Goal: Task Accomplishment & Management: Manage account settings

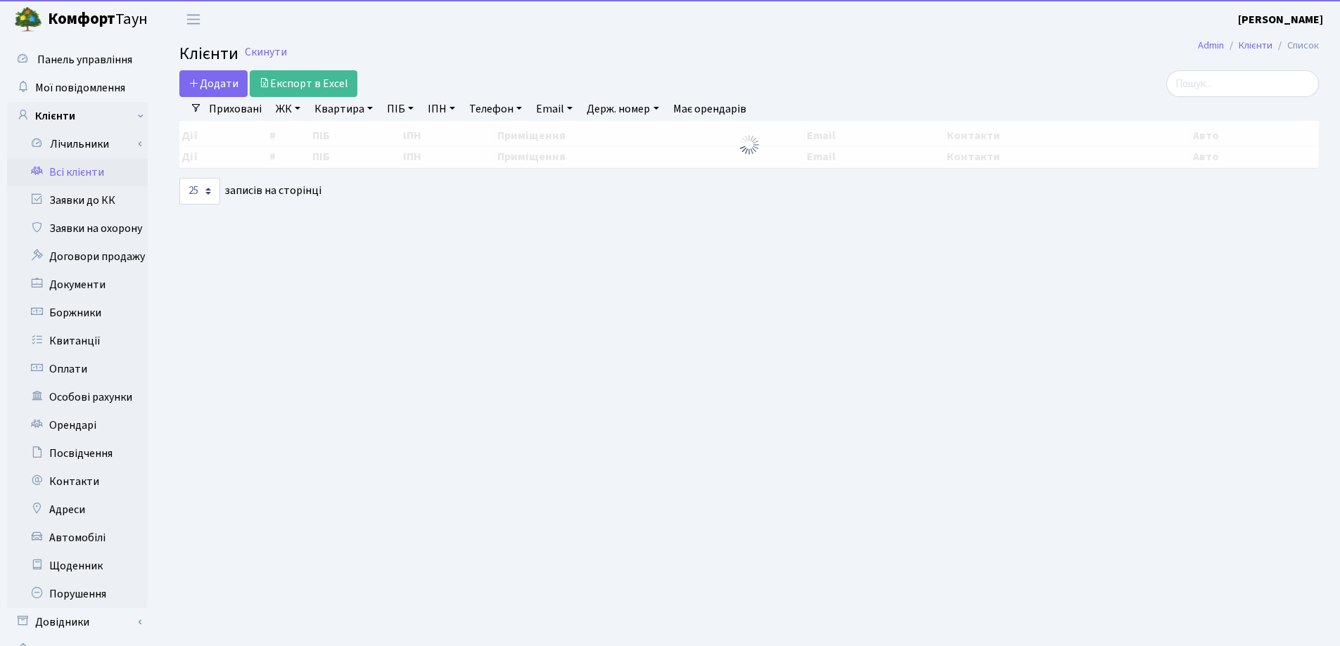
select select "25"
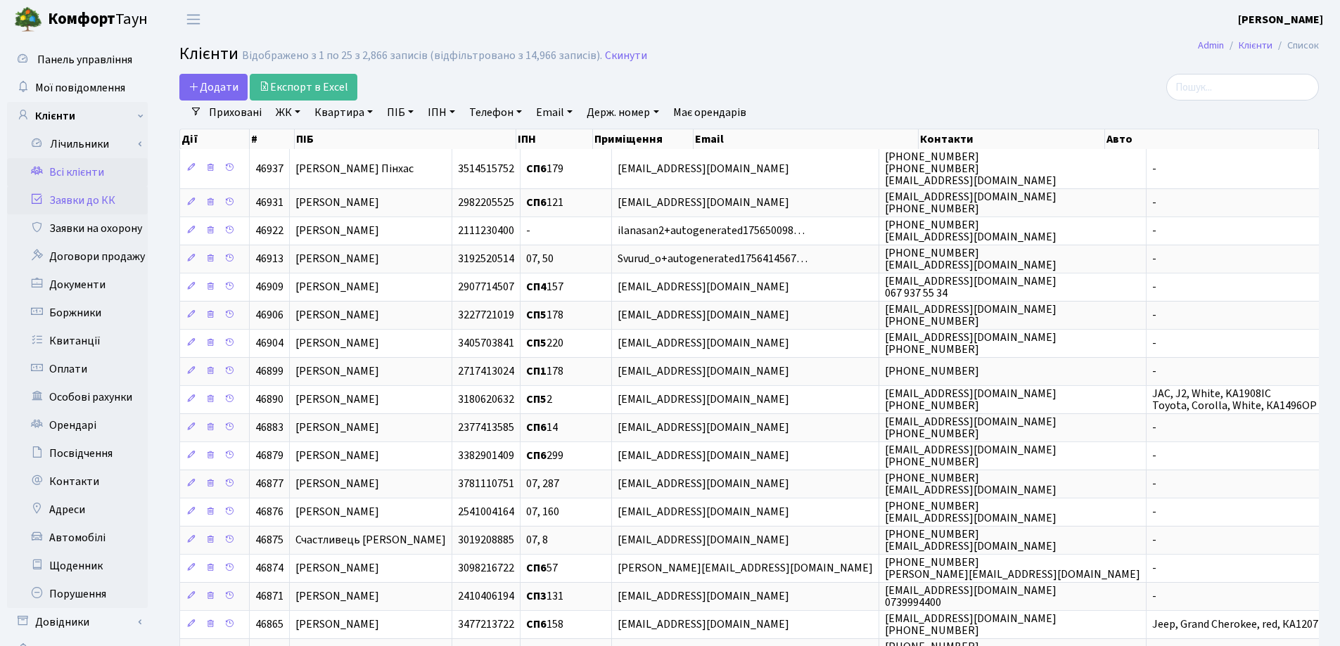
click at [65, 199] on link "Заявки до КК" at bounding box center [77, 200] width 141 height 28
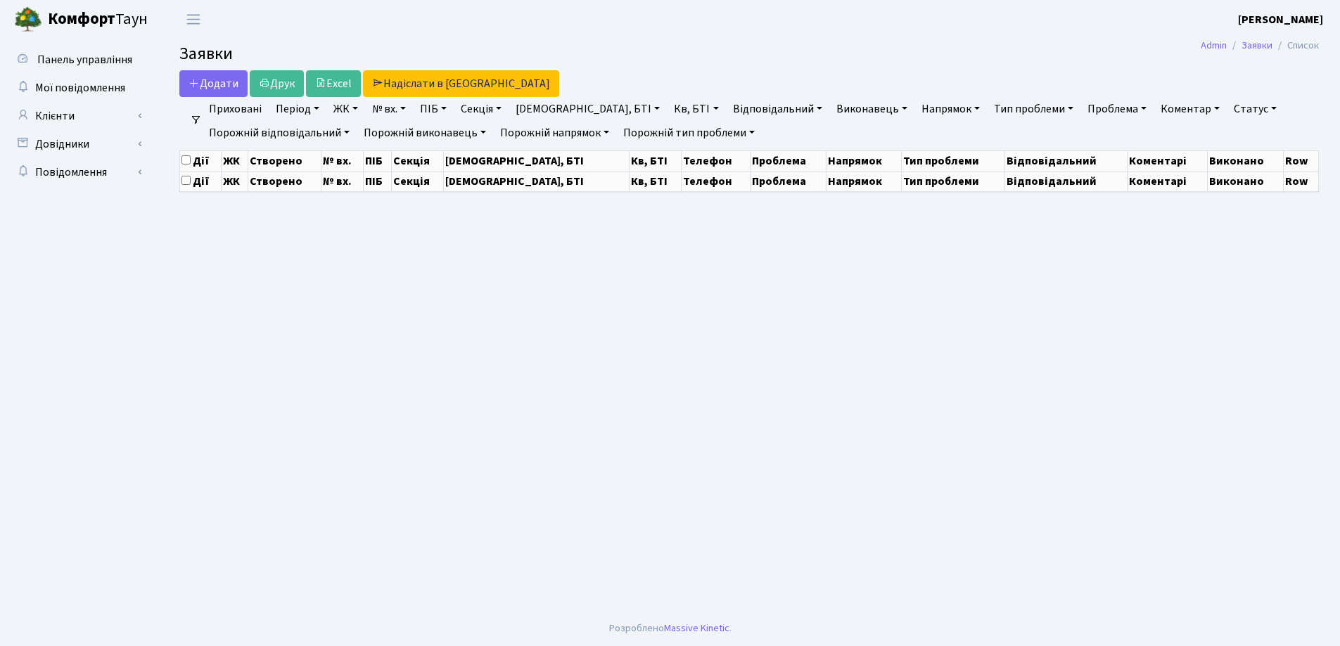
select select "25"
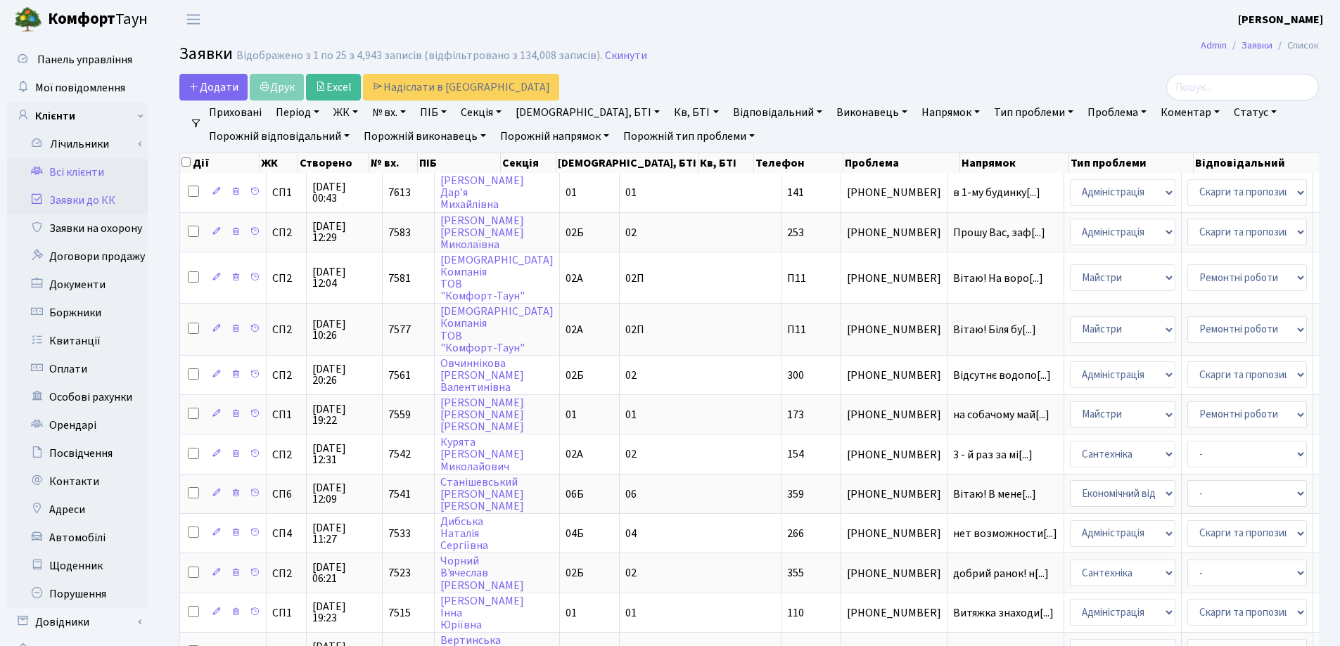
click at [85, 172] on link "Всі клієнти" at bounding box center [77, 172] width 141 height 28
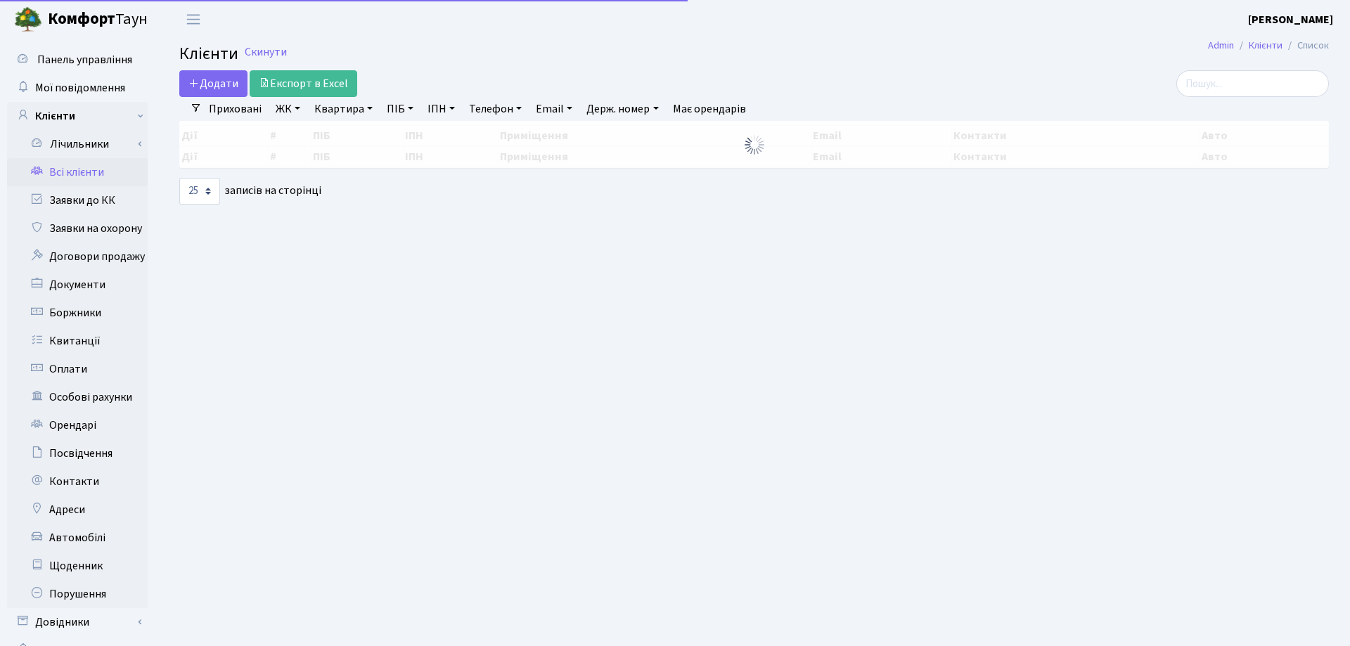
select select "25"
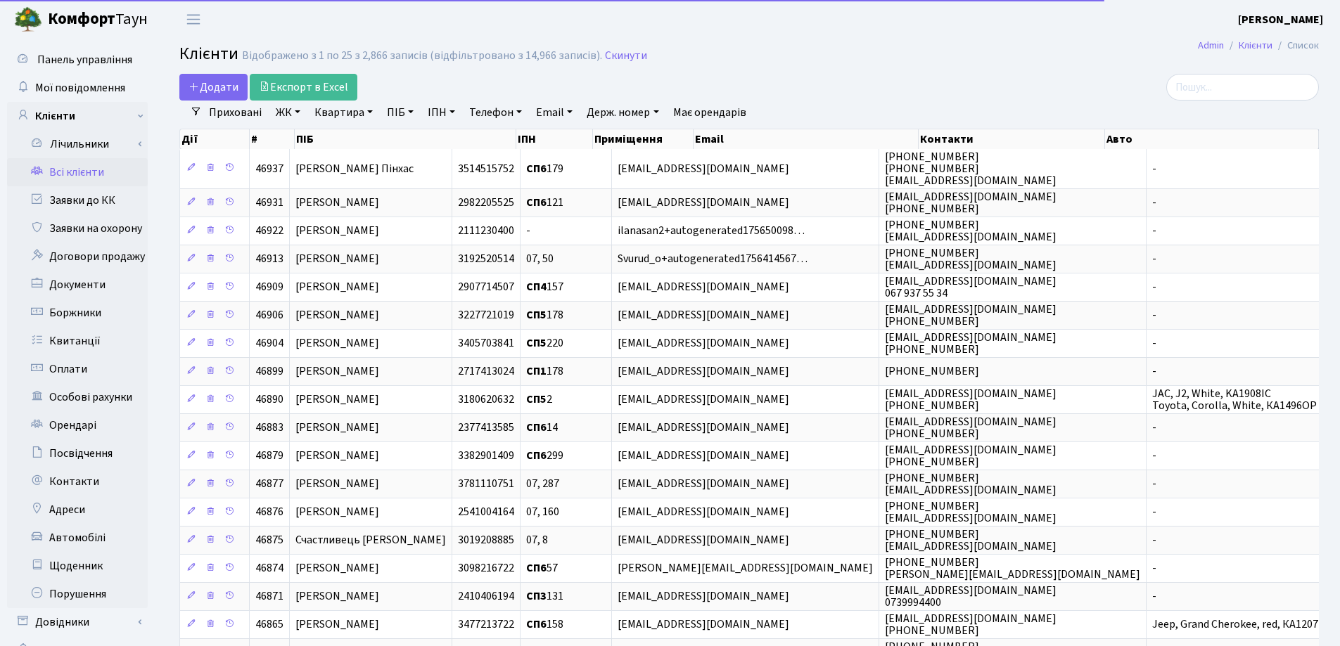
click at [373, 111] on link "Квартира" at bounding box center [344, 113] width 70 height 24
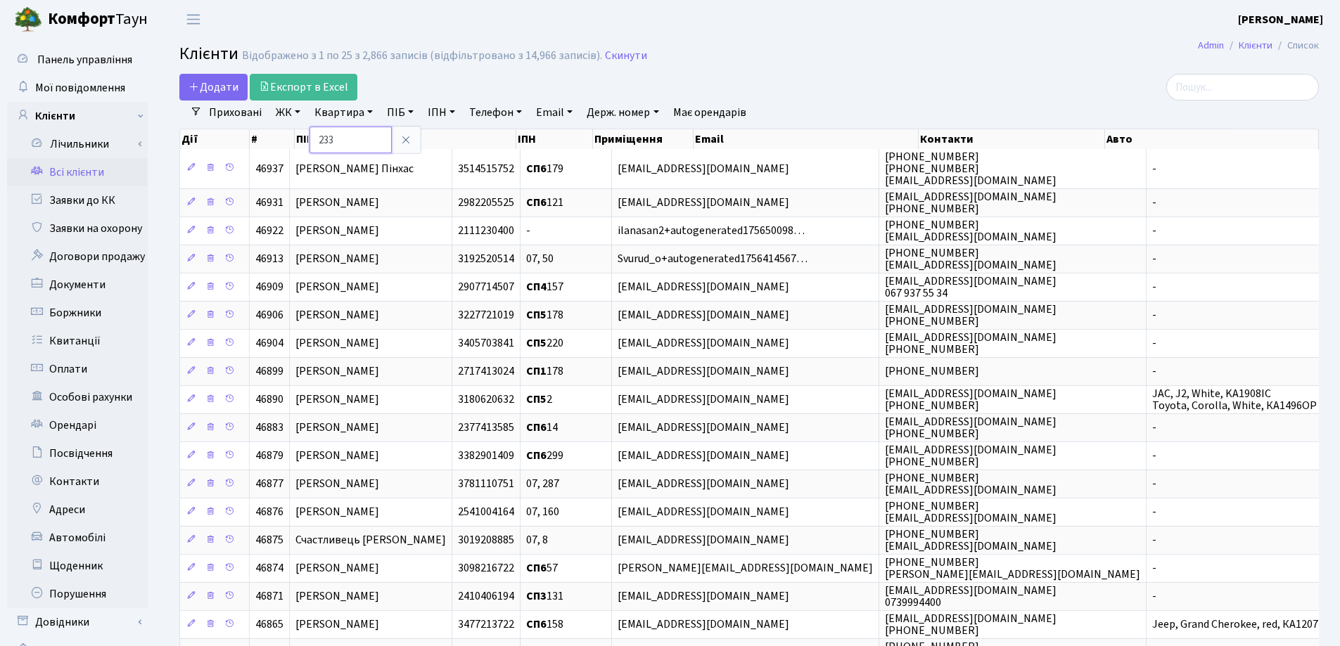
type input "233"
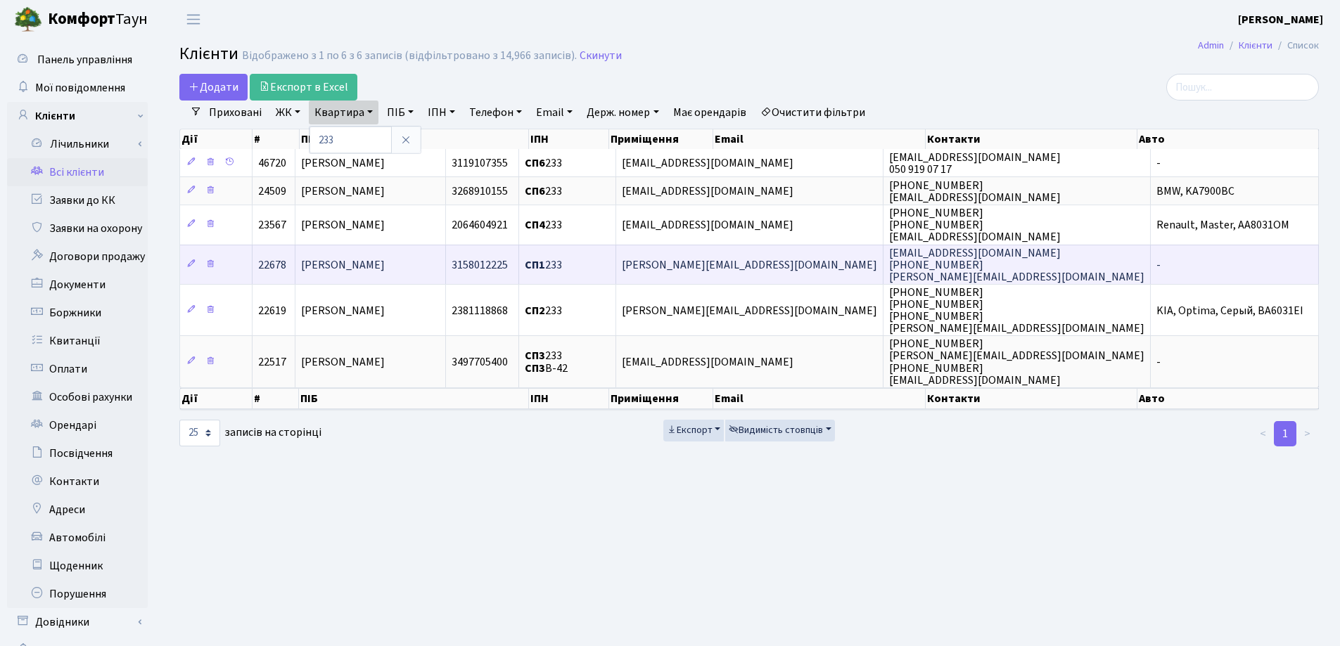
click at [445, 272] on td "[PERSON_NAME]" at bounding box center [370, 264] width 151 height 39
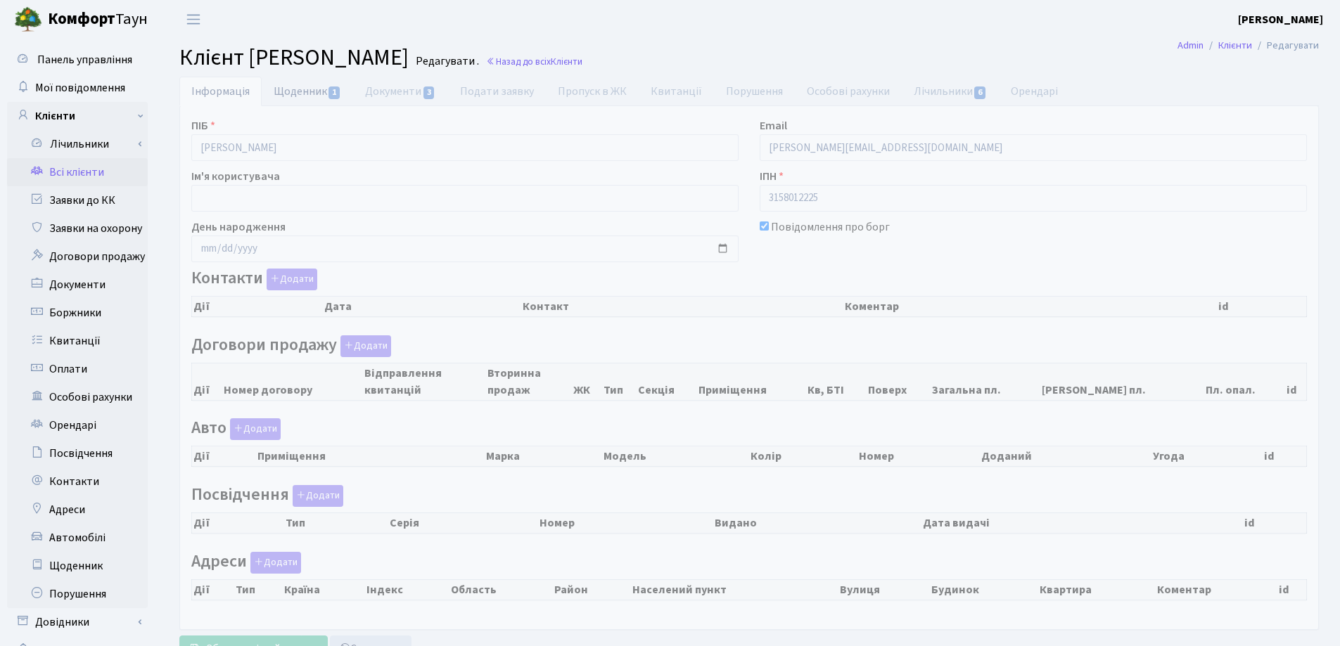
checkbox input "true"
select select "25"
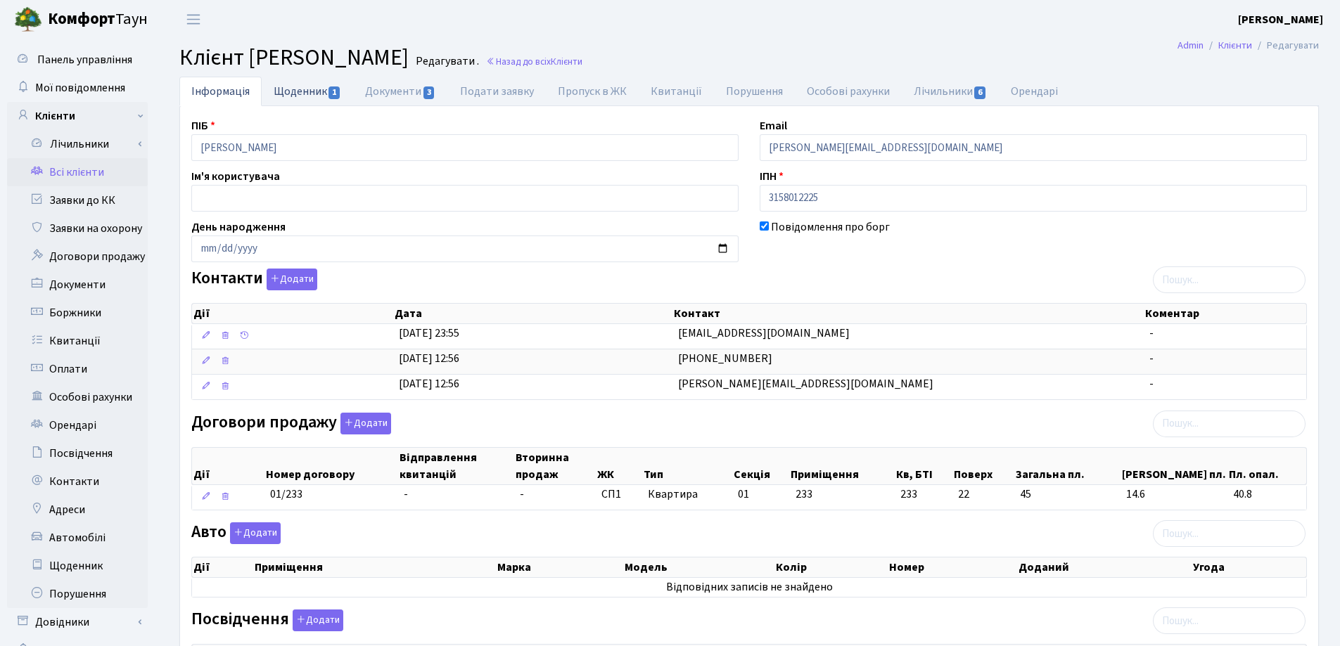
click at [307, 91] on link "Щоденник 1" at bounding box center [307, 91] width 91 height 29
select select "25"
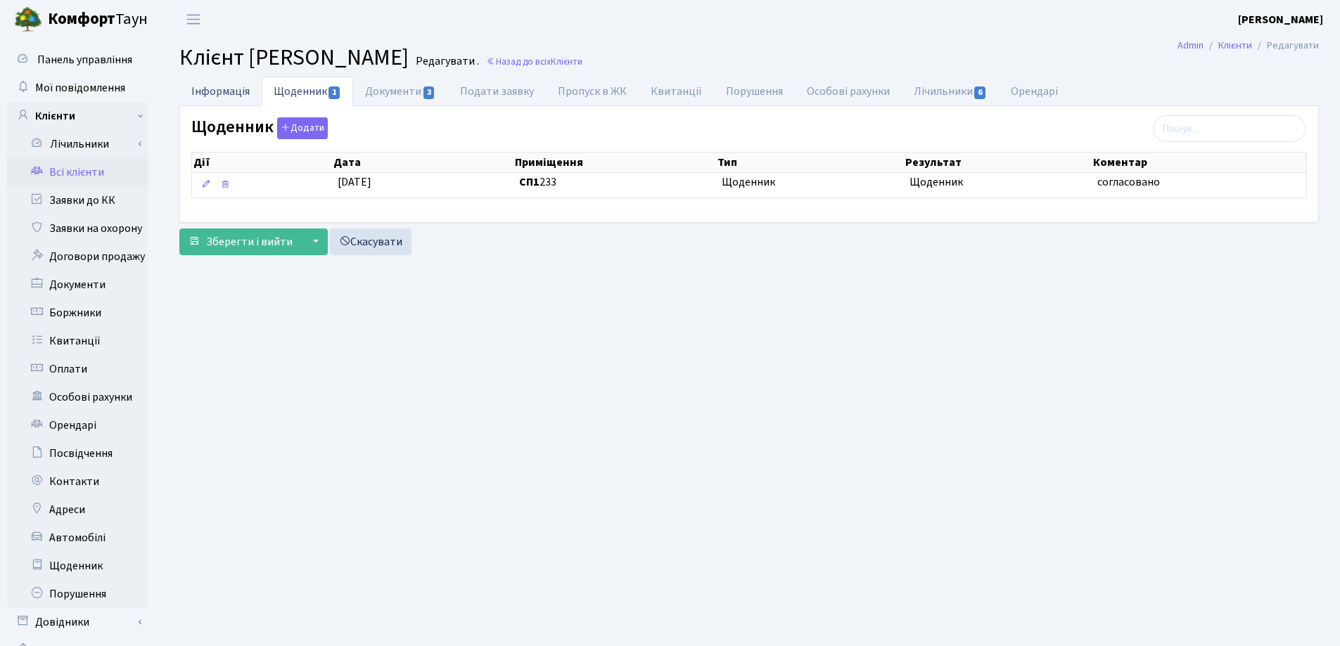
click at [220, 86] on link "Інформація" at bounding box center [220, 91] width 82 height 29
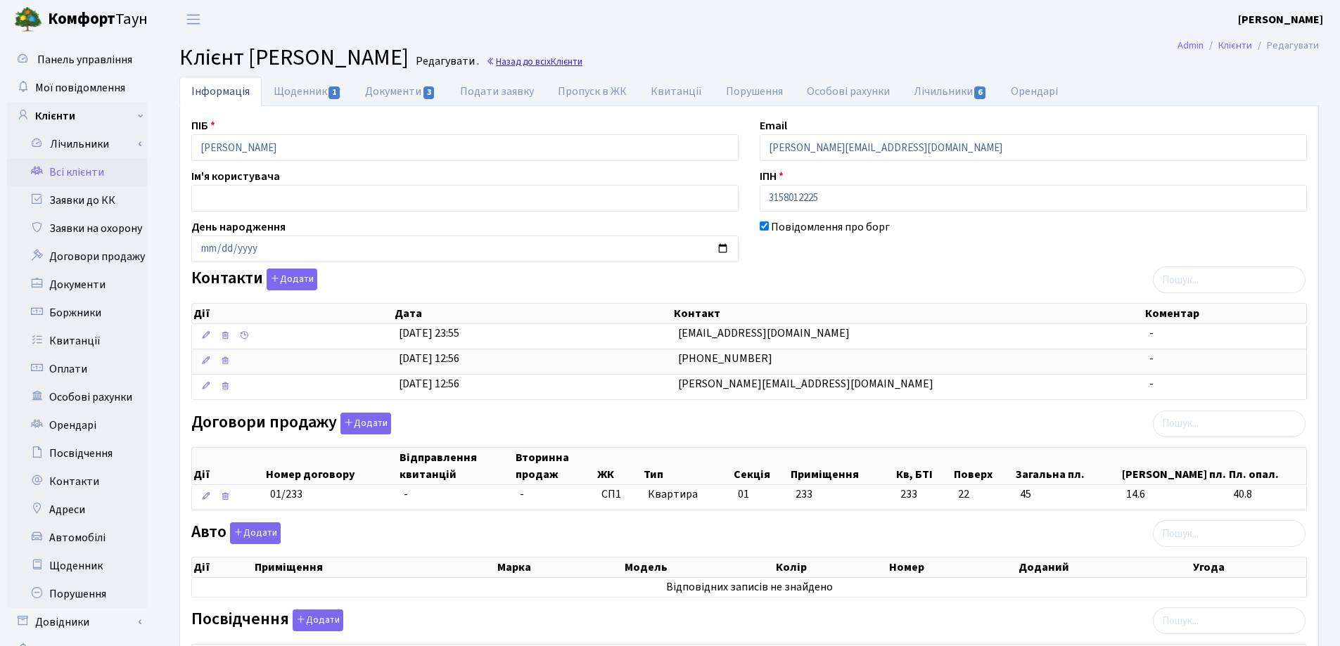
click at [582, 57] on link "Назад до всіх Клієнти" at bounding box center [534, 61] width 96 height 13
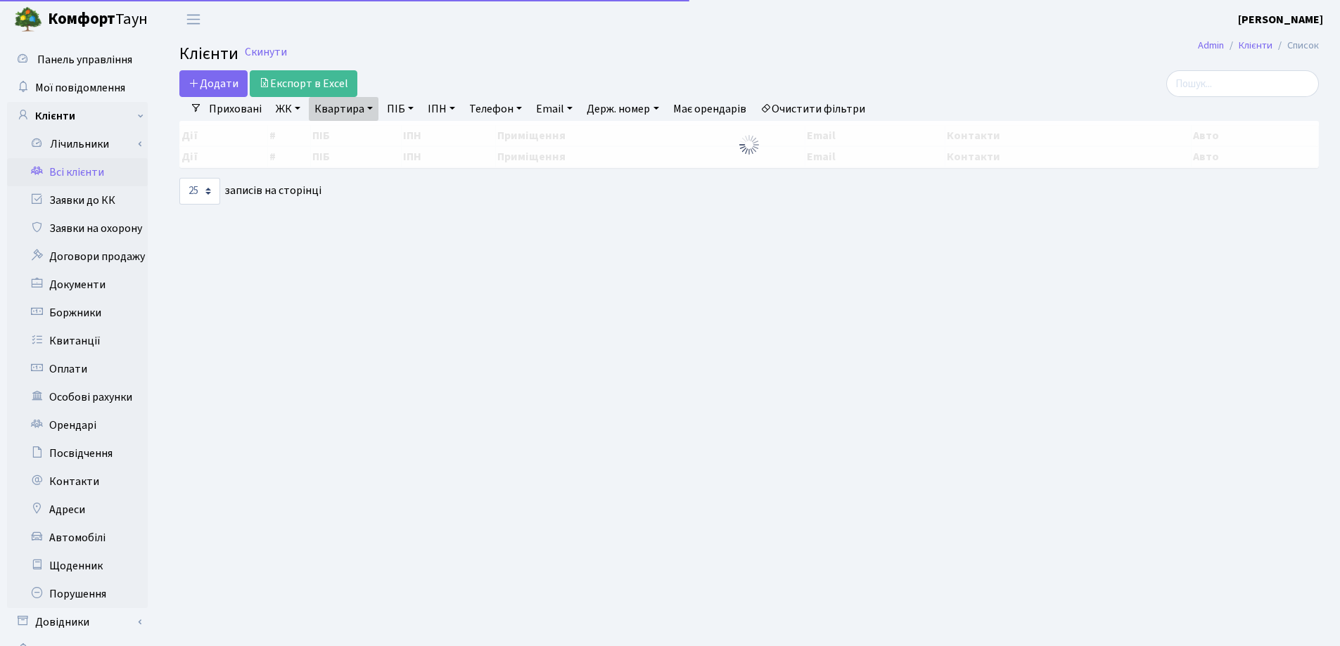
select select "25"
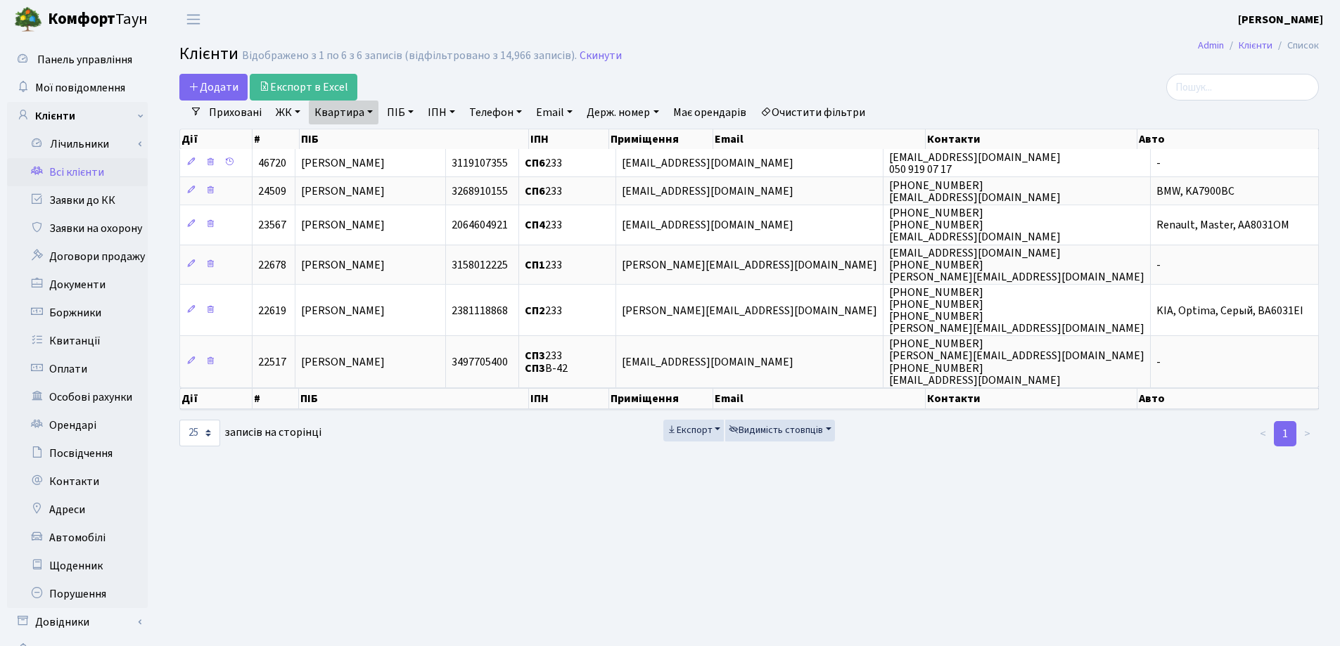
click at [366, 113] on link "Квартира" at bounding box center [344, 113] width 70 height 24
click at [406, 144] on icon at bounding box center [405, 139] width 11 height 11
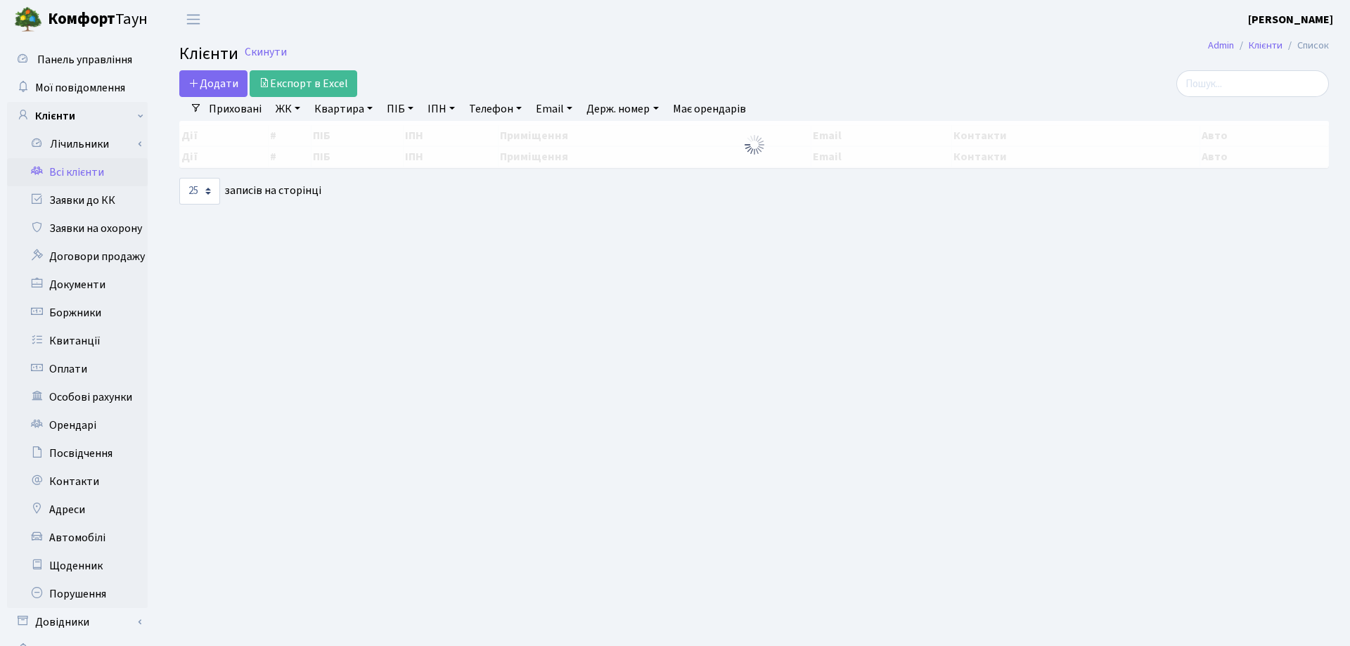
select select "25"
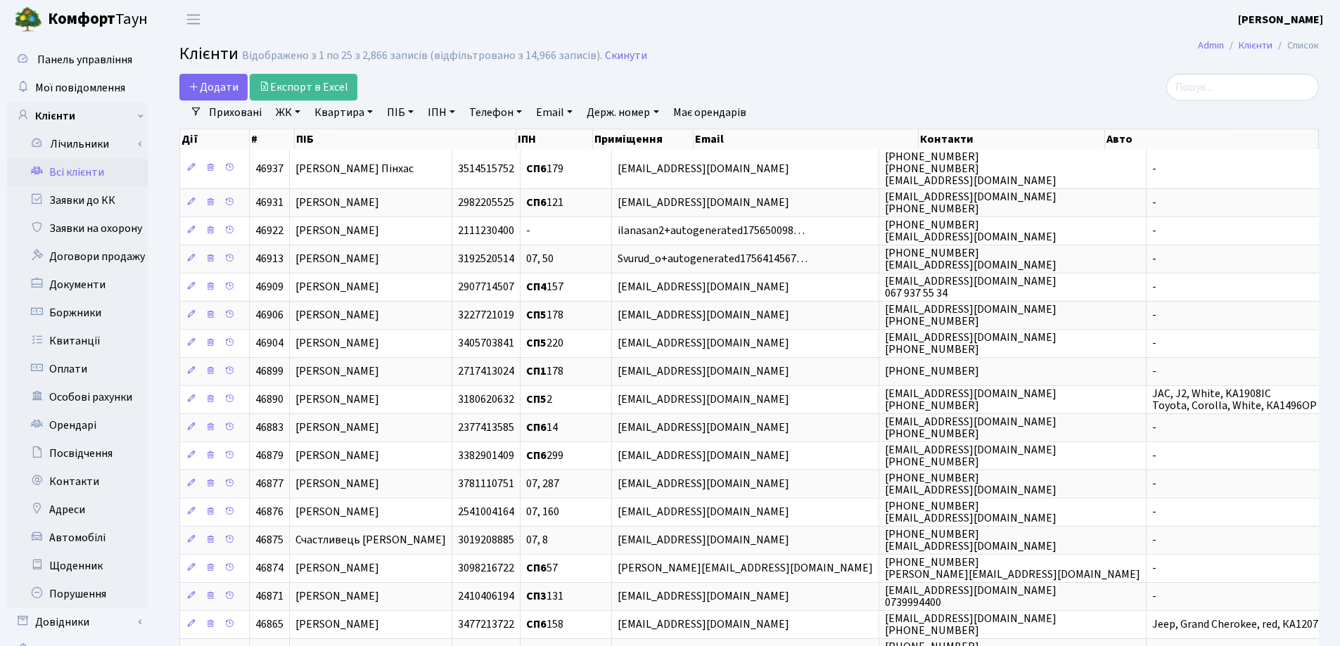
click at [369, 114] on link "Квартира" at bounding box center [344, 113] width 70 height 24
type input "96"
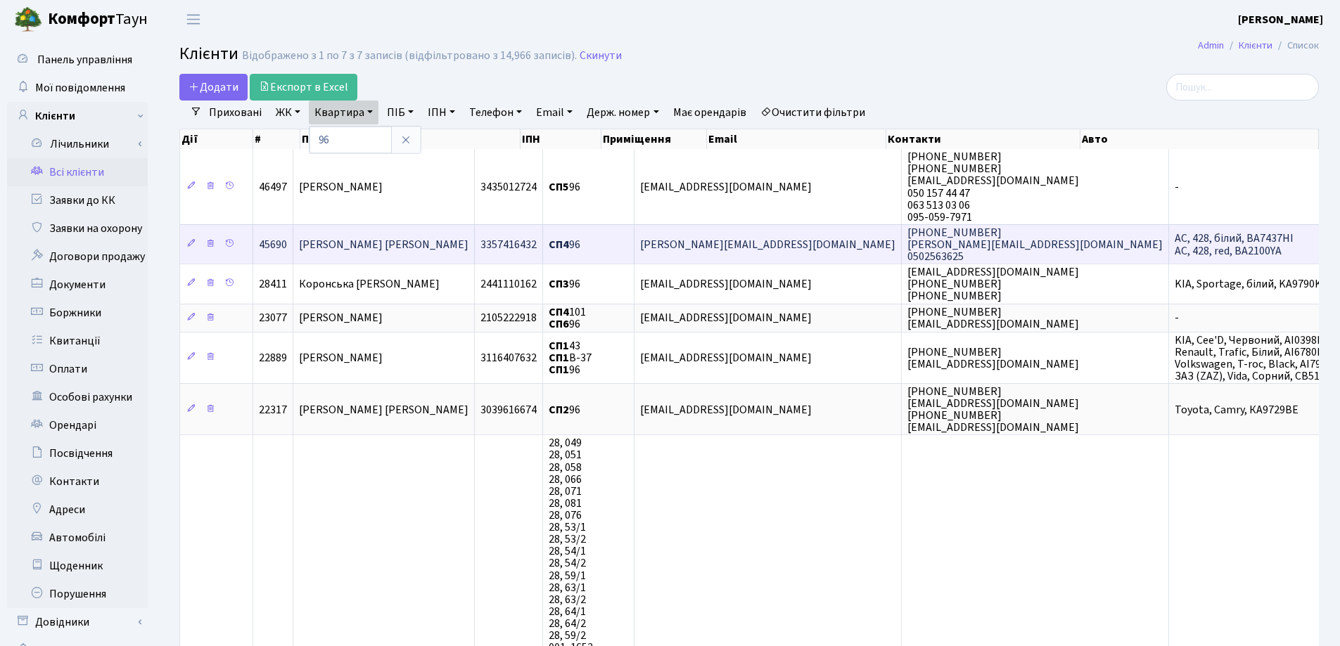
click at [454, 236] on td "Кріпкий Андрій Юрійович" at bounding box center [383, 243] width 181 height 39
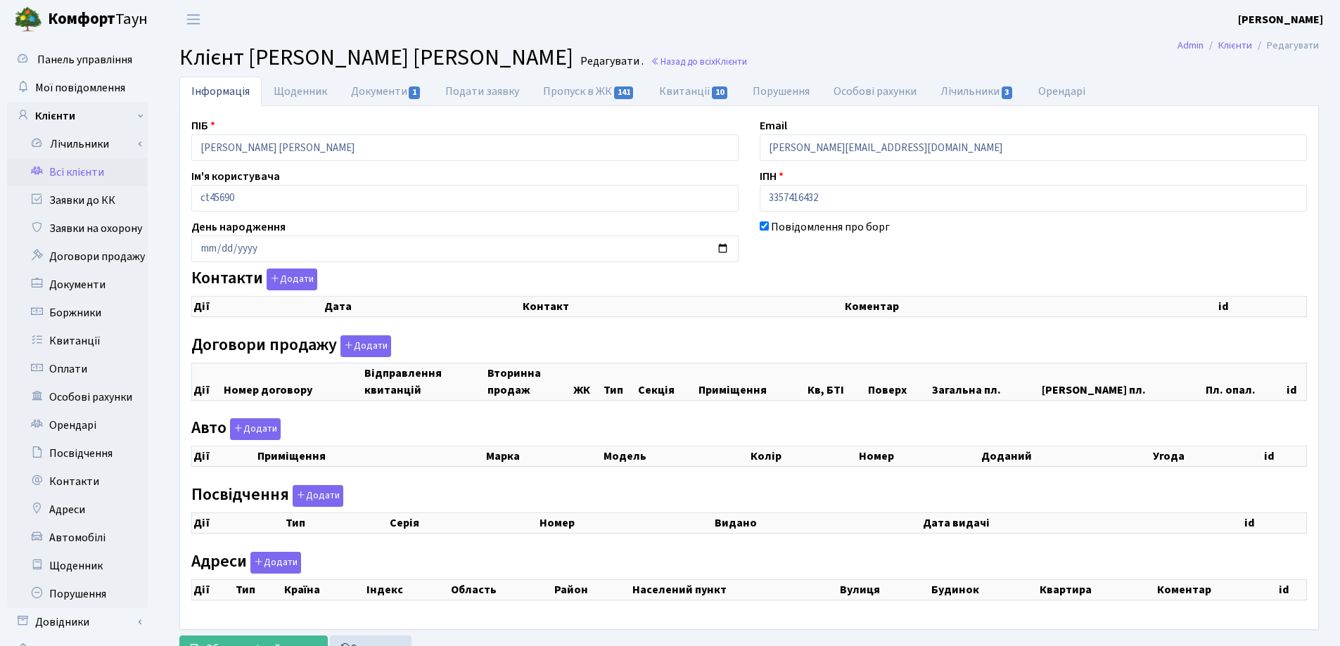
checkbox input "true"
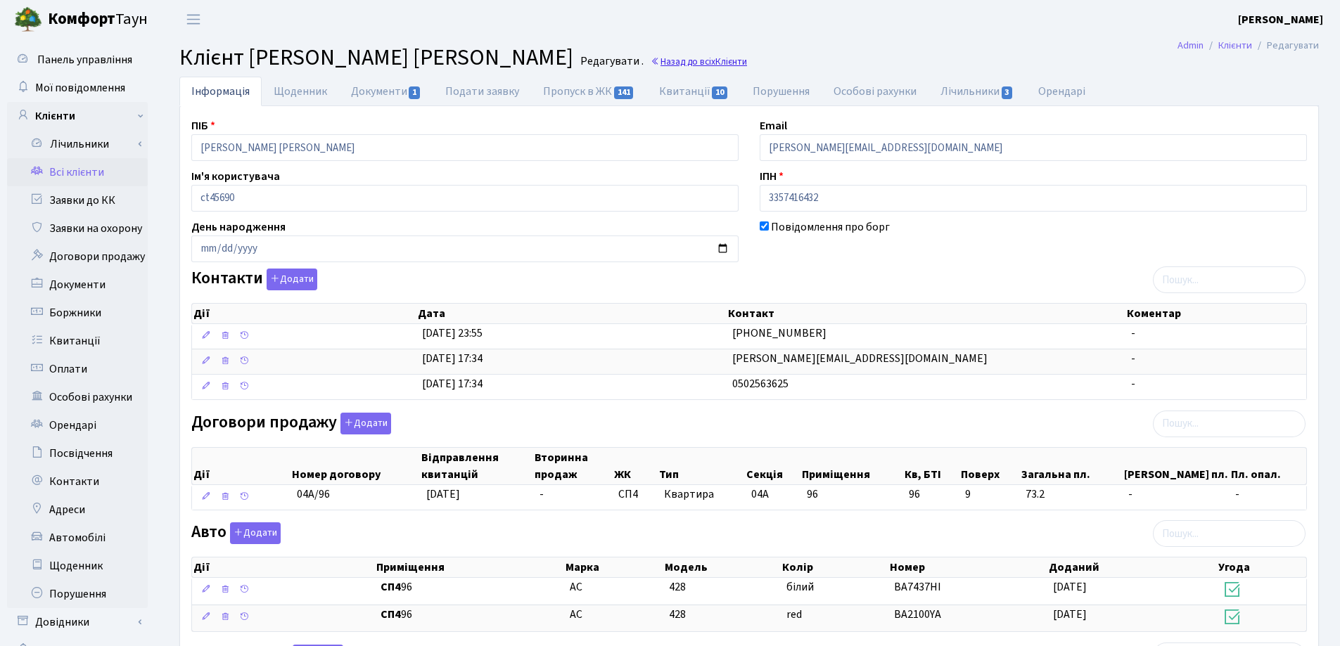
click at [650, 61] on link "Назад до всіх Клієнти" at bounding box center [698, 61] width 96 height 13
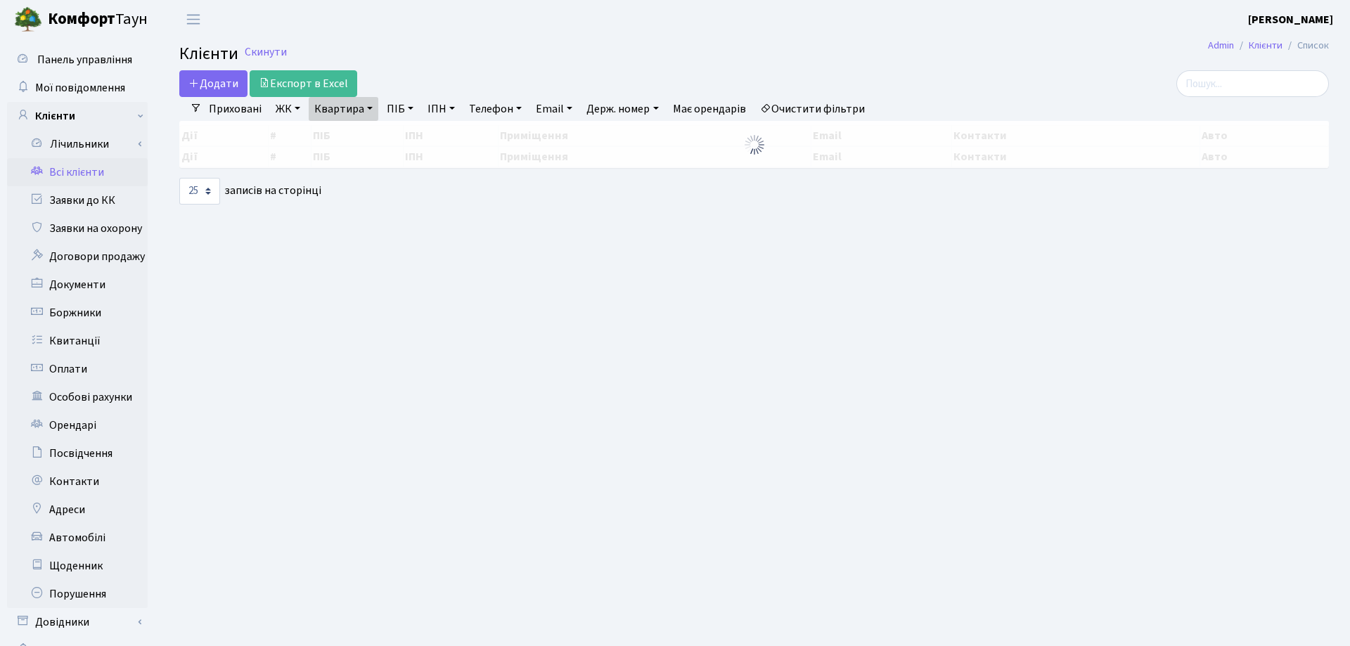
select select "25"
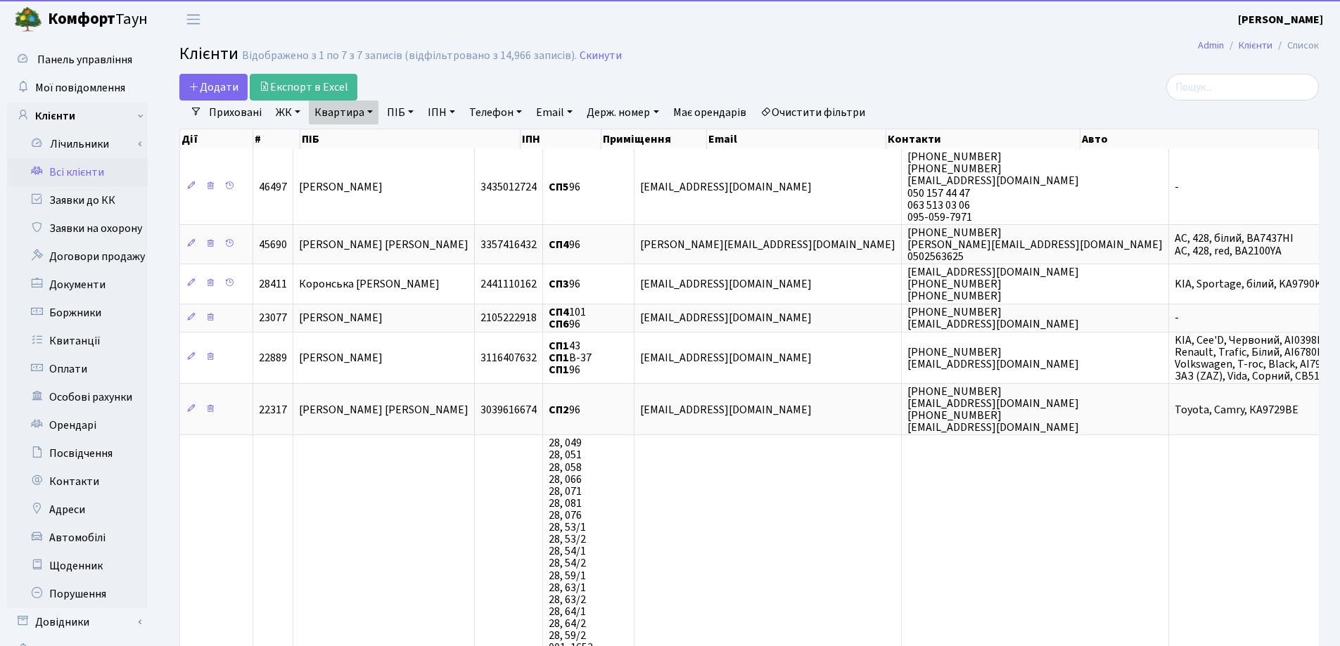
click at [370, 110] on link "Квартира" at bounding box center [344, 113] width 70 height 24
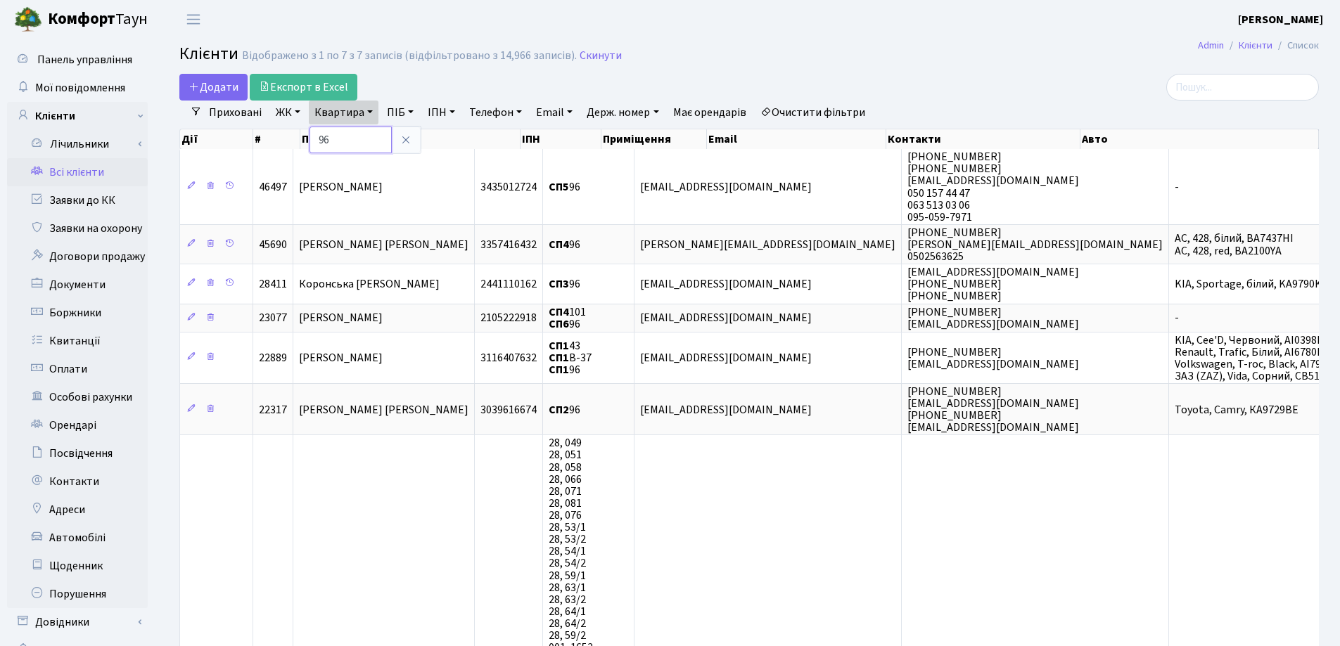
click at [370, 132] on input "96" at bounding box center [350, 140] width 82 height 27
type input "9"
type input "25"
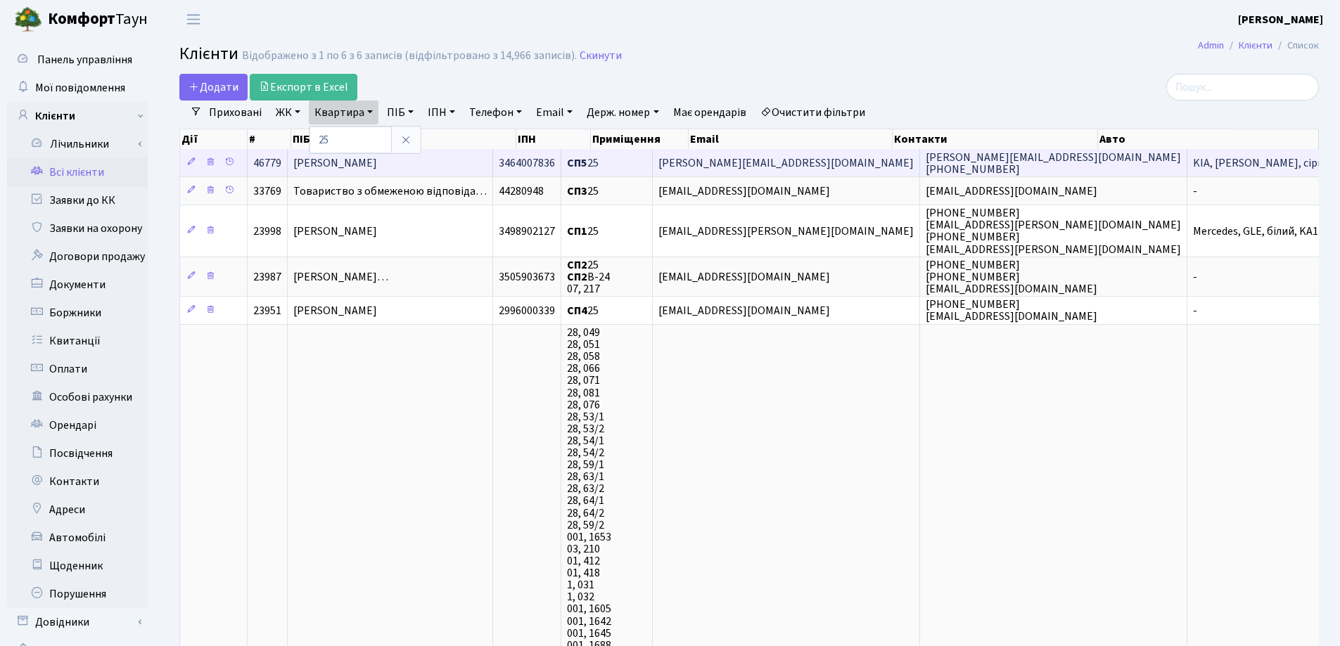
click at [461, 166] on td "Хомин Дмитро Ярославович" at bounding box center [390, 162] width 205 height 27
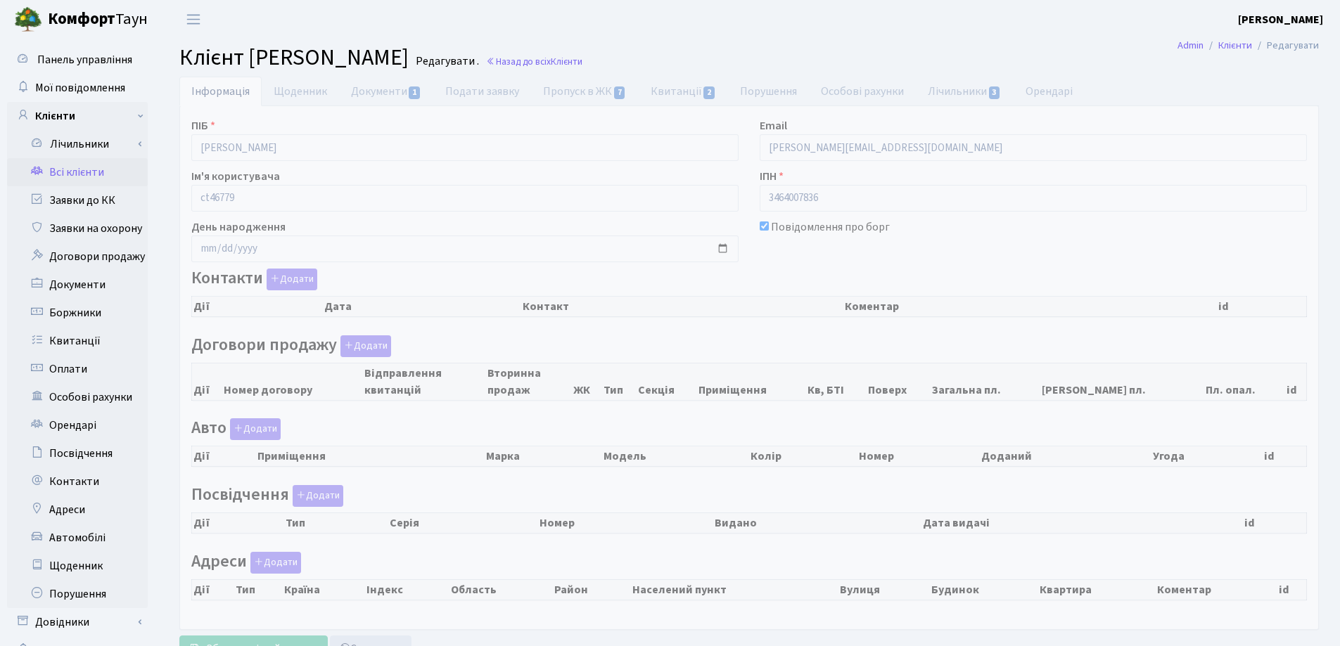
checkbox input "true"
select select "25"
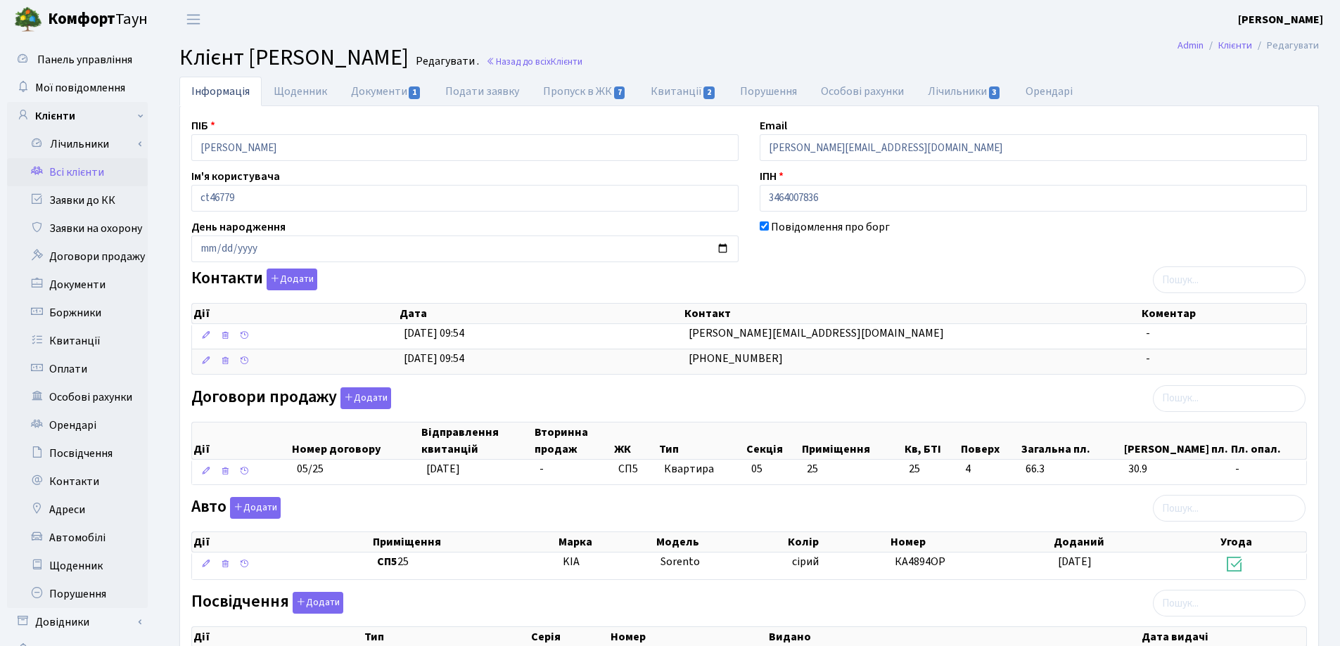
click at [632, 54] on h2 "Клієнт Хомин Дмитро Ярославович Редагувати . Назад до всіх Клієнти" at bounding box center [748, 57] width 1139 height 27
click at [582, 63] on link "Назад до всіх Клієнти" at bounding box center [534, 61] width 96 height 13
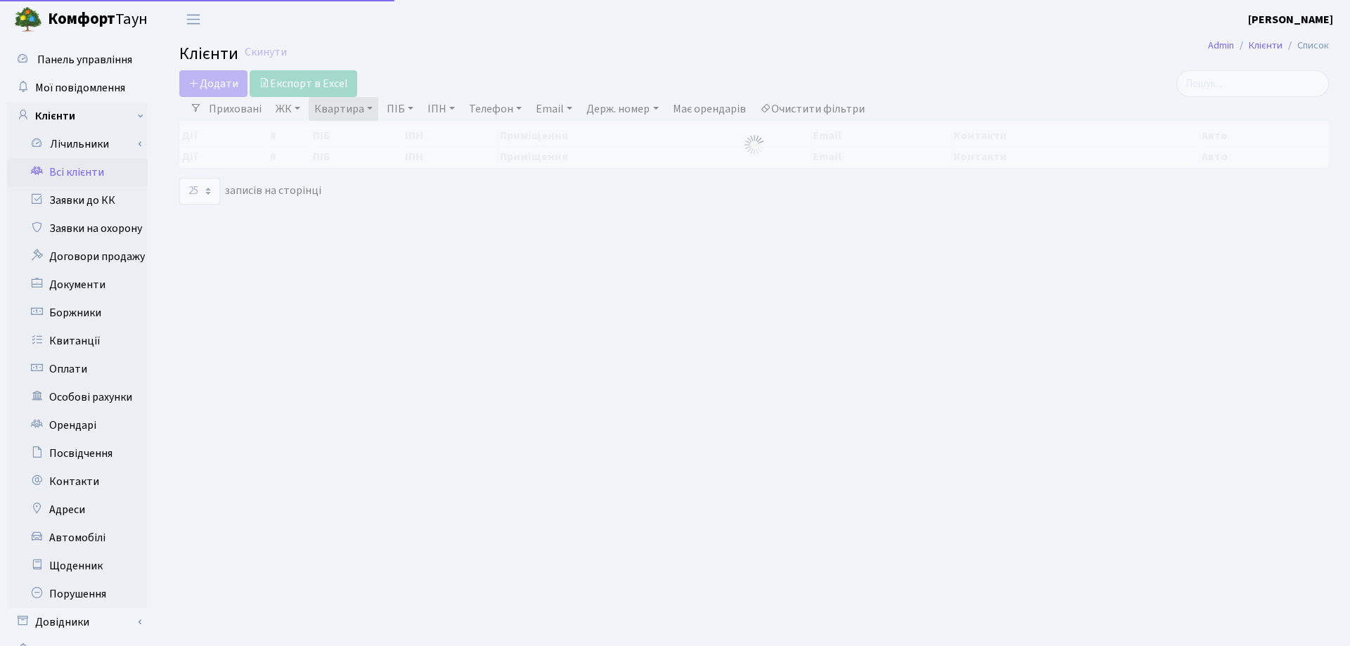
select select "25"
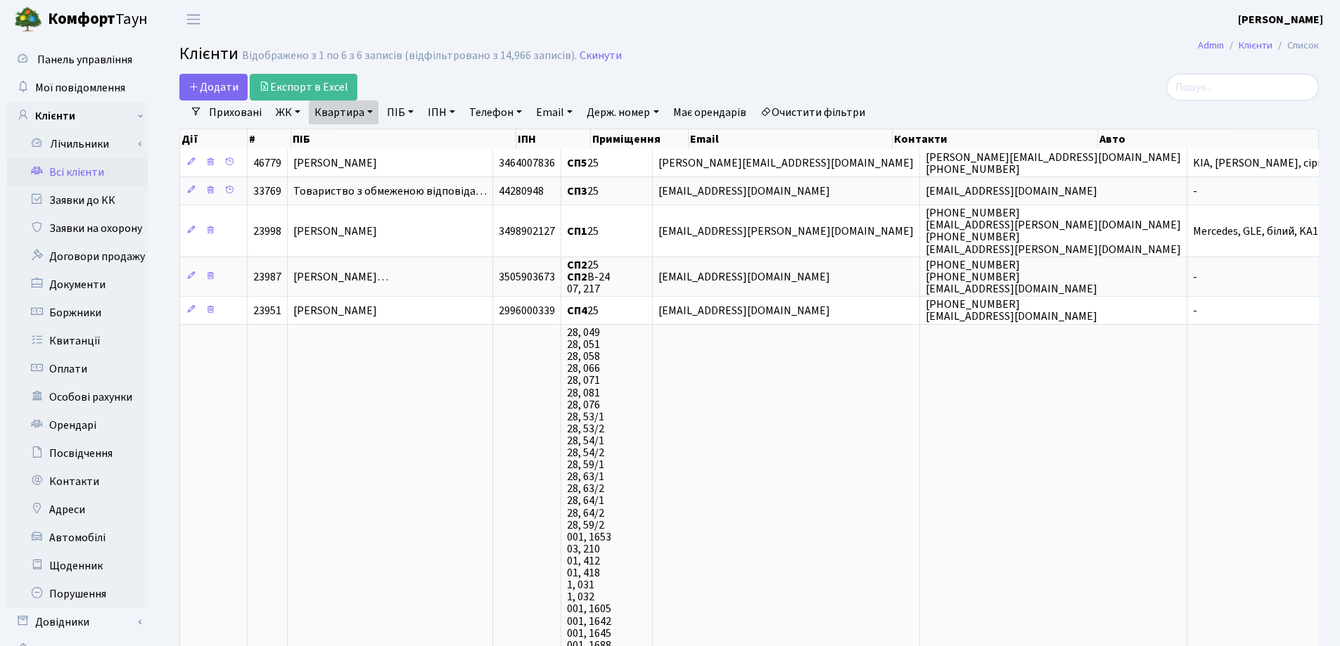
click at [370, 113] on link "Квартира" at bounding box center [344, 113] width 70 height 24
click at [406, 141] on icon at bounding box center [405, 139] width 11 height 11
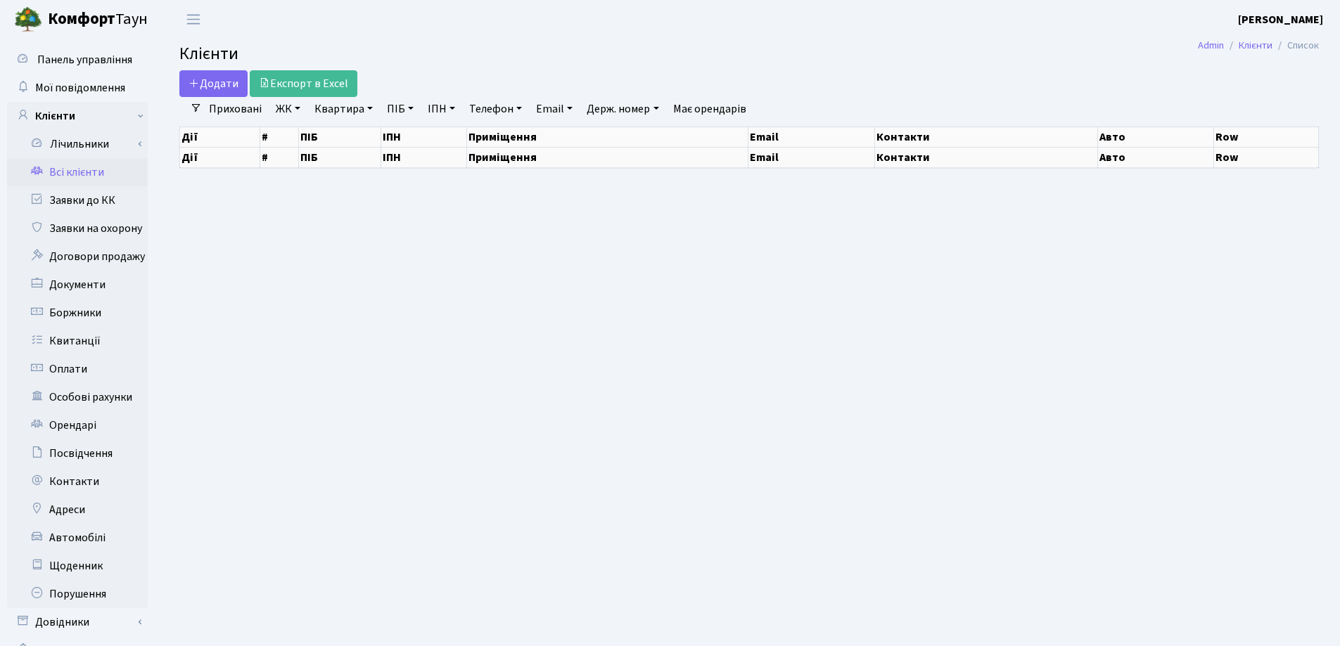
select select "25"
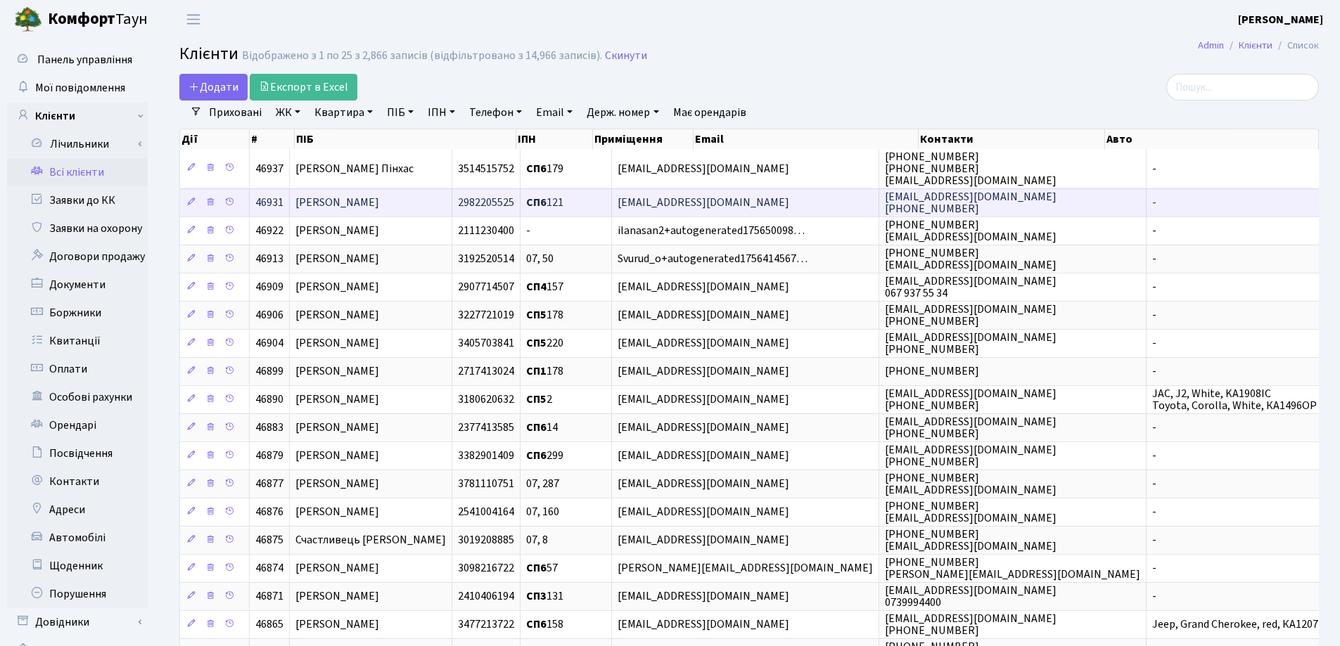
click at [452, 201] on td "[PERSON_NAME]" at bounding box center [371, 202] width 162 height 28
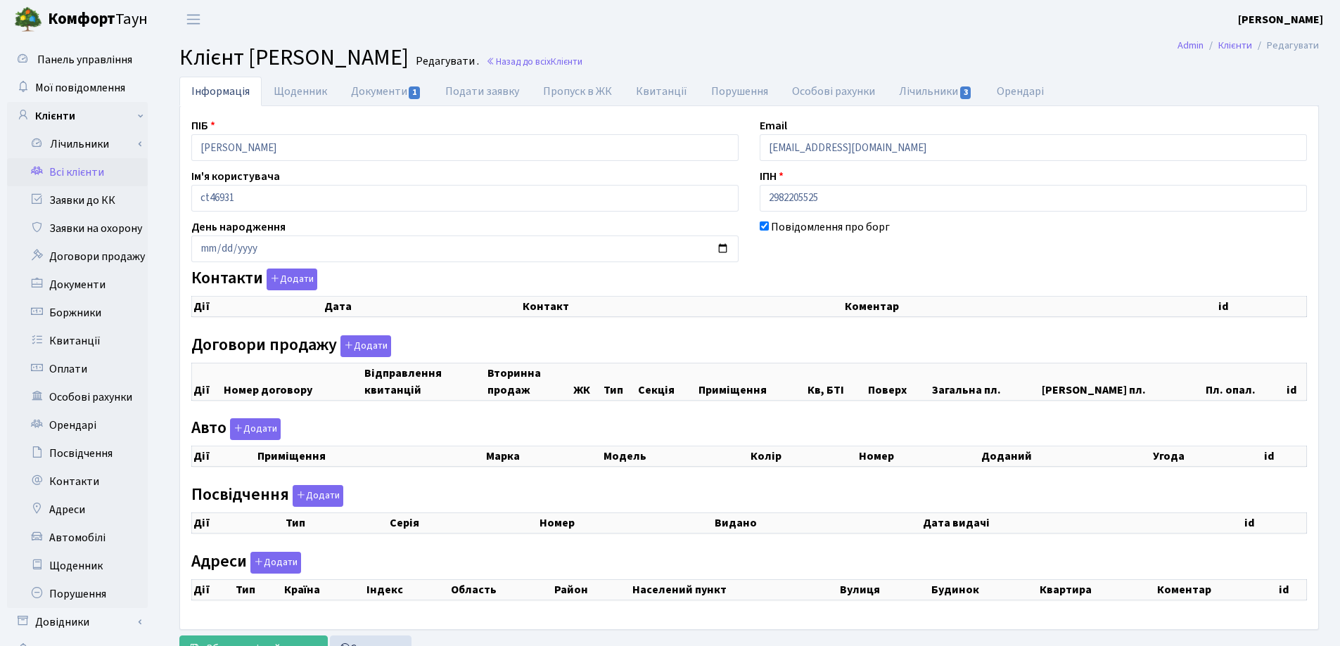
checkbox input "true"
select select "25"
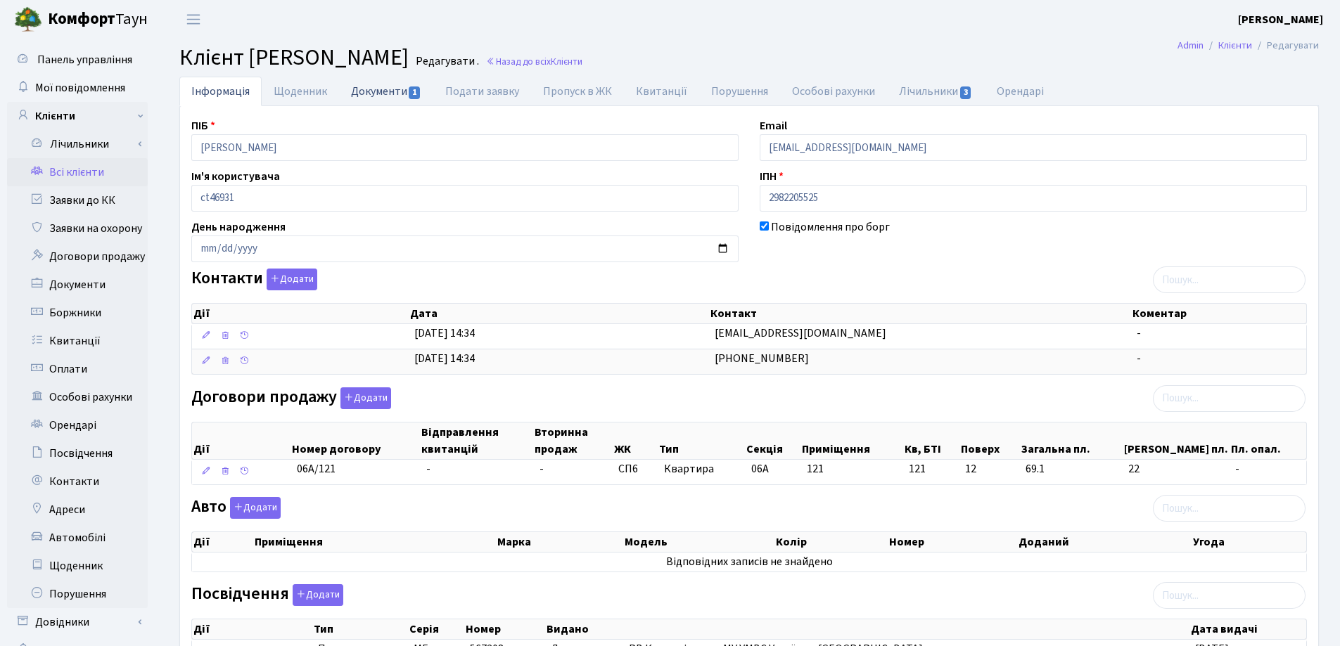
click at [361, 90] on link "Документи 1" at bounding box center [386, 91] width 94 height 29
select select "25"
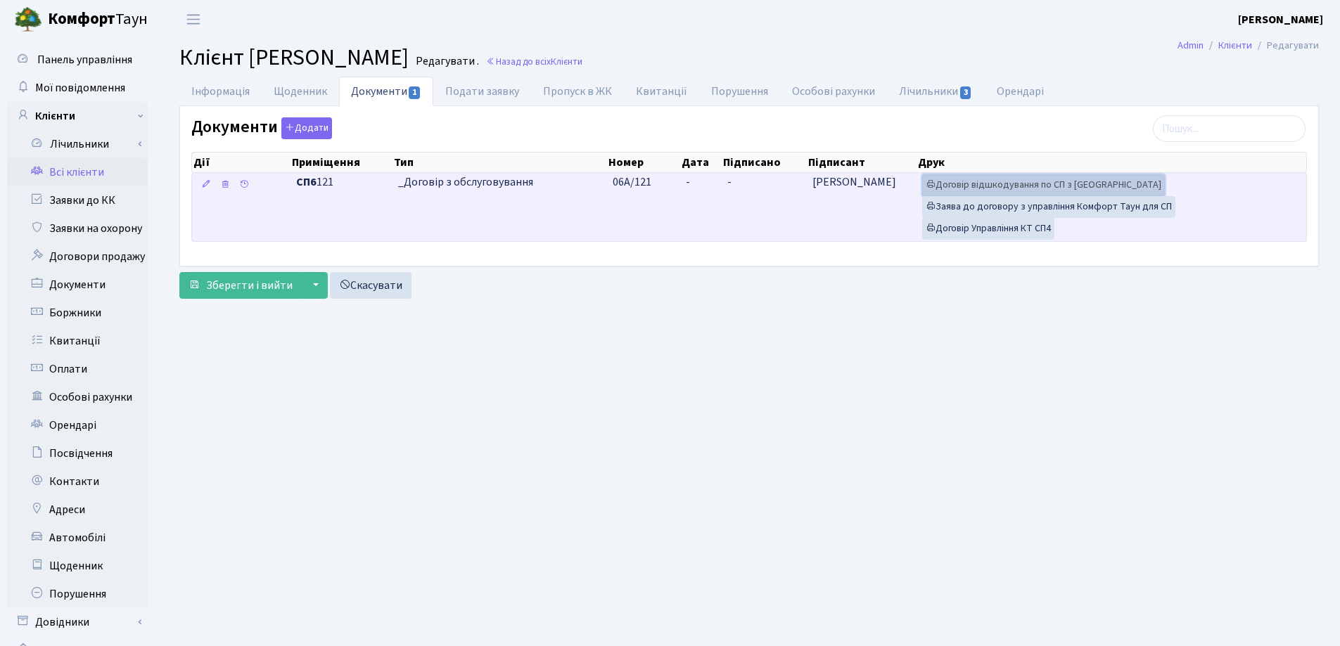
click at [992, 185] on link "Договір відшкодування по СП з Екві" at bounding box center [1043, 185] width 243 height 22
click at [957, 233] on link "Договір Управління КТ СП4" at bounding box center [988, 229] width 132 height 22
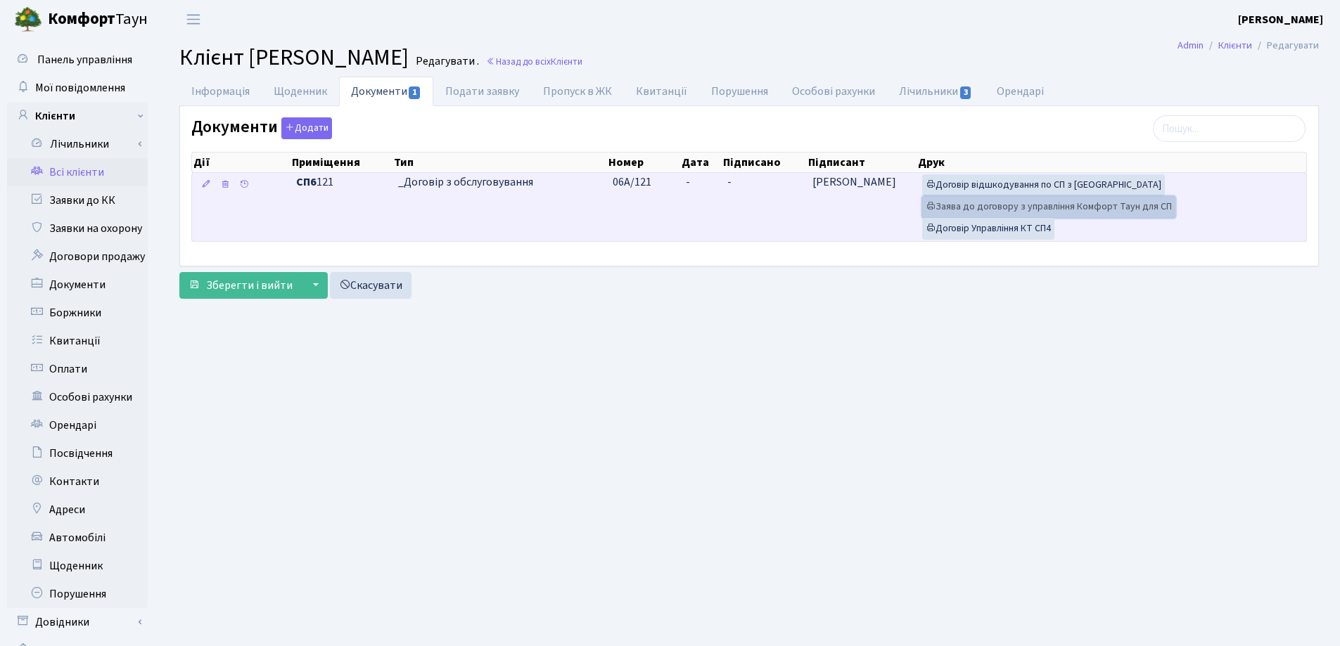
click at [1002, 207] on link "Заява до договору з управління Комфорт Таун для СП" at bounding box center [1048, 207] width 253 height 22
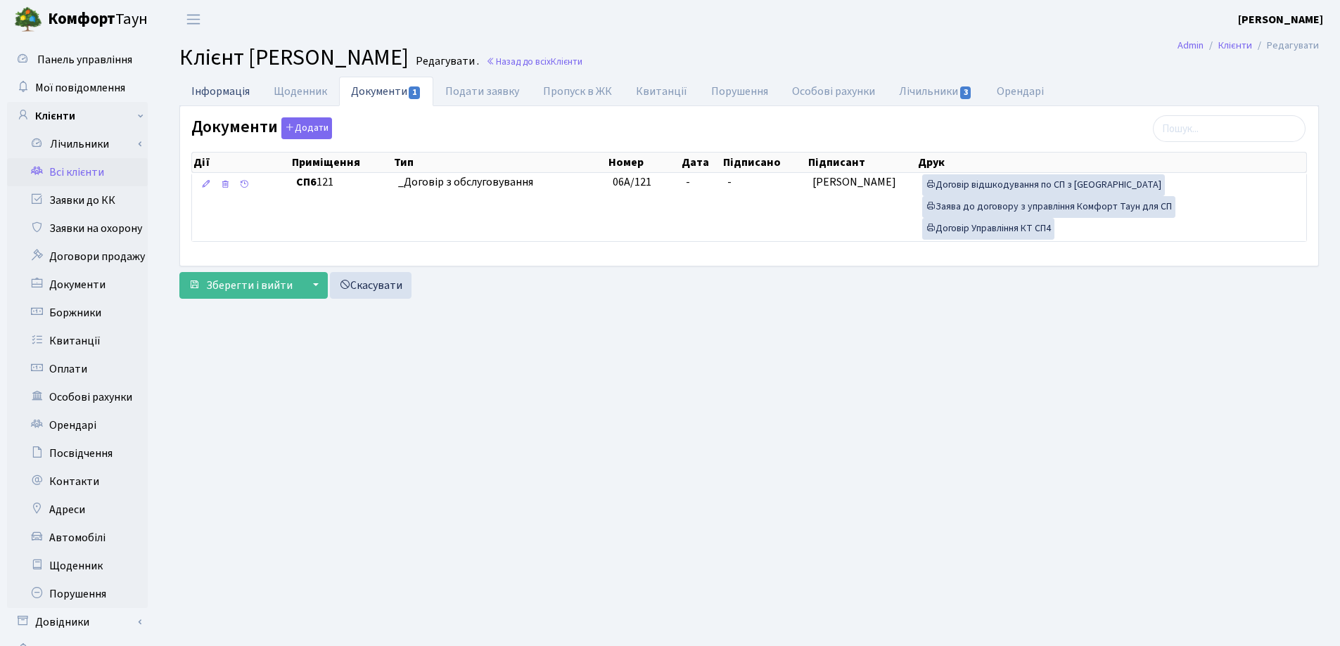
click at [194, 91] on link "Інформація" at bounding box center [220, 91] width 82 height 29
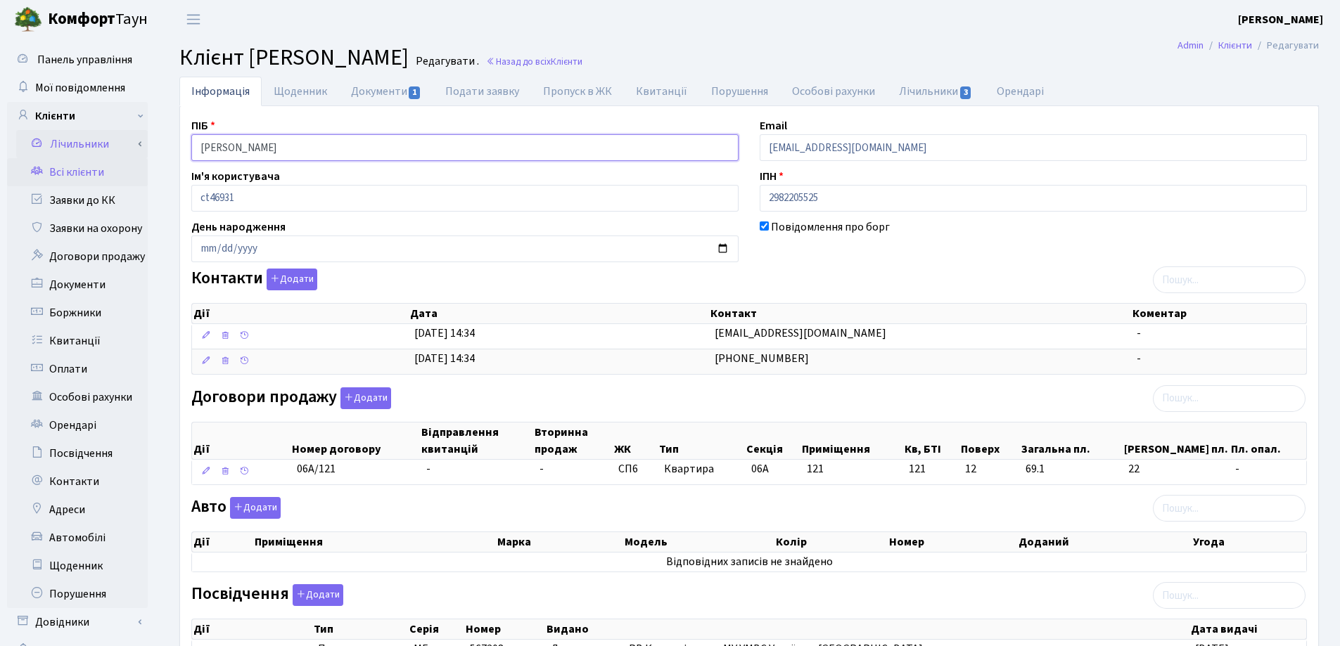
drag, startPoint x: 395, startPoint y: 147, endPoint x: 147, endPoint y: 155, distance: 248.4
click at [147, 155] on div "Панель управління Мої повідомлення Клієнти Лічильники Показання" at bounding box center [670, 430] width 1340 height 783
click at [978, 36] on header "Комфорт Таун Лоскутова В. С. Мій обліковий запис Вийти" at bounding box center [670, 19] width 1340 height 39
click at [582, 65] on link "Назад до всіх Клієнти" at bounding box center [534, 61] width 96 height 13
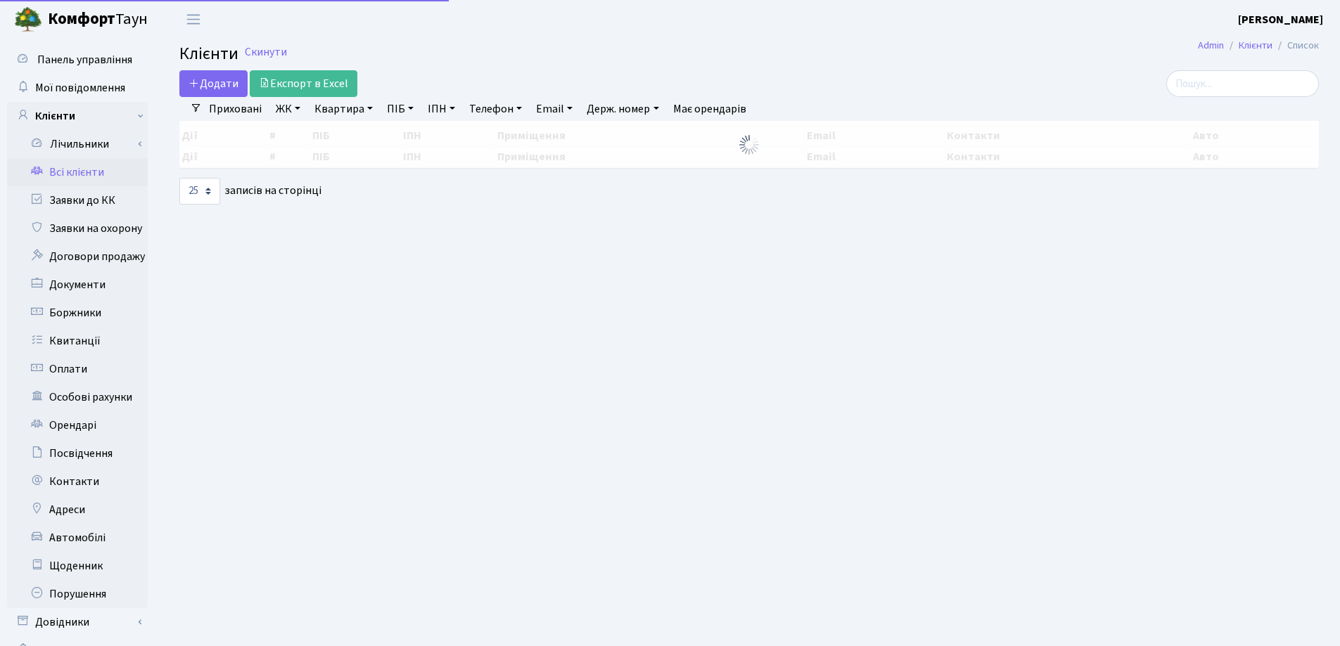
select select "25"
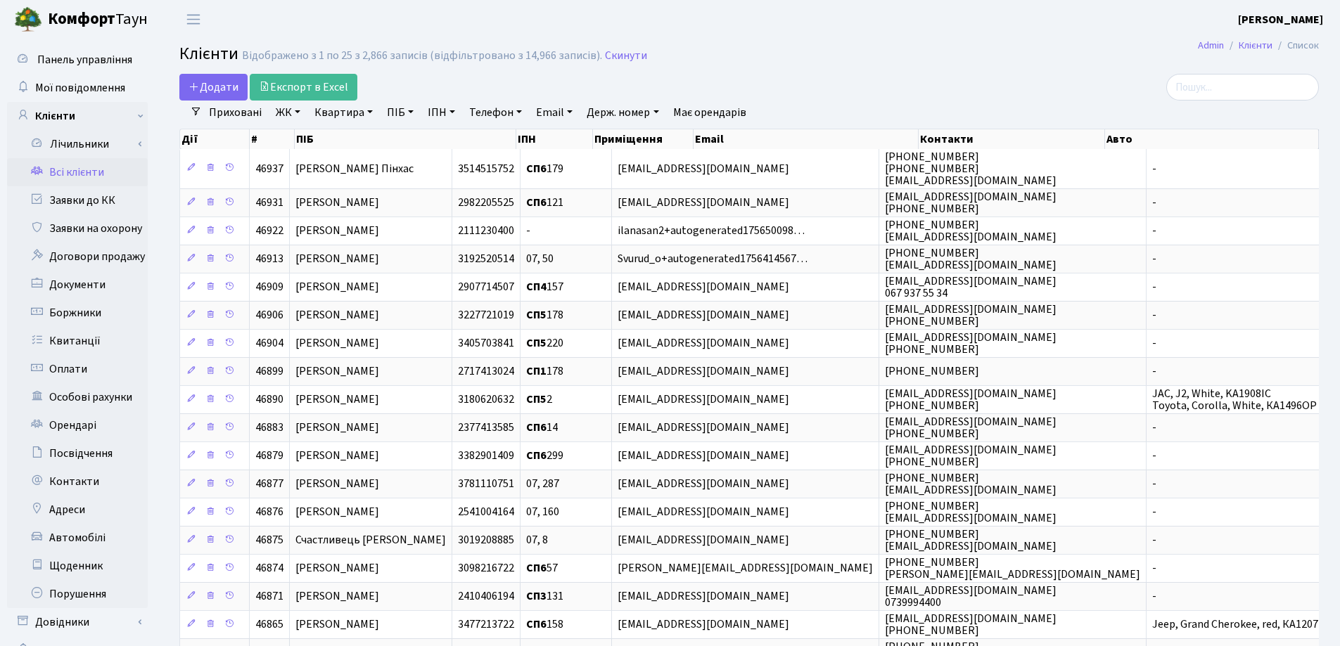
click at [369, 109] on link "Квартира" at bounding box center [344, 113] width 70 height 24
type input "23"
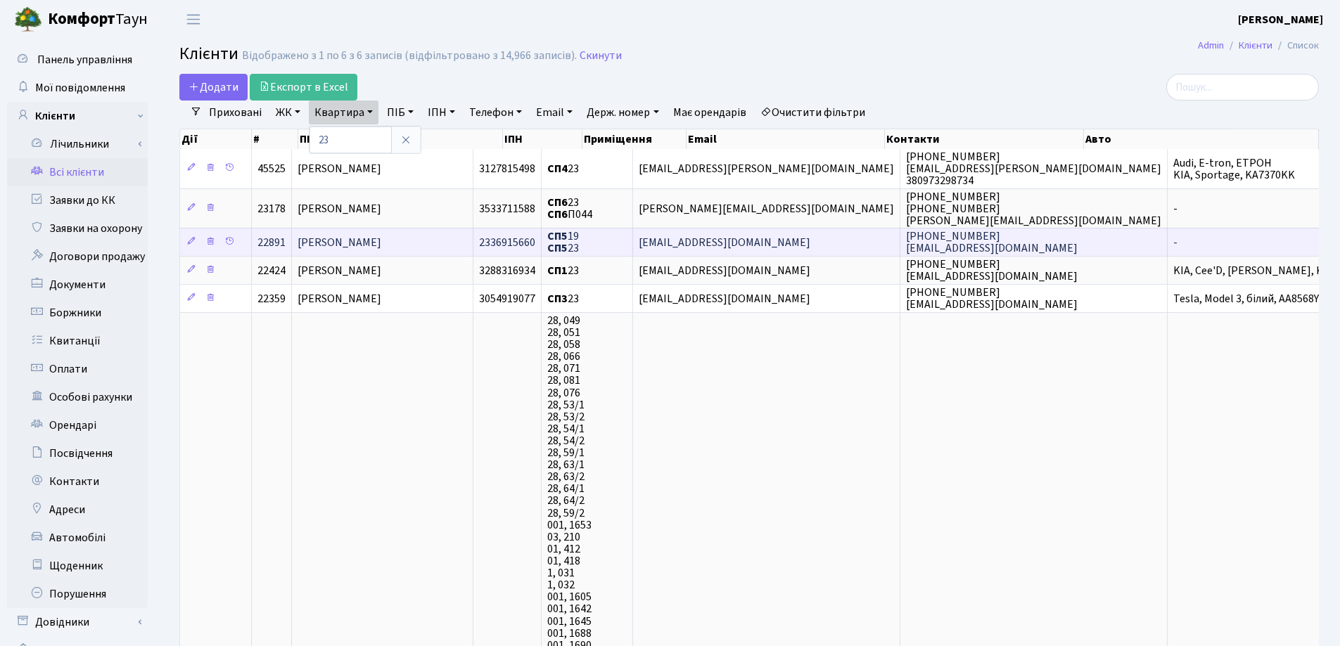
click at [470, 238] on td "[PERSON_NAME]" at bounding box center [382, 242] width 181 height 28
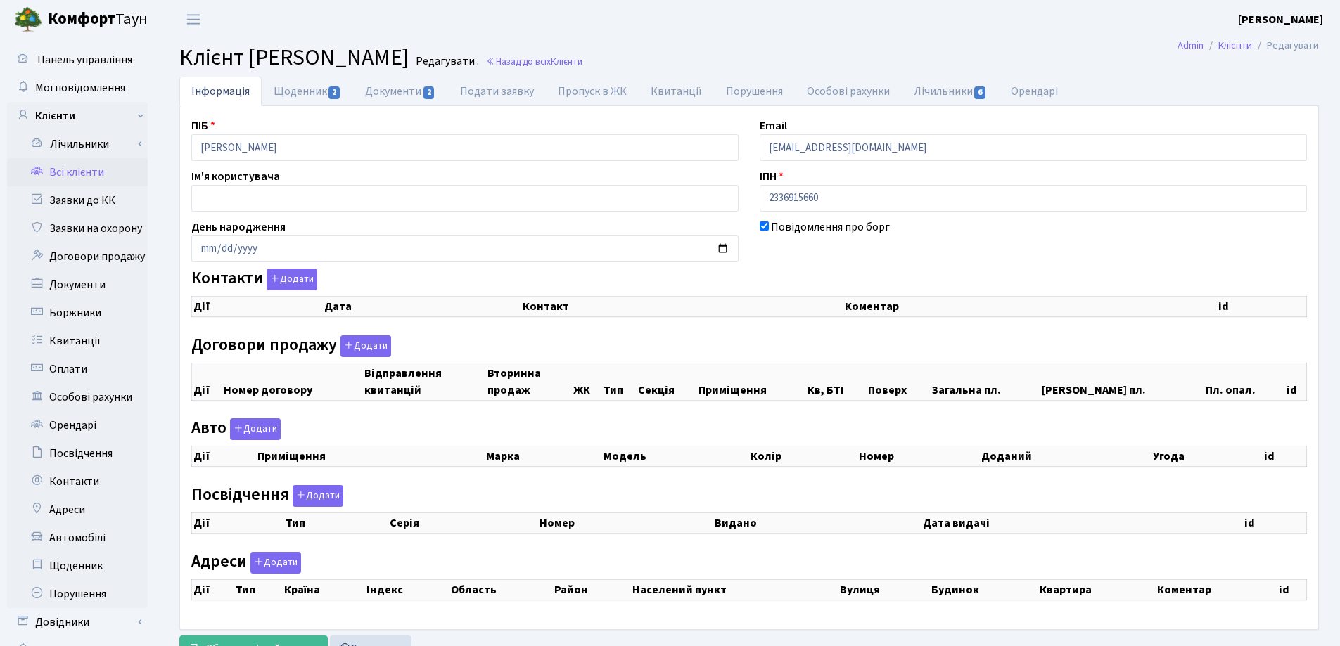
checkbox input "true"
select select "25"
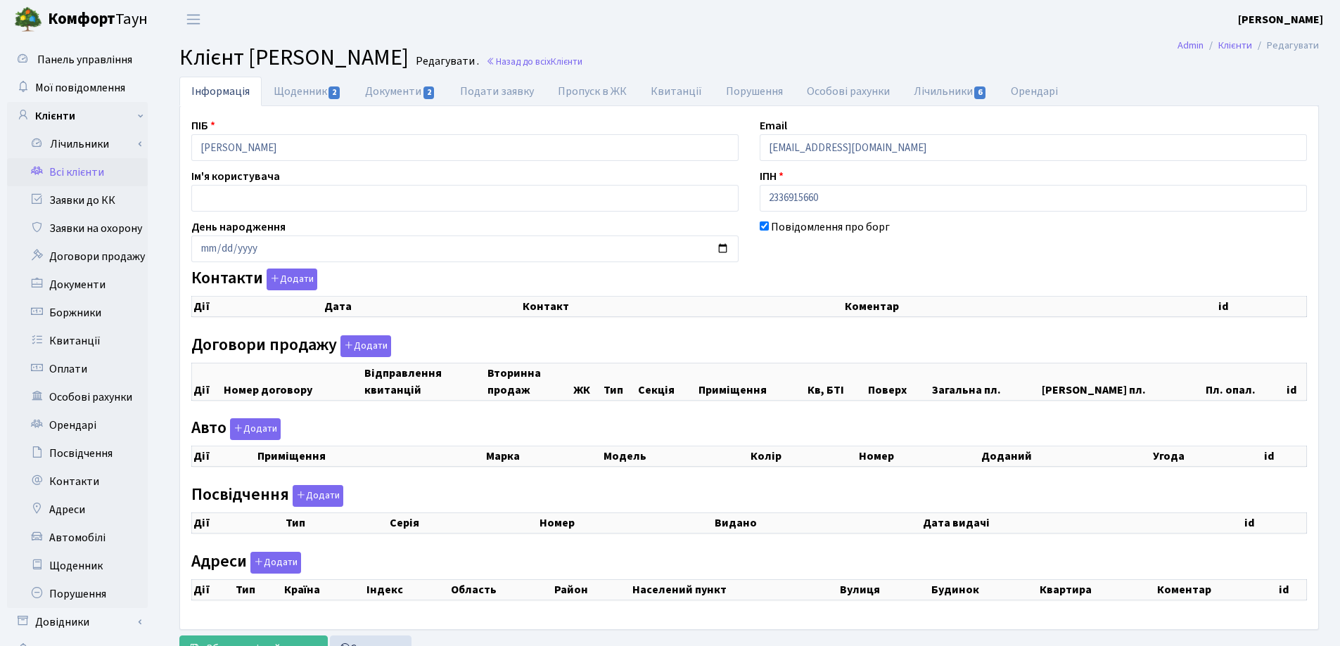
select select "25"
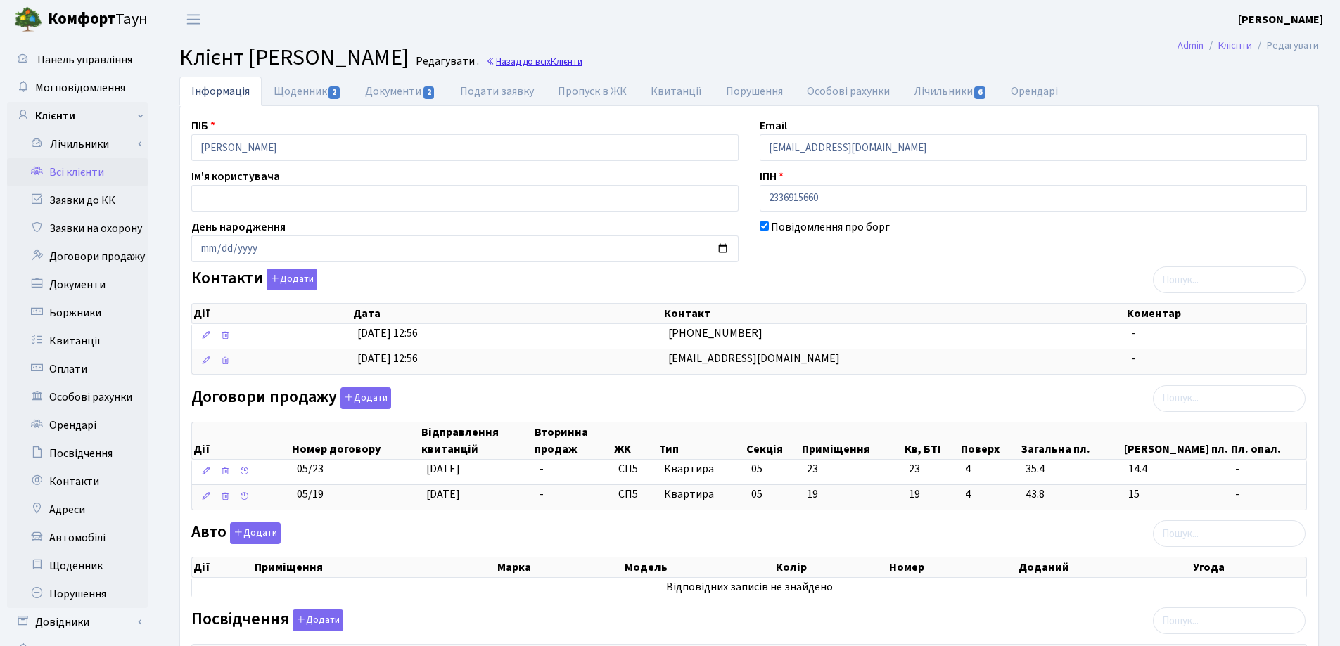
click at [582, 60] on link "Назад до всіх Клієнти" at bounding box center [534, 61] width 96 height 13
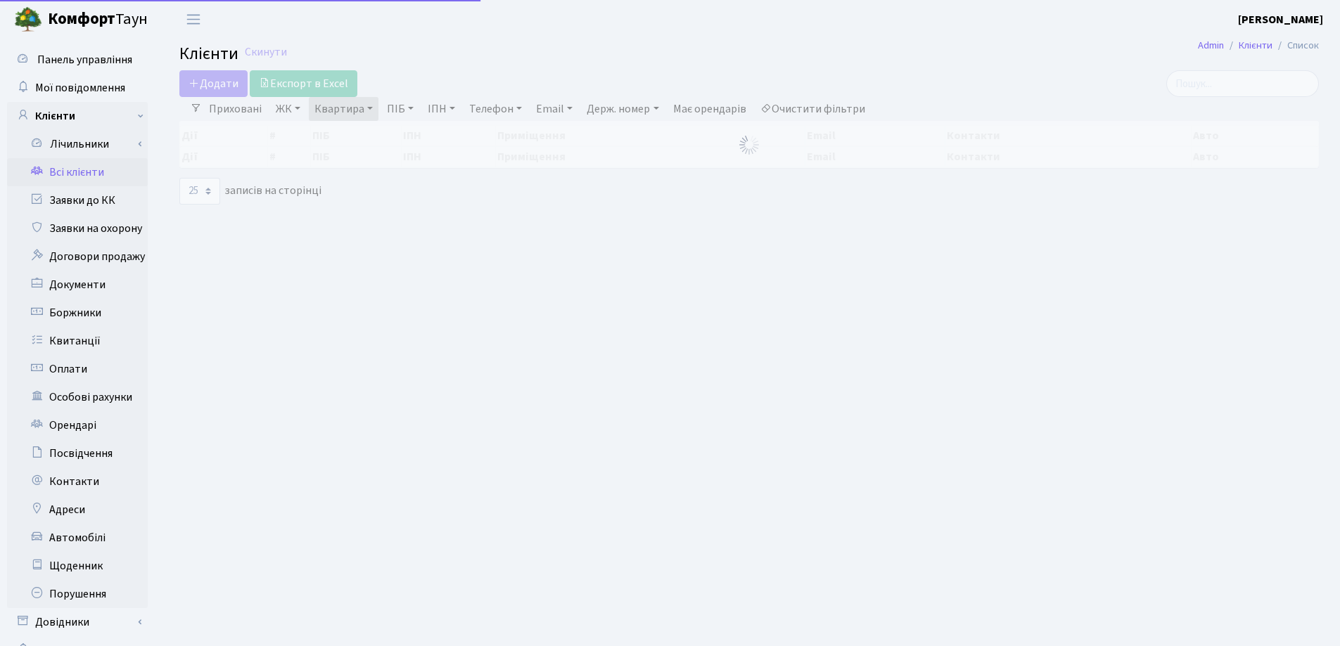
select select "25"
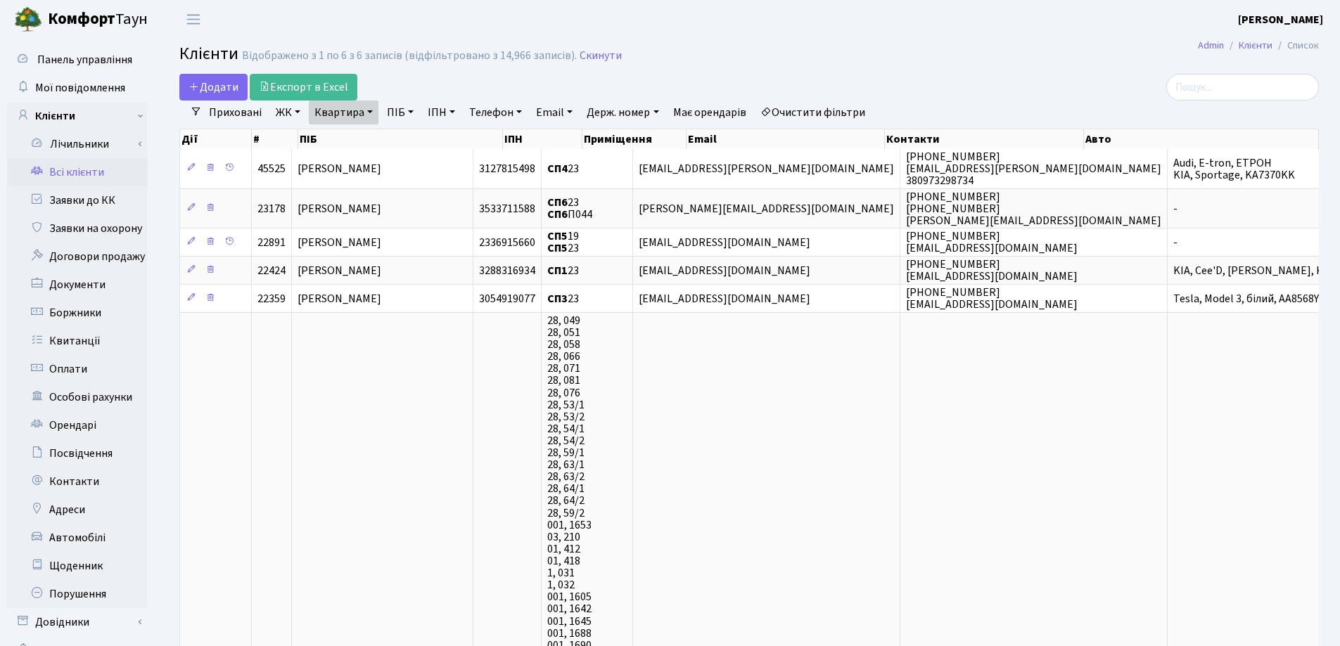
click at [370, 111] on link "Квартира" at bounding box center [344, 113] width 70 height 24
click at [371, 131] on input "23" at bounding box center [350, 140] width 82 height 27
type input "2"
type input "3"
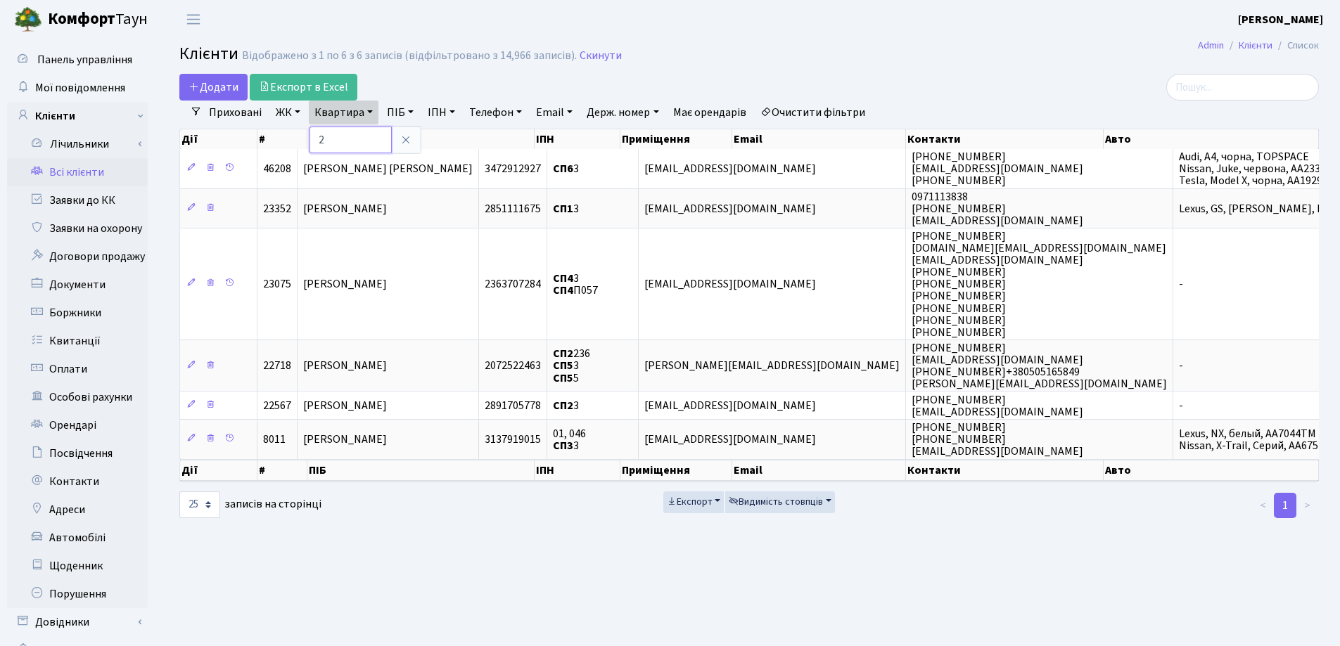
type input "2"
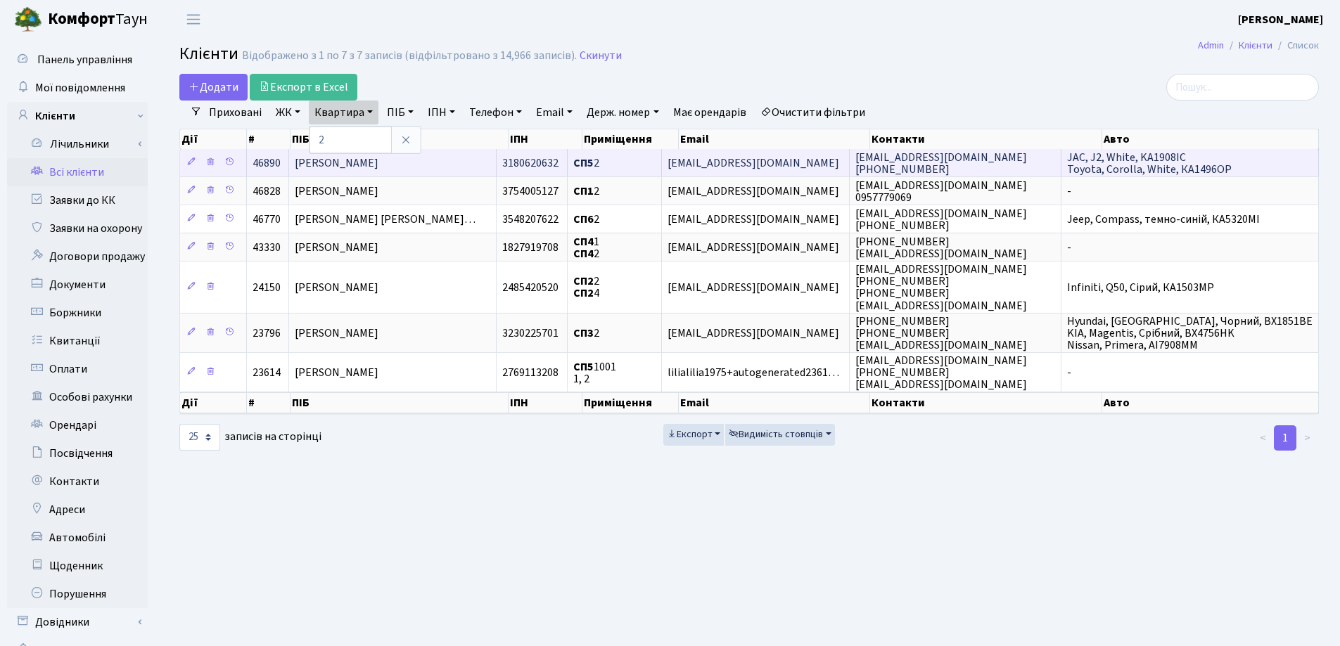
click at [485, 161] on td "[PERSON_NAME]" at bounding box center [392, 162] width 207 height 27
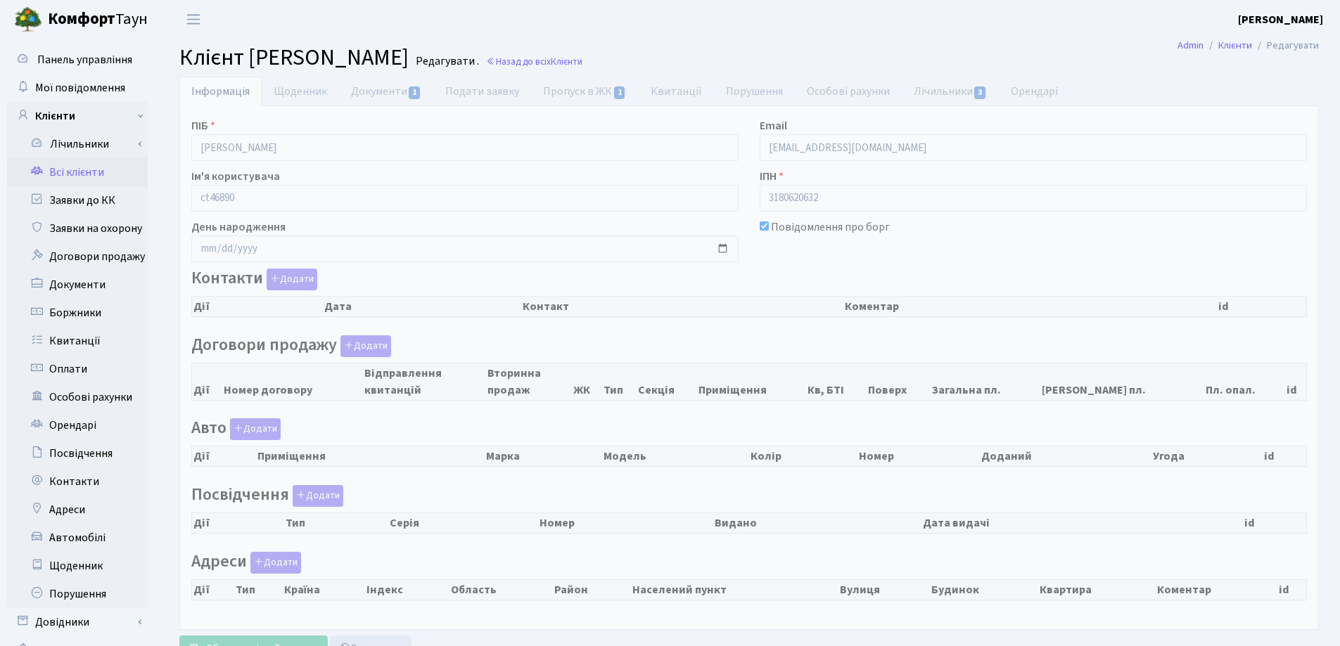
checkbox input "true"
select select "25"
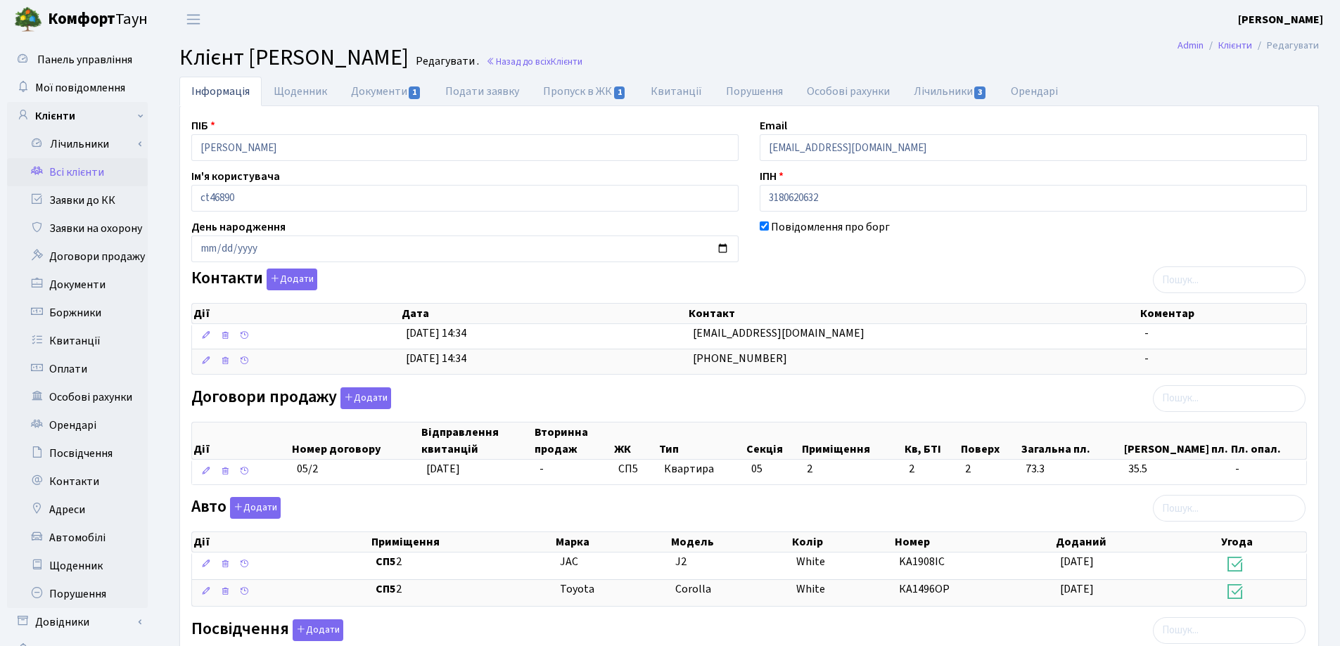
click at [582, 68] on small "Назад до всіх Клієнти" at bounding box center [532, 61] width 99 height 13
click at [582, 59] on link "Назад до всіх Клієнти" at bounding box center [534, 61] width 96 height 13
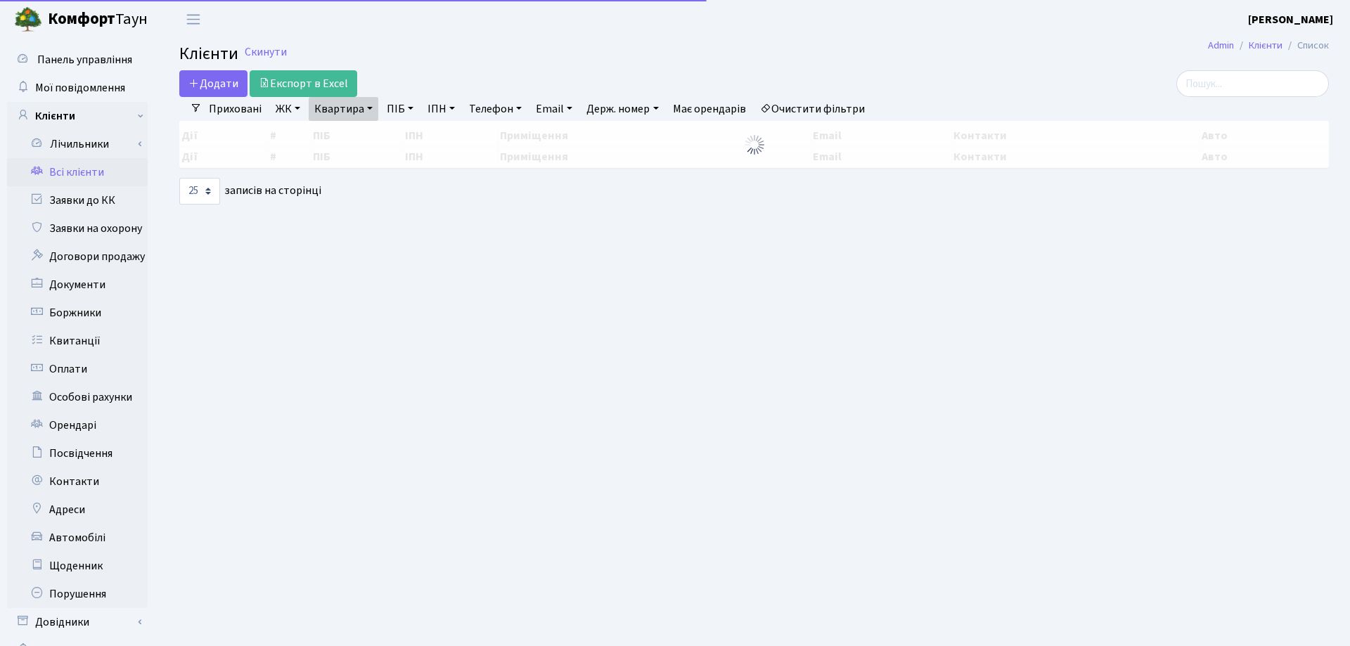
select select "25"
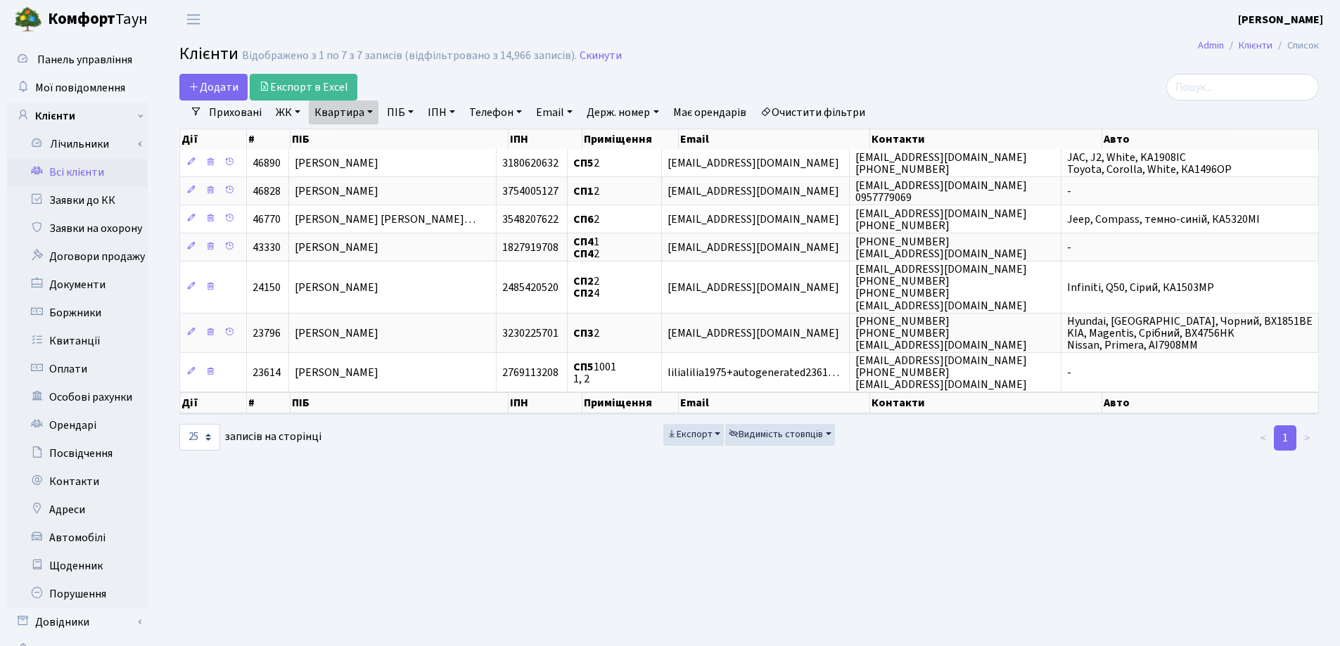
click at [373, 117] on link "Квартира" at bounding box center [344, 113] width 70 height 24
click at [354, 131] on input "2" at bounding box center [350, 140] width 82 height 27
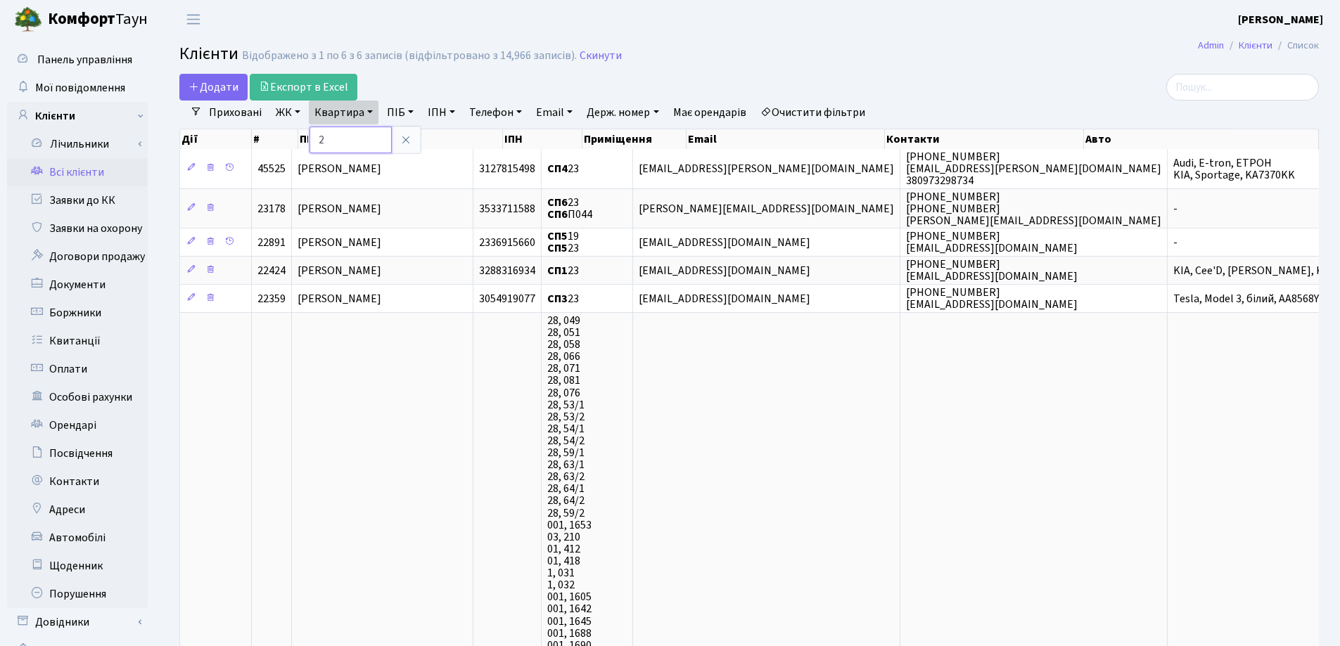
type input "2"
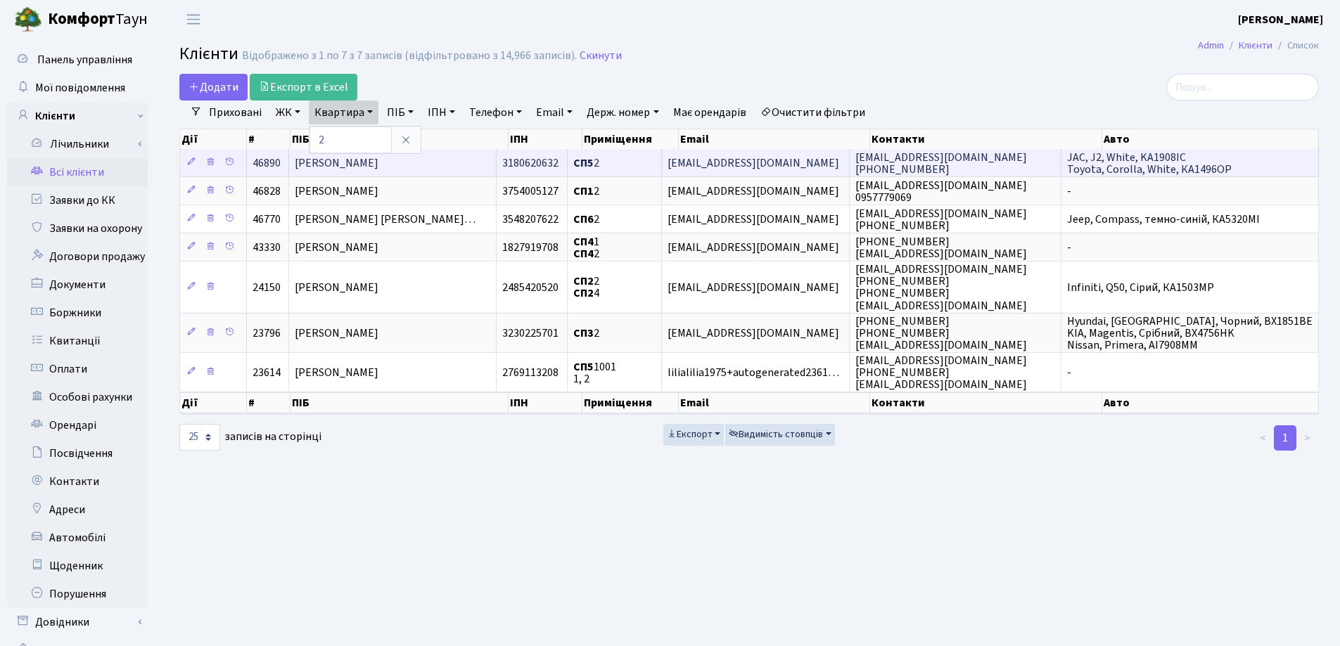
click at [465, 164] on td "[PERSON_NAME]" at bounding box center [392, 162] width 207 height 27
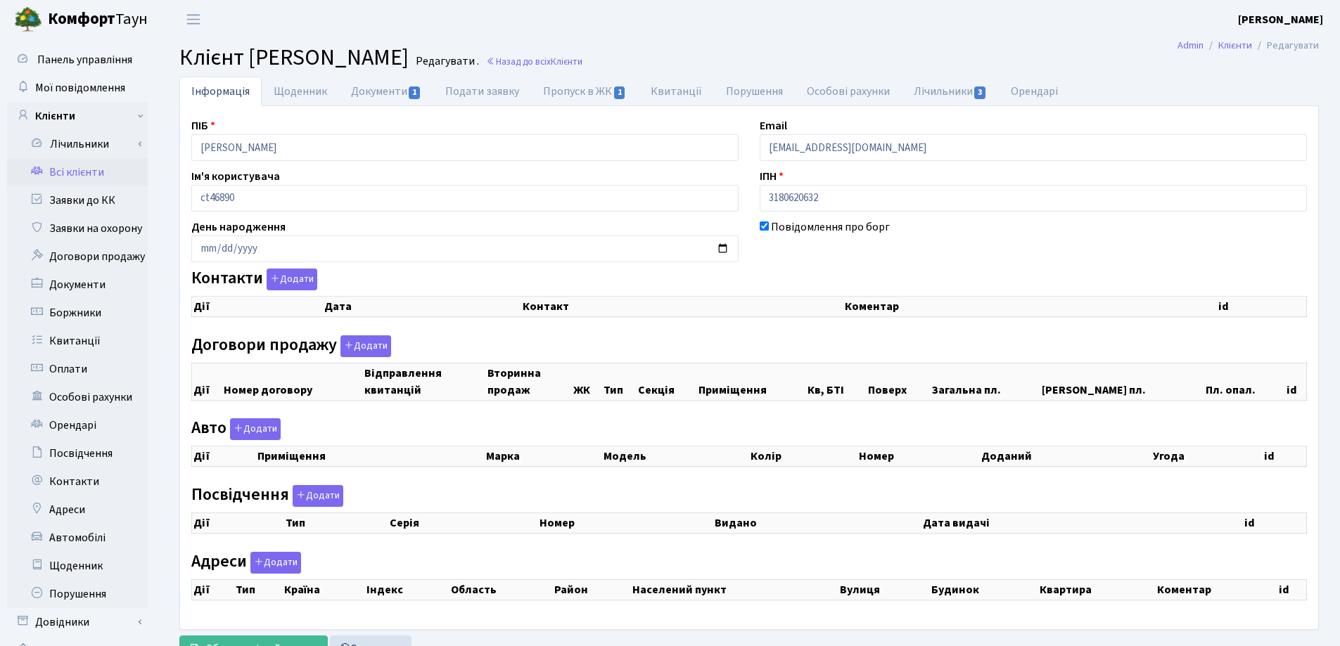
checkbox input "true"
select select "25"
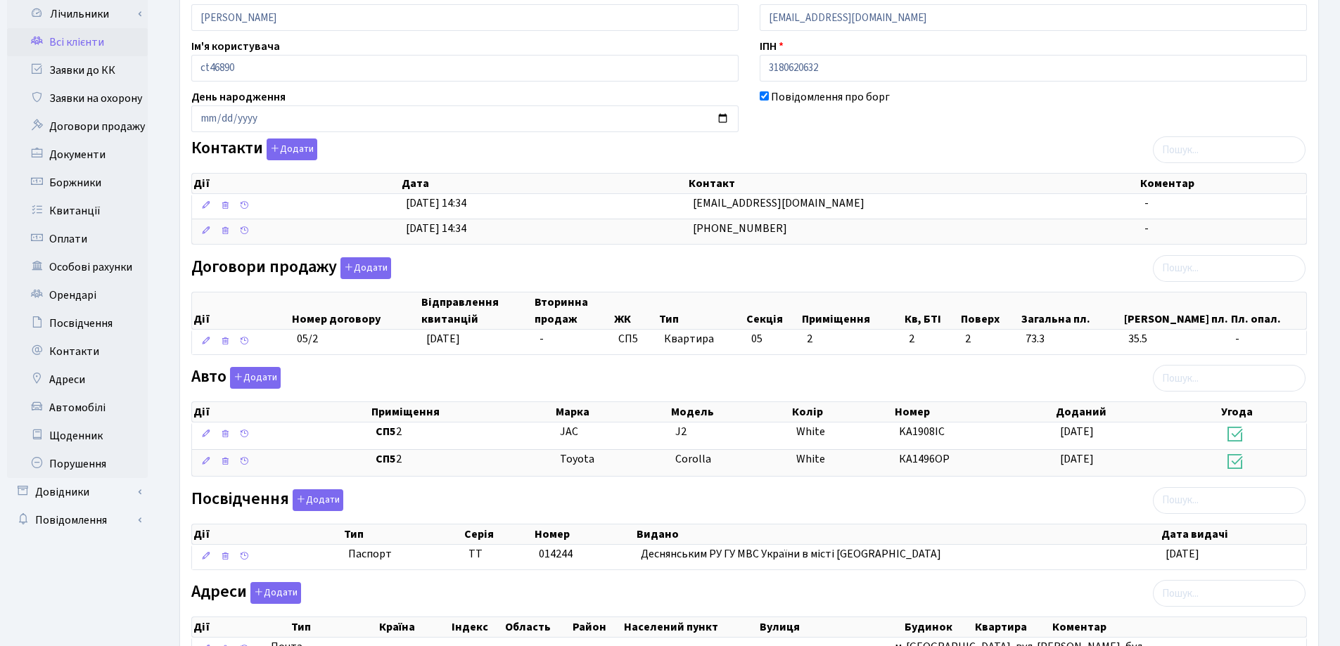
scroll to position [296, 0]
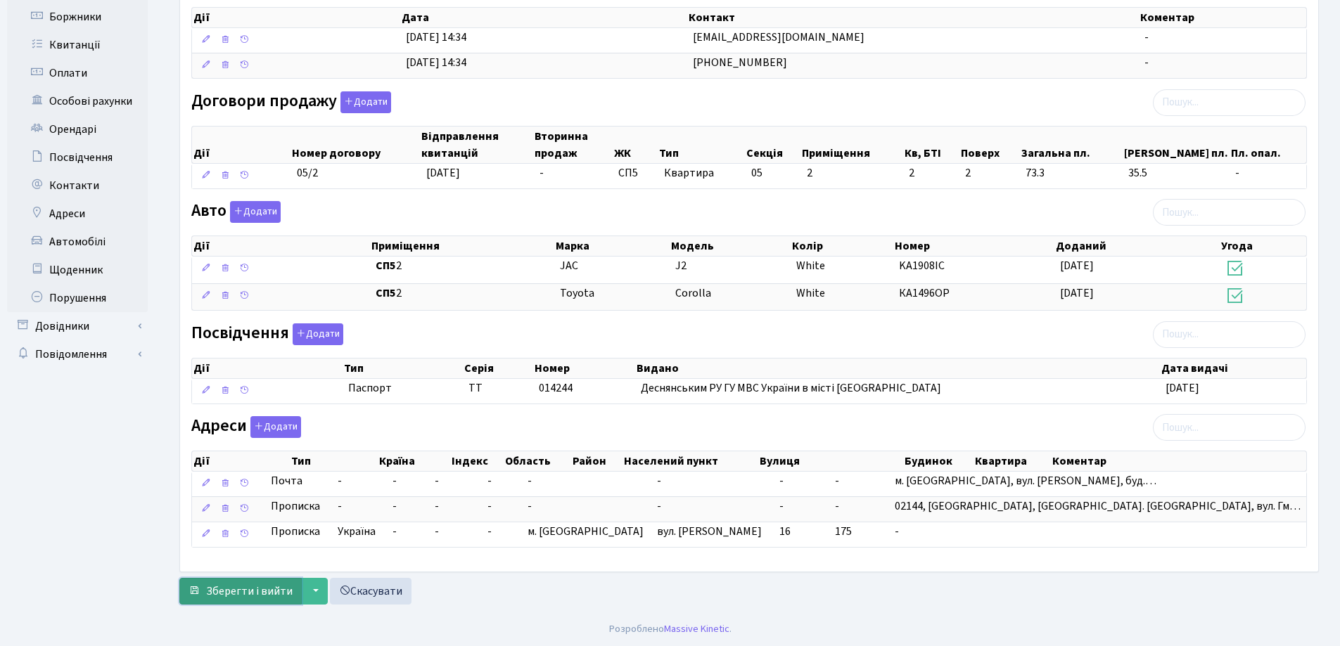
click at [233, 591] on span "Зберегти і вийти" at bounding box center [249, 591] width 86 height 15
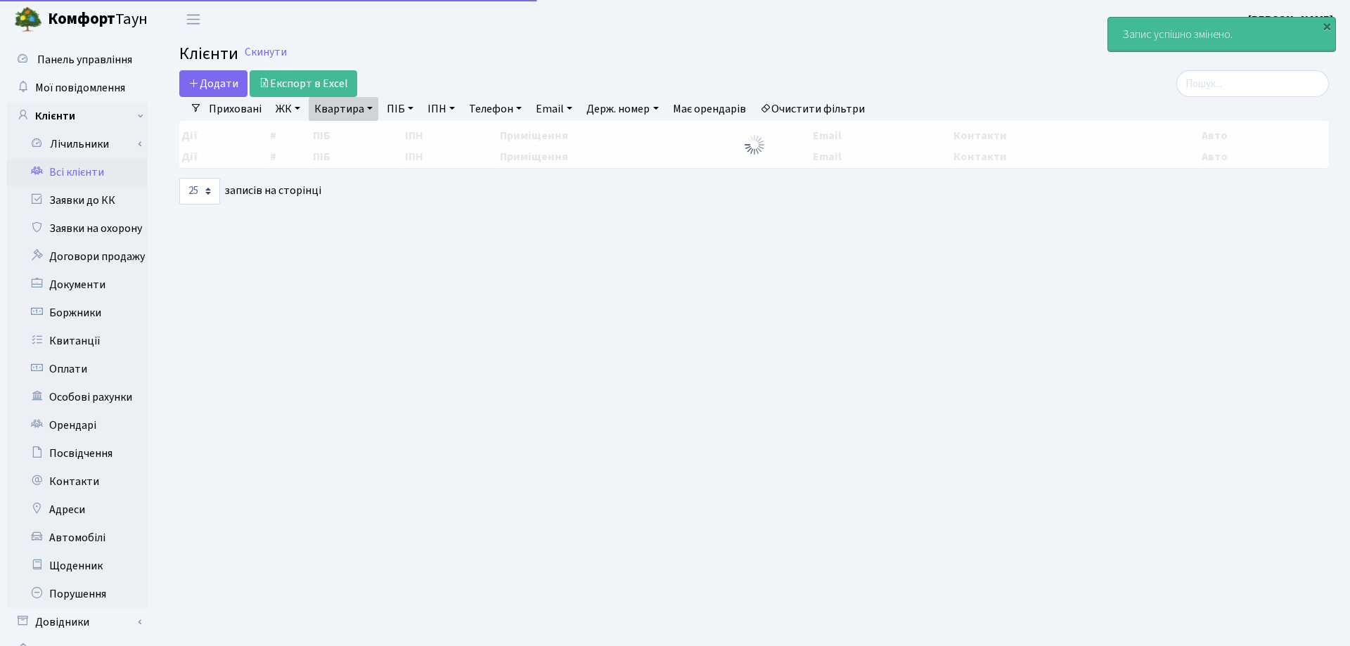
select select "25"
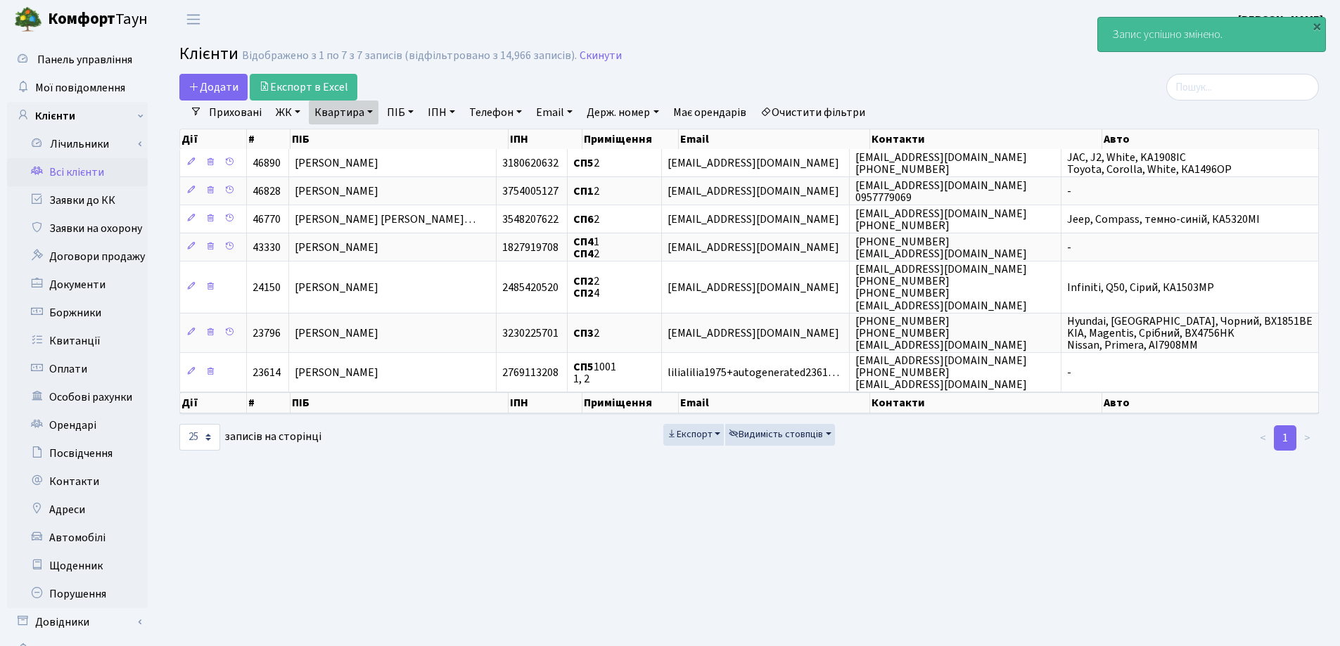
click at [369, 106] on link "Квартира" at bounding box center [344, 113] width 70 height 24
click at [376, 137] on input "2" at bounding box center [350, 140] width 82 height 27
type input "96"
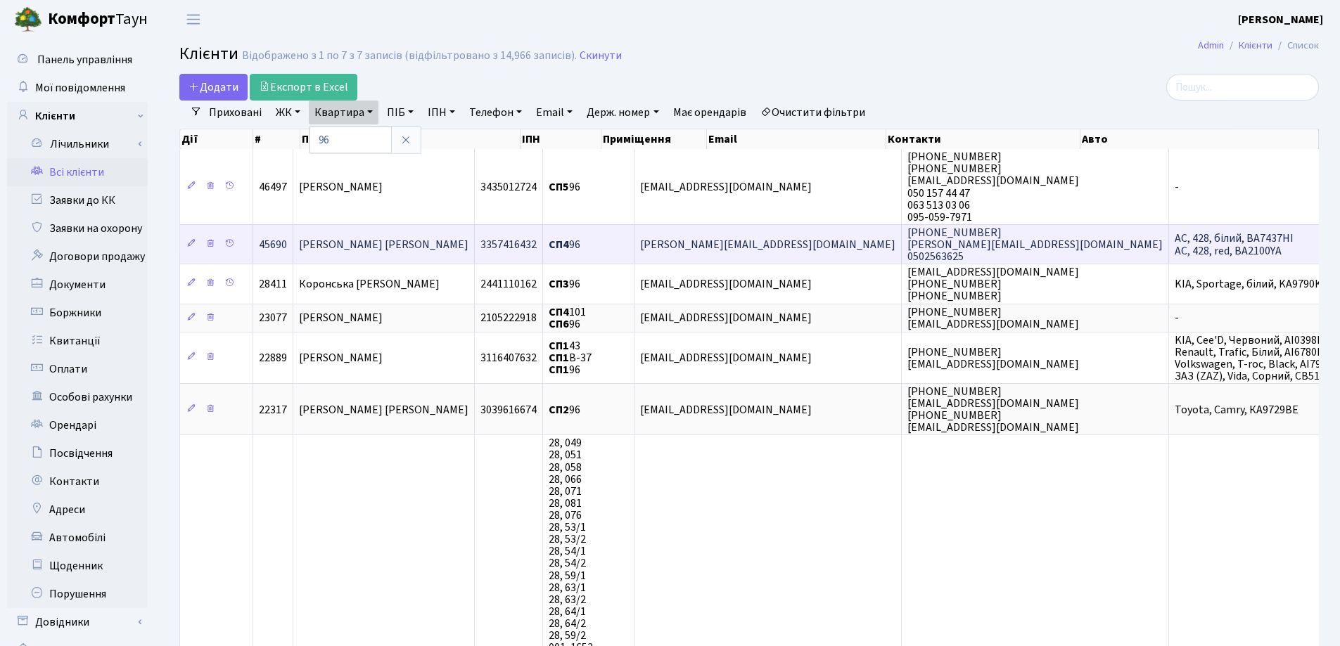
click at [473, 243] on td "[PERSON_NAME] [PERSON_NAME]" at bounding box center [383, 243] width 181 height 39
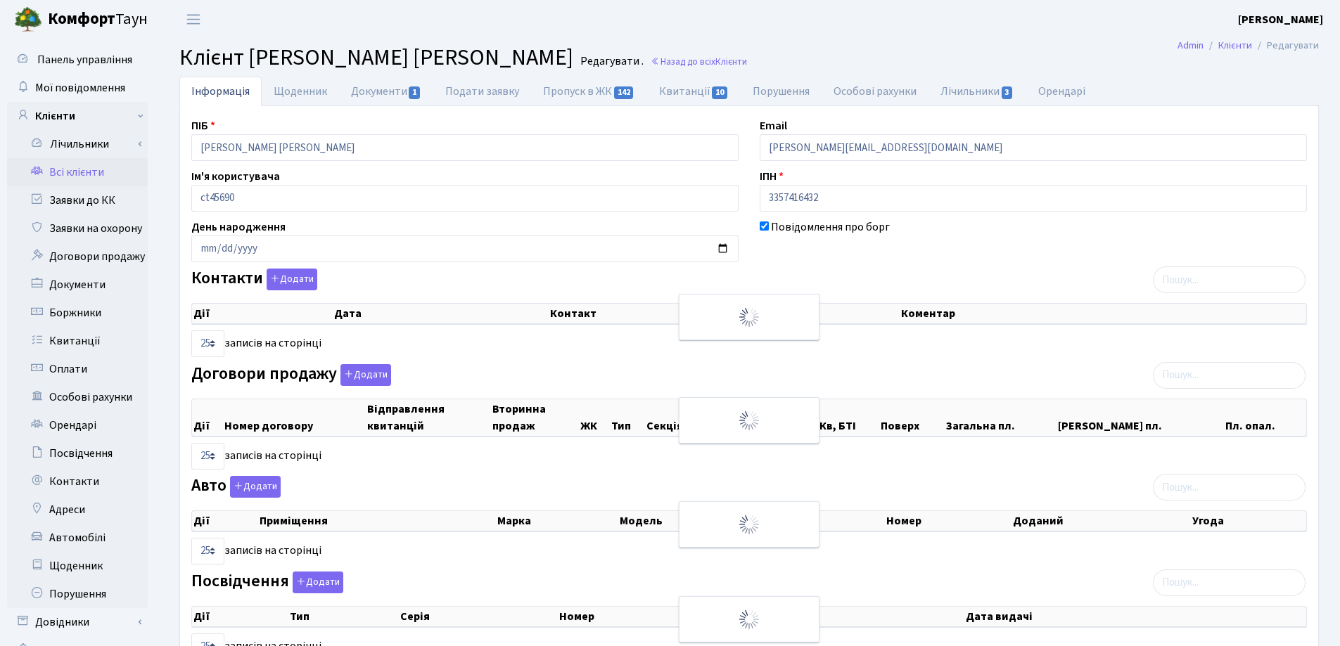
select select "25"
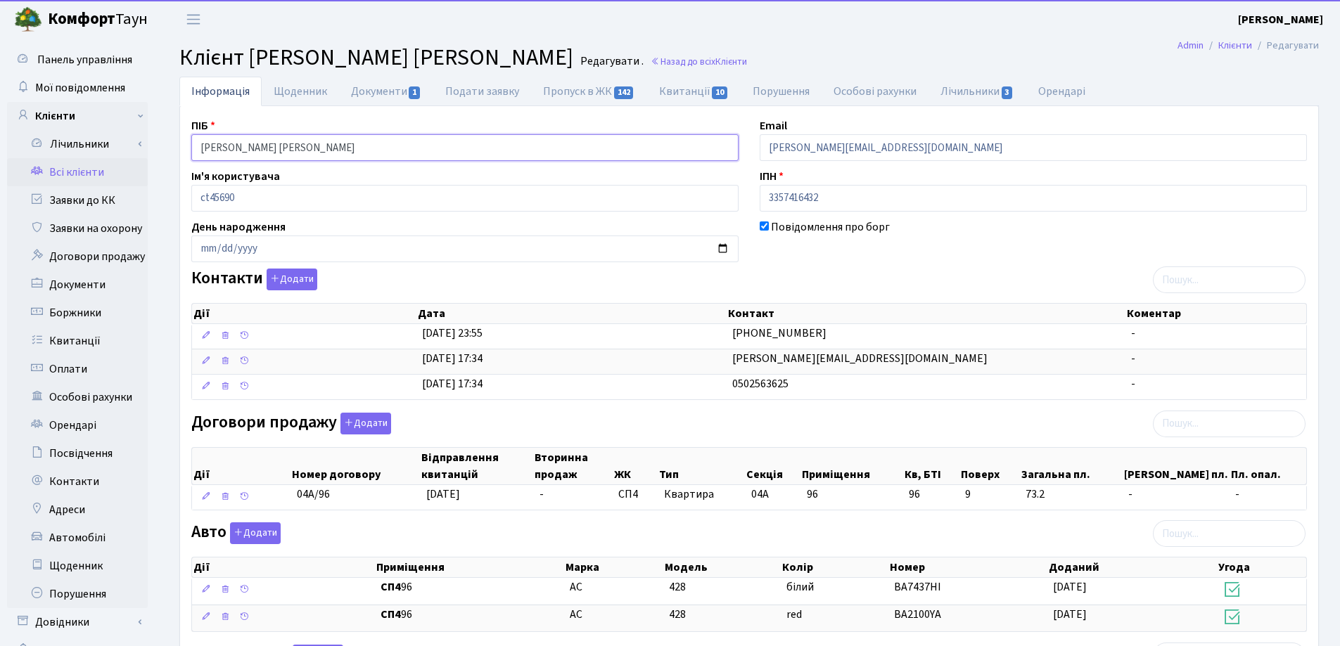
drag, startPoint x: 366, startPoint y: 146, endPoint x: 178, endPoint y: 154, distance: 188.6
click at [178, 154] on div "Інформація Щоденник Документи 1 Подати заявку Пропуск в ЖК 142 Квитанції 10 Пор…" at bounding box center [749, 505] width 1160 height 856
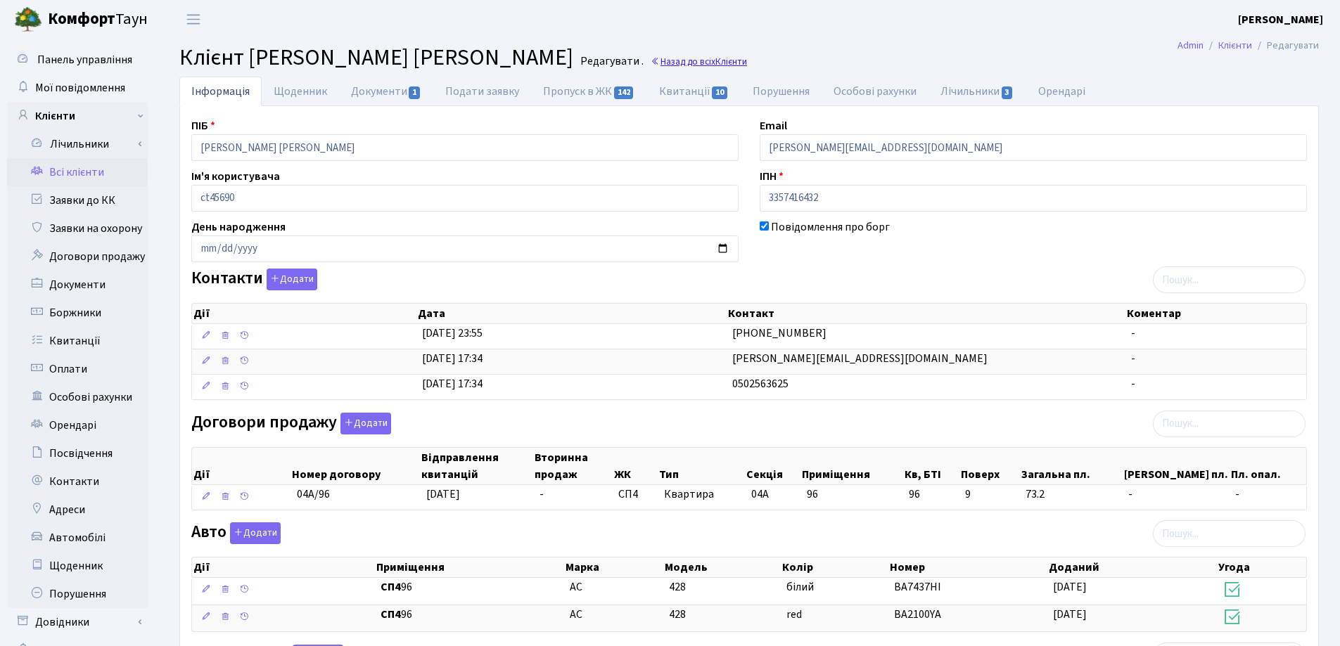
click at [650, 56] on link "Назад до всіх Клієнти" at bounding box center [698, 61] width 96 height 13
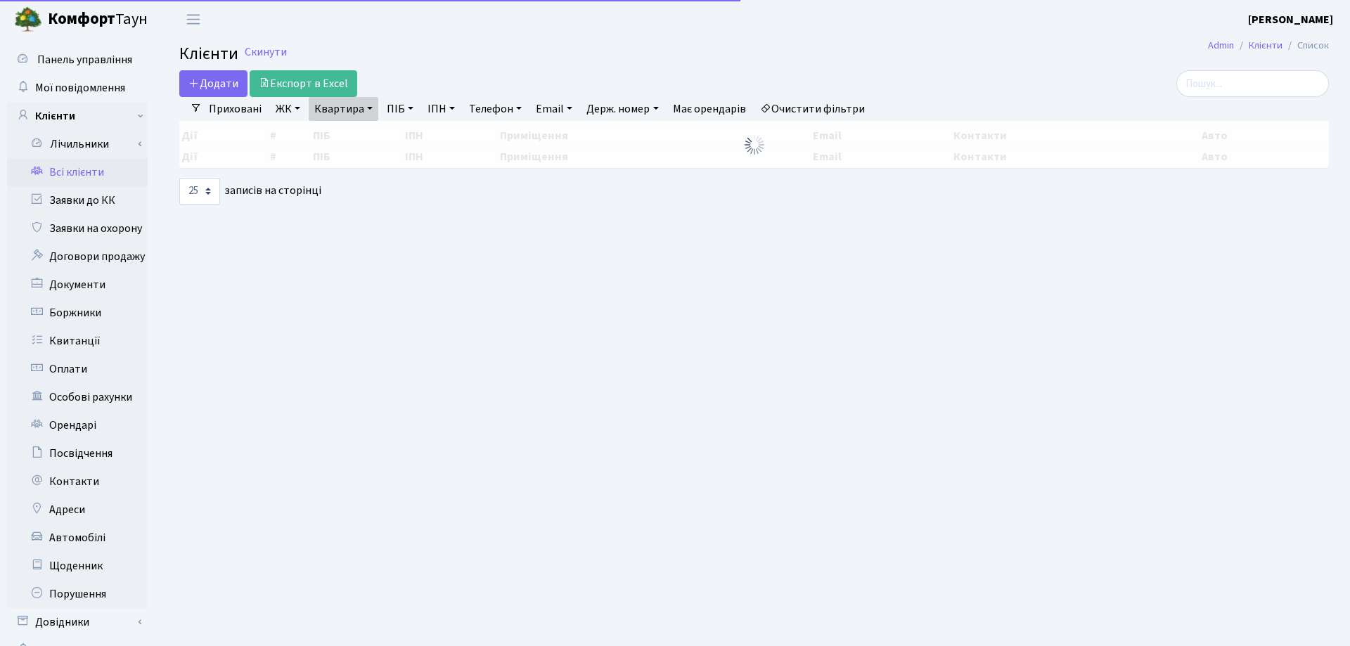
select select "25"
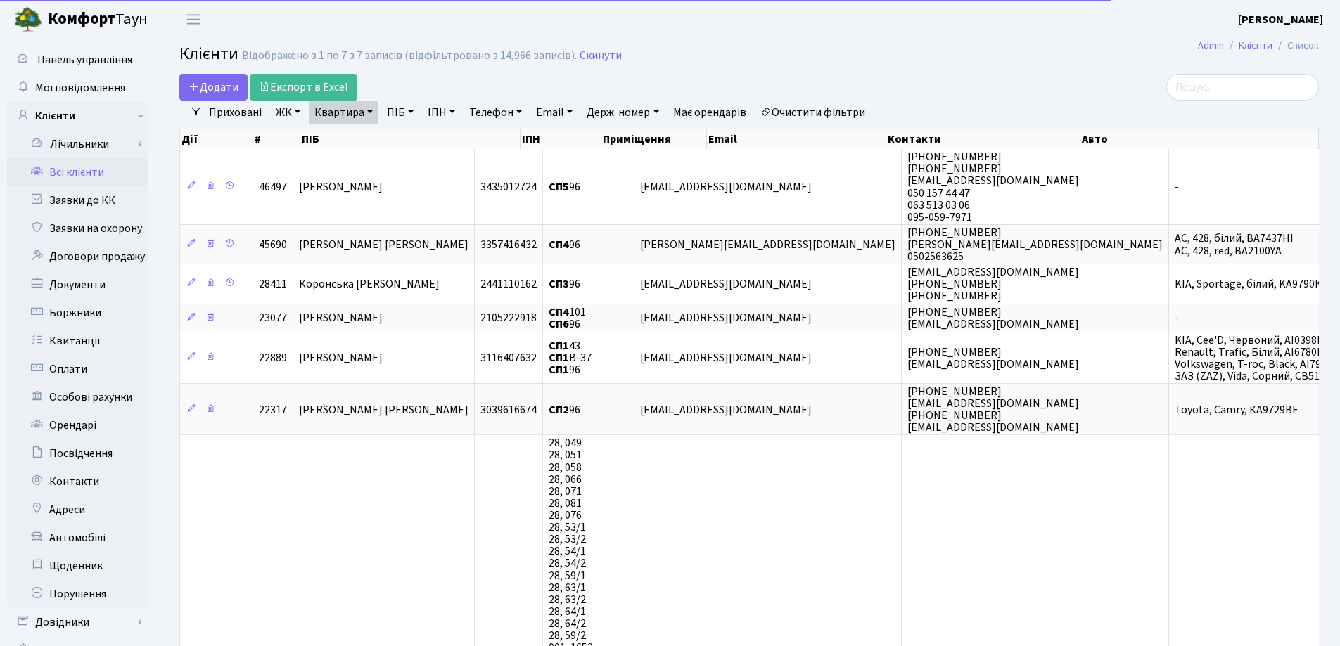
click at [370, 113] on link "Квартира" at bounding box center [344, 113] width 70 height 24
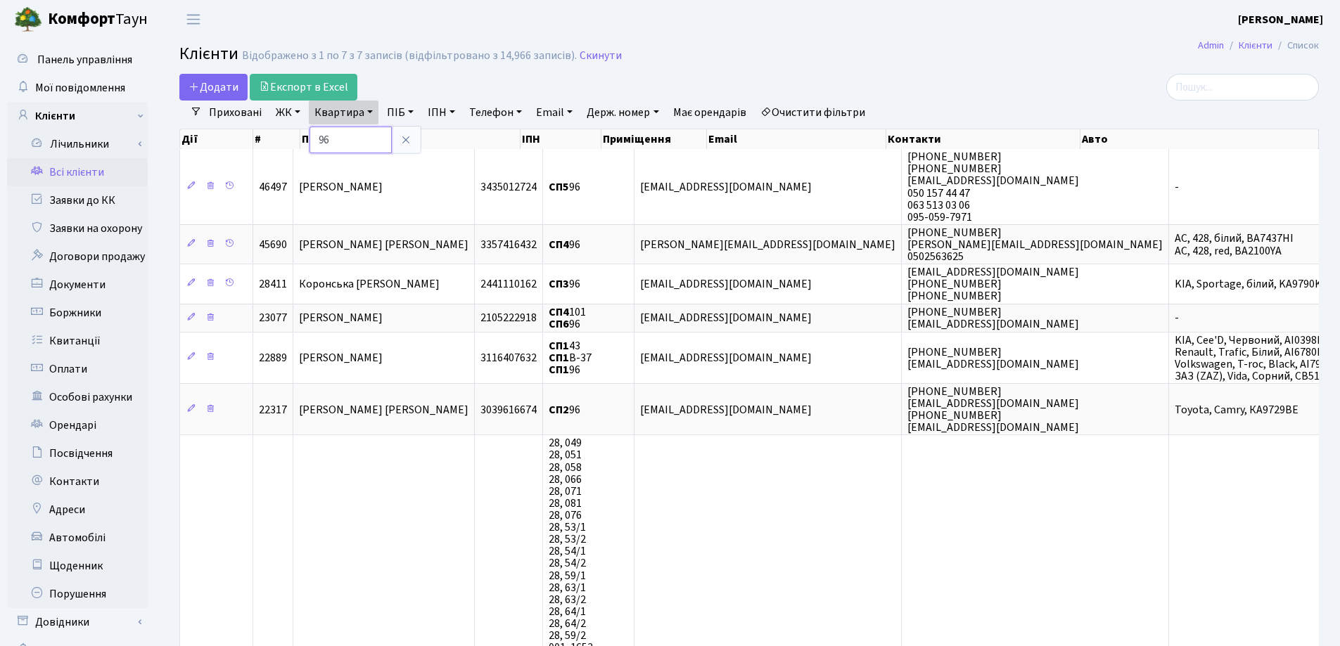
click at [370, 134] on input "96" at bounding box center [350, 140] width 82 height 27
type input "9"
type input "58"
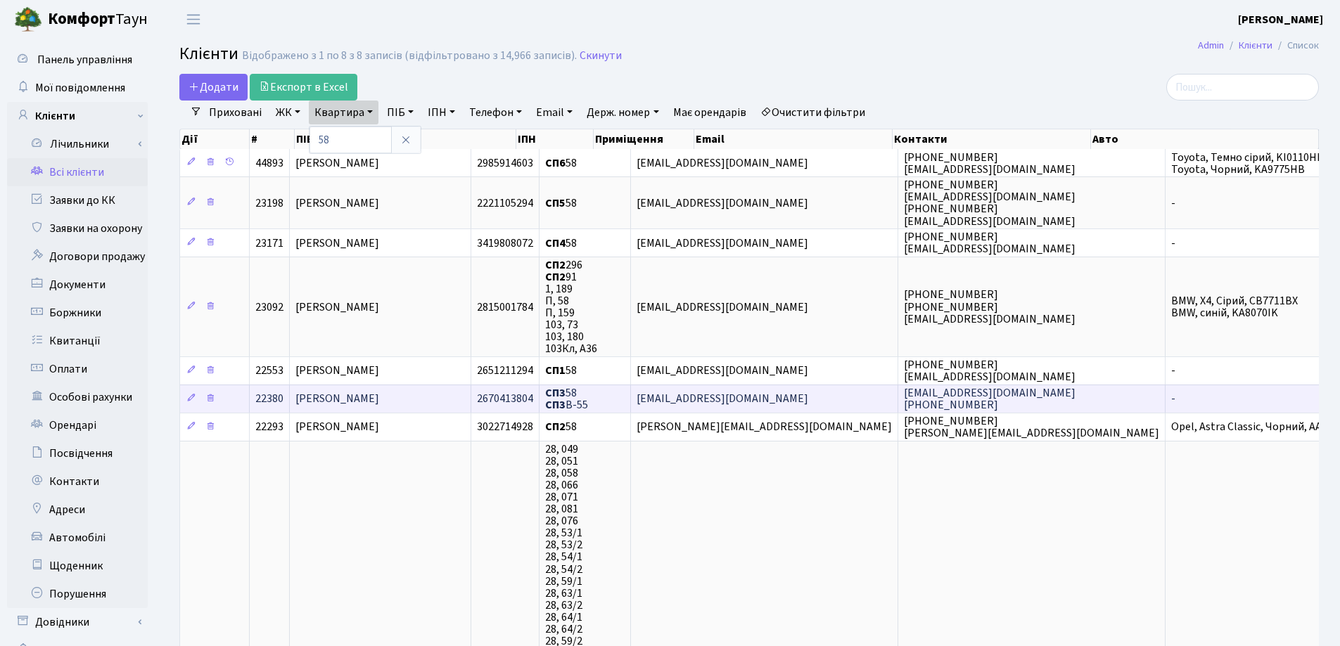
click at [379, 400] on span "[PERSON_NAME]" at bounding box center [337, 399] width 84 height 15
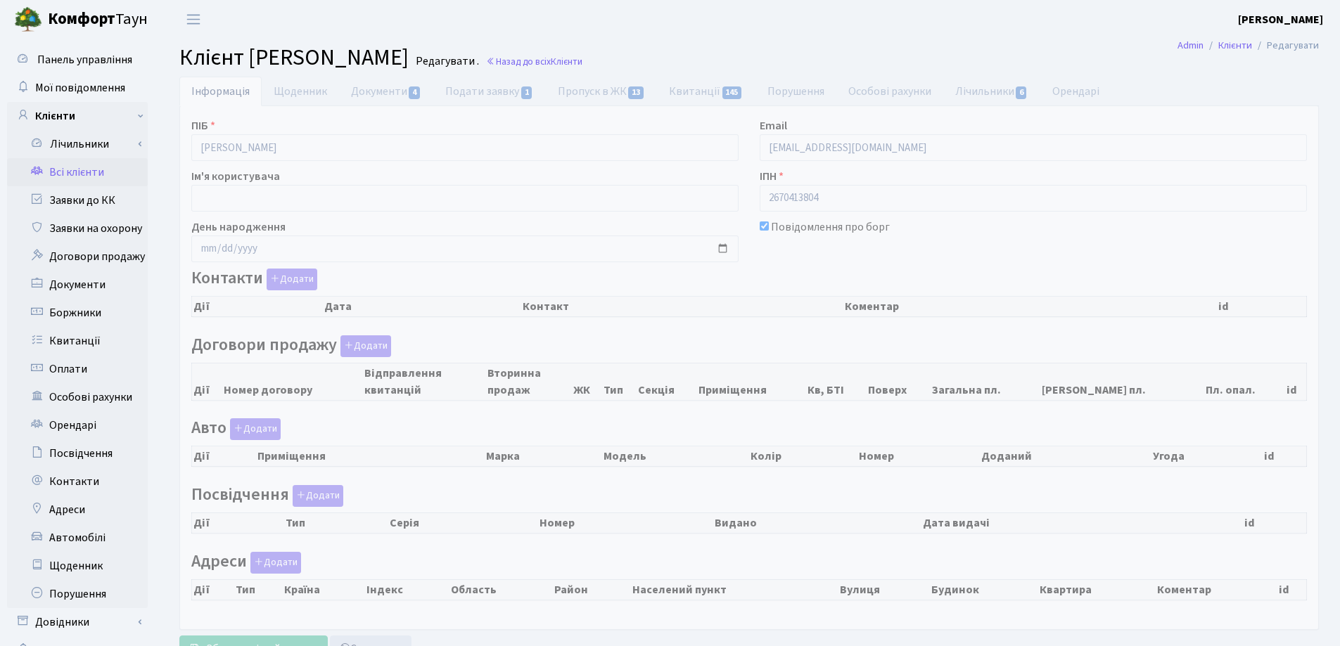
checkbox input "true"
select select "25"
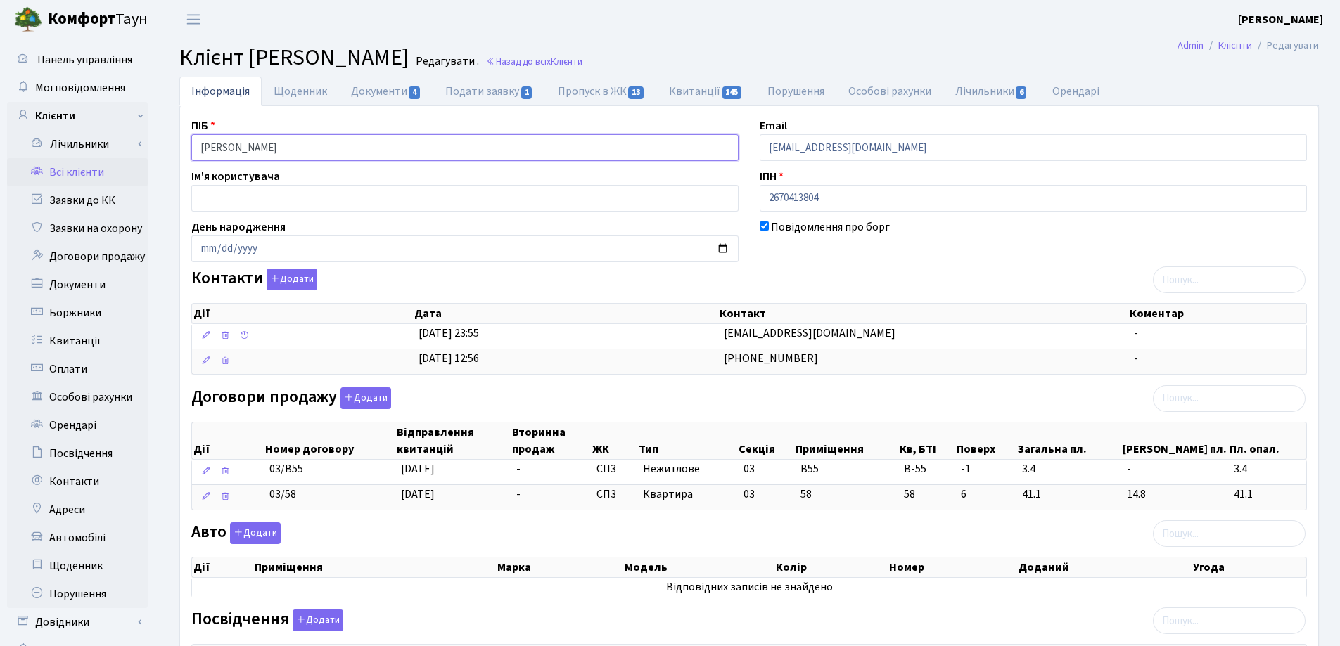
drag, startPoint x: 428, startPoint y: 150, endPoint x: 154, endPoint y: 135, distance: 274.6
click at [131, 135] on div "Панель управління Мої повідомлення Клієнти Лічильники Показання" at bounding box center [670, 532] width 1340 height 986
click at [706, 32] on header "Комфорт Таун Лоскутова В. С. Мій обліковий запис Вийти" at bounding box center [670, 19] width 1340 height 39
click at [582, 65] on link "Назад до всіх Клієнти" at bounding box center [534, 61] width 96 height 13
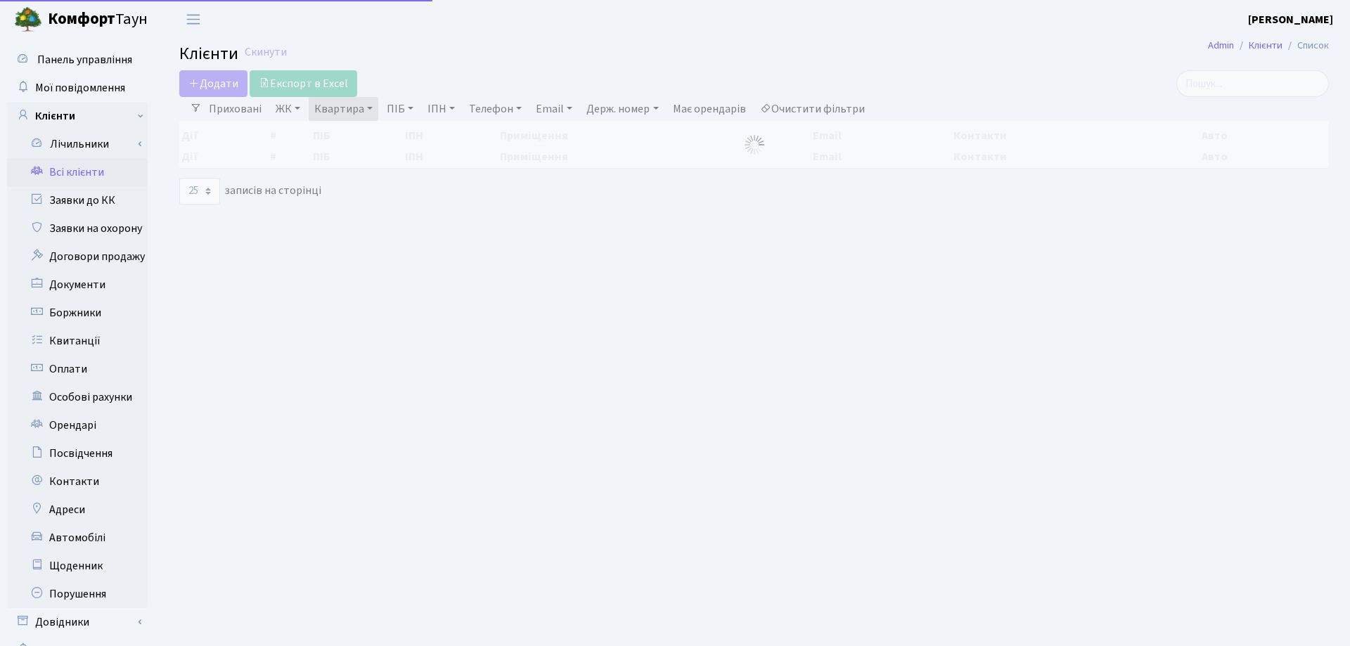
select select "25"
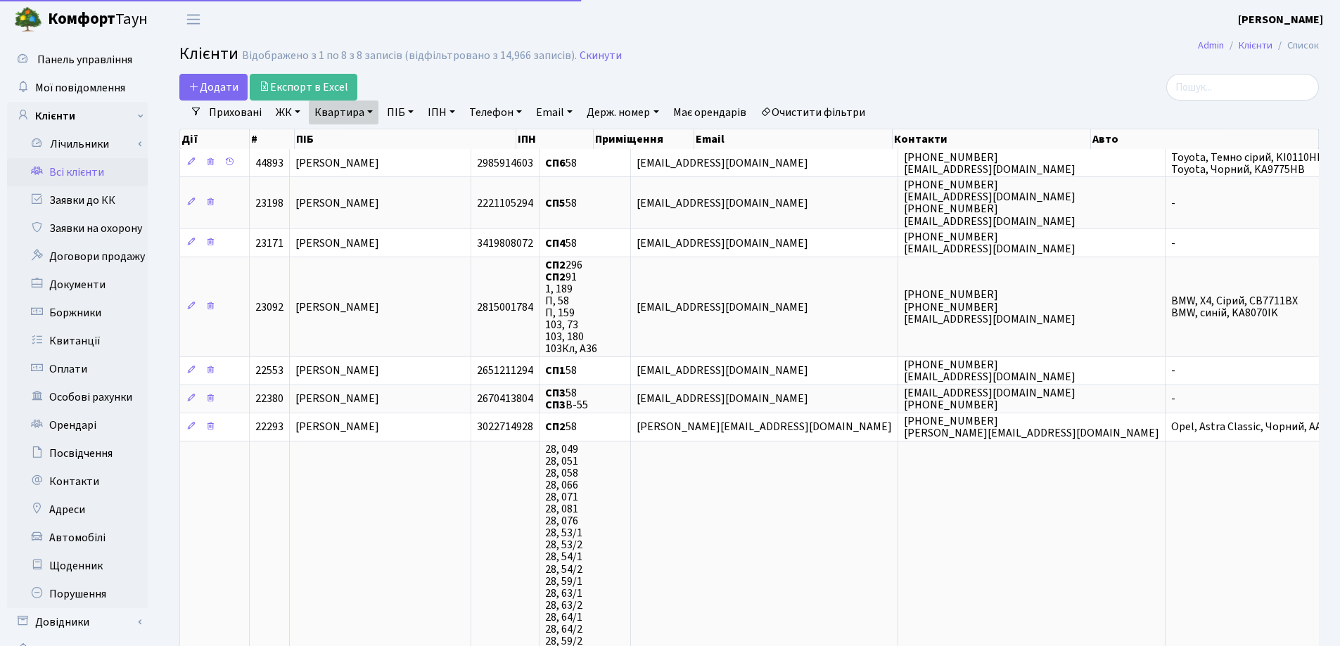
click at [368, 108] on link "Квартира" at bounding box center [344, 113] width 70 height 24
click at [373, 127] on input "58" at bounding box center [350, 140] width 82 height 27
type input "5"
type input "39"
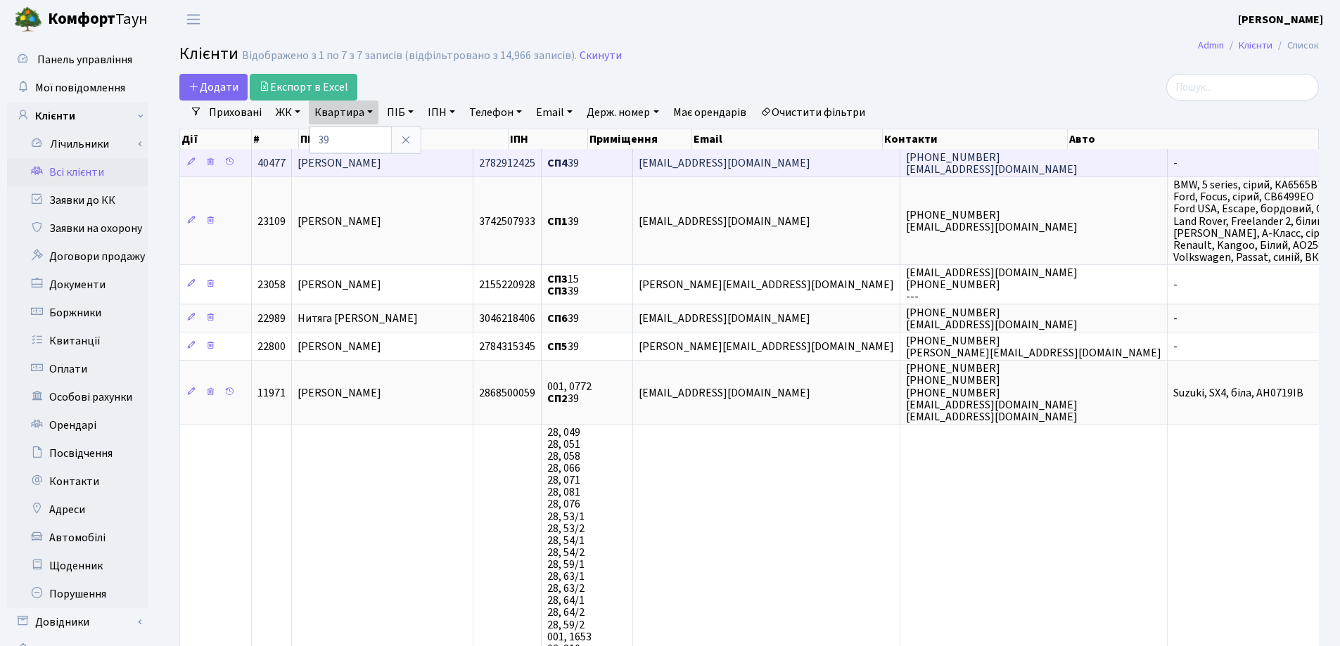
click at [381, 156] on span "Володіна Оксана Олександрівна" at bounding box center [339, 162] width 84 height 15
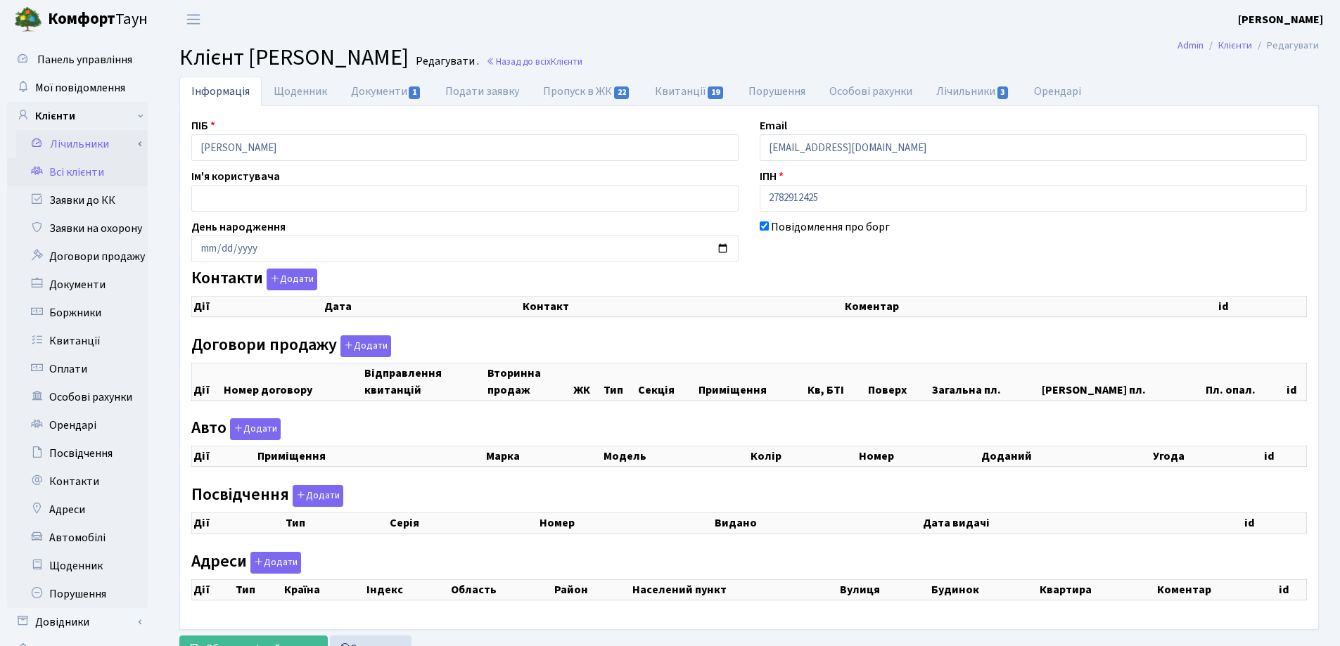
click at [125, 148] on div "Панель управління Мої повідомлення Клієнти Лічильники Показання" at bounding box center [670, 355] width 1340 height 633
checkbox input "true"
select select "25"
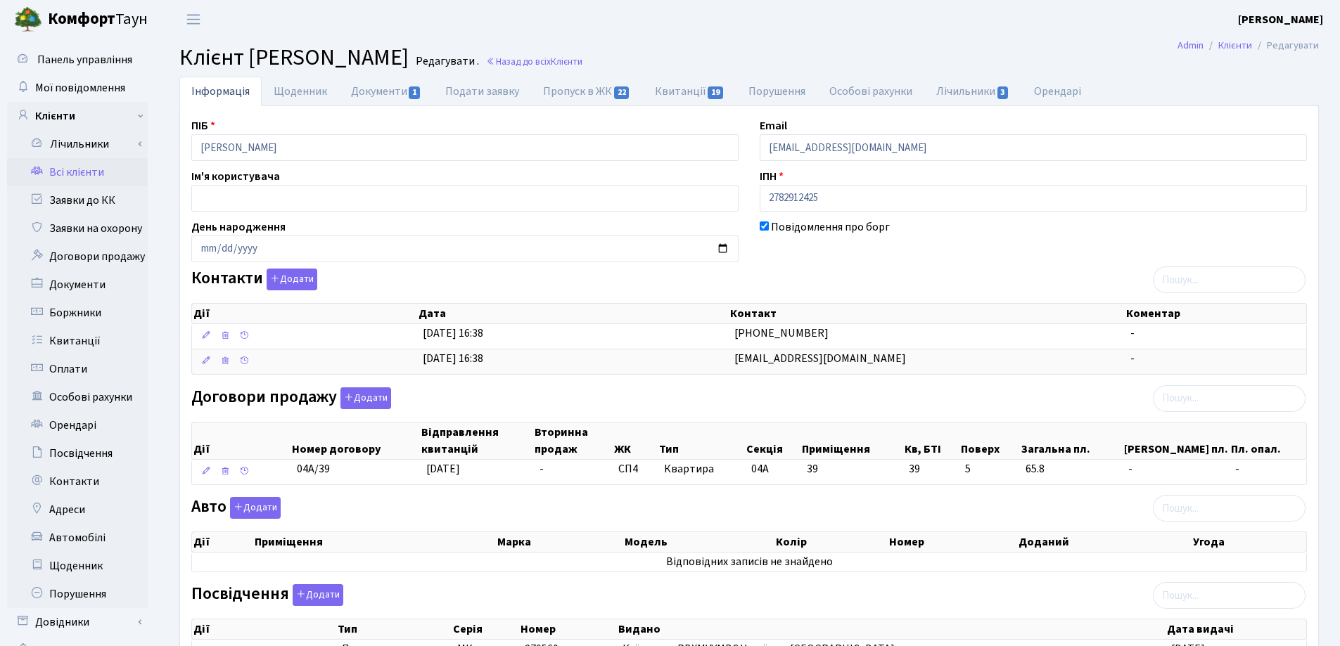
click at [719, 39] on main "Admin Клієнти Редагувати Клієнт Володіна Оксана Олександрівна Редагувати . Наза…" at bounding box center [748, 443] width 1181 height 809
click at [582, 59] on link "Назад до всіх Клієнти" at bounding box center [534, 61] width 96 height 13
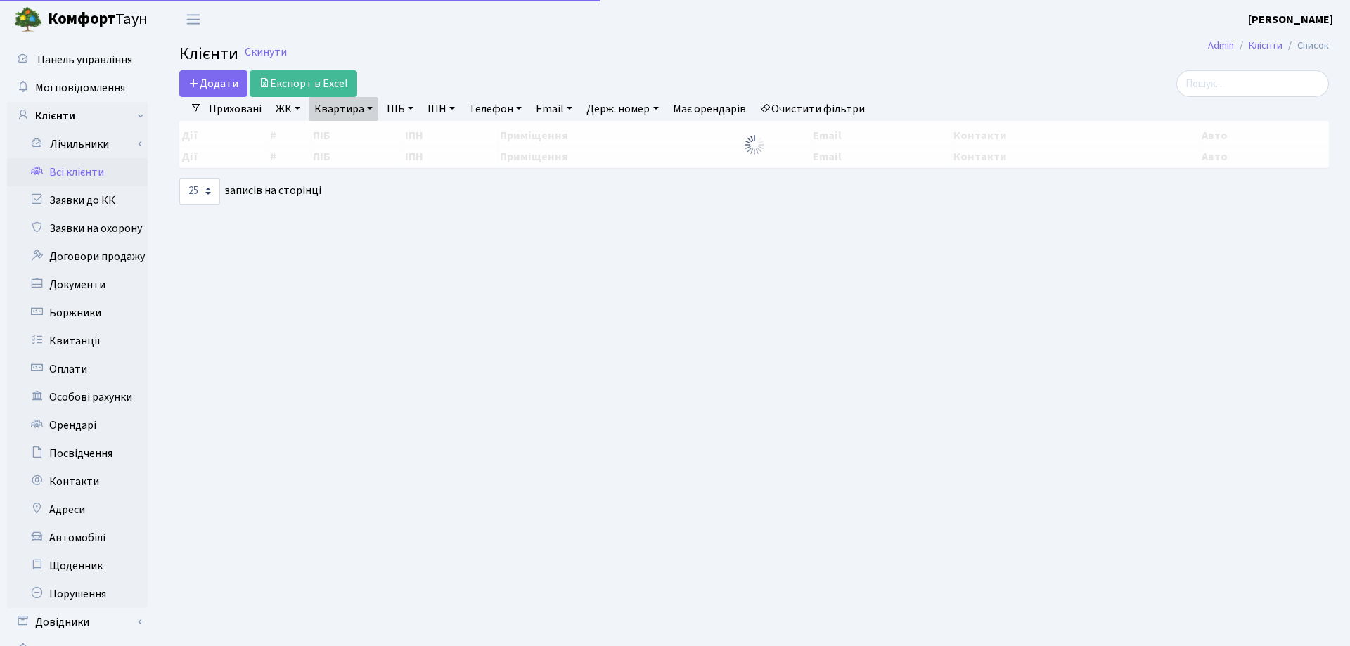
select select "25"
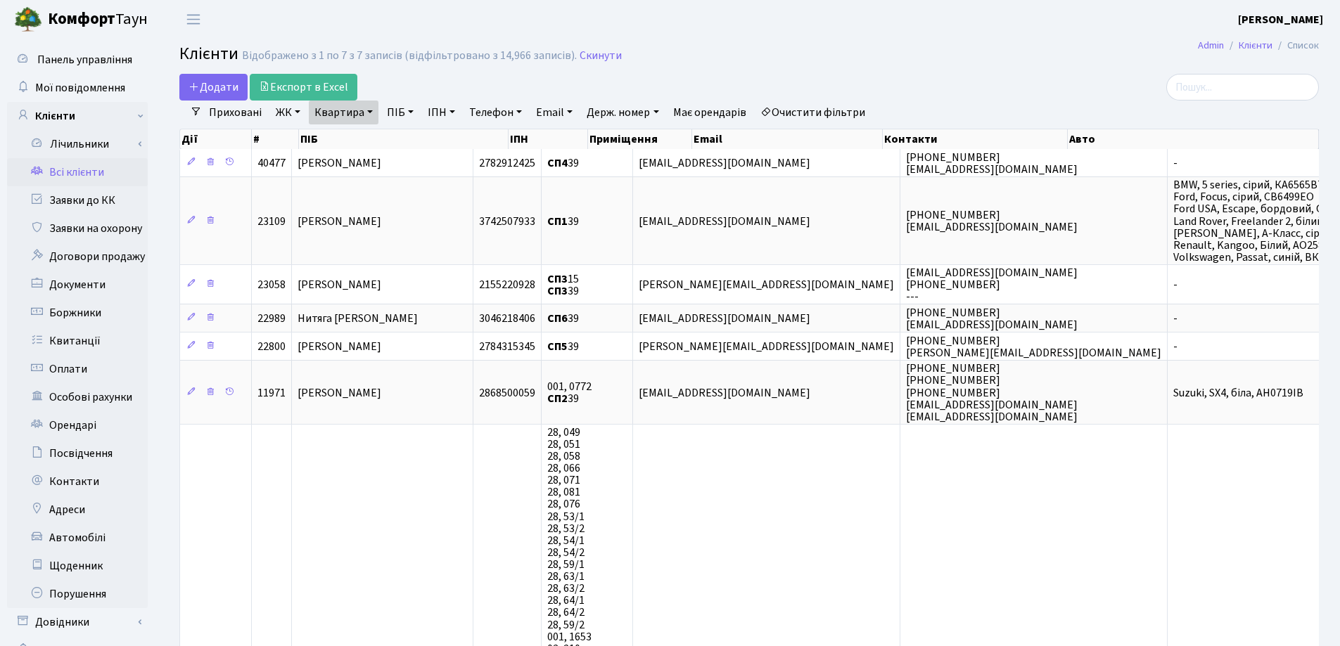
click at [367, 110] on link "Квартира" at bounding box center [344, 113] width 70 height 24
click at [378, 136] on input "39" at bounding box center [350, 140] width 82 height 27
type input "3"
type input "71"
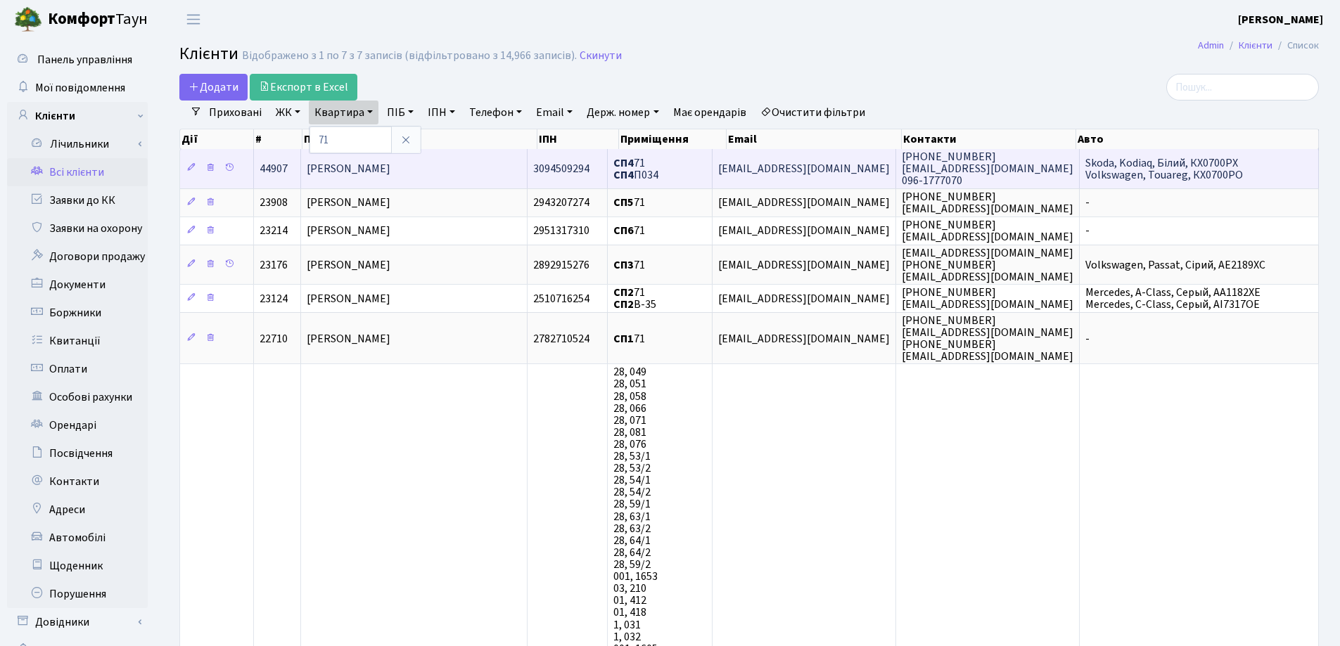
click at [390, 167] on span "[PERSON_NAME]" at bounding box center [349, 168] width 84 height 15
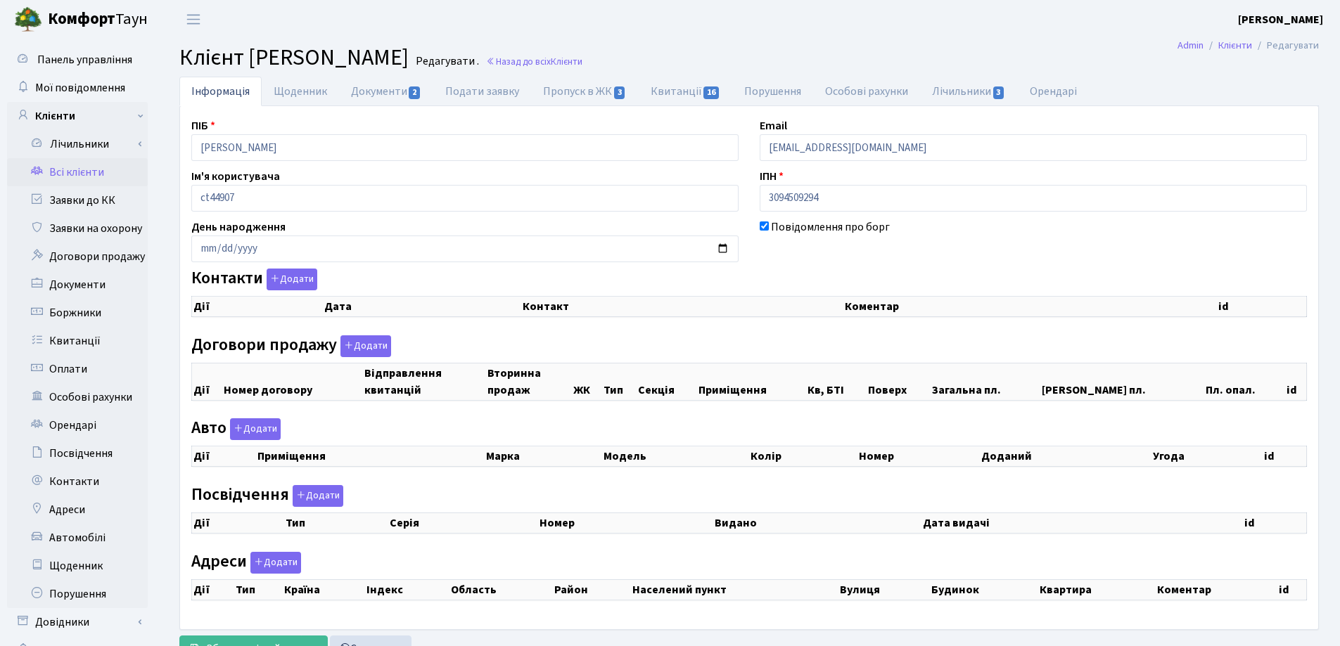
checkbox input "true"
select select "25"
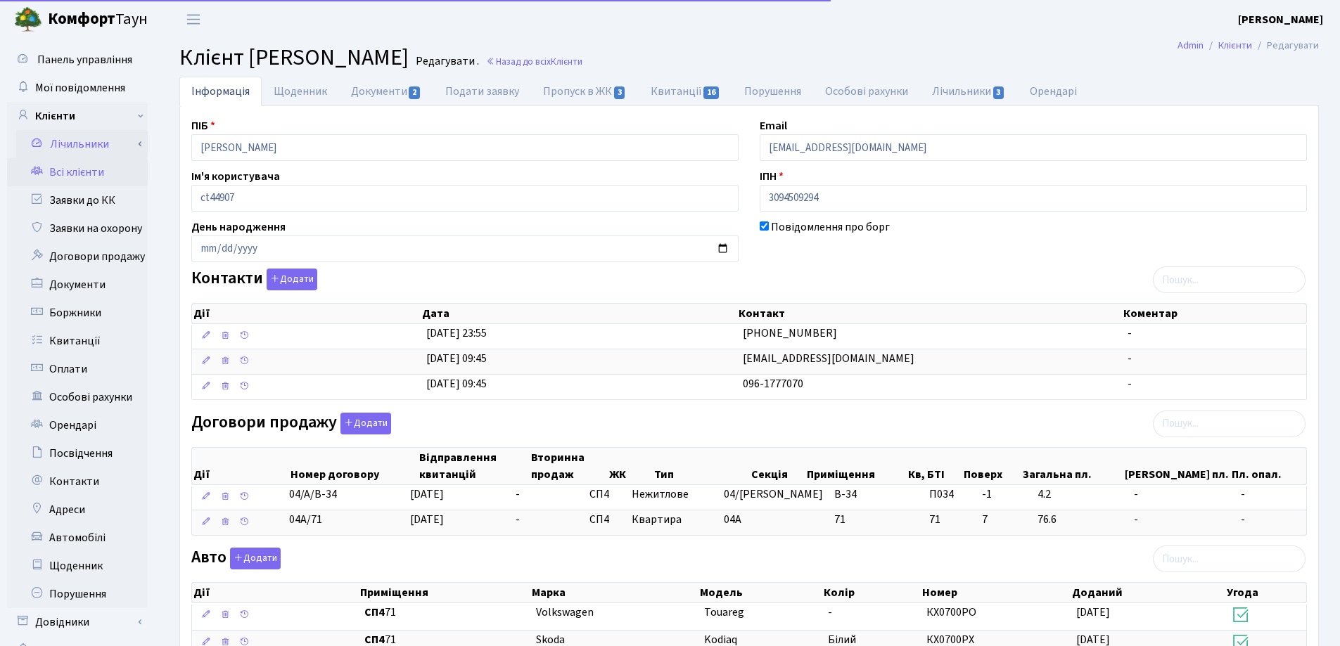
click at [136, 139] on div "Панель управління Мої повідомлення Клієнти Лічильники Показання" at bounding box center [670, 498] width 1340 height 919
click at [809, 41] on main "Admin Клієнти Редагувати Клієнт Володін Олександр Олександрович Редагувати . На…" at bounding box center [748, 498] width 1181 height 919
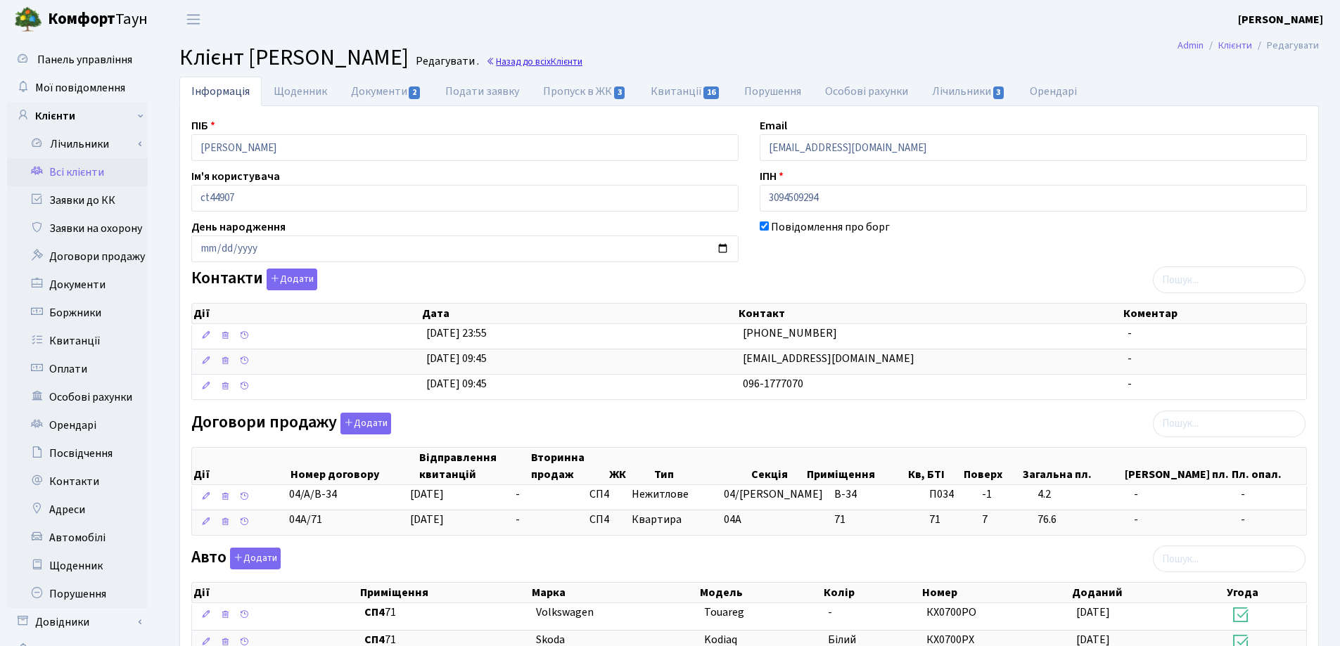
click at [582, 58] on link "Назад до всіх Клієнти" at bounding box center [534, 61] width 96 height 13
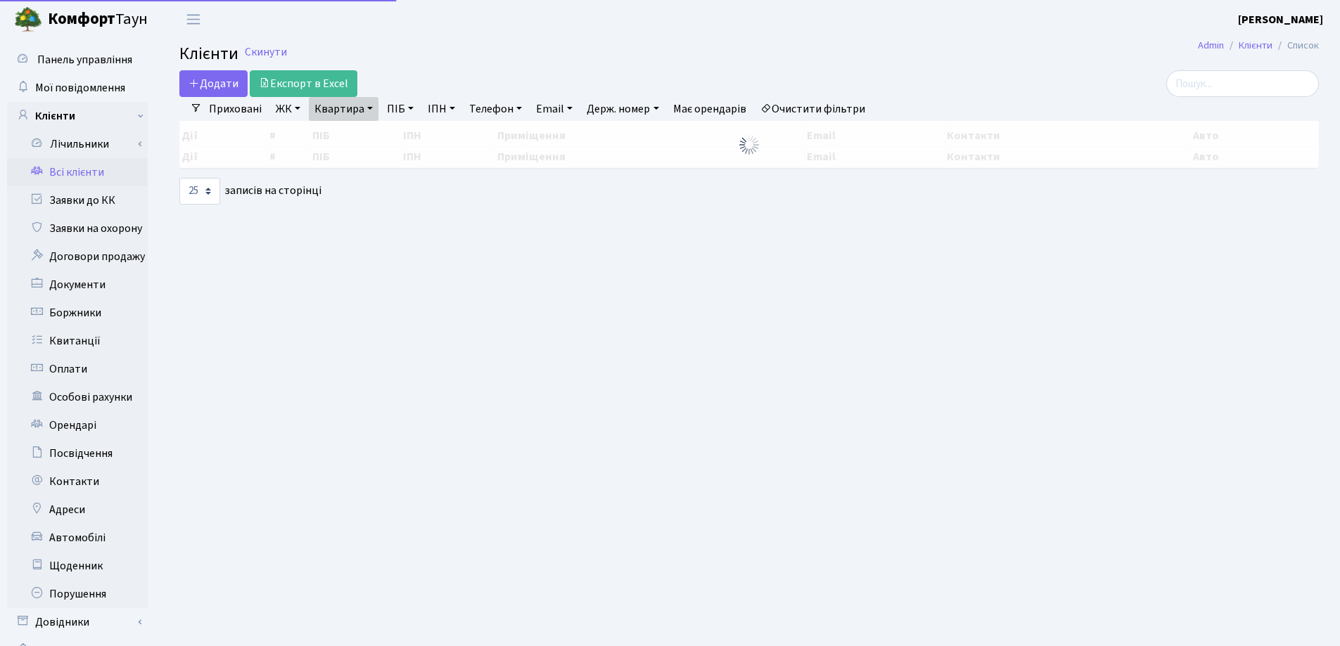
select select "25"
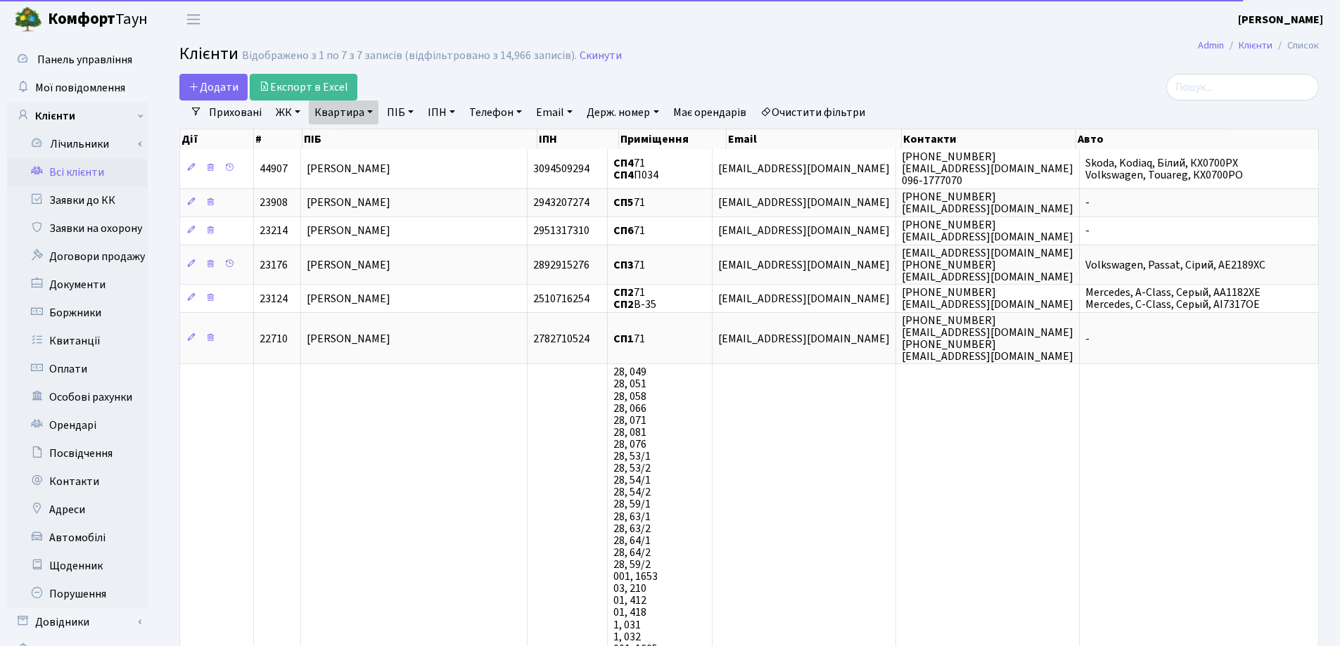
click at [369, 117] on link "Квартира" at bounding box center [344, 113] width 70 height 24
click at [363, 131] on input "71" at bounding box center [350, 140] width 82 height 27
type input "7"
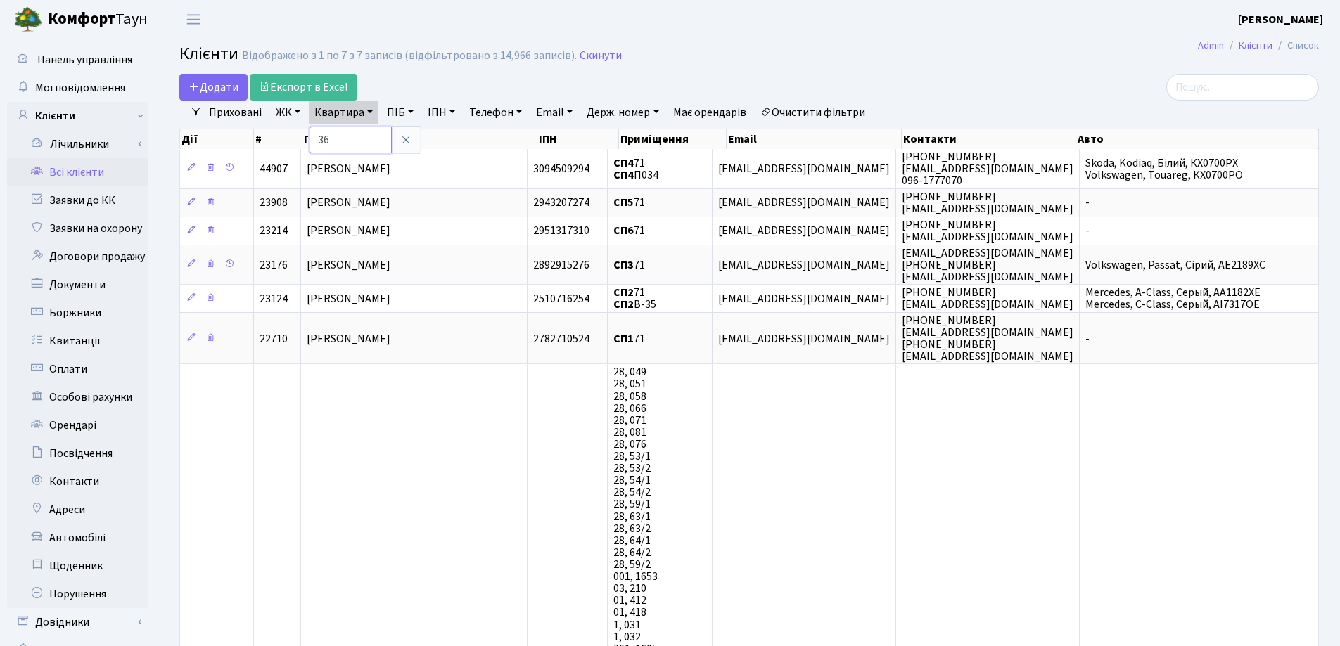
type input "36"
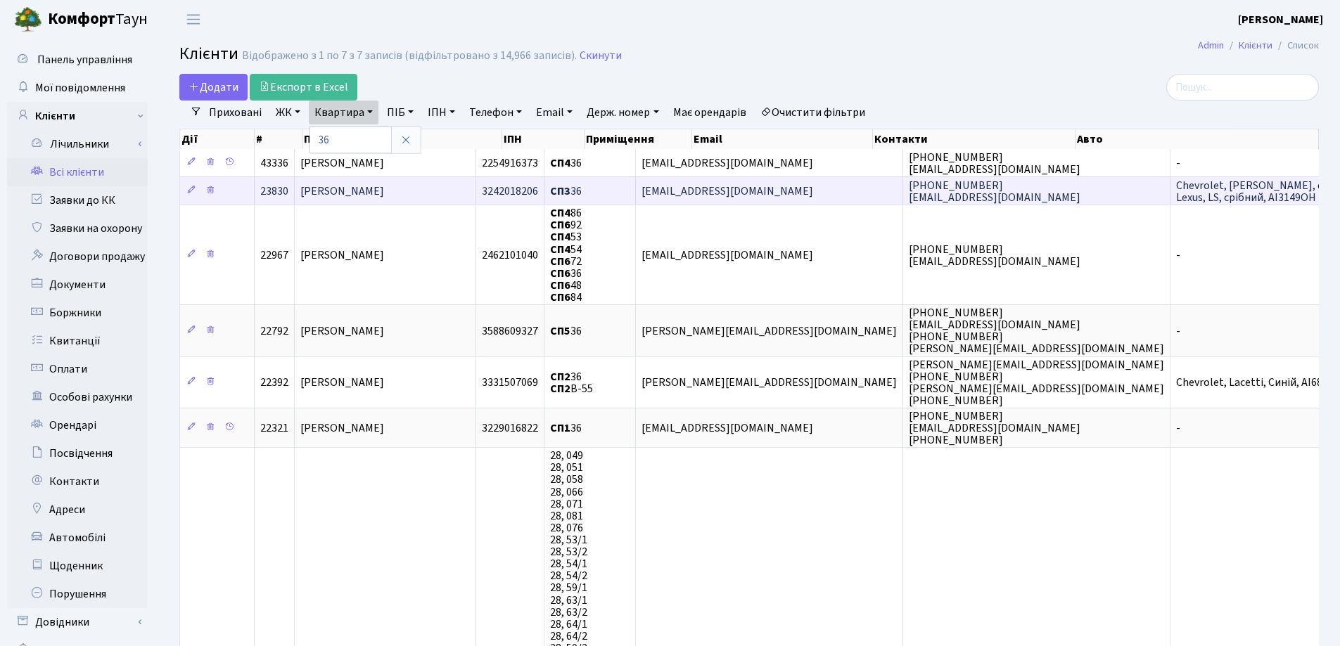
click at [384, 188] on span "[PERSON_NAME]" at bounding box center [342, 191] width 84 height 15
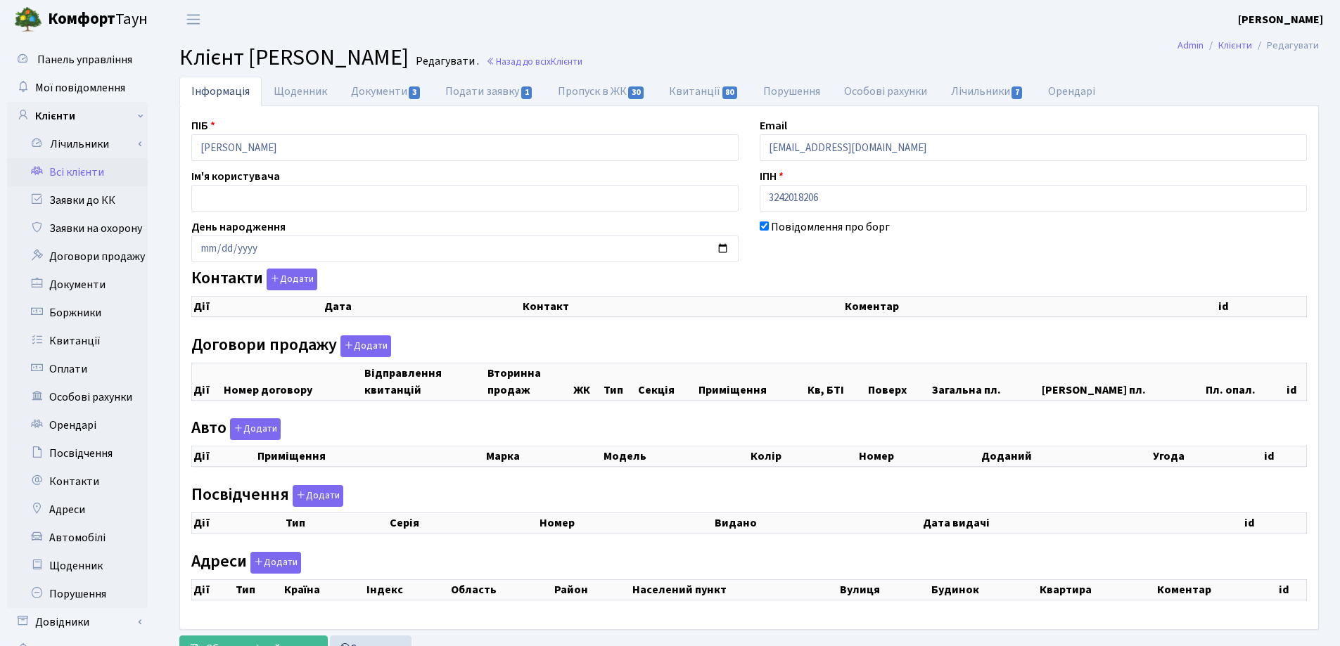
checkbox input "true"
select select "25"
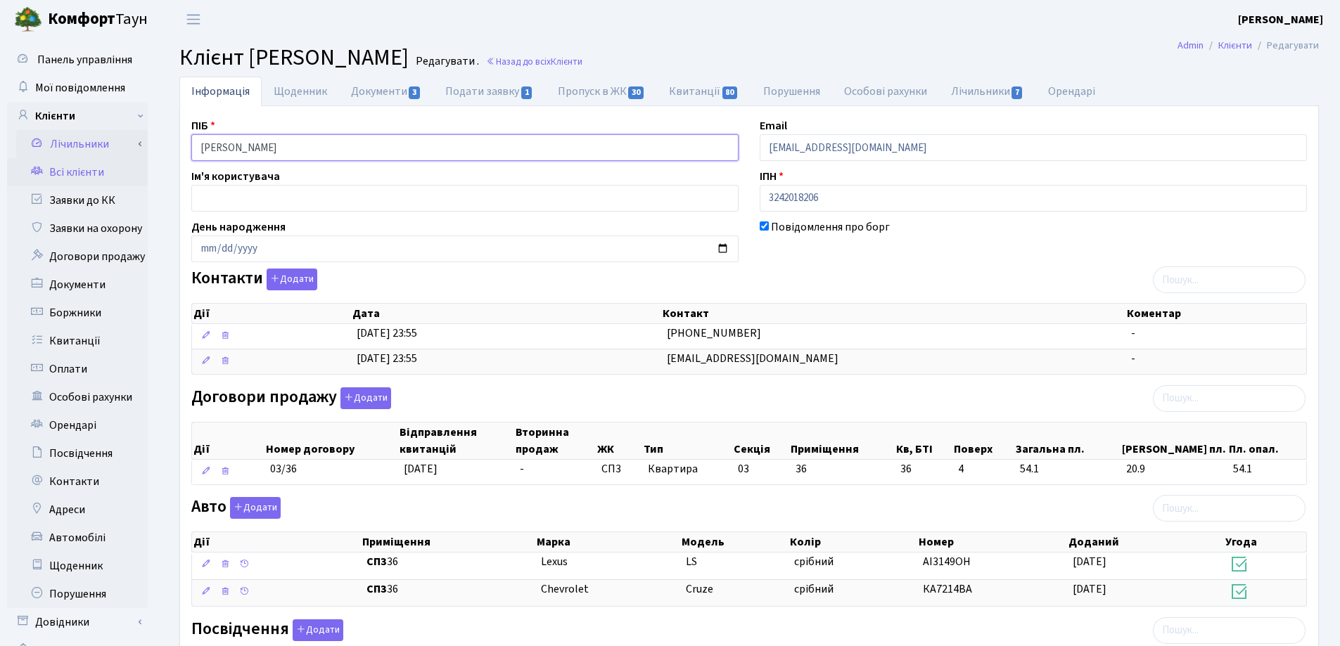
drag, startPoint x: 0, startPoint y: 0, endPoint x: 127, endPoint y: 146, distance: 192.9
click at [125, 146] on div "Панель управління Мої повідомлення Клієнти Лічильники Показання" at bounding box center [670, 498] width 1340 height 919
click at [714, 21] on header "[PERSON_NAME] [PERSON_NAME] Мій обліковий запис Вийти" at bounding box center [670, 19] width 1340 height 39
click at [582, 61] on link "Назад до всіх Клієнти" at bounding box center [534, 61] width 96 height 13
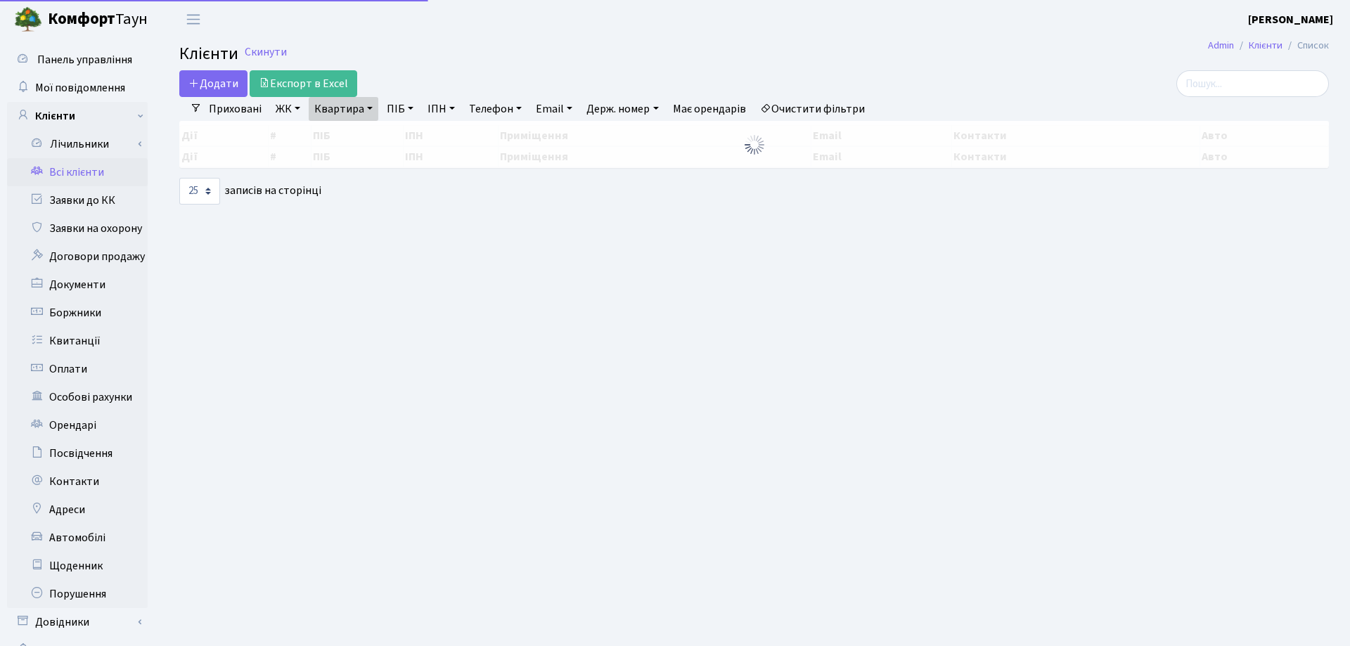
select select "25"
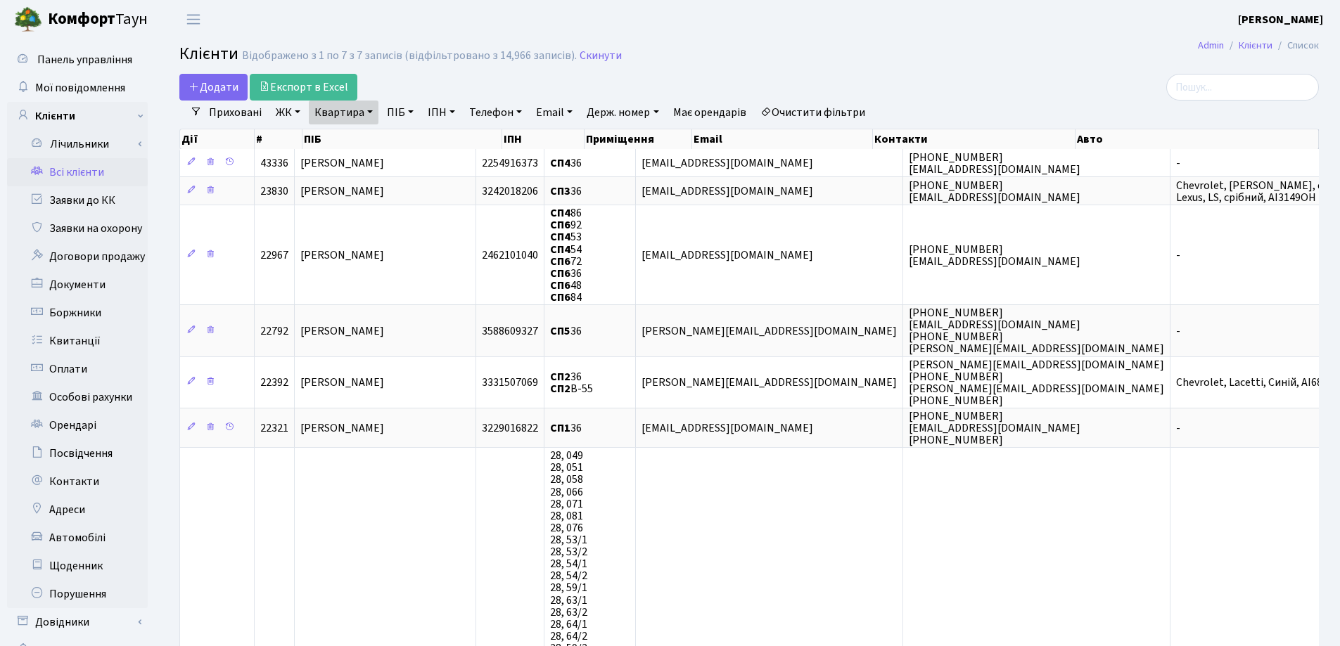
click at [370, 115] on link "Квартира" at bounding box center [344, 113] width 70 height 24
click at [368, 136] on input "36" at bounding box center [350, 140] width 82 height 27
type input "3"
type input "221"
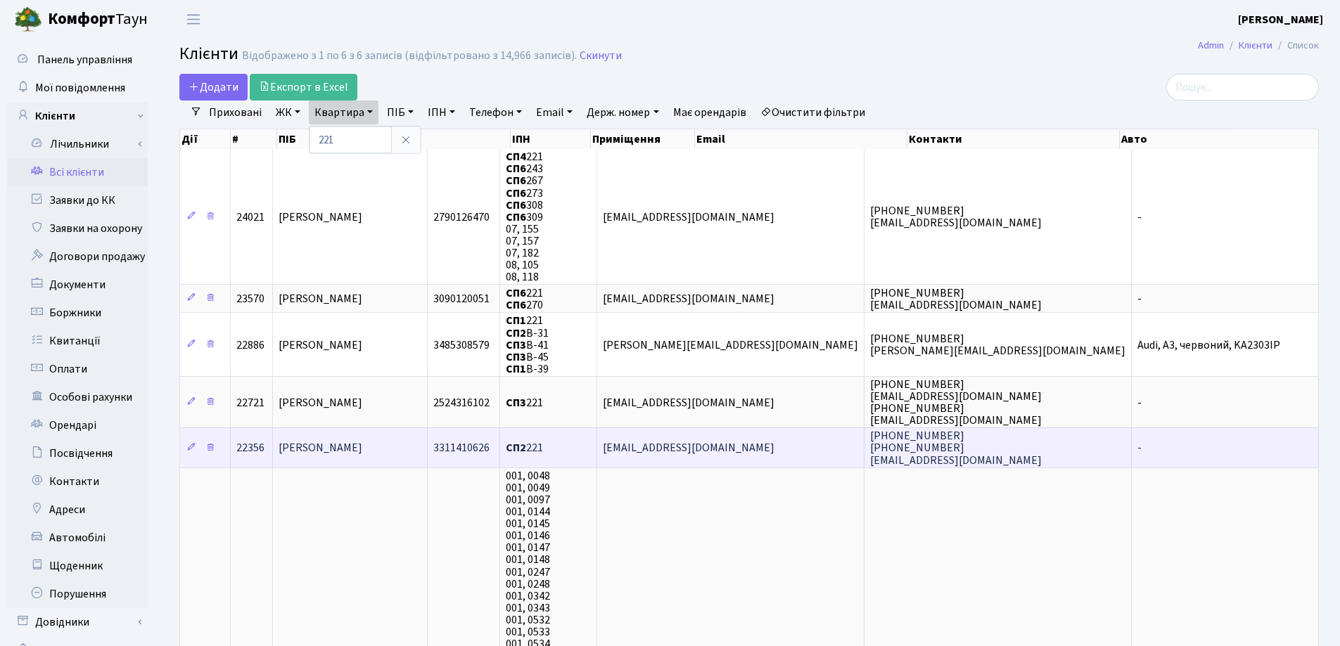
click at [427, 437] on td "Бенда Марія Юріївна" at bounding box center [350, 447] width 154 height 39
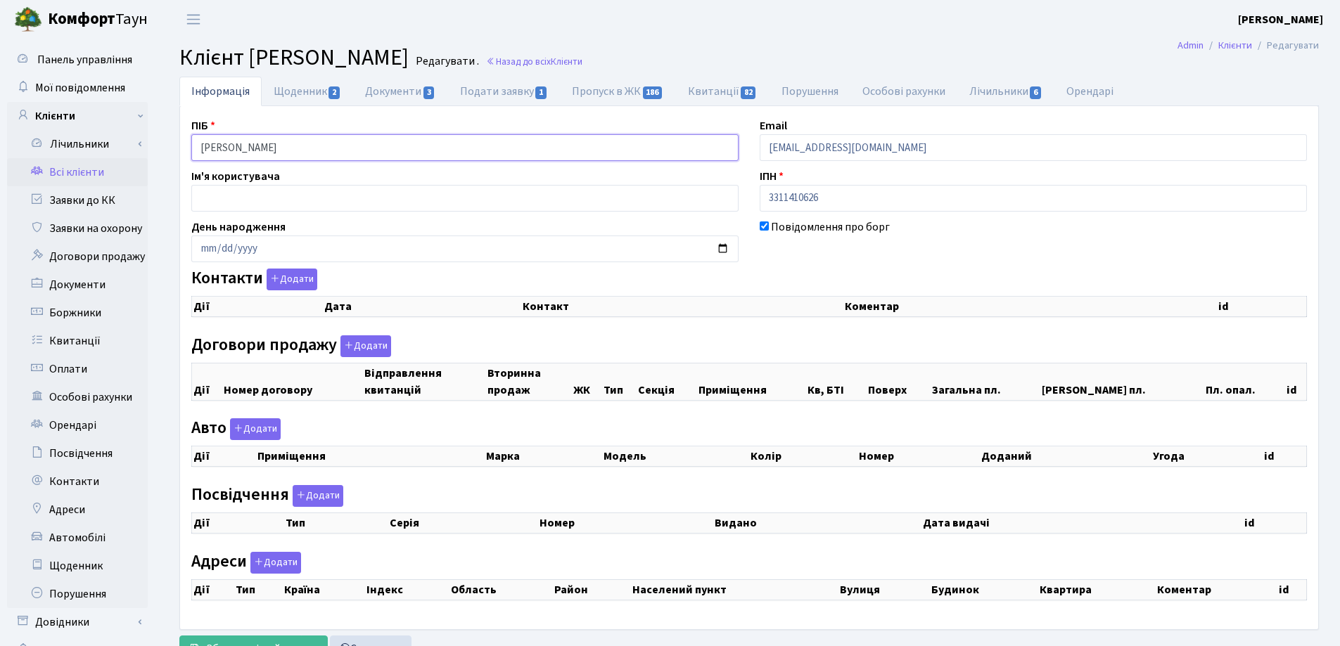
checkbox input "true"
select select "25"
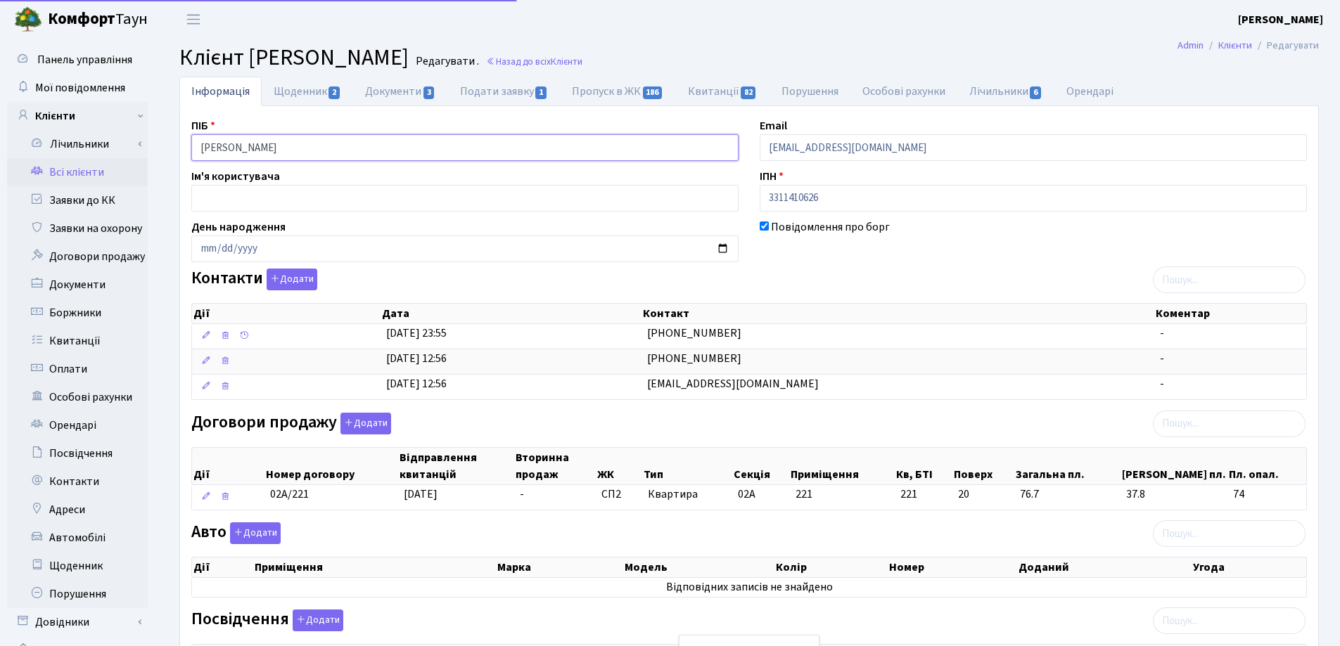
drag, startPoint x: 0, startPoint y: 0, endPoint x: 164, endPoint y: 150, distance: 222.5
click at [164, 150] on div "Інформація Щоденник 2 Документи 3 Подати заявку 1 Пропуск в ЖК 186 Квитанції 82…" at bounding box center [748, 488] width 1181 height 823
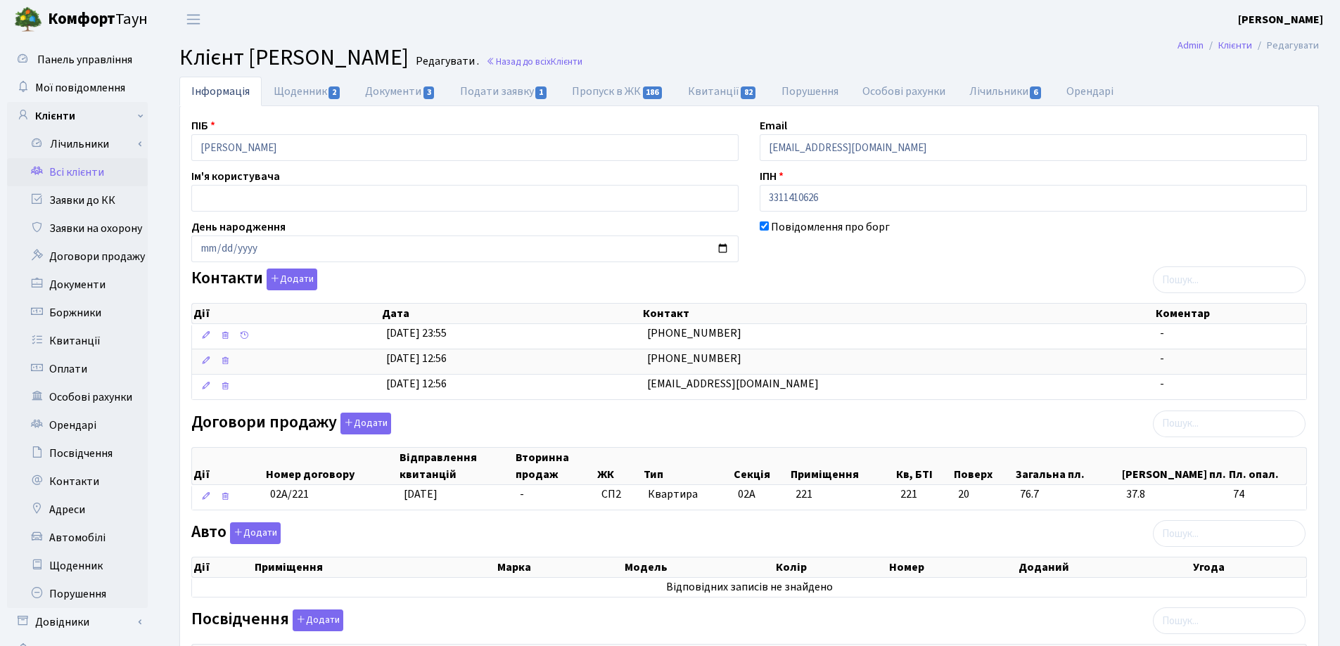
click at [597, 37] on header "[PERSON_NAME] [PERSON_NAME] Мій обліковий запис Вийти" at bounding box center [670, 19] width 1340 height 39
click at [582, 63] on link "Назад до всіх Клієнти" at bounding box center [534, 61] width 96 height 13
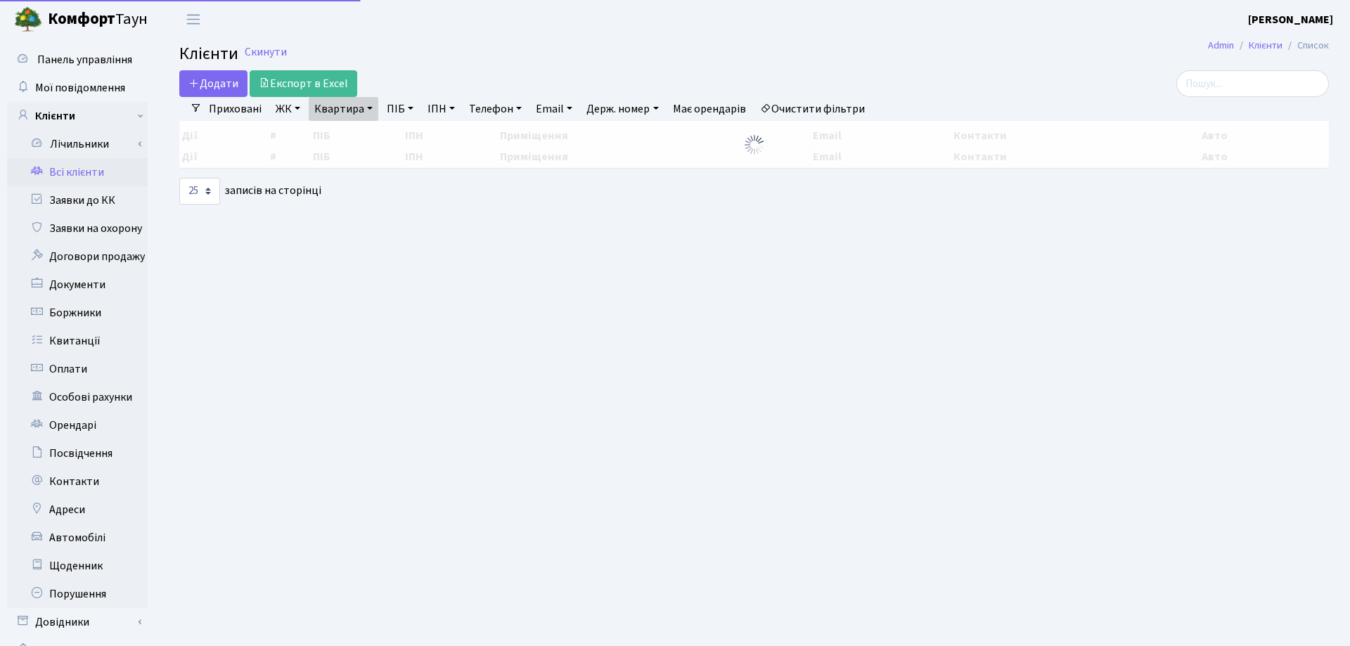
select select "25"
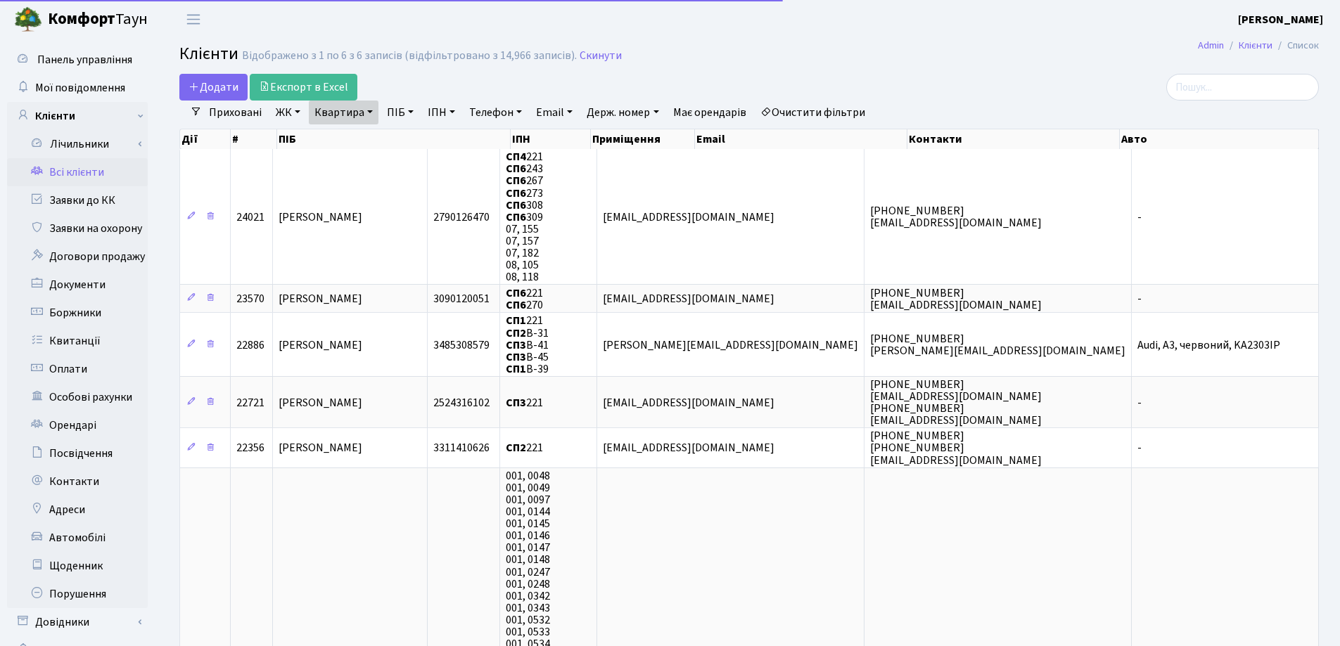
click at [371, 115] on link "Квартира" at bounding box center [344, 113] width 70 height 24
click at [372, 134] on input "221" at bounding box center [350, 140] width 82 height 27
type input "2"
type input "40"
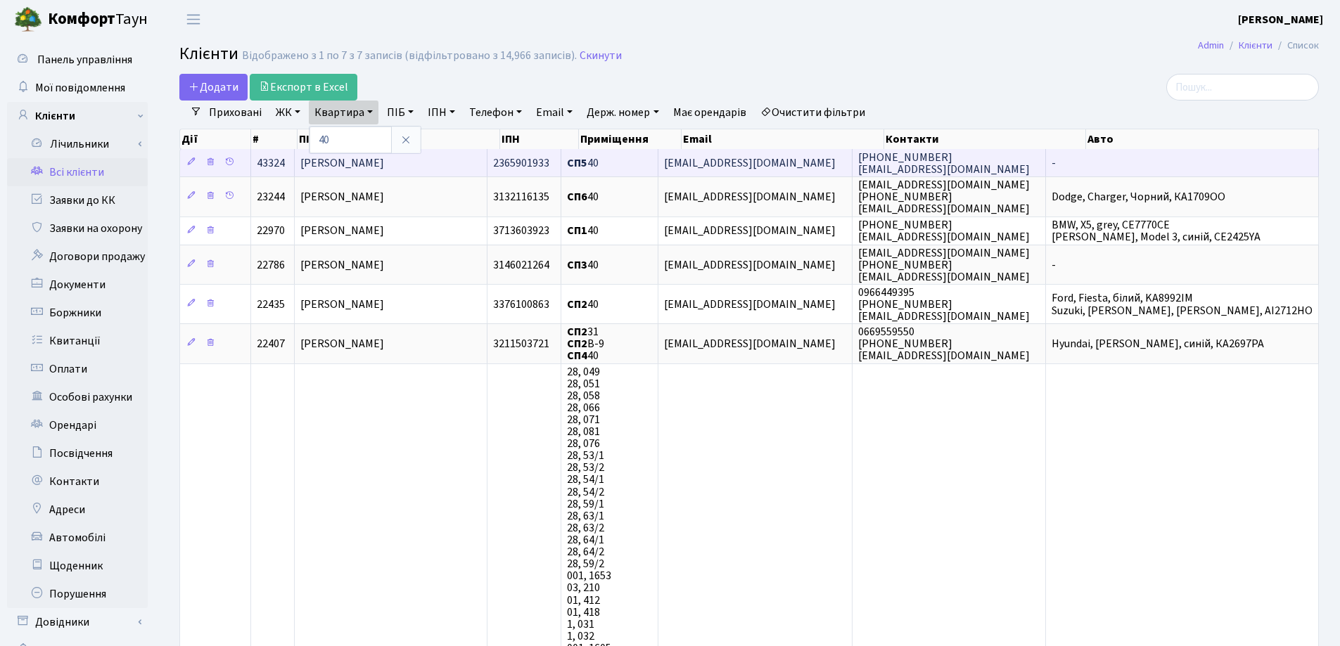
click at [374, 160] on span "Павленко Станіслав Олексійович" at bounding box center [342, 162] width 84 height 15
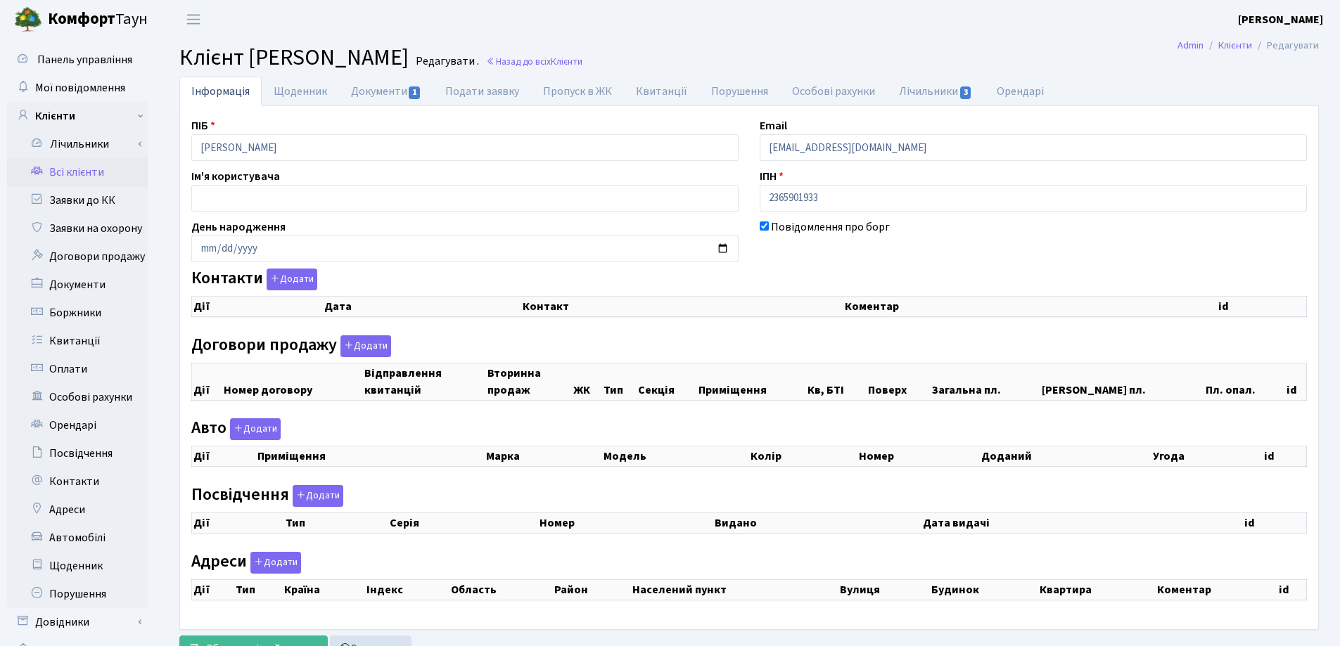
checkbox input "true"
select select "25"
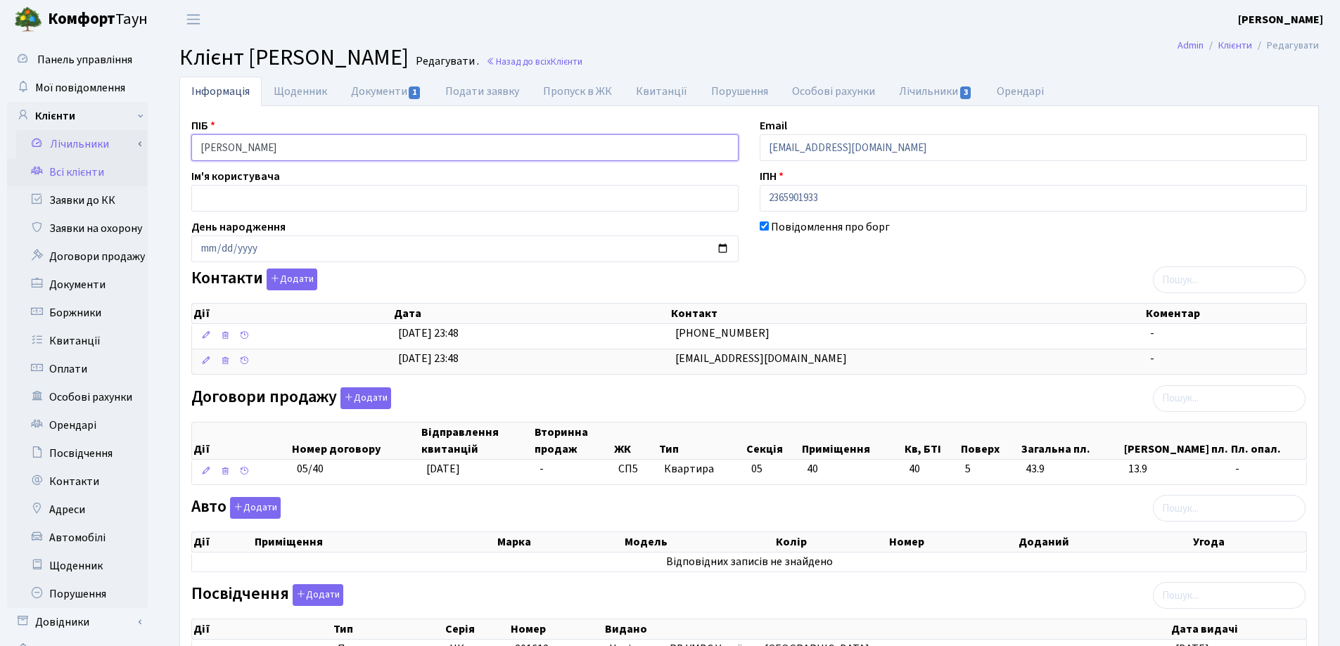
drag, startPoint x: 399, startPoint y: 148, endPoint x: 124, endPoint y: 145, distance: 275.0
click at [124, 145] on div "Панель управління Мої повідомлення Клієнти Лічильники Показання" at bounding box center [670, 468] width 1340 height 859
click at [565, 27] on header "[PERSON_NAME] [PERSON_NAME] Мій обліковий запис Вийти" at bounding box center [670, 19] width 1340 height 39
click at [582, 58] on link "Назад до всіх Клієнти" at bounding box center [534, 61] width 96 height 13
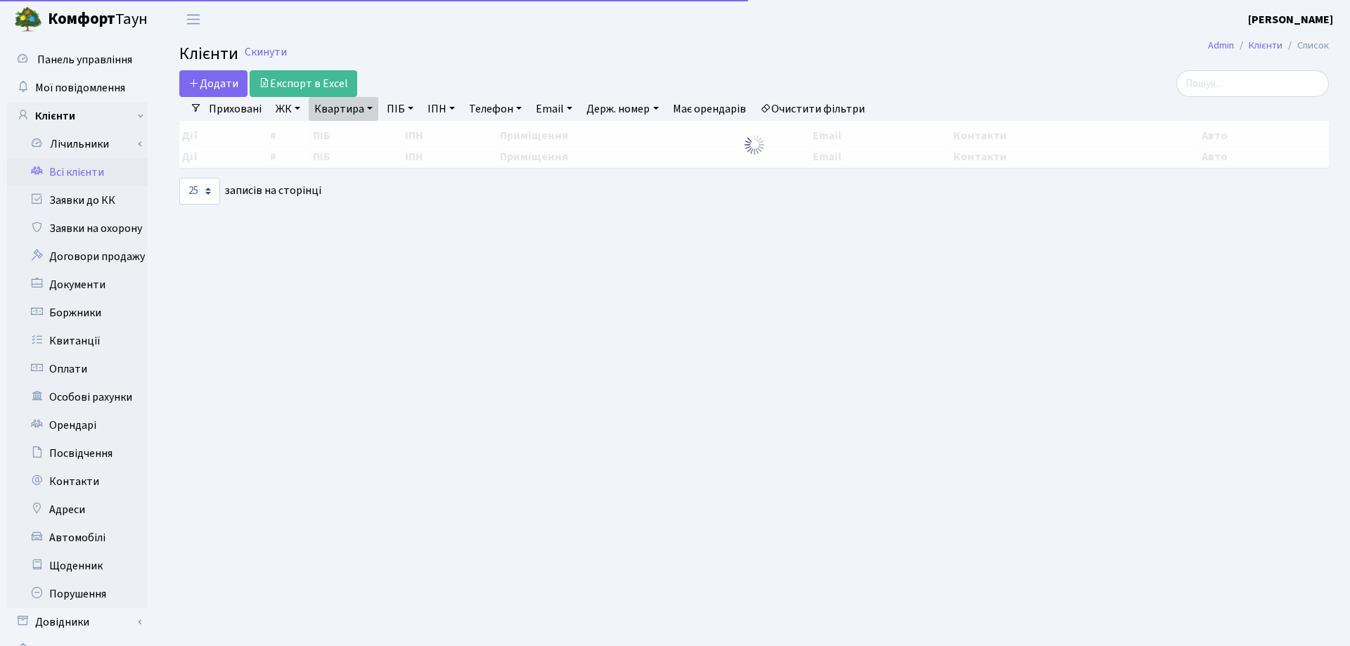
select select "25"
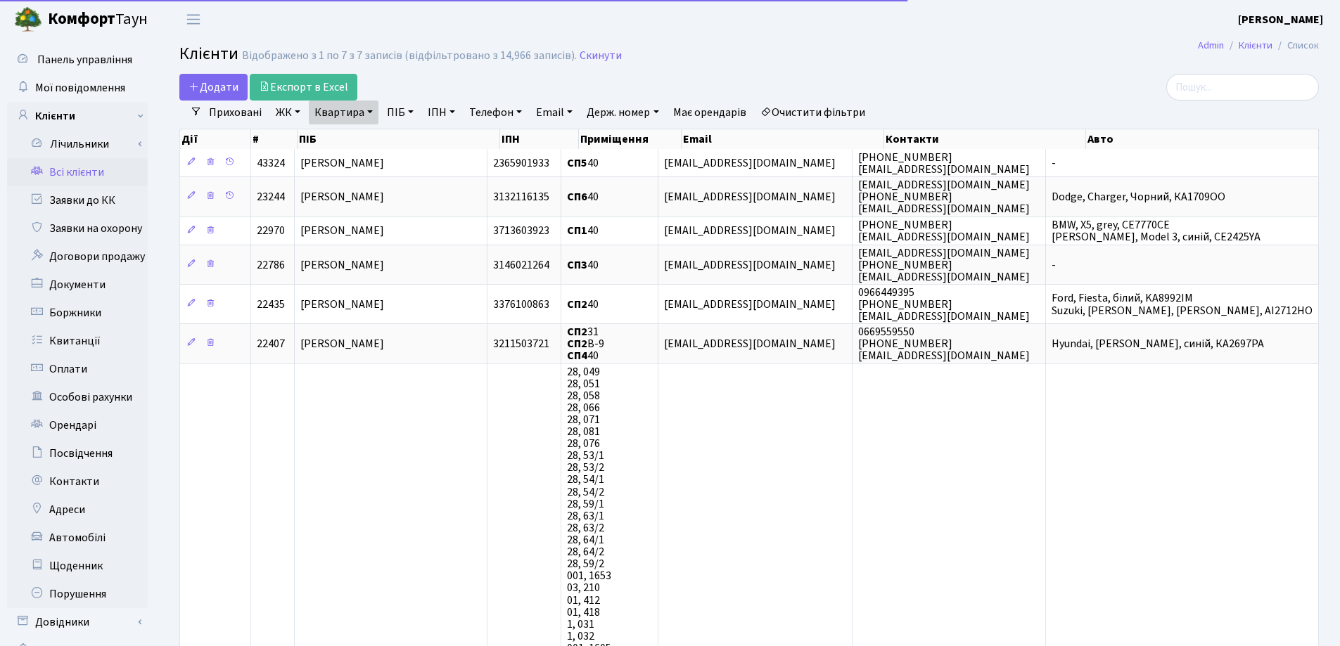
click at [373, 106] on link "Квартира" at bounding box center [344, 113] width 70 height 24
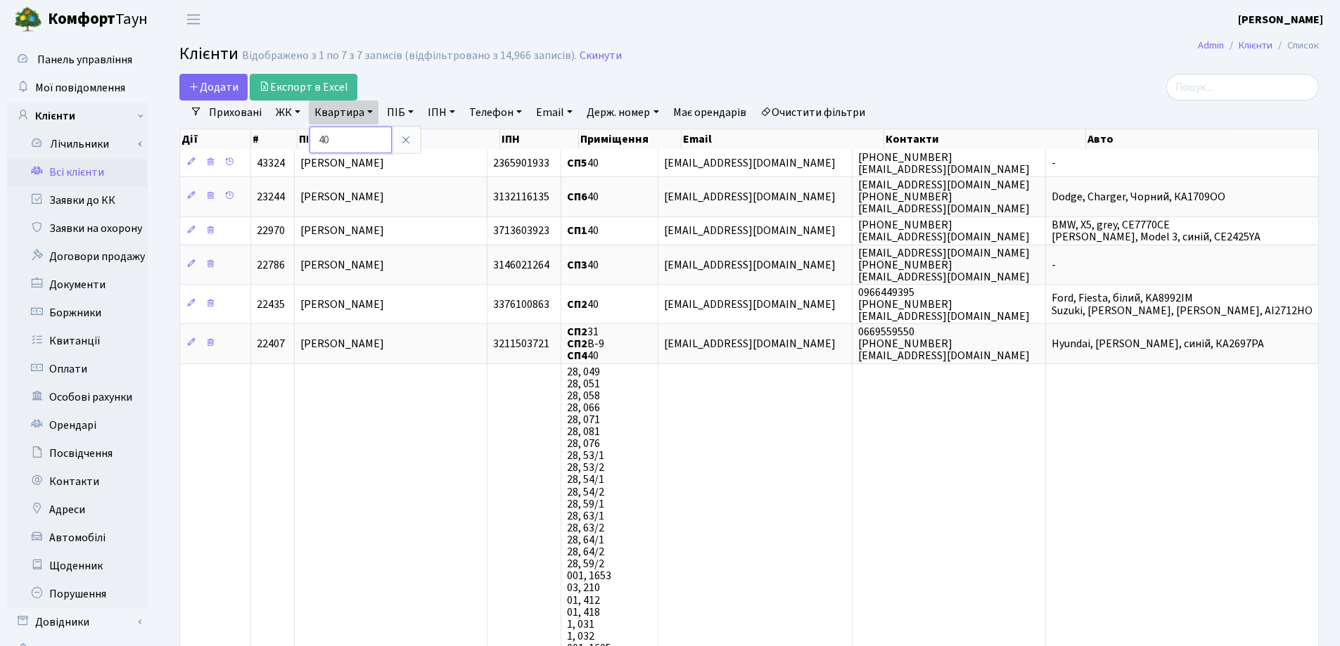
click at [370, 136] on input "40" at bounding box center [350, 140] width 82 height 27
type input "4"
type input "135"
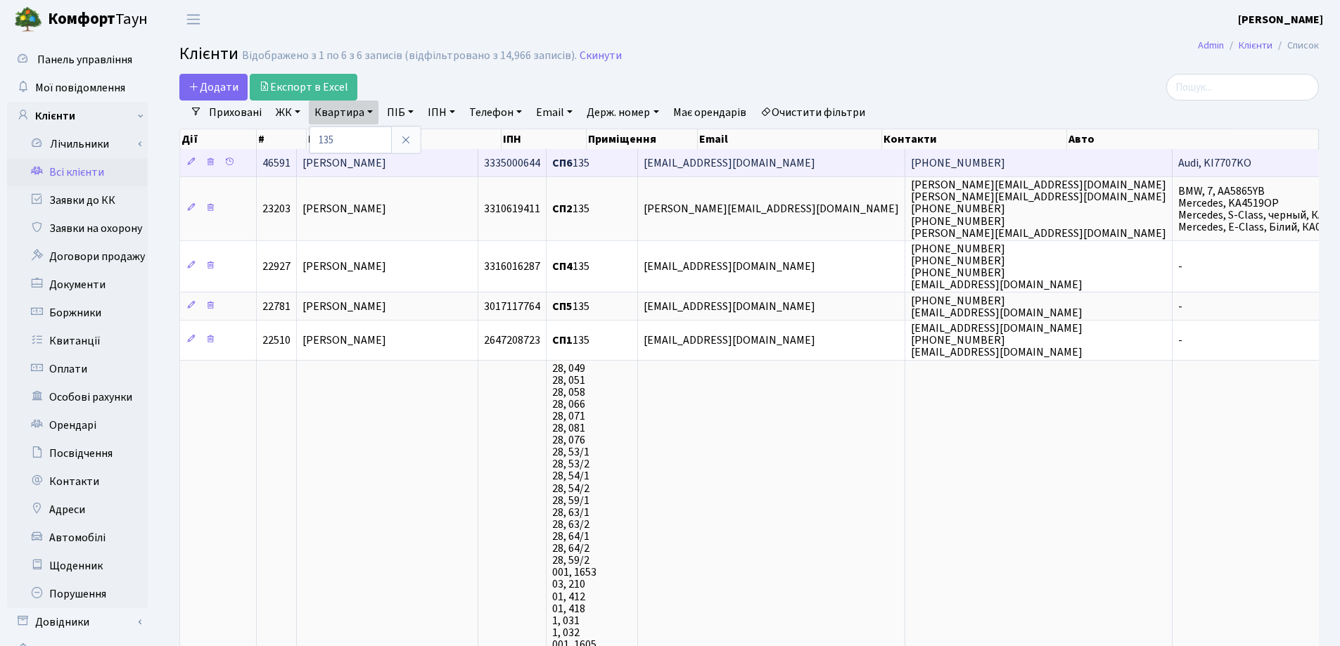
click at [386, 160] on span "Папазова Марія Олексіївна" at bounding box center [344, 162] width 84 height 15
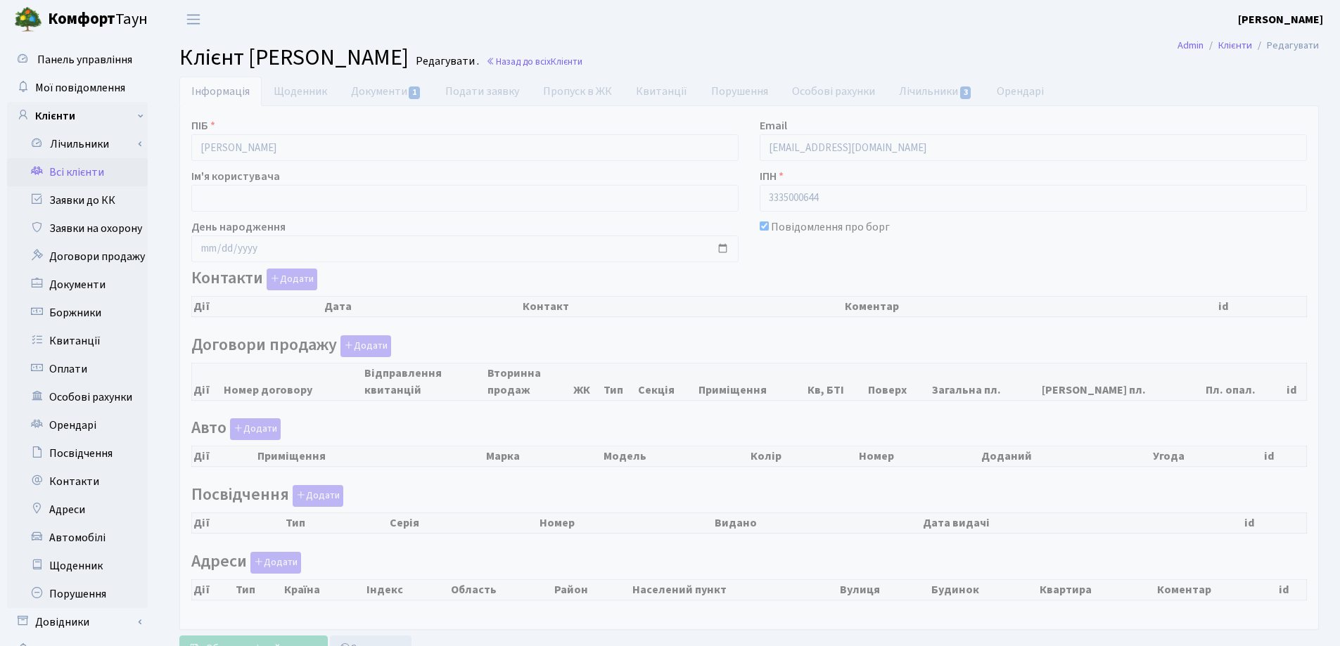
checkbox input "true"
select select "25"
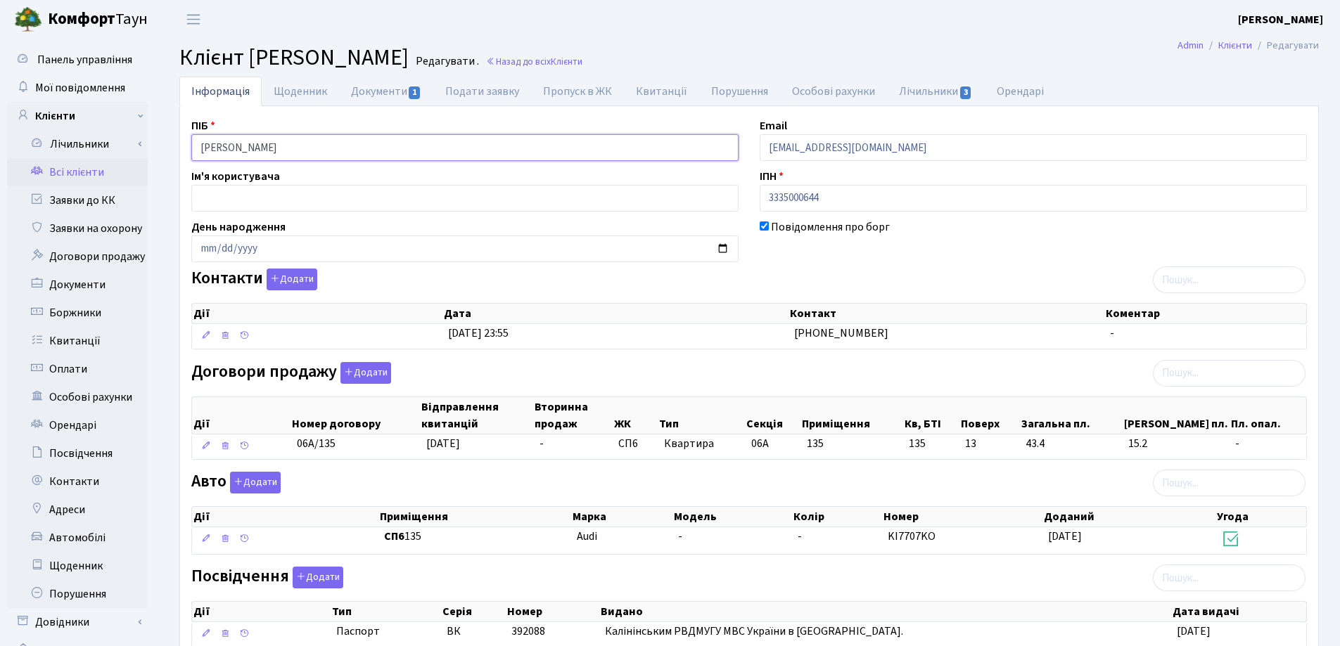
drag, startPoint x: 368, startPoint y: 150, endPoint x: 177, endPoint y: 146, distance: 191.3
click at [155, 145] on div "Панель управління Мої повідомлення Клієнти Лічильники Показання" at bounding box center [670, 434] width 1340 height 791
click at [601, 34] on header "Комфорт Таун Лоскутова В. С. Мій обліковий запис Вийти" at bounding box center [670, 19] width 1340 height 39
click at [582, 65] on link "Назад до всіх Клієнти" at bounding box center [534, 61] width 96 height 13
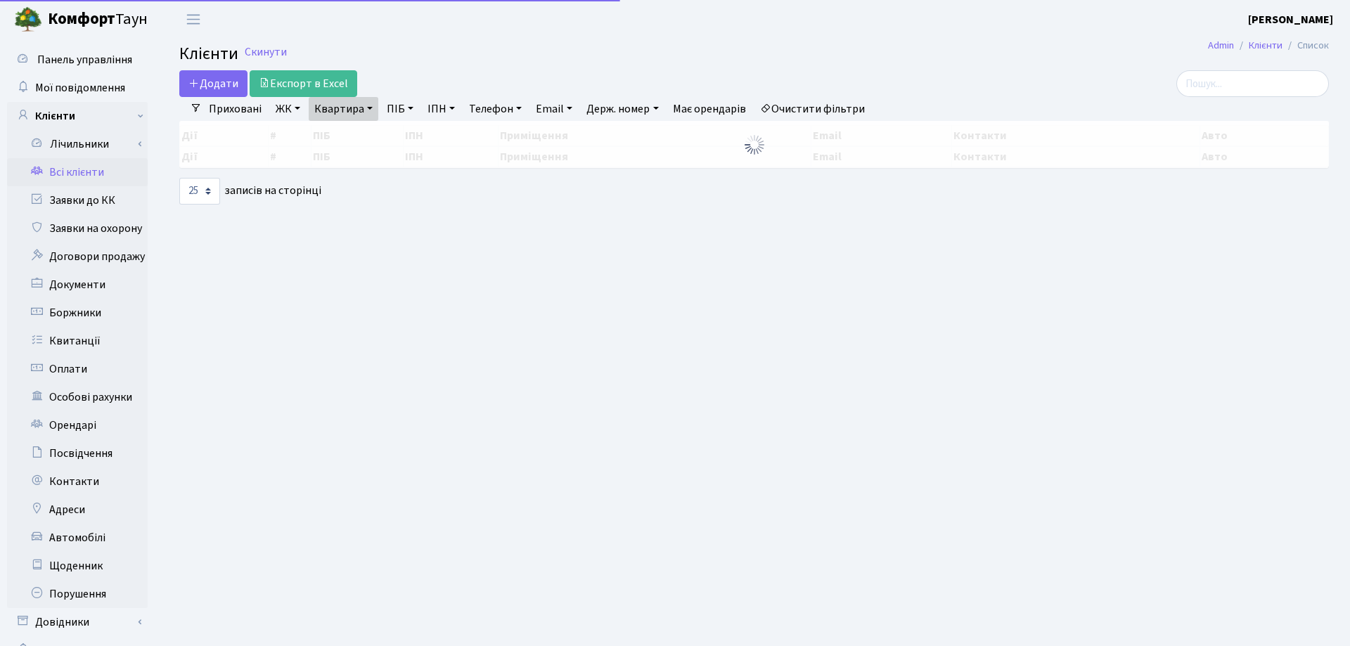
select select "25"
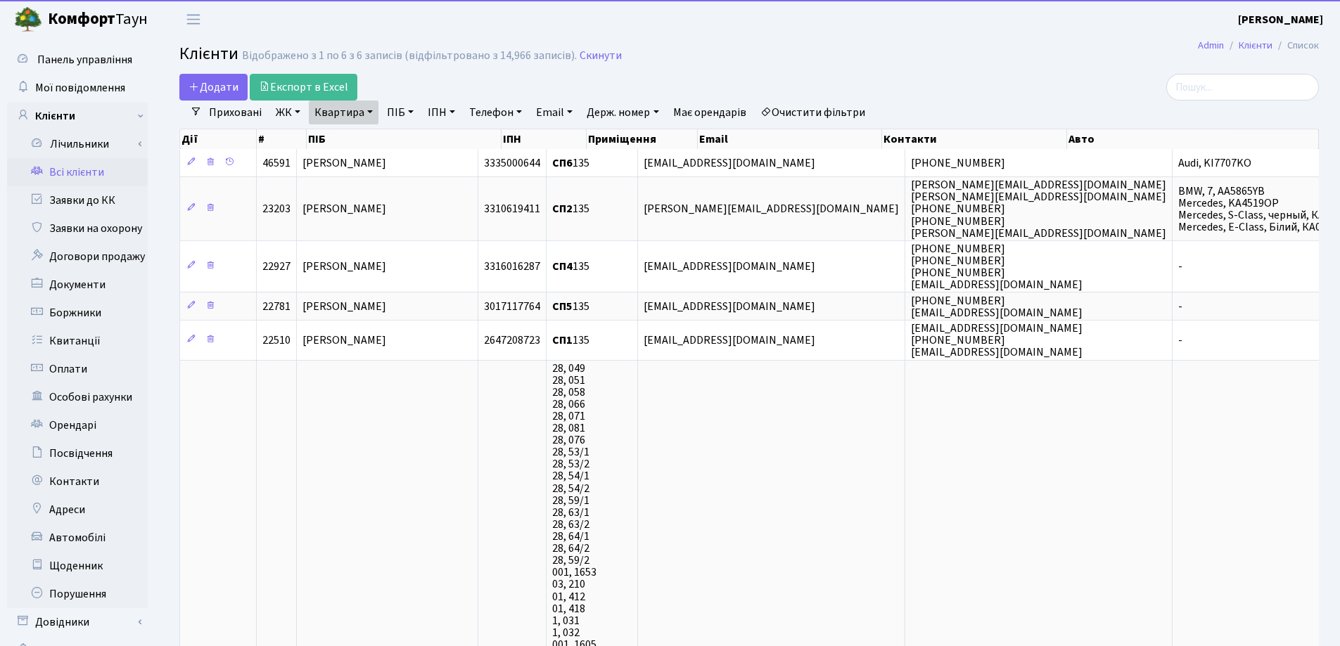
click at [368, 112] on link "Квартира" at bounding box center [344, 113] width 70 height 24
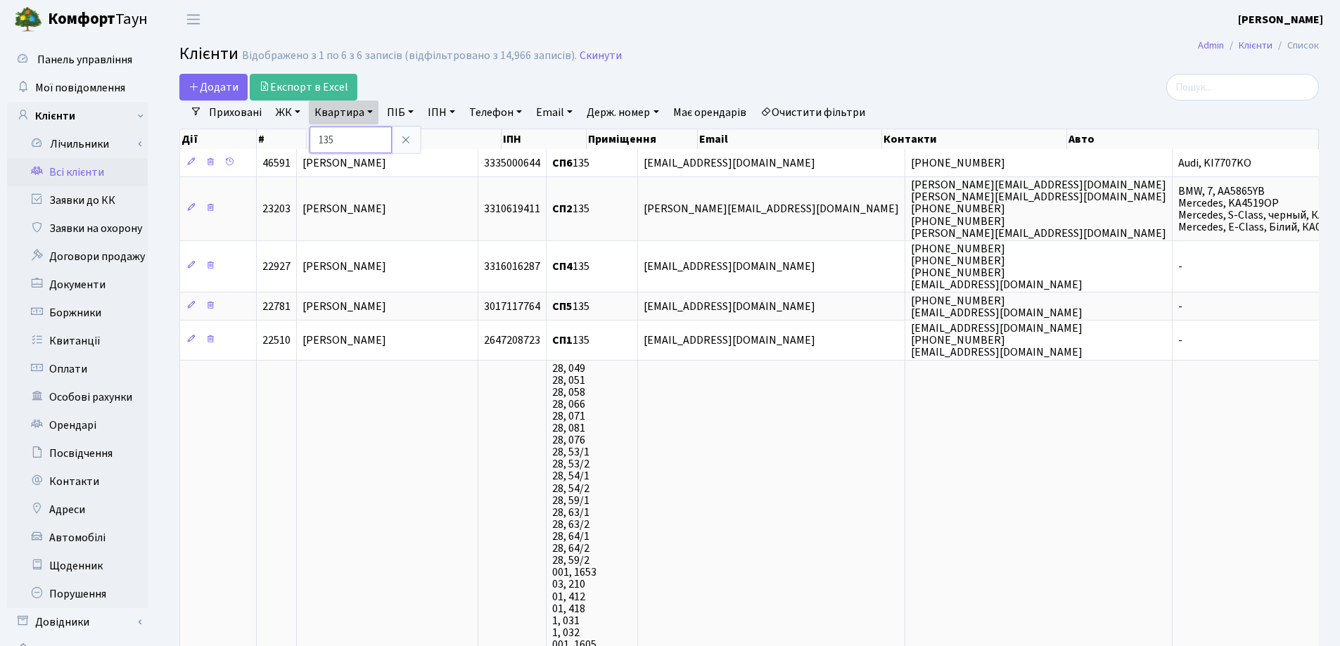
click at [367, 135] on input "135" at bounding box center [350, 140] width 82 height 27
type input "1"
type input "151"
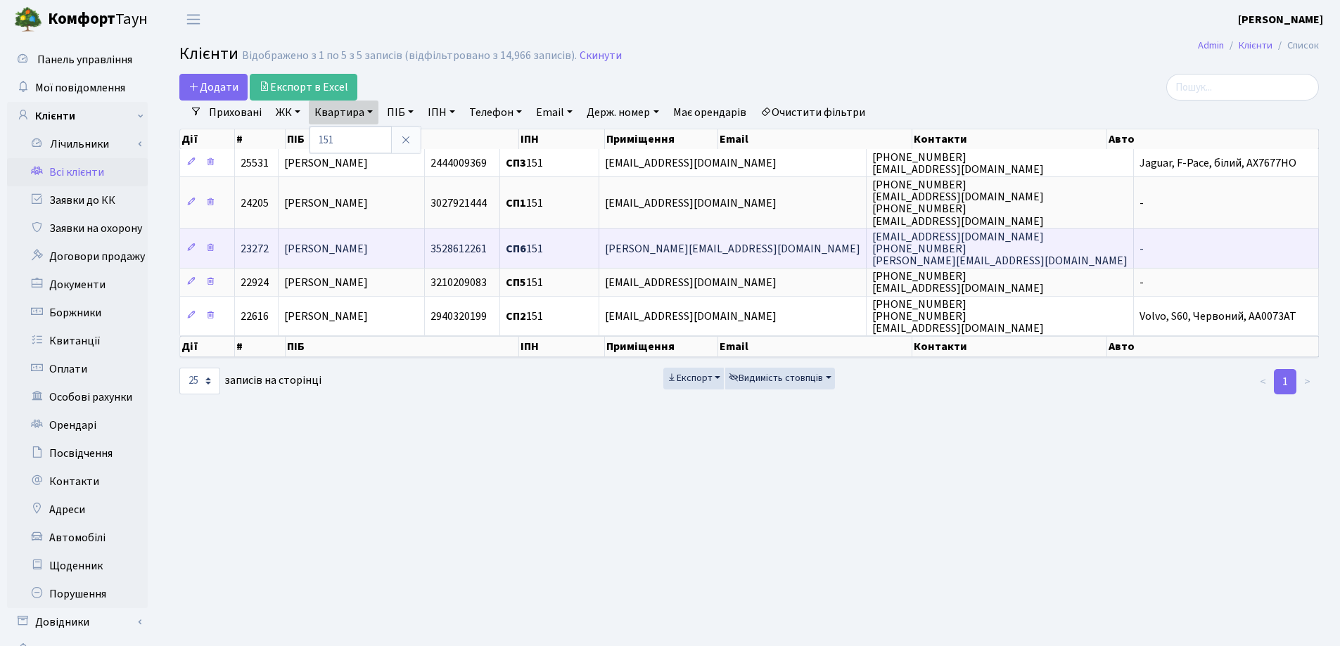
click at [334, 242] on span "[PERSON_NAME]" at bounding box center [326, 248] width 84 height 15
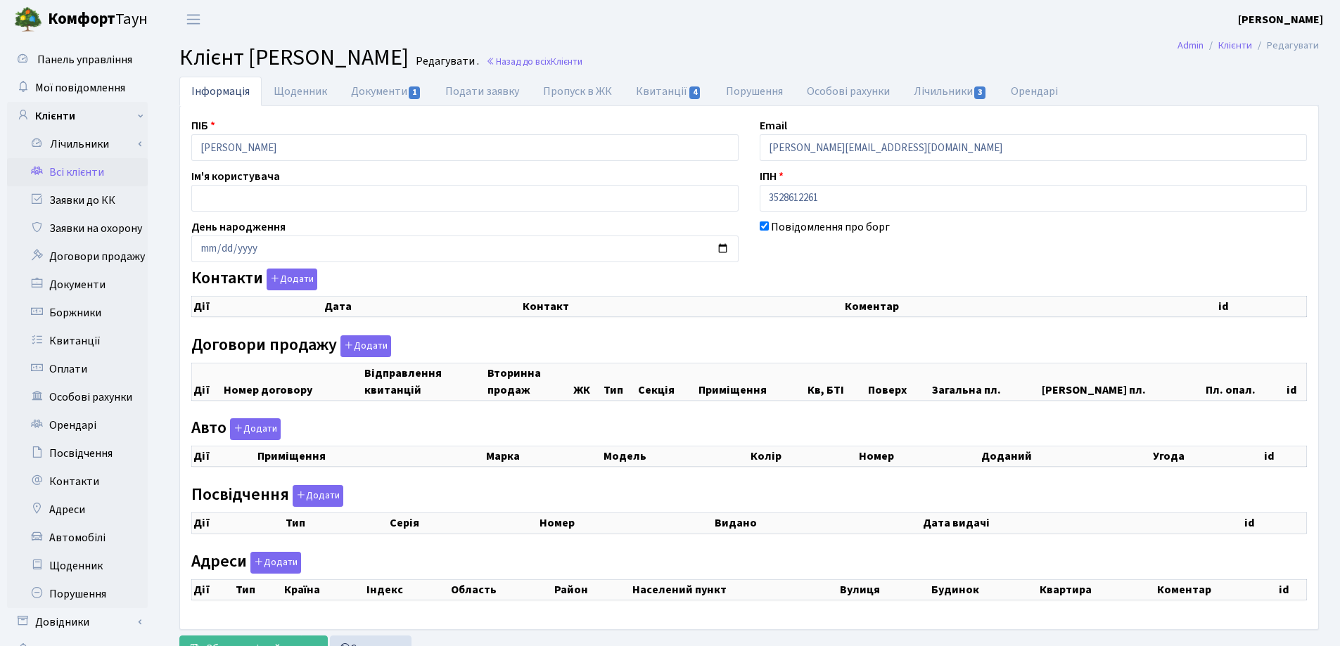
checkbox input "true"
select select "25"
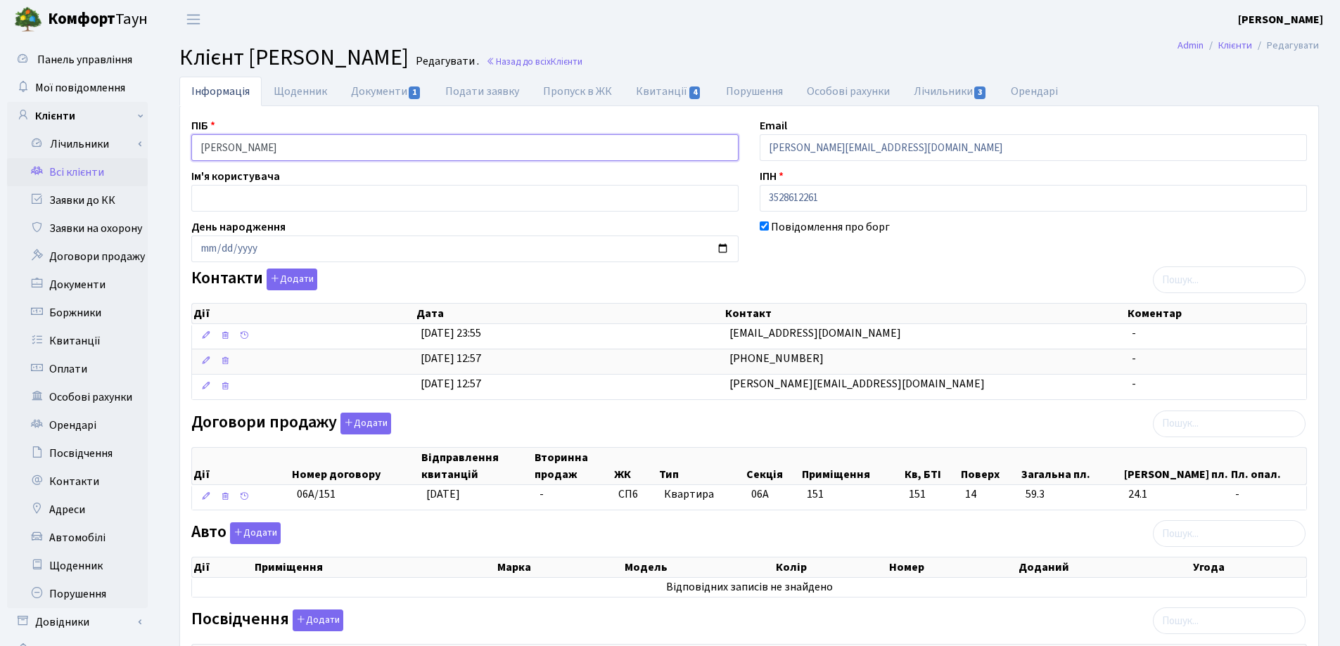
drag, startPoint x: 371, startPoint y: 137, endPoint x: 162, endPoint y: 153, distance: 209.5
click at [162, 151] on div "Інформація Щоденник Документи 1 Подати заявку Пропуск в ЖК Квитанції 4 Порушенн…" at bounding box center [748, 500] width 1181 height 847
click at [890, 60] on h2 "Клієнт Данілюк Вікторія Сергіївна Редагувати . Назад до всіх Клієнти" at bounding box center [748, 57] width 1139 height 27
click at [582, 63] on span "Клієнти" at bounding box center [567, 61] width 32 height 13
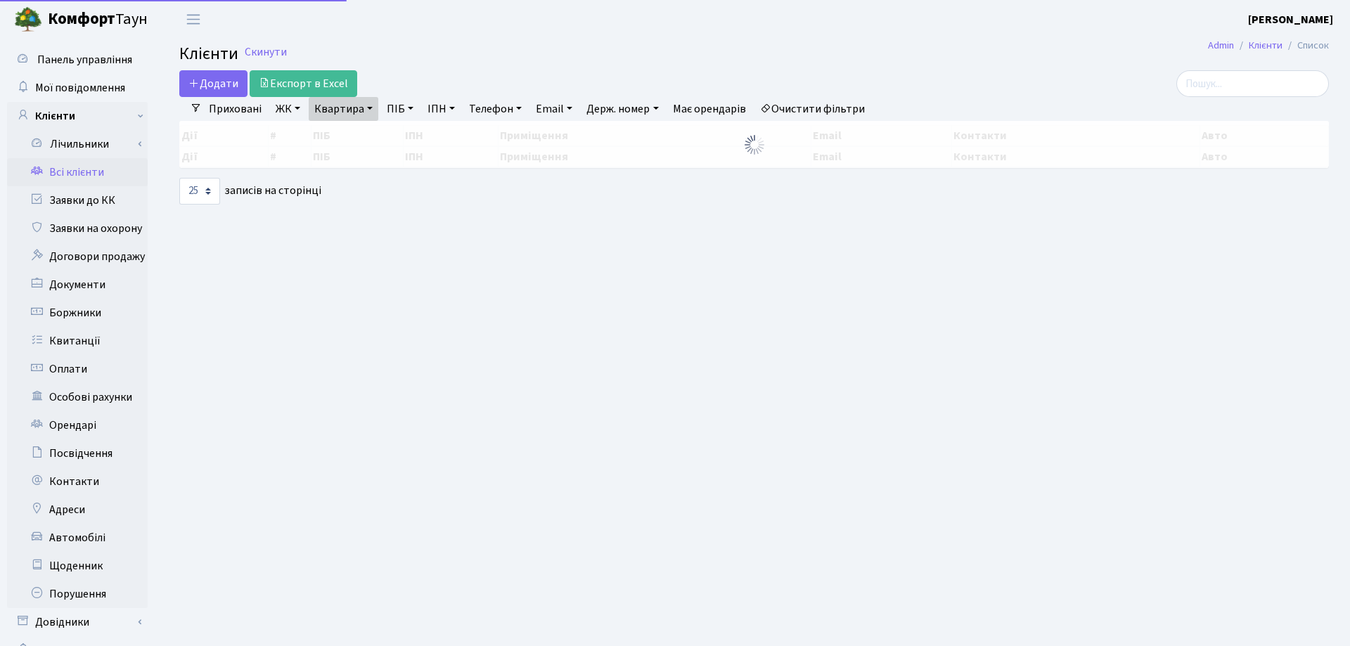
select select "25"
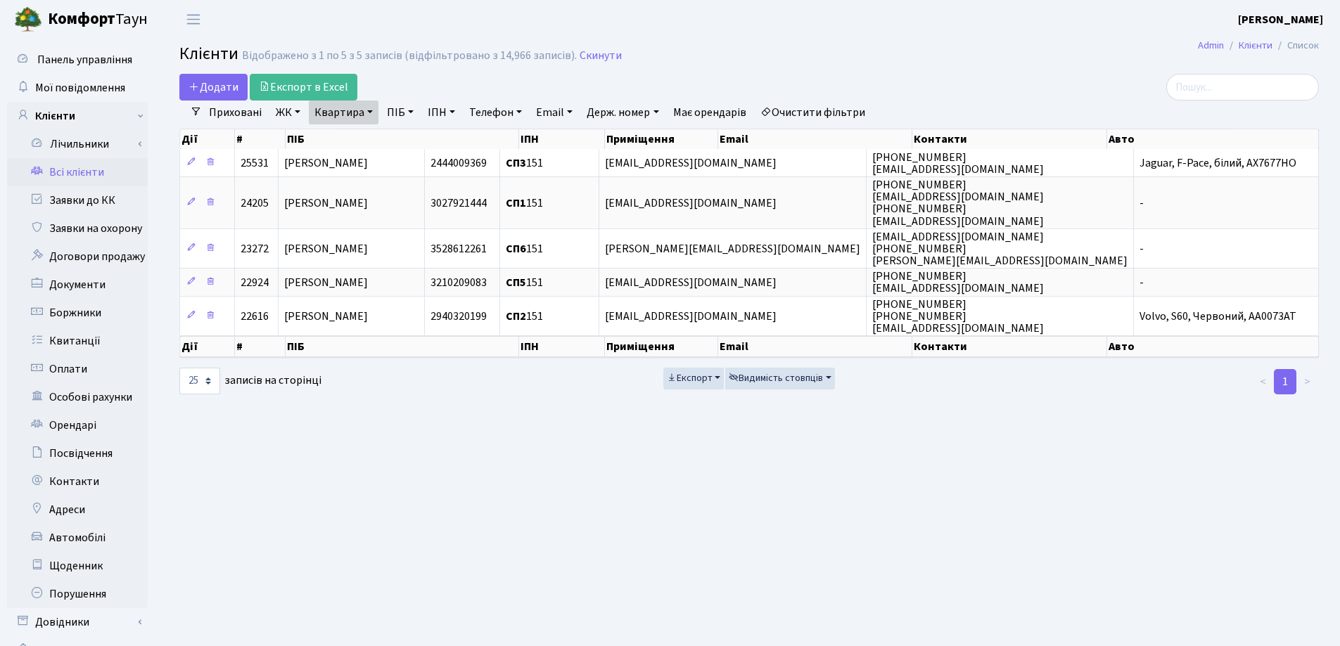
click at [373, 114] on link "Квартира" at bounding box center [344, 113] width 70 height 24
click at [368, 141] on input "151" at bounding box center [350, 140] width 82 height 27
type input "1"
type input "58"
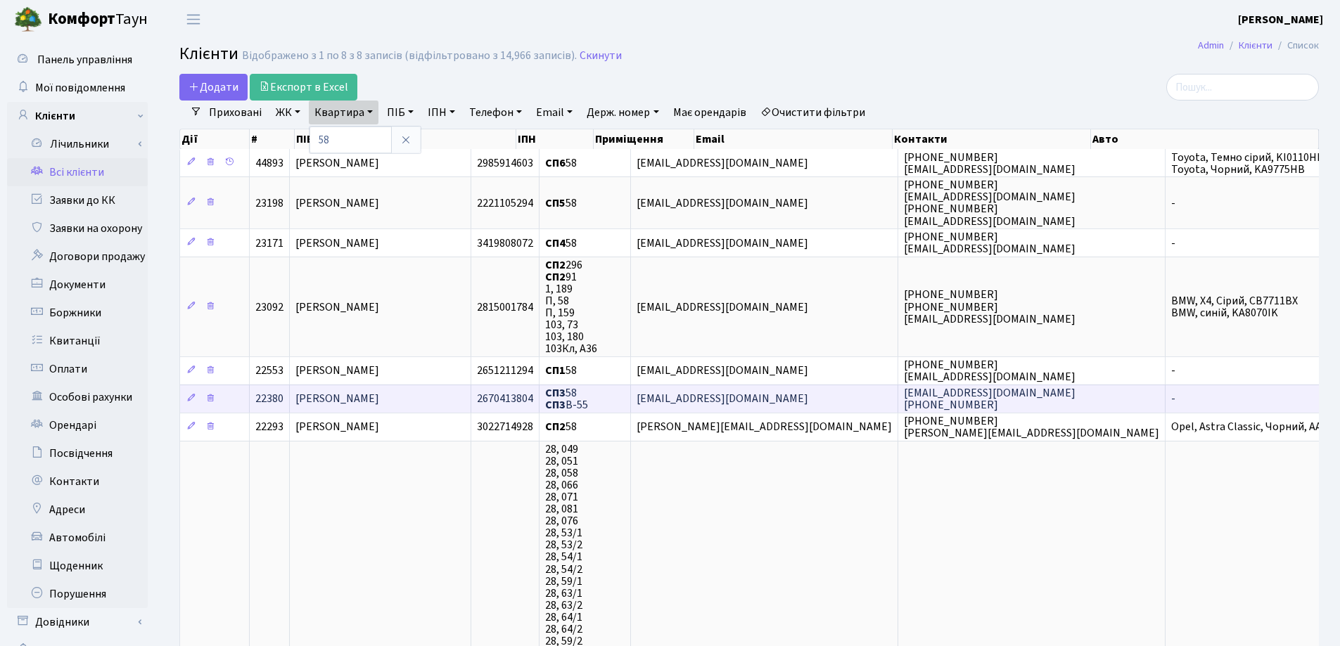
click at [378, 393] on span "[PERSON_NAME]" at bounding box center [337, 399] width 84 height 15
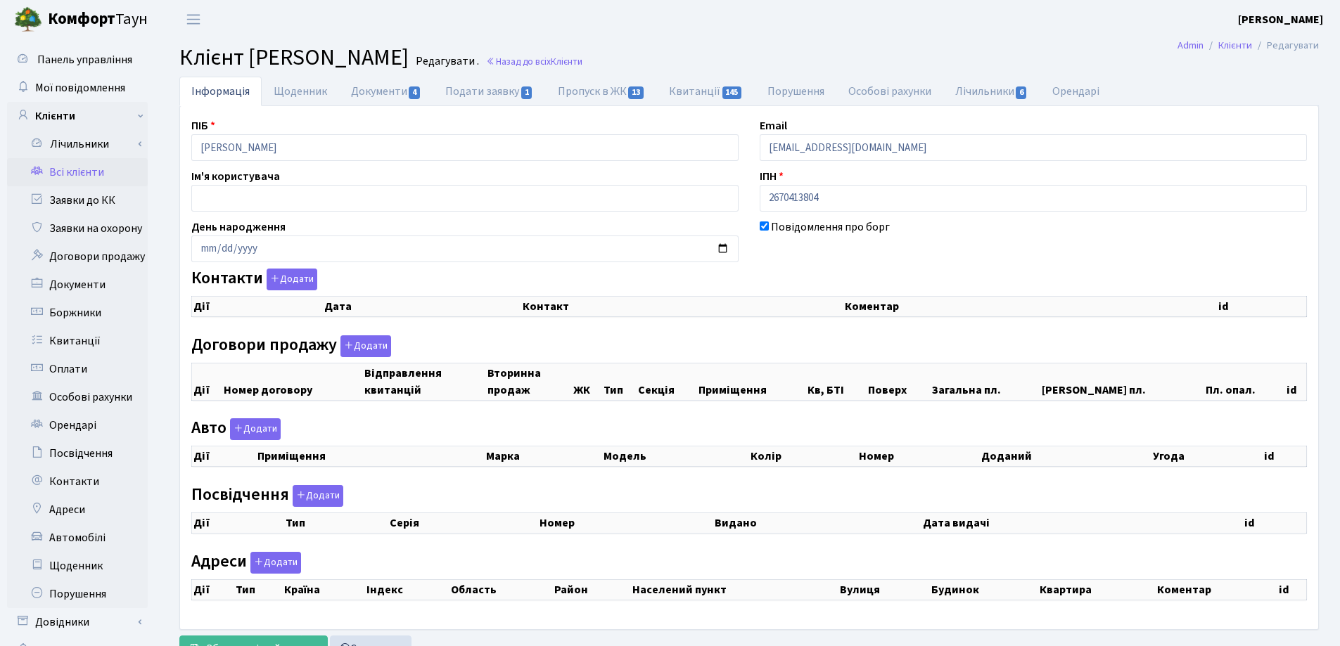
checkbox input "true"
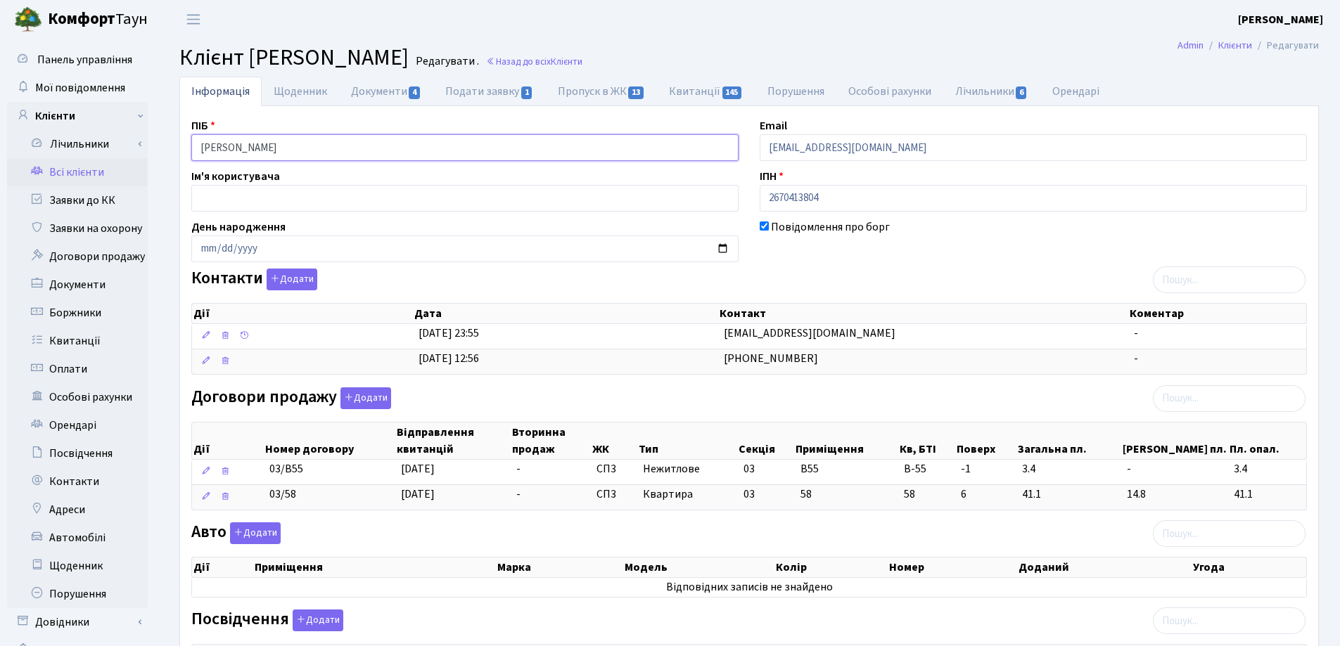
drag, startPoint x: 392, startPoint y: 146, endPoint x: 113, endPoint y: 165, distance: 279.8
click at [113, 165] on div "Панель управління Мої повідомлення Клієнти Лічильники Показання" at bounding box center [670, 532] width 1340 height 986
click at [833, 41] on main "Admin Клієнти Редагувати Клієнт Філіпенко Тетяна Олександрівна Редагувати . Наз…" at bounding box center [748, 532] width 1181 height 986
click at [582, 63] on link "Назад до всіх Клієнти" at bounding box center [534, 61] width 96 height 13
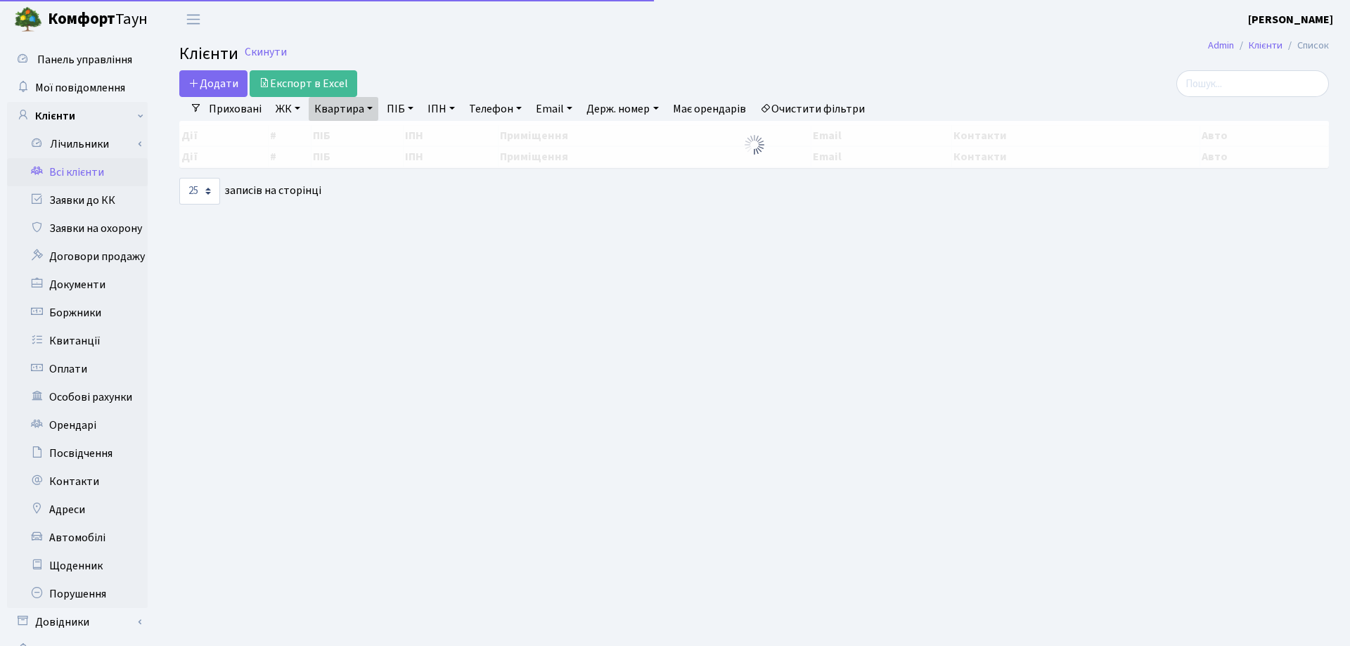
select select "25"
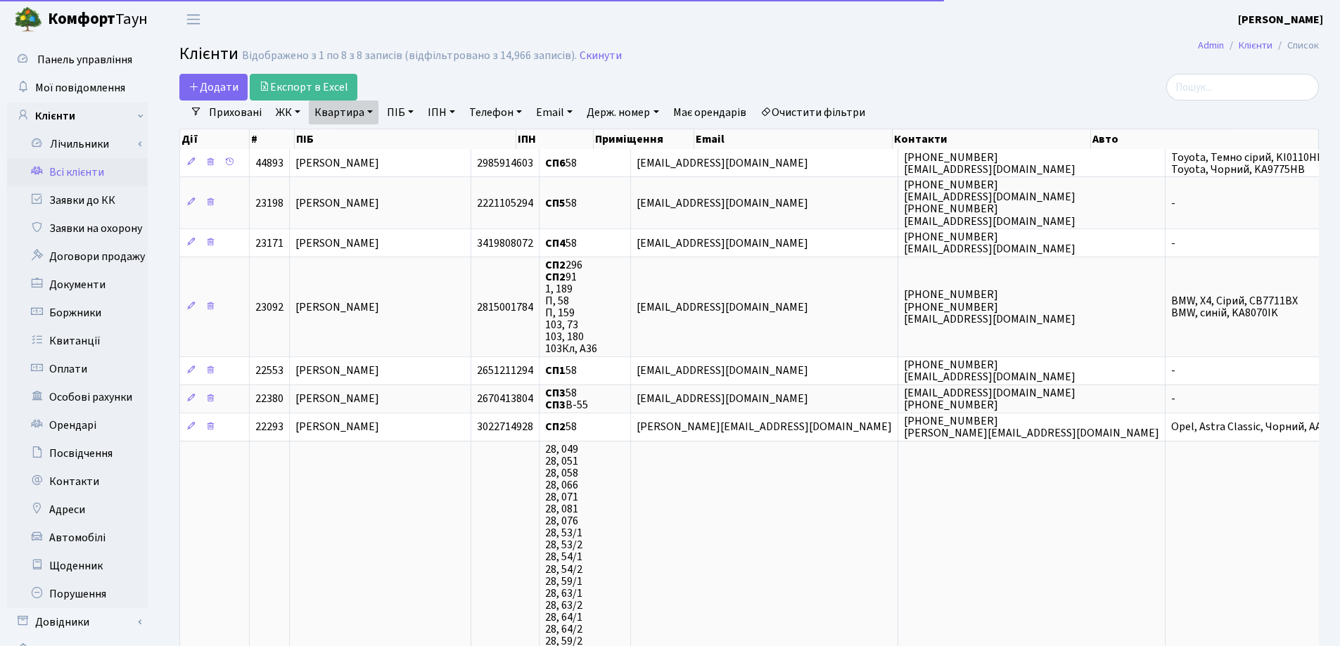
click at [367, 113] on link "Квартира" at bounding box center [344, 113] width 70 height 24
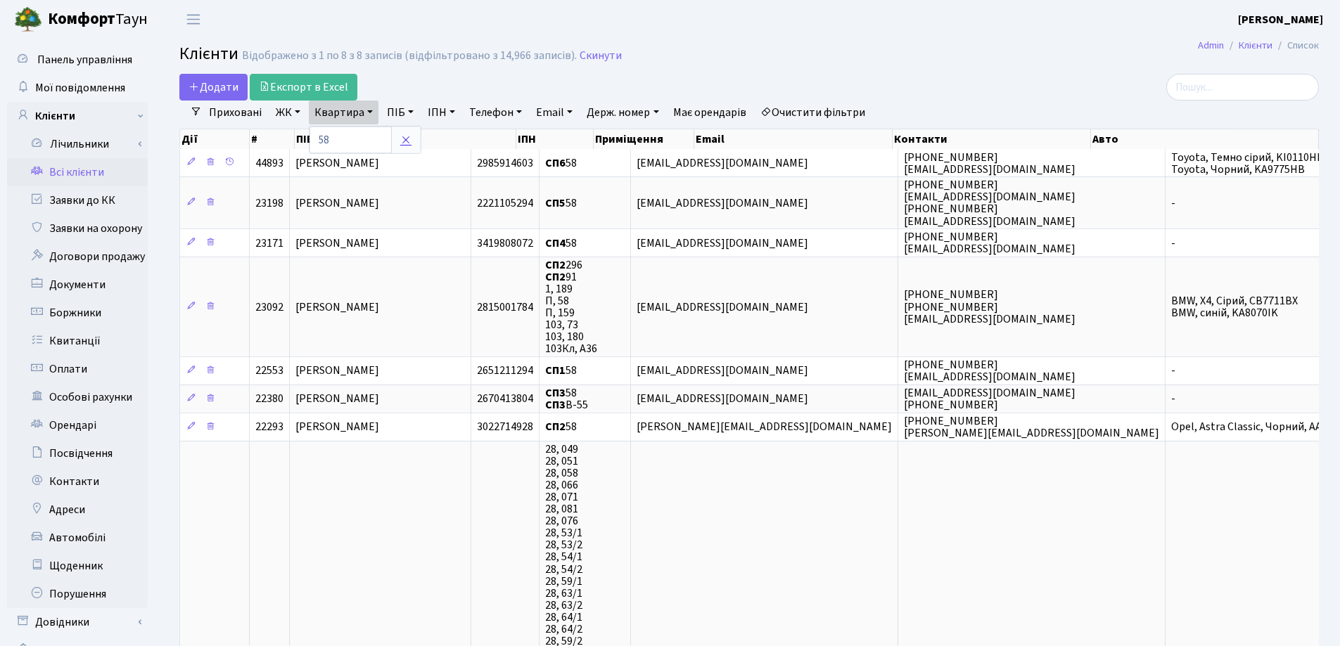
click at [409, 139] on icon at bounding box center [405, 139] width 11 height 11
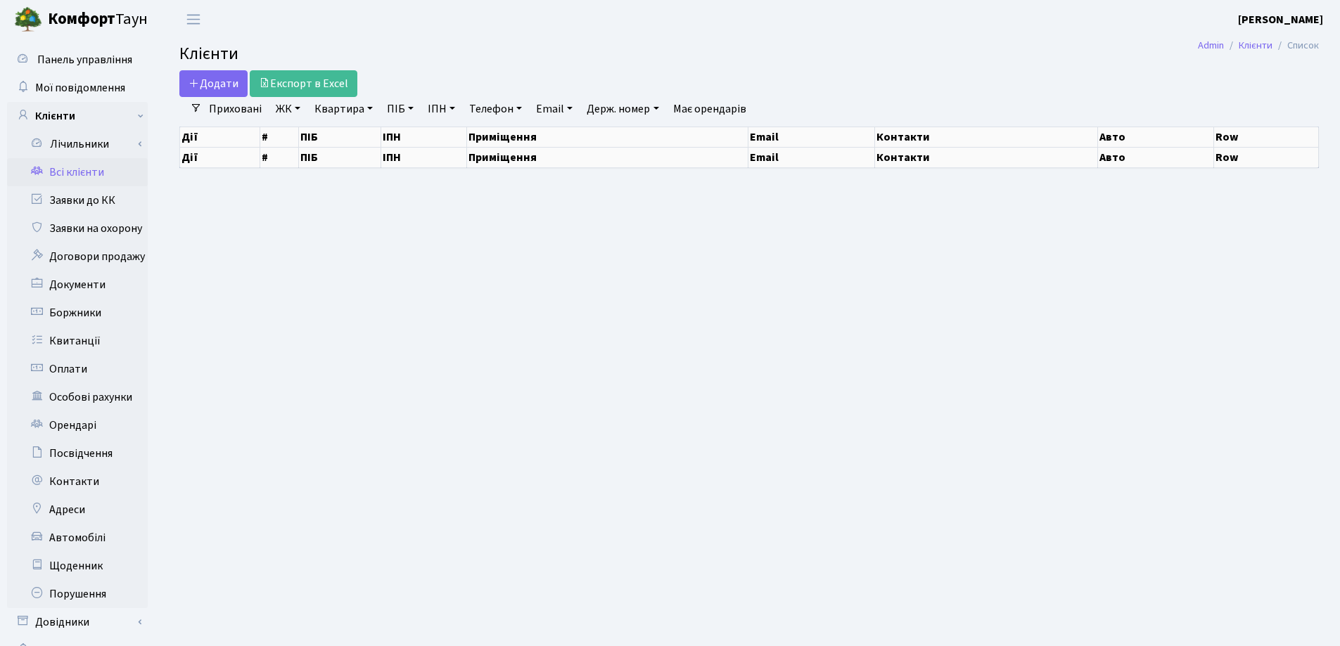
select select "25"
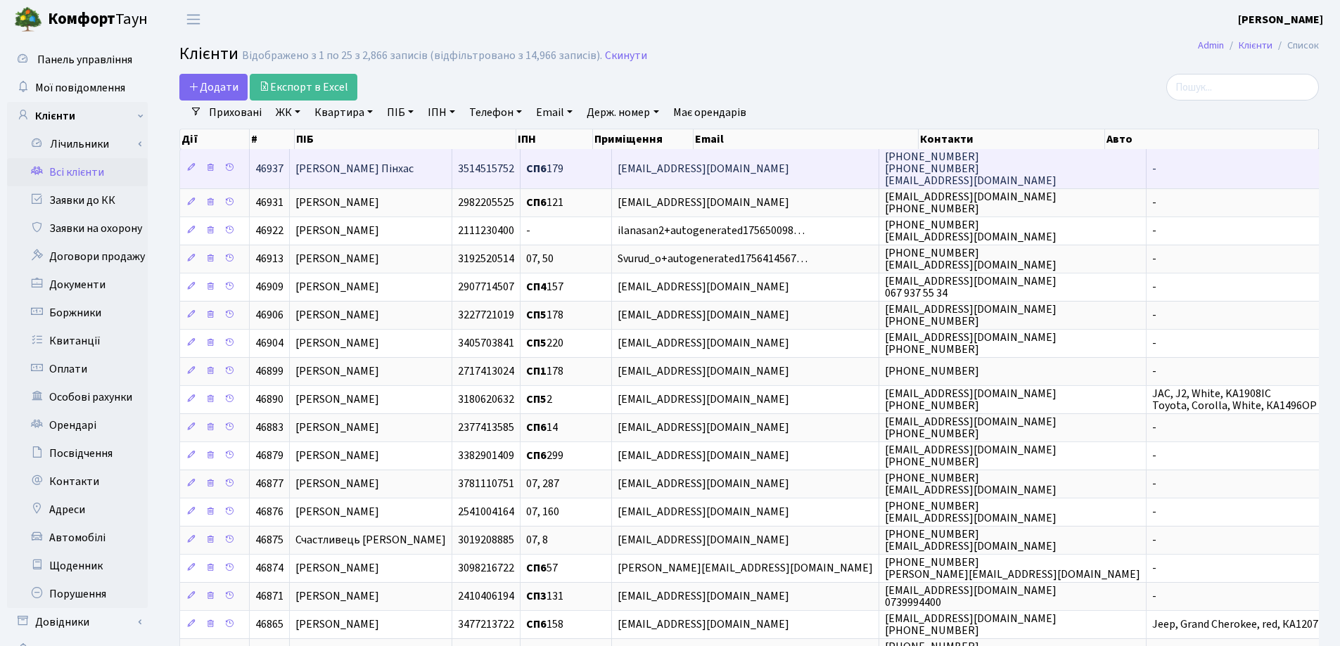
click at [406, 172] on td "[PERSON_NAME] Пінхас" at bounding box center [371, 168] width 162 height 39
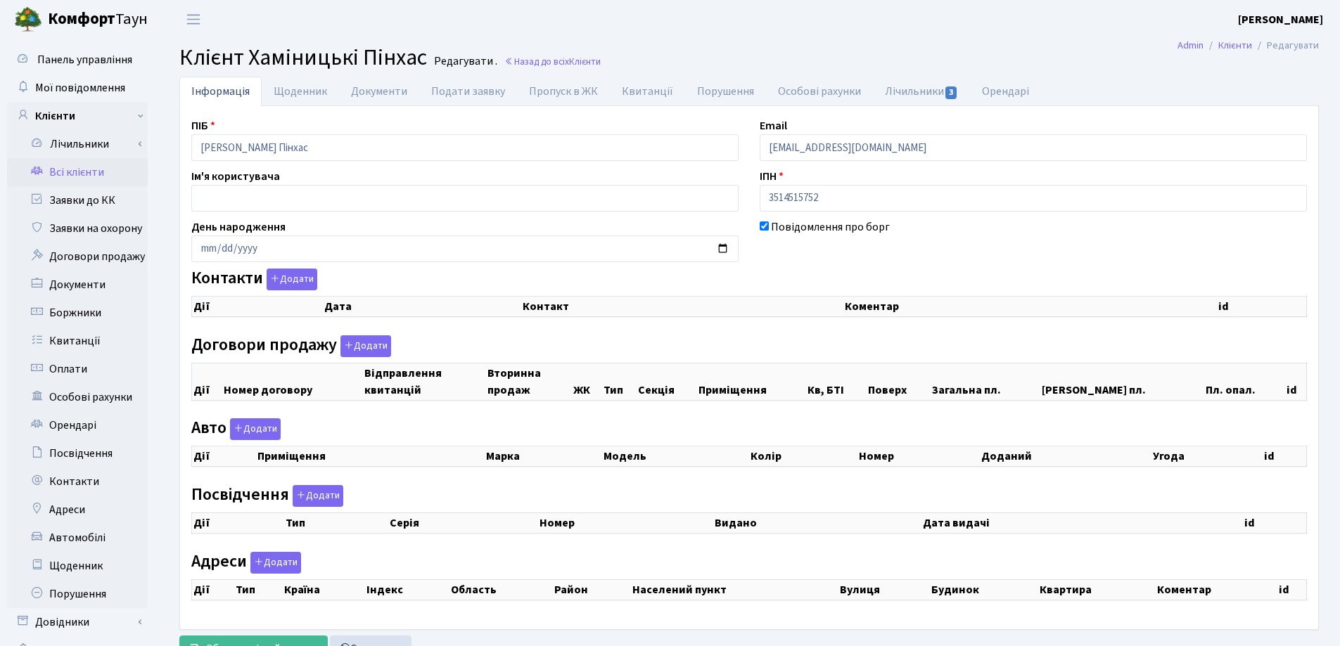
checkbox input "true"
select select "25"
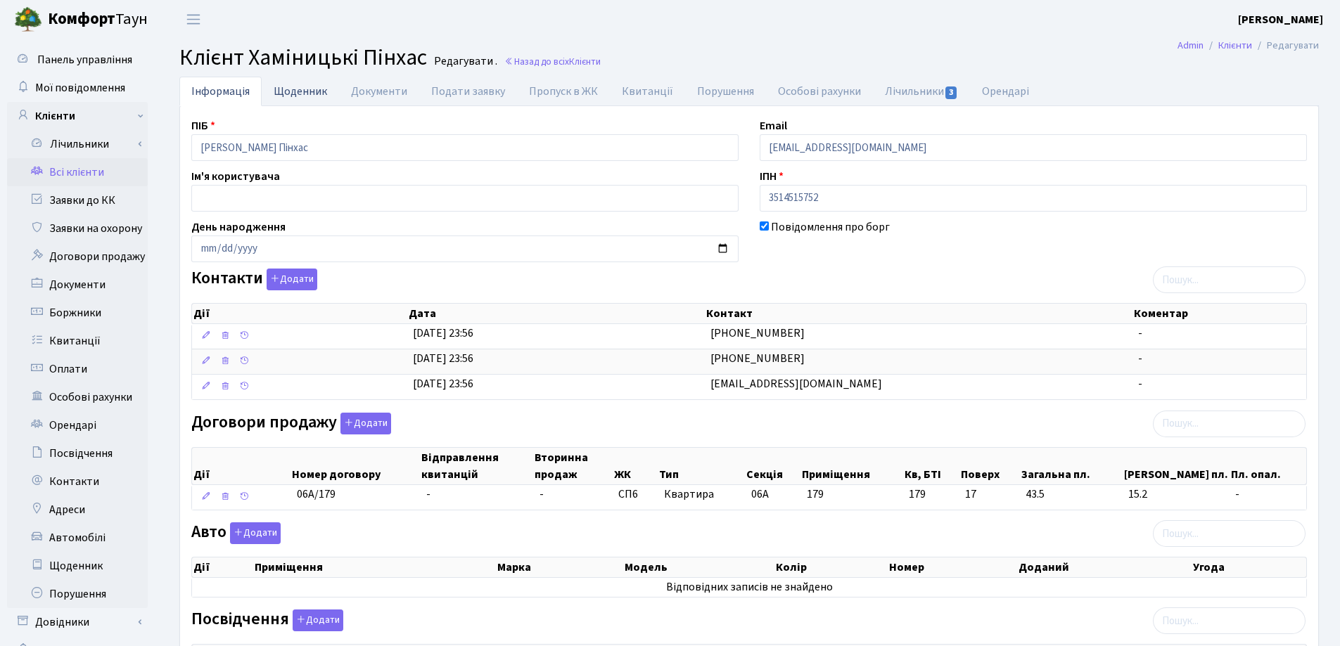
click at [292, 90] on link "Щоденник" at bounding box center [300, 91] width 77 height 29
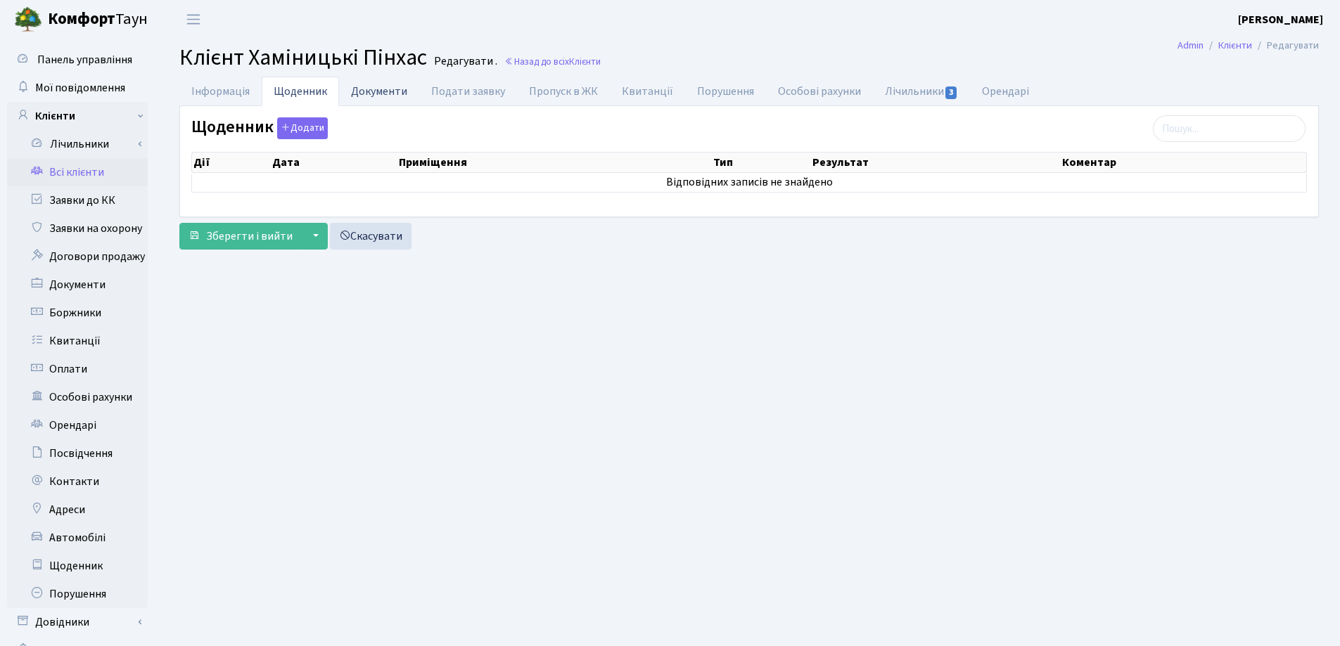
click at [358, 89] on link "Документи" at bounding box center [379, 91] width 80 height 29
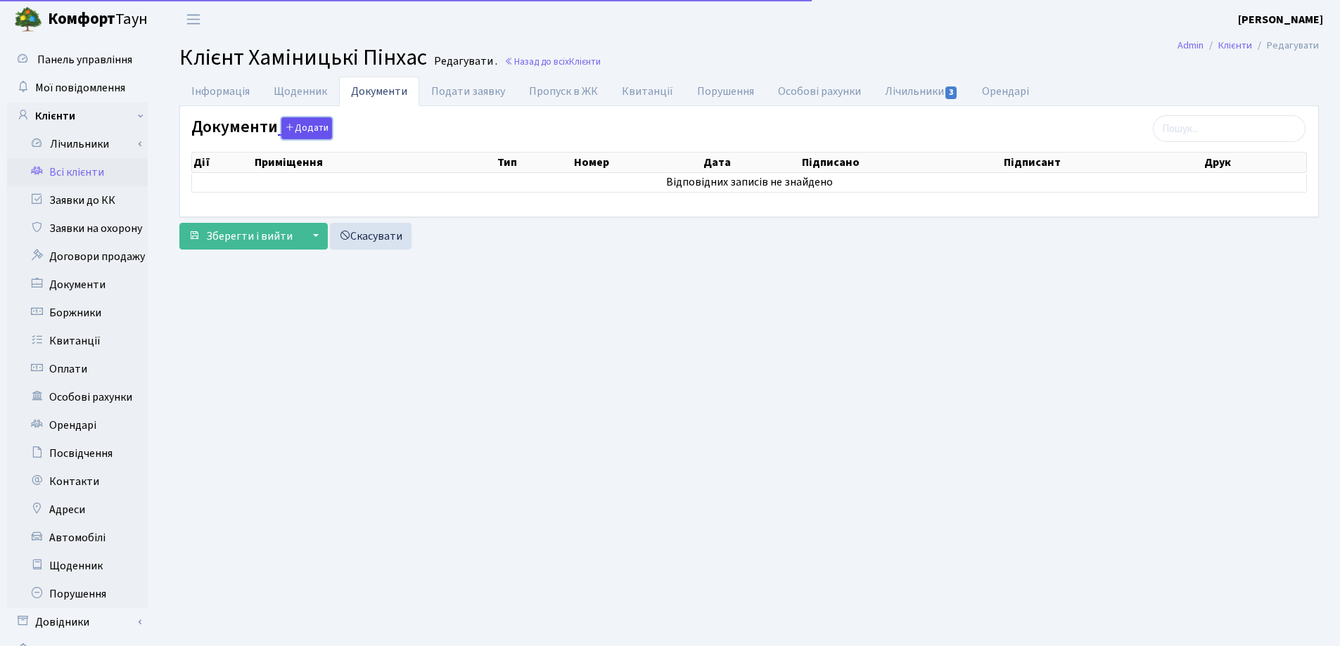
click at [293, 124] on button "Додати" at bounding box center [306, 128] width 51 height 22
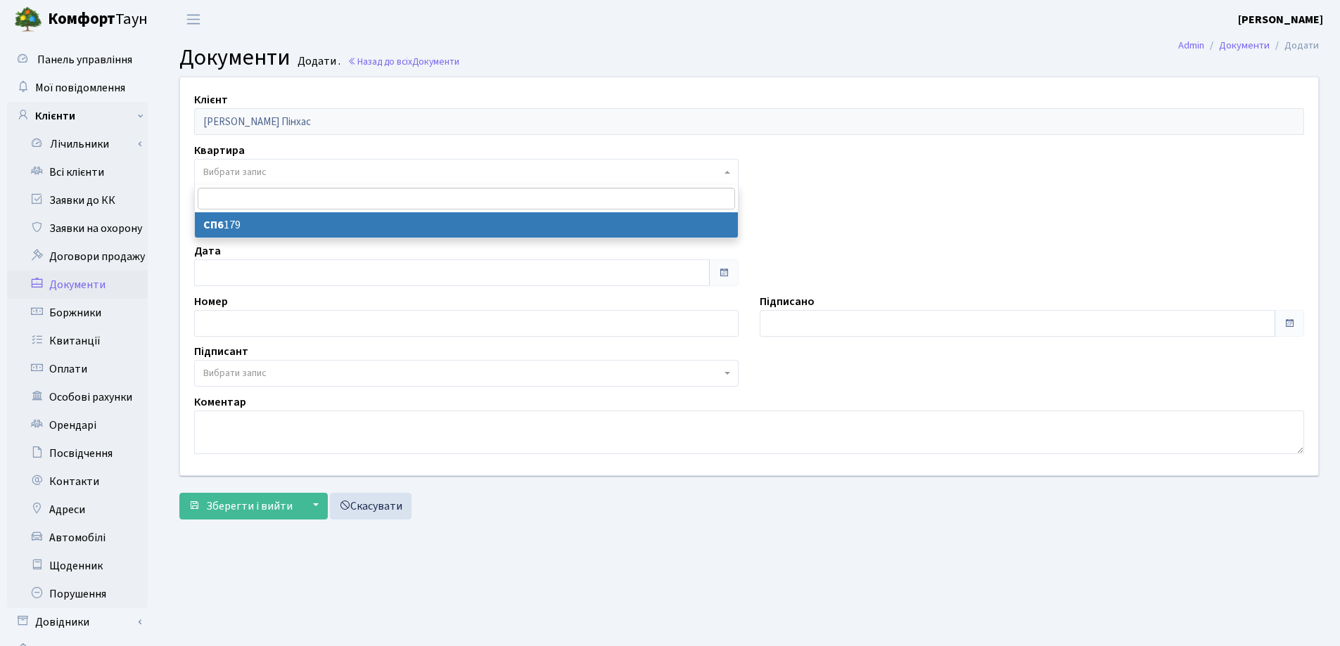
click at [246, 169] on span "Вибрати запис" at bounding box center [234, 172] width 63 height 14
select select "178627"
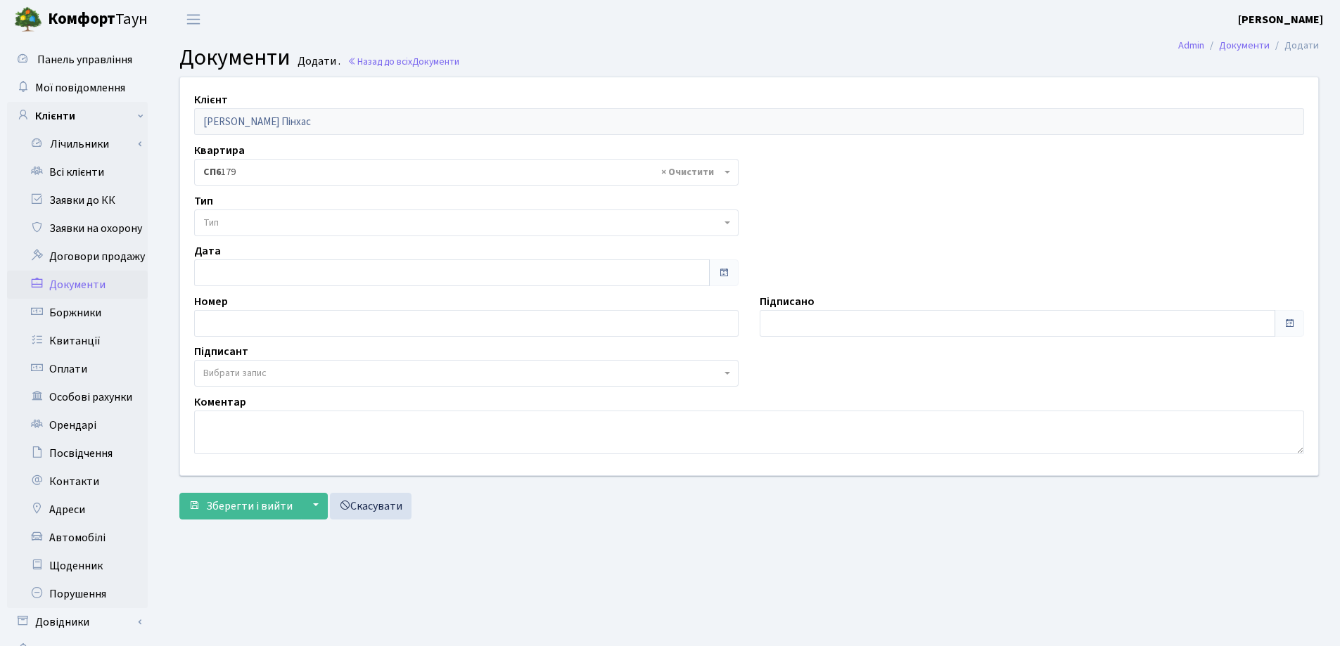
click at [252, 229] on span "Тип" at bounding box center [462, 223] width 518 height 14
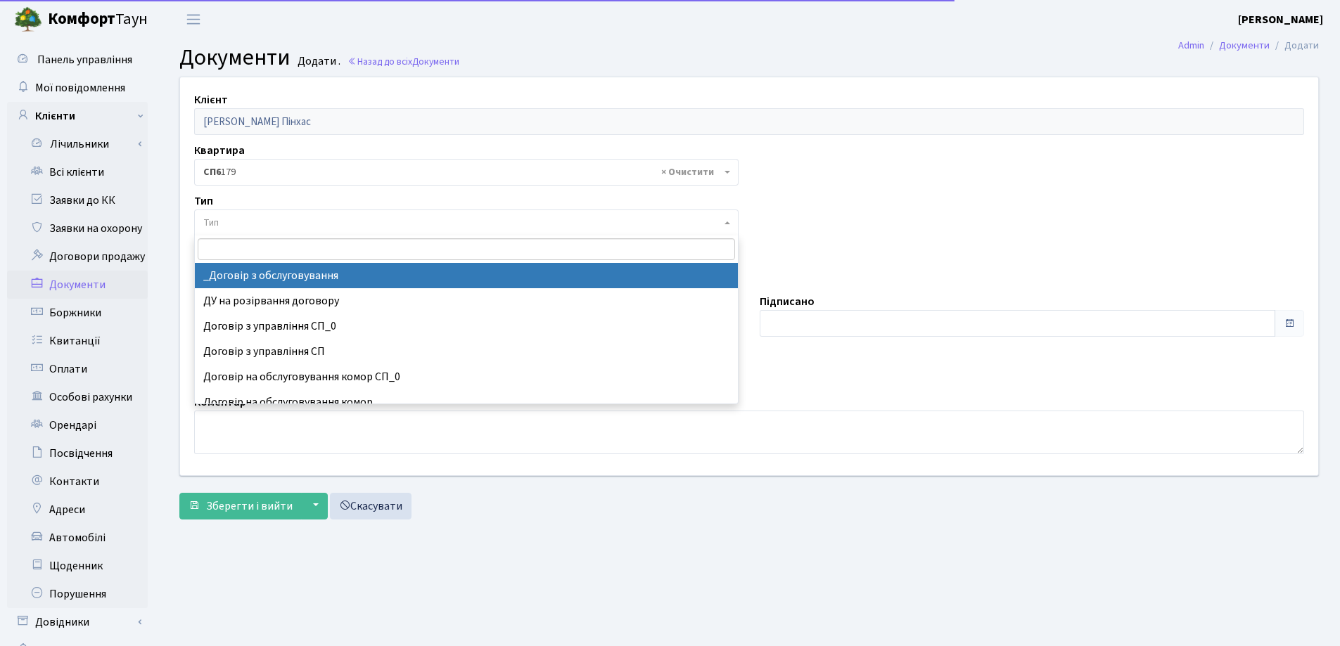
select select "289"
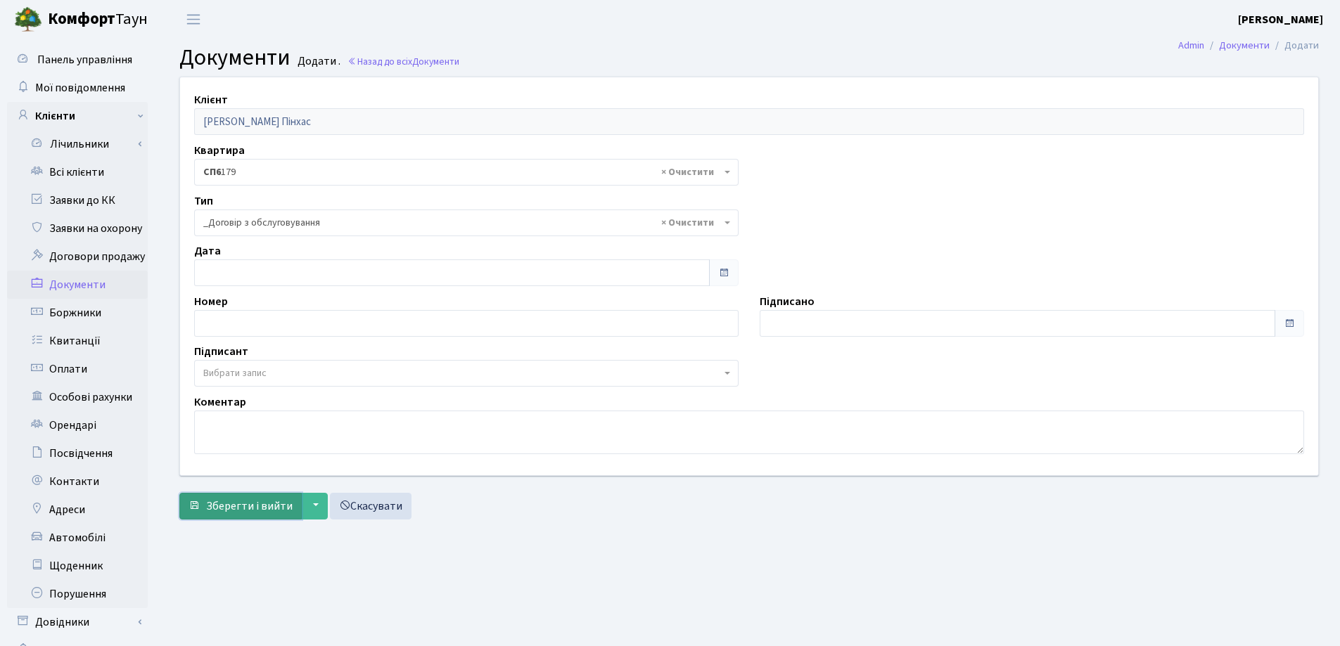
click at [231, 515] on button "Зберегти і вийти" at bounding box center [240, 506] width 122 height 27
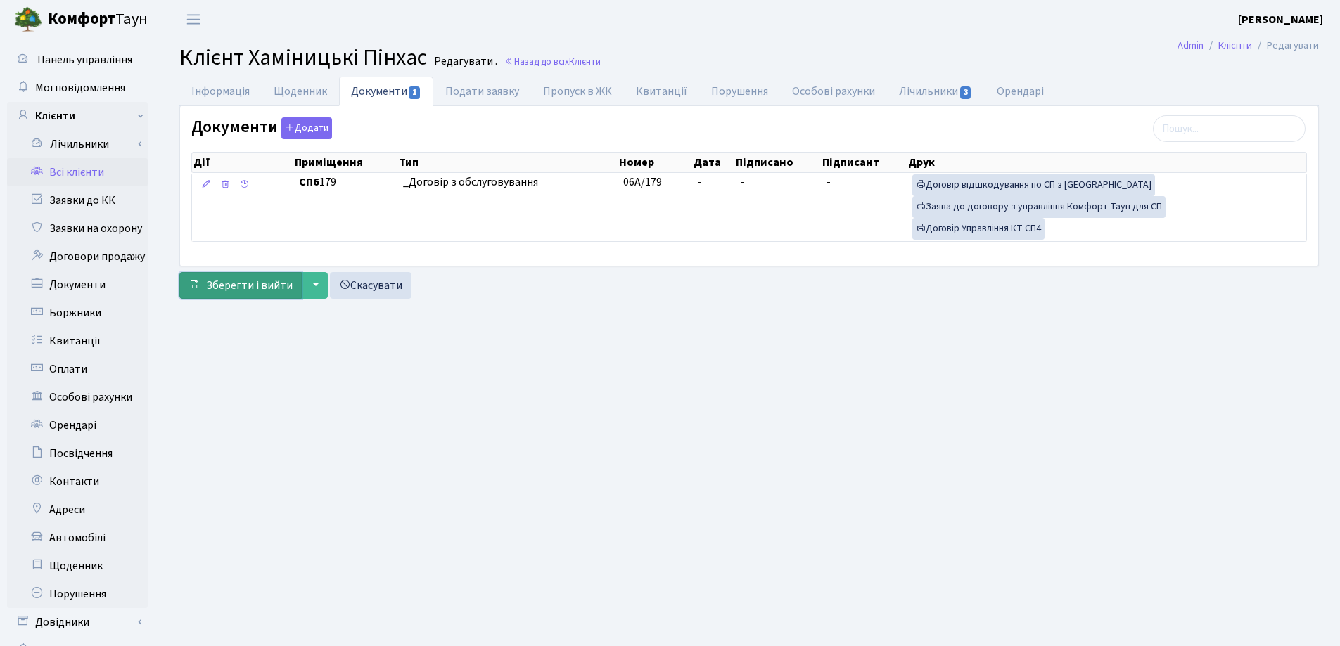
click at [243, 288] on span "Зберегти і вийти" at bounding box center [249, 285] width 86 height 15
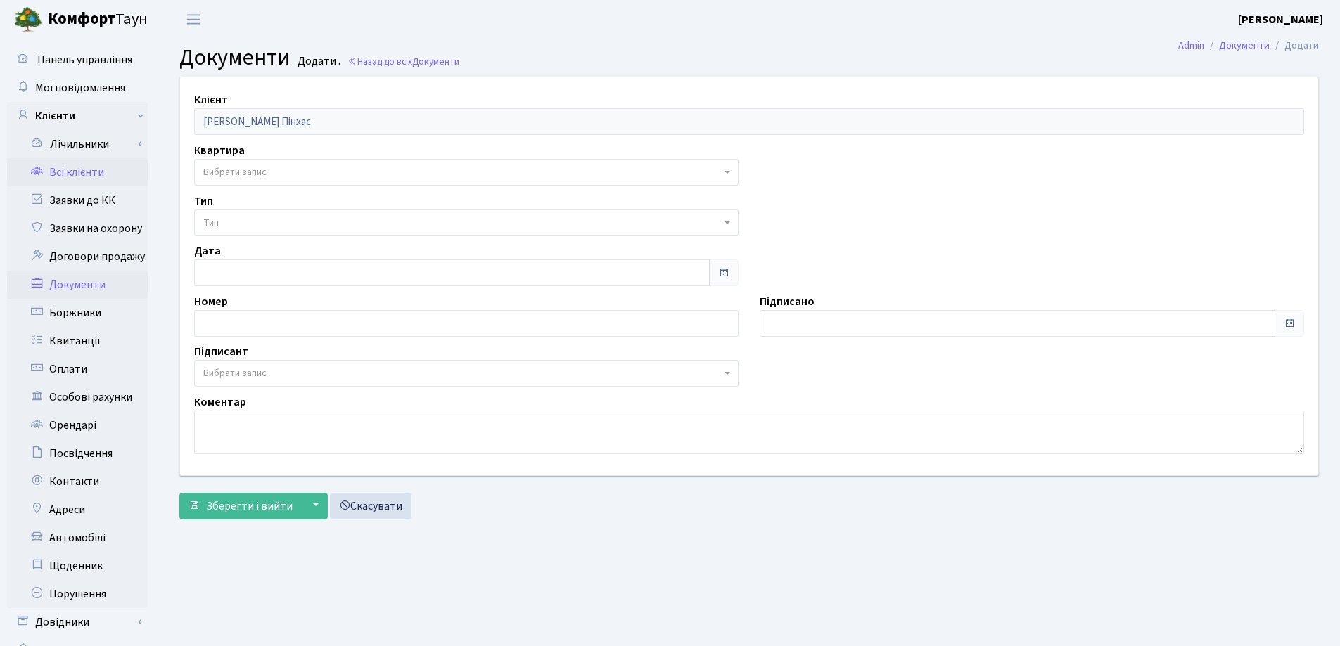
click at [80, 173] on link "Всі клієнти" at bounding box center [77, 172] width 141 height 28
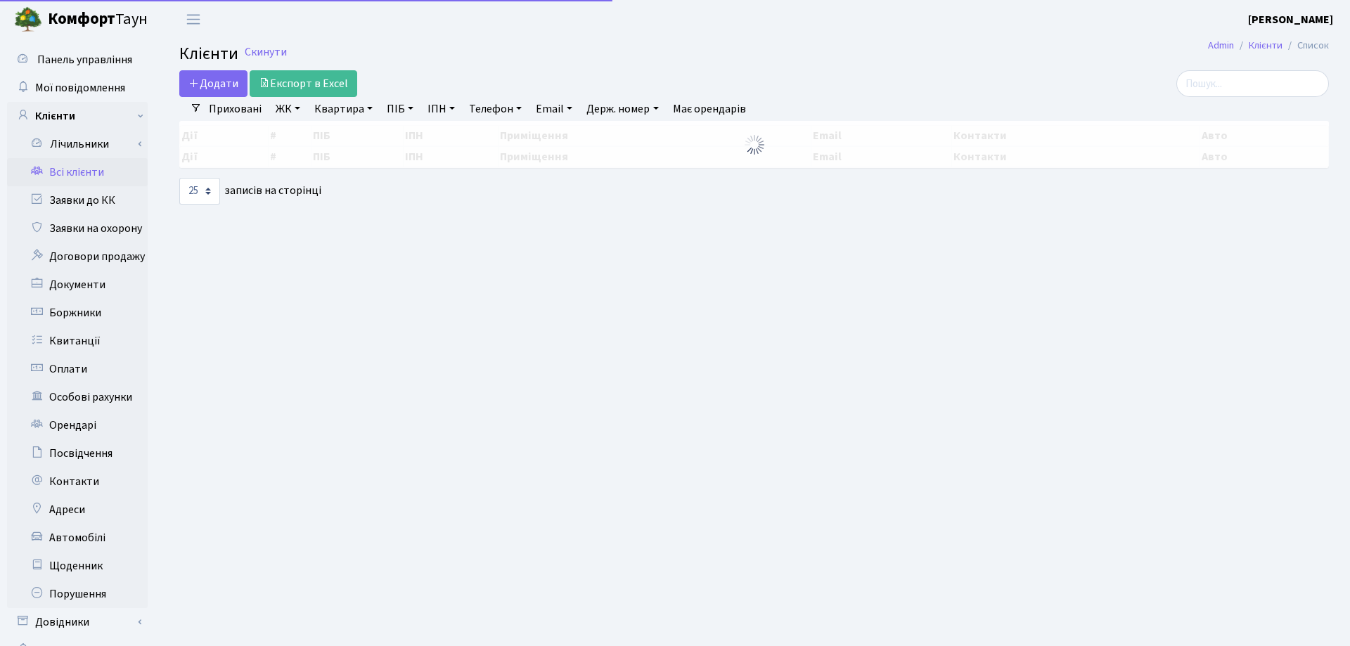
select select "25"
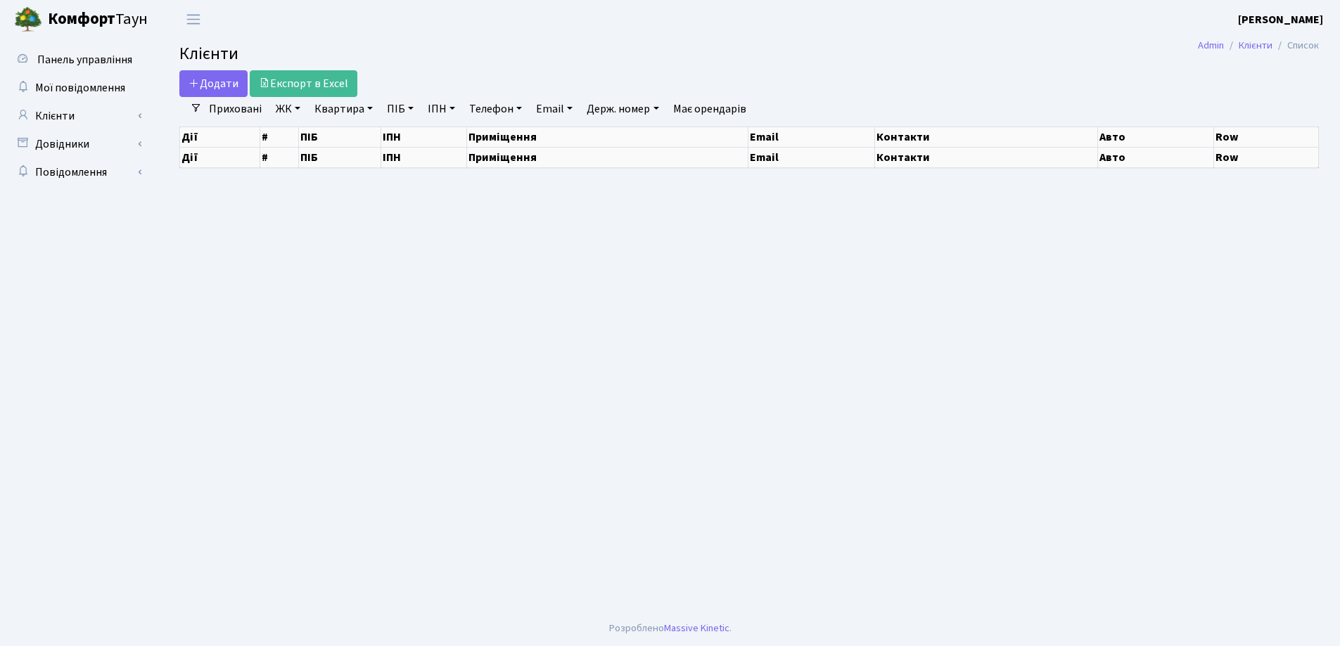
select select "25"
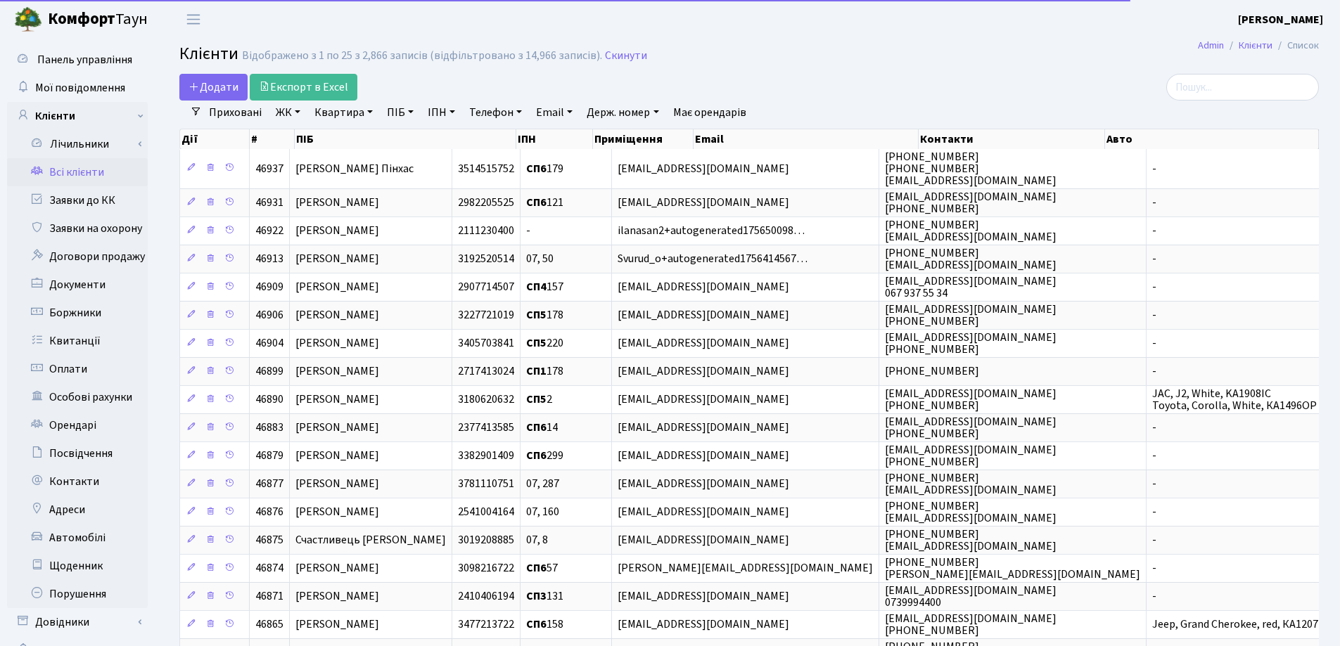
click at [371, 111] on link "Квартира" at bounding box center [344, 113] width 70 height 24
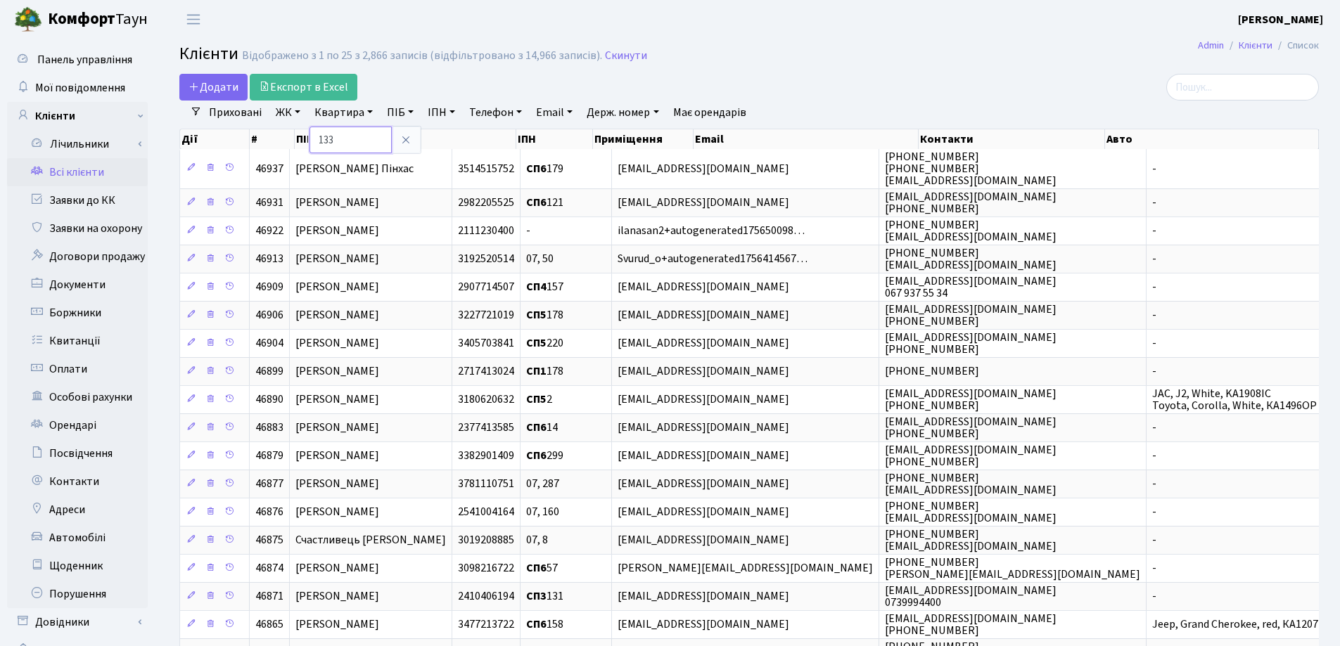
type input "133"
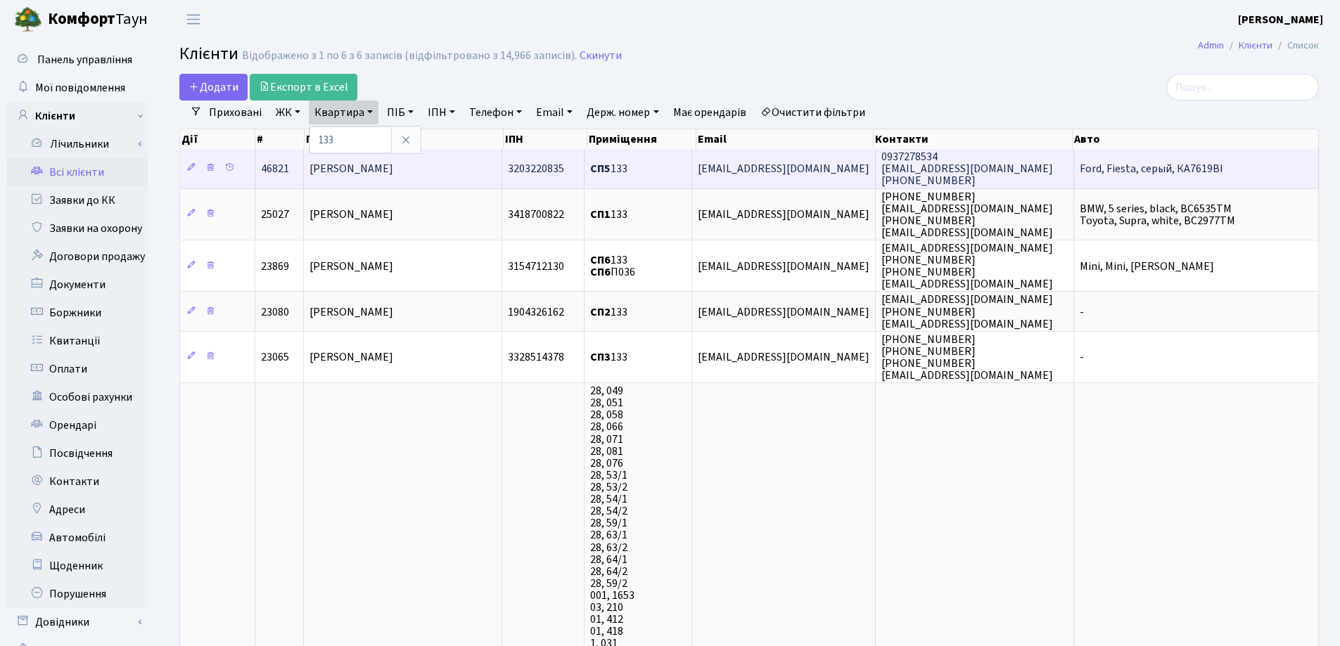
click at [457, 162] on td "Чаус Олексій Вікторович" at bounding box center [403, 168] width 198 height 39
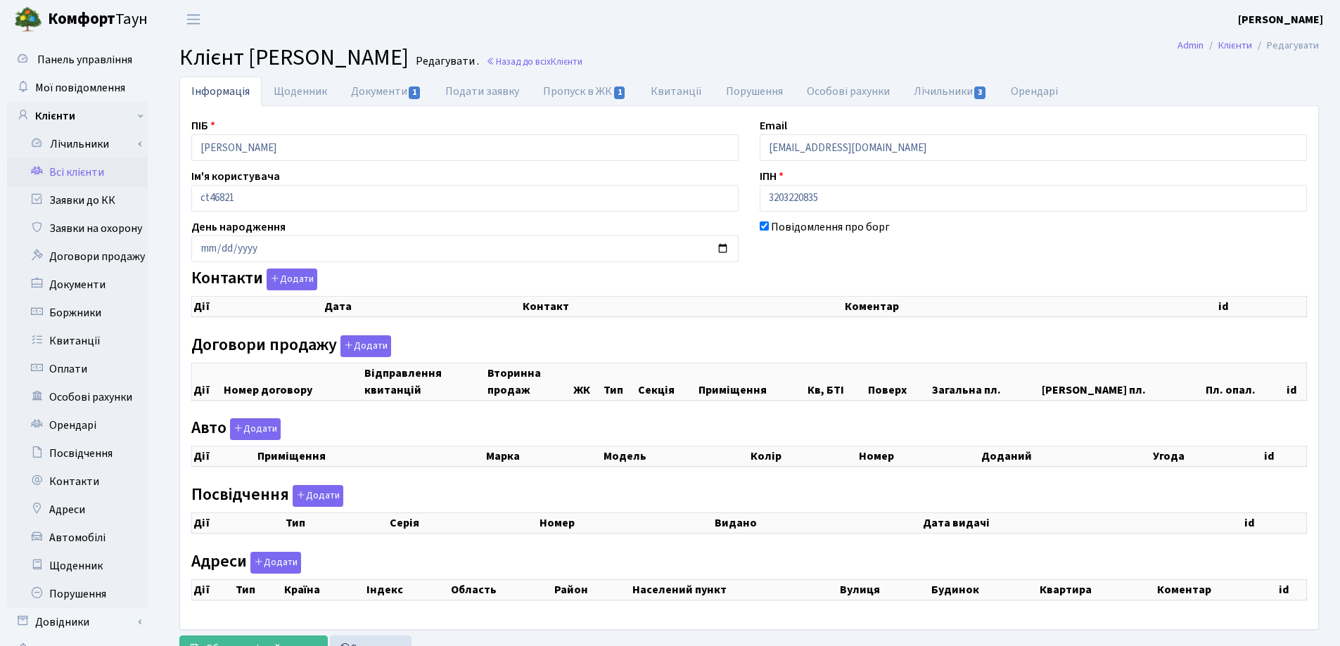
checkbox input "true"
select select "25"
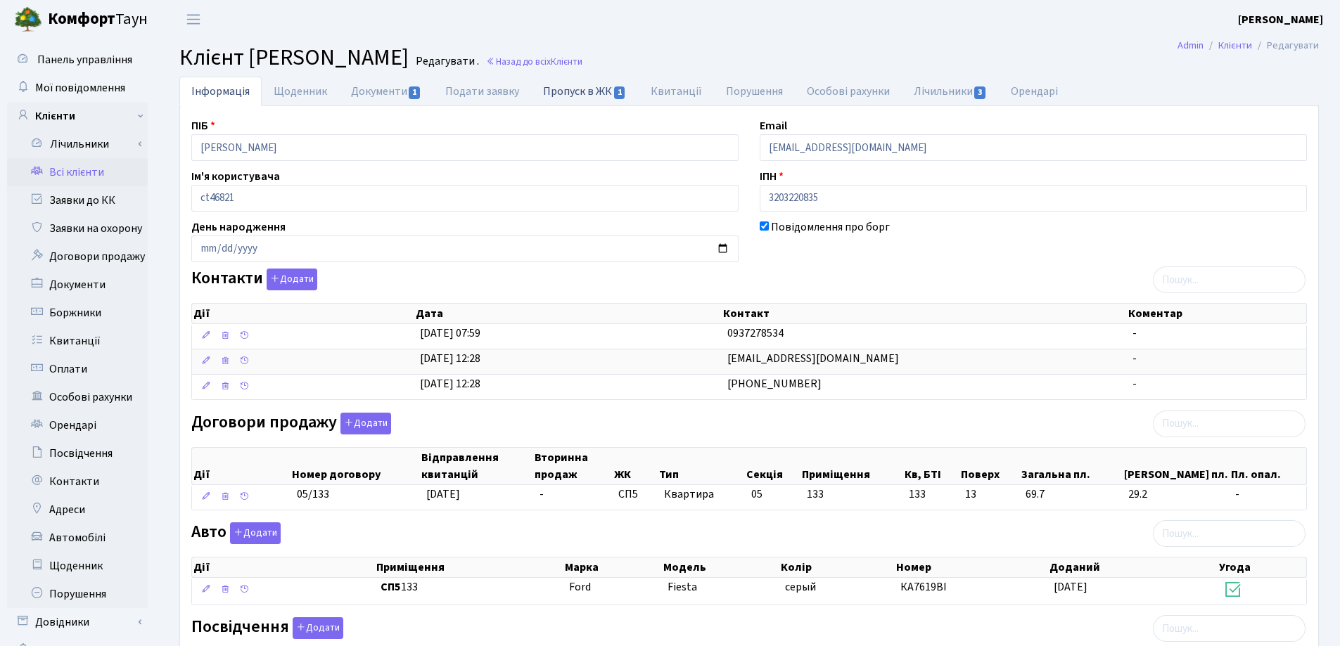
click at [598, 95] on link "Пропуск в ЖК 1" at bounding box center [584, 91] width 107 height 29
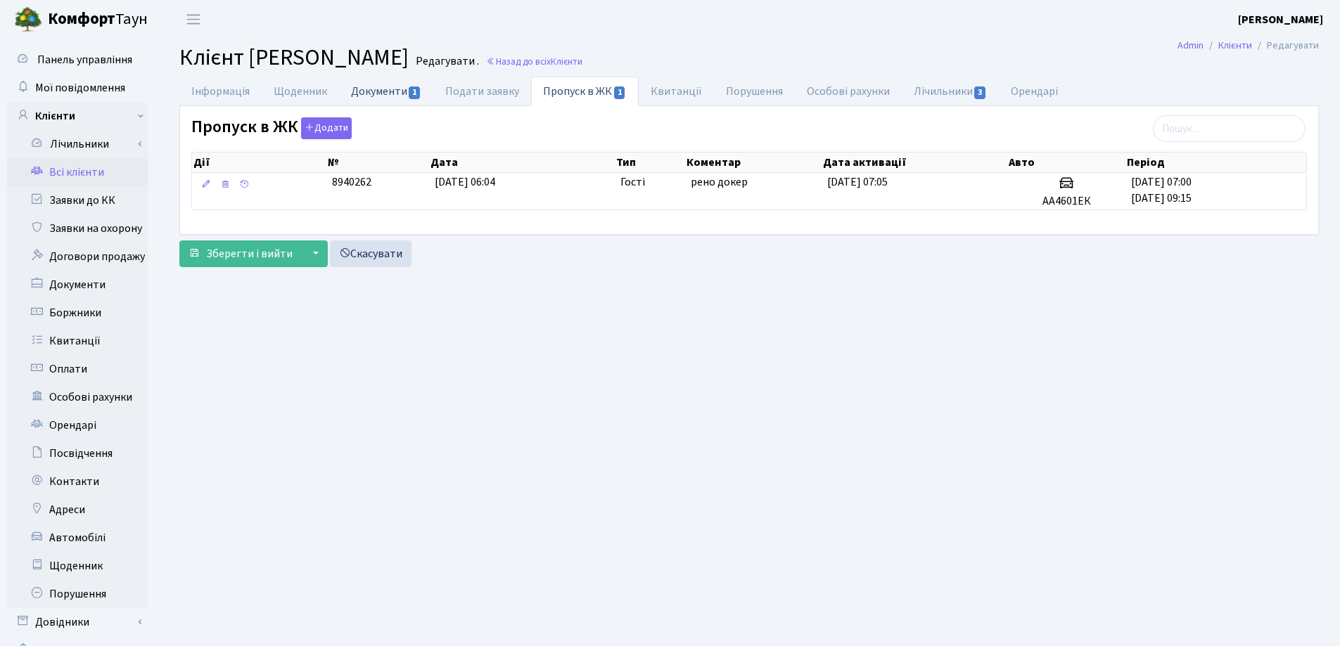
click at [371, 92] on link "Документи 1" at bounding box center [386, 91] width 94 height 29
select select "25"
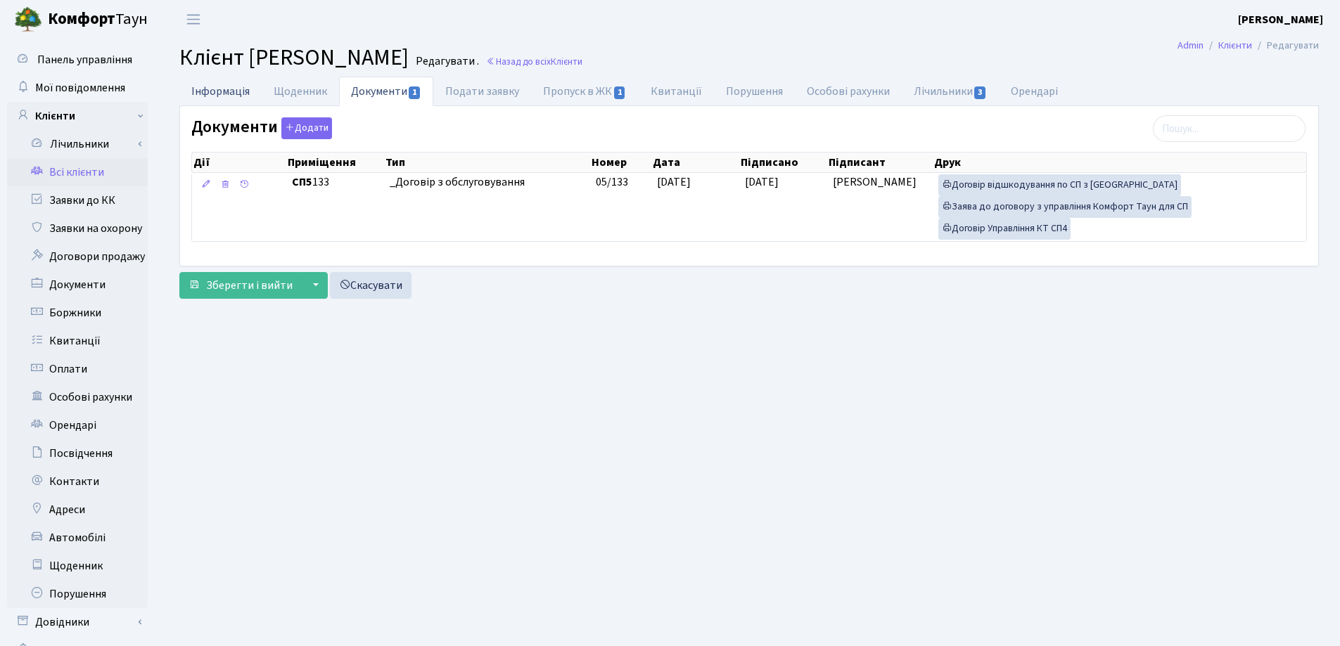
click at [236, 91] on link "Інформація" at bounding box center [220, 91] width 82 height 29
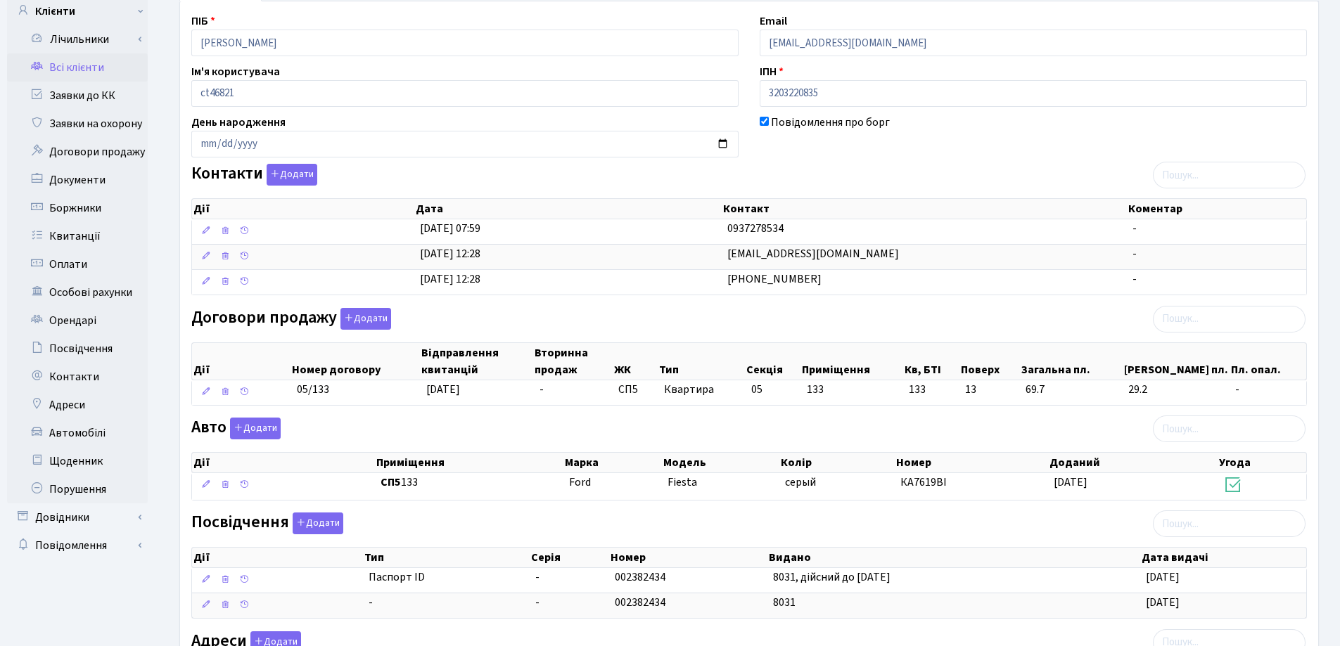
scroll to position [320, 0]
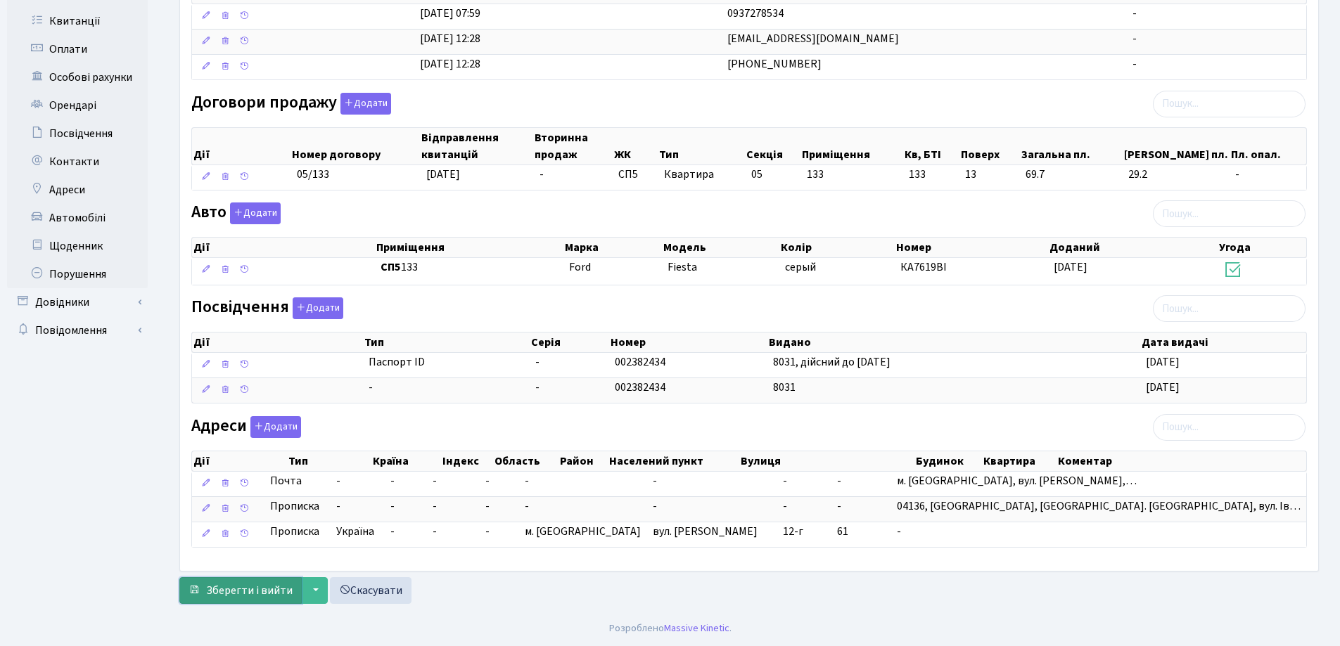
click at [239, 588] on span "Зберегти і вийти" at bounding box center [249, 590] width 86 height 15
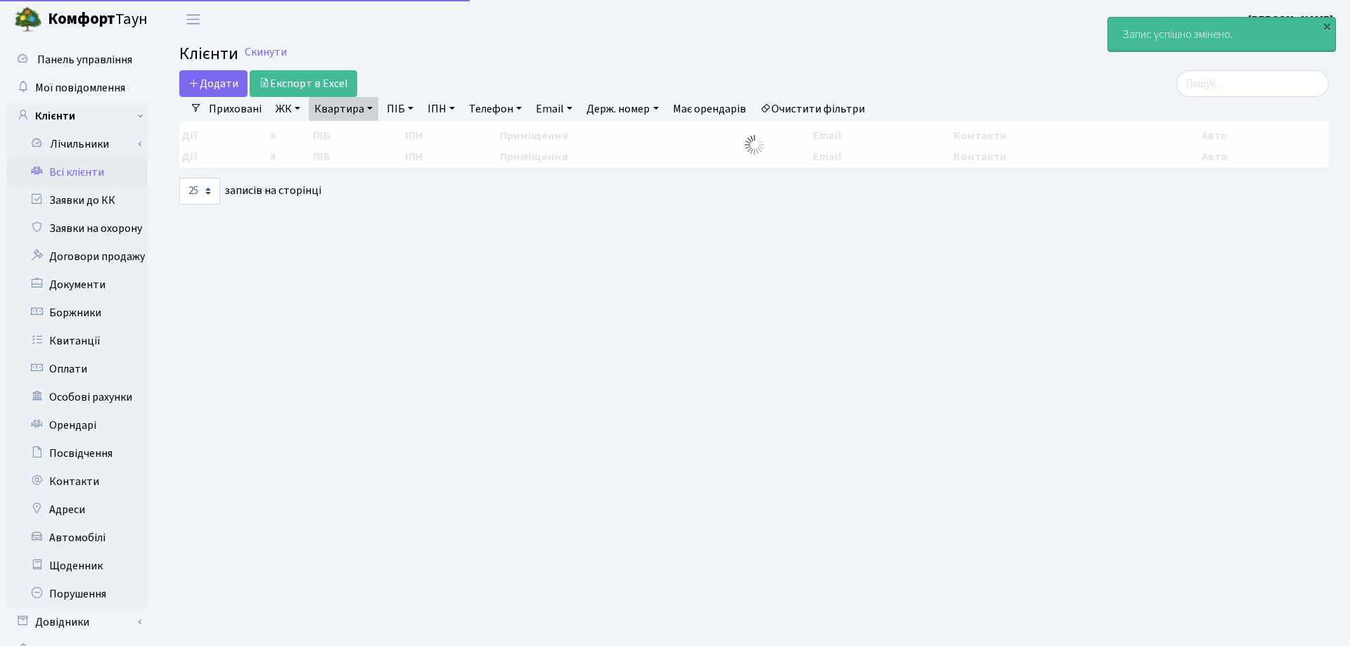
select select "25"
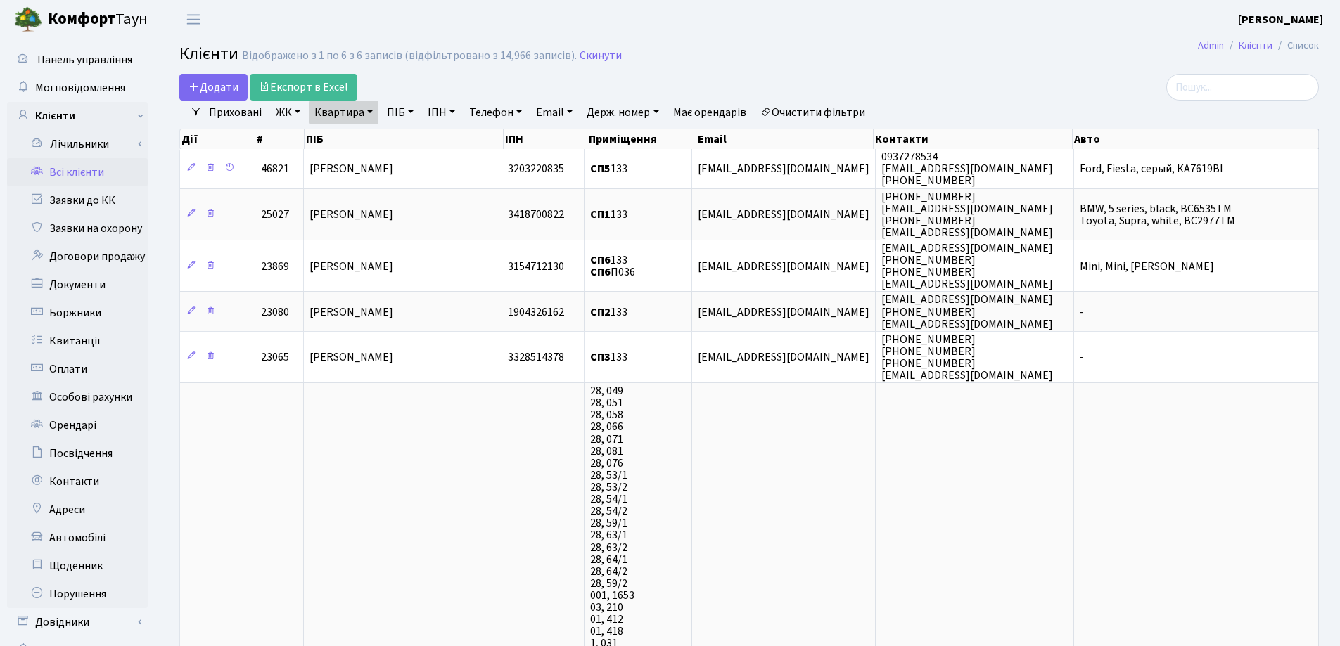
click at [371, 113] on link "Квартира" at bounding box center [344, 113] width 70 height 24
click at [401, 135] on icon at bounding box center [405, 139] width 11 height 11
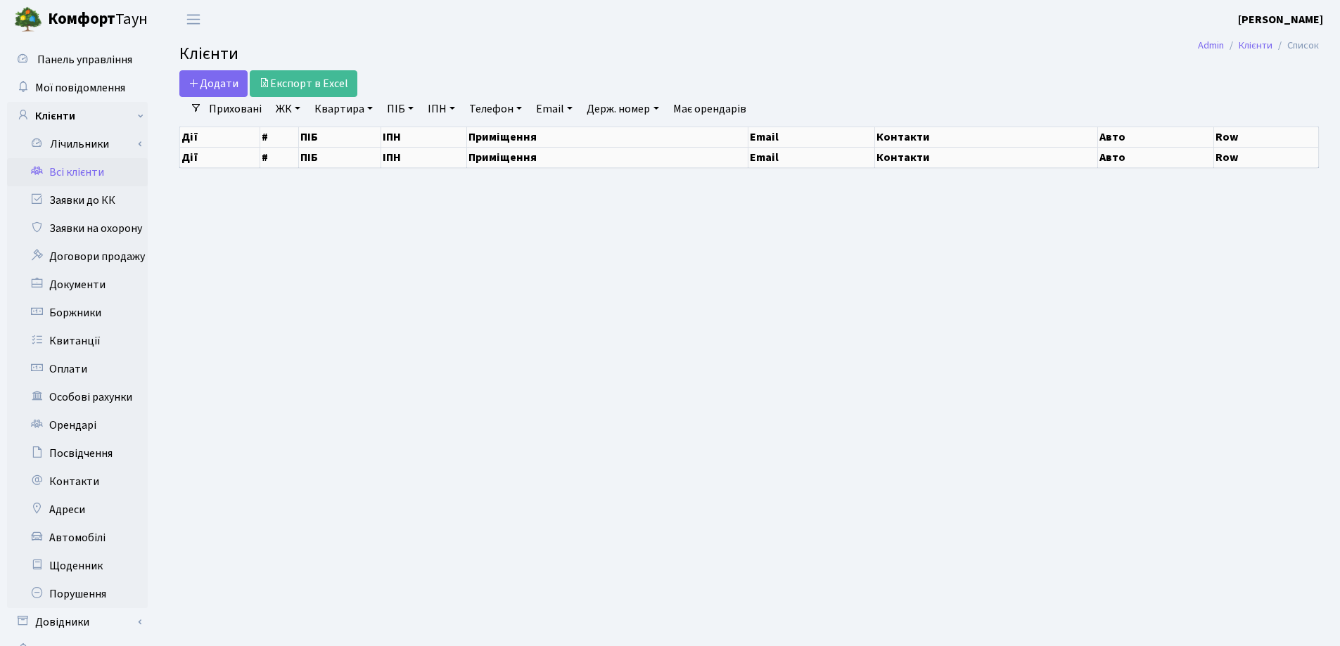
select select "25"
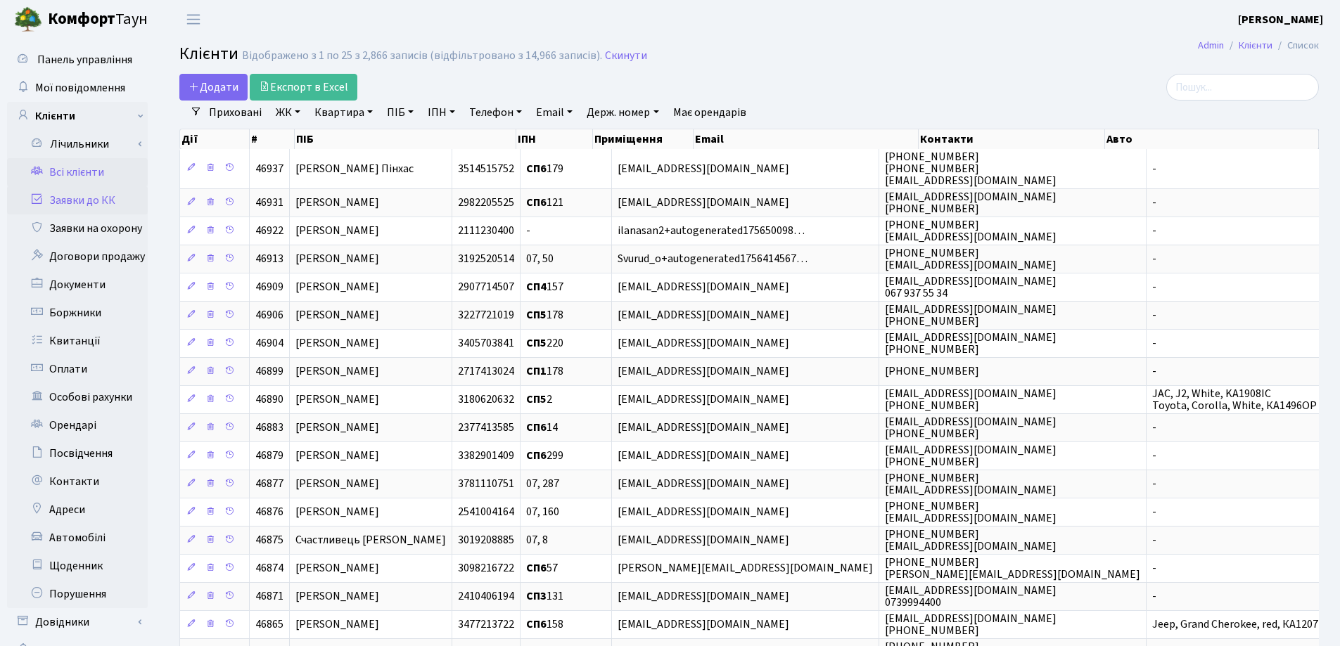
click at [108, 204] on link "Заявки до КК" at bounding box center [77, 200] width 141 height 28
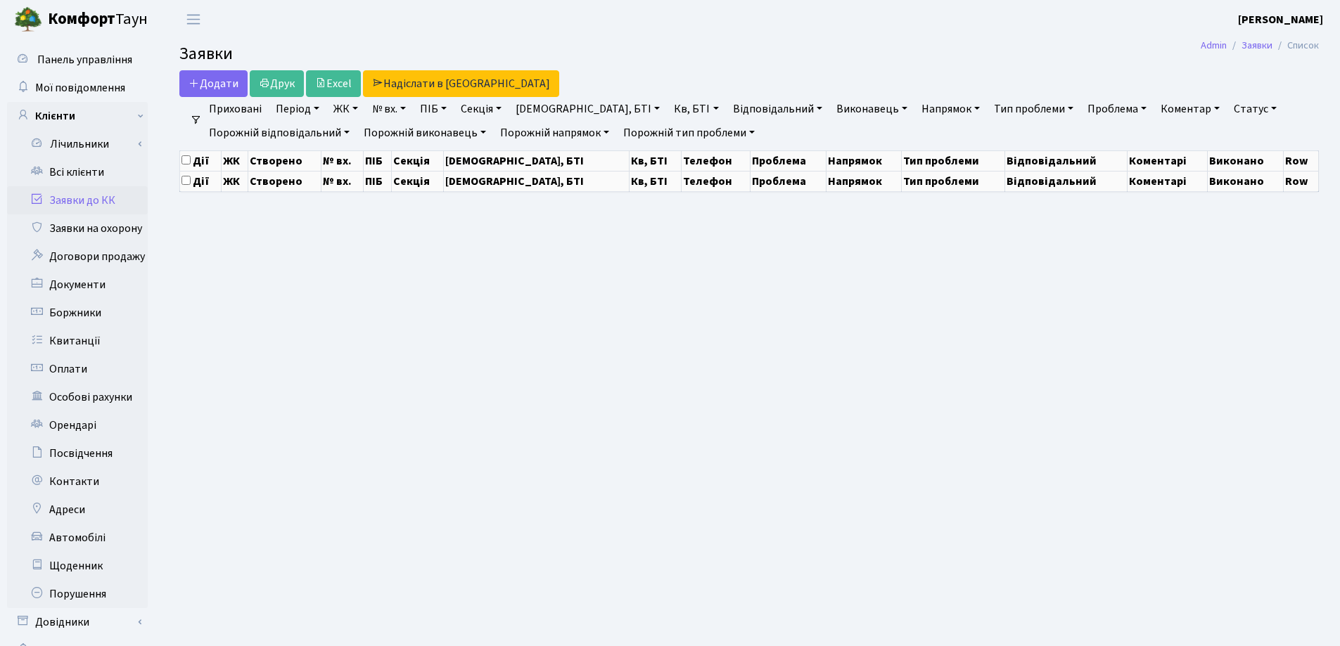
select select "25"
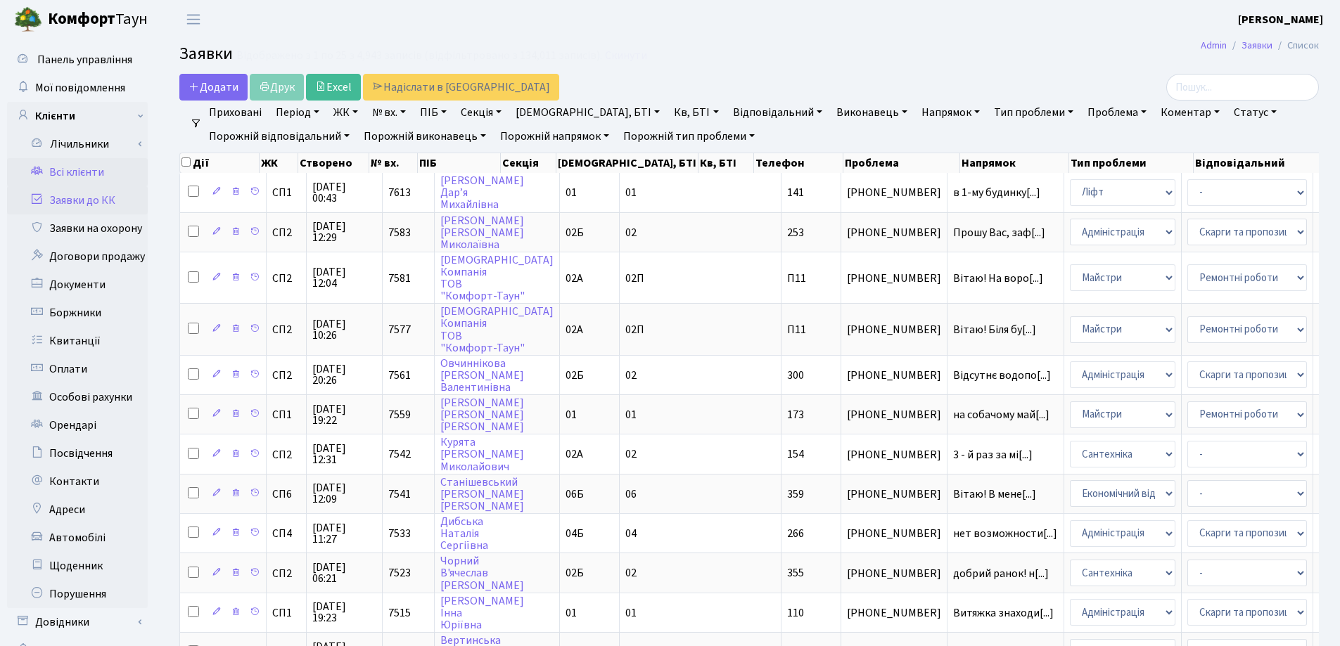
click at [94, 175] on link "Всі клієнти" at bounding box center [77, 172] width 141 height 28
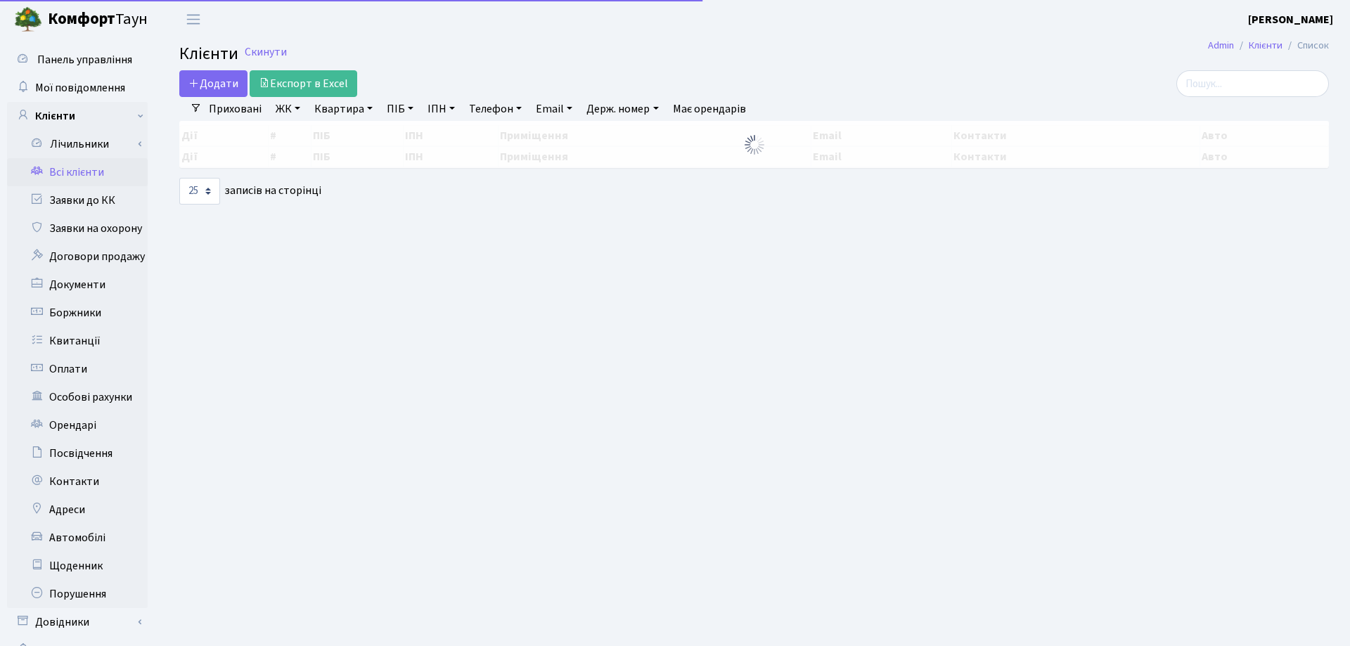
select select "25"
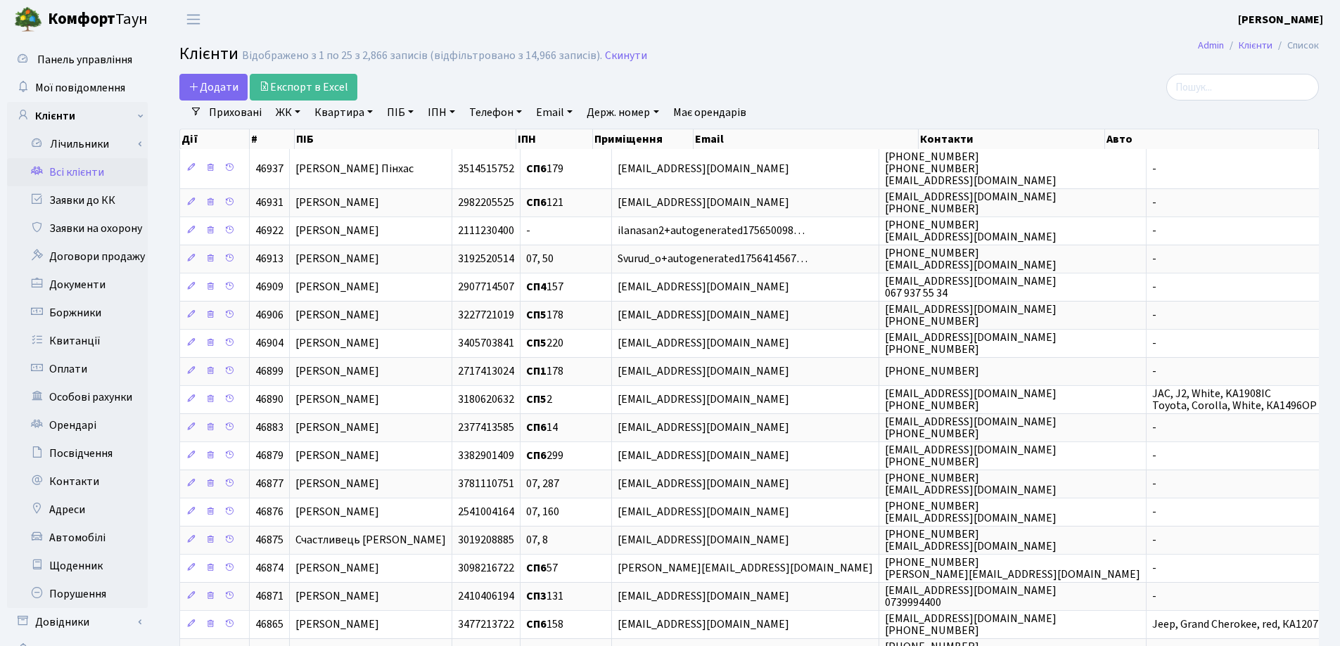
click at [370, 115] on link "Квартира" at bounding box center [344, 113] width 70 height 24
type input "108"
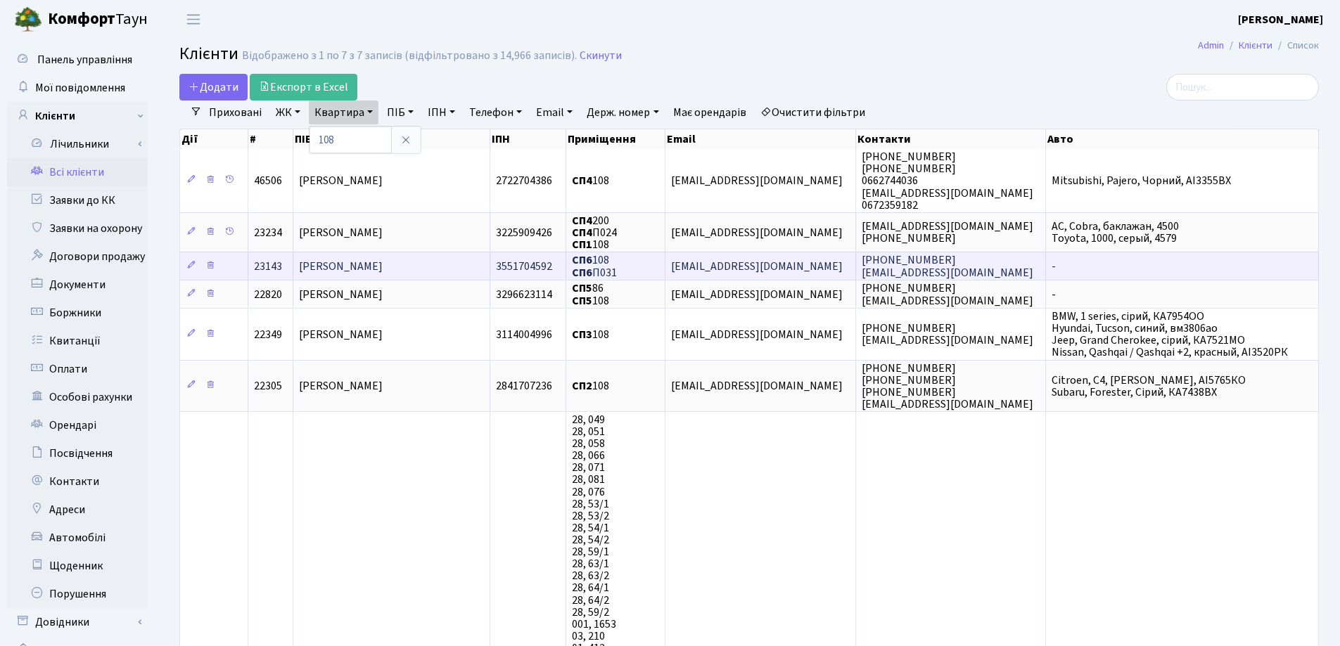
click at [383, 264] on span "[PERSON_NAME]" at bounding box center [341, 266] width 84 height 15
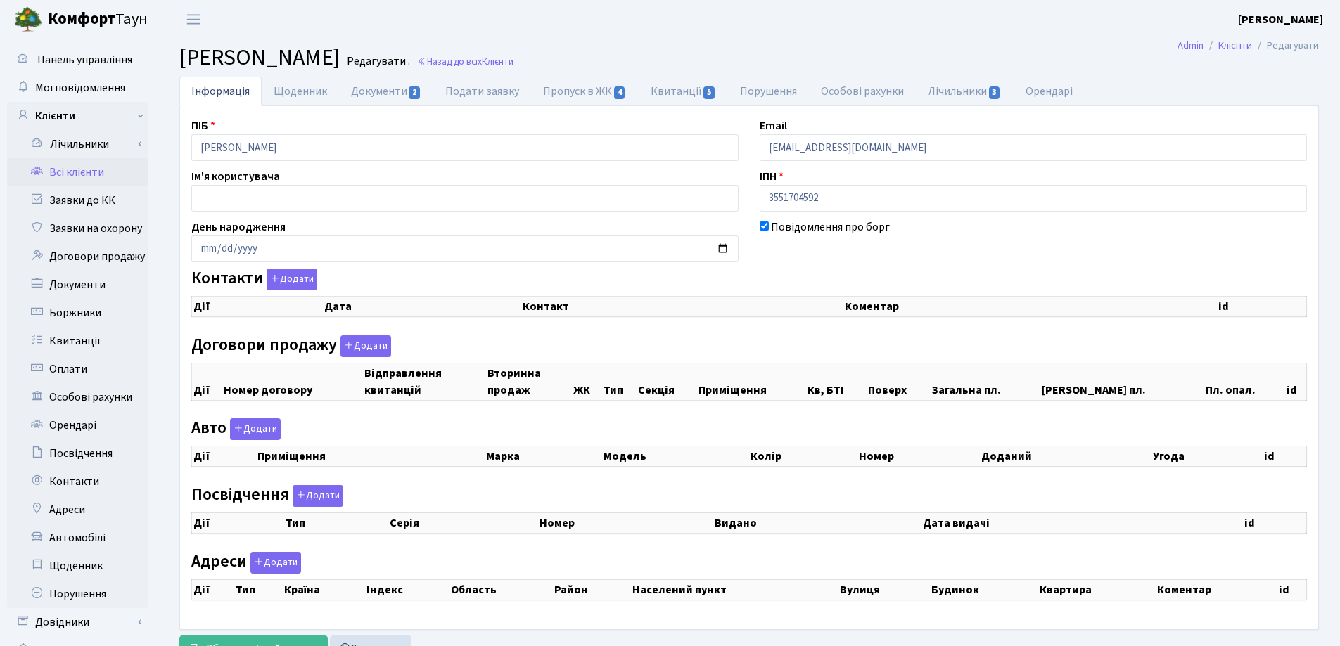
checkbox input "true"
select select "25"
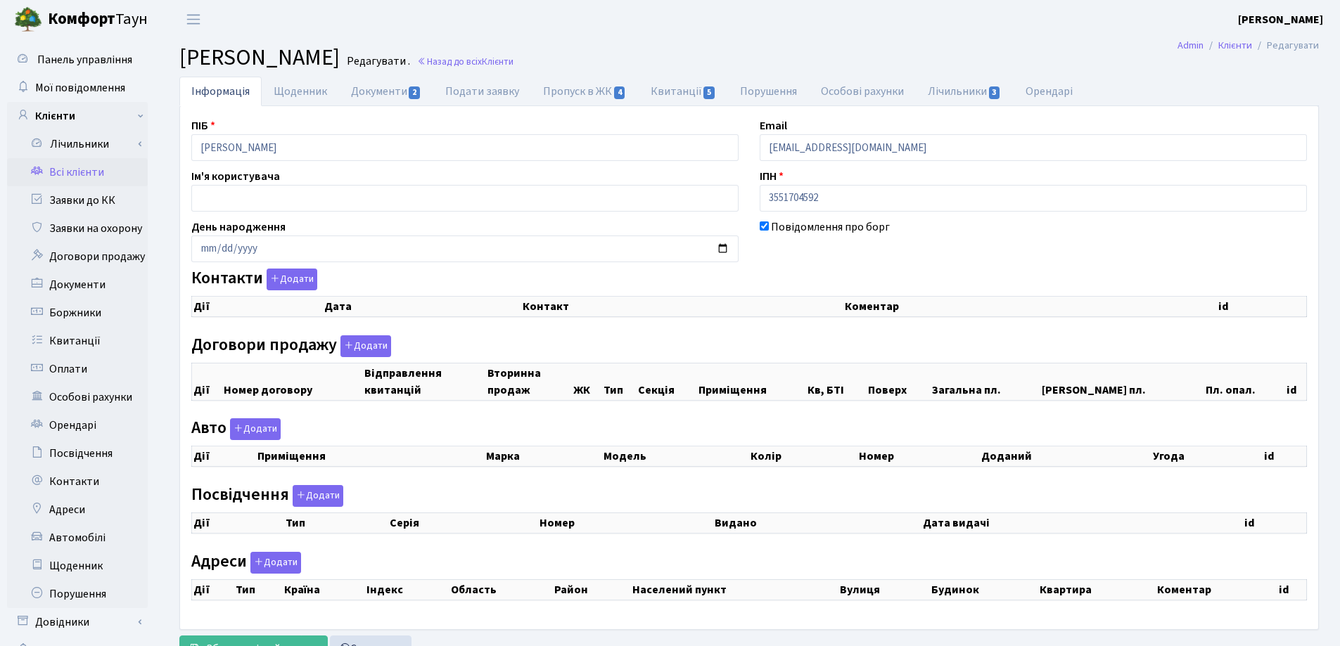
select select "25"
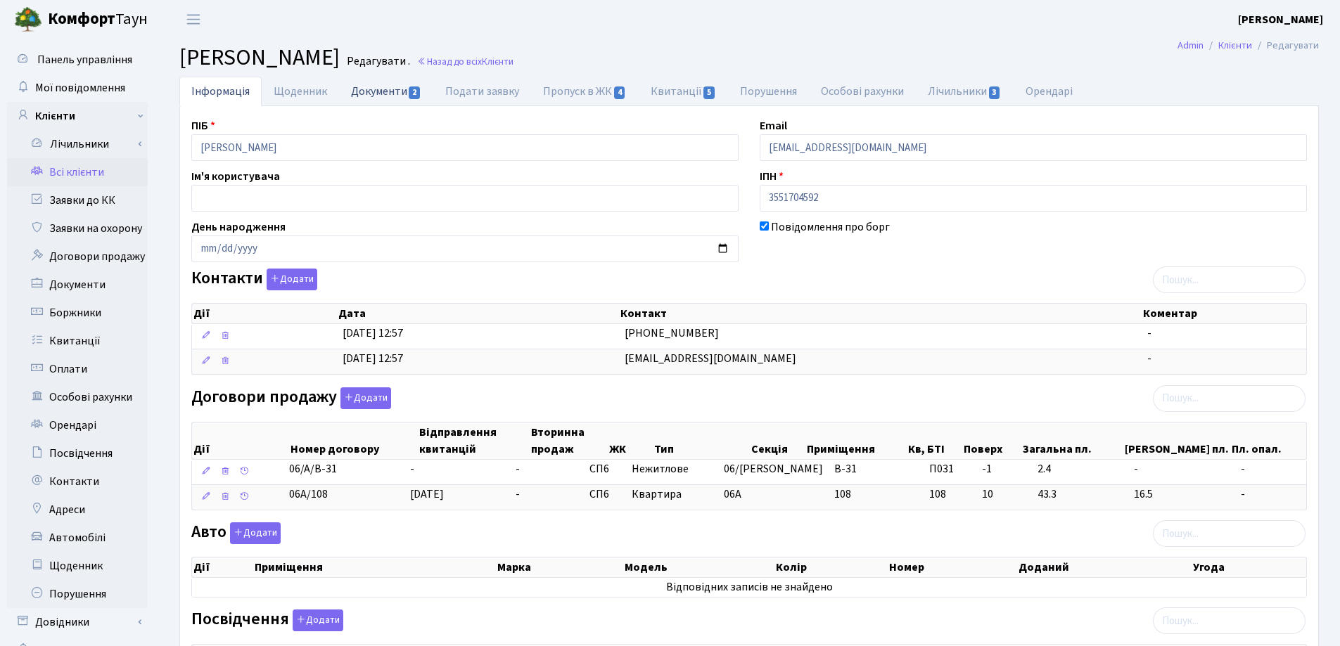
click at [361, 84] on link "Документи 2" at bounding box center [386, 91] width 94 height 29
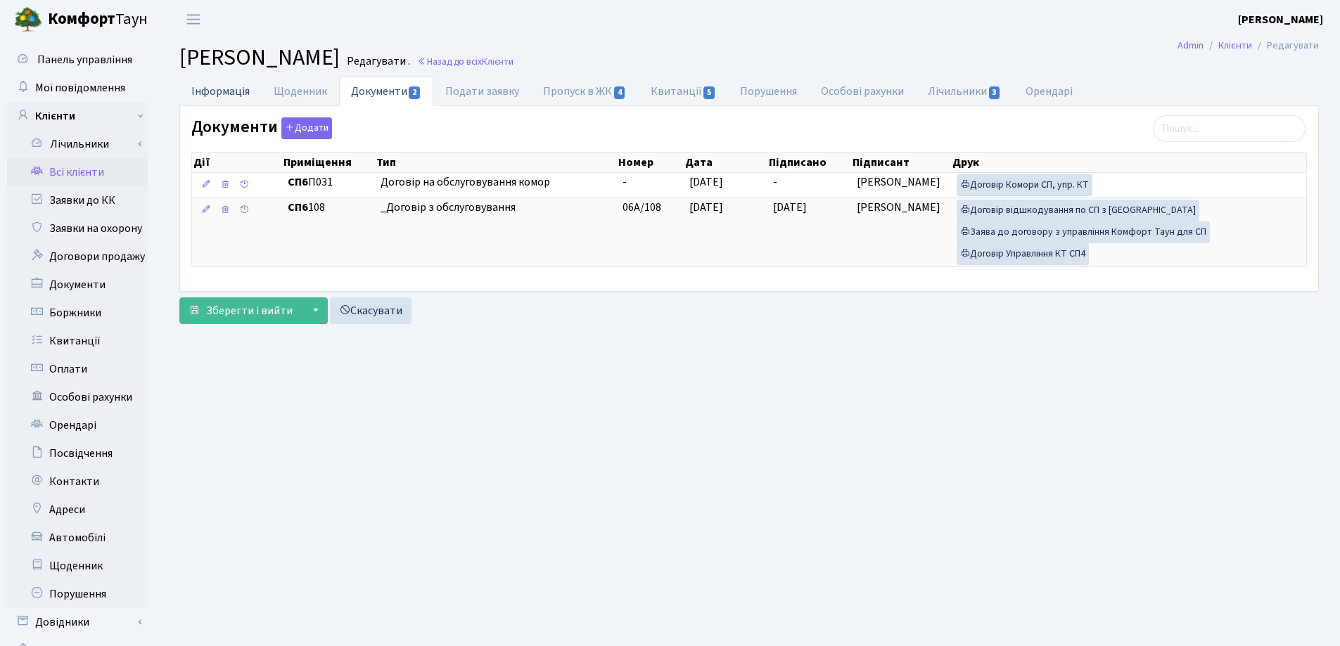
click at [224, 78] on link "Інформація" at bounding box center [220, 91] width 82 height 29
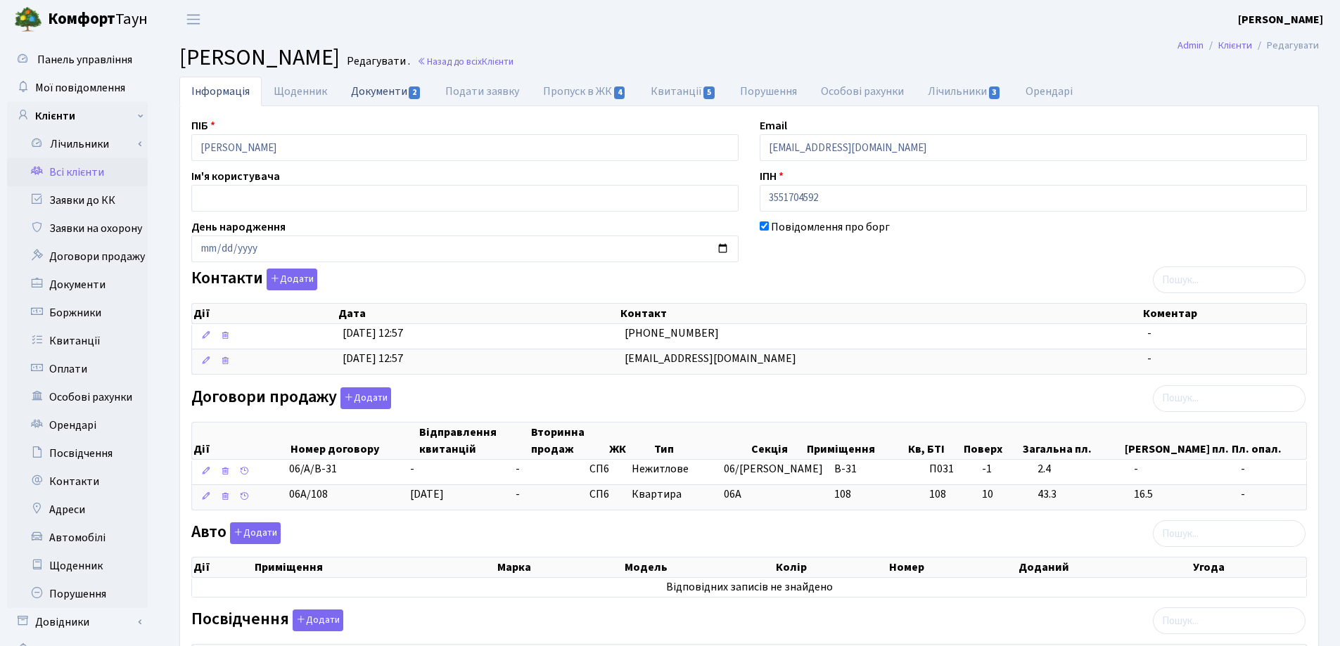
click at [361, 91] on link "Документи 2" at bounding box center [386, 91] width 94 height 29
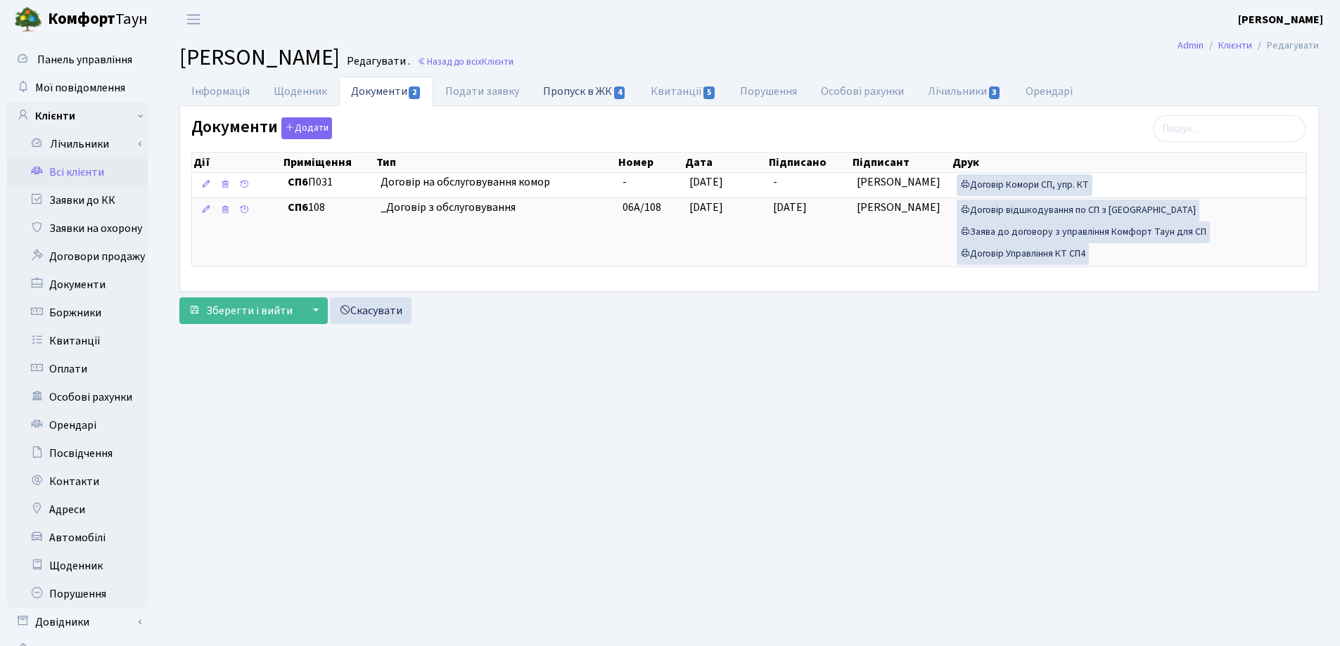
click at [576, 89] on link "Пропуск в ЖК 4" at bounding box center [584, 91] width 107 height 29
select select "25"
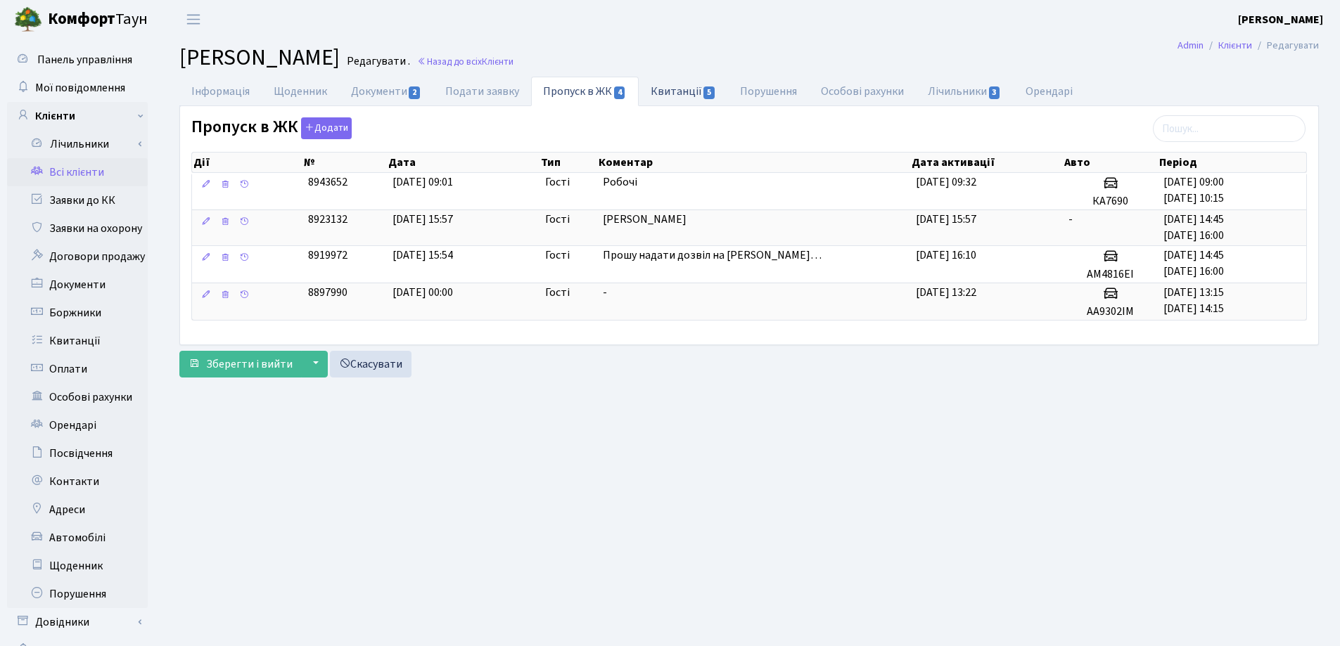
click at [656, 93] on link "Квитанції 5" at bounding box center [683, 91] width 89 height 29
select select "25"
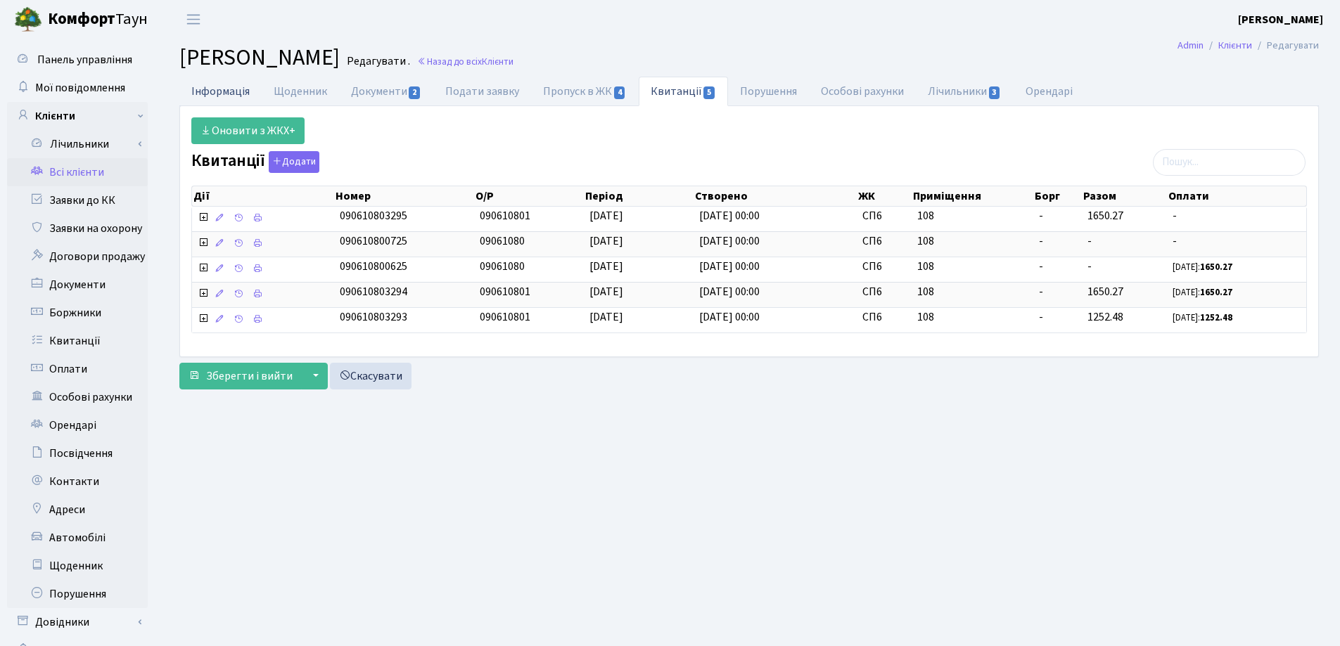
click at [205, 91] on link "Інформація" at bounding box center [220, 91] width 82 height 29
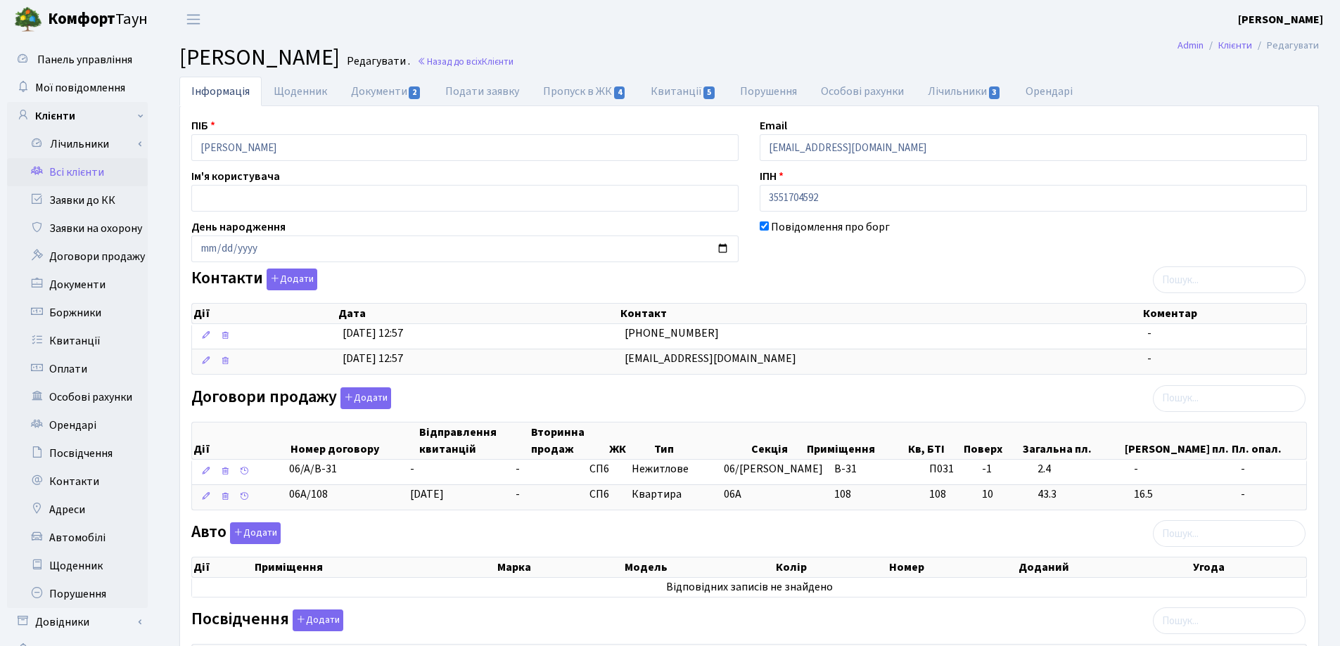
click at [513, 68] on small "Назад до всіх Клієнти" at bounding box center [463, 61] width 99 height 13
click at [513, 63] on link "Назад до всіх Клієнти" at bounding box center [465, 61] width 96 height 13
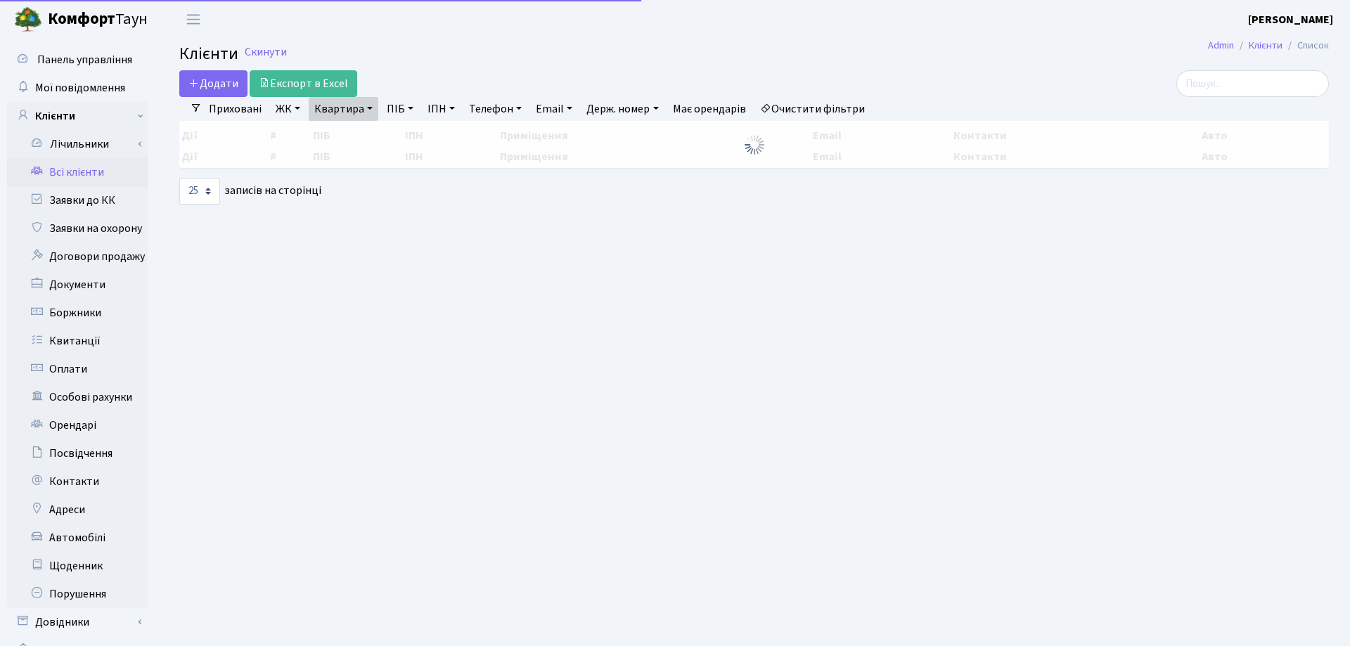
select select "25"
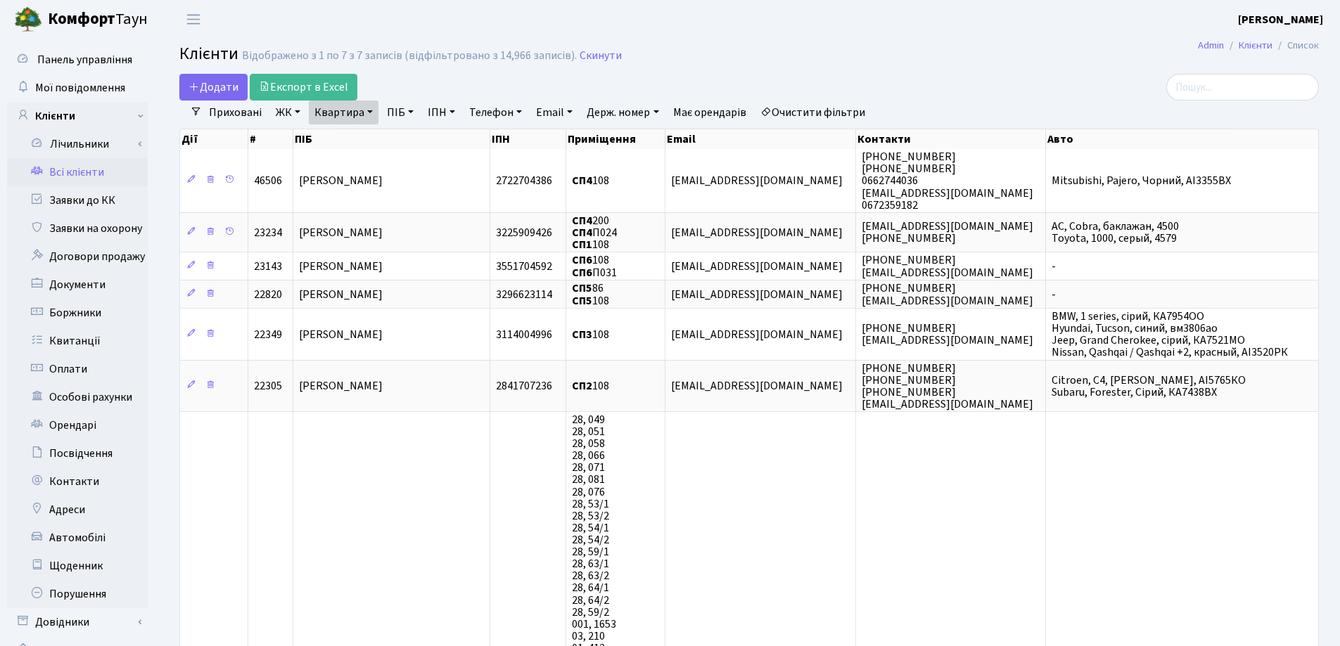
click at [371, 111] on link "Квартира" at bounding box center [344, 113] width 70 height 24
click at [371, 134] on input "108" at bounding box center [350, 140] width 82 height 27
type input "1"
type input "178"
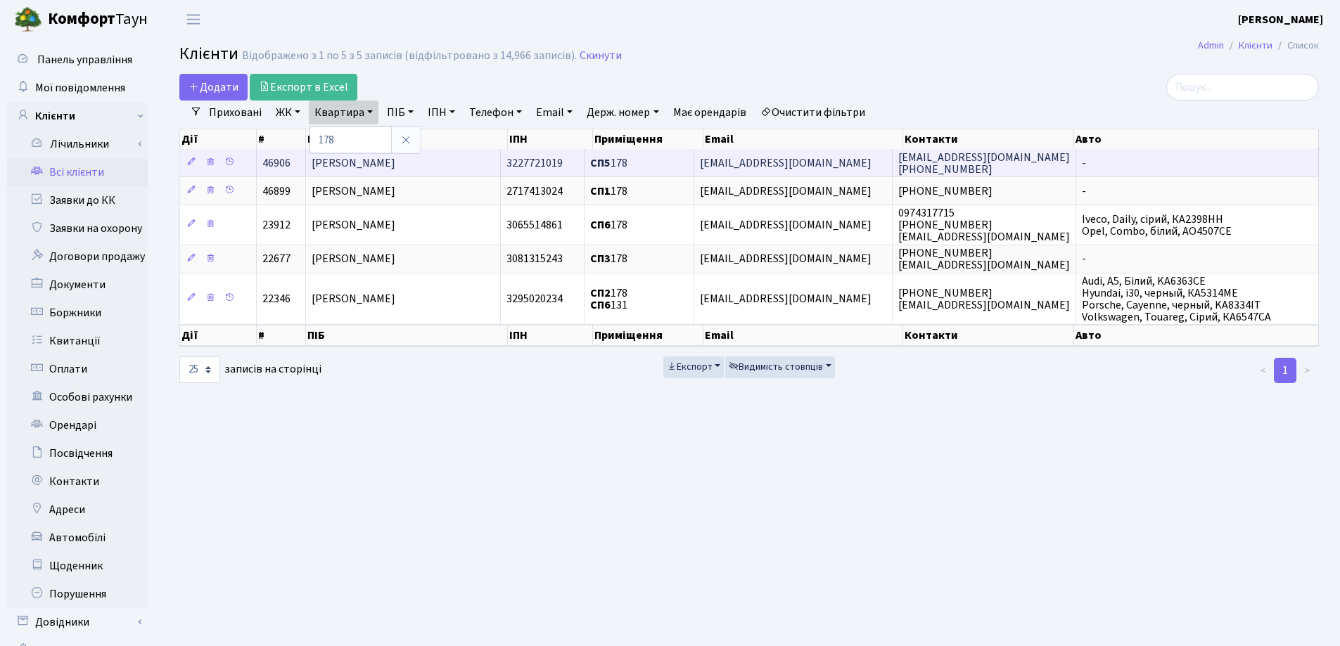
click at [482, 160] on td "[PERSON_NAME]" at bounding box center [403, 162] width 195 height 27
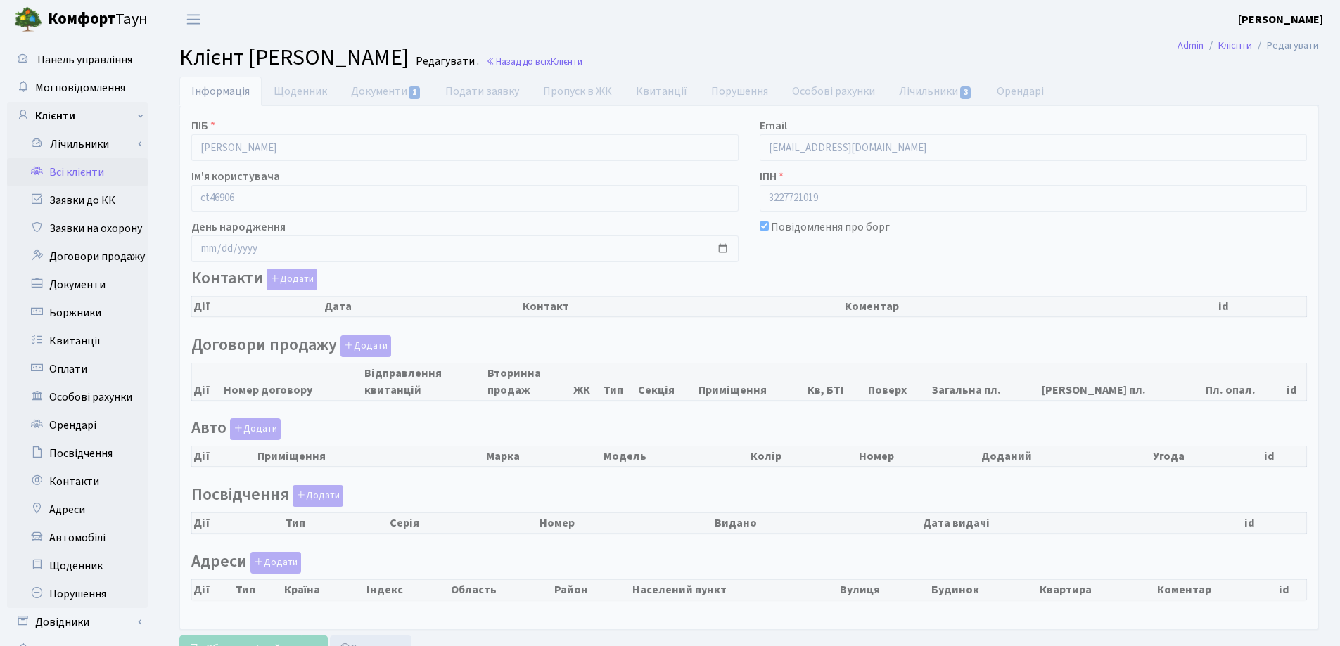
checkbox input "true"
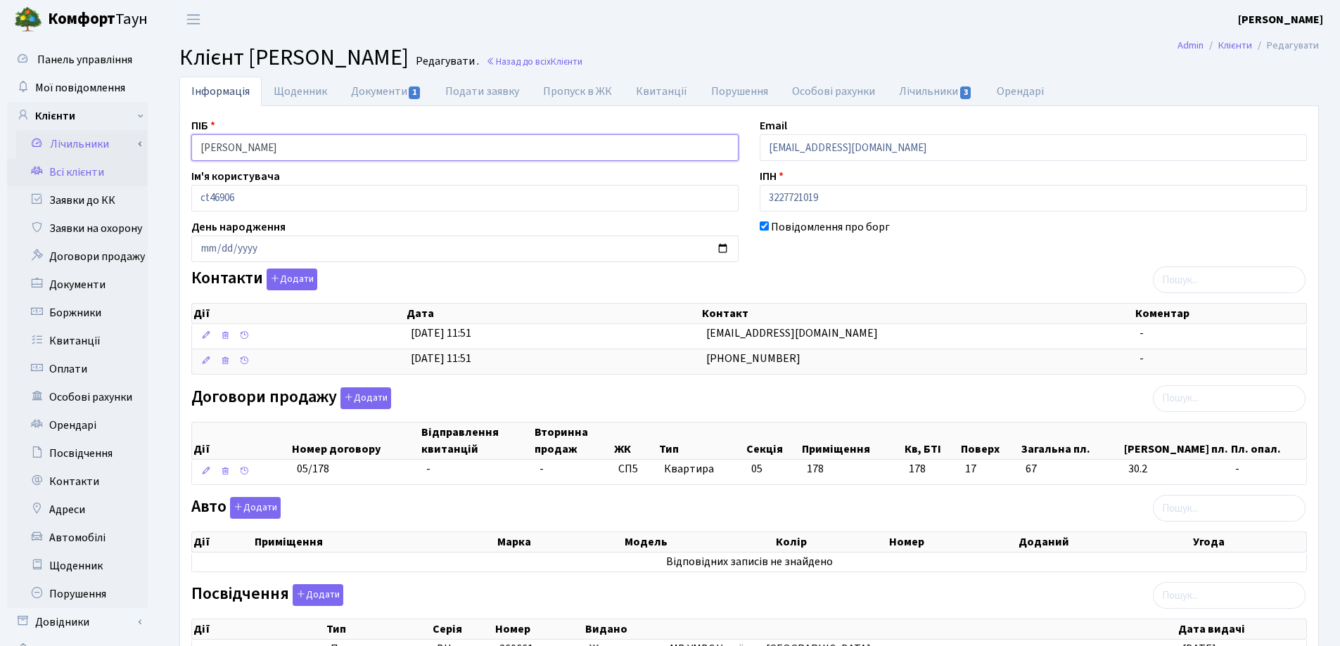
drag, startPoint x: 413, startPoint y: 146, endPoint x: 127, endPoint y: 146, distance: 286.2
click at [127, 146] on div "Панель управління Мої повідомлення Клієнти Лічильники Показання" at bounding box center [670, 456] width 1340 height 834
click at [582, 66] on link "Назад до всіх Клієнти" at bounding box center [534, 61] width 96 height 13
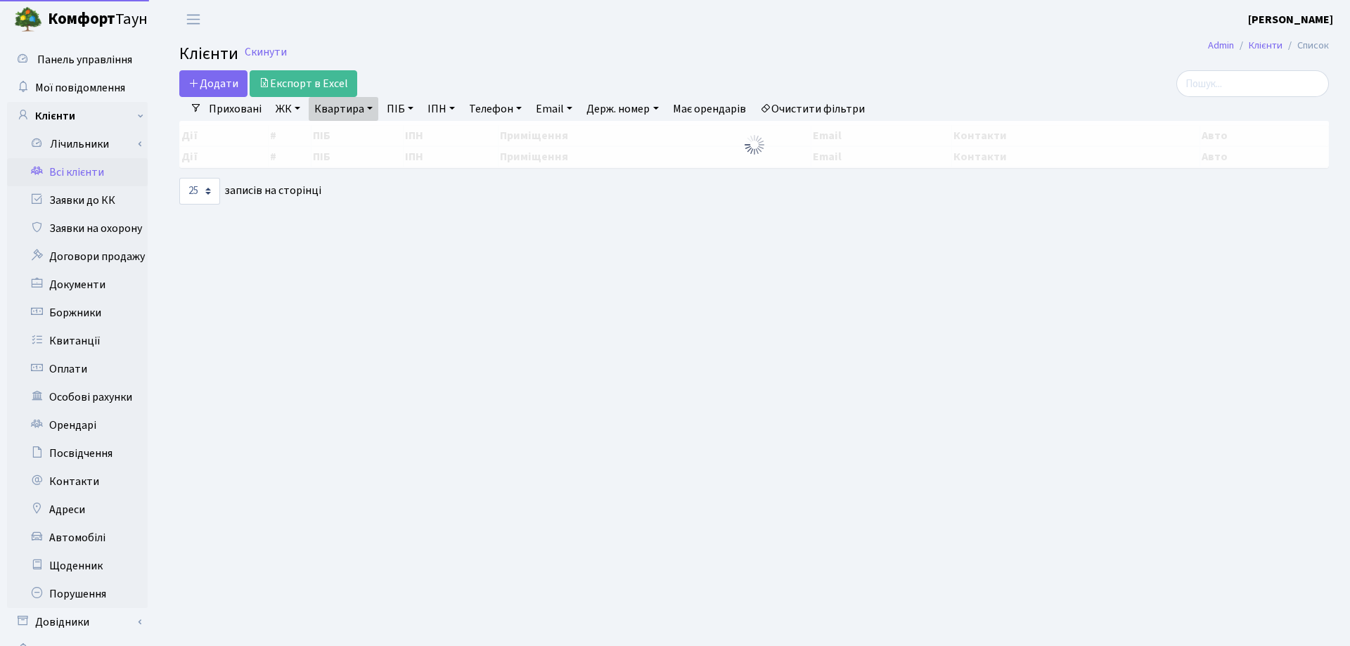
select select "25"
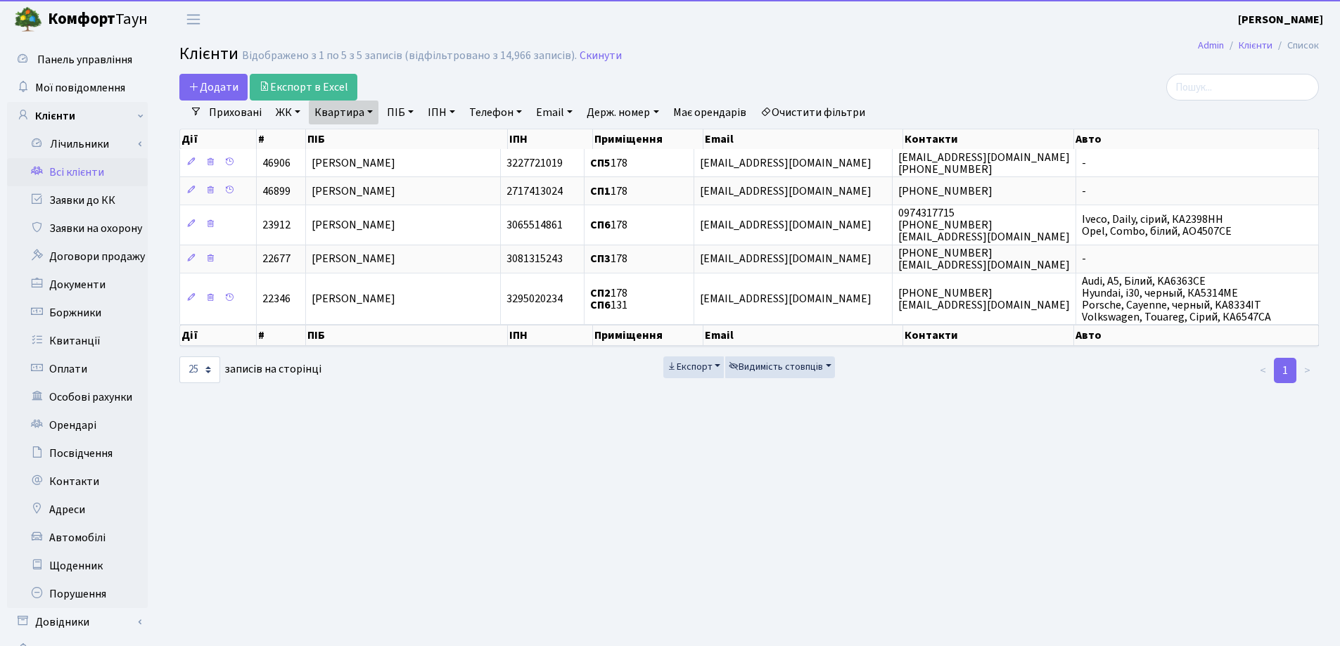
click at [373, 107] on link "Квартира" at bounding box center [344, 113] width 70 height 24
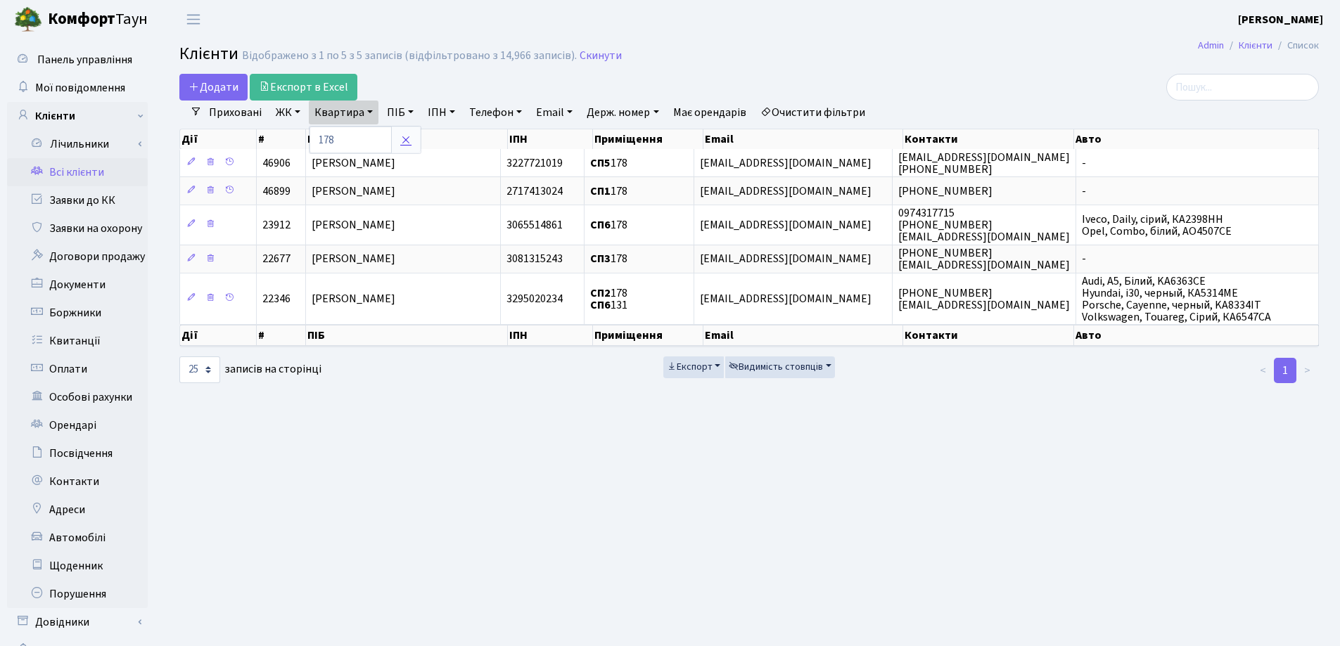
click at [412, 141] on link at bounding box center [406, 140] width 30 height 27
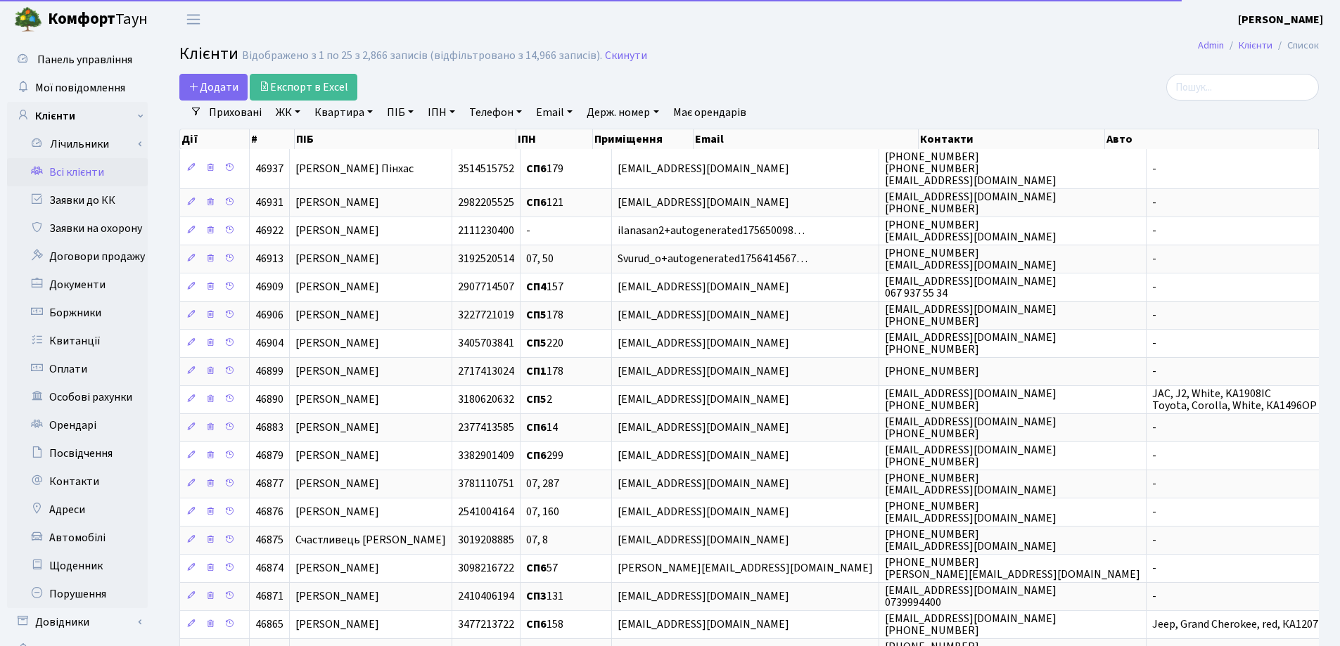
click at [371, 112] on link "Квартира" at bounding box center [344, 113] width 70 height 24
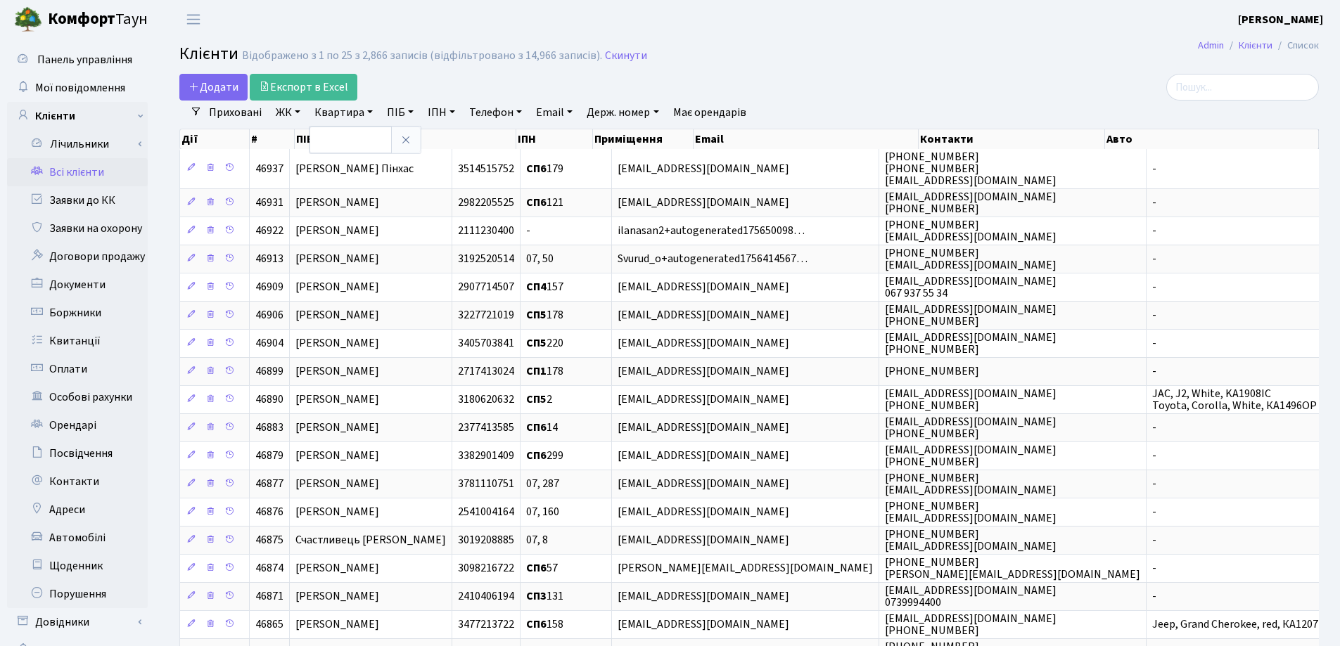
click at [724, 86] on div "Додати Експорт в Excel" at bounding box center [555, 87] width 752 height 27
click at [1265, 94] on input "search" at bounding box center [1242, 87] width 153 height 27
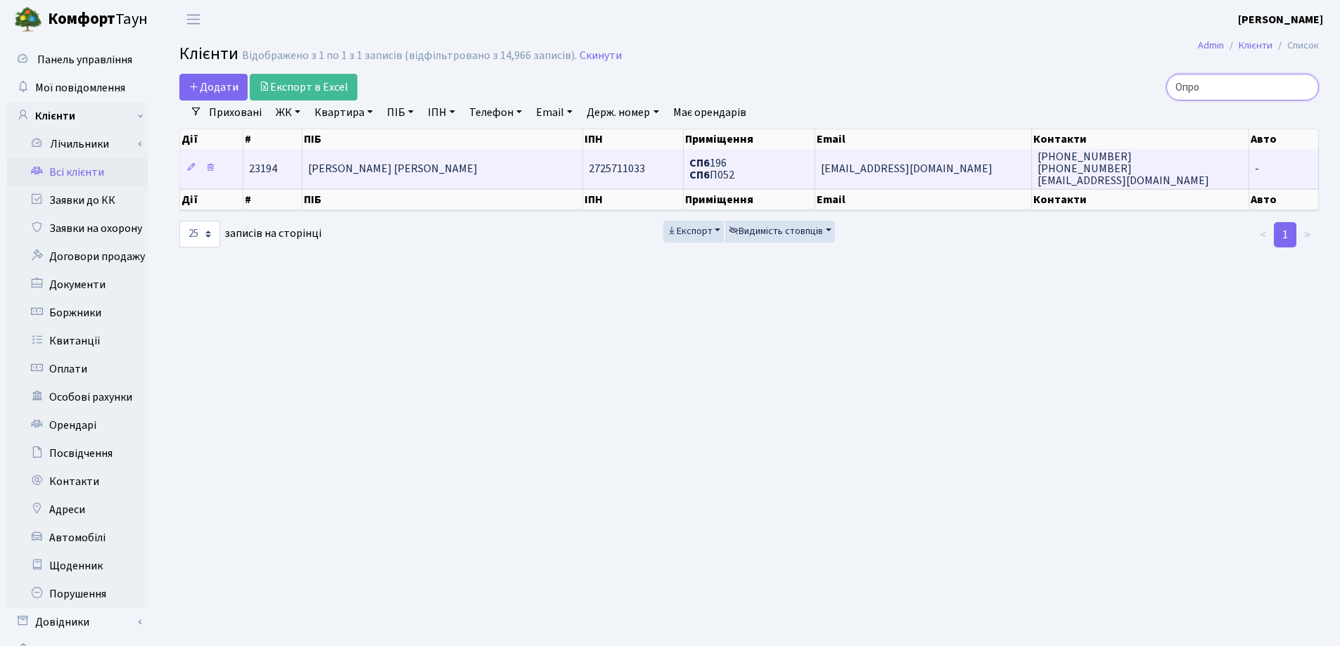
type input "Опро"
click at [495, 162] on td "[PERSON_NAME] [PERSON_NAME]" at bounding box center [442, 168] width 281 height 39
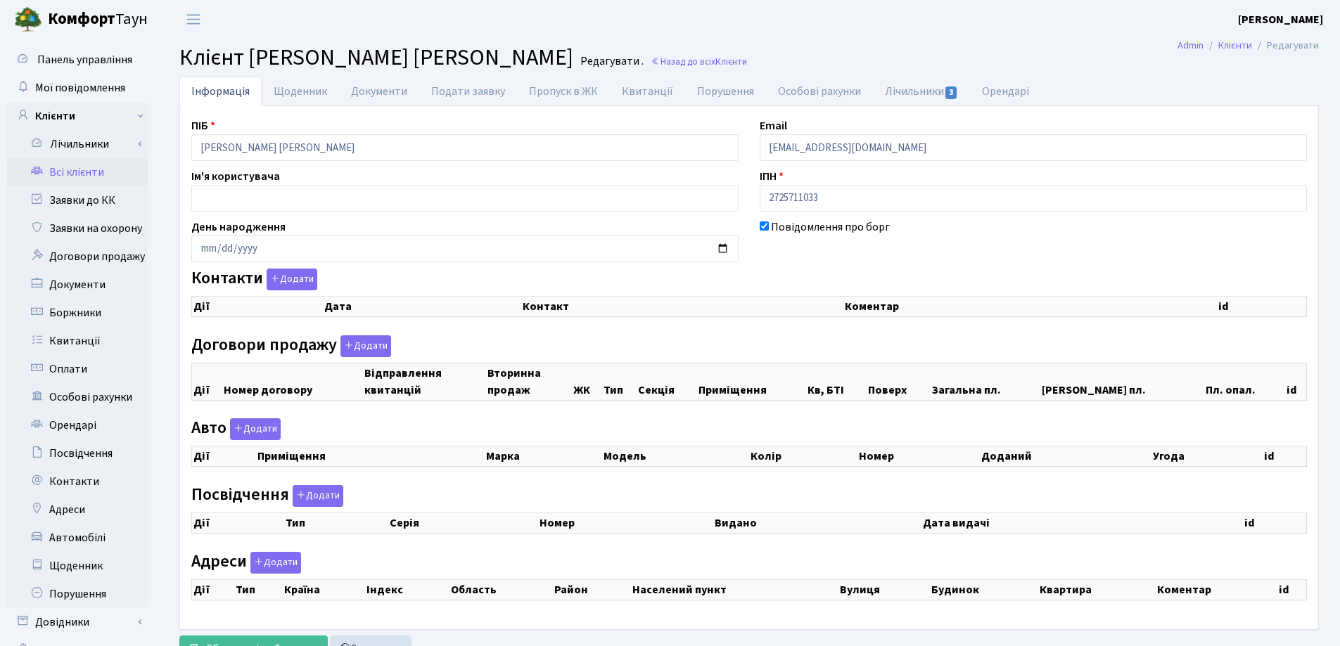
checkbox input "true"
select select "25"
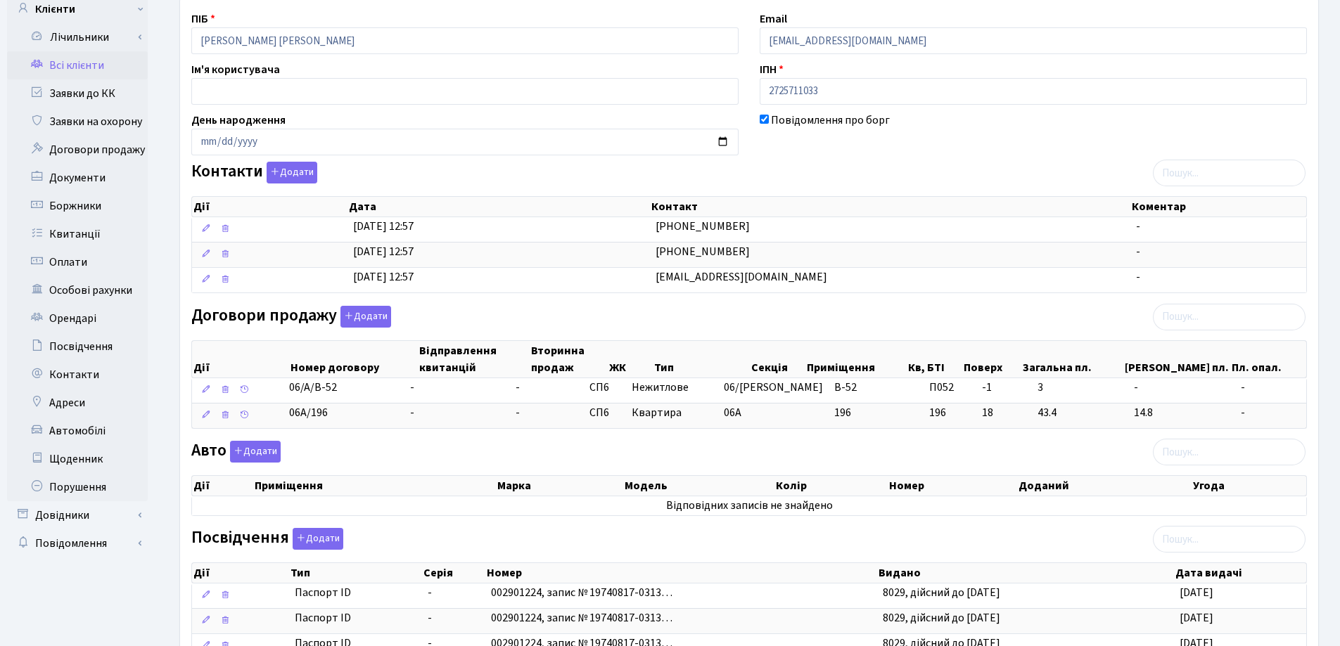
scroll to position [37, 0]
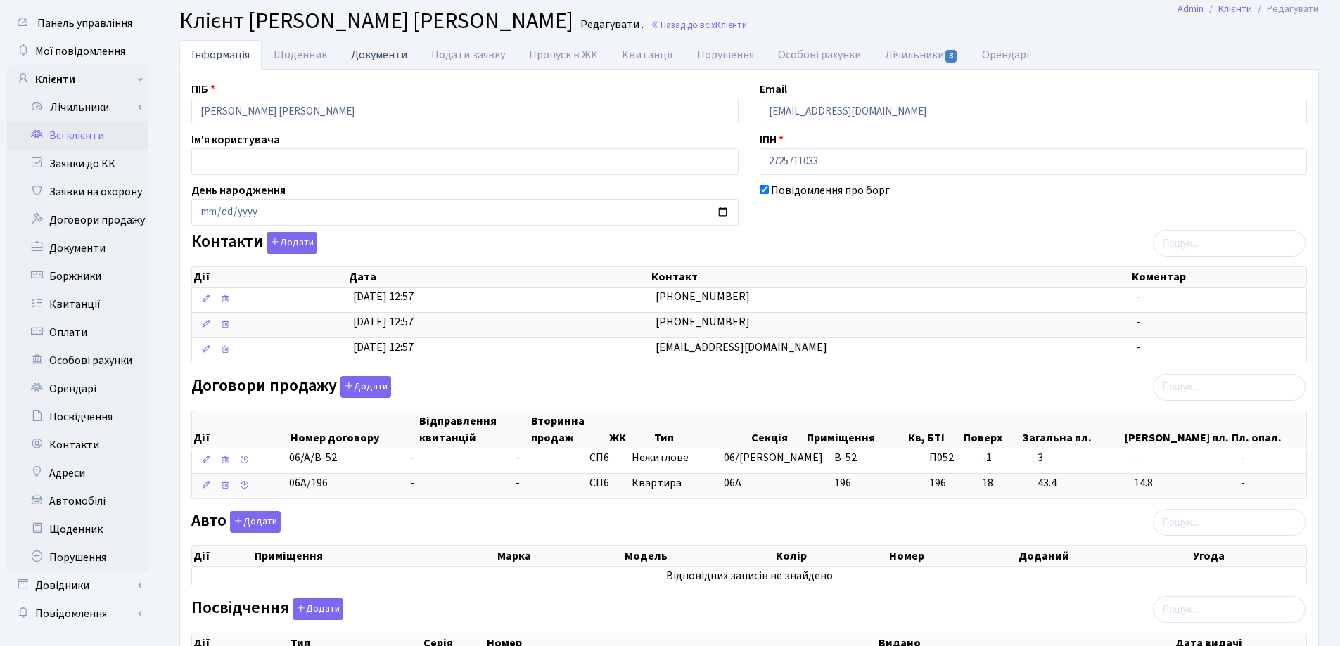
click at [376, 57] on link "Документи" at bounding box center [379, 54] width 80 height 29
select select "25"
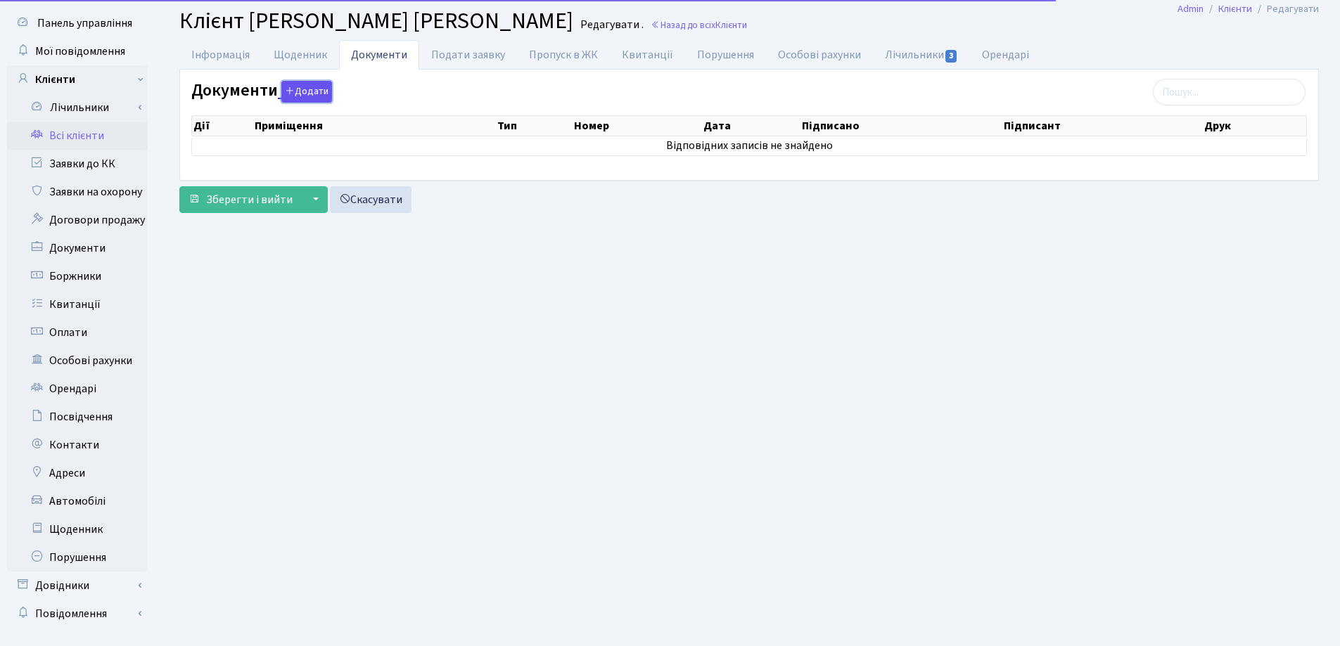
click at [307, 91] on button "Додати" at bounding box center [306, 92] width 51 height 22
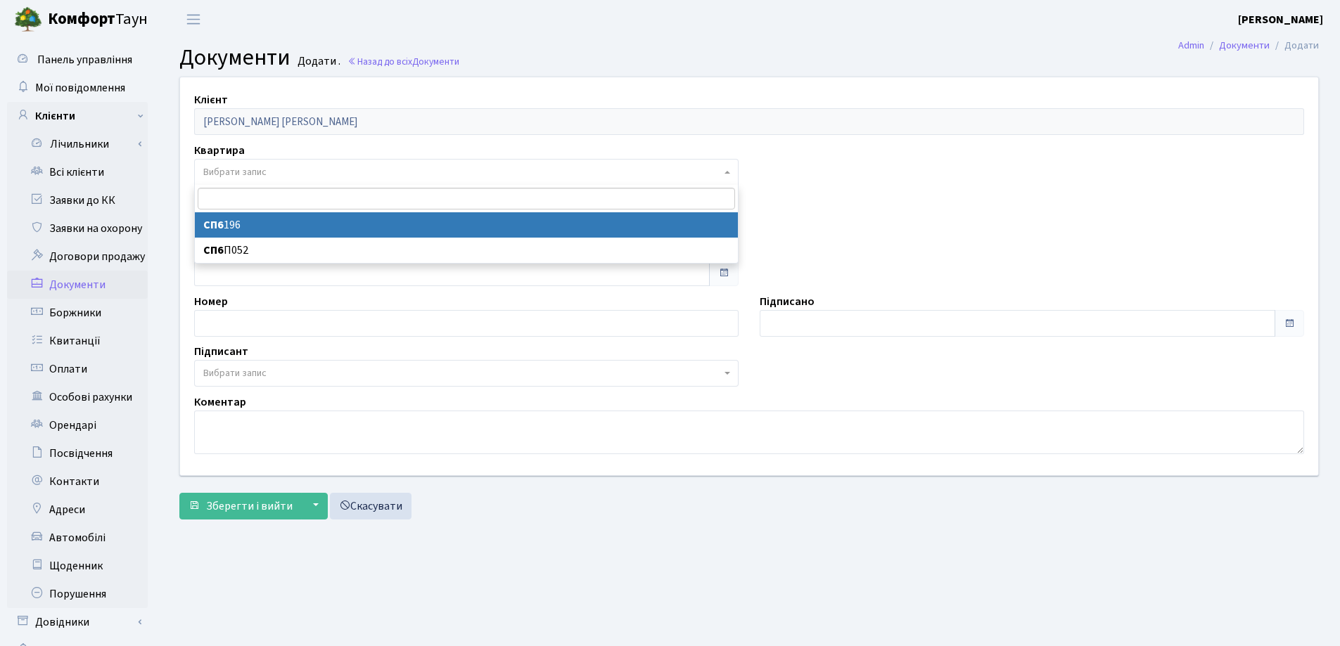
click at [267, 167] on span "Вибрати запис" at bounding box center [462, 172] width 518 height 14
select select "36820"
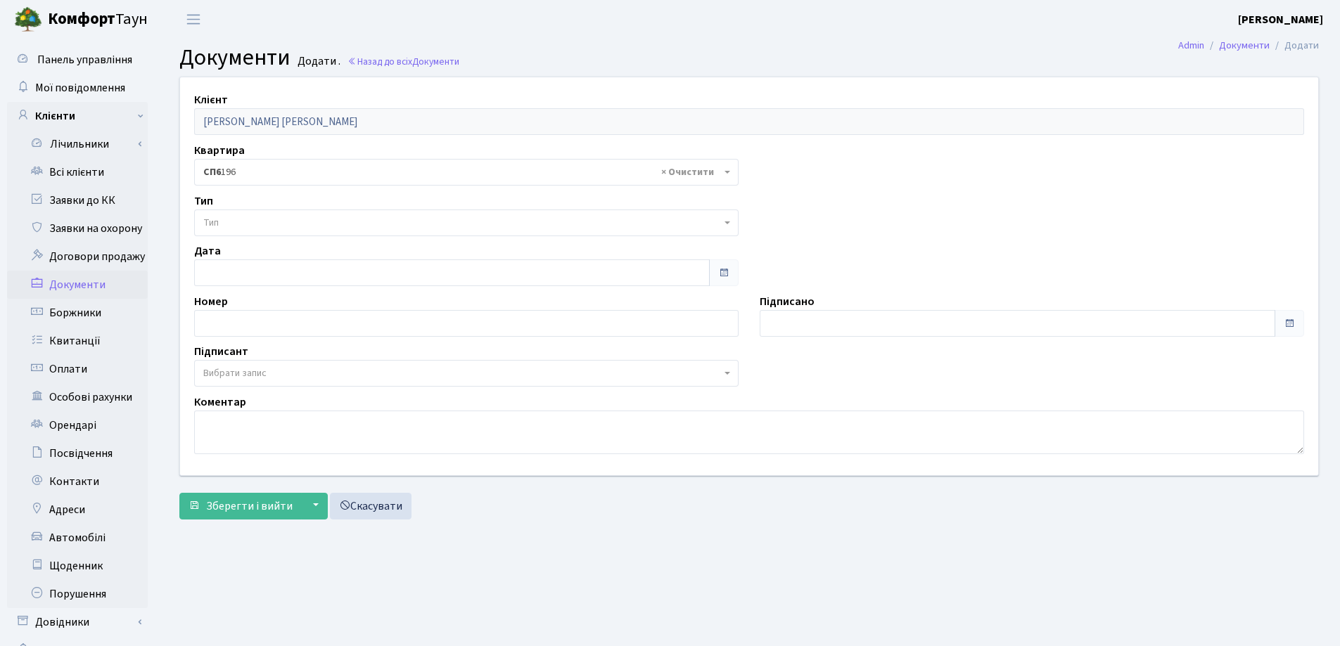
click at [265, 222] on span "Тип" at bounding box center [462, 223] width 518 height 14
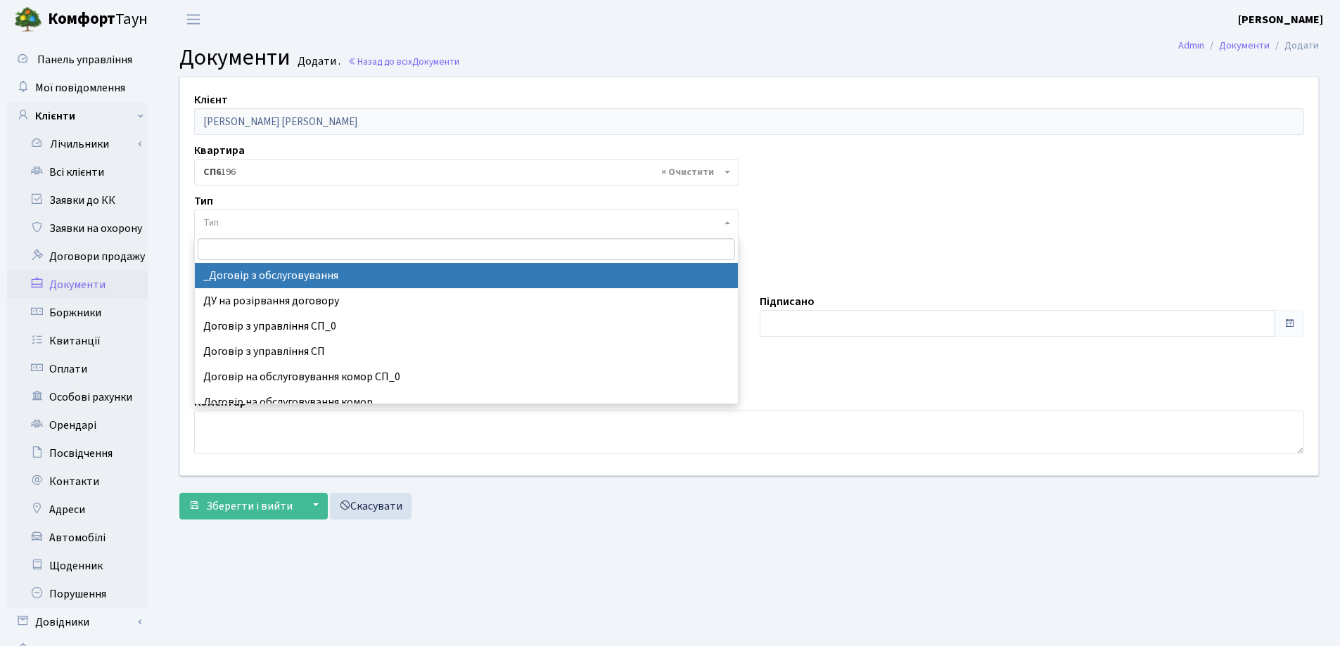
select select "289"
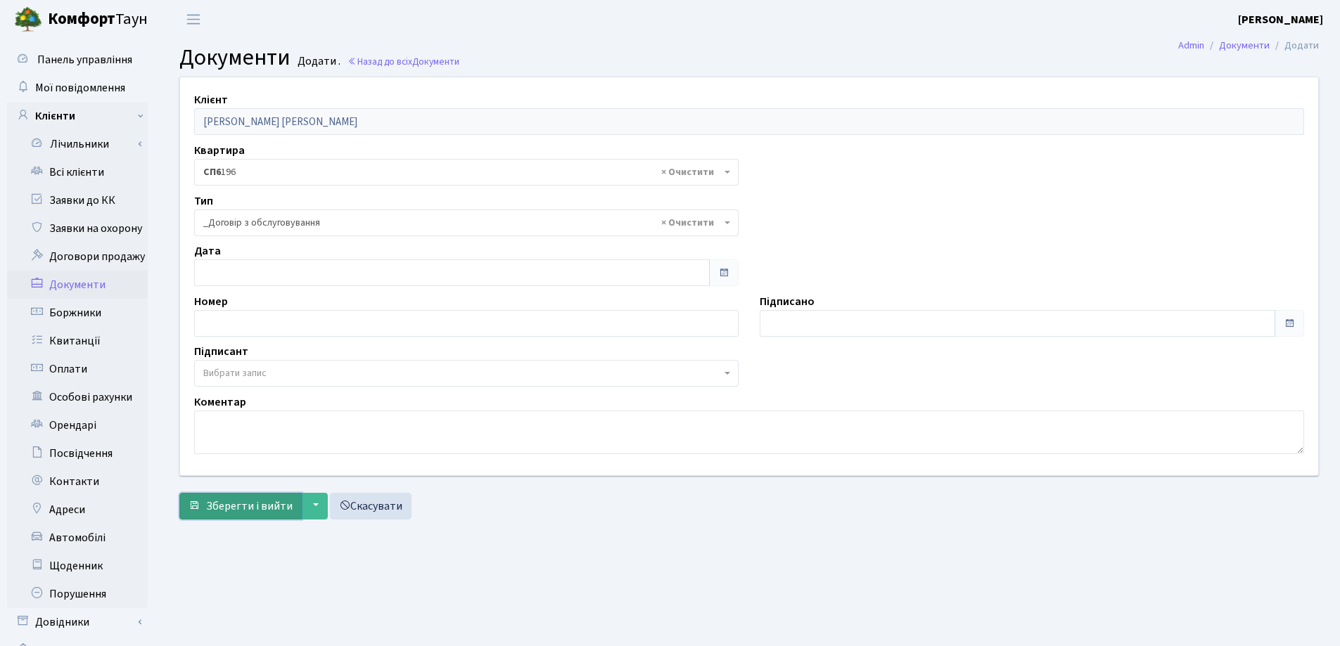
click at [237, 500] on span "Зберегти і вийти" at bounding box center [249, 506] width 86 height 15
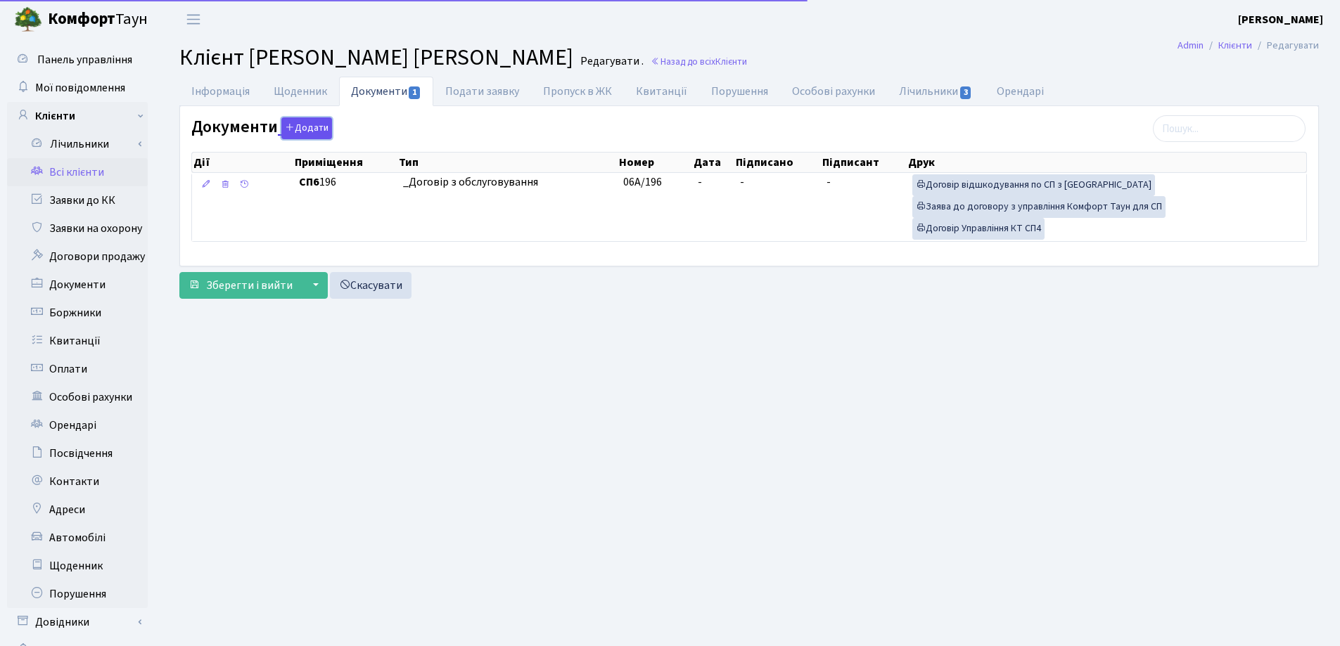
click at [301, 128] on button "Додати" at bounding box center [306, 128] width 51 height 22
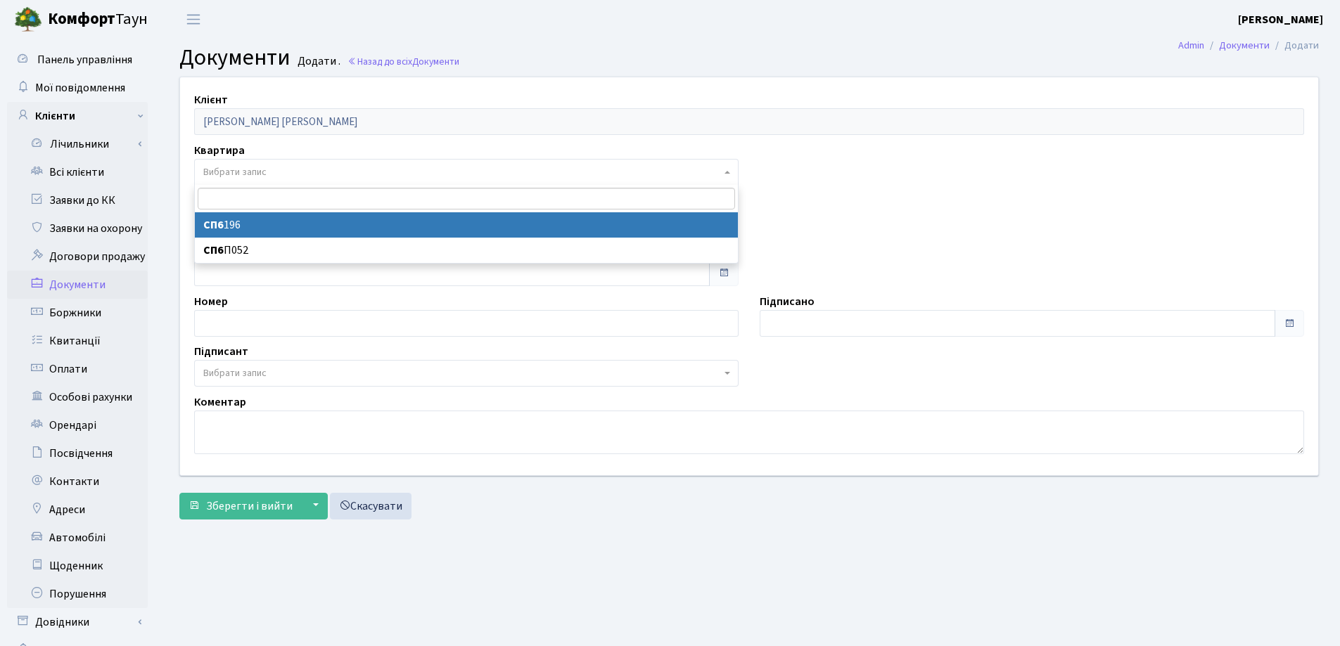
click at [271, 179] on span "Вибрати запис" at bounding box center [466, 172] width 544 height 27
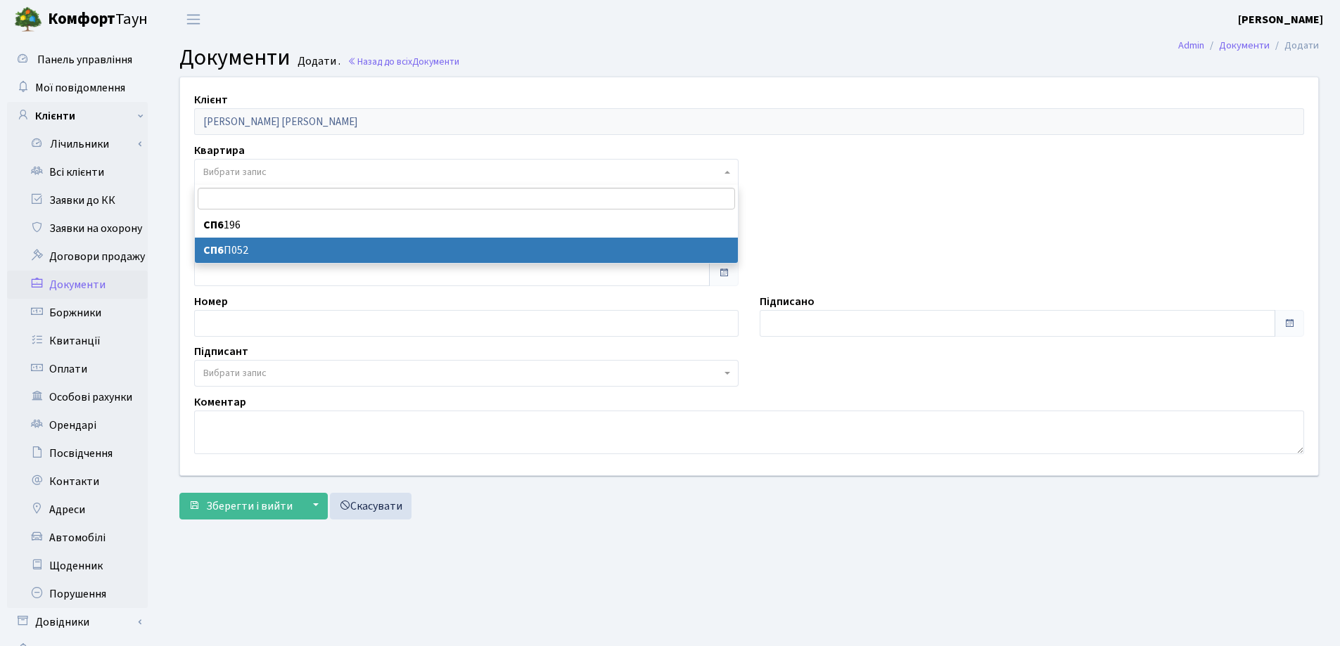
select select "36821"
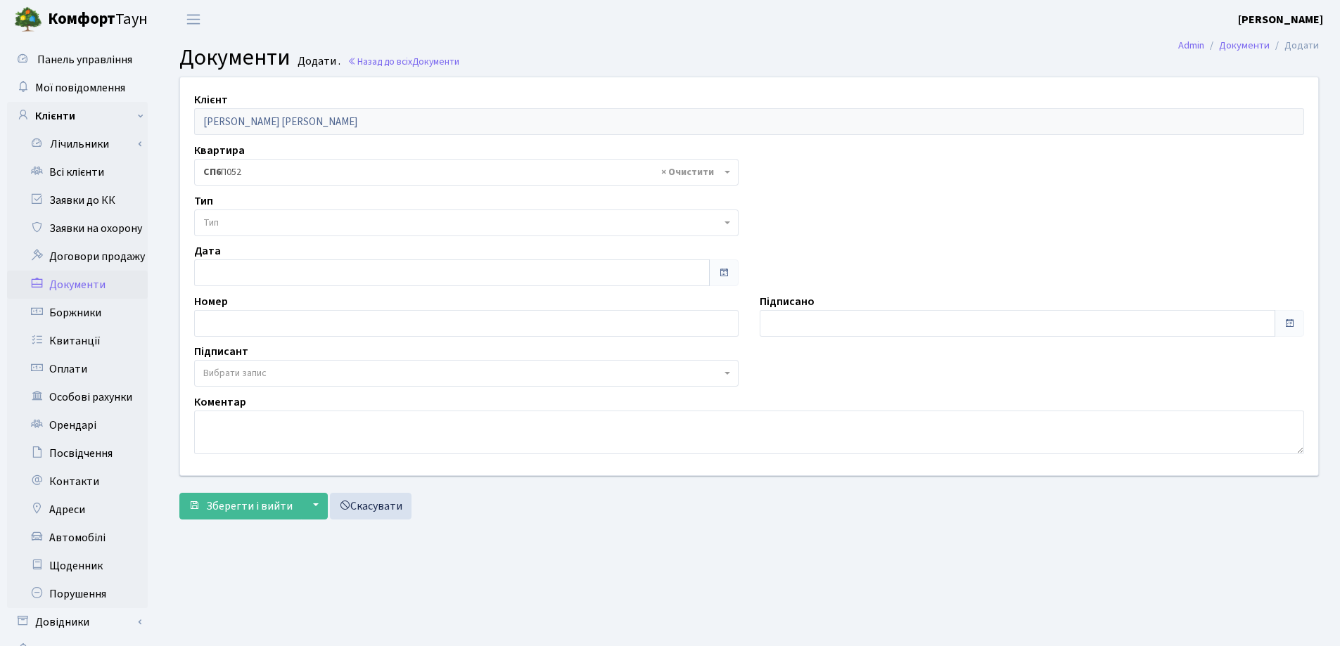
click at [271, 222] on span "Тип" at bounding box center [462, 223] width 518 height 14
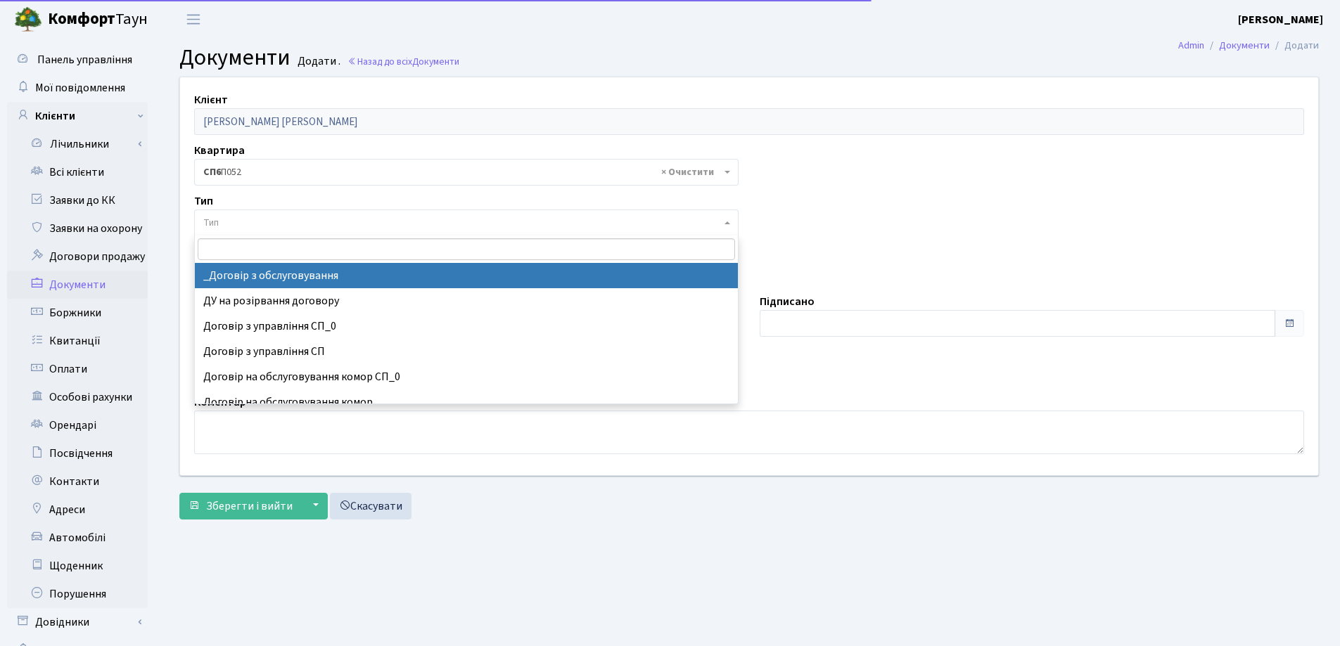
select select "289"
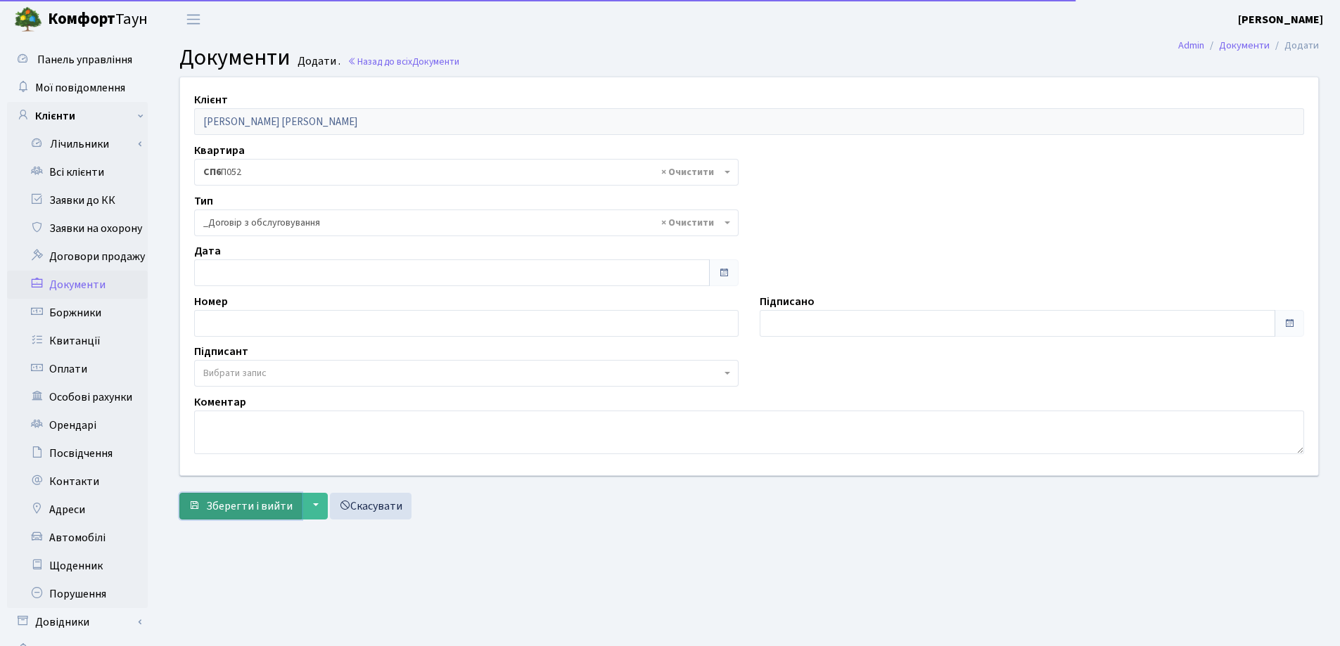
click at [245, 506] on span "Зберегти і вийти" at bounding box center [249, 506] width 86 height 15
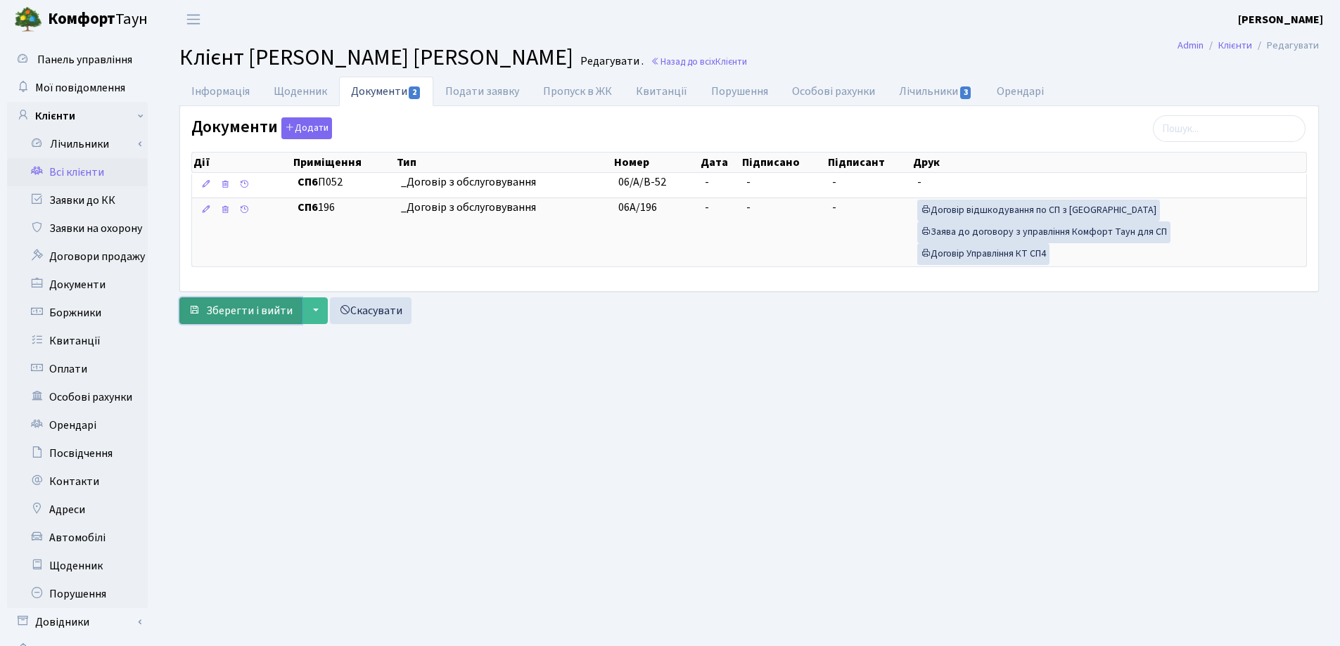
click at [238, 309] on span "Зберегти і вийти" at bounding box center [249, 310] width 86 height 15
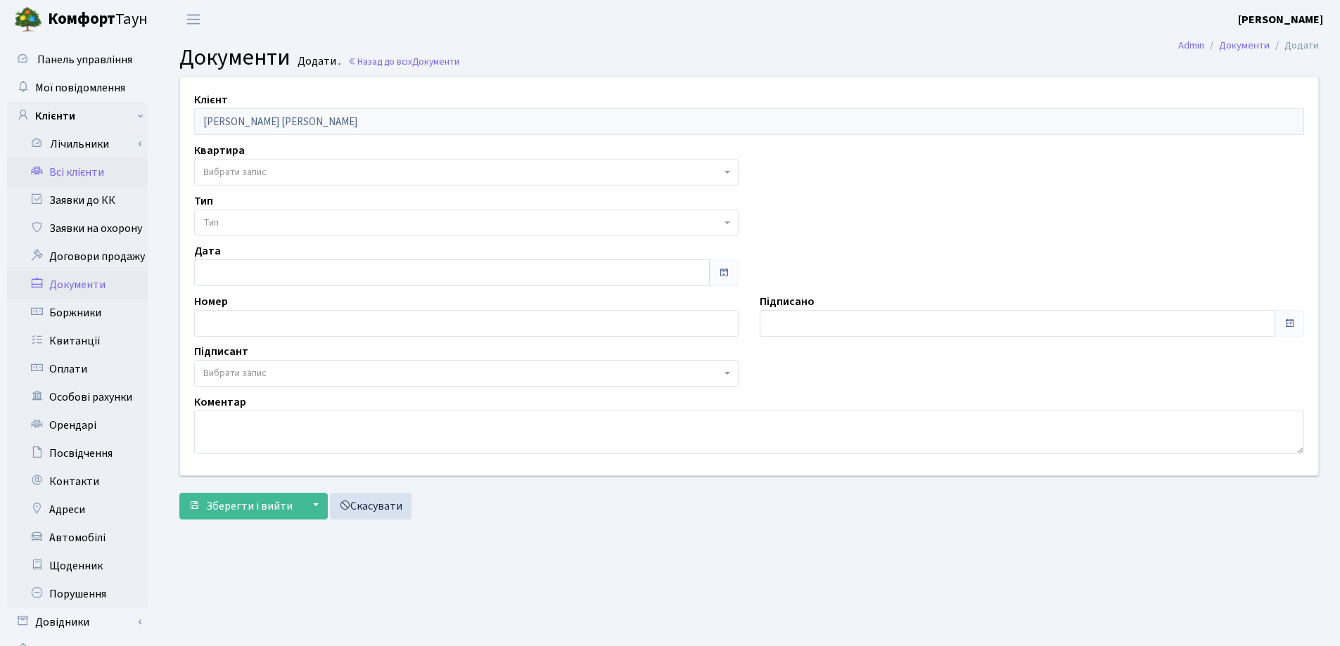
click at [58, 178] on link "Всі клієнти" at bounding box center [77, 172] width 141 height 28
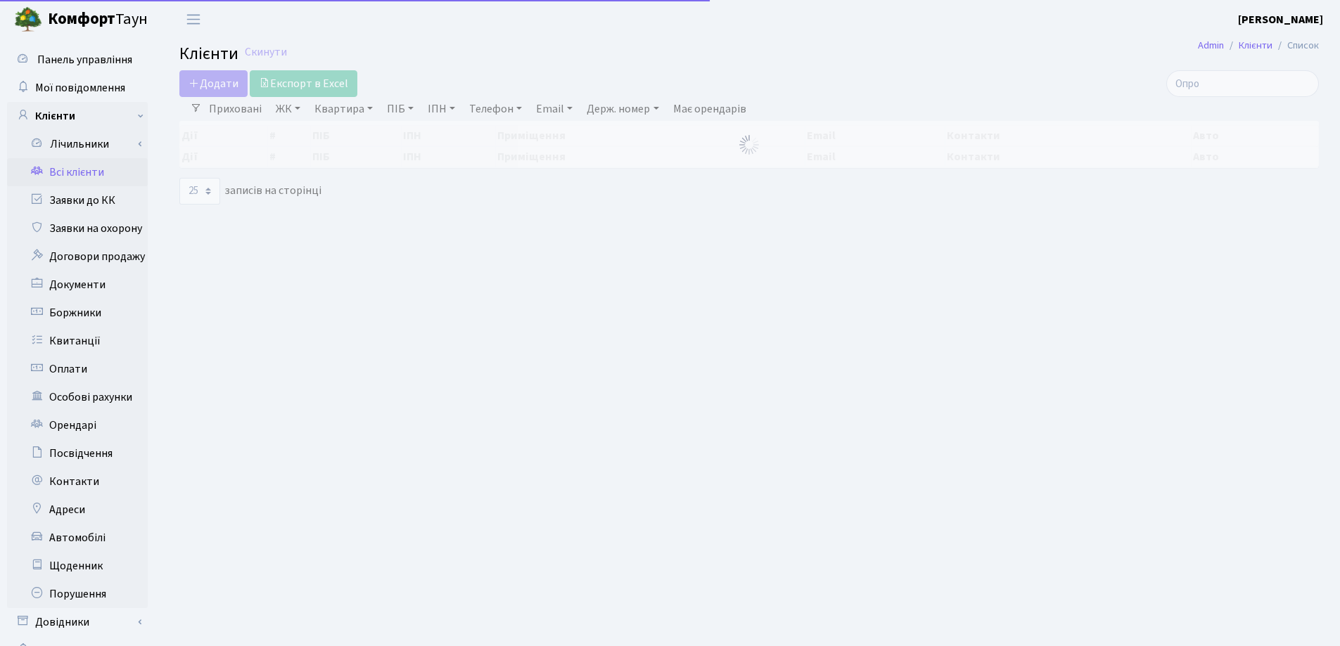
select select "25"
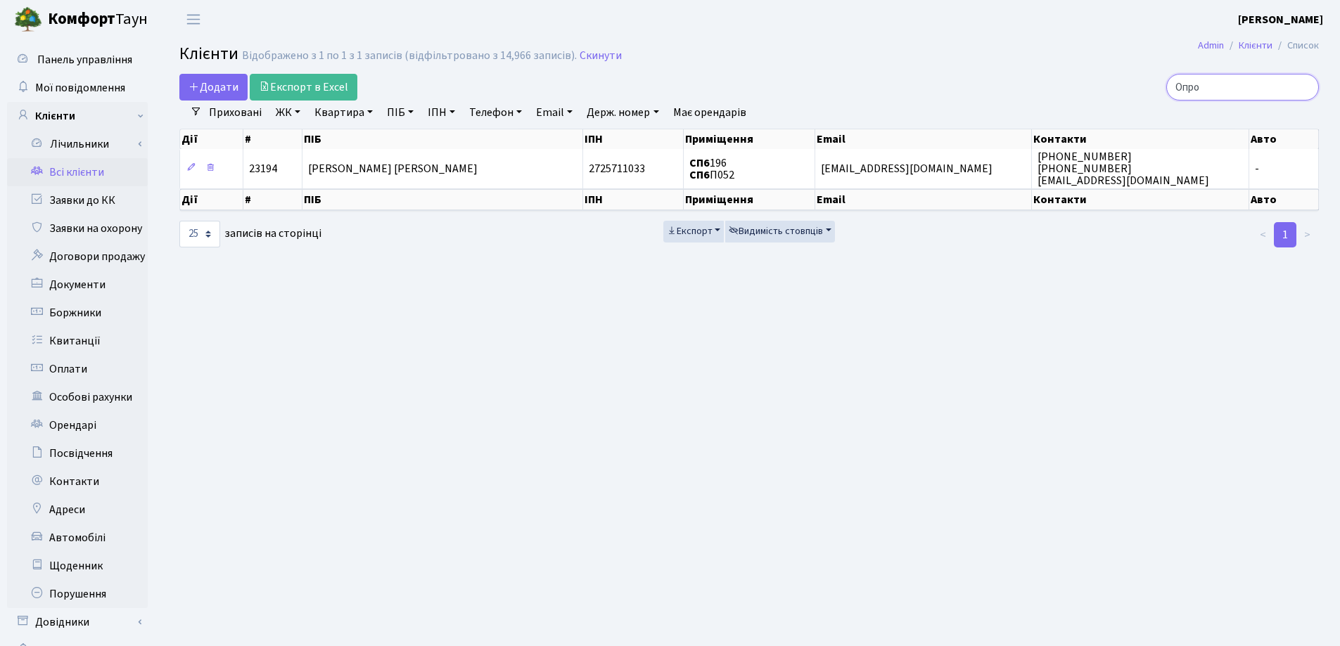
click at [1303, 85] on input "Опро" at bounding box center [1242, 87] width 153 height 27
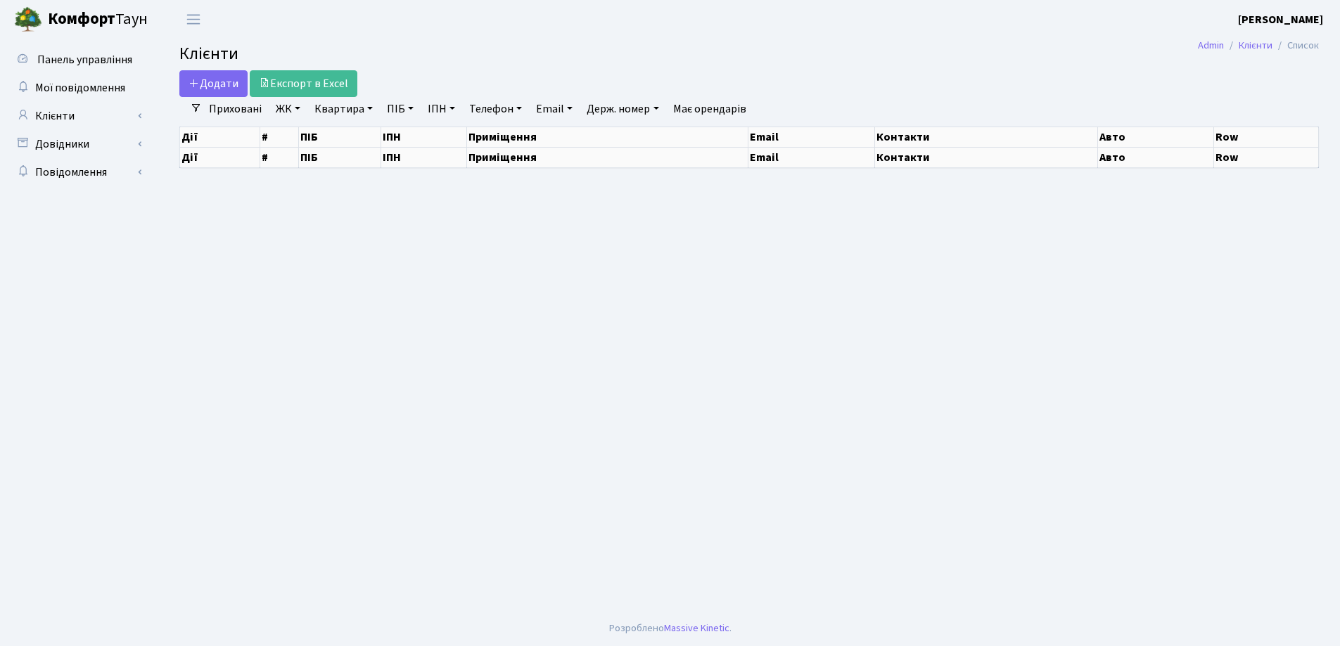
select select "25"
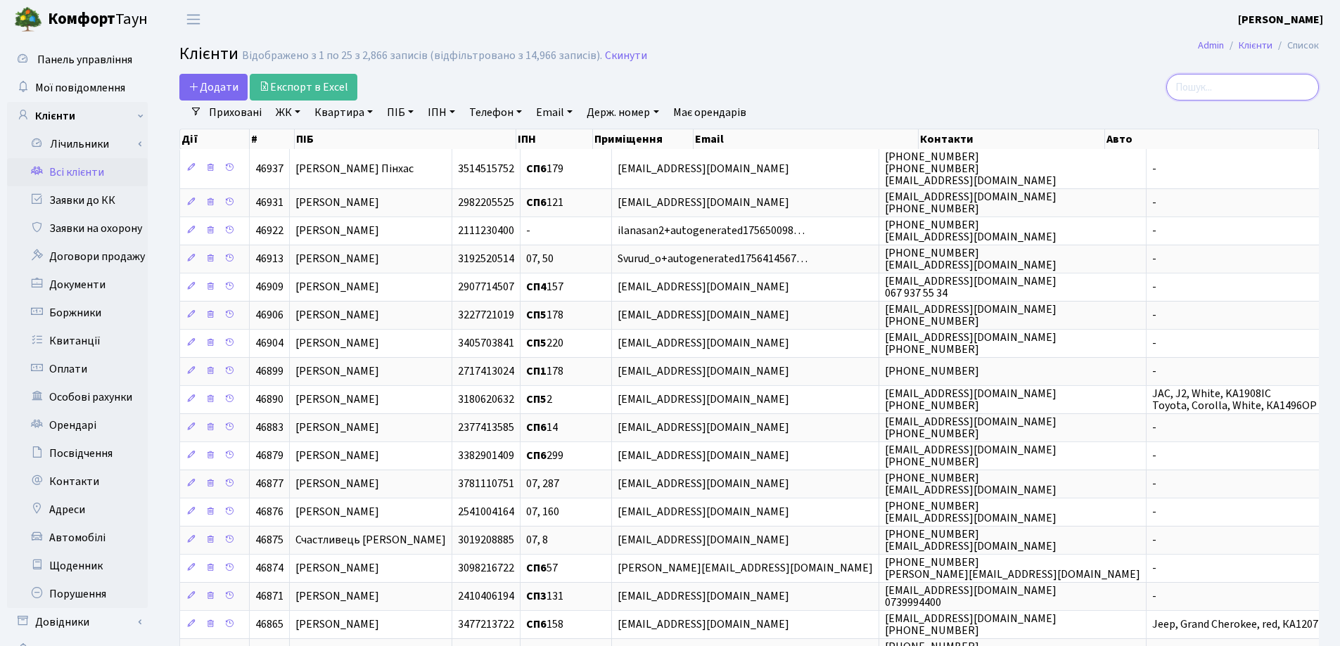
click at [1231, 91] on input "search" at bounding box center [1242, 87] width 153 height 27
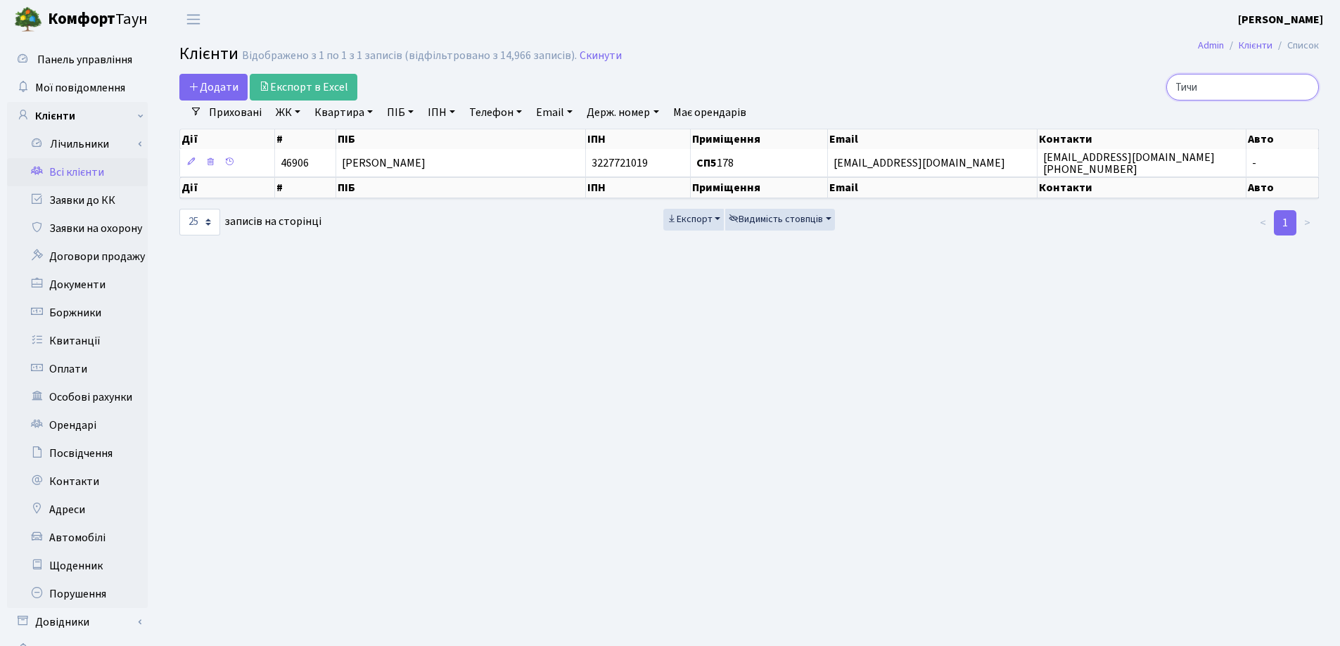
type input "Тичи"
click at [509, 148] on th "ПІБ" at bounding box center [461, 139] width 250 height 20
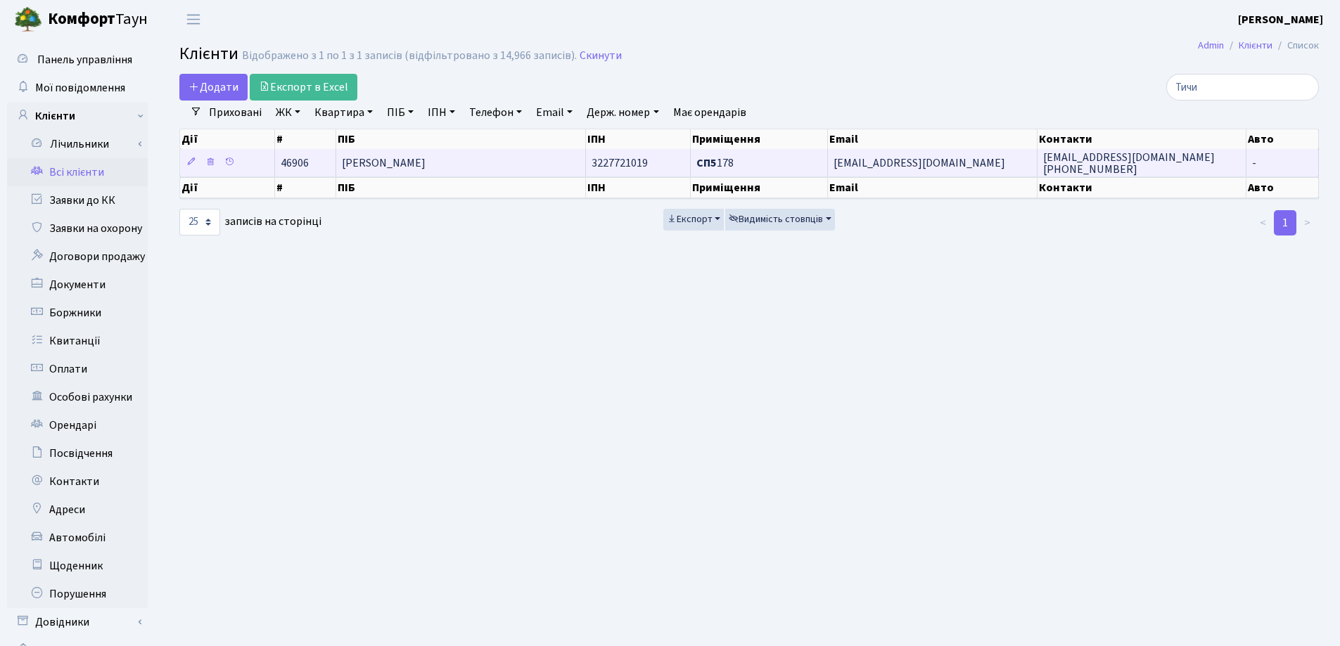
click at [509, 161] on td "[PERSON_NAME]" at bounding box center [461, 162] width 250 height 27
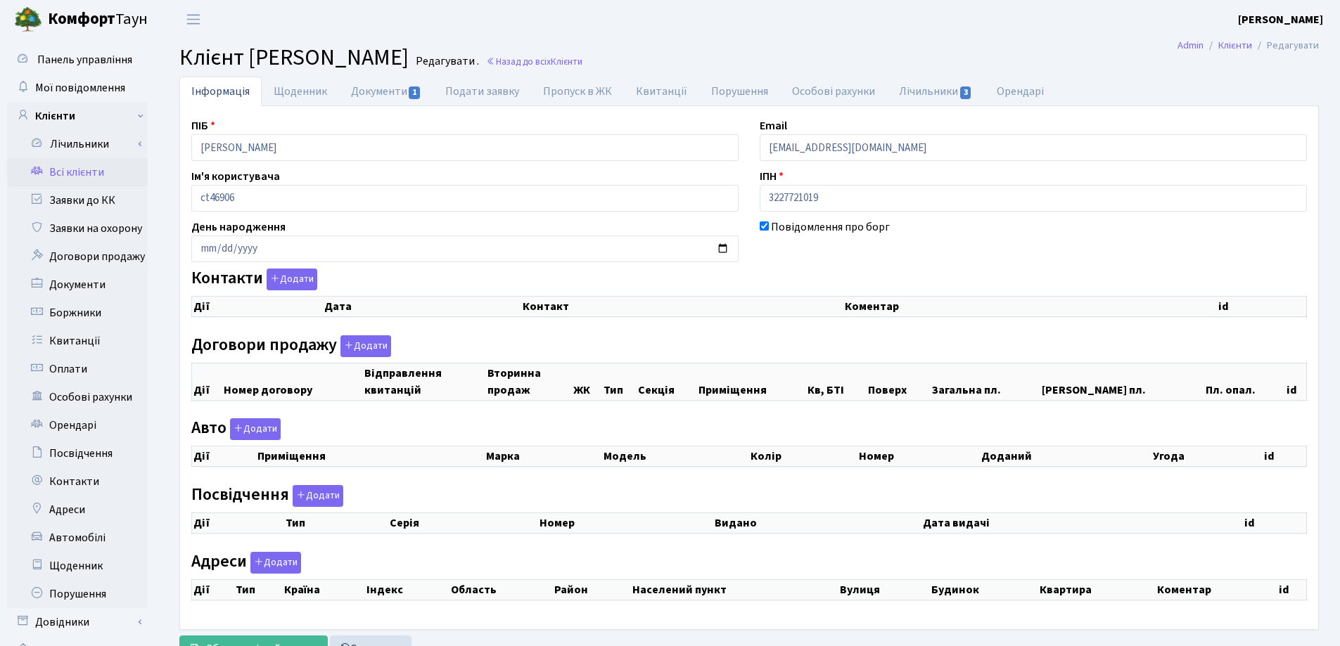
checkbox input "true"
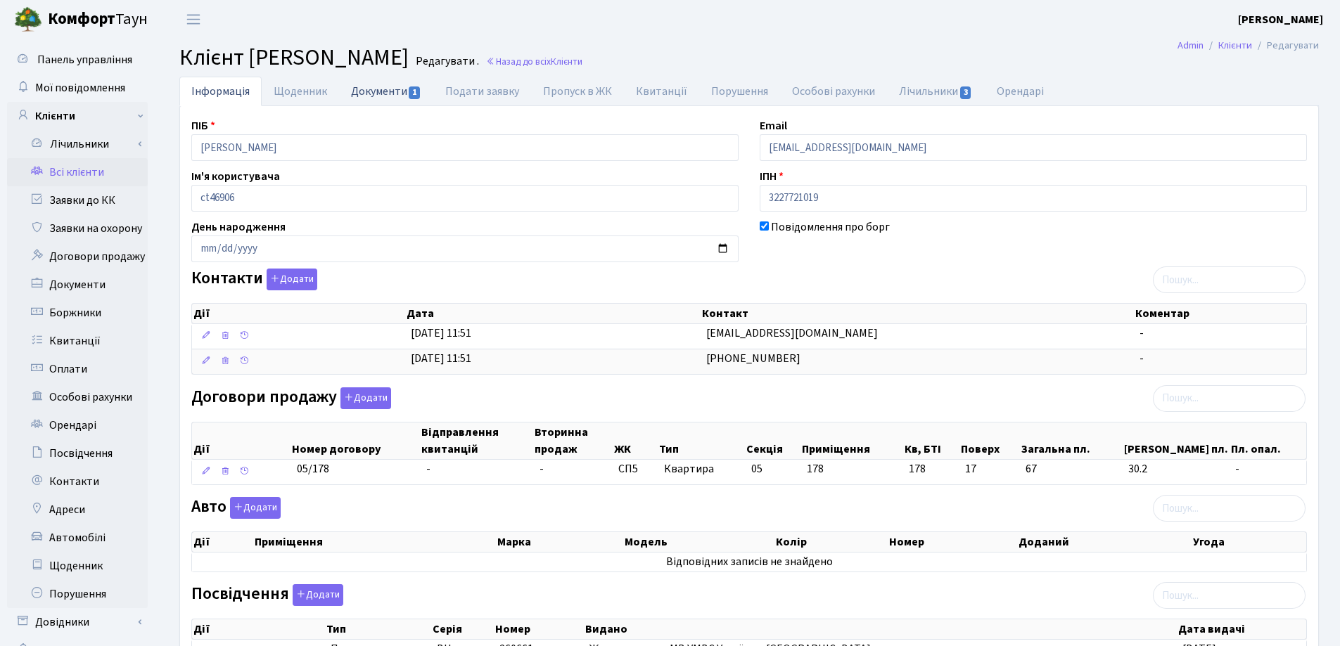
click at [378, 91] on link "Документи 1" at bounding box center [386, 91] width 94 height 29
select select "25"
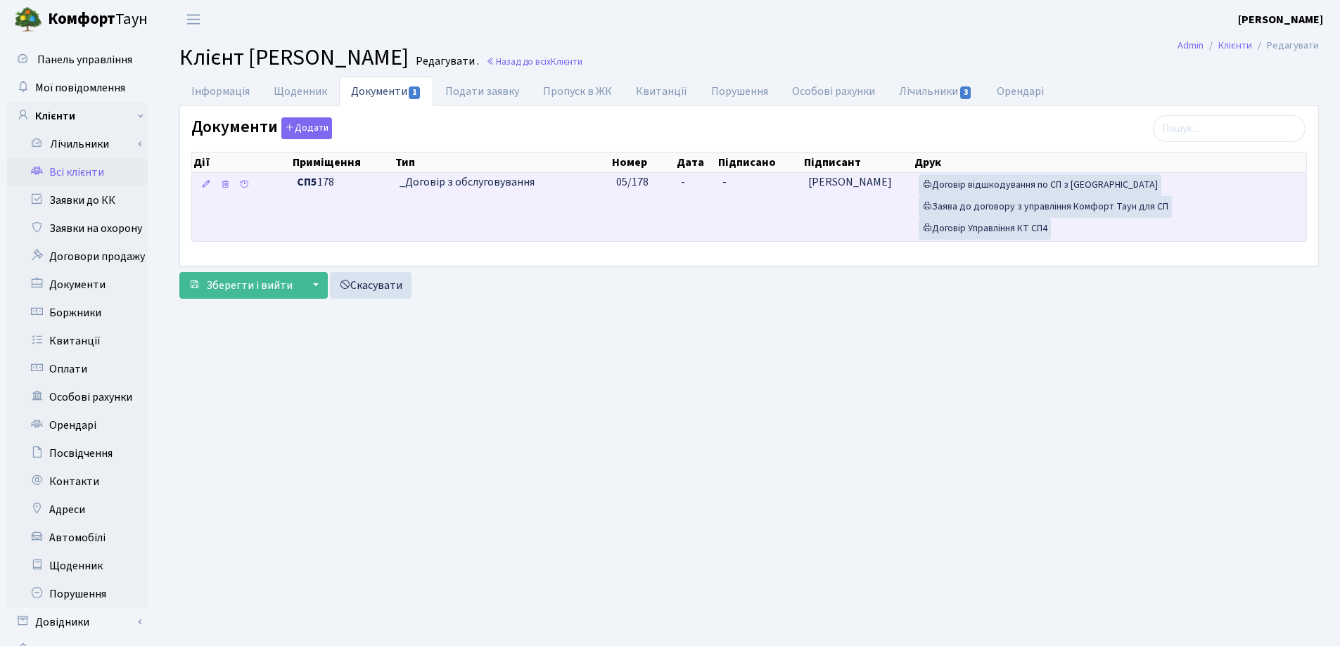
click at [696, 177] on td "-" at bounding box center [695, 207] width 41 height 68
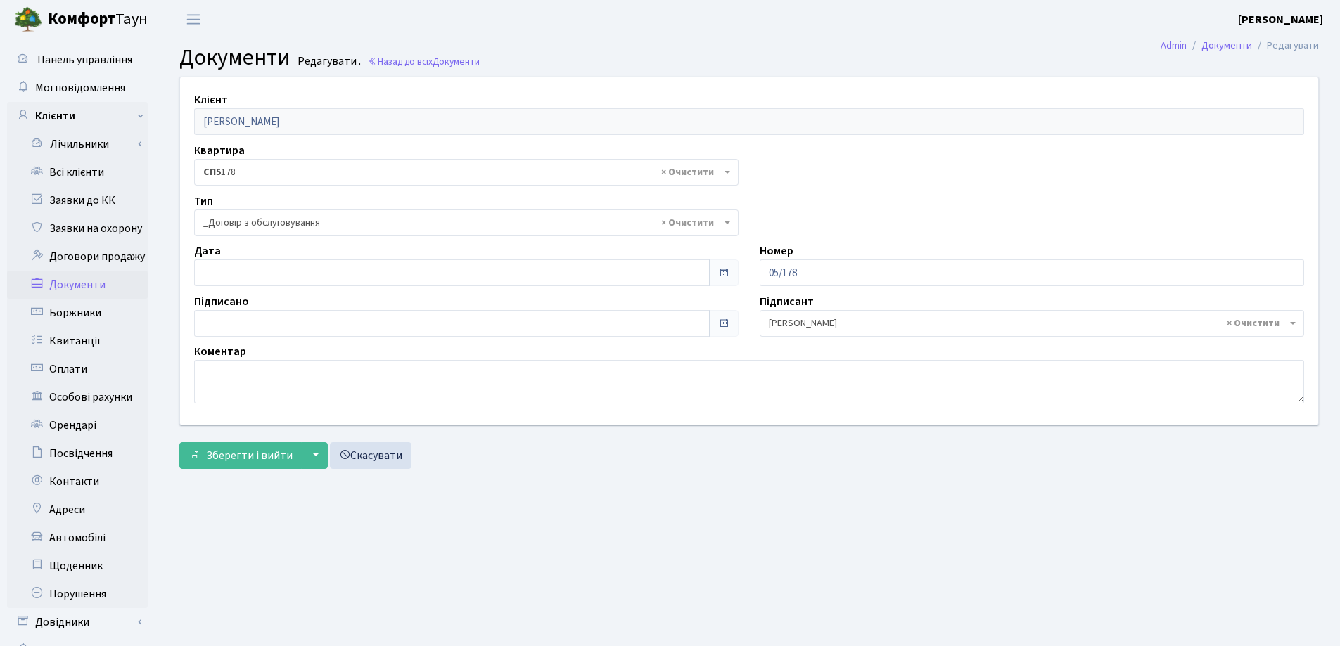
select select "289"
type input "[DATE]"
click at [283, 275] on input "[DATE]" at bounding box center [451, 272] width 515 height 27
click at [235, 458] on span "Зберегти і вийти" at bounding box center [249, 455] width 86 height 15
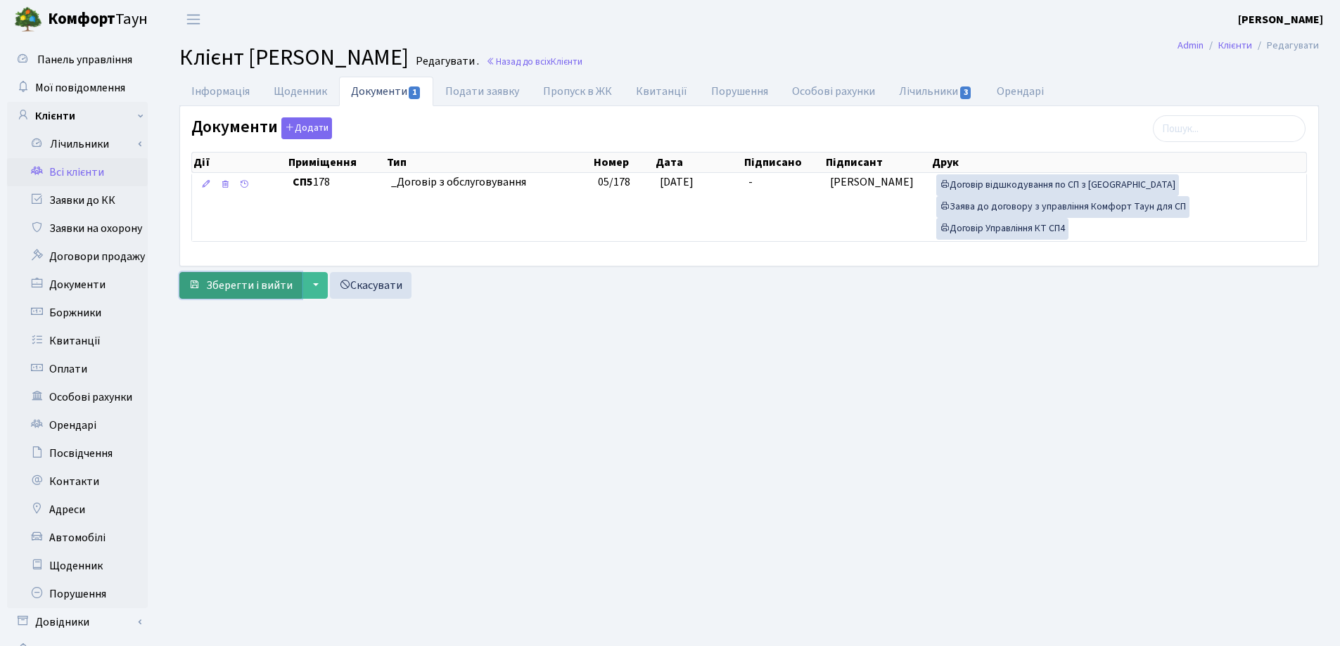
click at [229, 295] on button "Зберегти і вийти" at bounding box center [240, 285] width 122 height 27
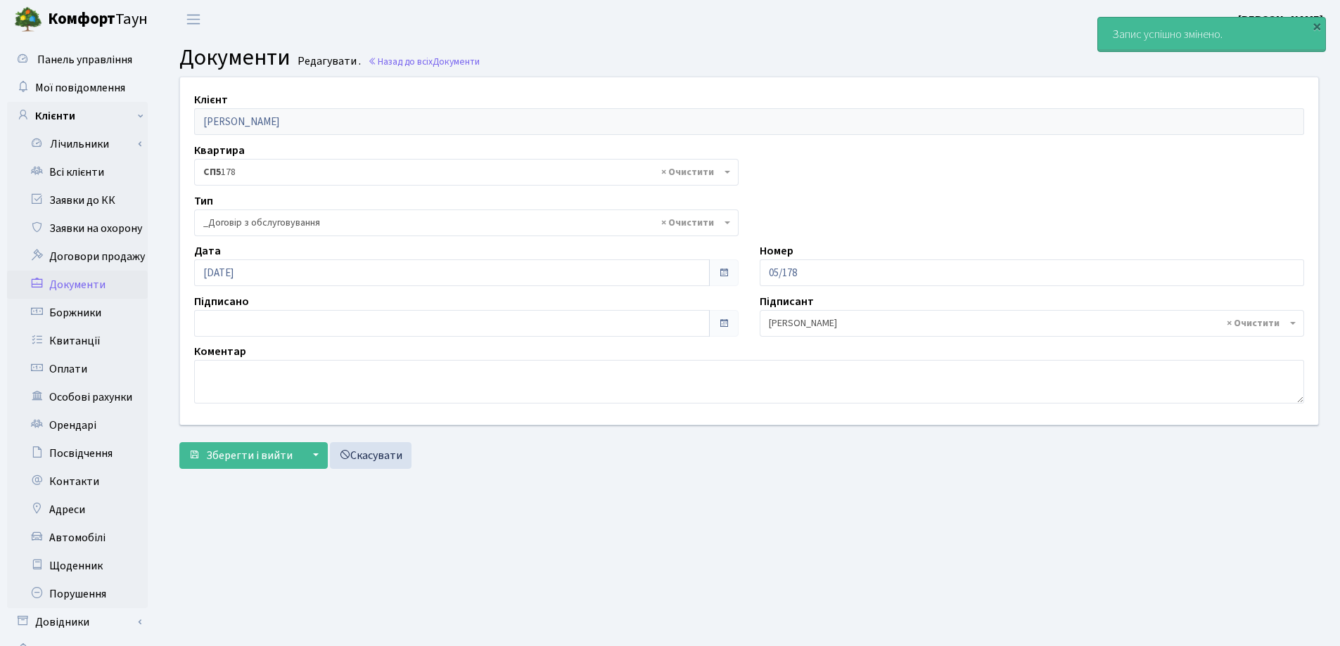
select select "289"
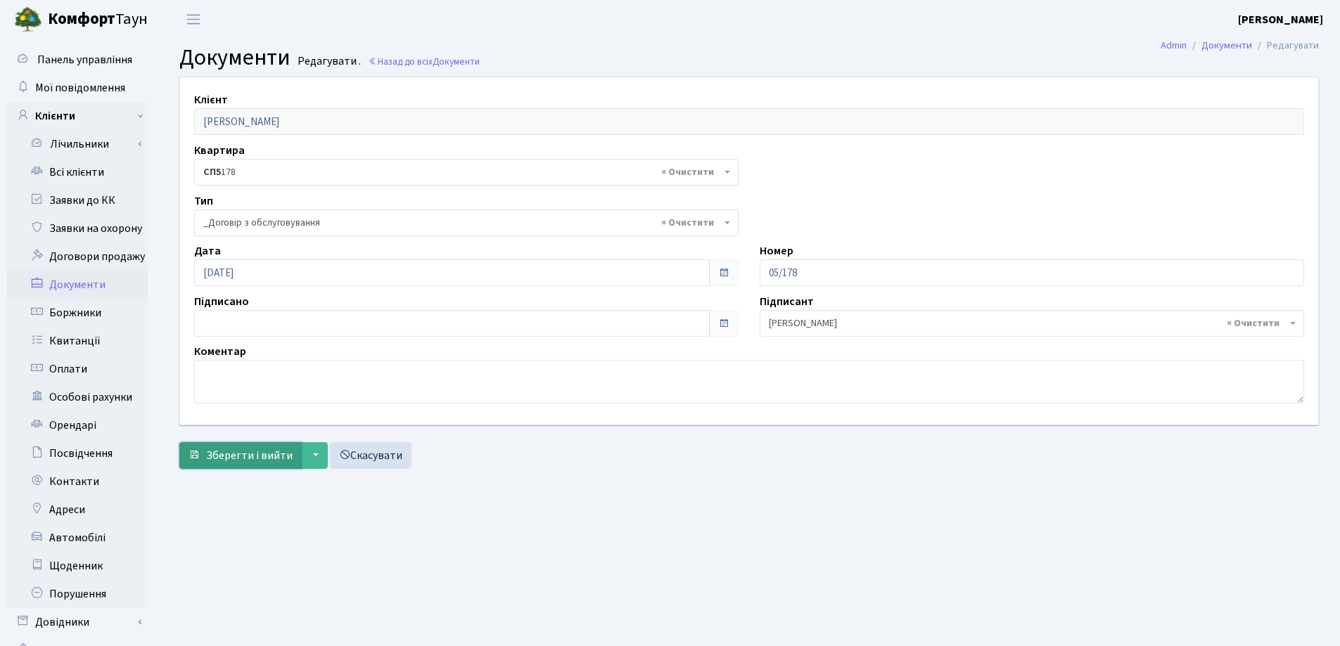
click at [222, 464] on button "Зберегти і вийти" at bounding box center [240, 455] width 122 height 27
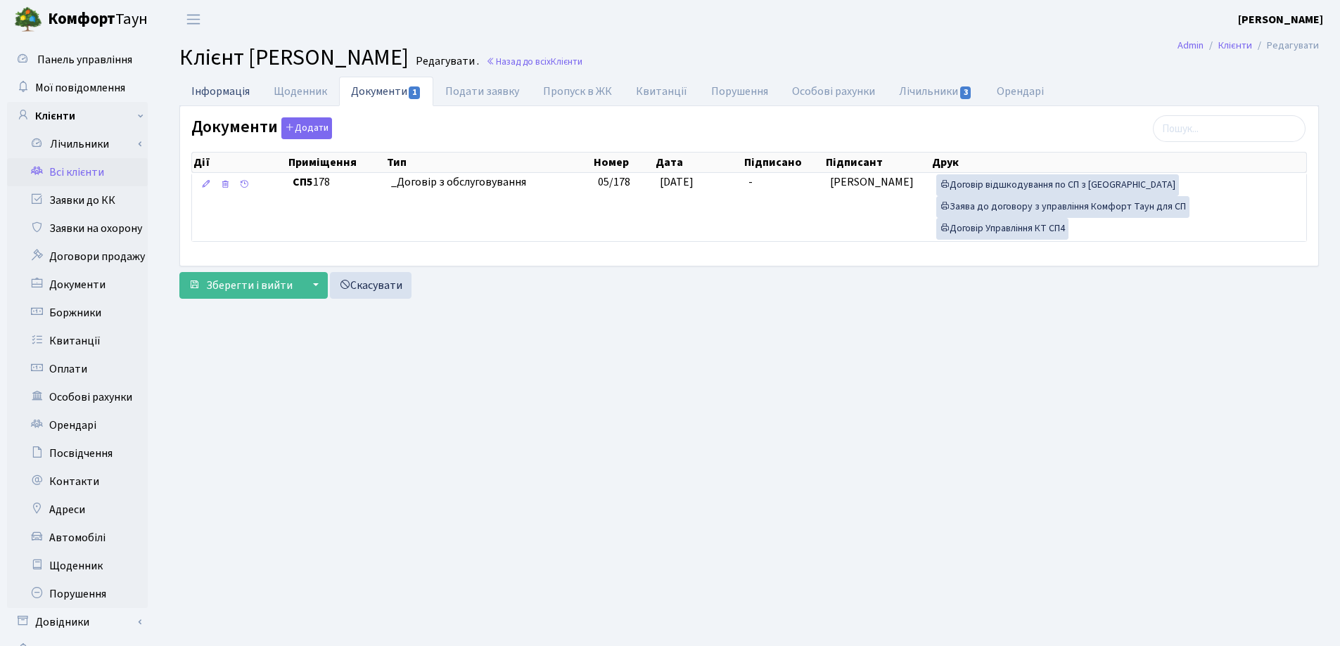
click at [226, 95] on link "Інформація" at bounding box center [220, 91] width 82 height 29
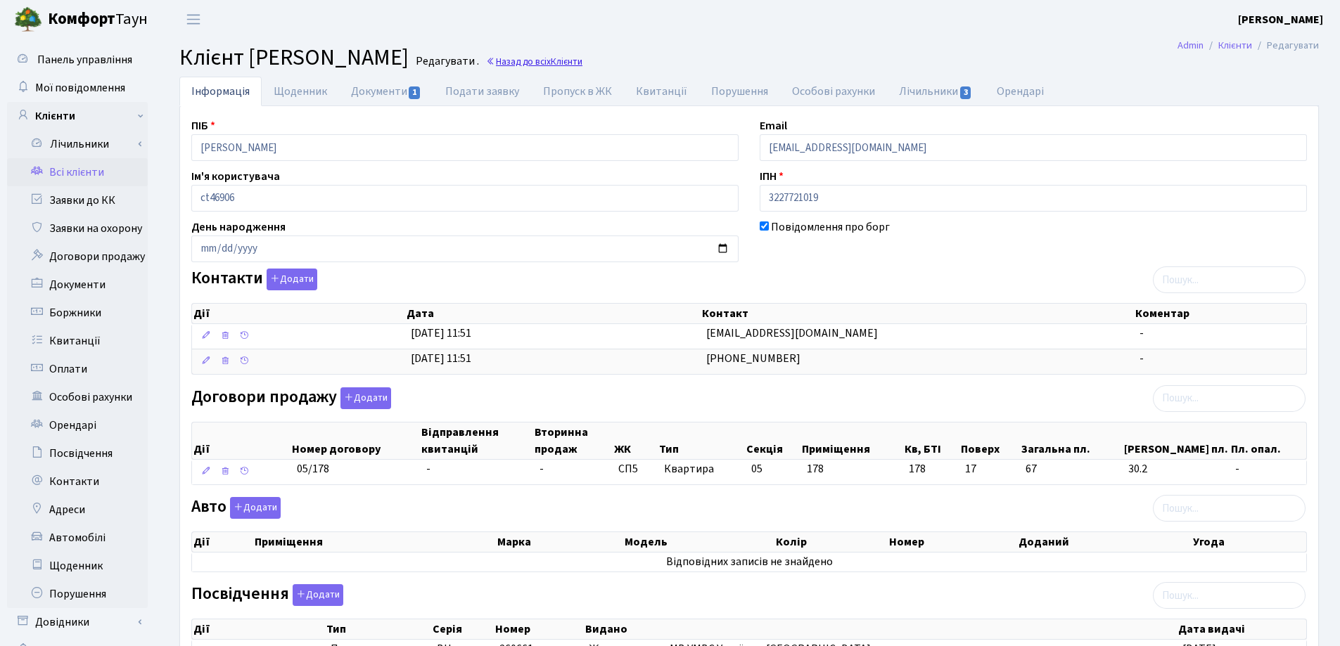
click at [582, 62] on link "Назад до всіх Клієнти" at bounding box center [534, 61] width 96 height 13
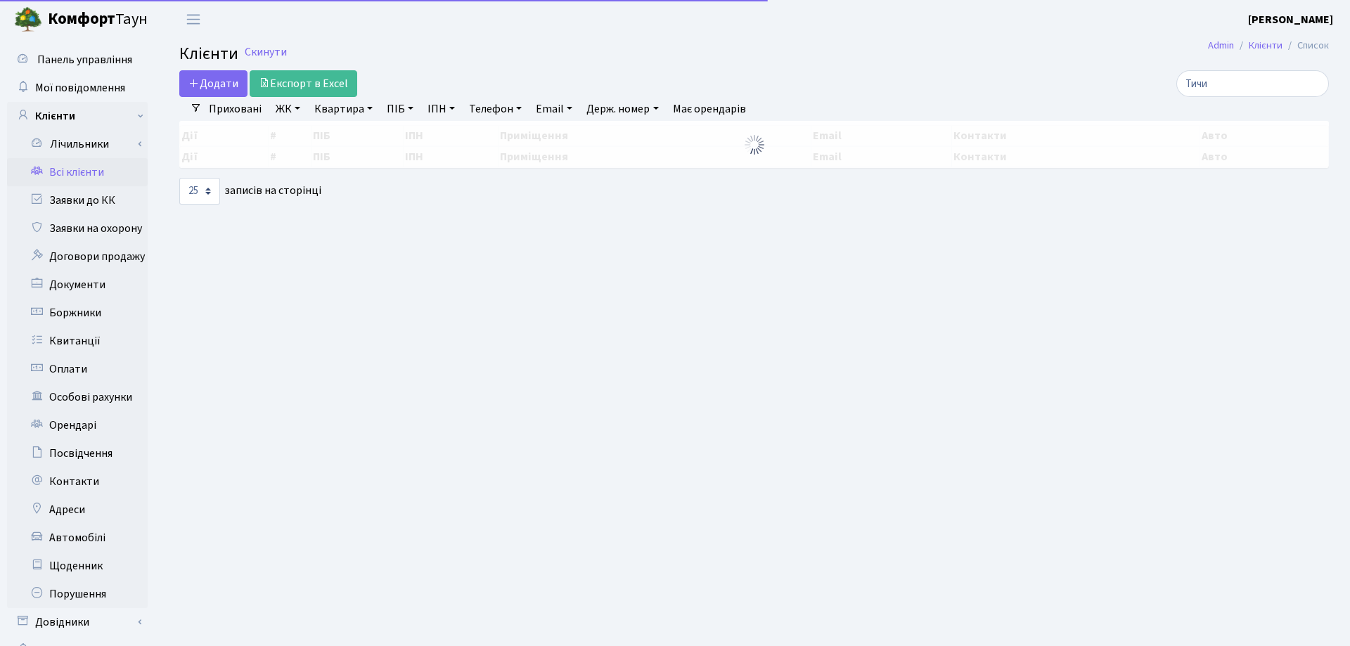
select select "25"
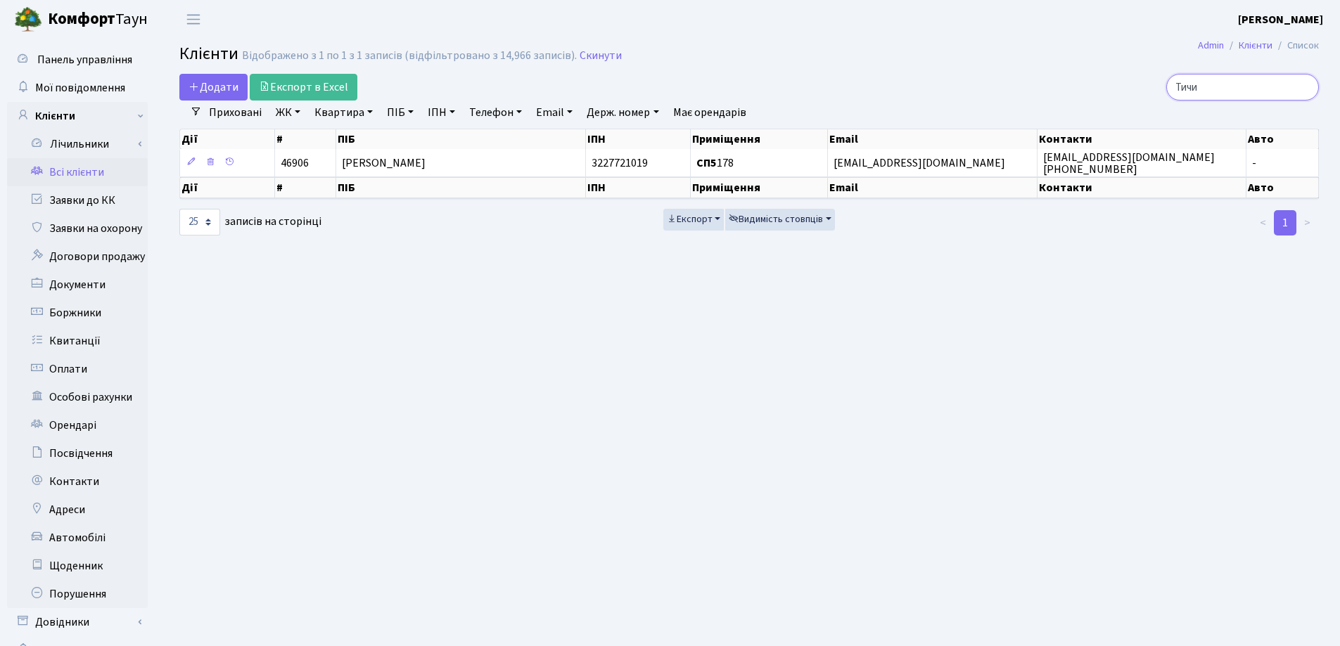
click at [1306, 87] on input "Тичи" at bounding box center [1242, 87] width 153 height 27
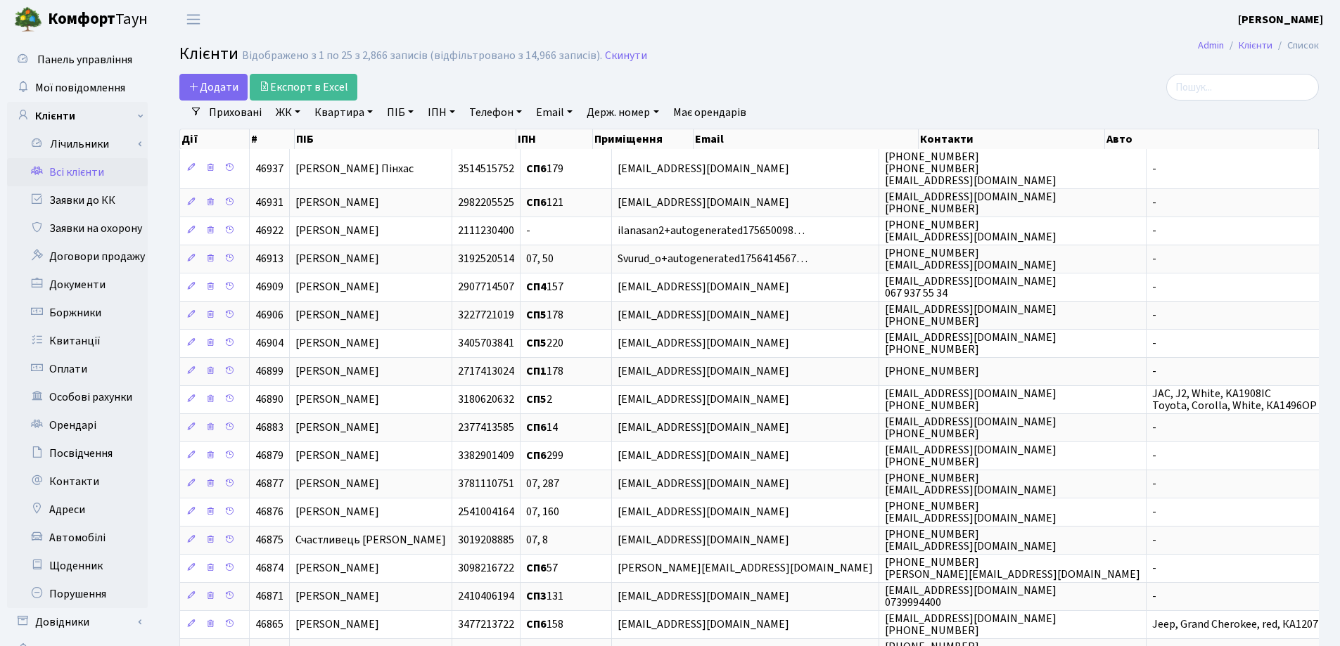
click at [371, 110] on link "Квартира" at bounding box center [344, 113] width 70 height 24
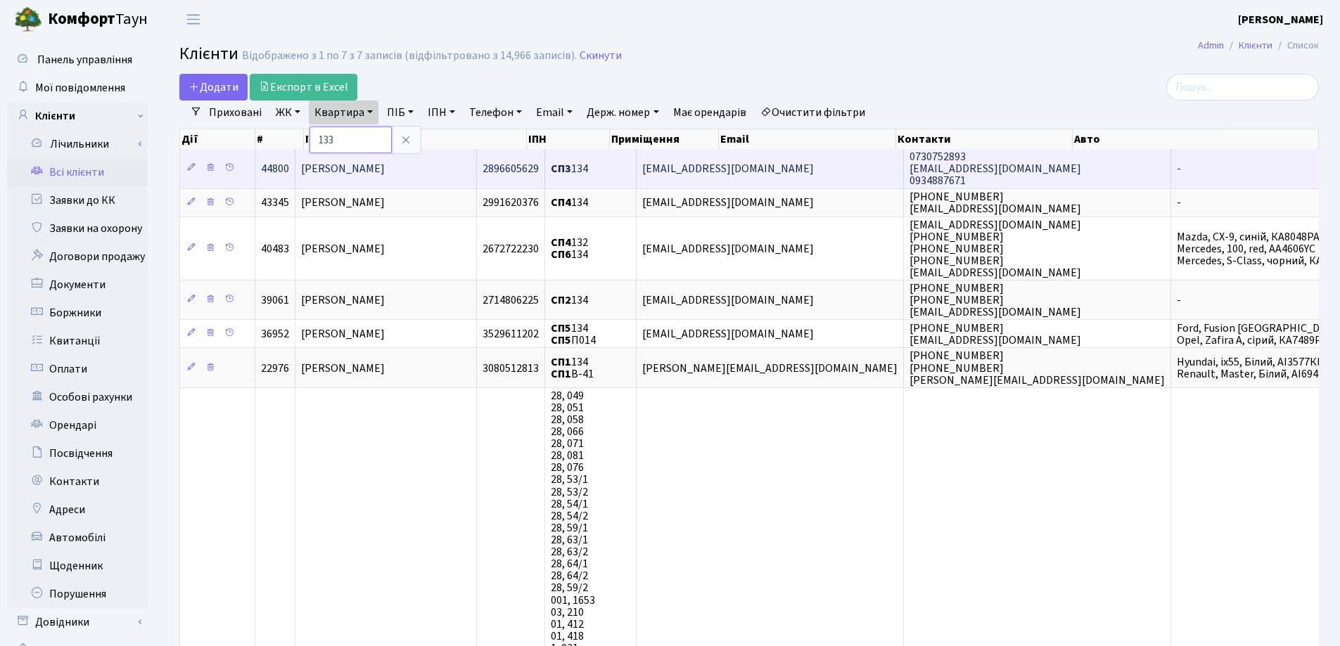
type input "133"
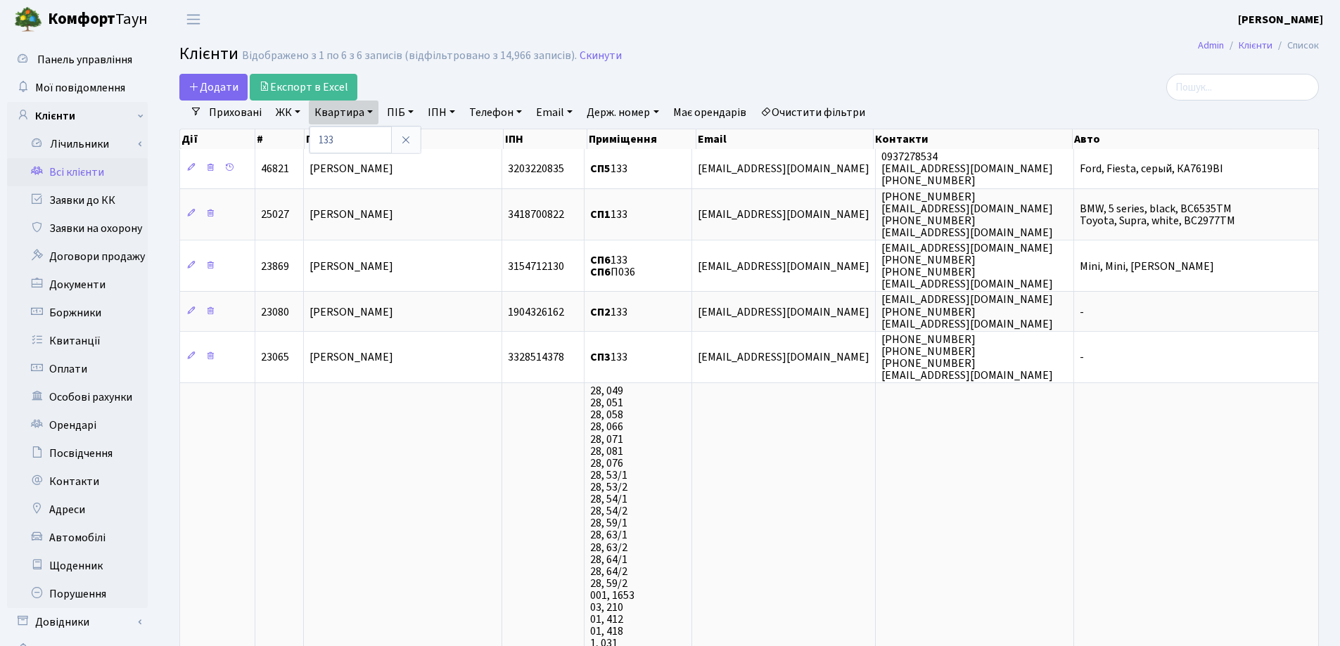
click at [393, 169] on span "Чаус Олексій Вікторович" at bounding box center [351, 168] width 84 height 15
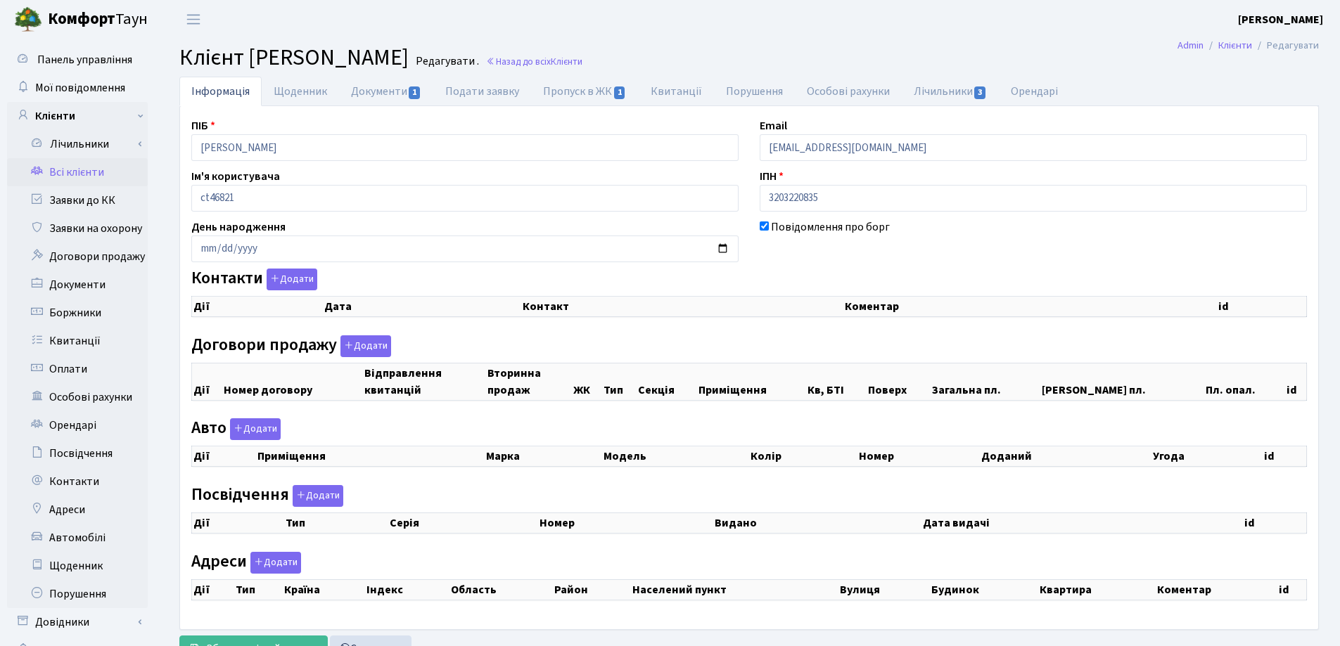
checkbox input "true"
select select "25"
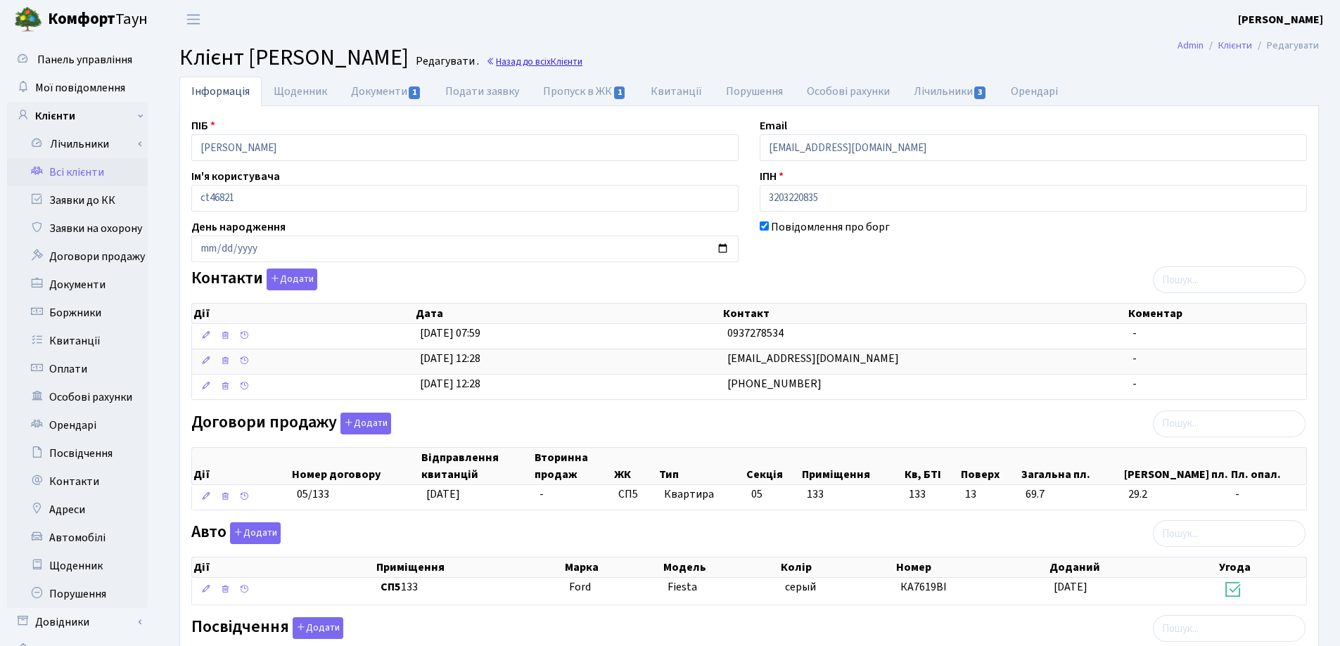
click at [582, 63] on link "Назад до всіх Клієнти" at bounding box center [534, 61] width 96 height 13
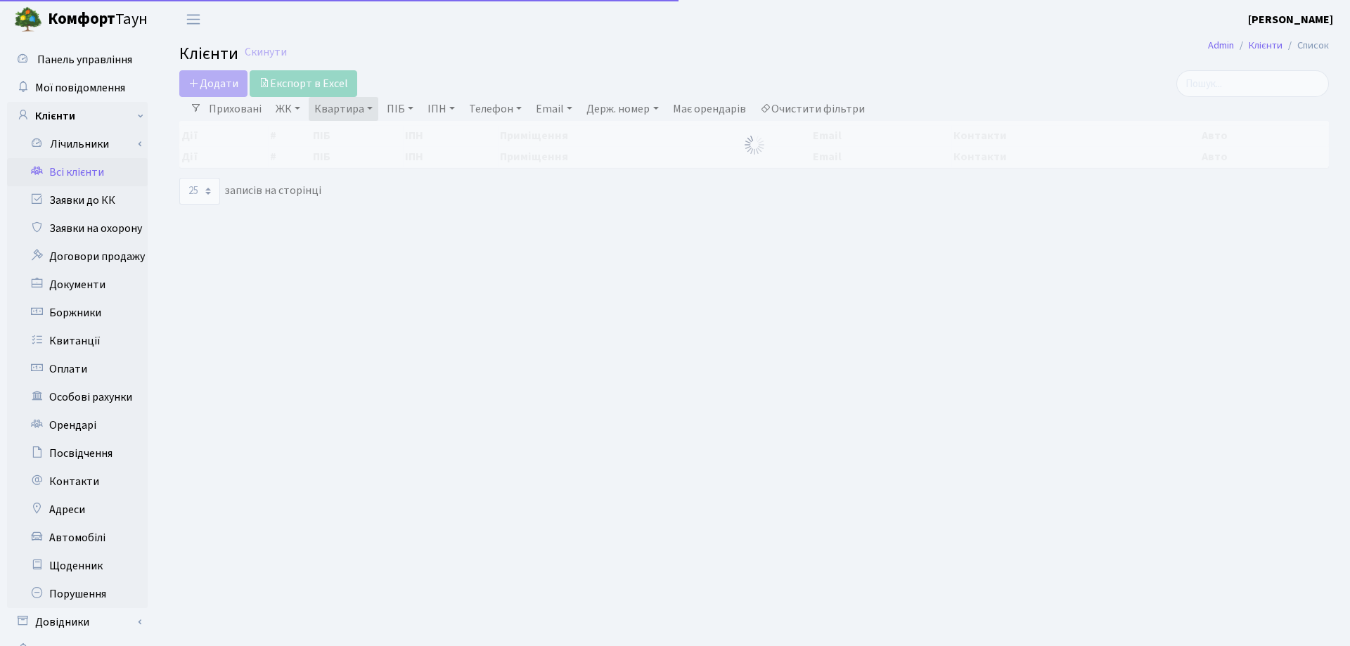
select select "25"
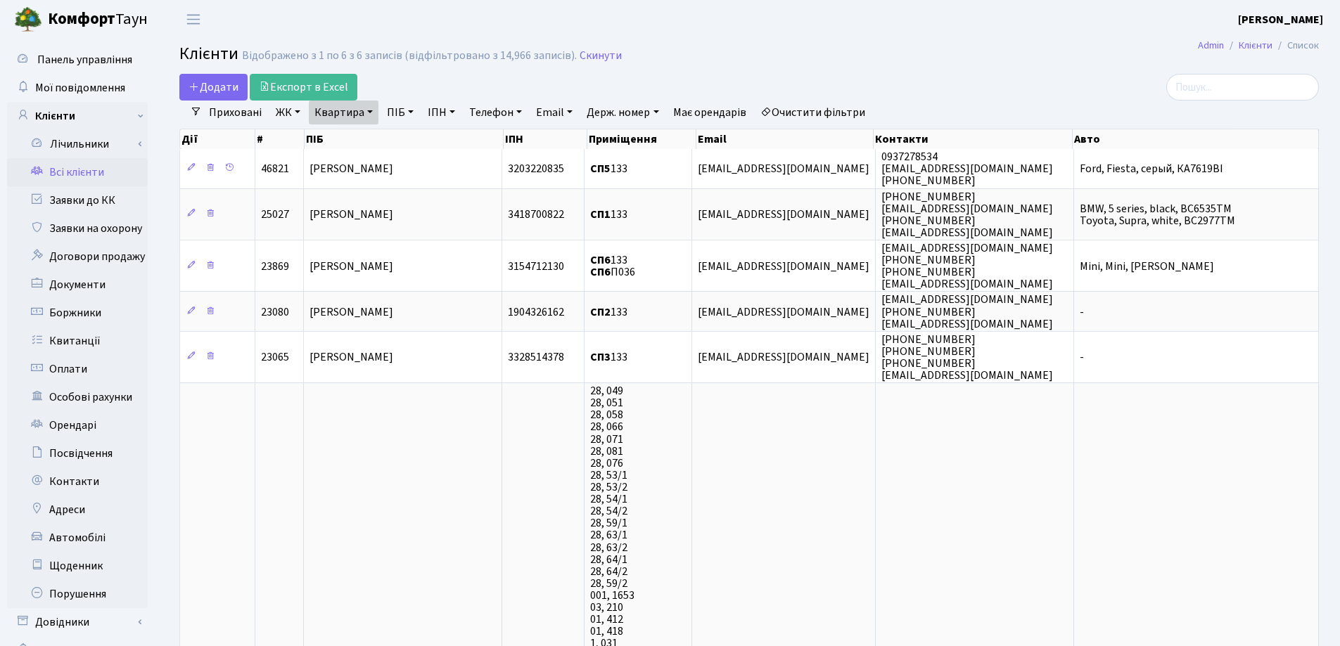
click at [370, 113] on link "Квартира" at bounding box center [344, 113] width 70 height 24
click at [370, 139] on input "133" at bounding box center [350, 140] width 82 height 27
type input "178"
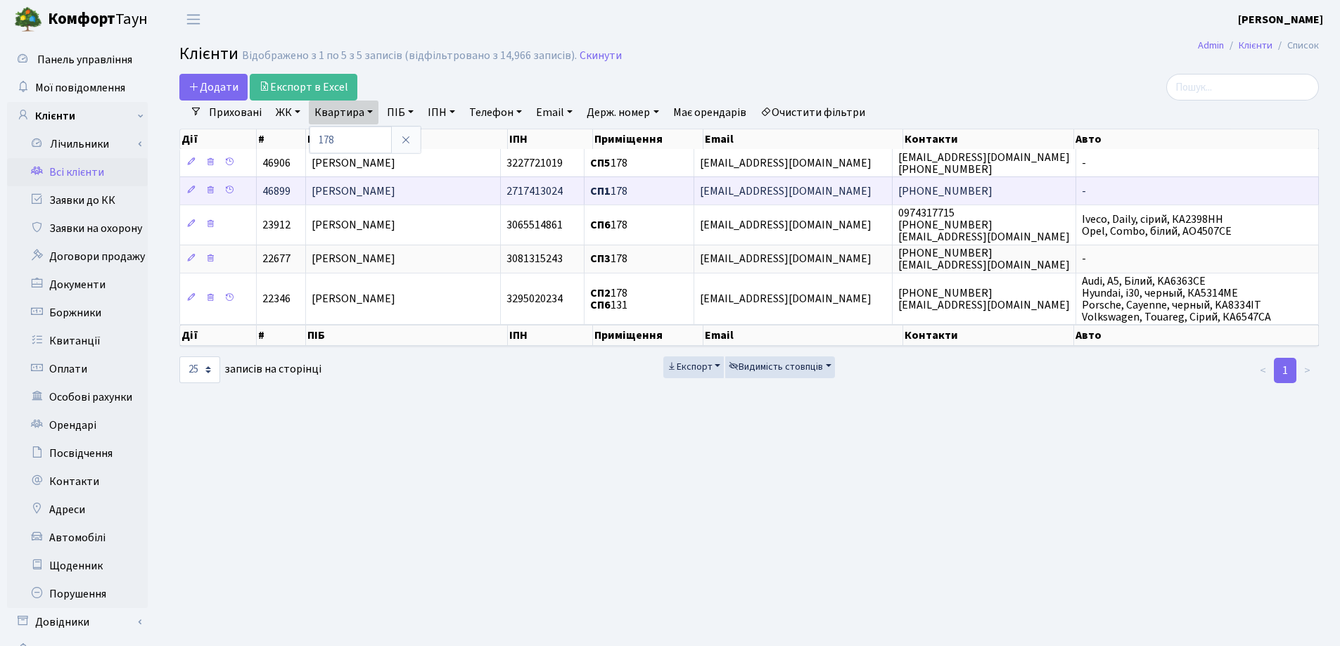
click at [447, 181] on td "Третяк Юлія Валентинівна" at bounding box center [403, 191] width 195 height 28
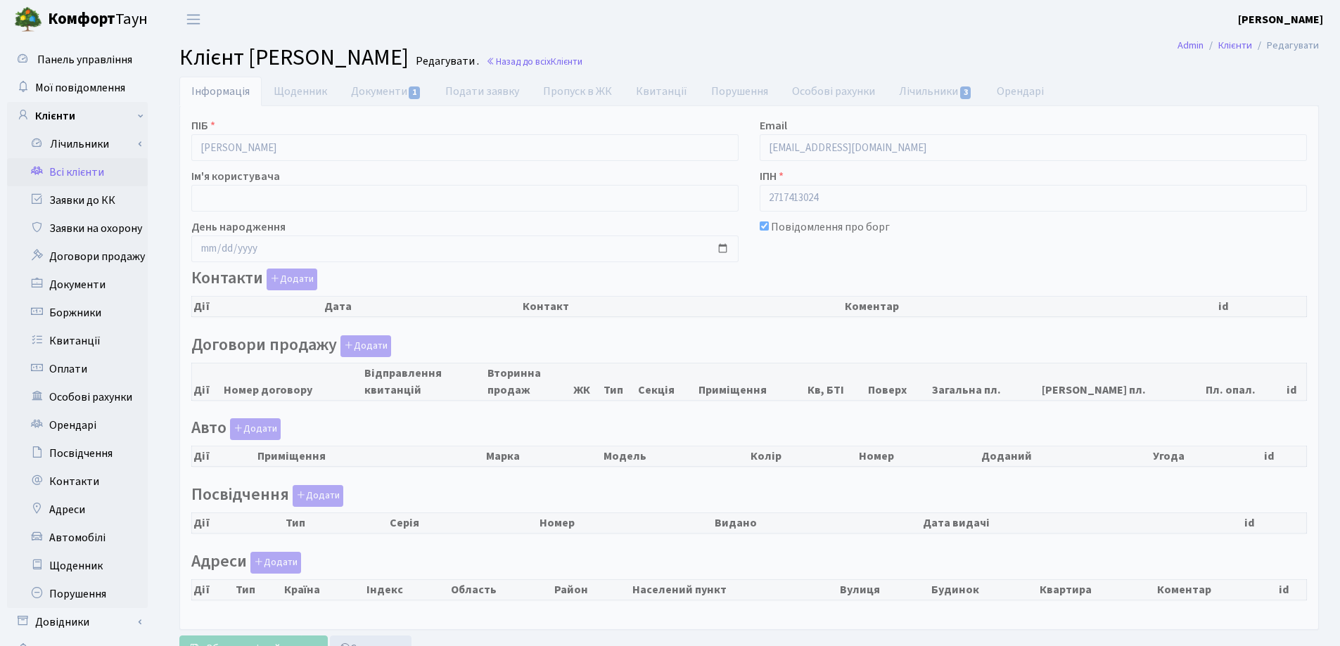
checkbox input "true"
select select "25"
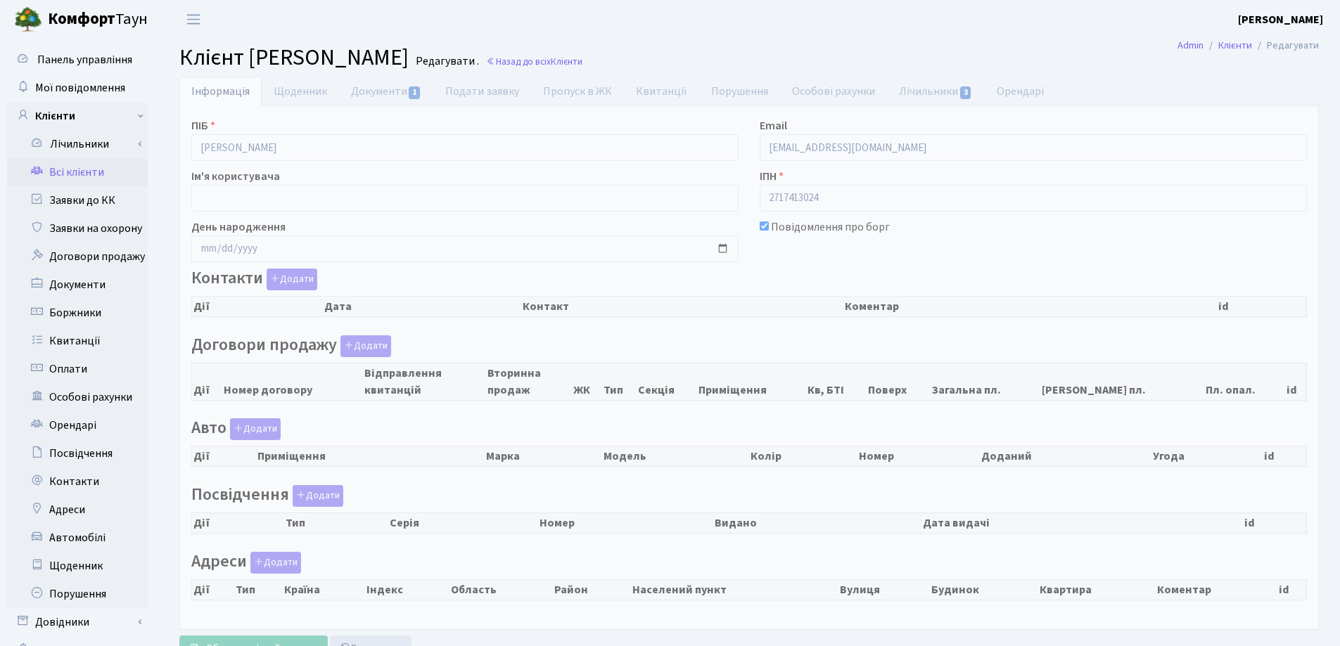
select select "25"
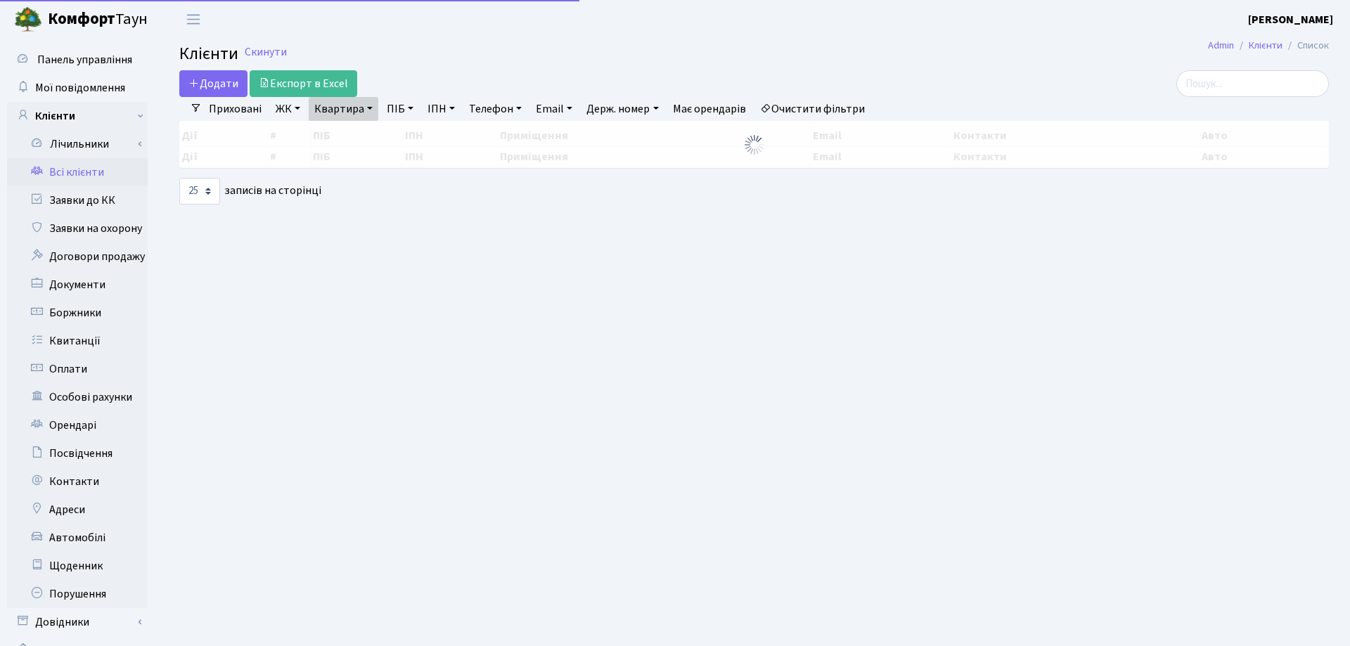
select select "25"
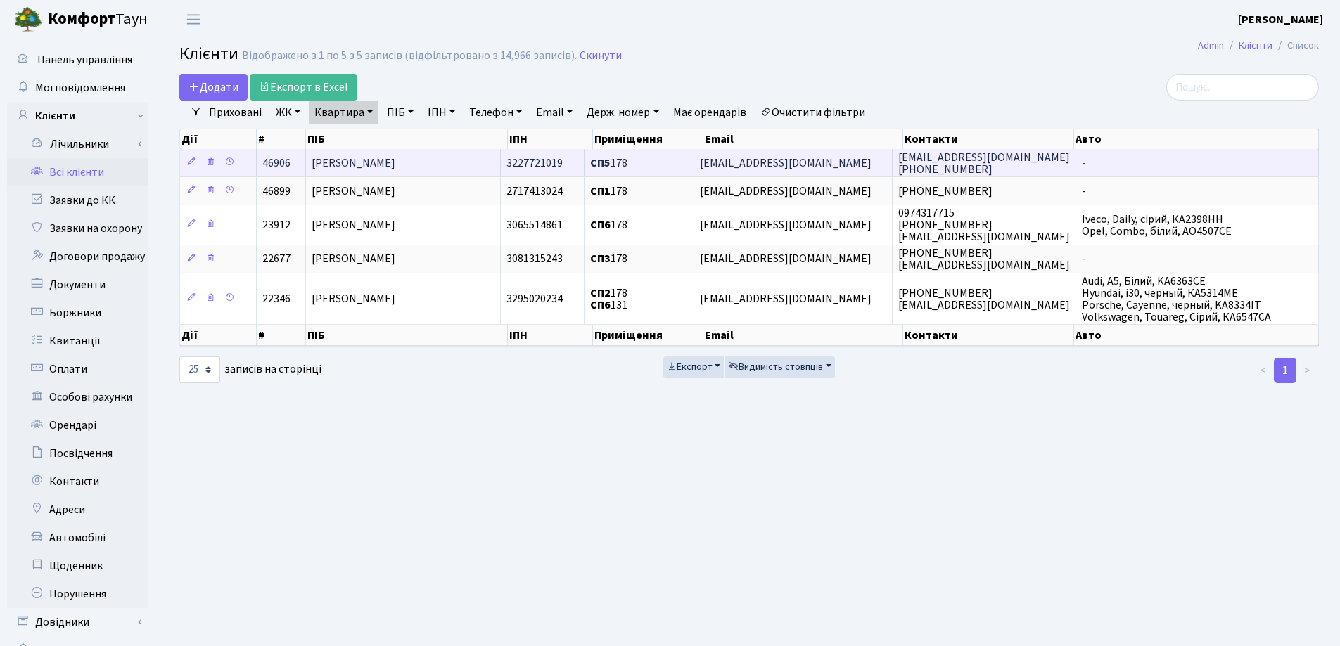
click at [395, 160] on span "[PERSON_NAME]" at bounding box center [354, 162] width 84 height 15
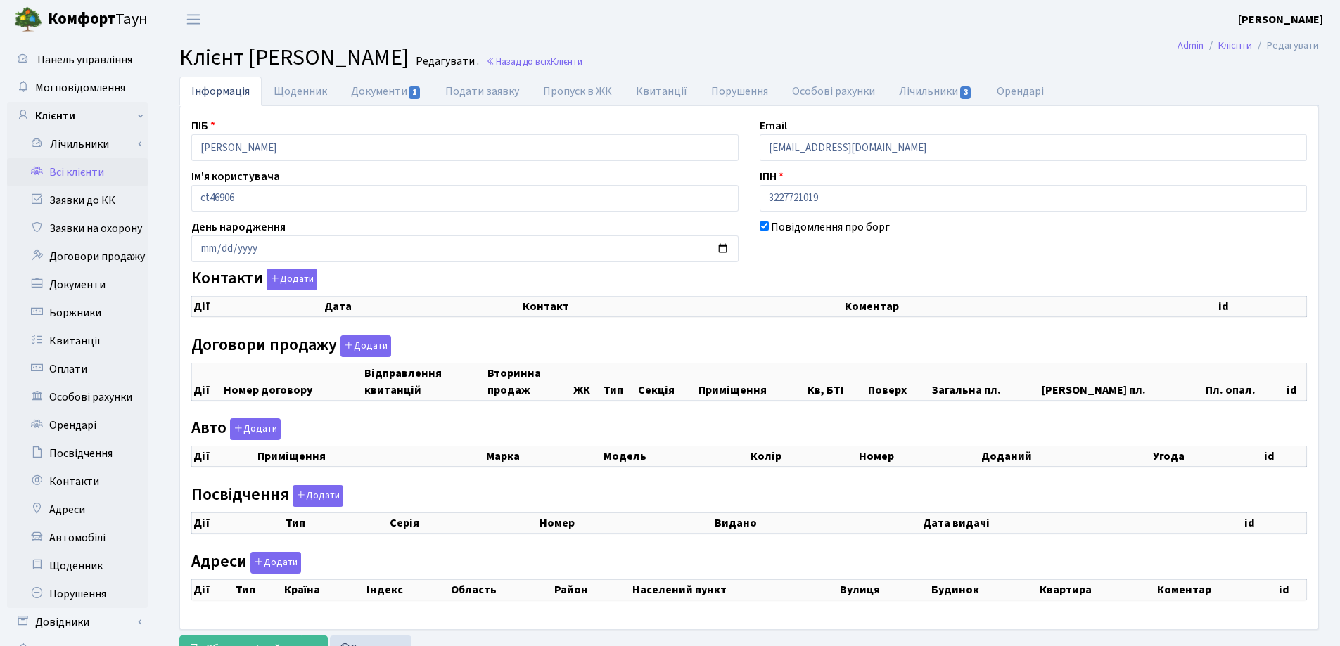
select select "25"
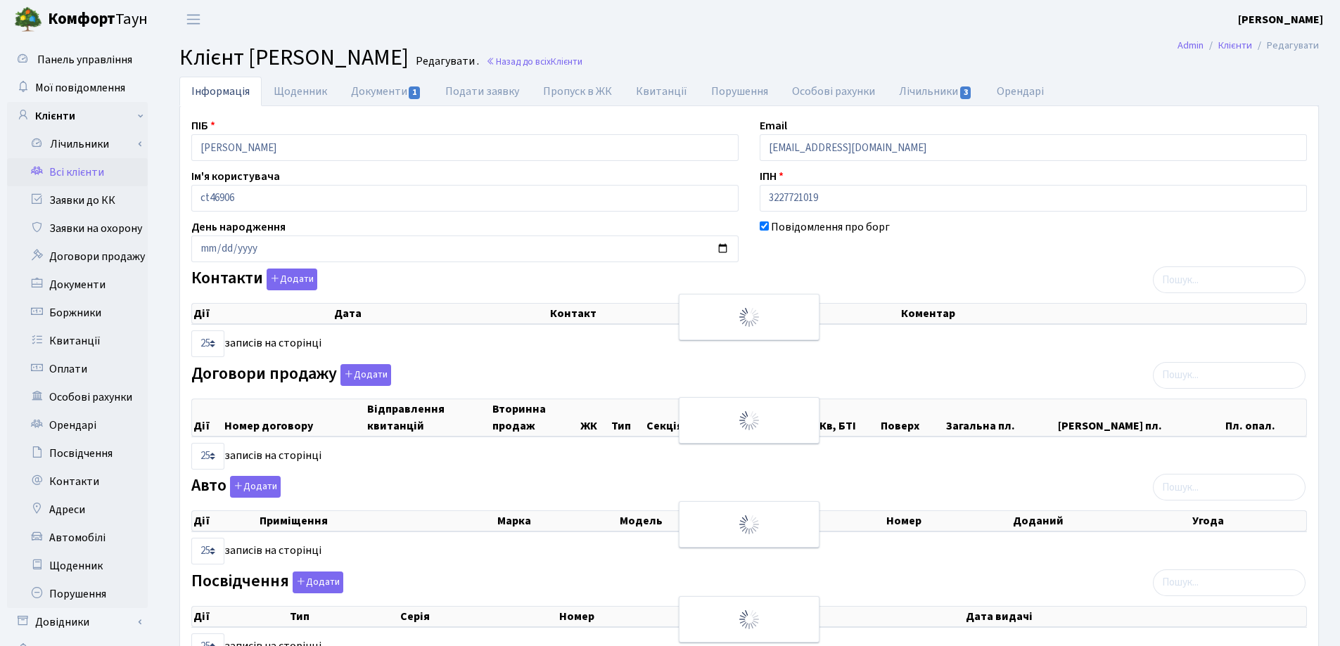
checkbox input "true"
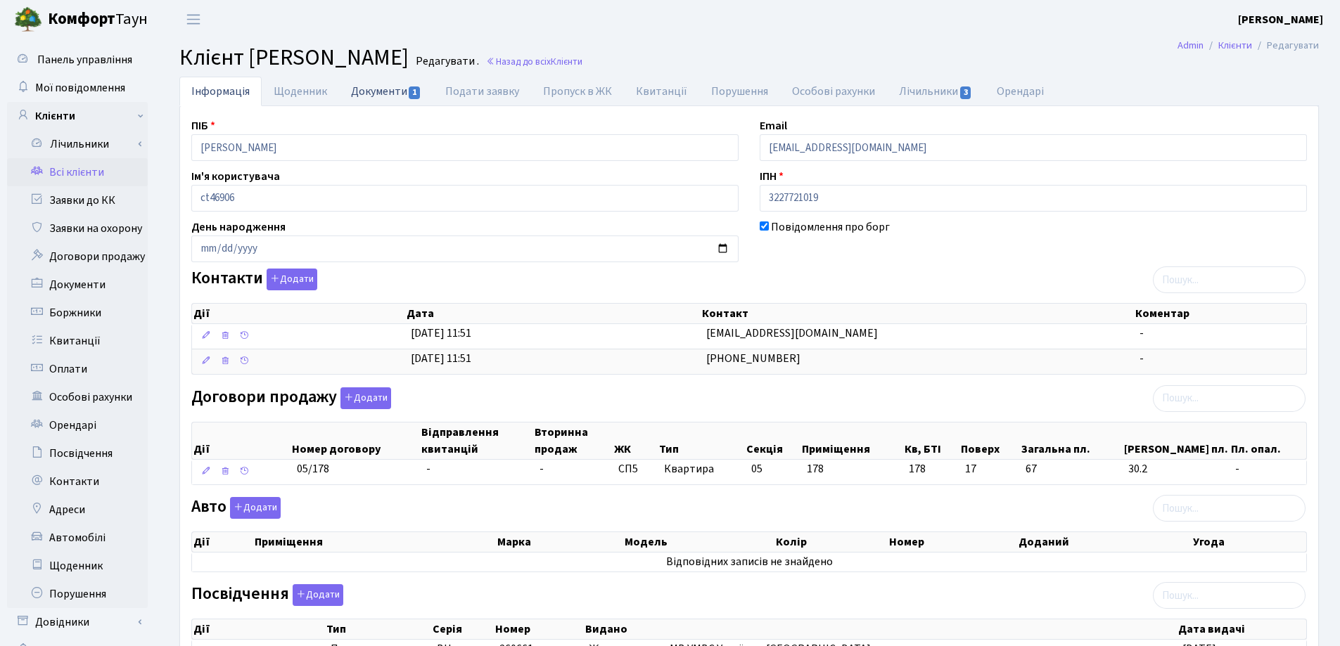
click at [376, 93] on link "Документи 1" at bounding box center [386, 91] width 94 height 29
select select "25"
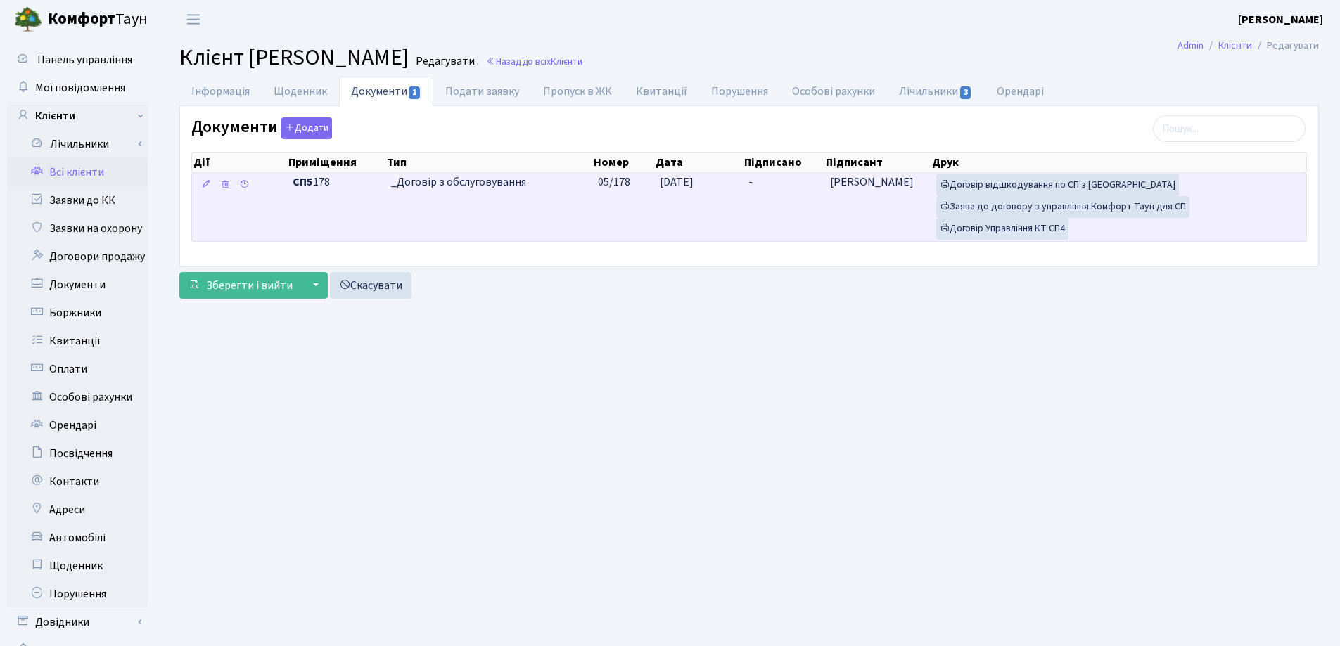
click at [750, 181] on span "-" at bounding box center [750, 181] width 4 height 15
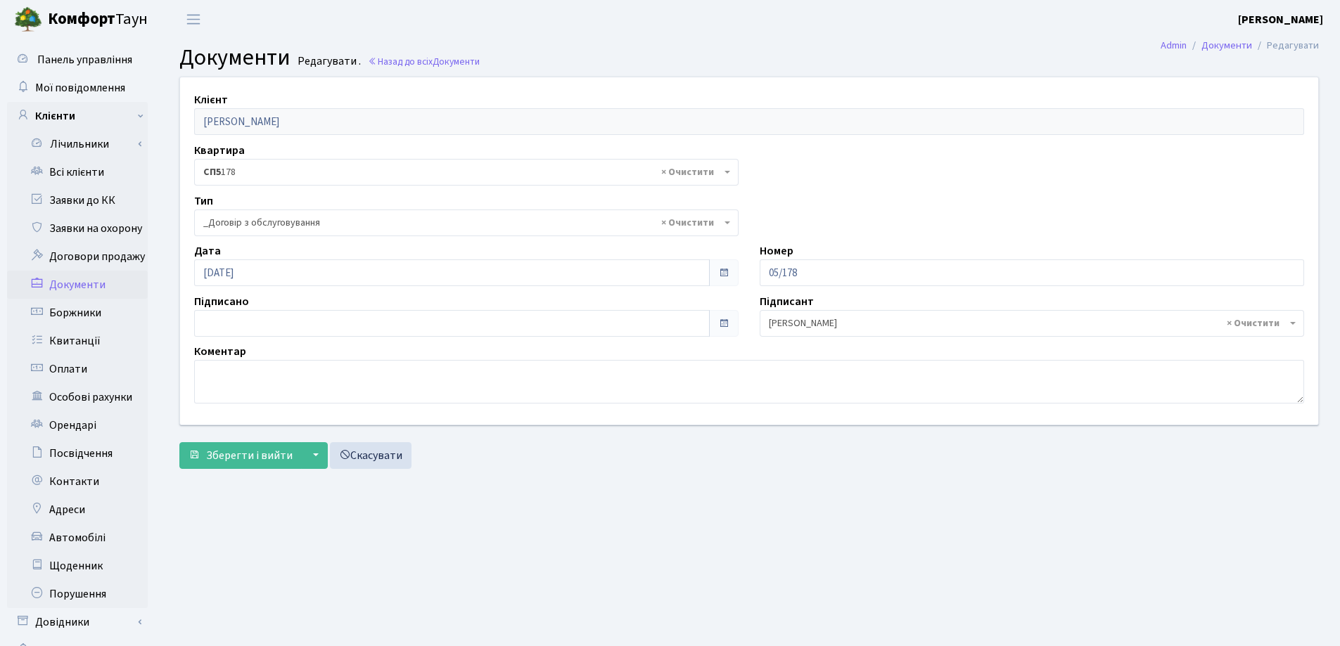
select select "289"
click at [235, 446] on button "Зберегти і вийти" at bounding box center [240, 455] width 122 height 27
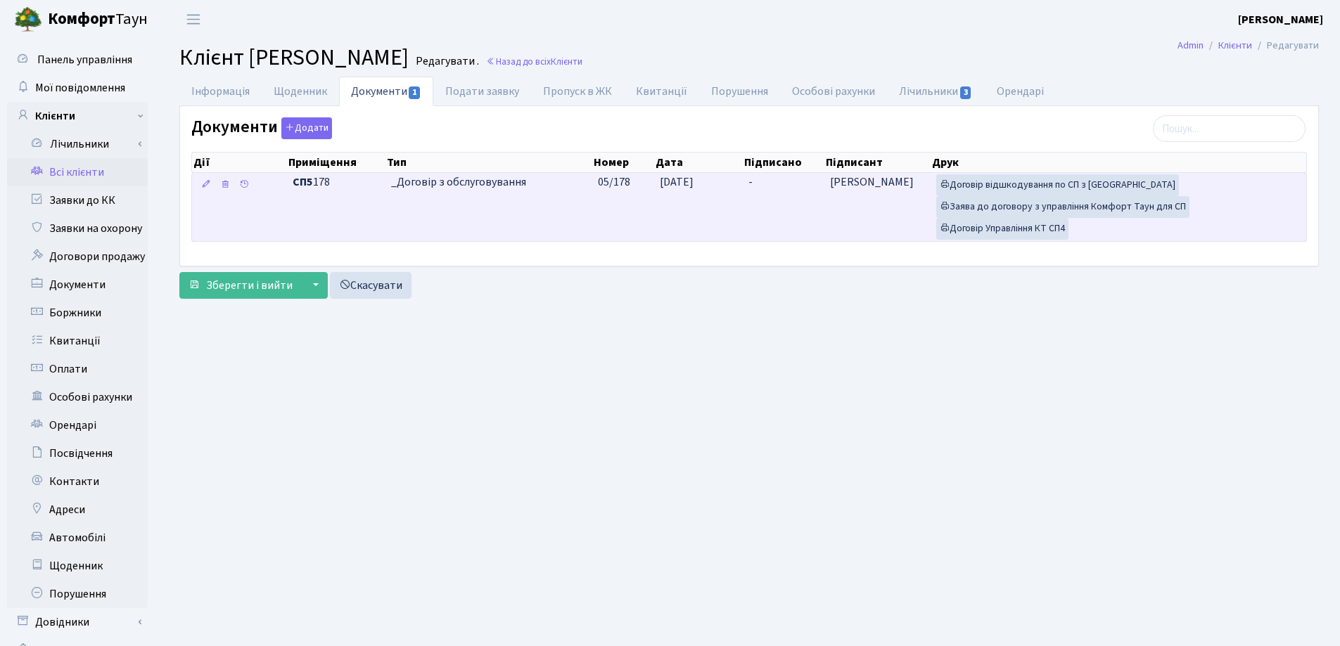
click at [781, 179] on td "-" at bounding box center [784, 207] width 82 height 68
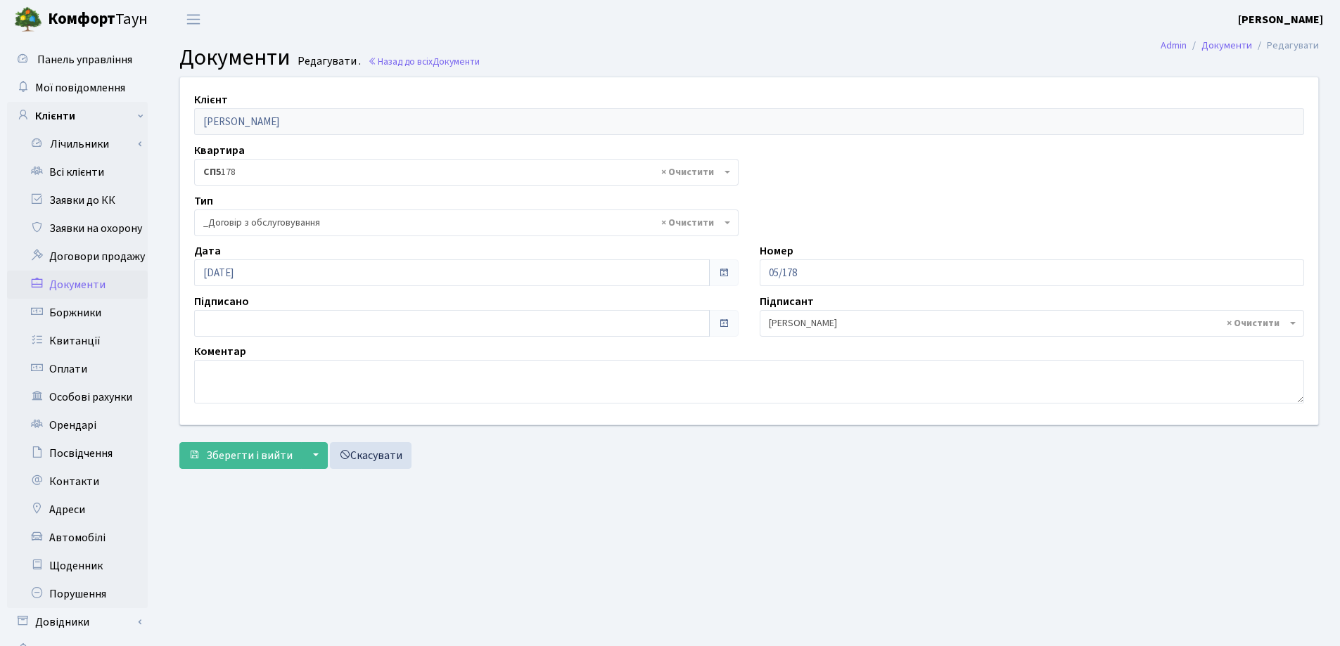
select select "289"
type input "[DATE]"
click at [313, 317] on input "[DATE]" at bounding box center [451, 323] width 515 height 27
click at [253, 452] on span "Зберегти і вийти" at bounding box center [249, 455] width 86 height 15
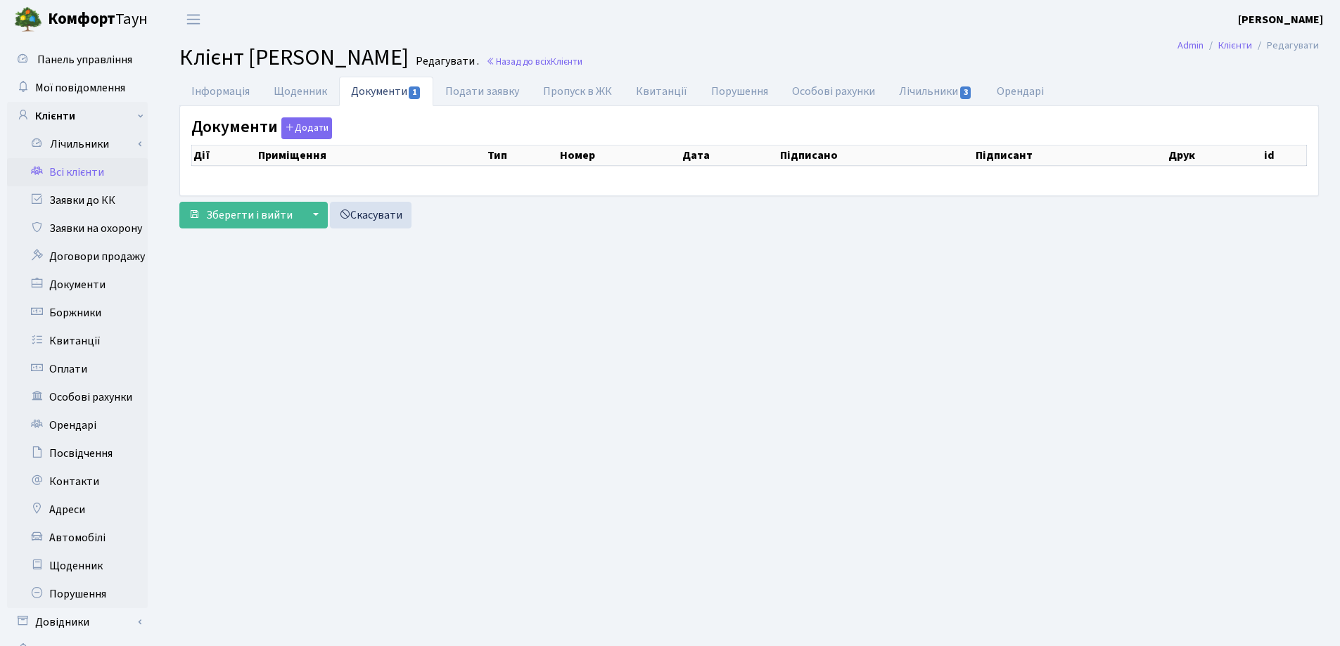
select select "25"
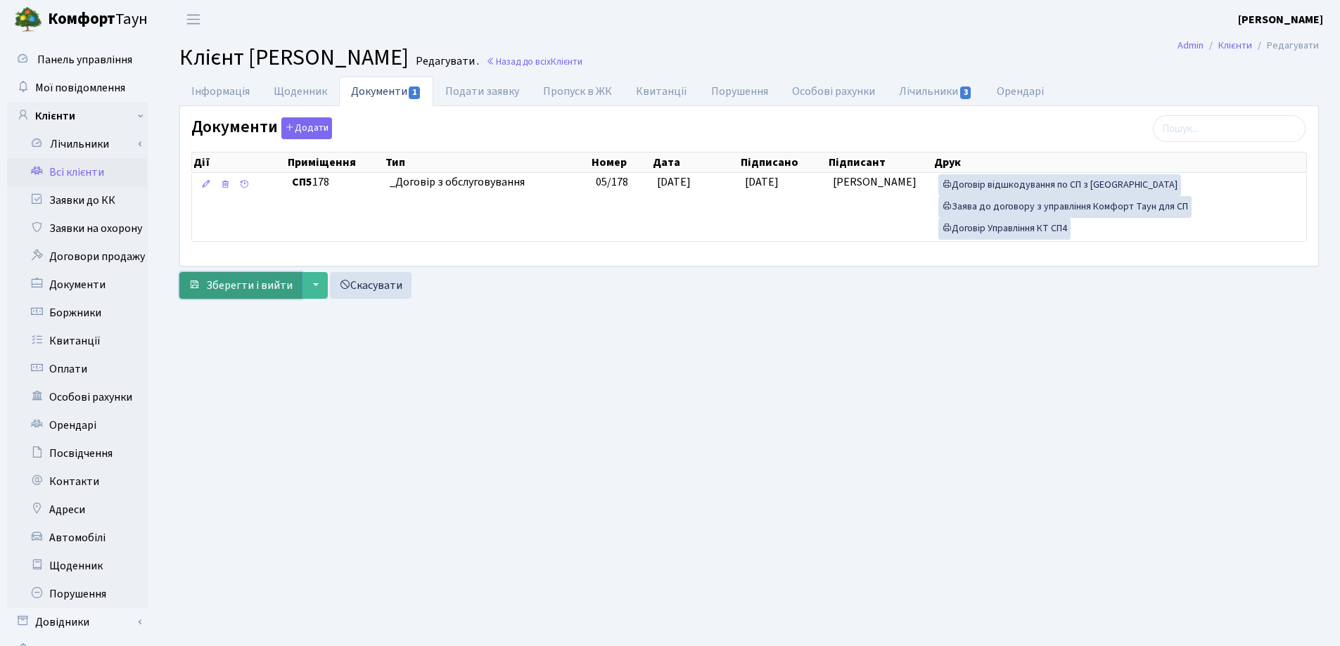
click at [230, 283] on span "Зберегти і вийти" at bounding box center [249, 285] width 86 height 15
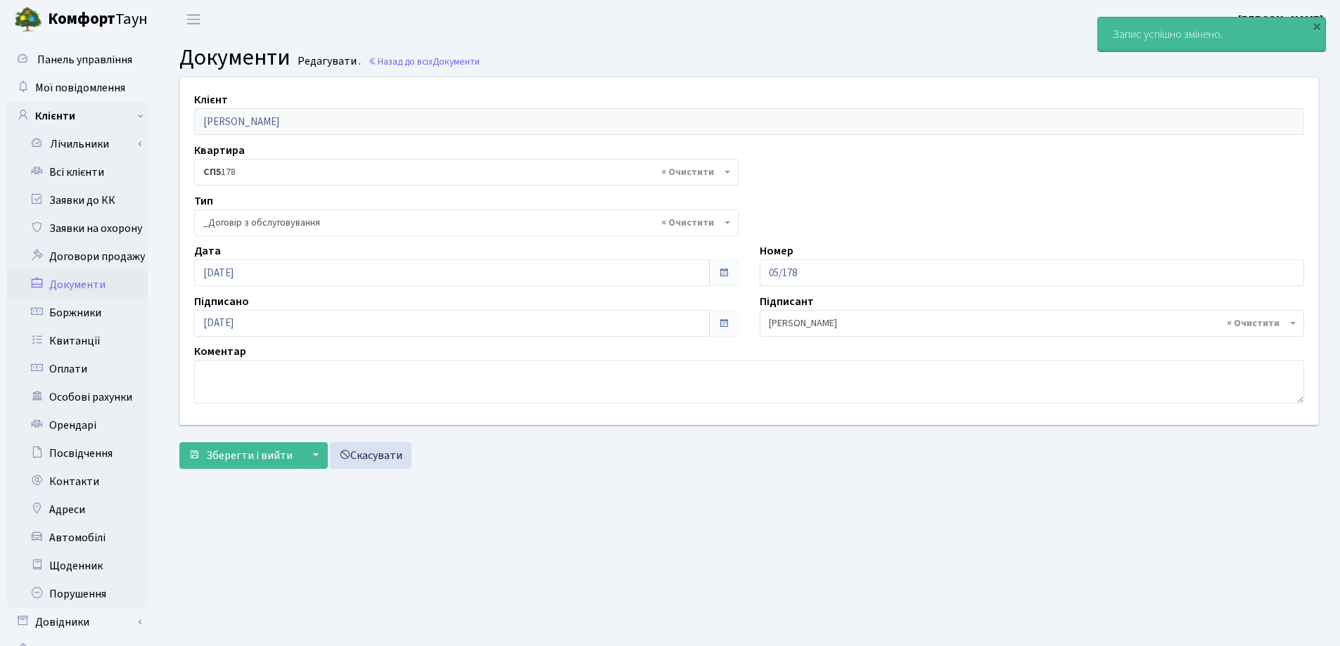
select select "289"
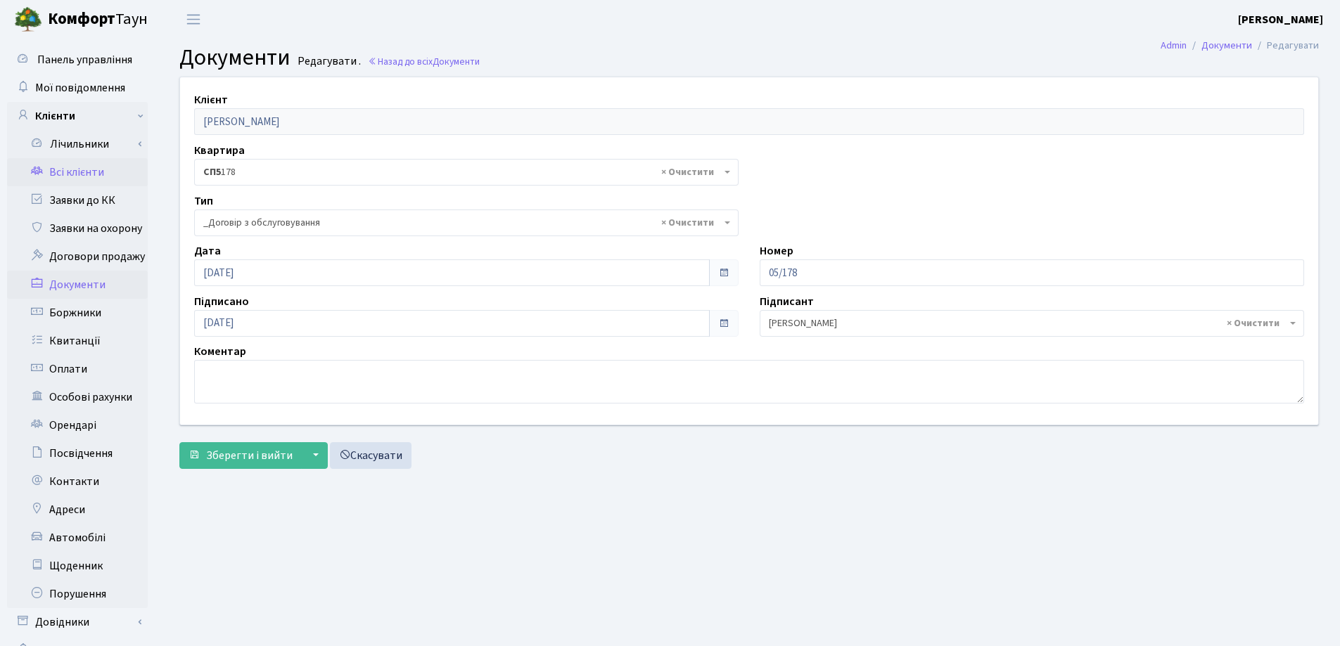
click at [96, 177] on link "Всі клієнти" at bounding box center [77, 172] width 141 height 28
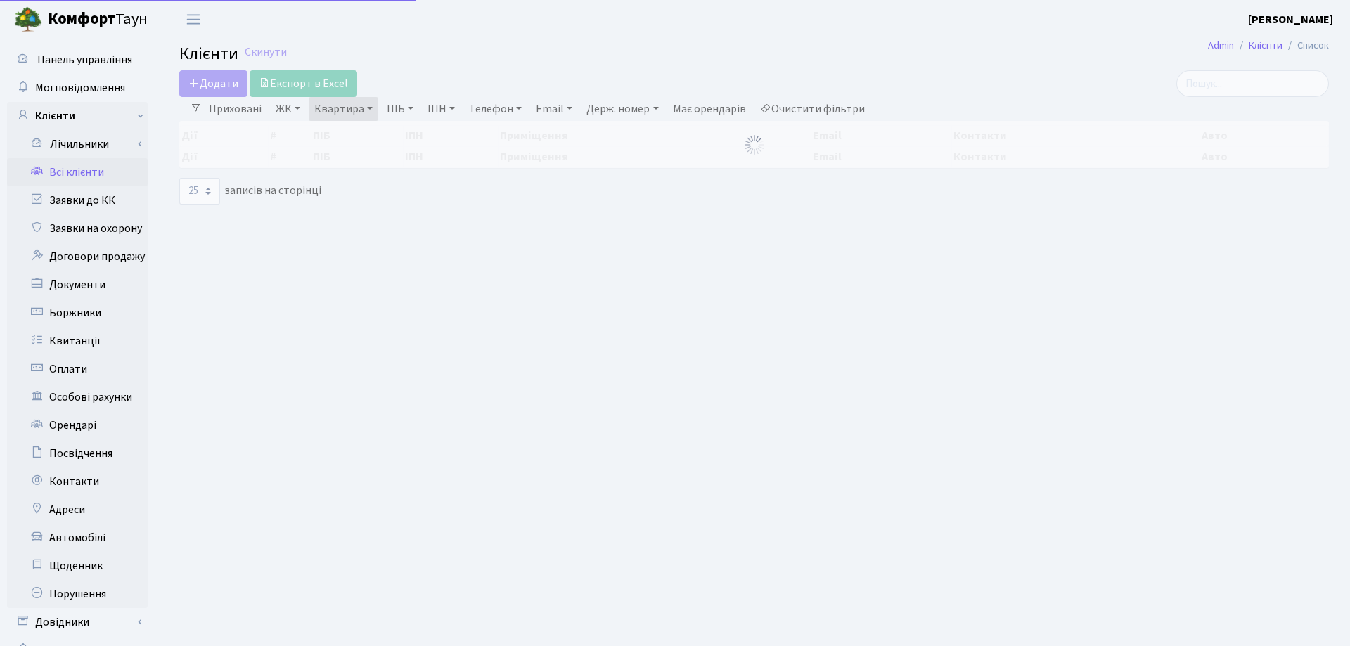
select select "25"
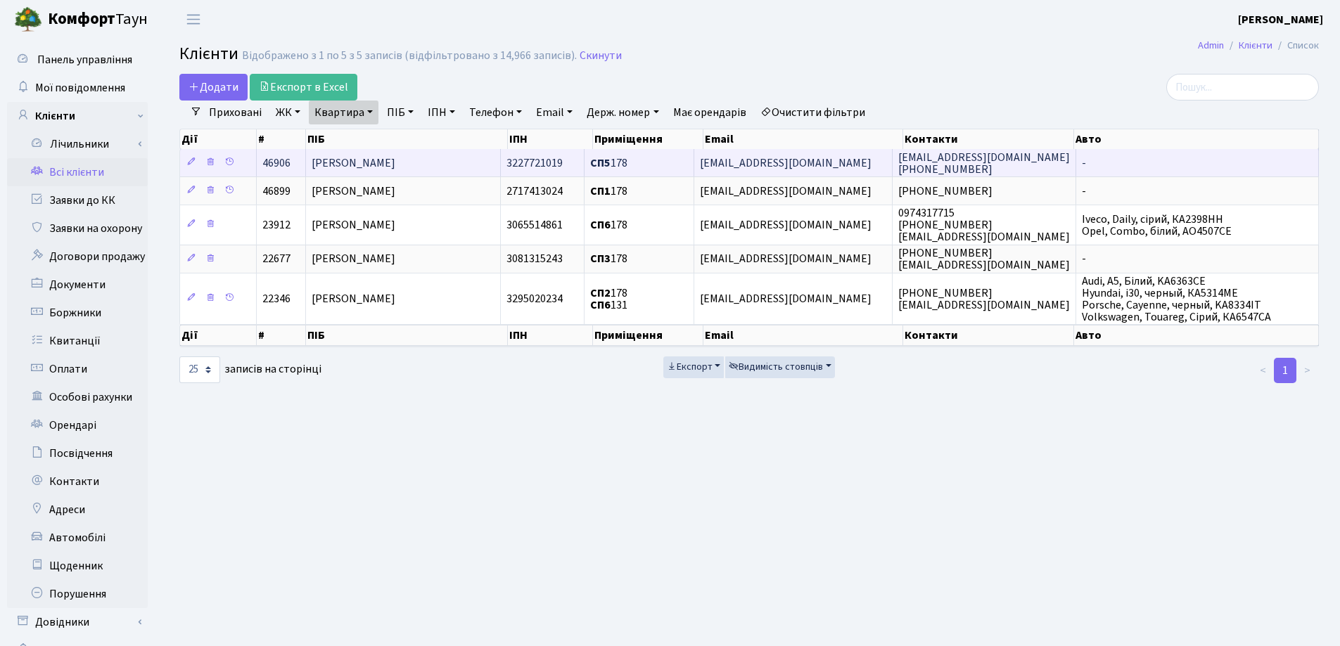
click at [395, 160] on span "[PERSON_NAME]" at bounding box center [354, 162] width 84 height 15
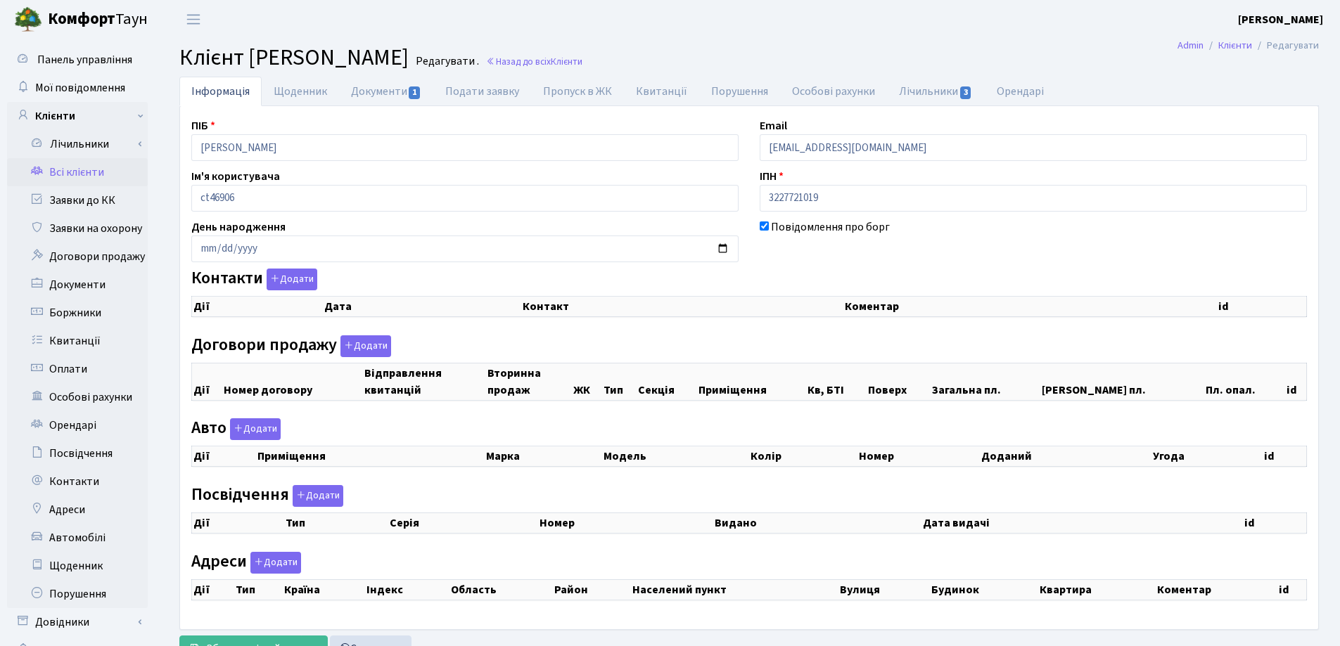
checkbox input "true"
select select "25"
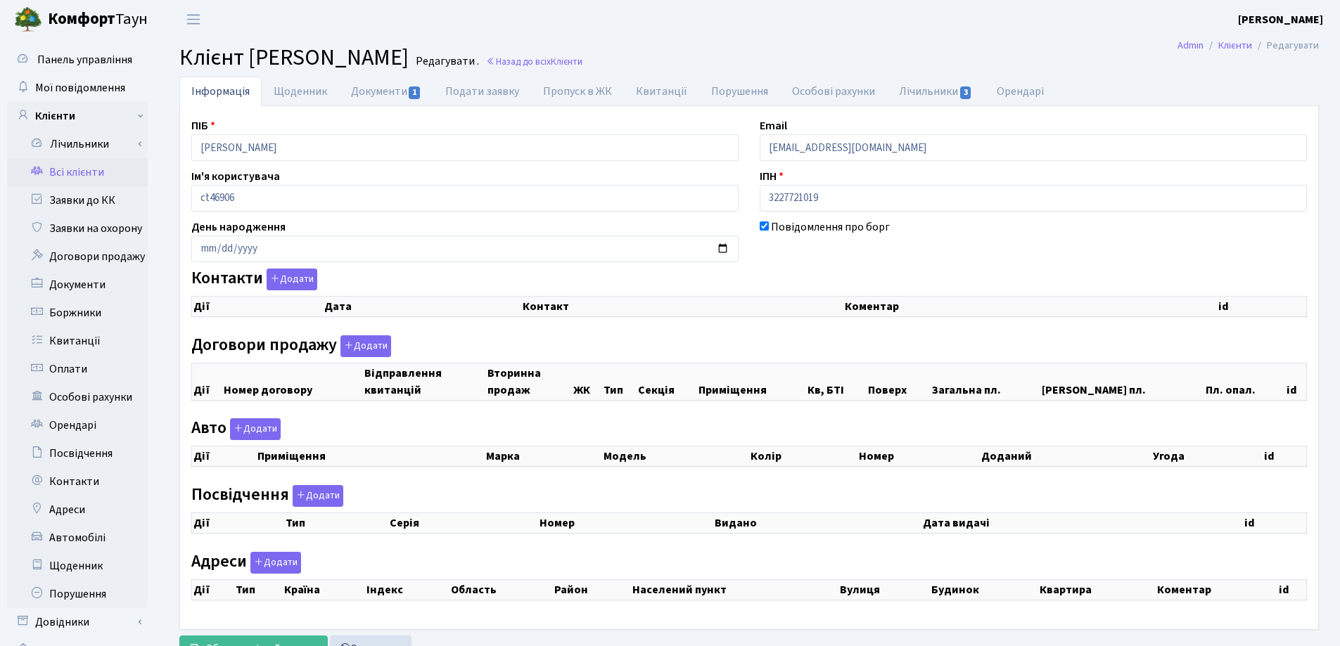
select select "25"
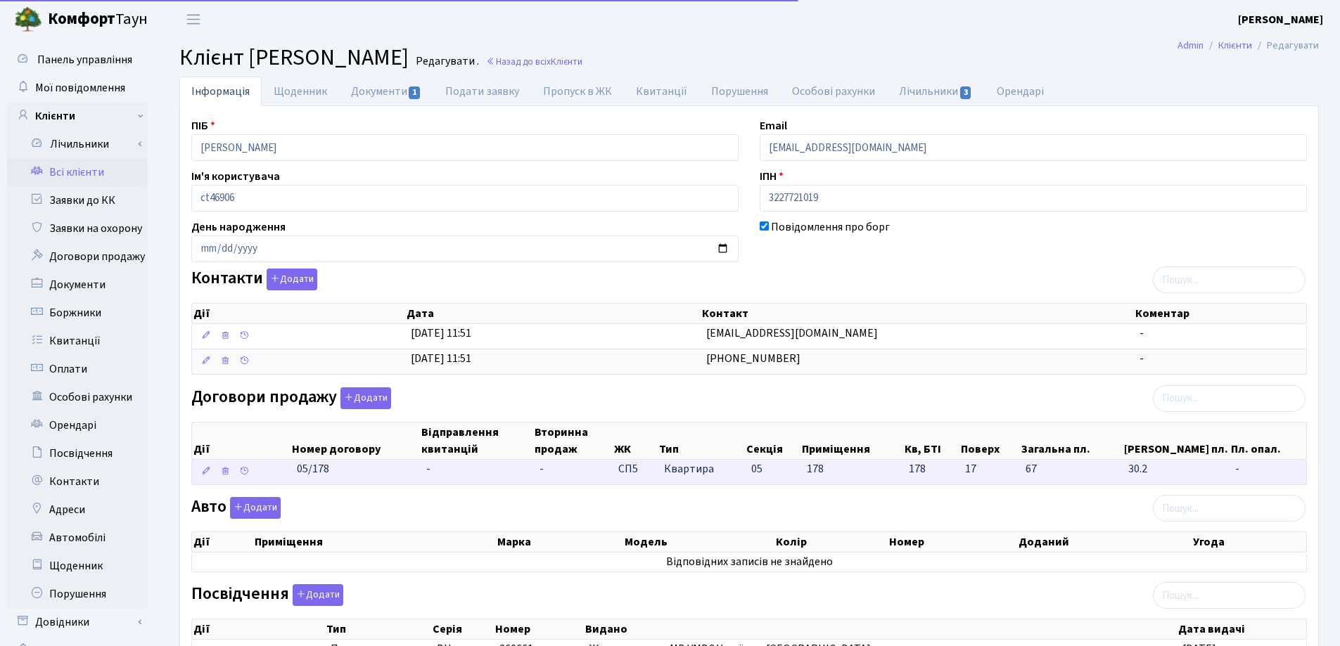
click at [440, 468] on td "-" at bounding box center [477, 472] width 113 height 25
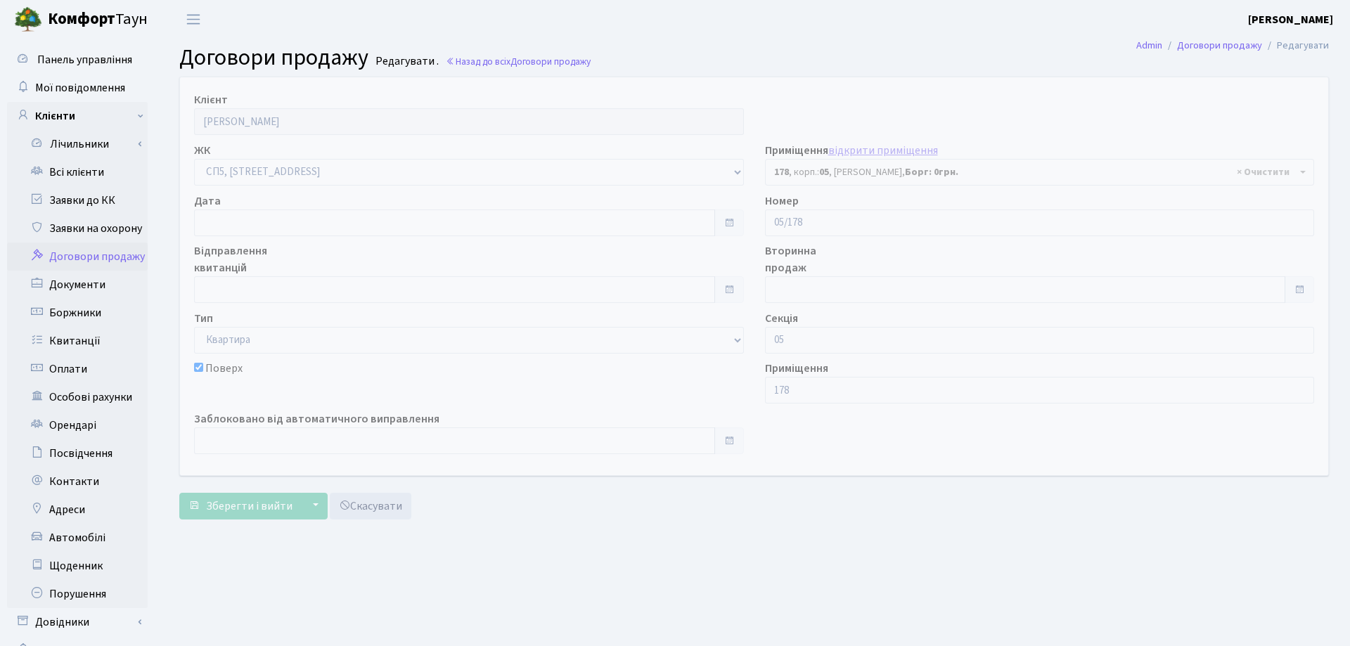
select select "21587"
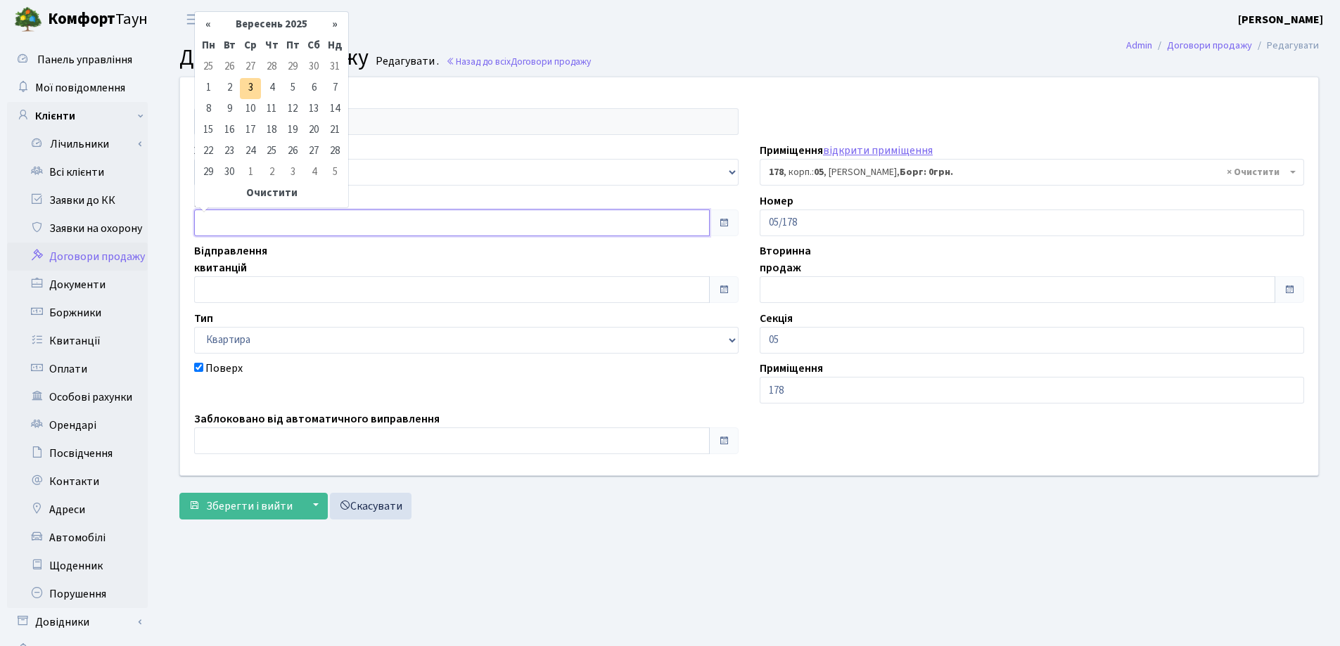
click at [297, 219] on input "text" at bounding box center [451, 223] width 515 height 27
type input "[DATE]"
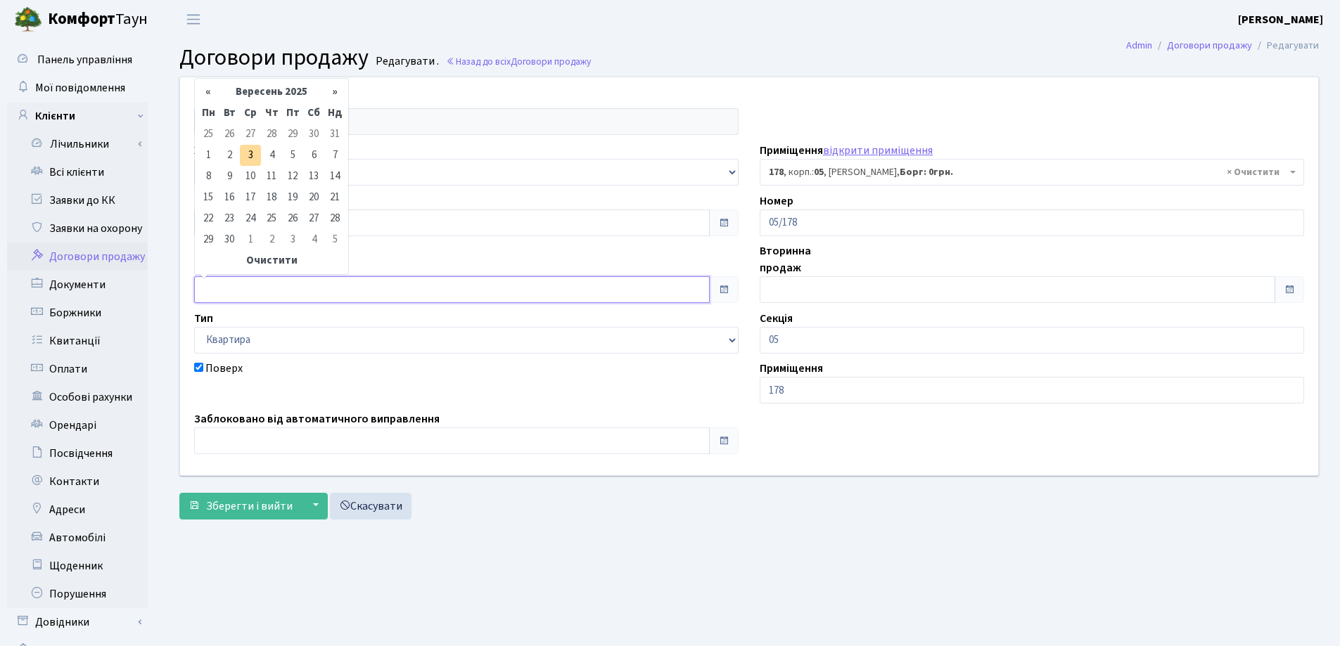
click at [309, 289] on input "text" at bounding box center [451, 289] width 515 height 27
type input "[DATE]"
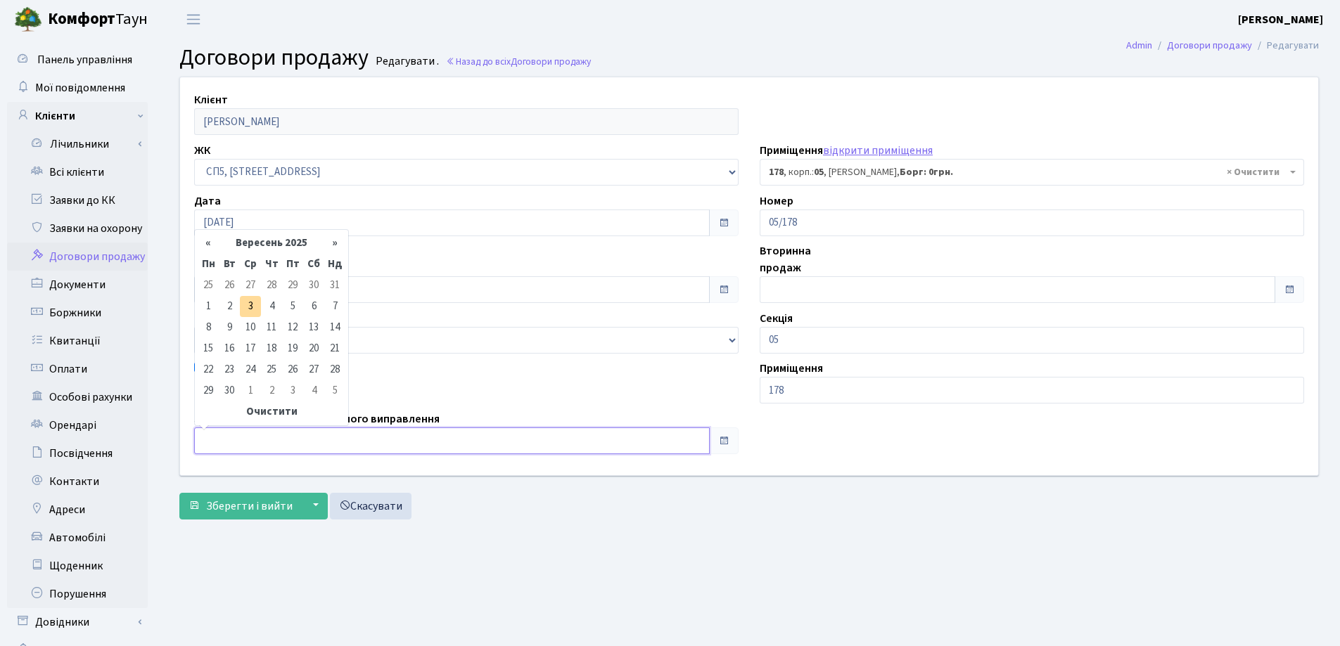
click at [314, 437] on input "text" at bounding box center [451, 441] width 515 height 27
type input "03.09.2025"
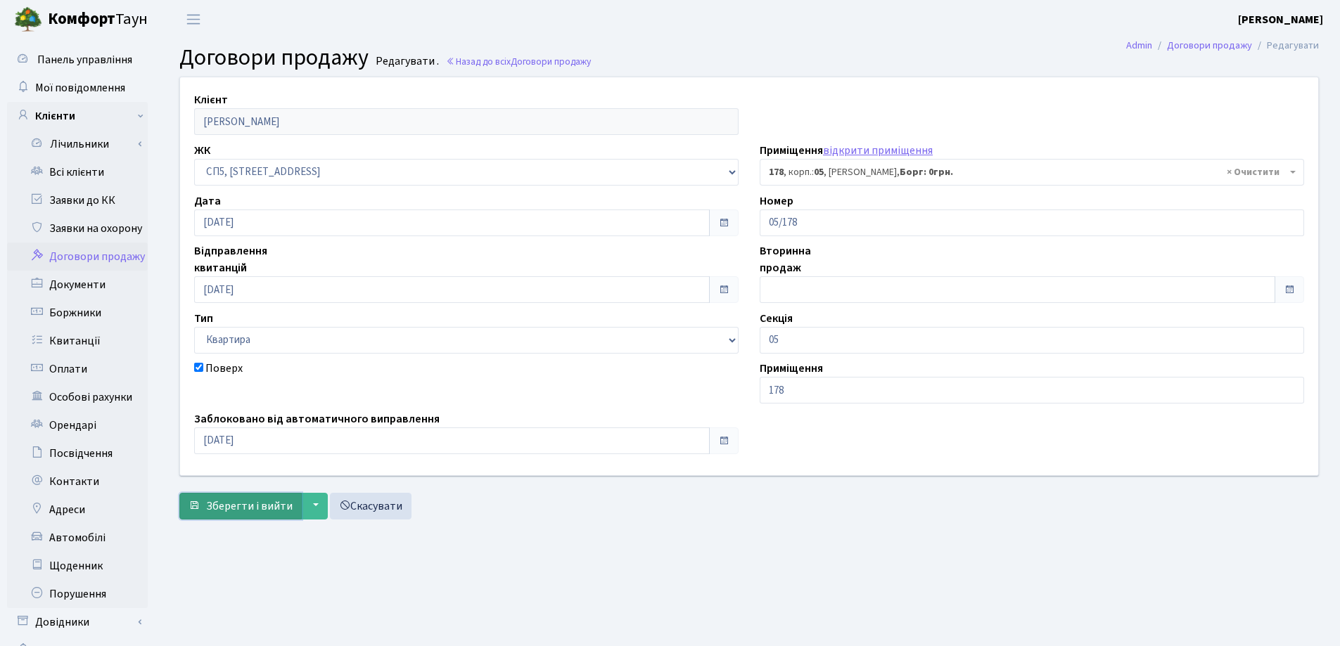
click at [274, 508] on span "Зберегти і вийти" at bounding box center [249, 506] width 86 height 15
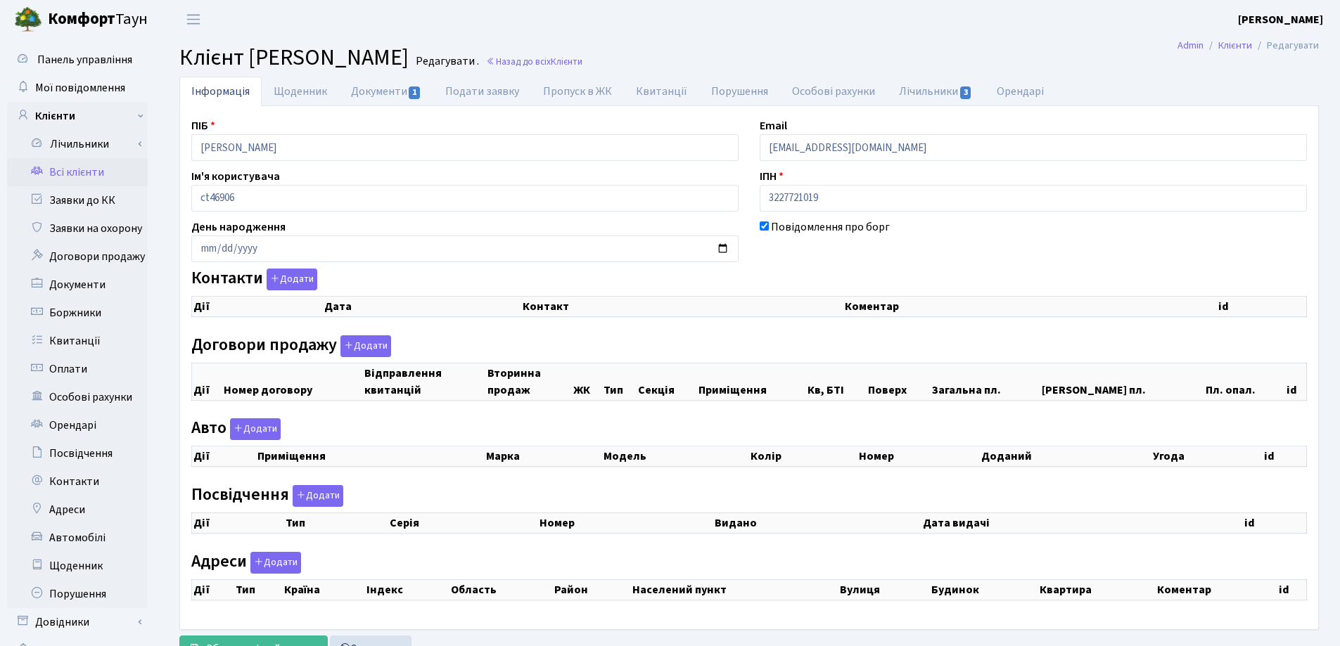
checkbox input "true"
select select "25"
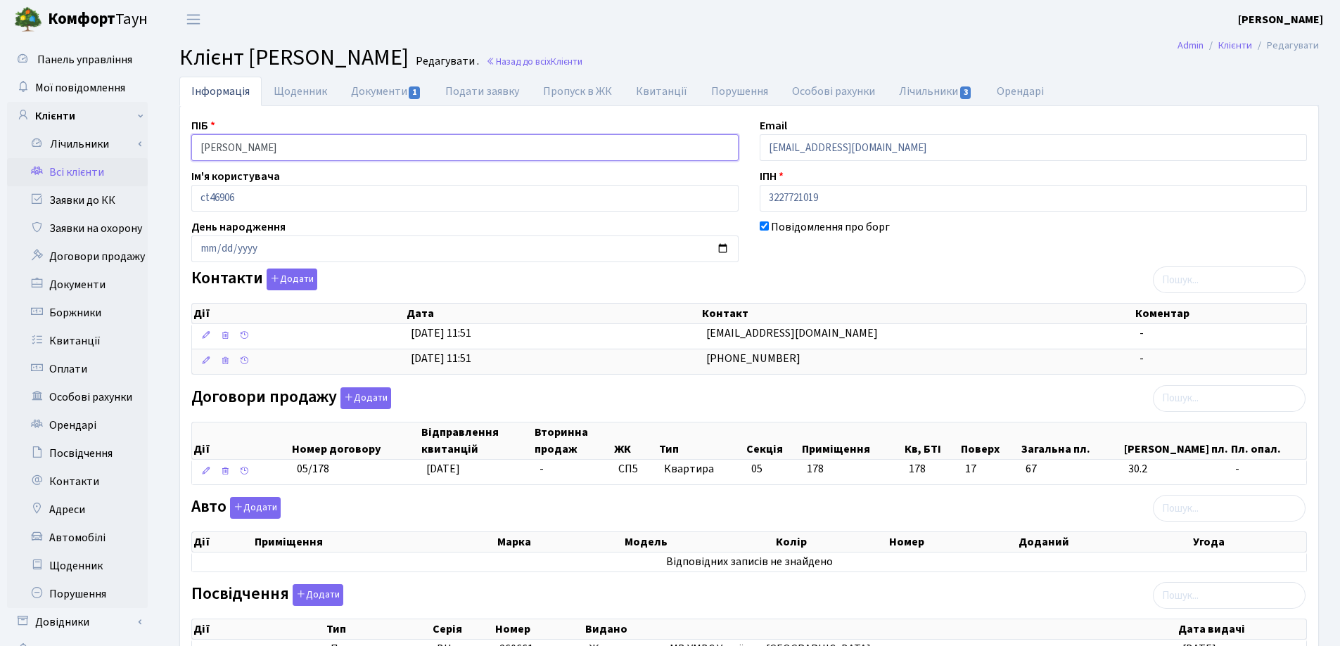
drag, startPoint x: 458, startPoint y: 155, endPoint x: 113, endPoint y: 161, distance: 344.6
click at [113, 161] on div "Панель управління Мої повідомлення Клієнти Лічильники Показання" at bounding box center [670, 456] width 1340 height 834
click at [671, 22] on header "Комфорт Таун Лоскутова В. С. Мій обліковий запис Вийти" at bounding box center [670, 19] width 1340 height 39
drag, startPoint x: 420, startPoint y: 158, endPoint x: 113, endPoint y: 137, distance: 308.0
click at [39, 129] on div "Панель управління Мої повідомлення Клієнти Лічильники Показання" at bounding box center [670, 456] width 1340 height 834
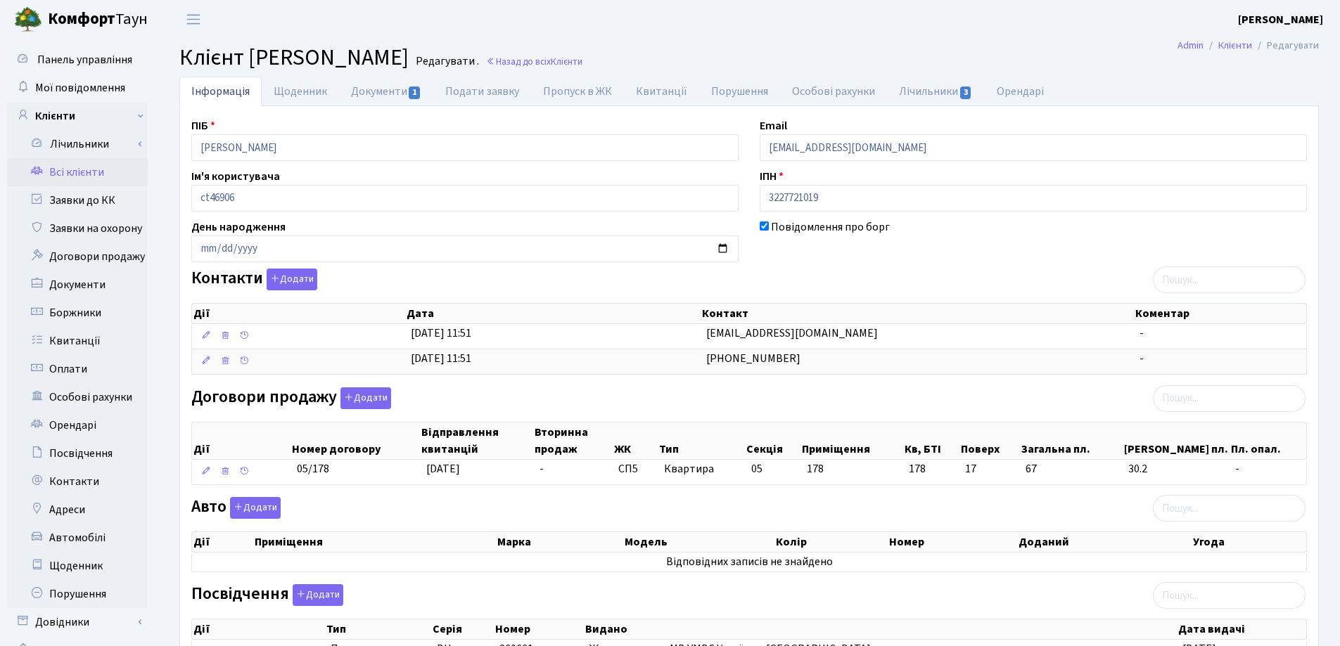
click at [565, 41] on main "Admin Клієнти Редагувати Клієнт Тичина Сергій Олександрович Редагувати . Назад …" at bounding box center [748, 456] width 1181 height 834
click at [582, 63] on link "Назад до всіх Клієнти" at bounding box center [534, 61] width 96 height 13
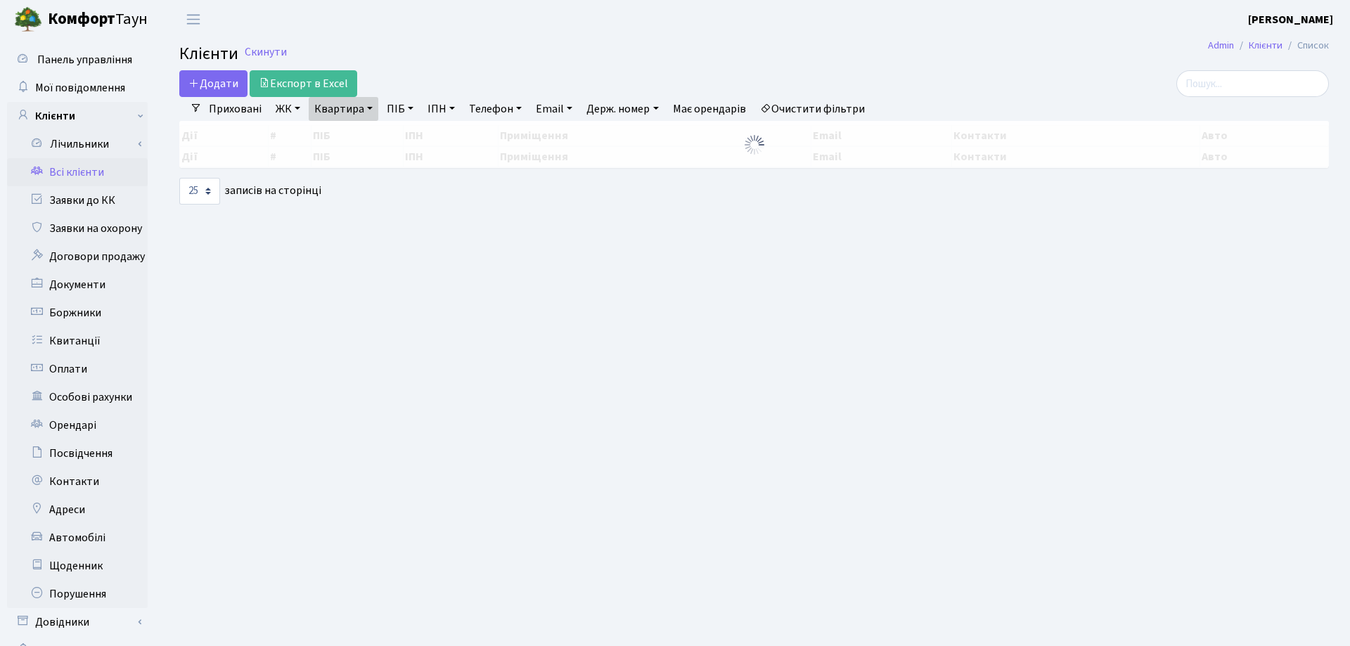
select select "25"
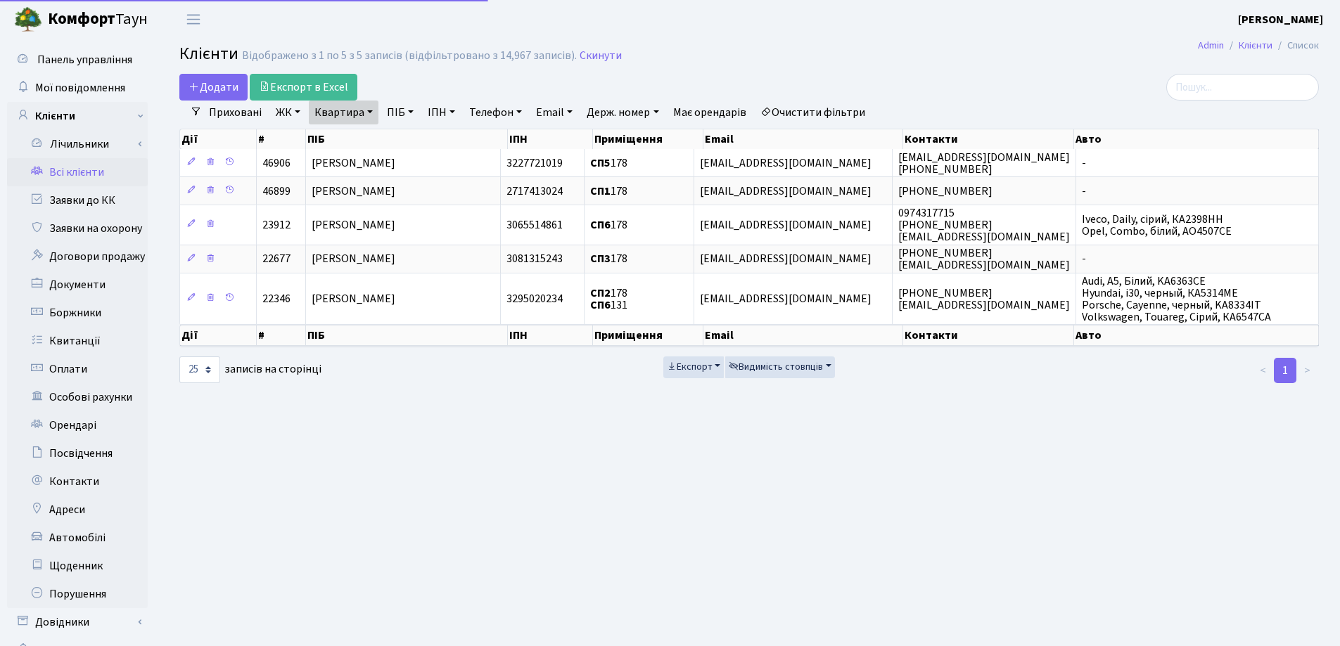
click at [369, 108] on link "Квартира" at bounding box center [344, 113] width 70 height 24
click at [367, 146] on input "178" at bounding box center [350, 140] width 82 height 27
type input "1"
type input "12"
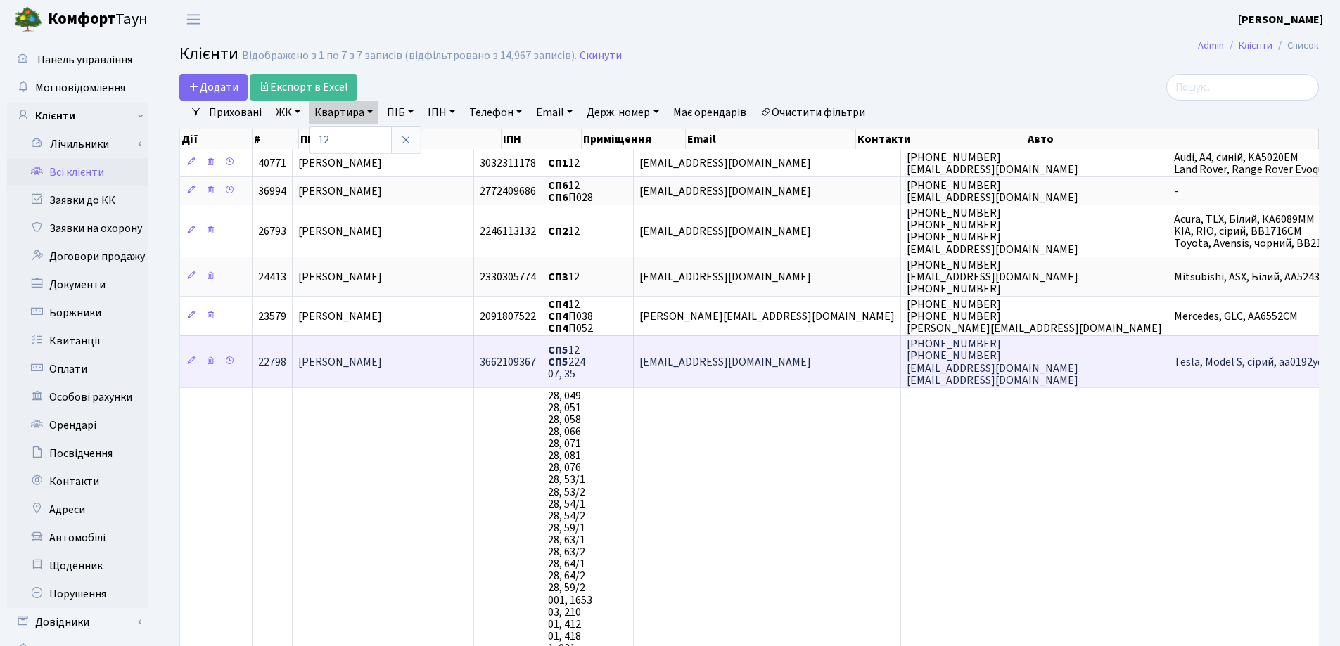
click at [382, 367] on span "[PERSON_NAME]" at bounding box center [340, 361] width 84 height 15
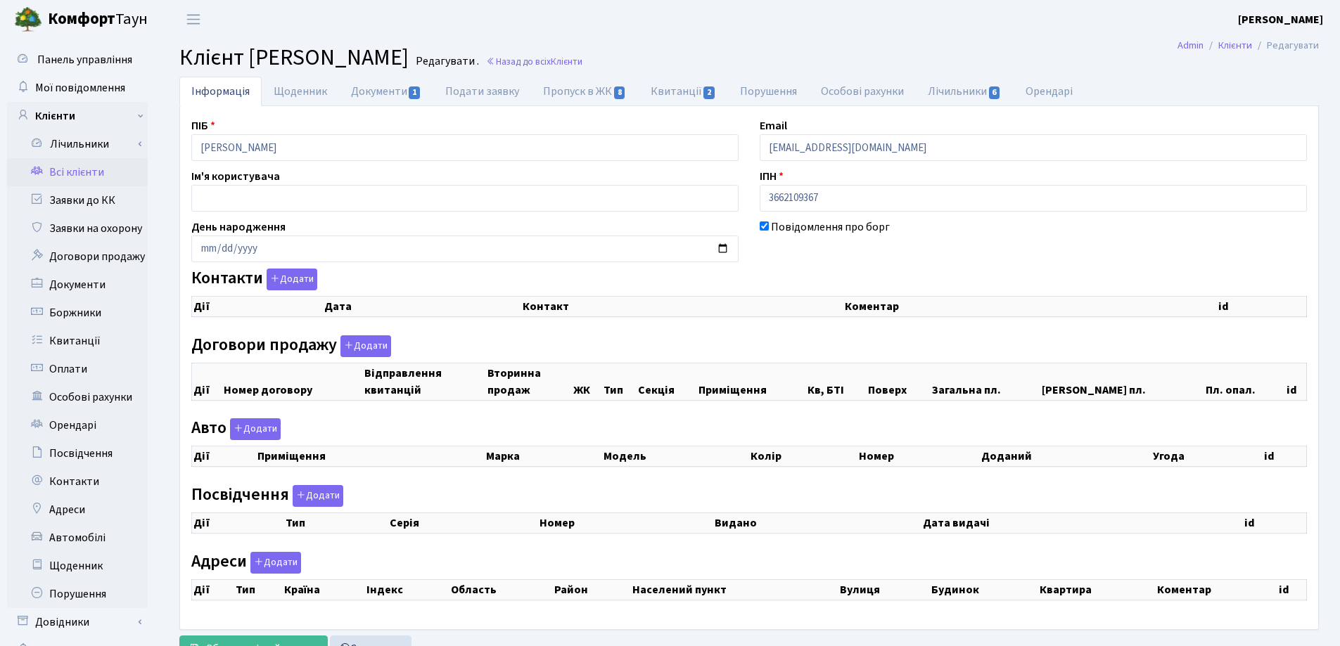
select select "25"
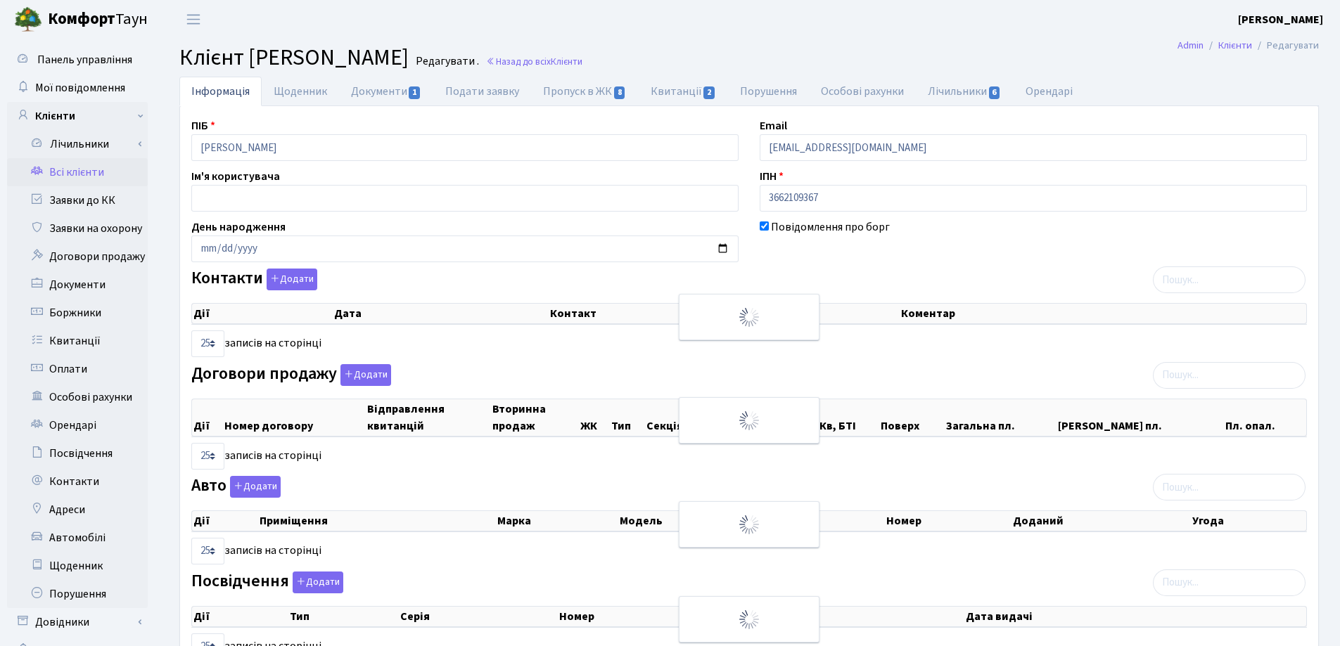
checkbox input "true"
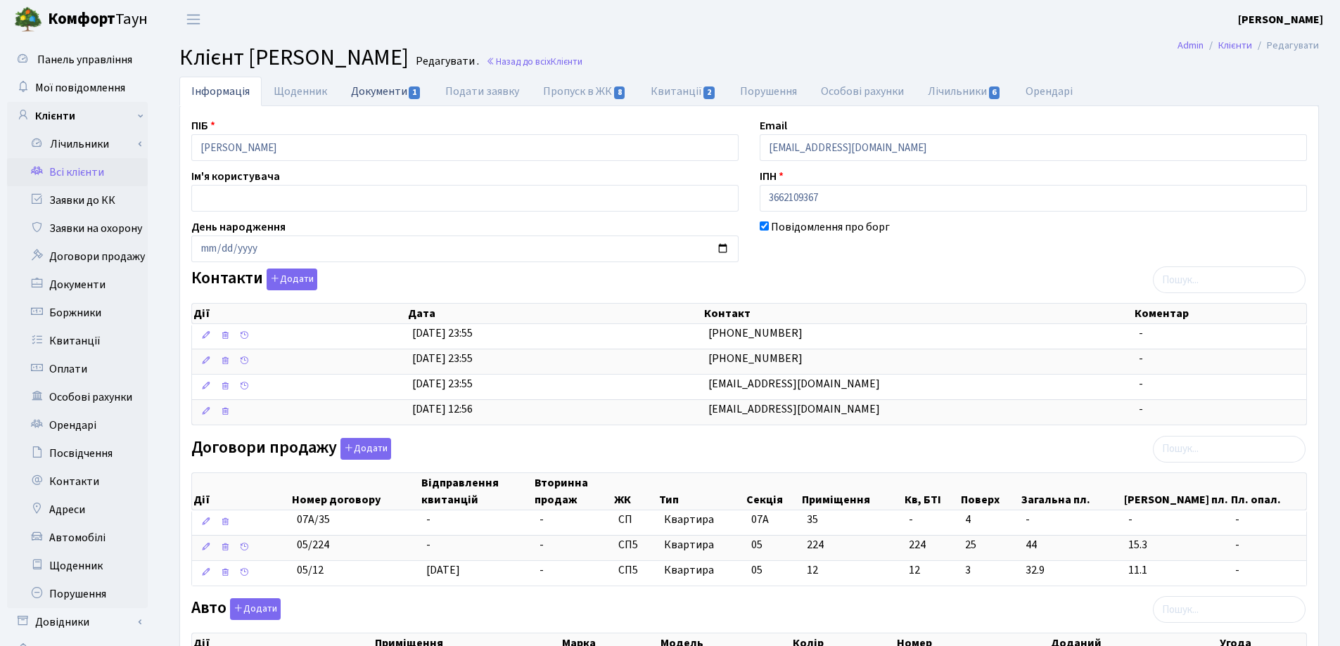
click at [385, 94] on link "Документи 1" at bounding box center [386, 91] width 94 height 29
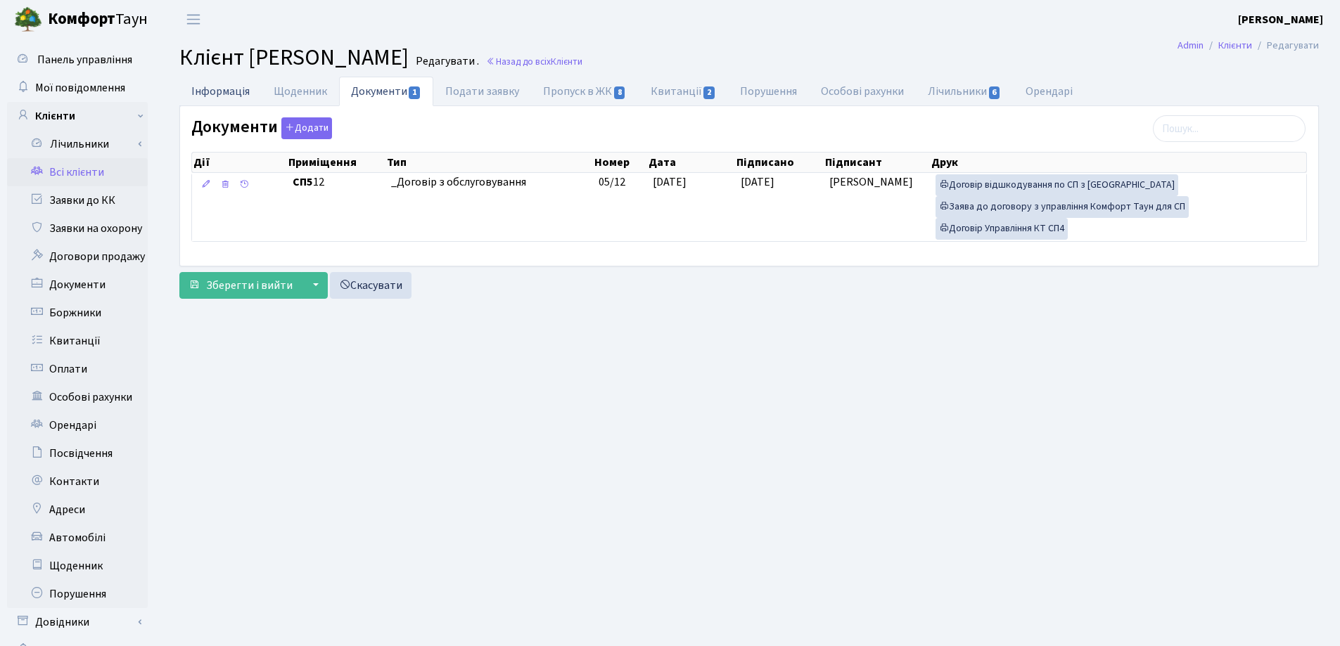
click at [216, 96] on link "Інформація" at bounding box center [220, 91] width 82 height 29
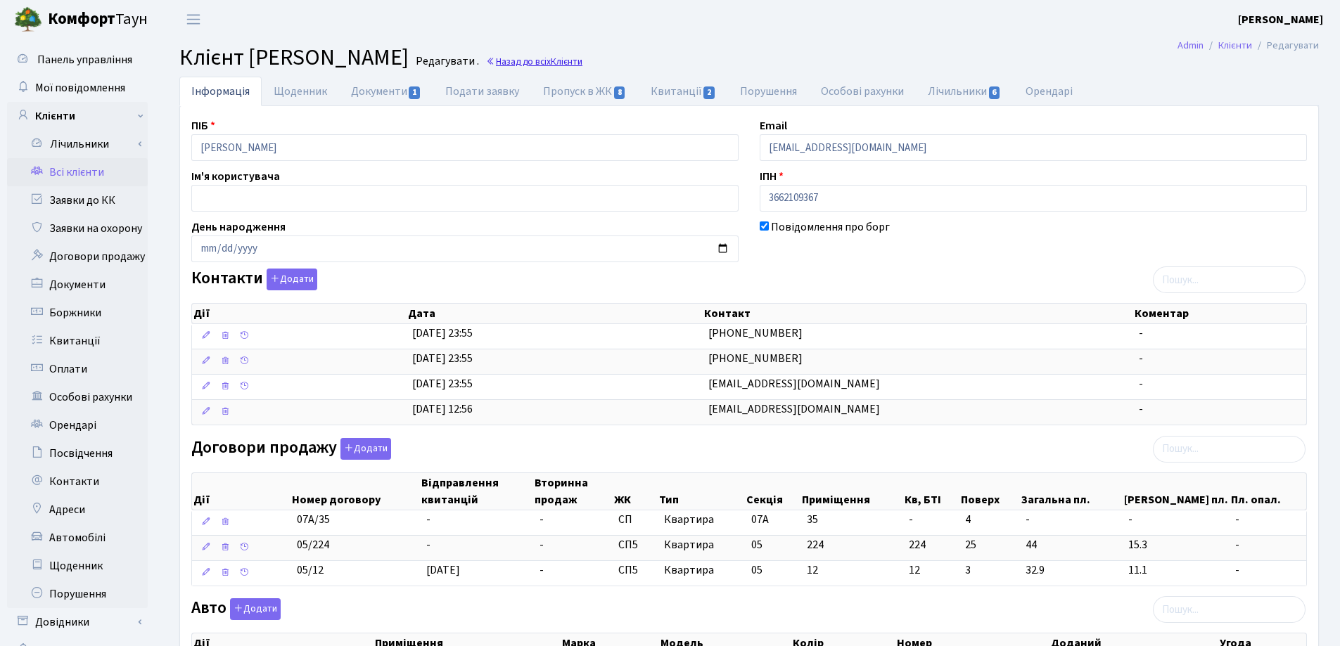
click at [582, 58] on link "Назад до всіх Клієнти" at bounding box center [534, 61] width 96 height 13
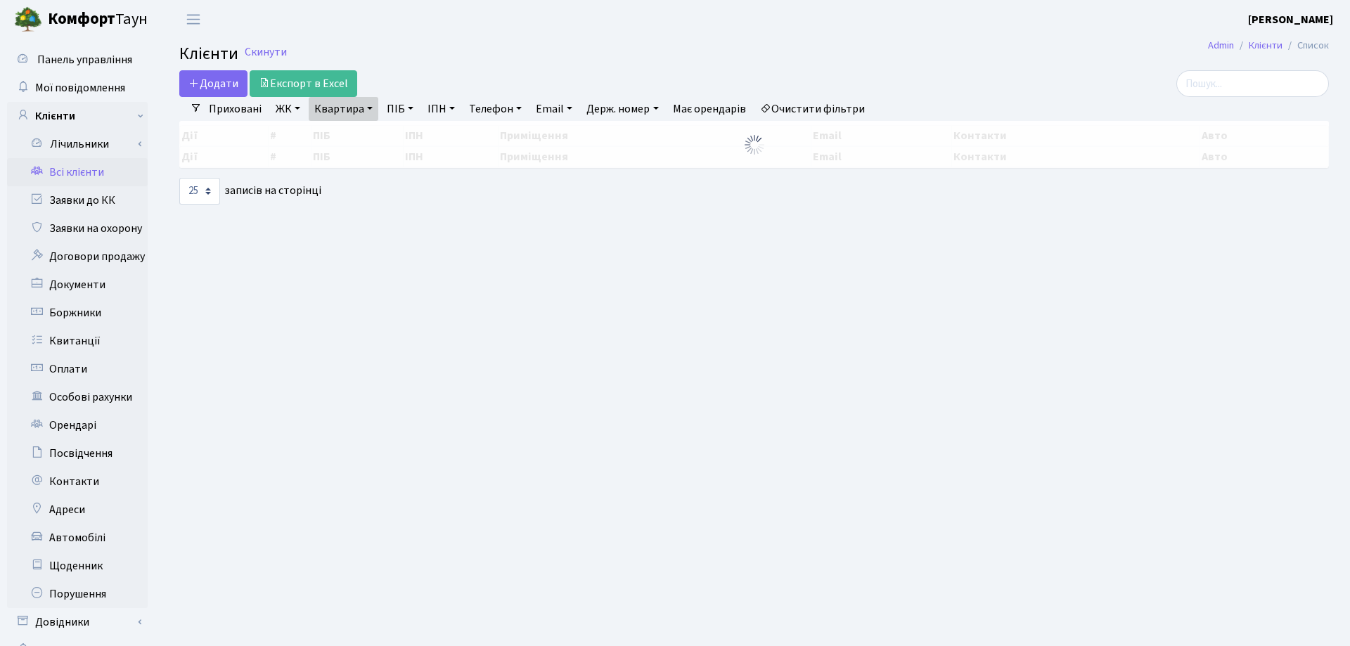
select select "25"
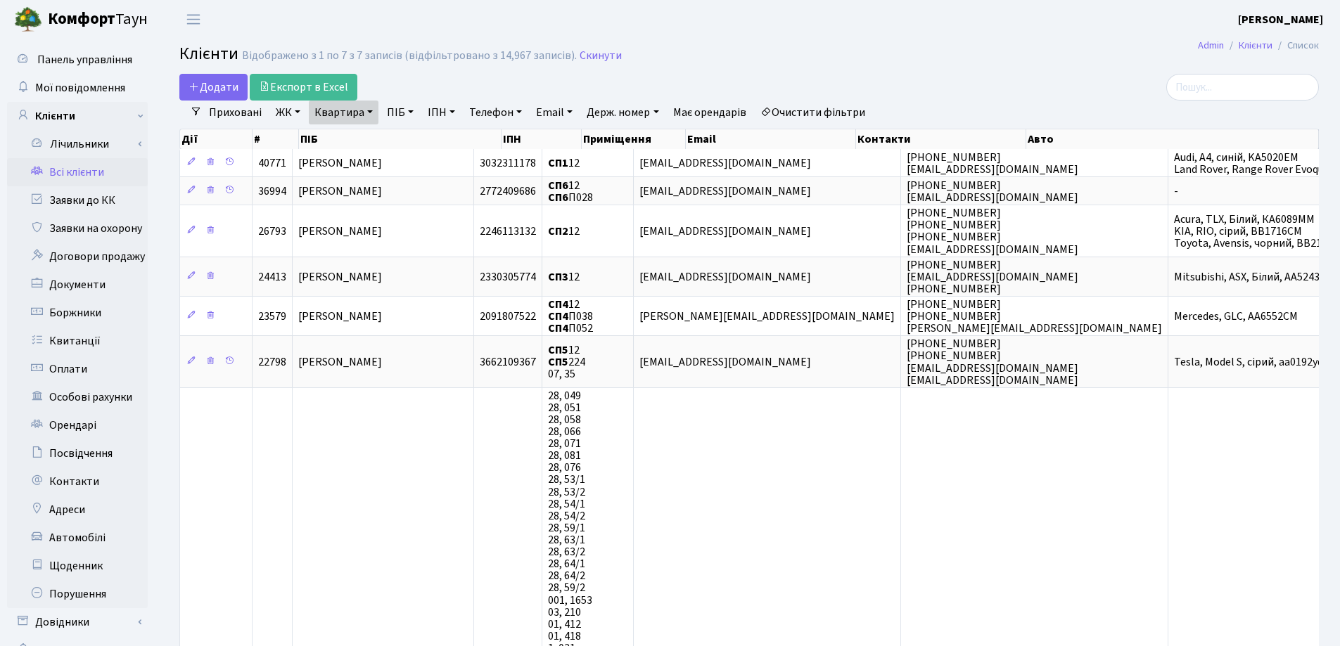
click at [370, 111] on link "Квартира" at bounding box center [344, 113] width 70 height 24
click at [409, 143] on icon at bounding box center [405, 139] width 11 height 11
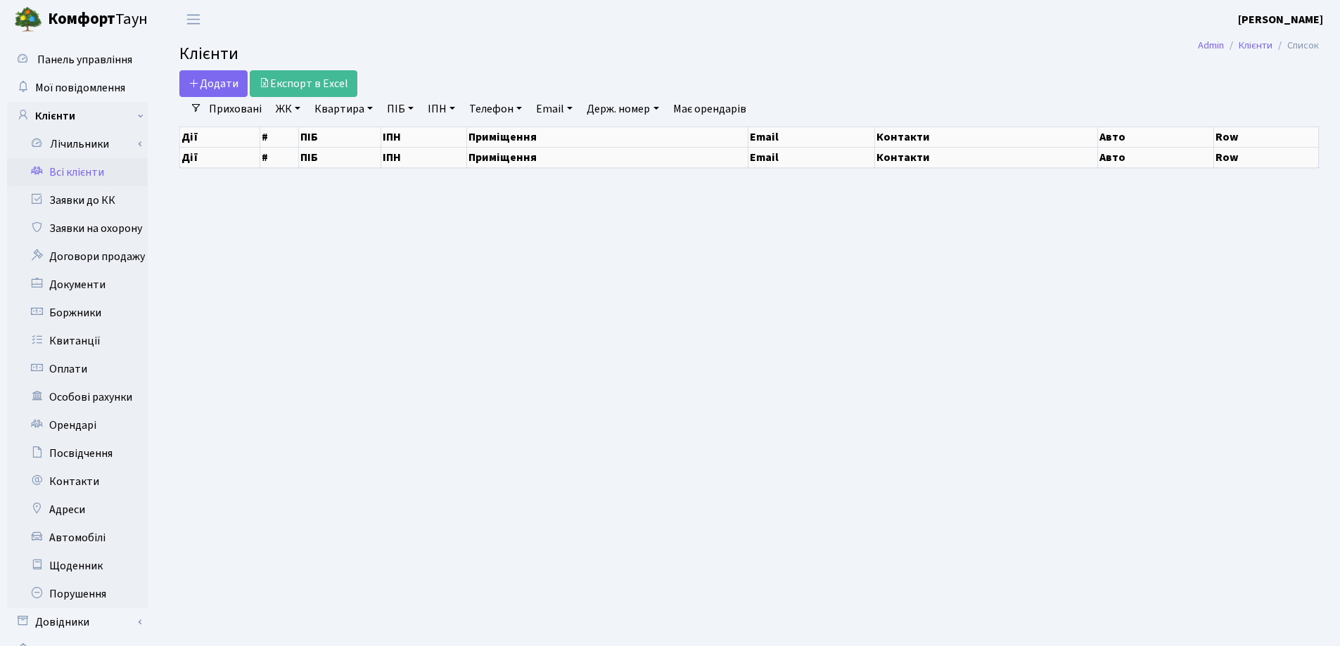
select select "25"
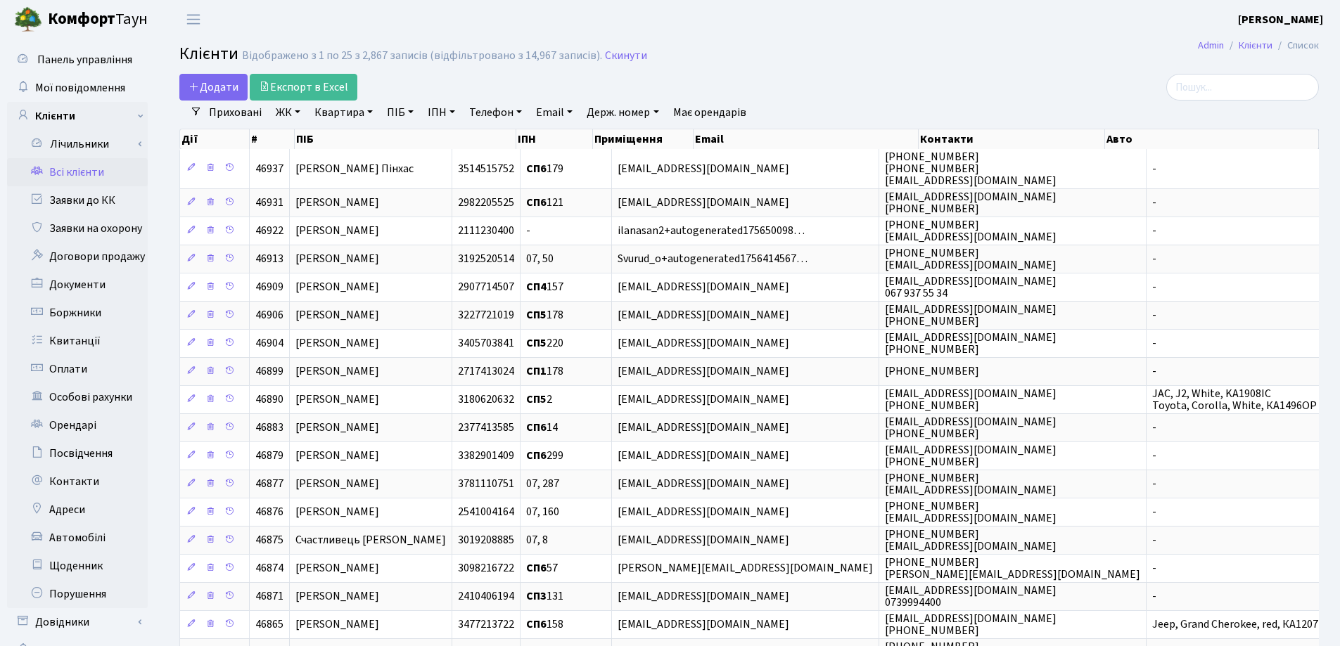
click at [371, 113] on link "Квартира" at bounding box center [344, 113] width 70 height 24
type input "47а"
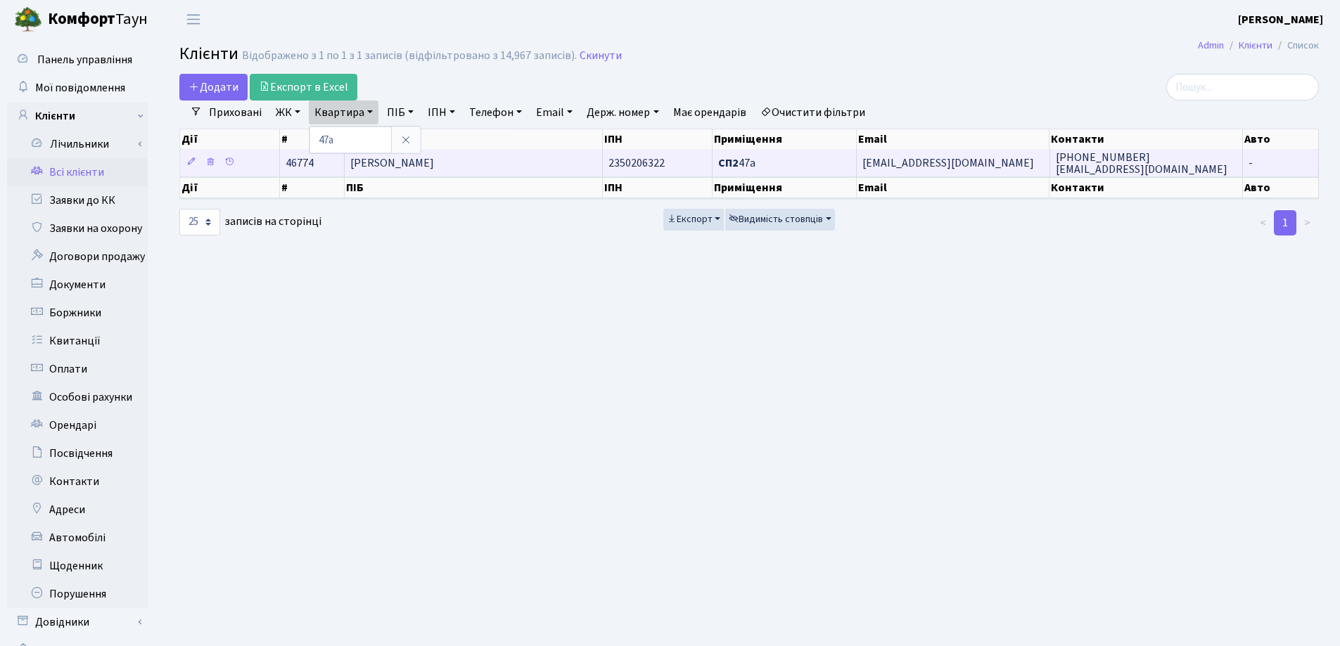
click at [434, 165] on span "[PERSON_NAME]" at bounding box center [392, 162] width 84 height 15
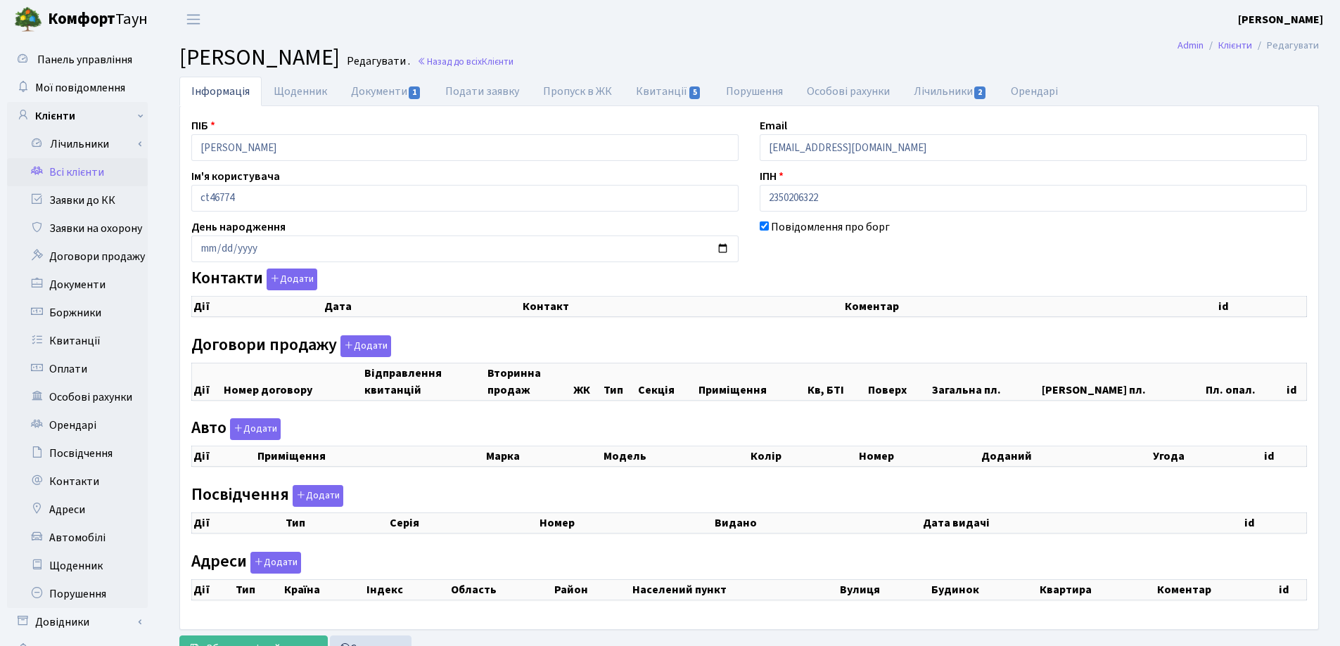
checkbox input "true"
select select "25"
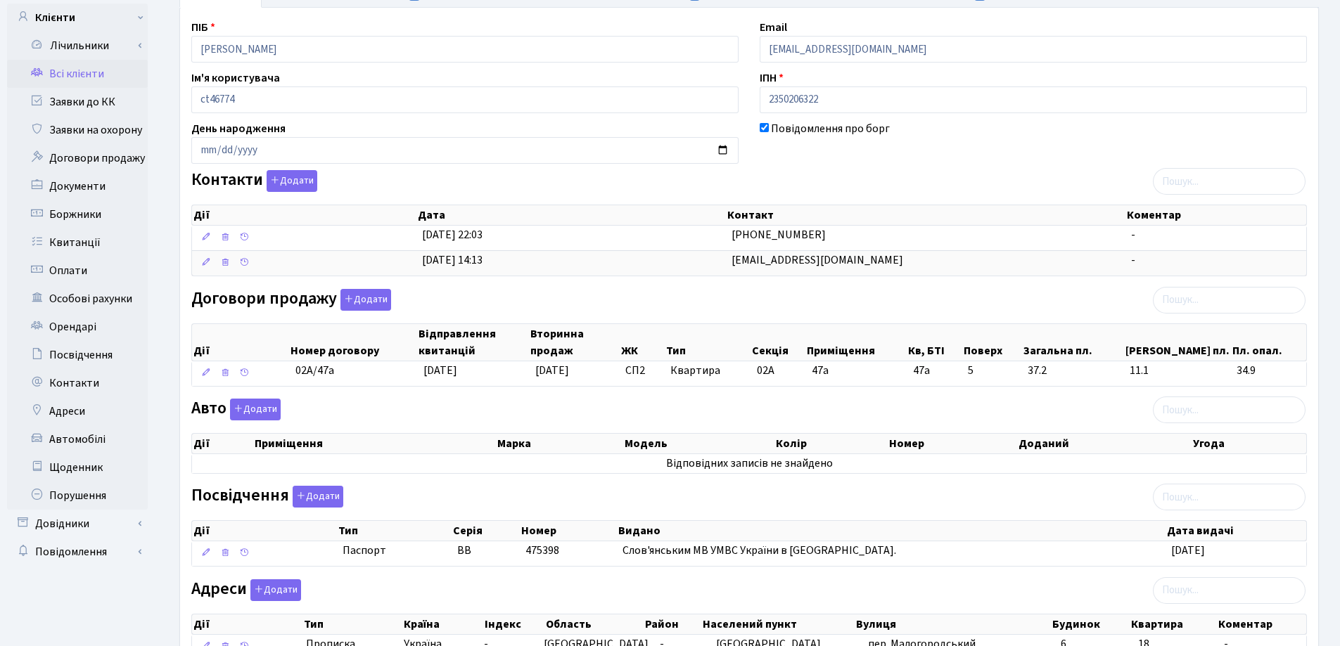
scroll to position [211, 0]
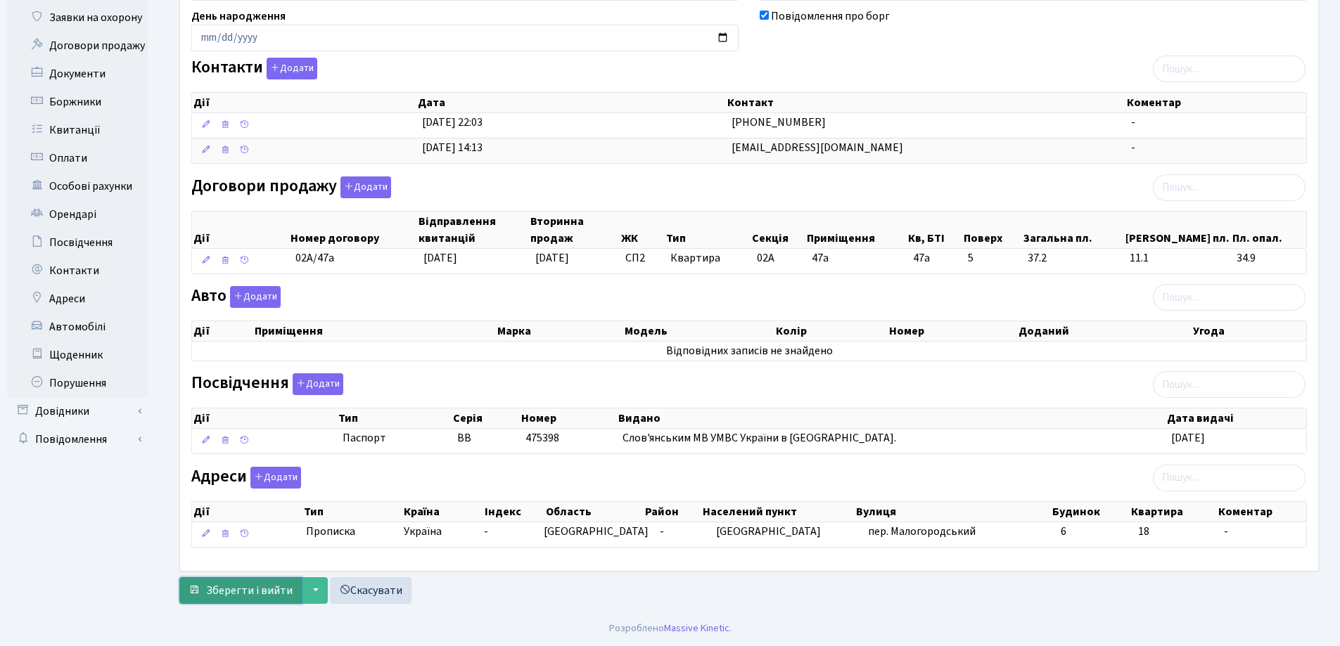
click at [239, 592] on span "Зберегти і вийти" at bounding box center [249, 590] width 86 height 15
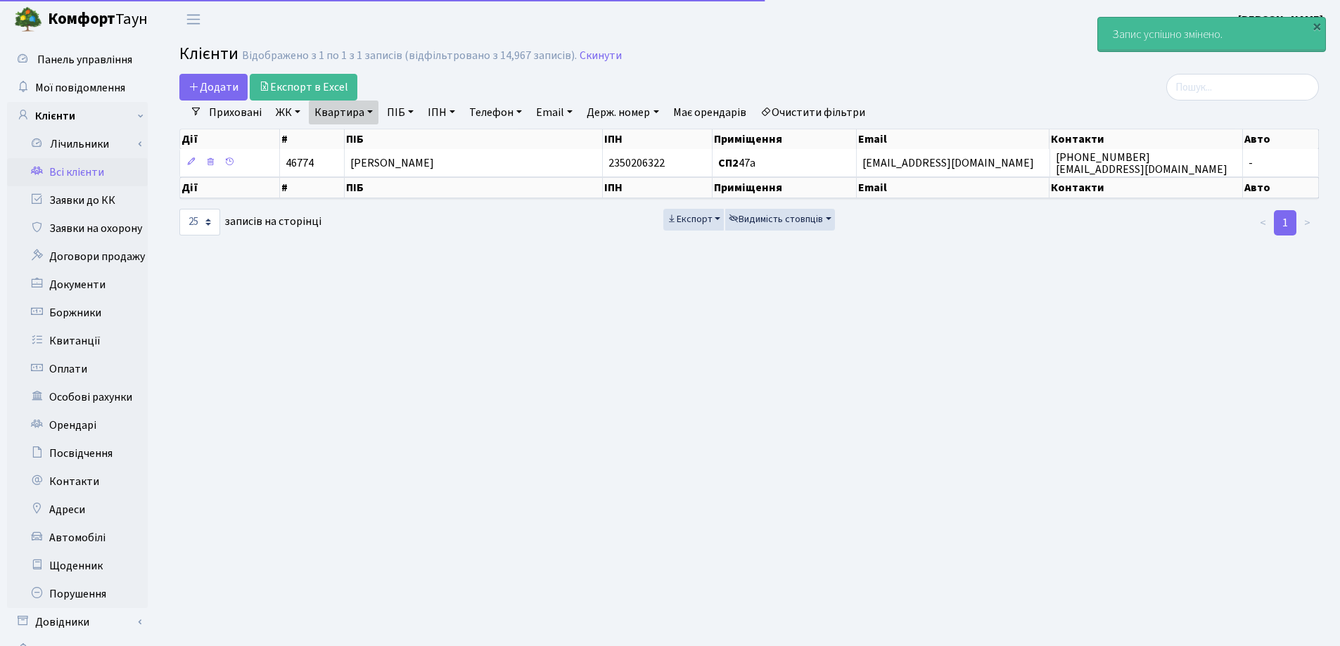
select select "25"
click at [367, 109] on link "Квартира" at bounding box center [344, 113] width 70 height 24
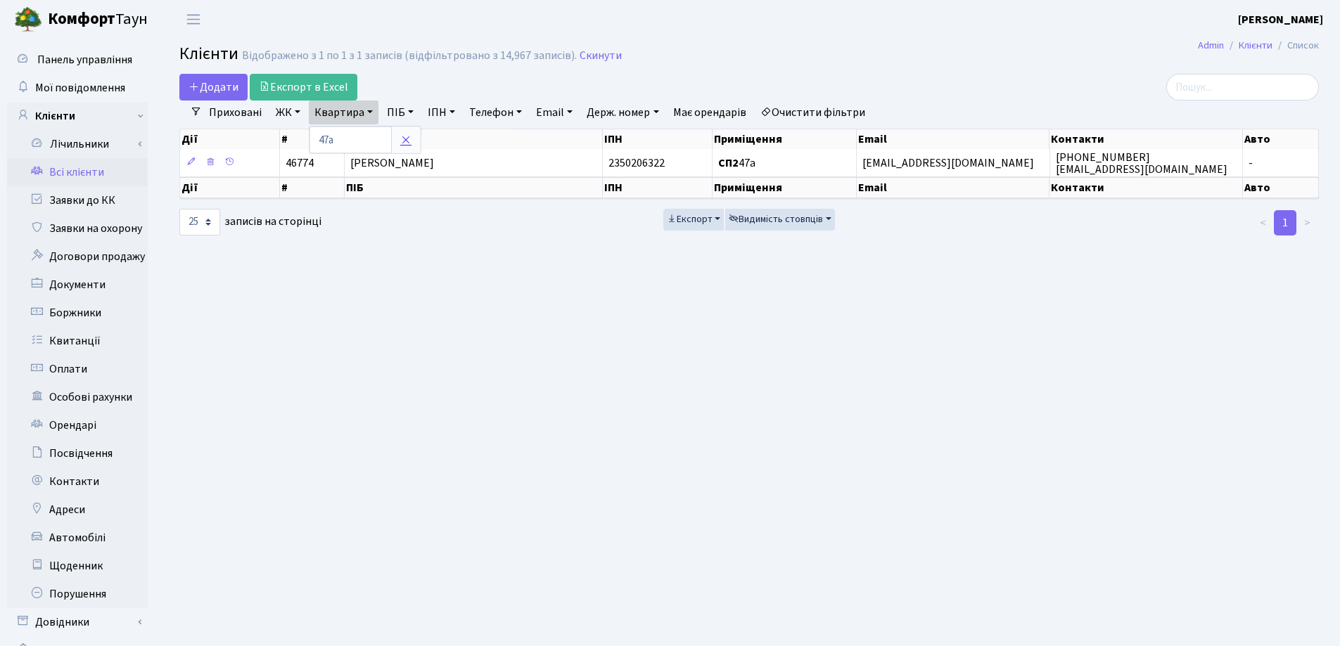
click at [407, 141] on icon at bounding box center [405, 139] width 11 height 11
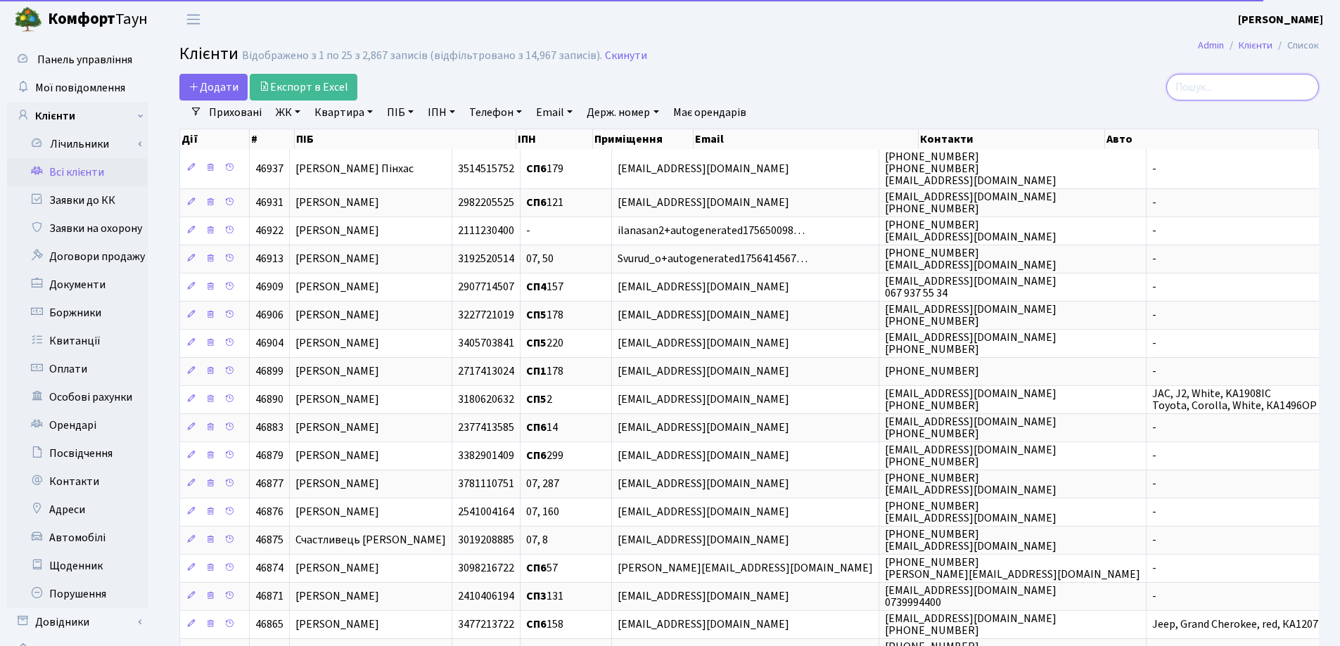
click at [1238, 88] on input "search" at bounding box center [1242, 87] width 153 height 27
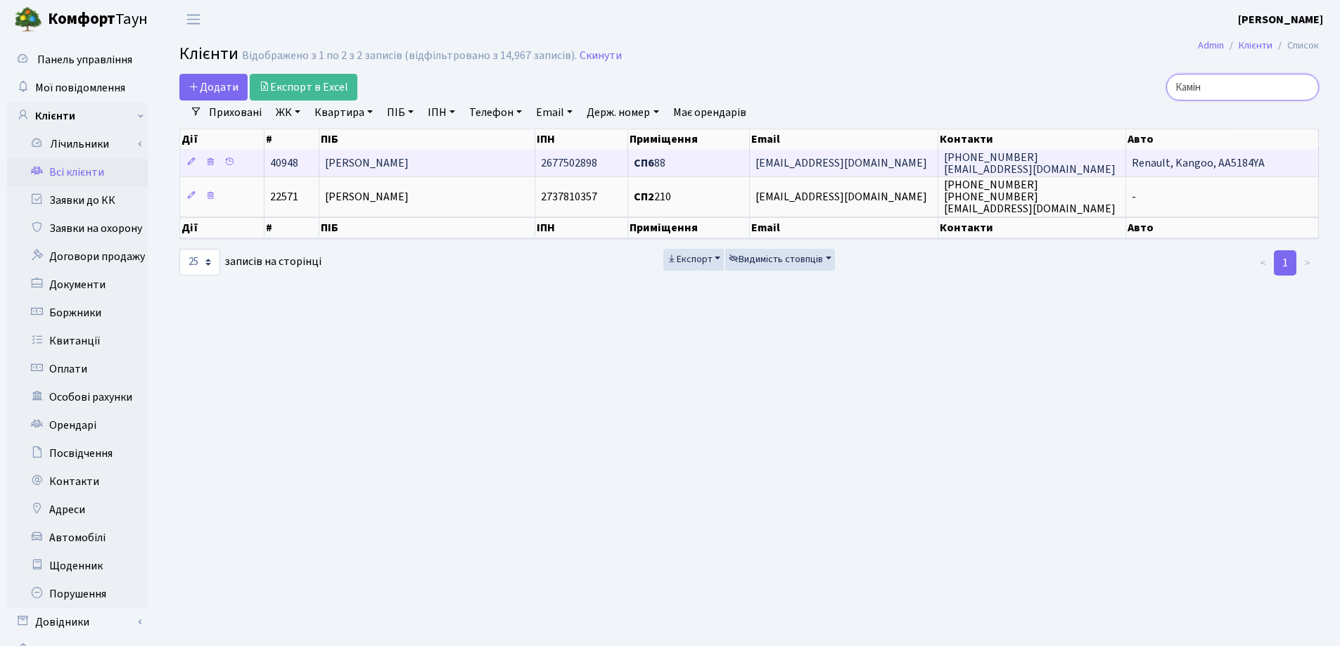
type input "Камін"
click at [409, 160] on span "Камінський Віталій Павлович" at bounding box center [367, 162] width 84 height 15
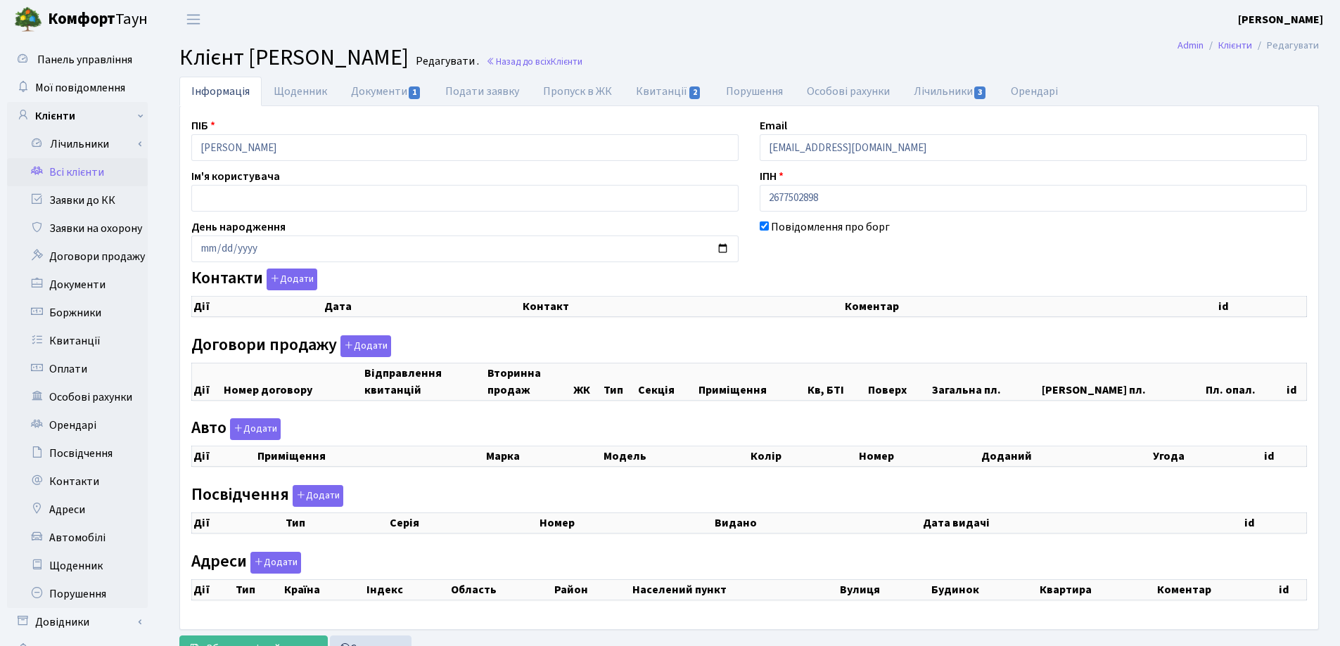
checkbox input "true"
select select "25"
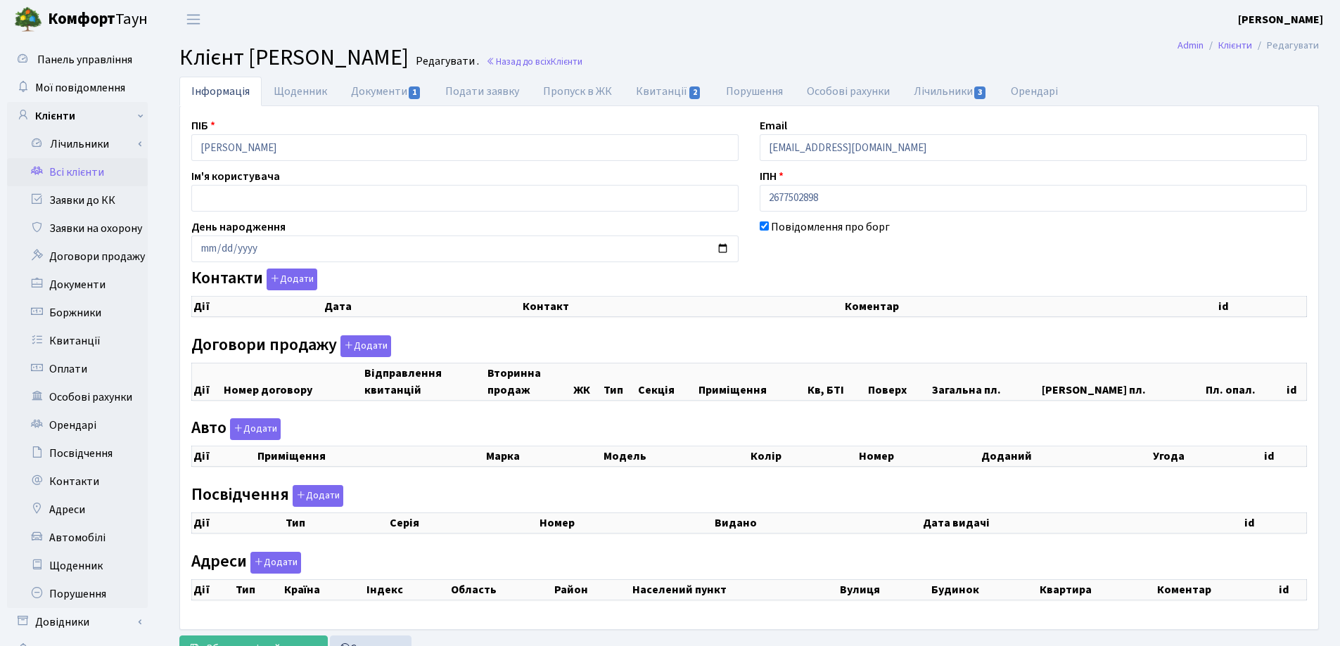
select select "25"
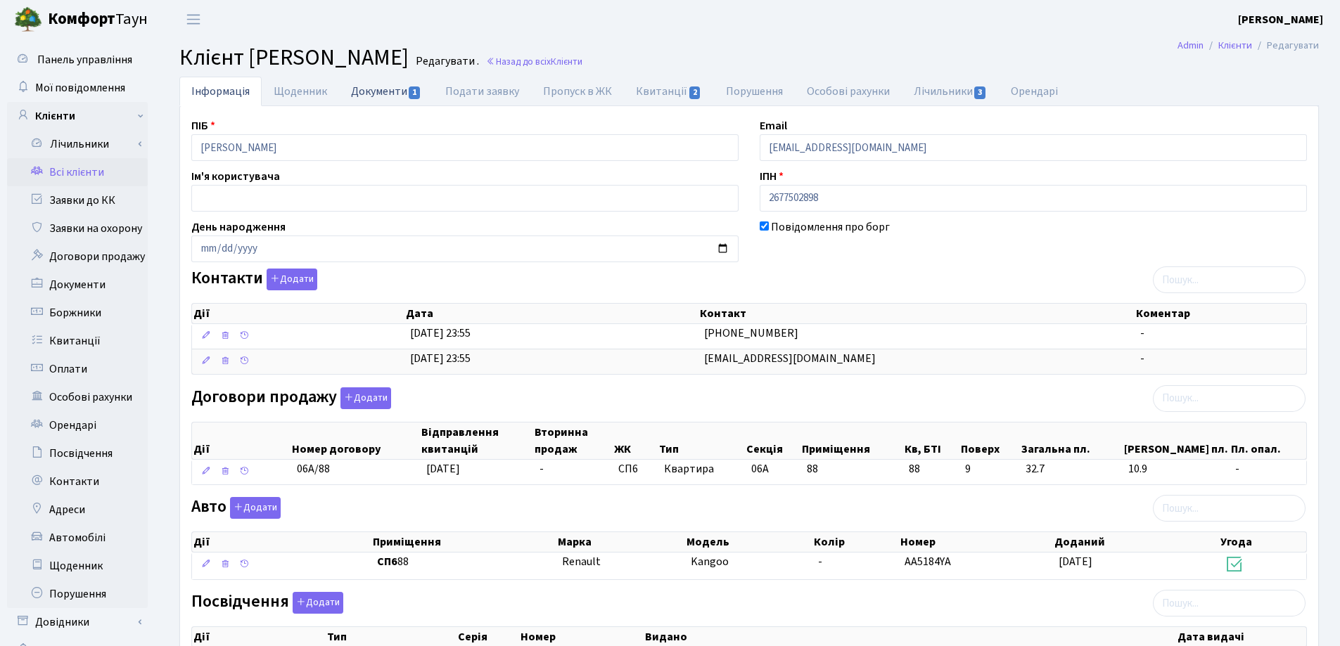
click at [375, 97] on link "Документи 1" at bounding box center [386, 91] width 94 height 29
select select "25"
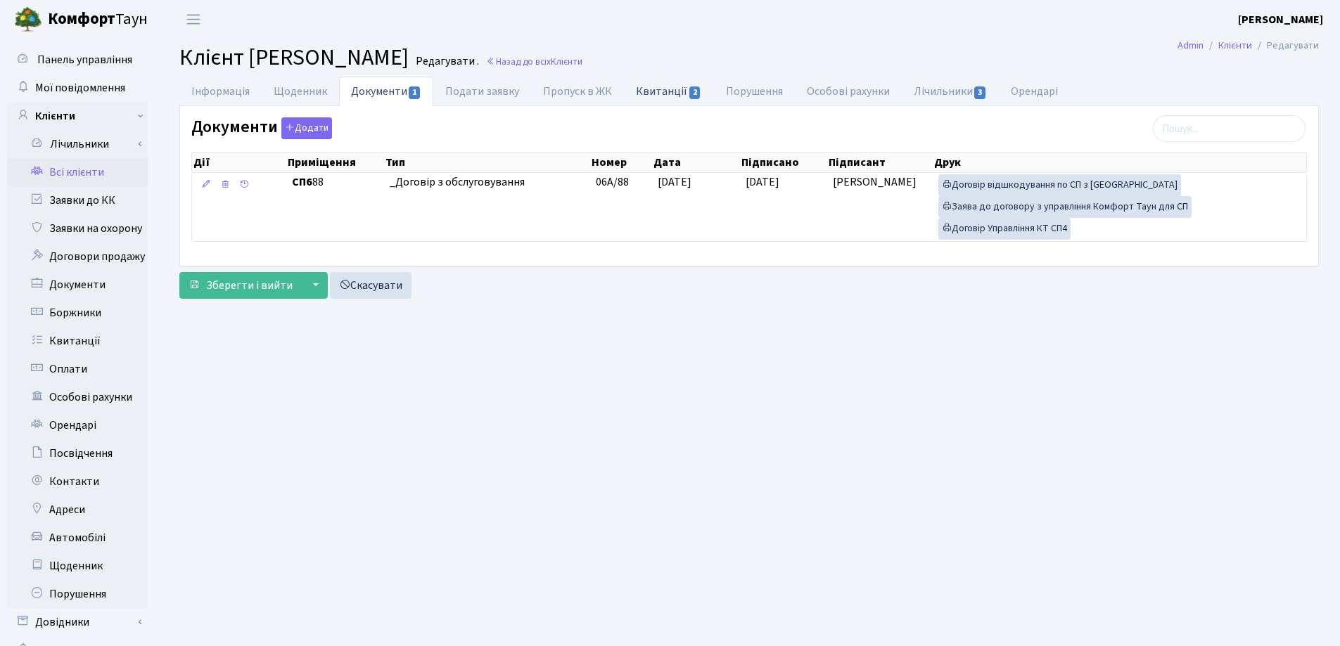
click at [662, 94] on link "Квитанції 2" at bounding box center [668, 91] width 89 height 29
select select "25"
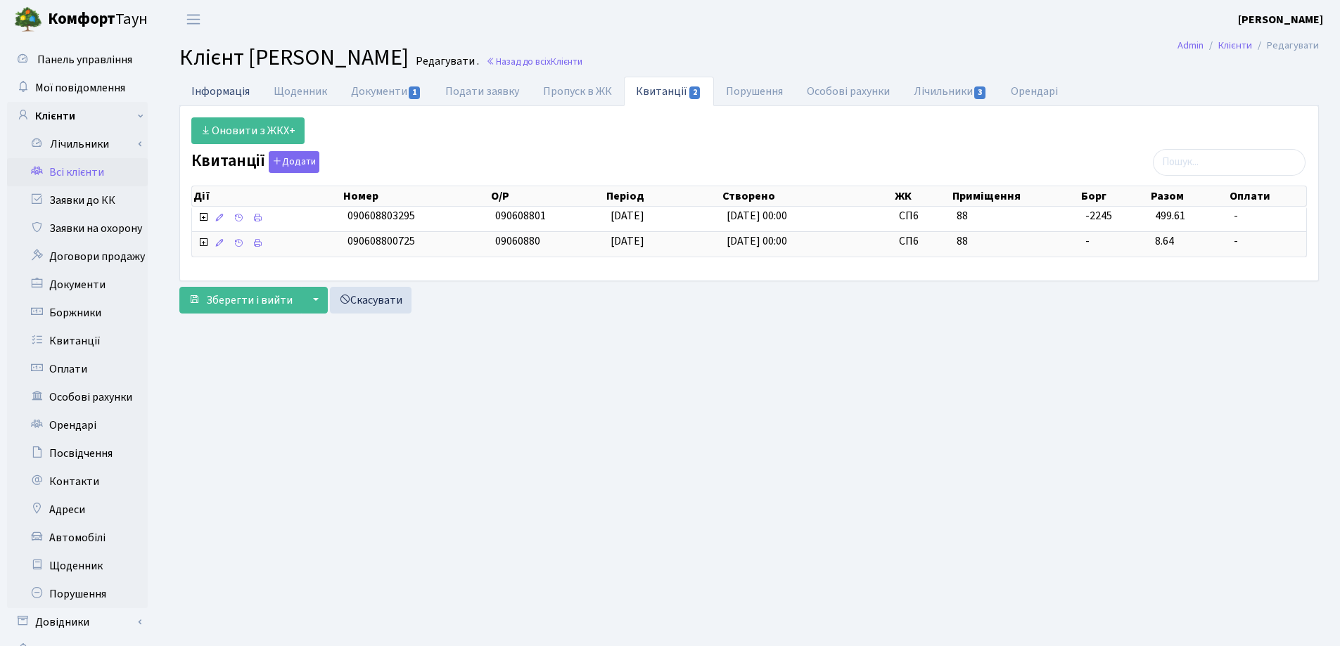
click at [217, 89] on link "Інформація" at bounding box center [220, 91] width 82 height 29
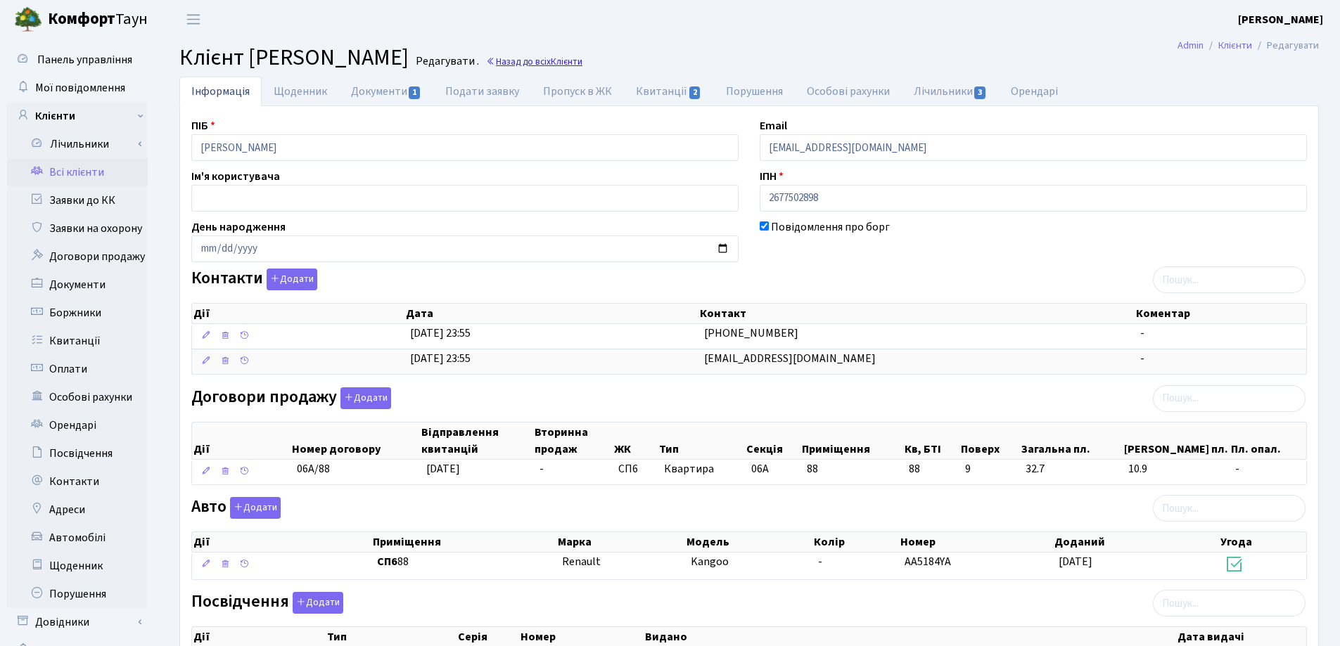
click at [582, 62] on link "Назад до всіх Клієнти" at bounding box center [534, 61] width 96 height 13
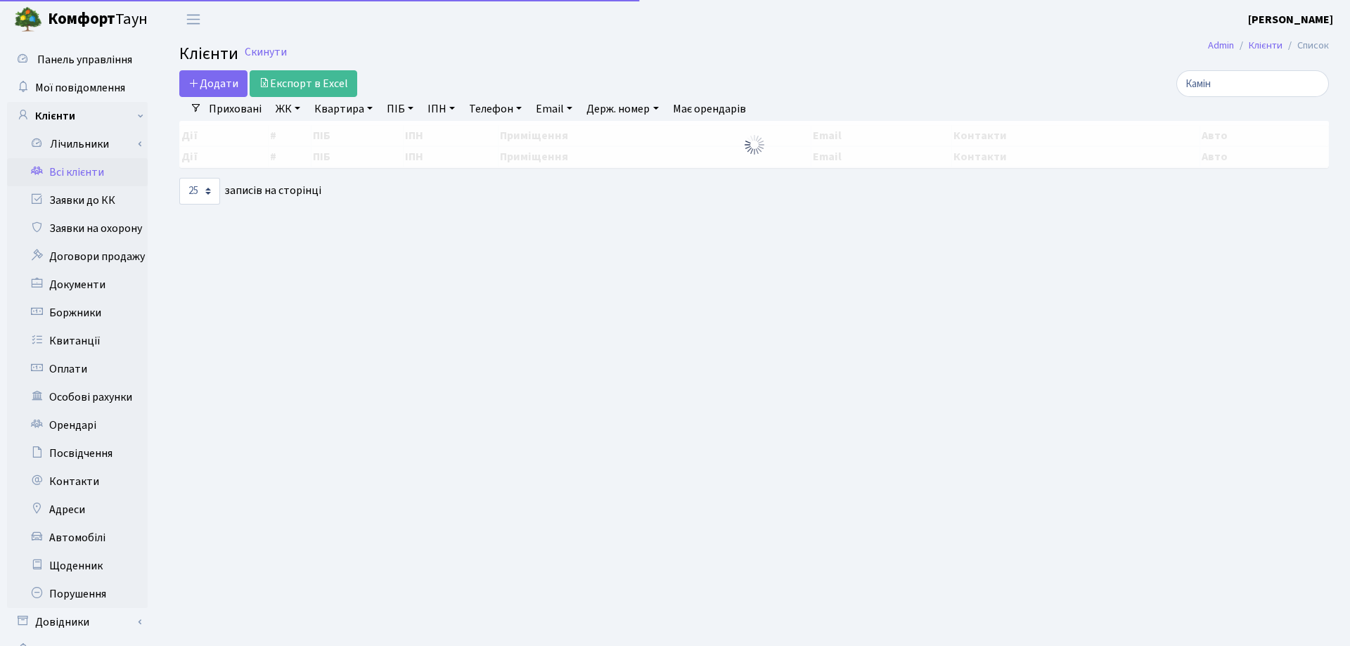
select select "25"
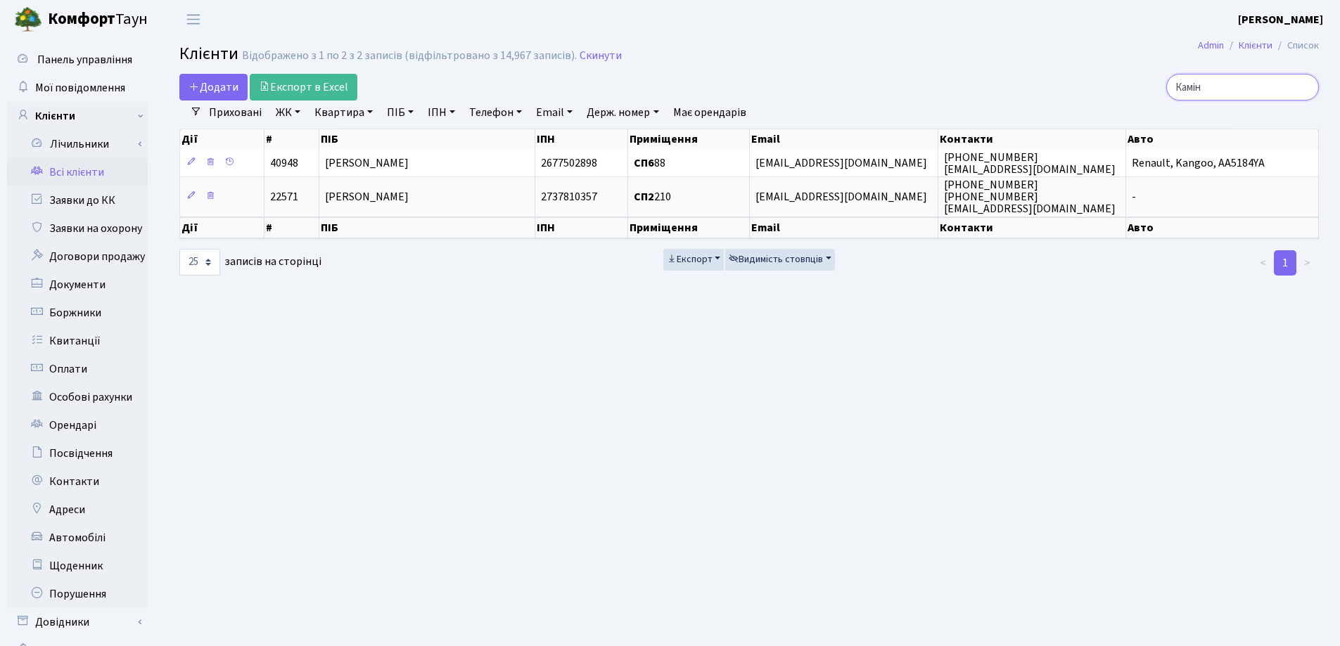
click at [1304, 89] on input "Камін" at bounding box center [1242, 87] width 153 height 27
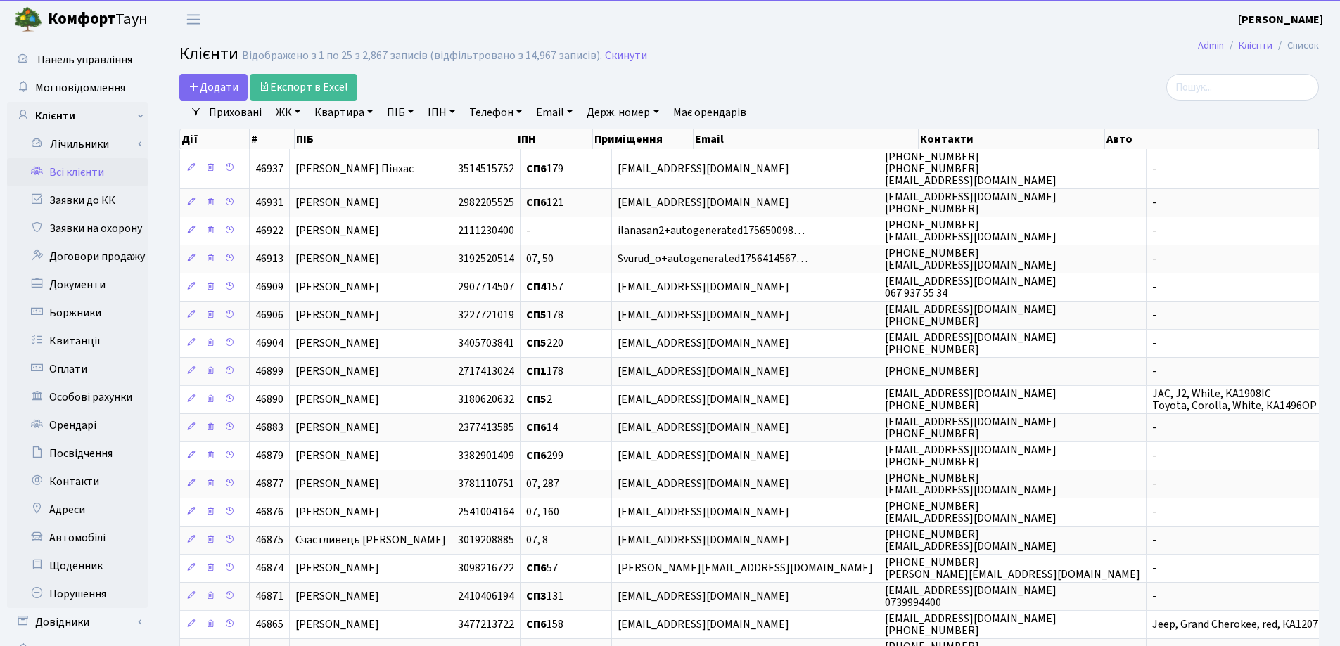
click at [371, 113] on link "Квартира" at bounding box center [344, 113] width 70 height 24
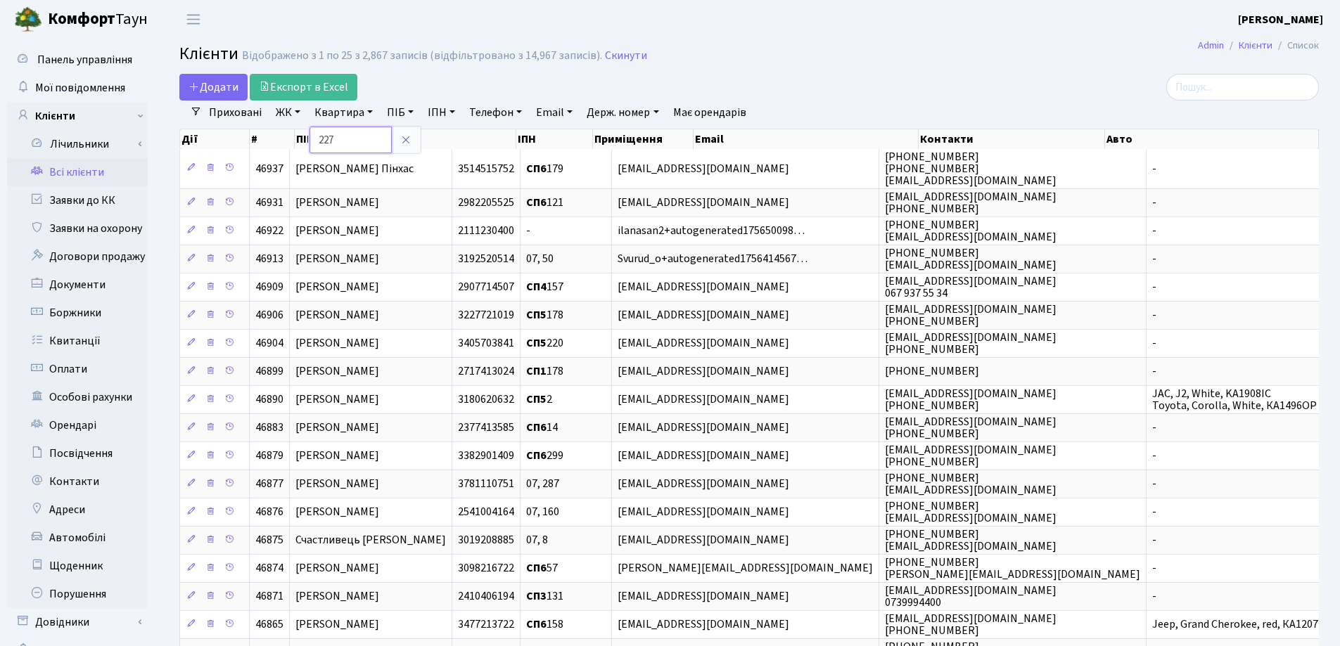
type input "227"
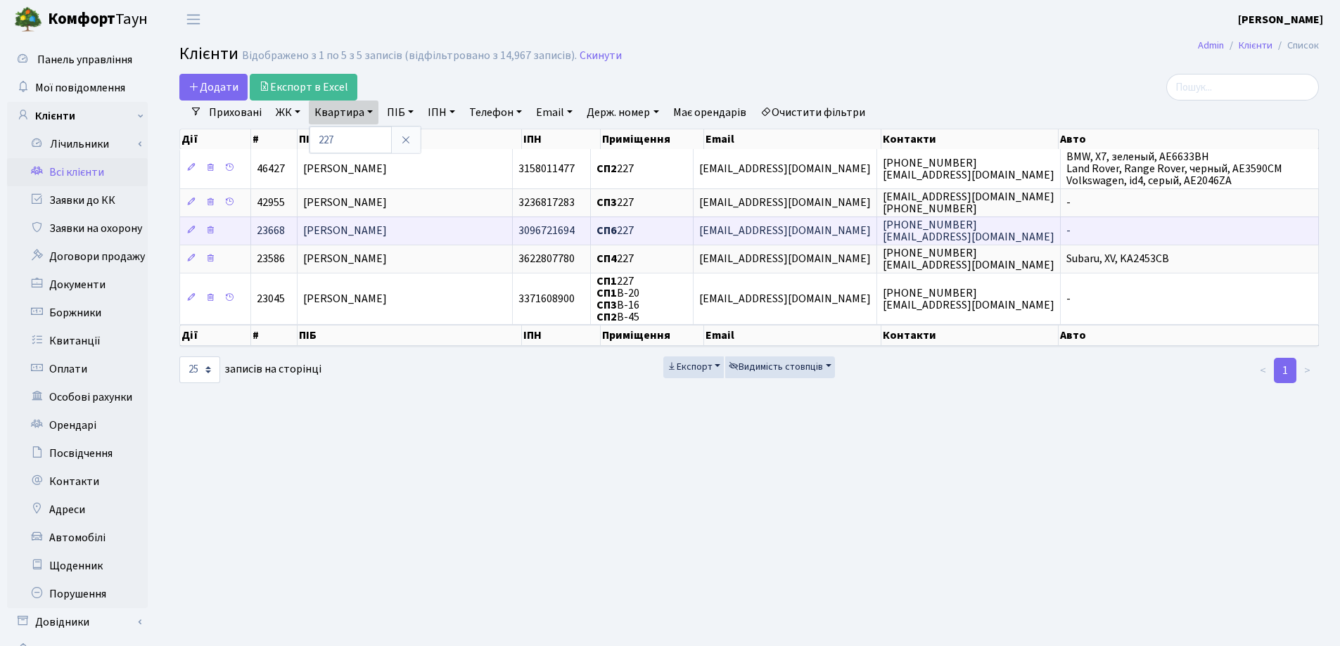
click at [387, 227] on span "Кірпічов Володимир Олександрович" at bounding box center [345, 231] width 84 height 15
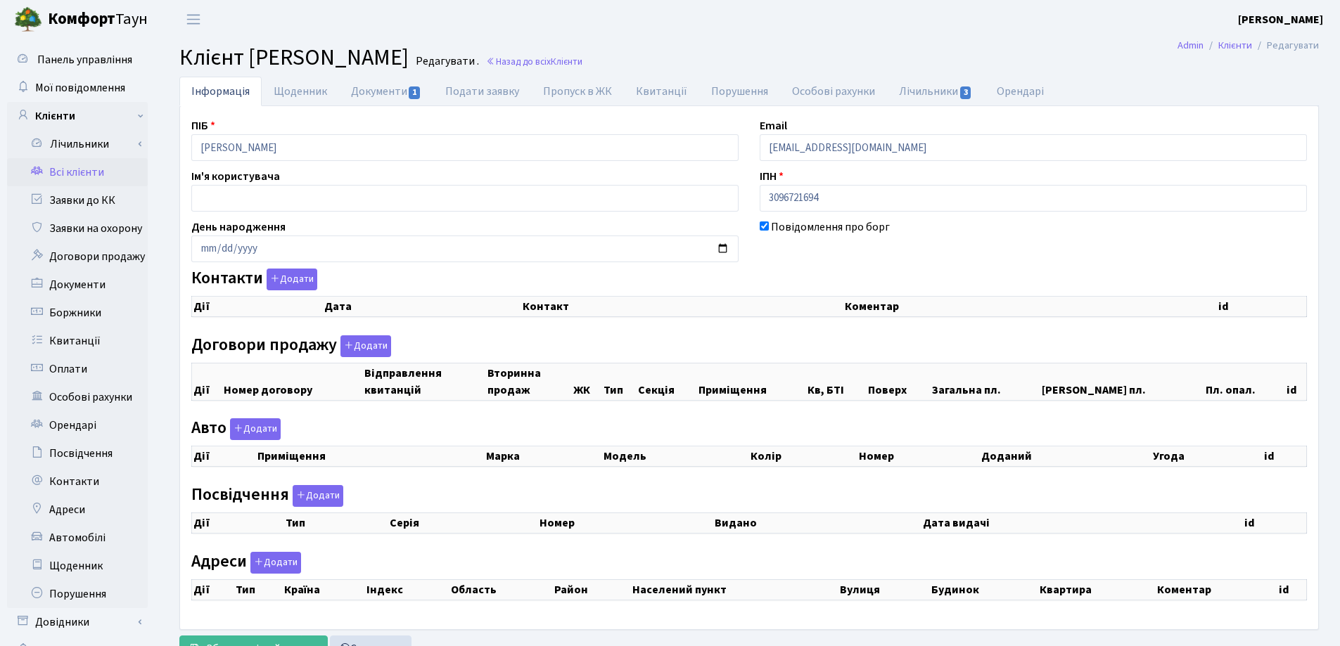
checkbox input "true"
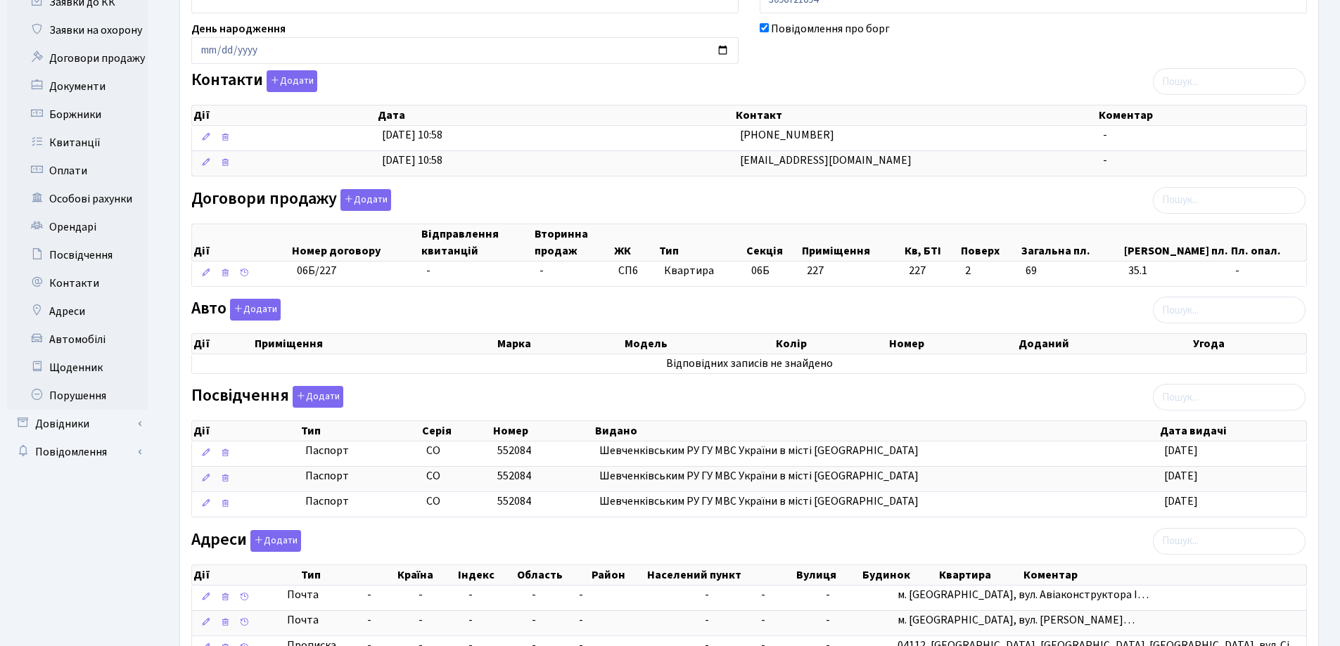
scroll to position [31, 0]
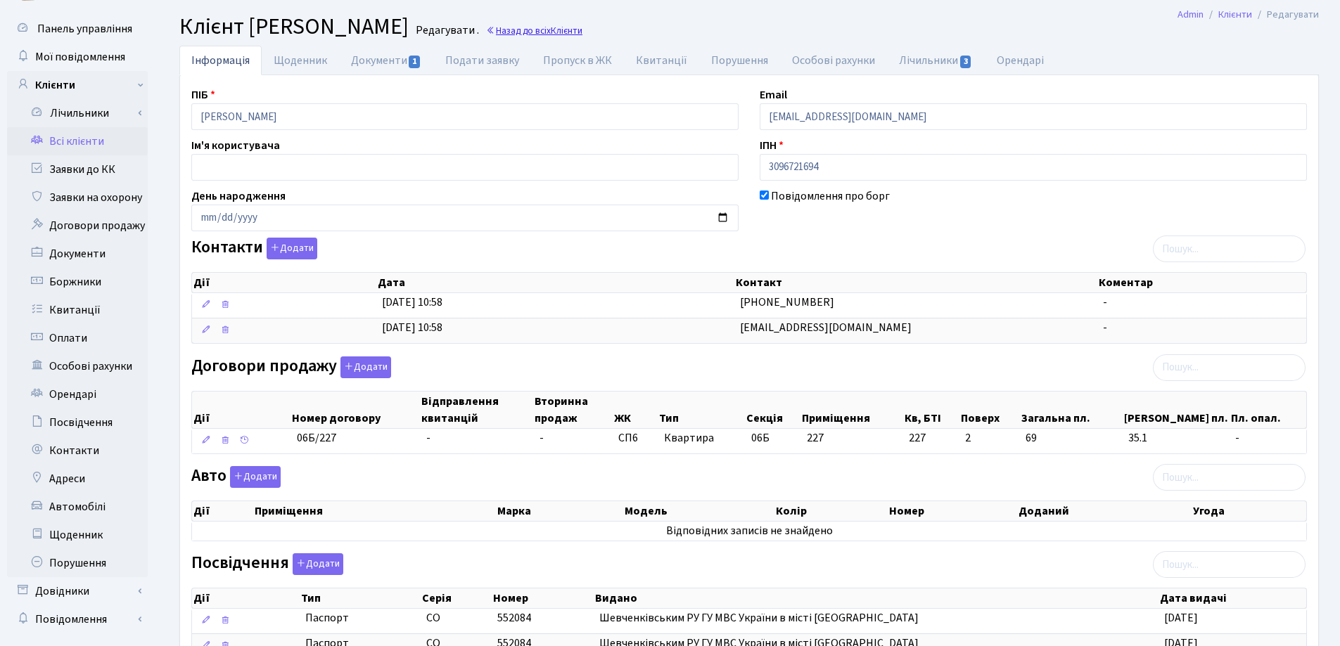
click at [582, 27] on link "Назад до всіх Клієнти" at bounding box center [534, 30] width 96 height 13
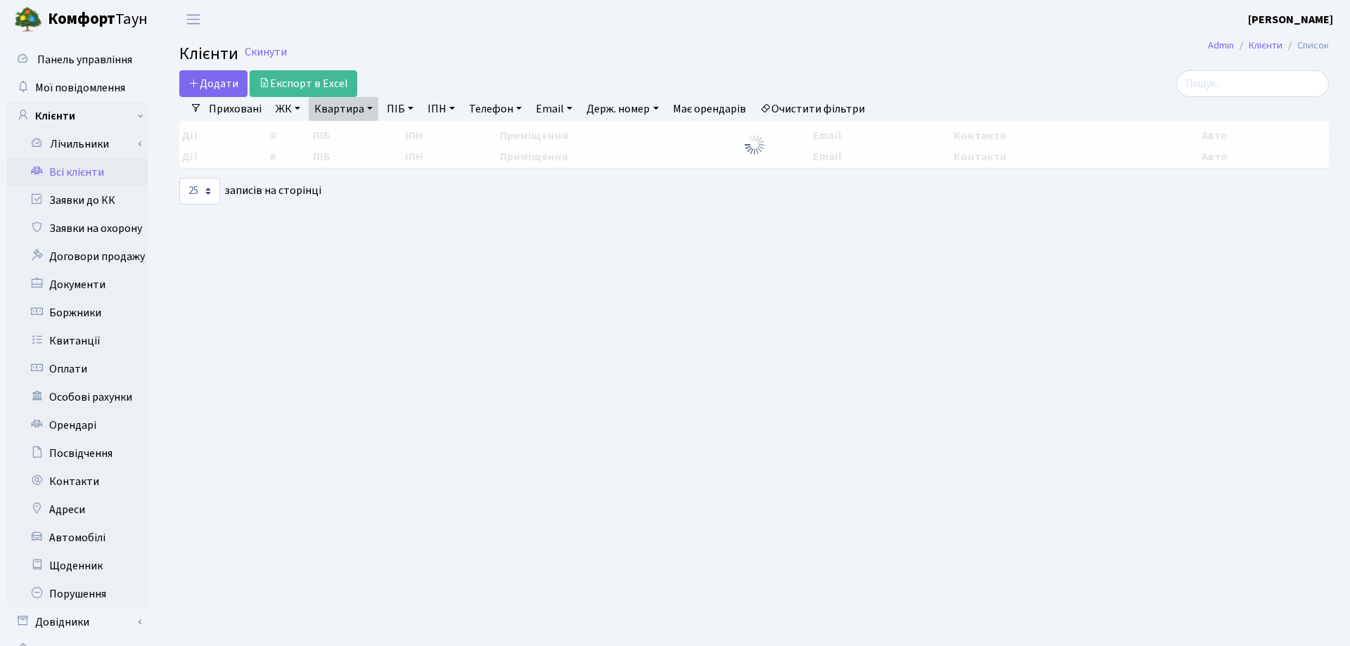
select select "25"
click at [371, 110] on link "Квартира" at bounding box center [344, 109] width 70 height 24
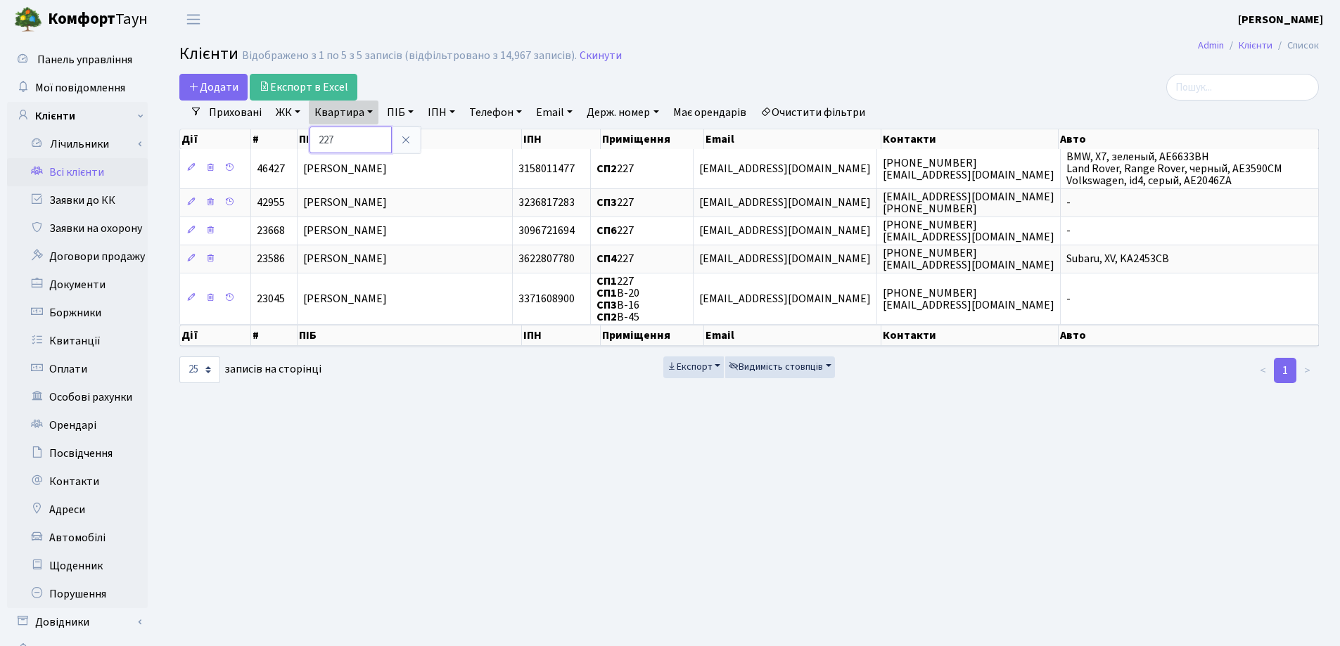
click at [366, 136] on input "227" at bounding box center [350, 140] width 82 height 27
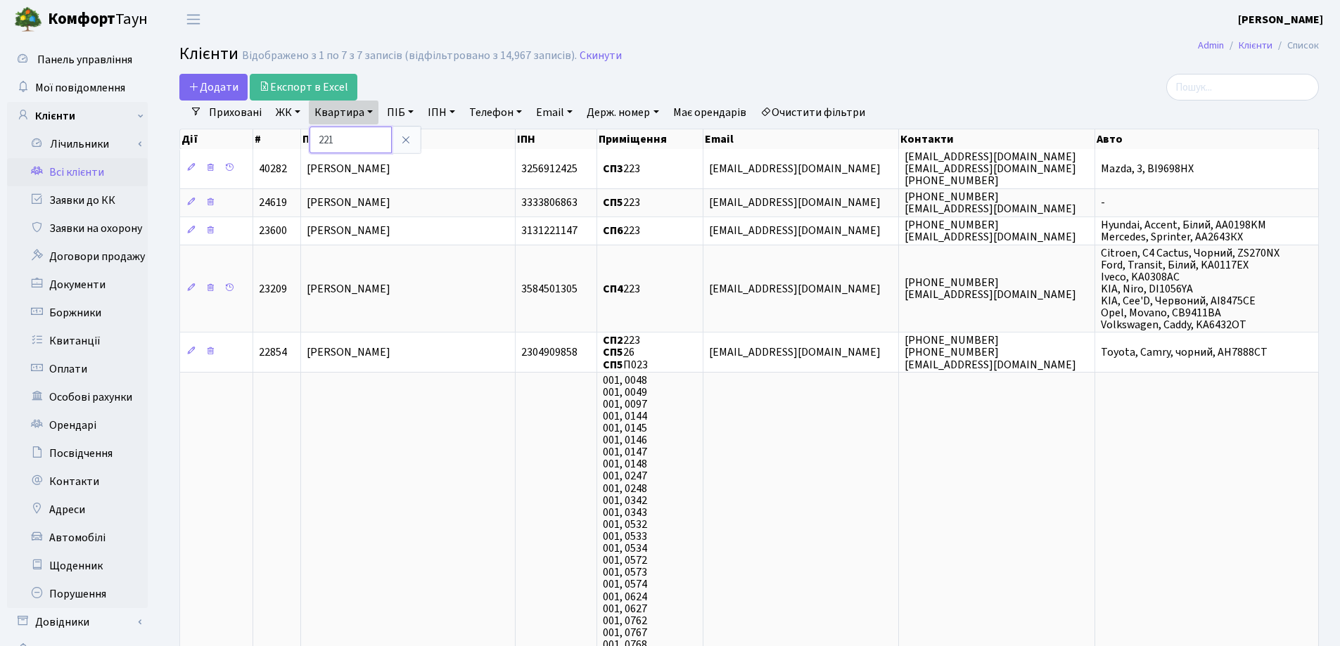
type input "221"
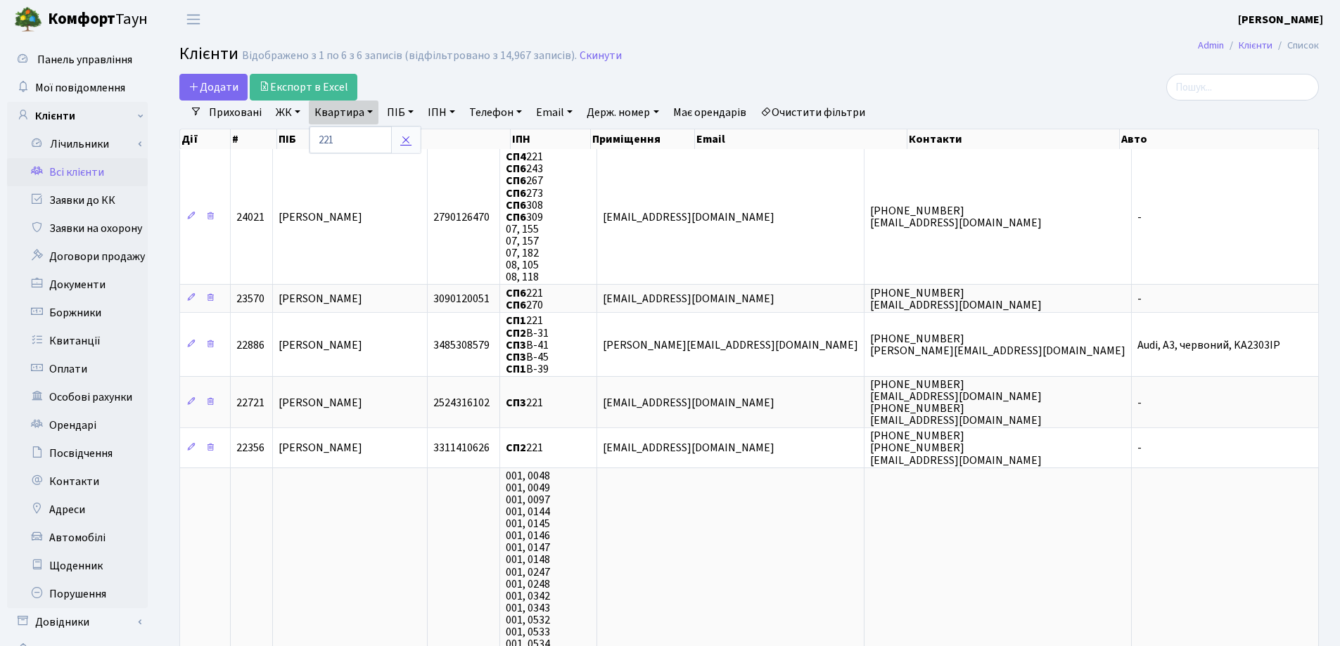
click at [399, 145] on link at bounding box center [406, 140] width 30 height 27
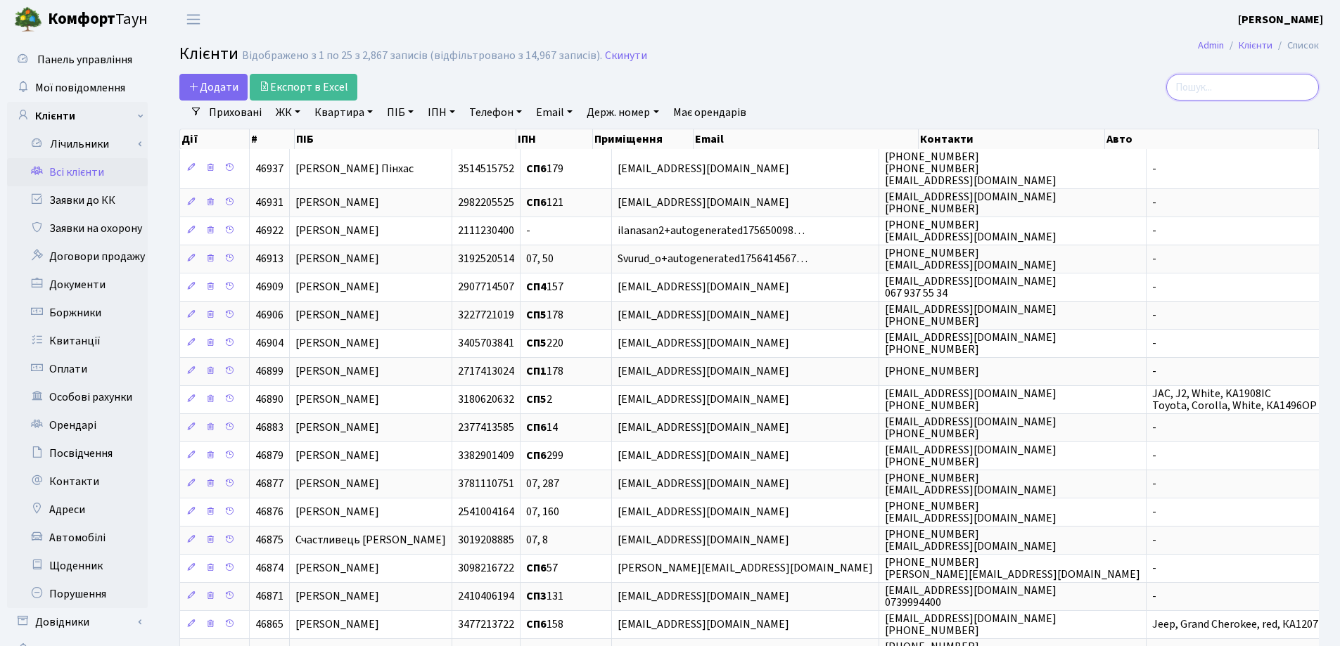
click at [1283, 90] on input "search" at bounding box center [1242, 87] width 153 height 27
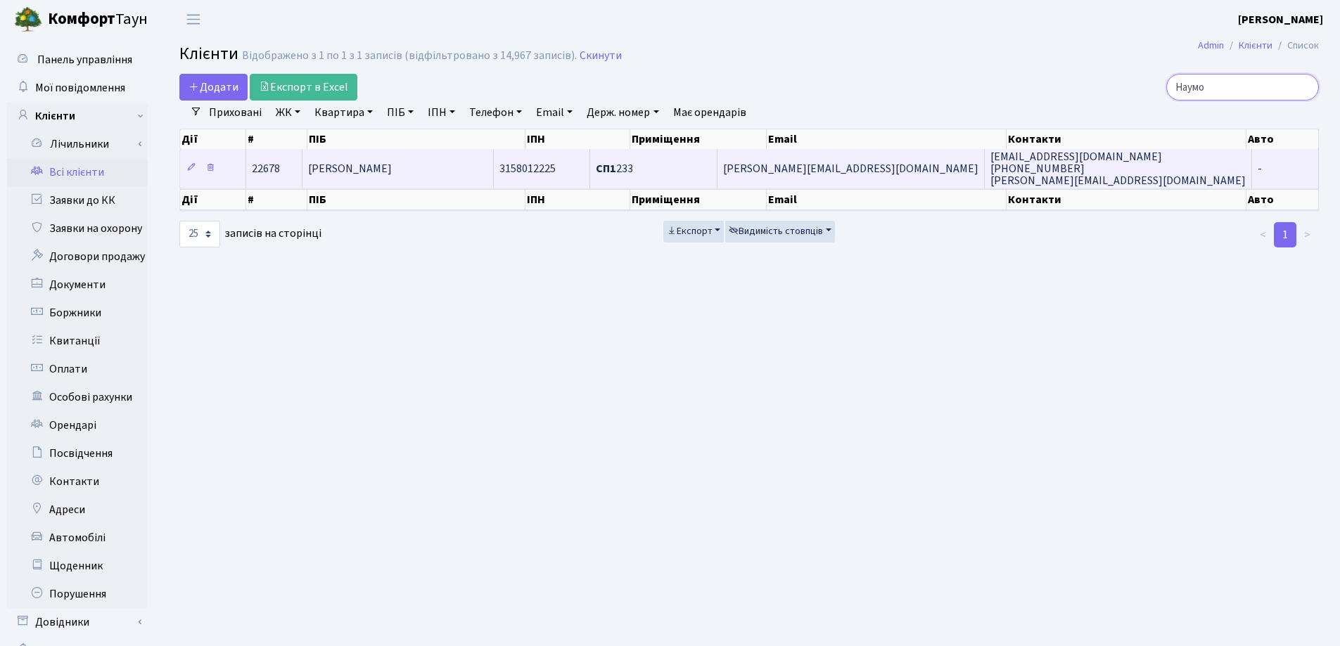
type input "Наумо"
click at [475, 165] on td "Наумова Валерія Олегівна" at bounding box center [397, 168] width 191 height 39
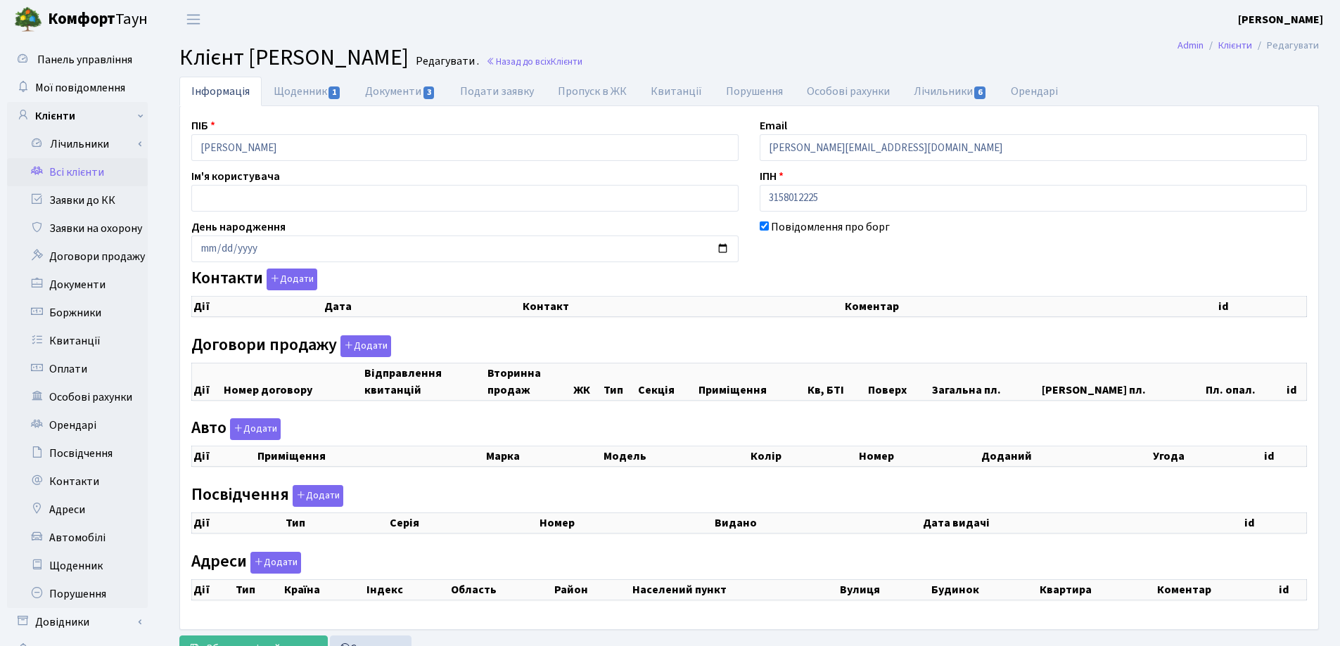
checkbox input "true"
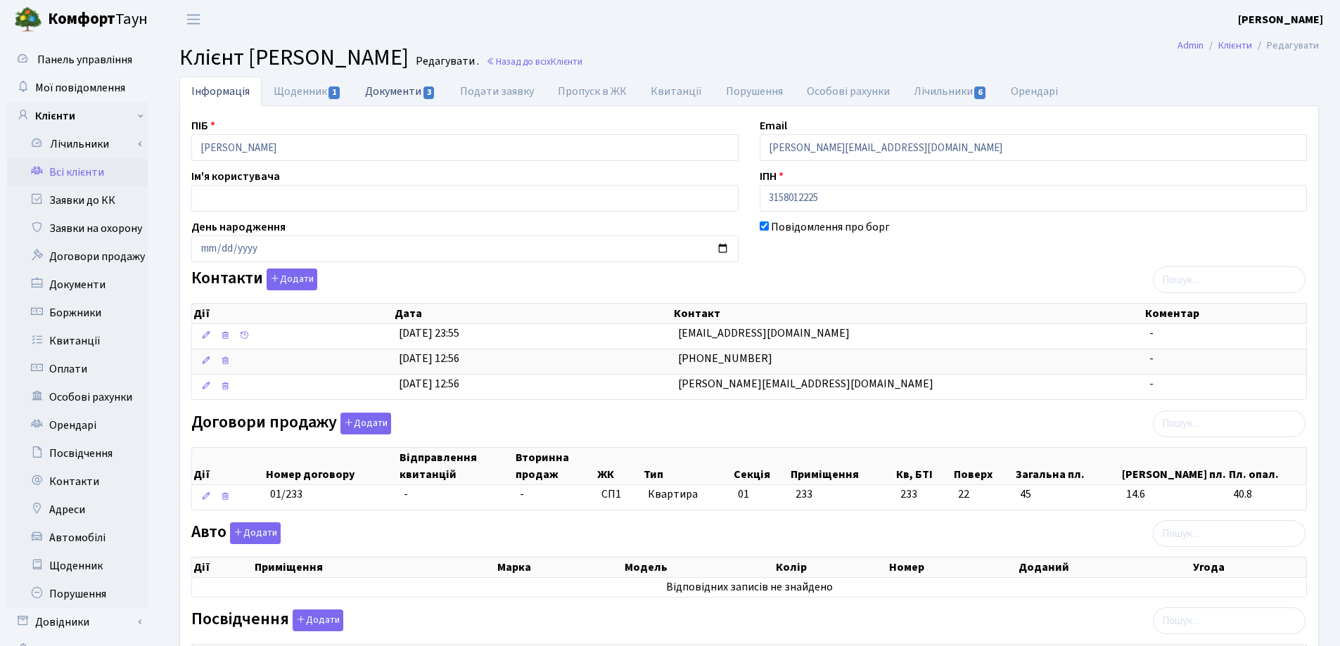
click at [366, 92] on link "Документи 3" at bounding box center [400, 91] width 94 height 29
select select "25"
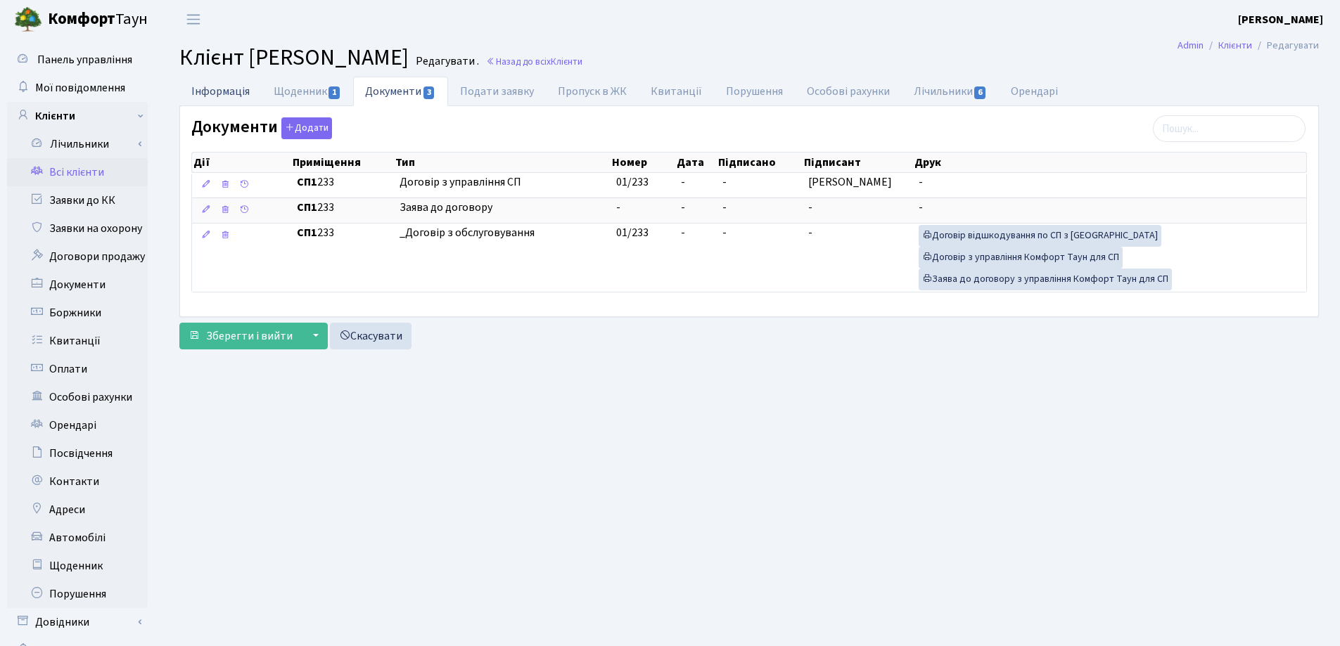
click at [207, 92] on link "Інформація" at bounding box center [220, 91] width 82 height 29
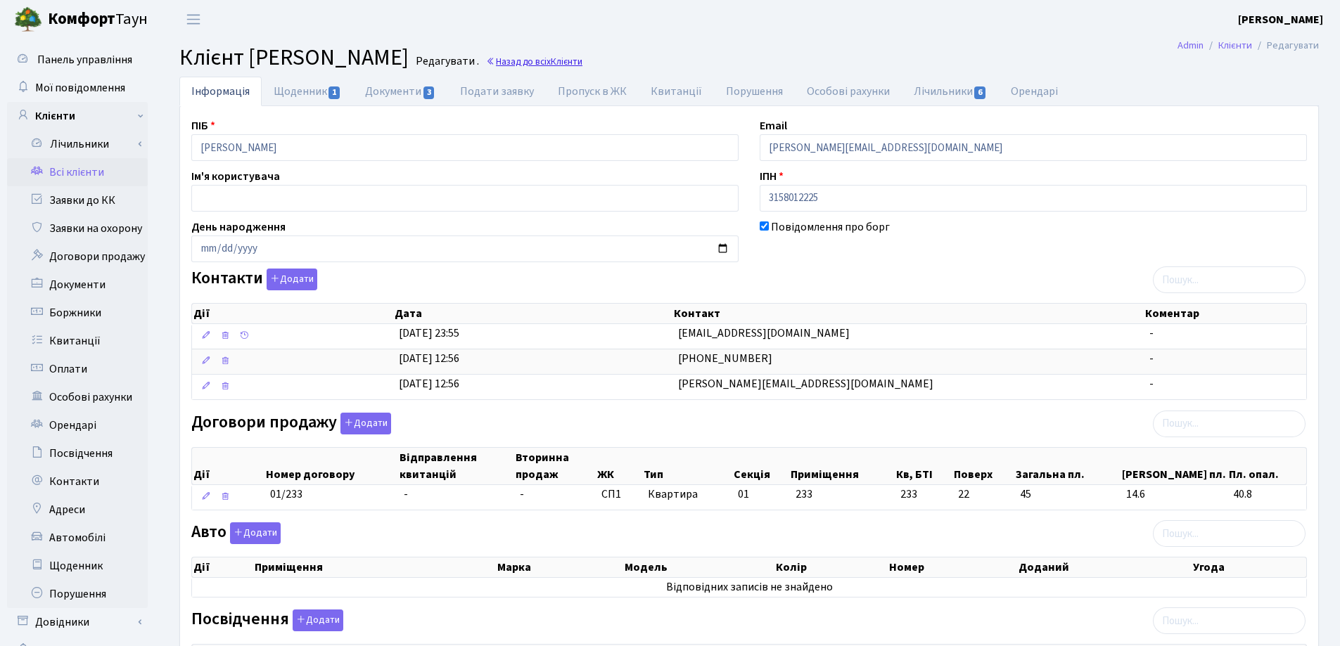
click at [582, 61] on link "Назад до всіх Клієнти" at bounding box center [534, 61] width 96 height 13
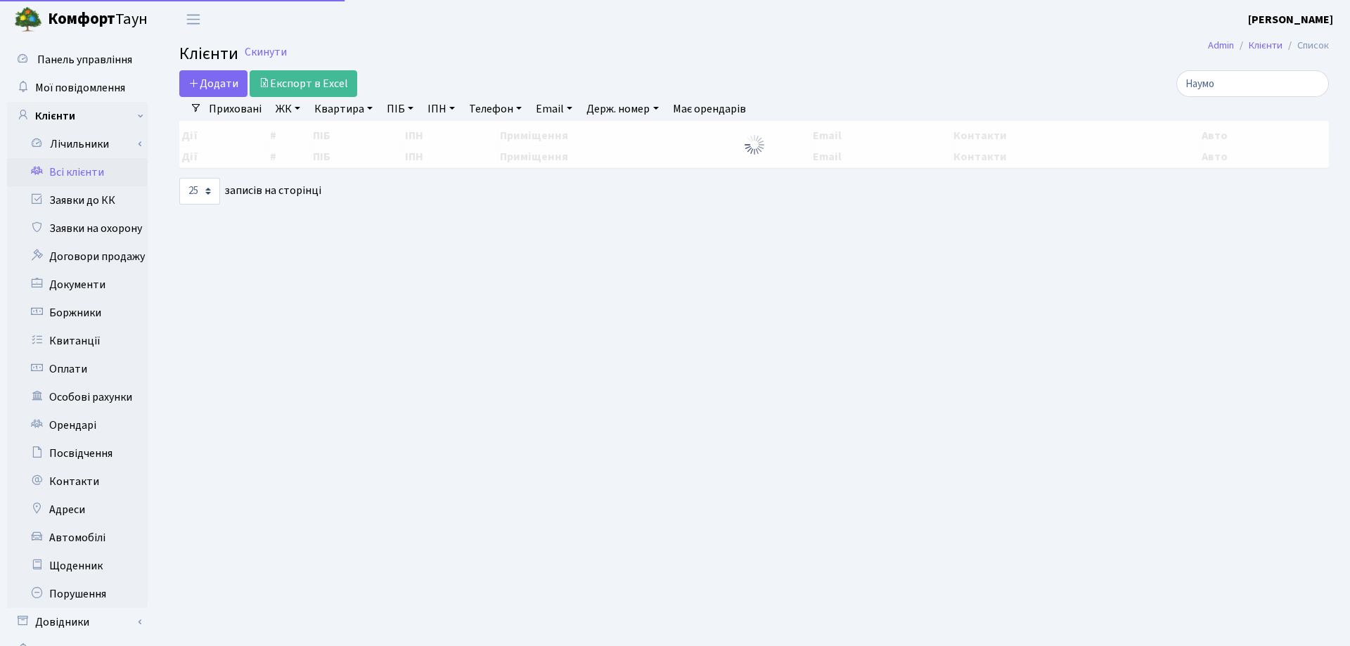
select select "25"
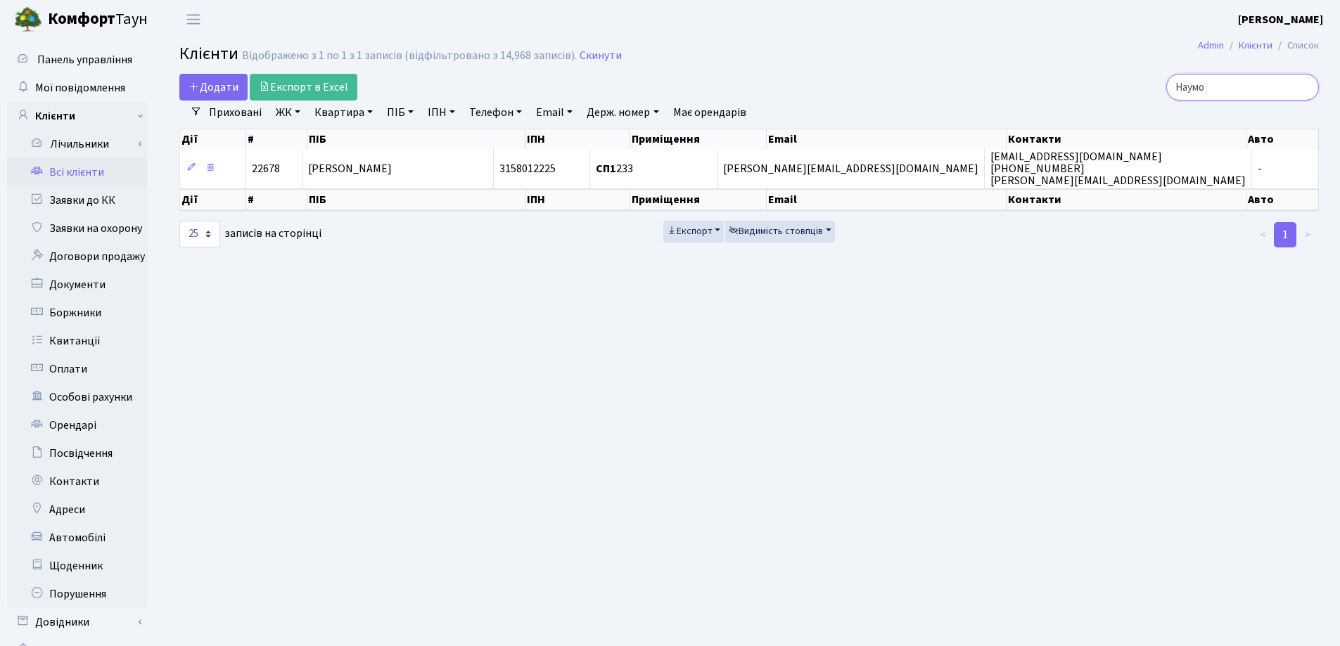
click at [1304, 86] on input "Наумо" at bounding box center [1242, 87] width 153 height 27
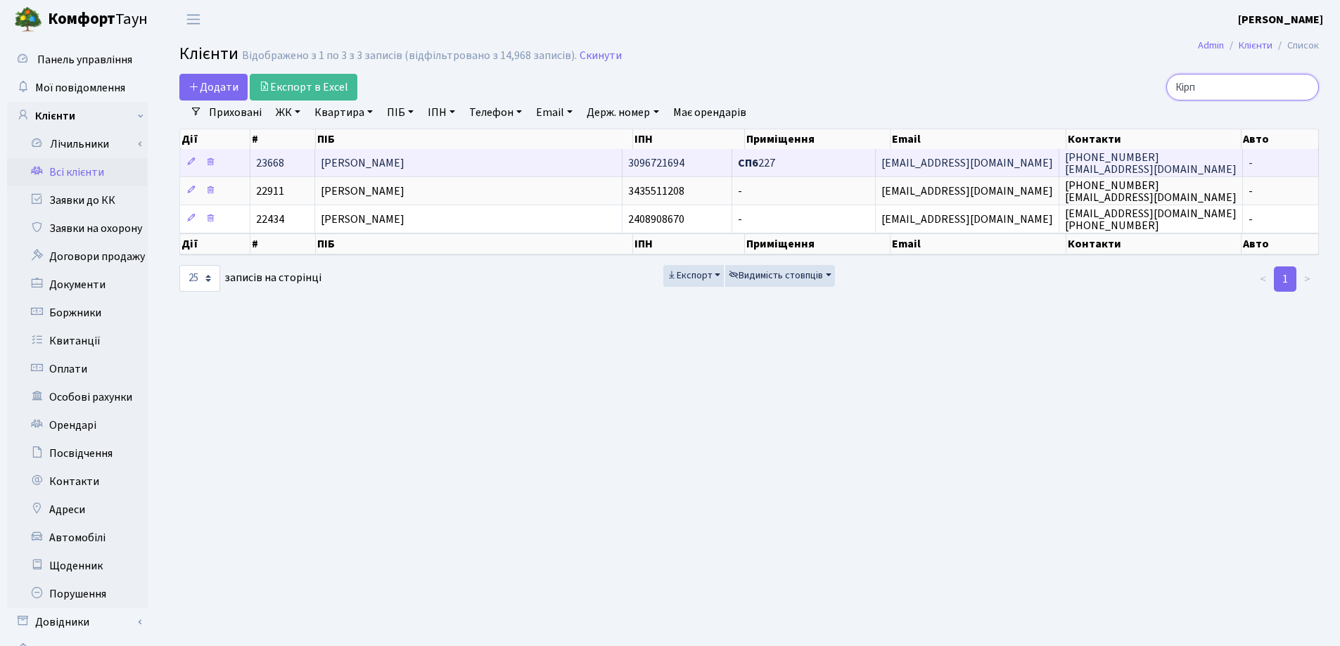
type input "Кірп"
click at [515, 159] on td "[PERSON_NAME]" at bounding box center [468, 162] width 307 height 27
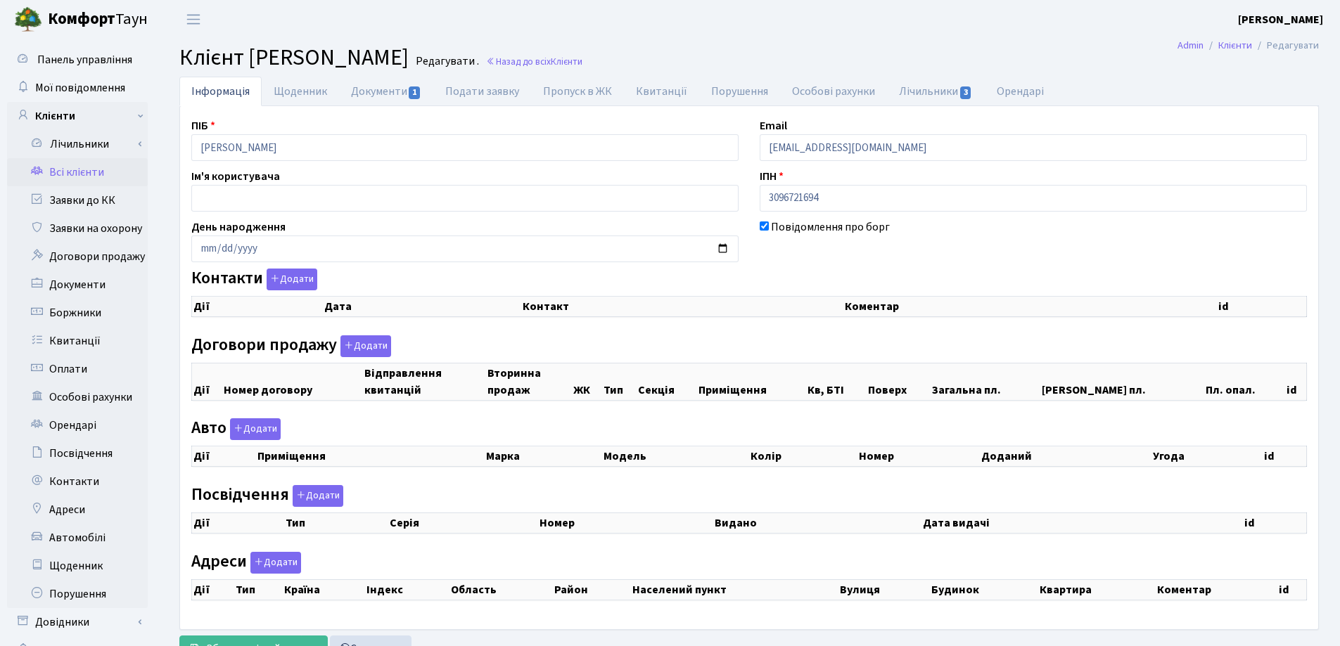
checkbox input "true"
select select "25"
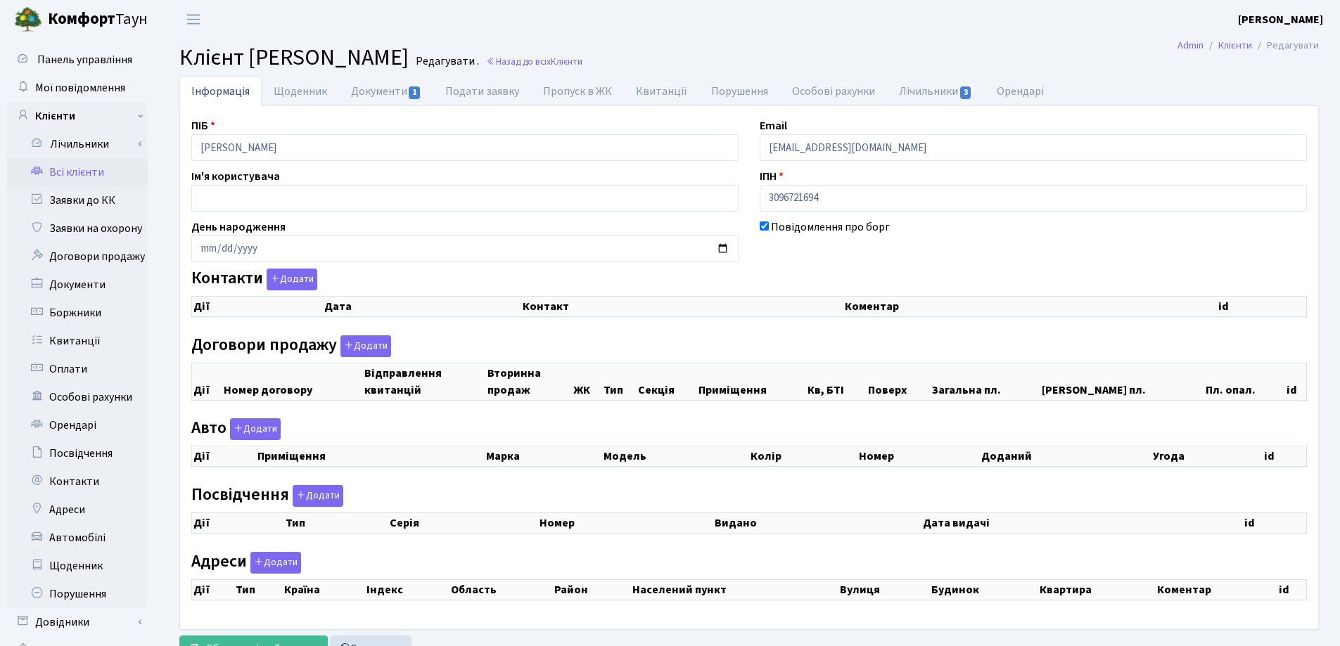
select select "25"
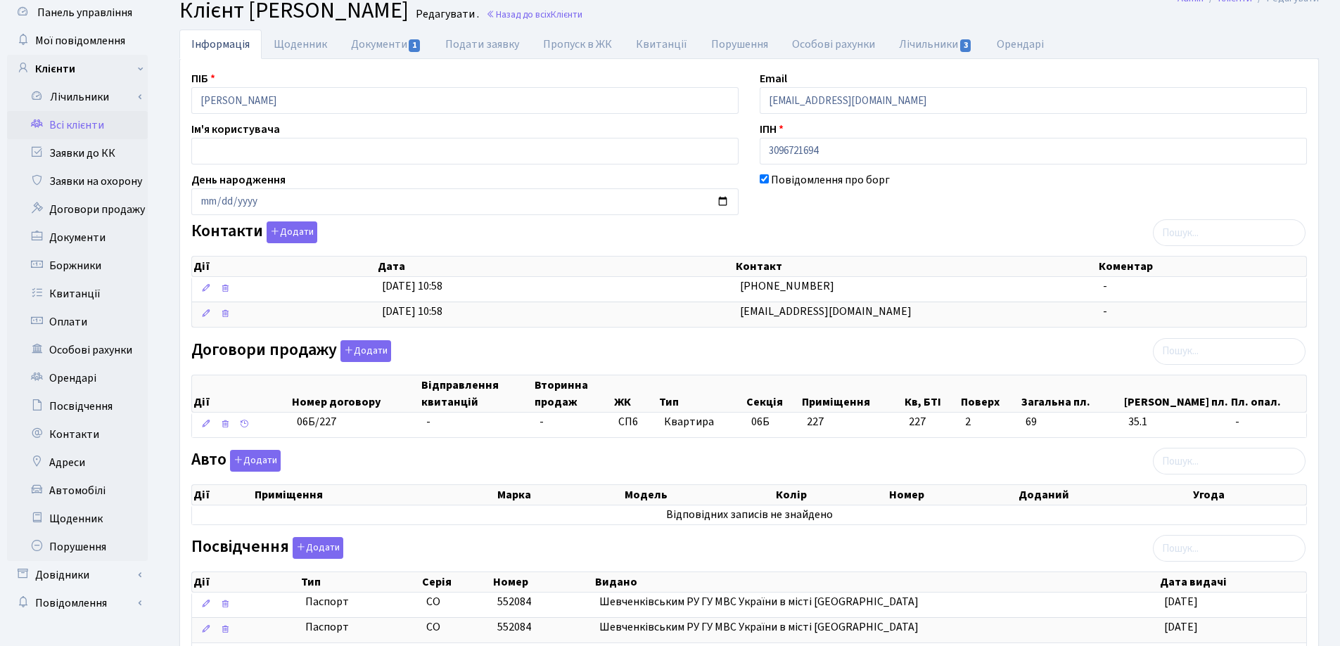
scroll to position [31, 0]
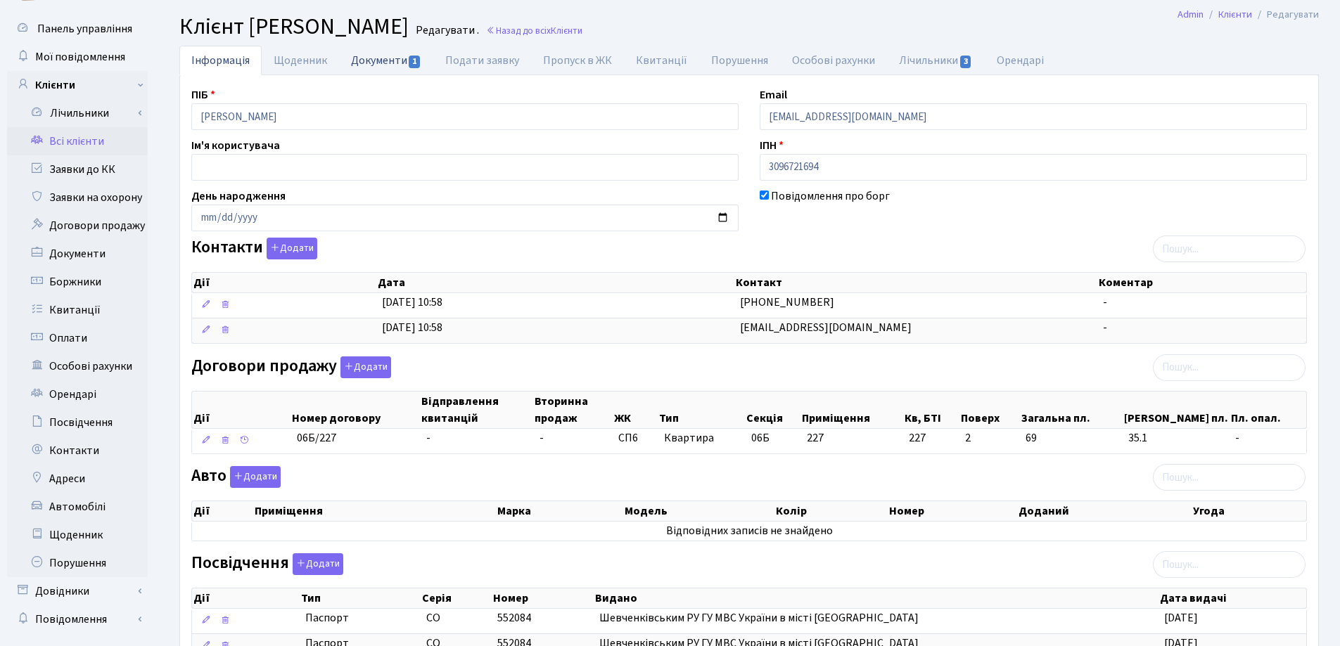
click at [364, 65] on link "Документи 1" at bounding box center [386, 60] width 94 height 29
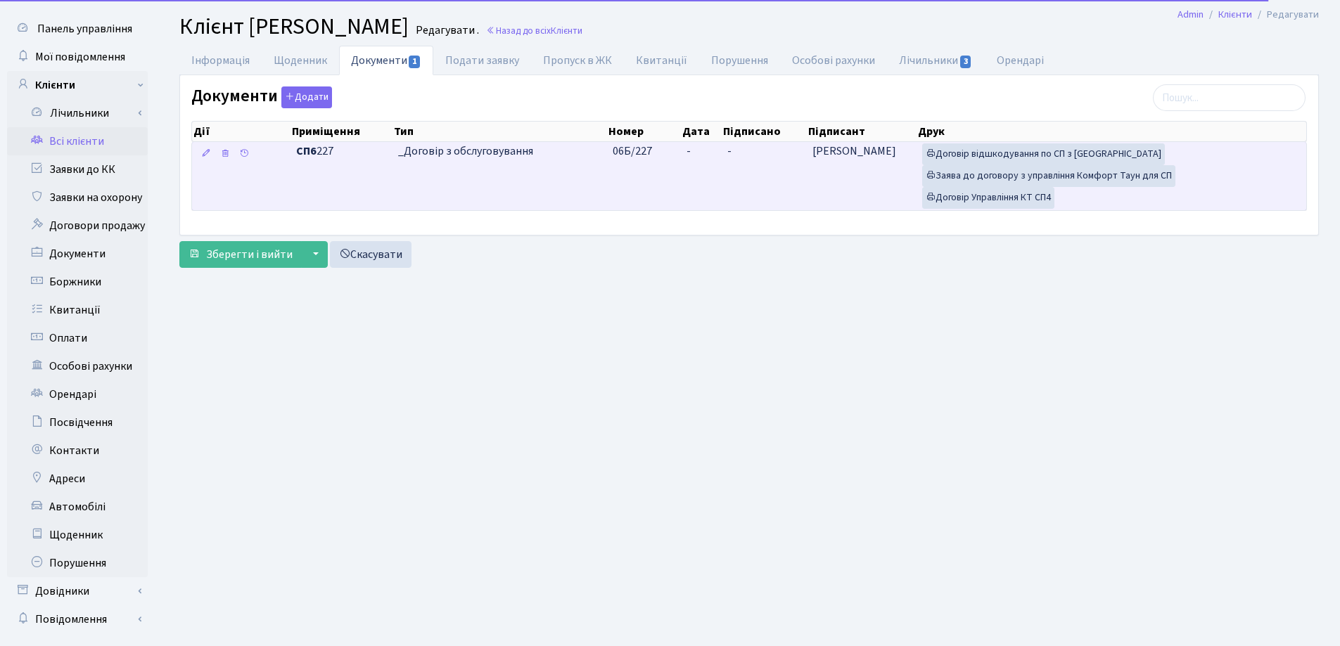
click at [703, 143] on td "-" at bounding box center [701, 176] width 41 height 68
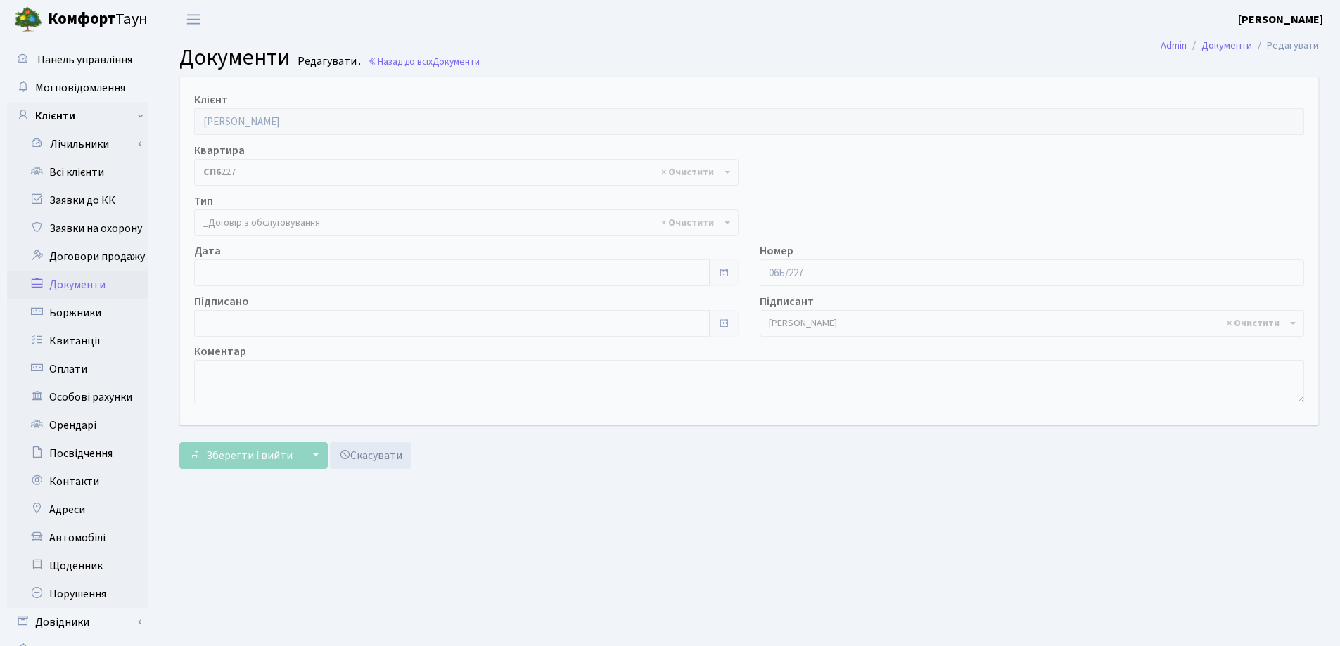
select select "289"
type input "[DATE]"
click at [376, 267] on input "[DATE]" at bounding box center [451, 272] width 515 height 27
click at [252, 454] on span "Зберегти і вийти" at bounding box center [249, 455] width 86 height 15
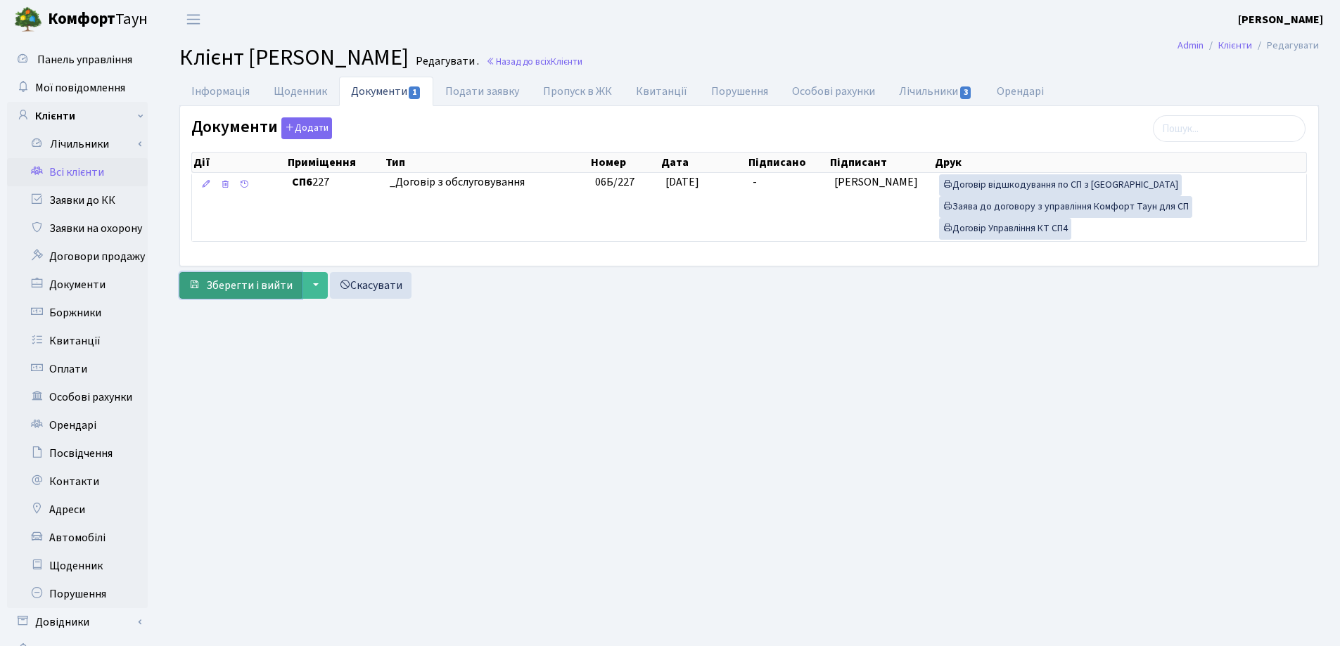
click at [249, 288] on span "Зберегти і вийти" at bounding box center [249, 285] width 86 height 15
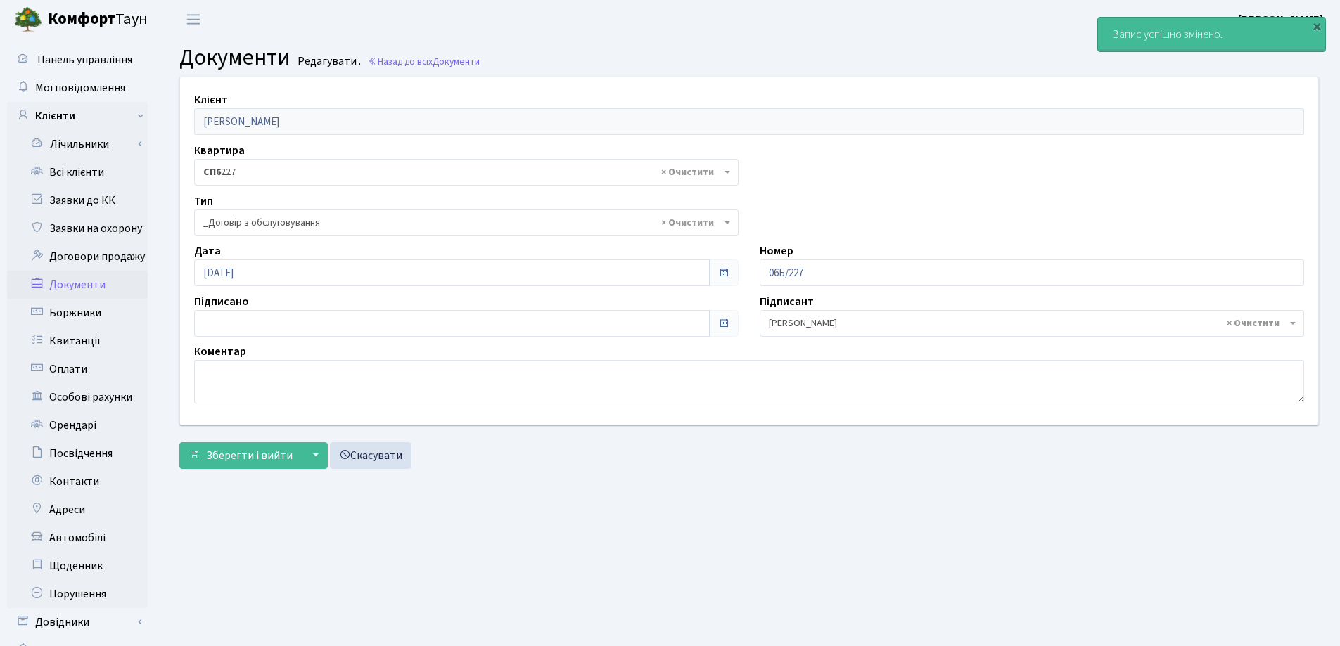
select select "289"
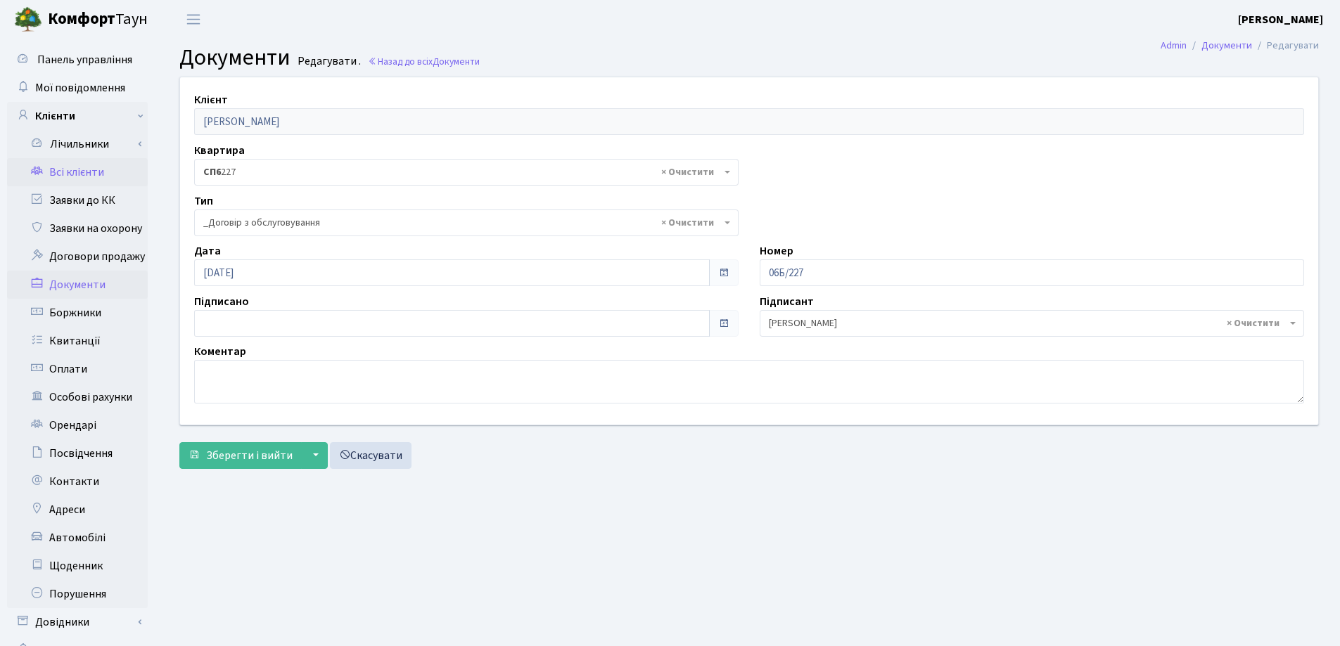
click at [108, 174] on link "Всі клієнти" at bounding box center [77, 172] width 141 height 28
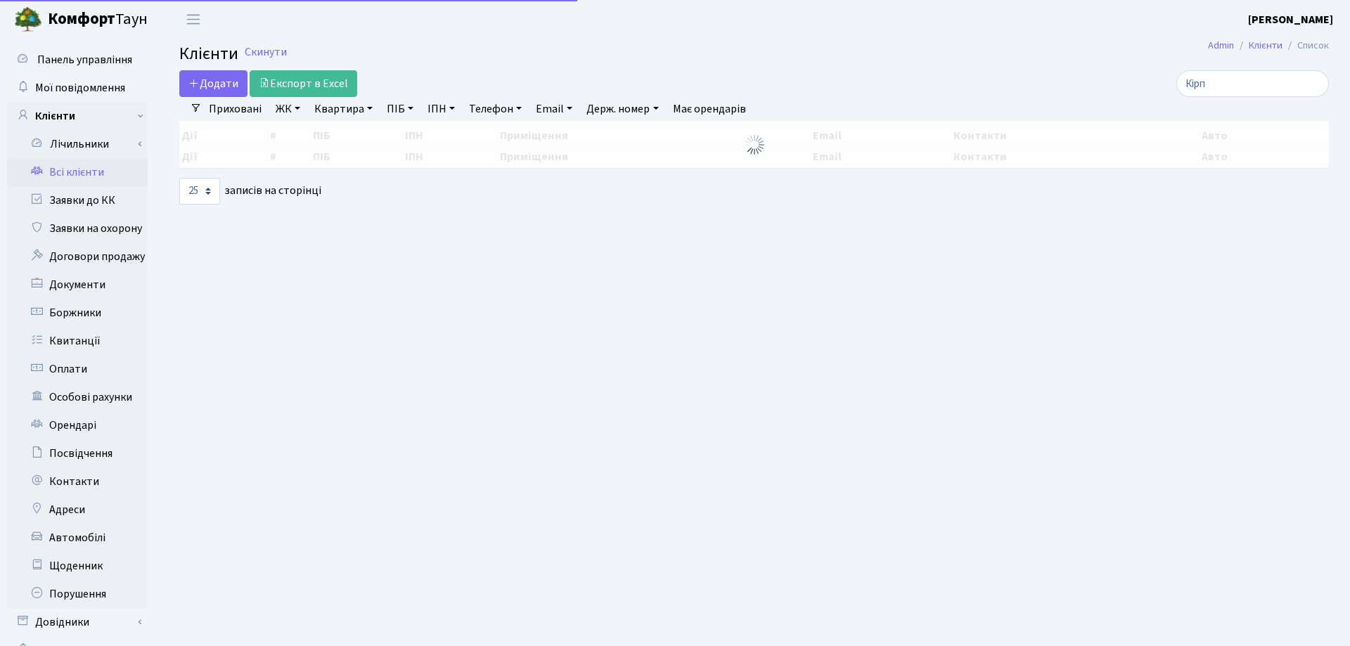
select select "25"
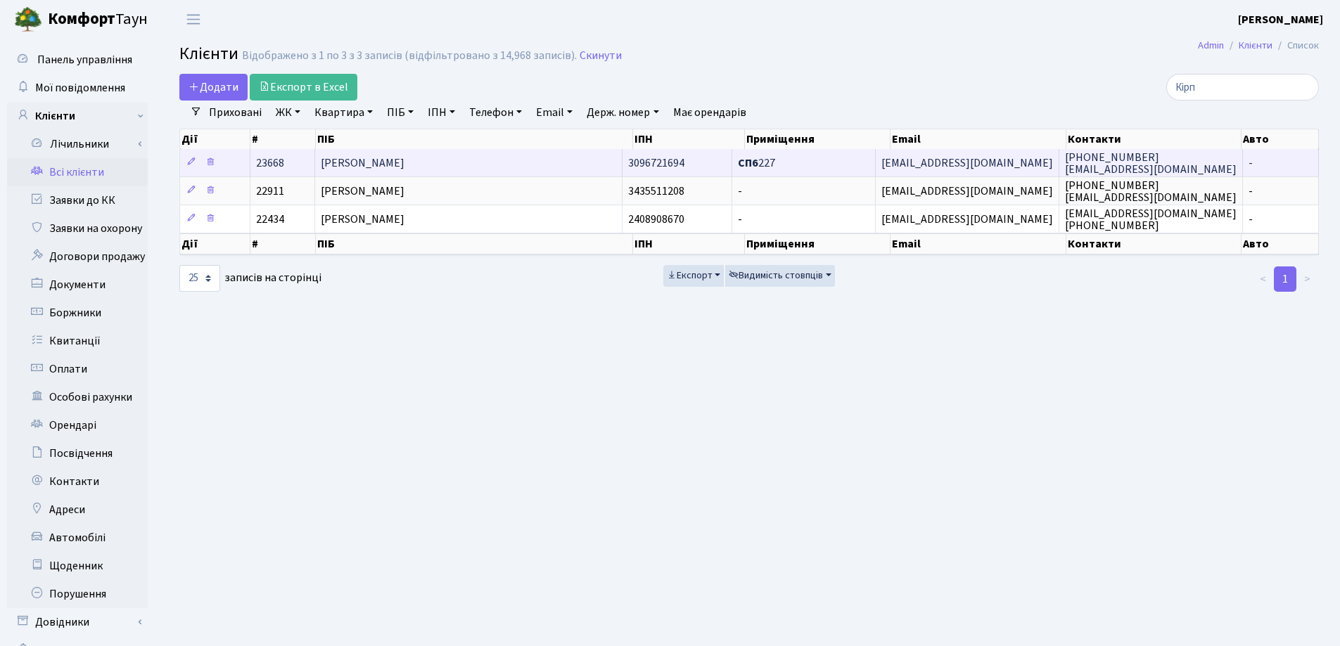
click at [404, 162] on span "[PERSON_NAME]" at bounding box center [363, 162] width 84 height 15
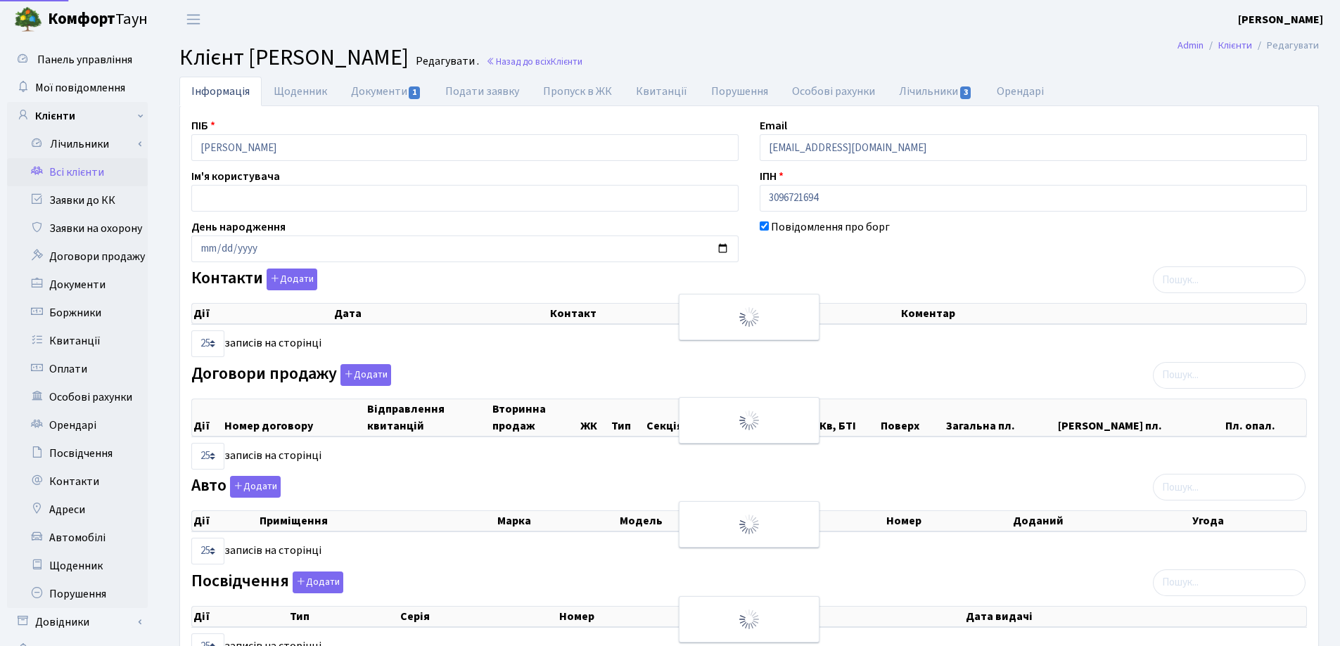
select select "25"
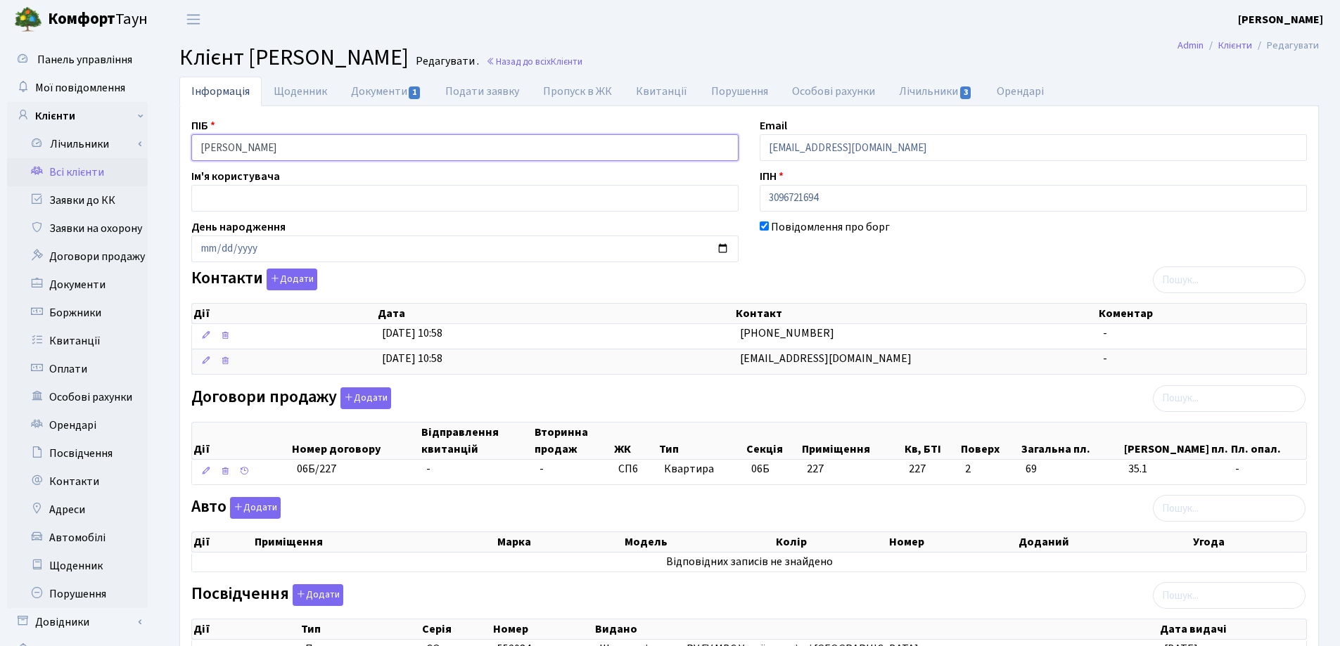
drag, startPoint x: 426, startPoint y: 152, endPoint x: 146, endPoint y: 179, distance: 281.2
click at [146, 179] on div "Панель управління Мої повідомлення Клієнти Лічильники Показання" at bounding box center [670, 481] width 1340 height 885
click at [808, 20] on header "Комфорт Таун Лоскутова В. С. Мій обліковий запис Вийти" at bounding box center [670, 19] width 1340 height 39
click at [383, 89] on link "Документи 1" at bounding box center [386, 91] width 94 height 29
select select "25"
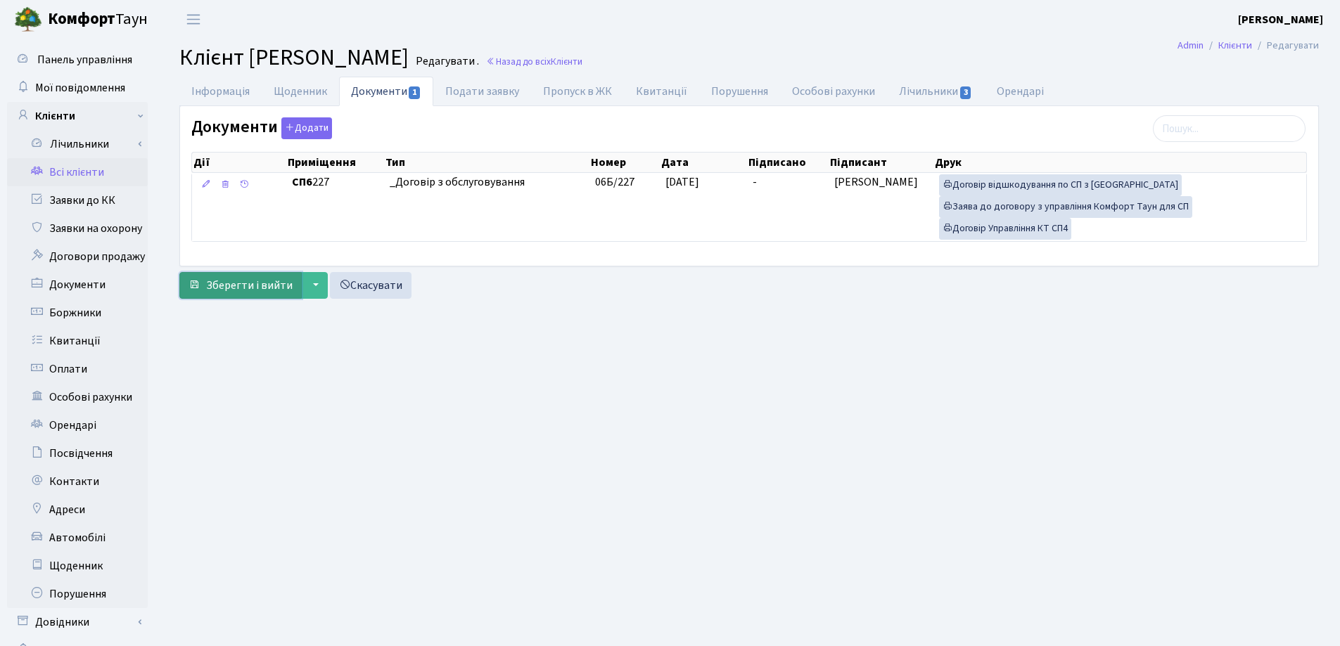
click at [231, 278] on span "Зберегти і вийти" at bounding box center [249, 285] width 86 height 15
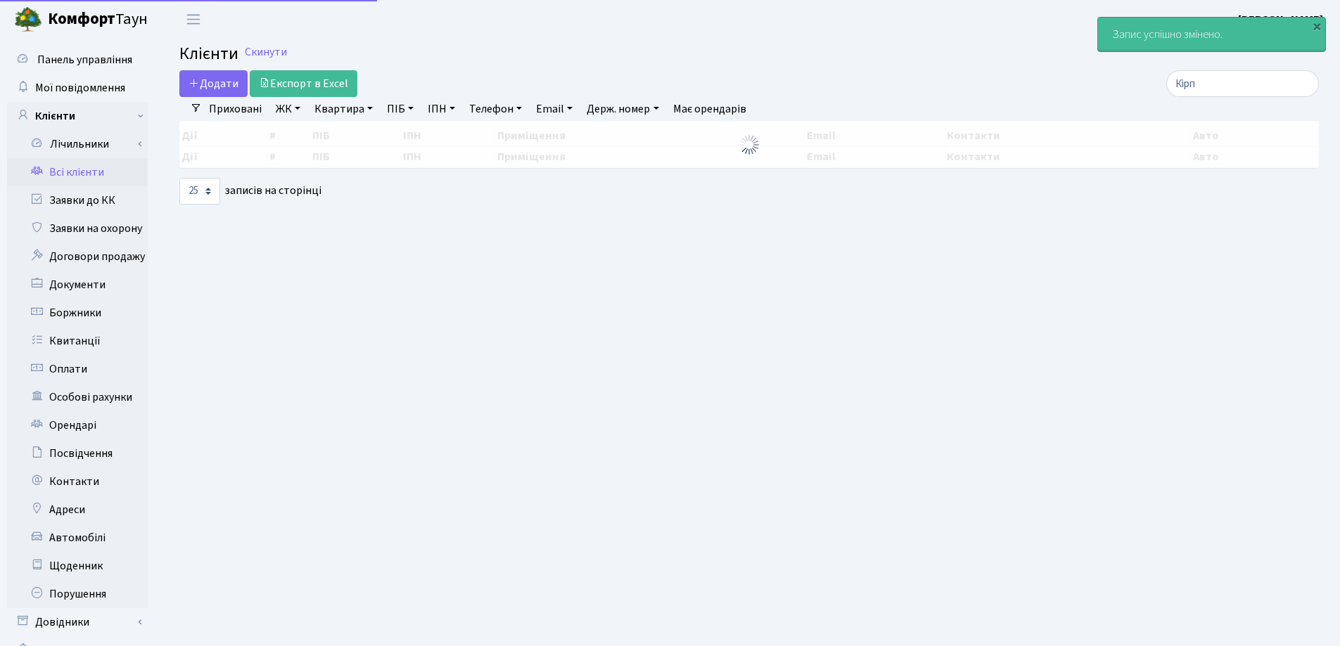
select select "25"
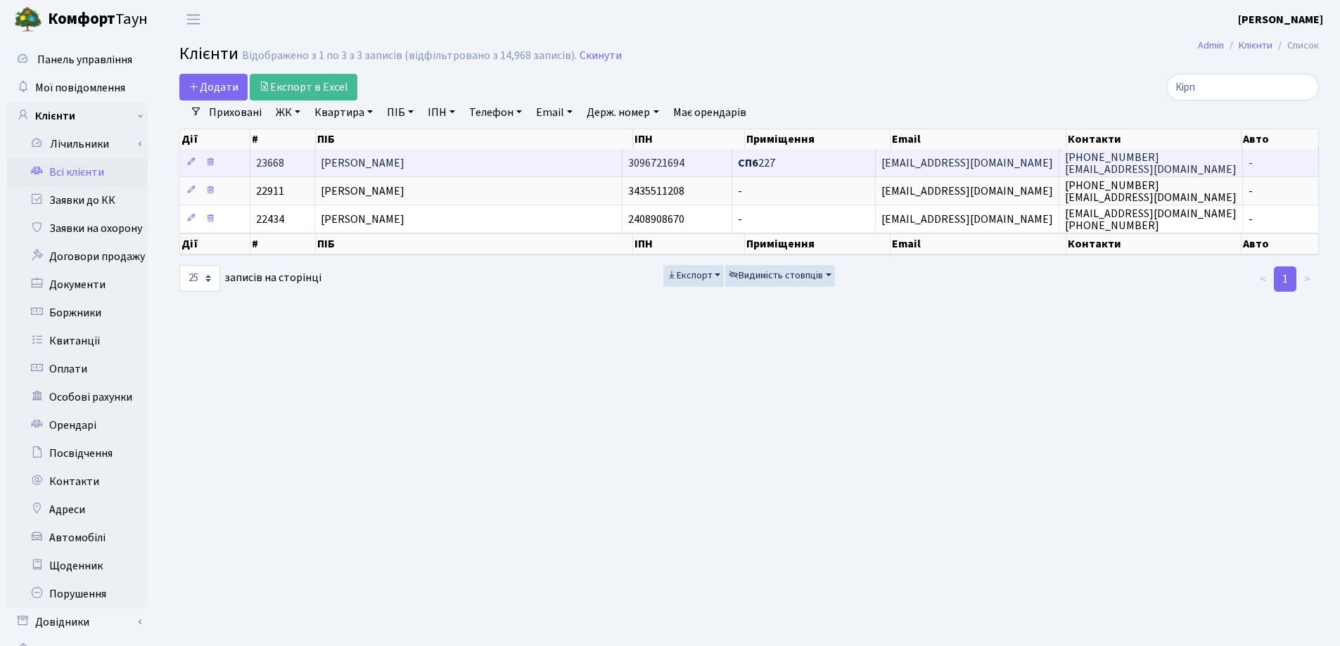
click at [404, 168] on span "[PERSON_NAME]" at bounding box center [363, 162] width 84 height 15
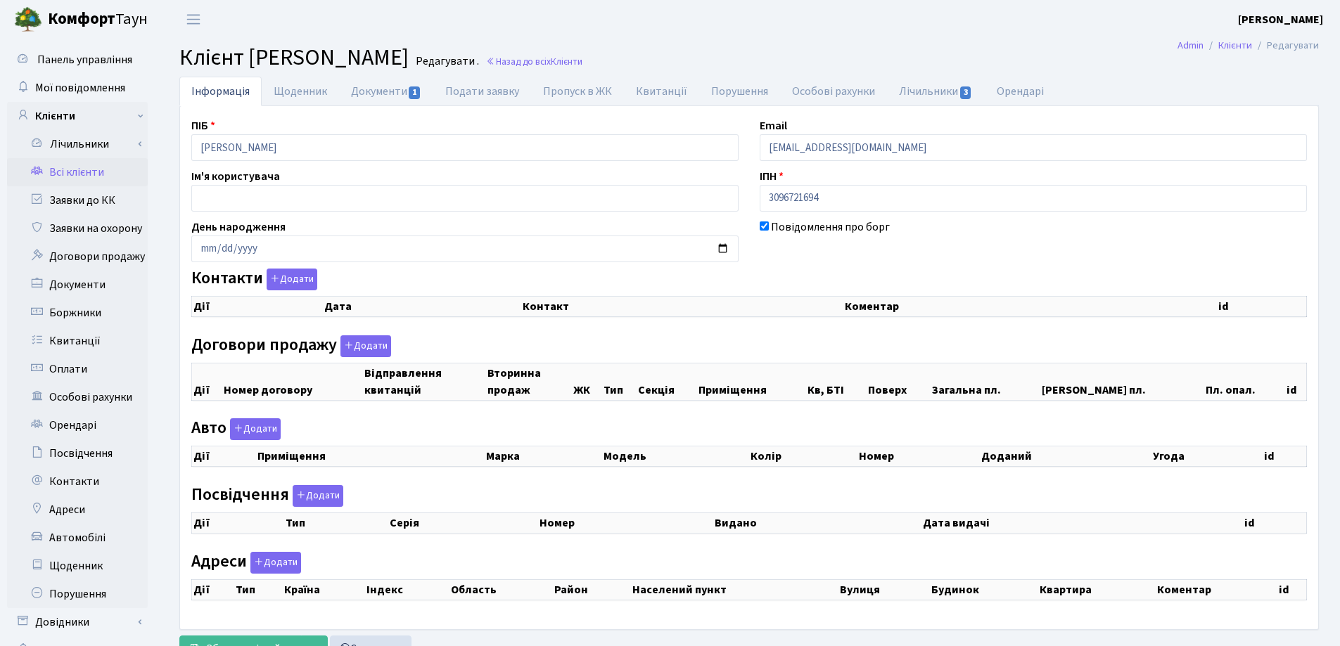
checkbox input "true"
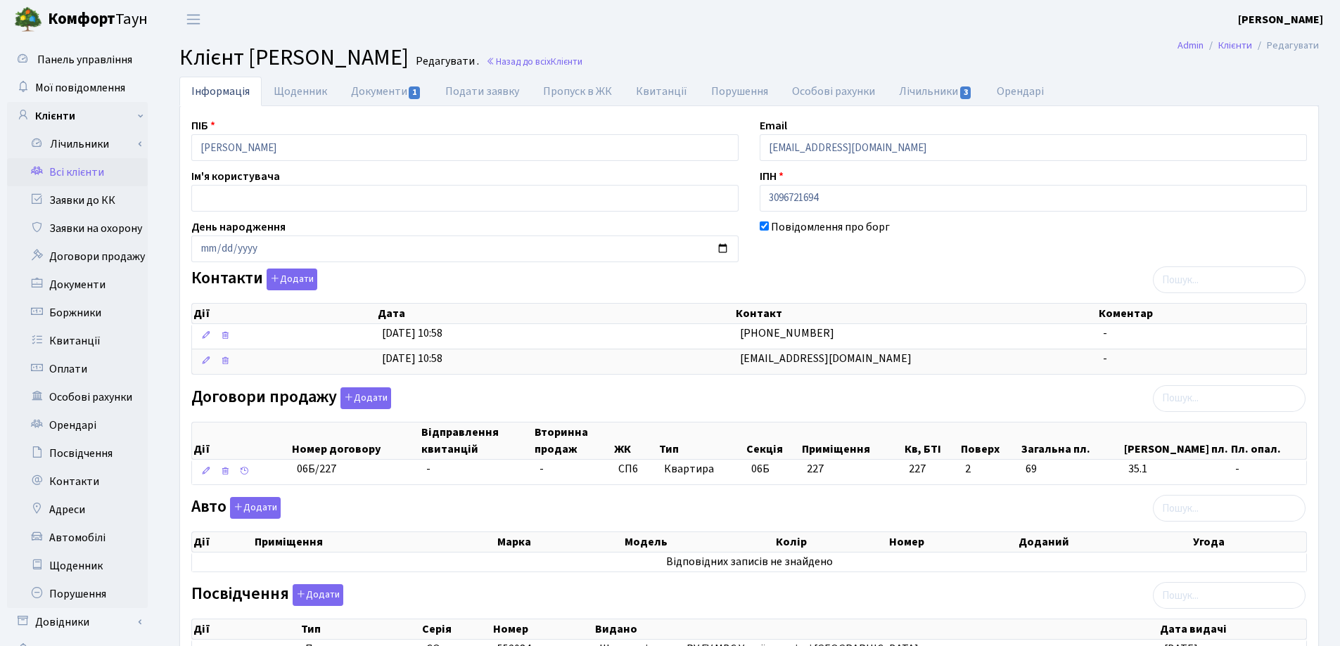
click at [563, 5] on header "Комфорт Таун Лоскутова В. С. Мій обліковий запис Вийти" at bounding box center [670, 19] width 1340 height 39
click at [582, 65] on link "Назад до всіх Клієнти" at bounding box center [534, 61] width 96 height 13
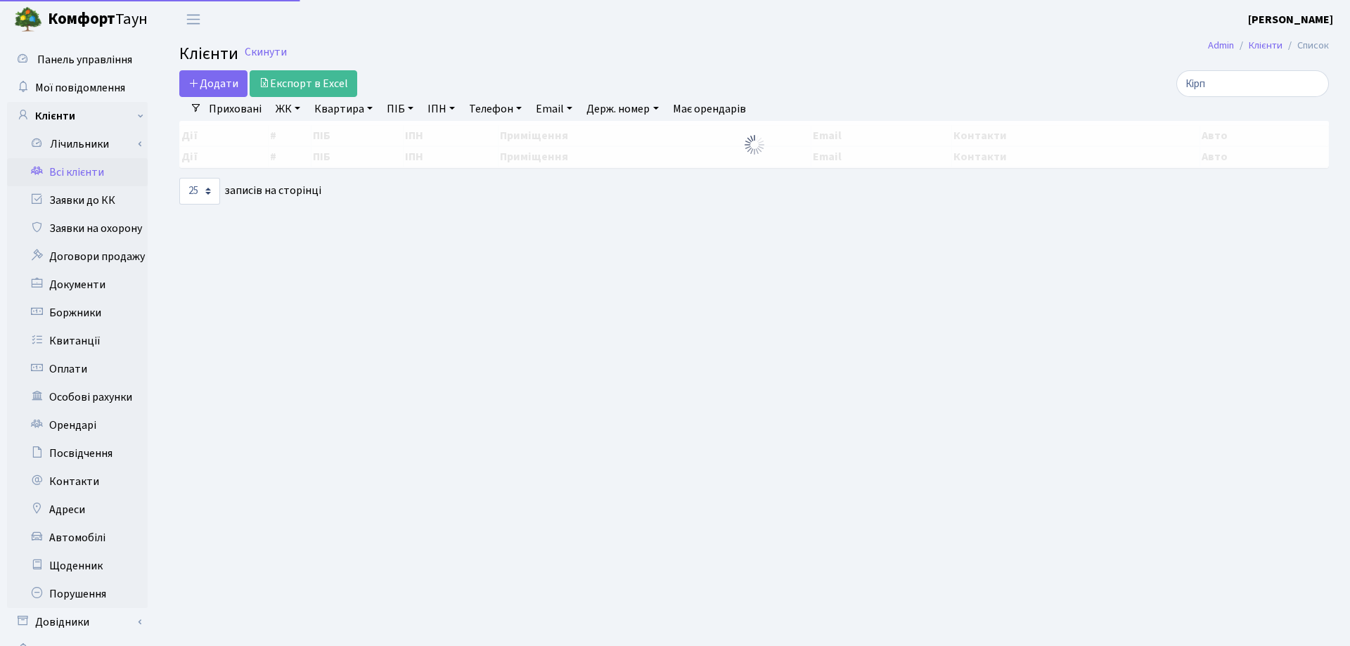
select select "25"
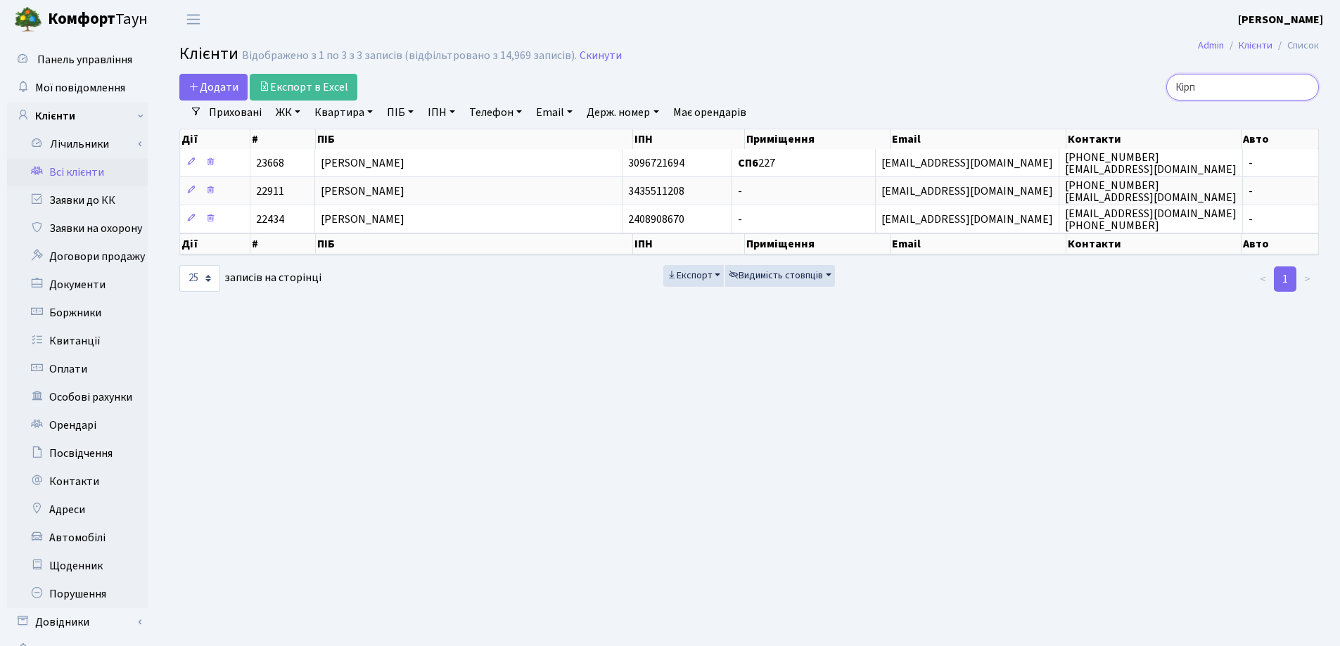
click at [1300, 83] on input "Кірп" at bounding box center [1242, 87] width 153 height 27
click at [1301, 86] on input "Кірп" at bounding box center [1242, 87] width 153 height 27
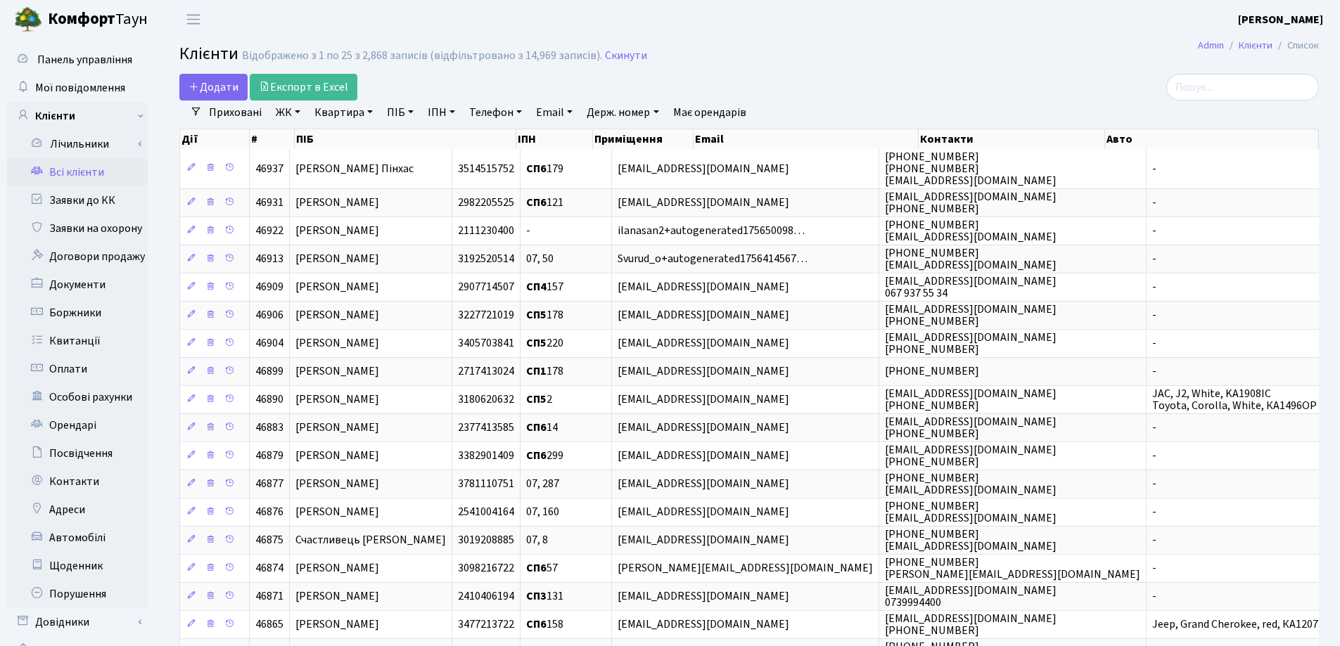
click at [371, 114] on link "Квартира" at bounding box center [344, 113] width 70 height 24
type input "131"
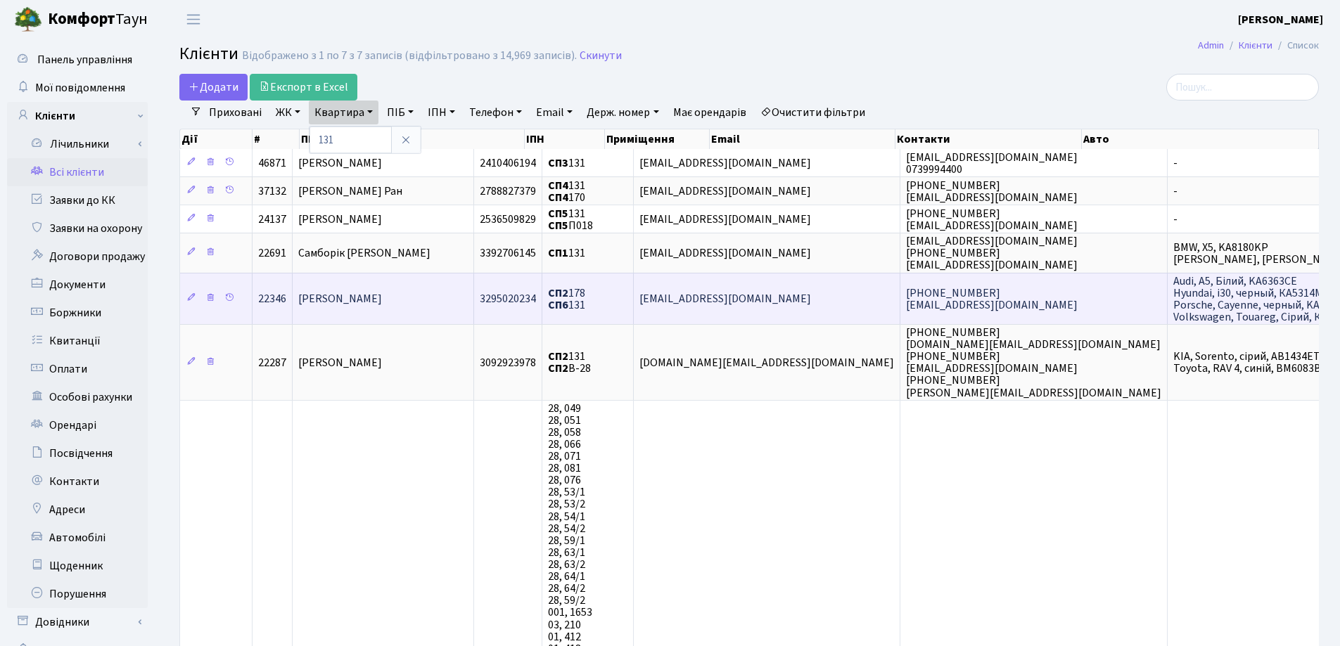
click at [433, 312] on td "[PERSON_NAME]" at bounding box center [383, 298] width 181 height 51
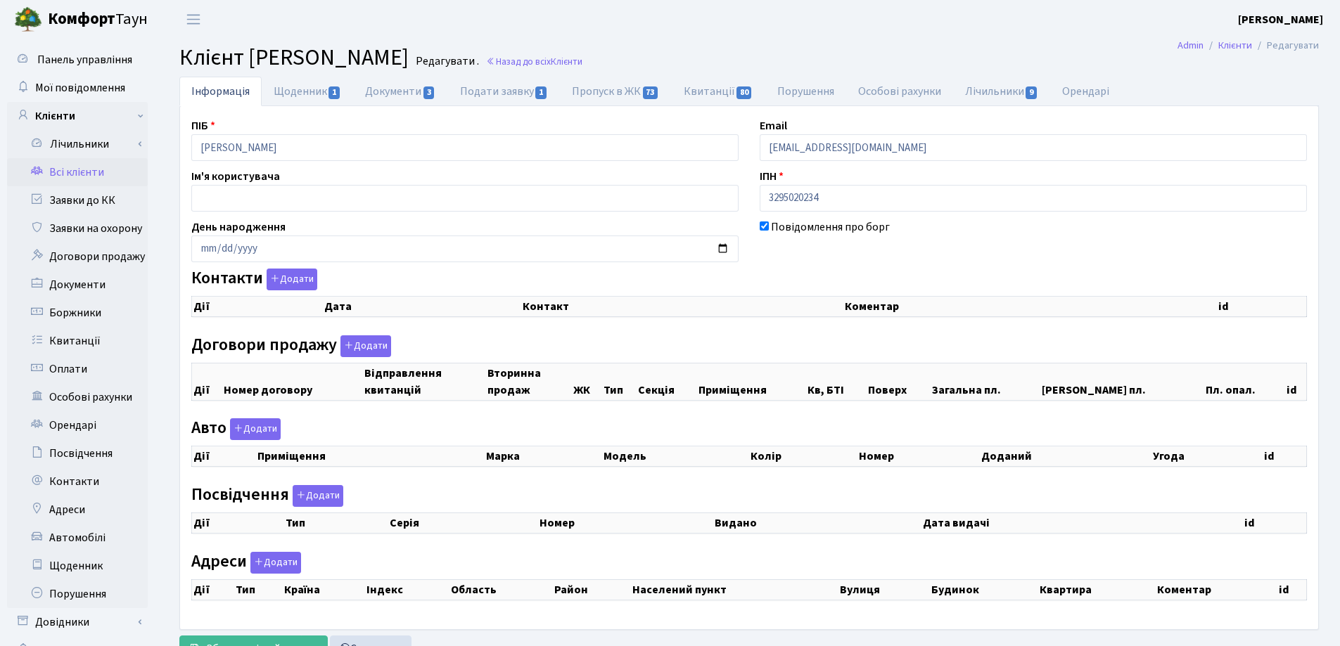
checkbox input "true"
select select "25"
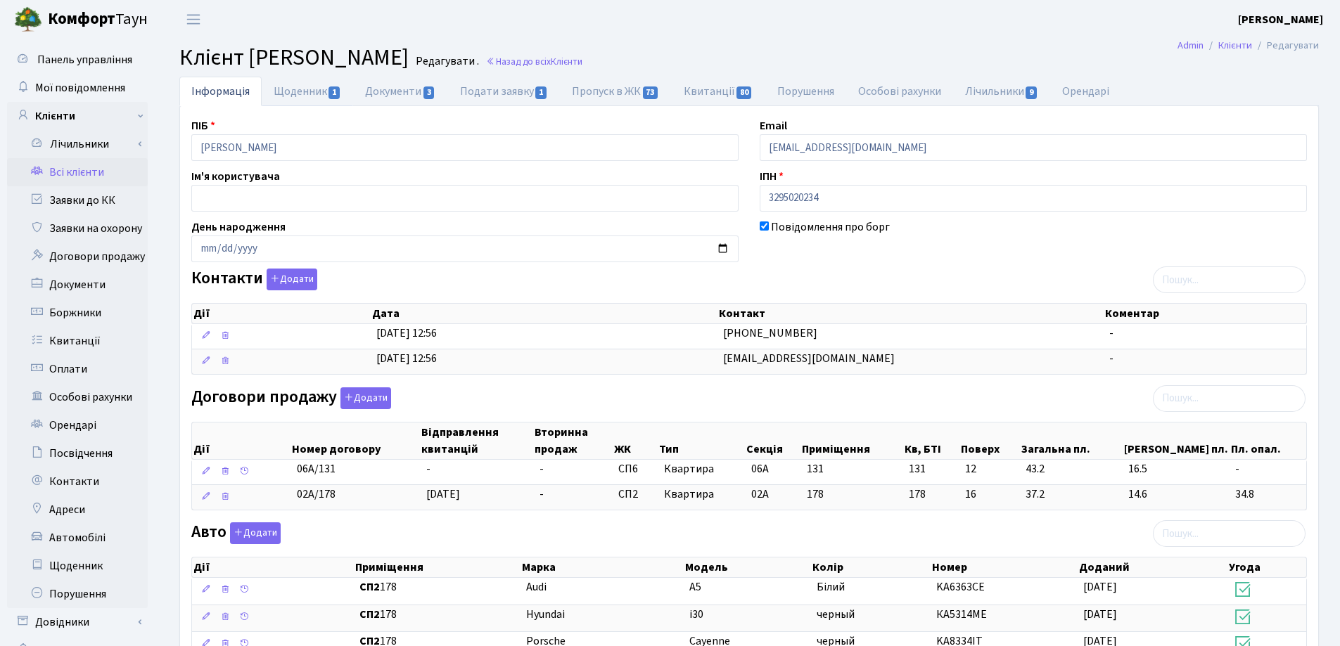
click at [284, 91] on link "Щоденник 1" at bounding box center [307, 92] width 91 height 30
select select "25"
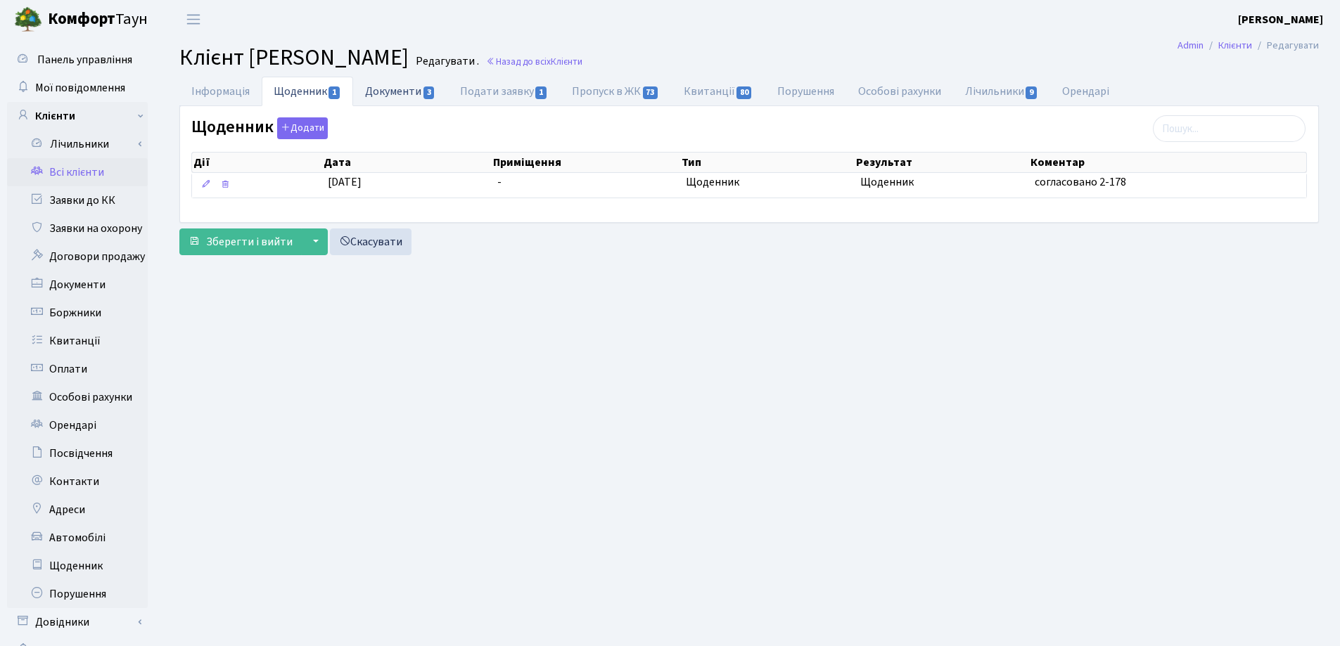
click at [398, 90] on link "Документи 3" at bounding box center [400, 91] width 94 height 29
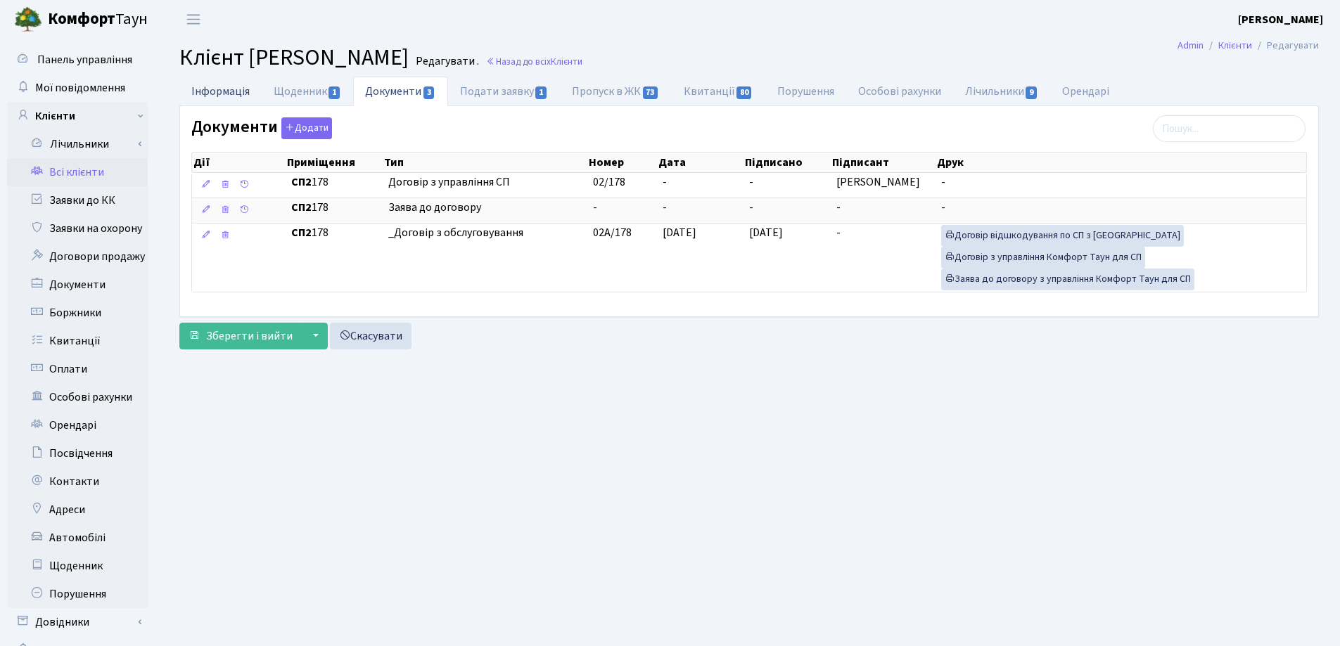
click at [224, 95] on link "Інформація" at bounding box center [220, 91] width 82 height 29
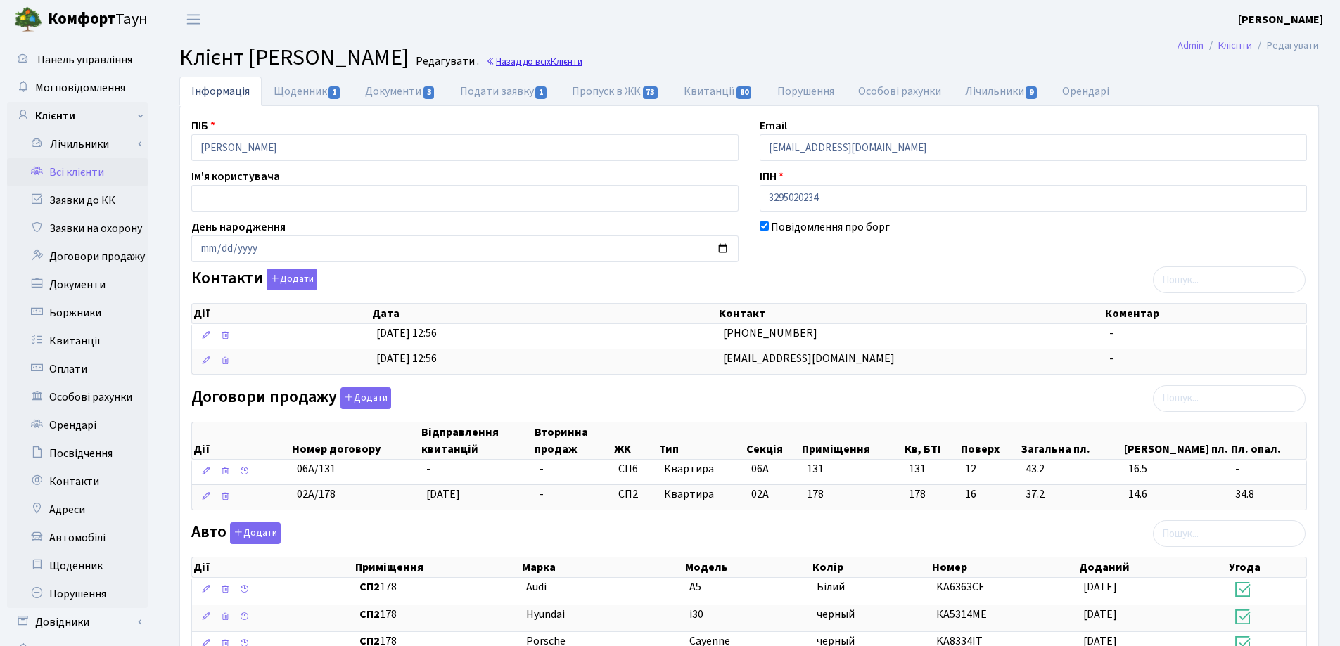
click at [582, 63] on link "Назад до всіх Клієнти" at bounding box center [534, 61] width 96 height 13
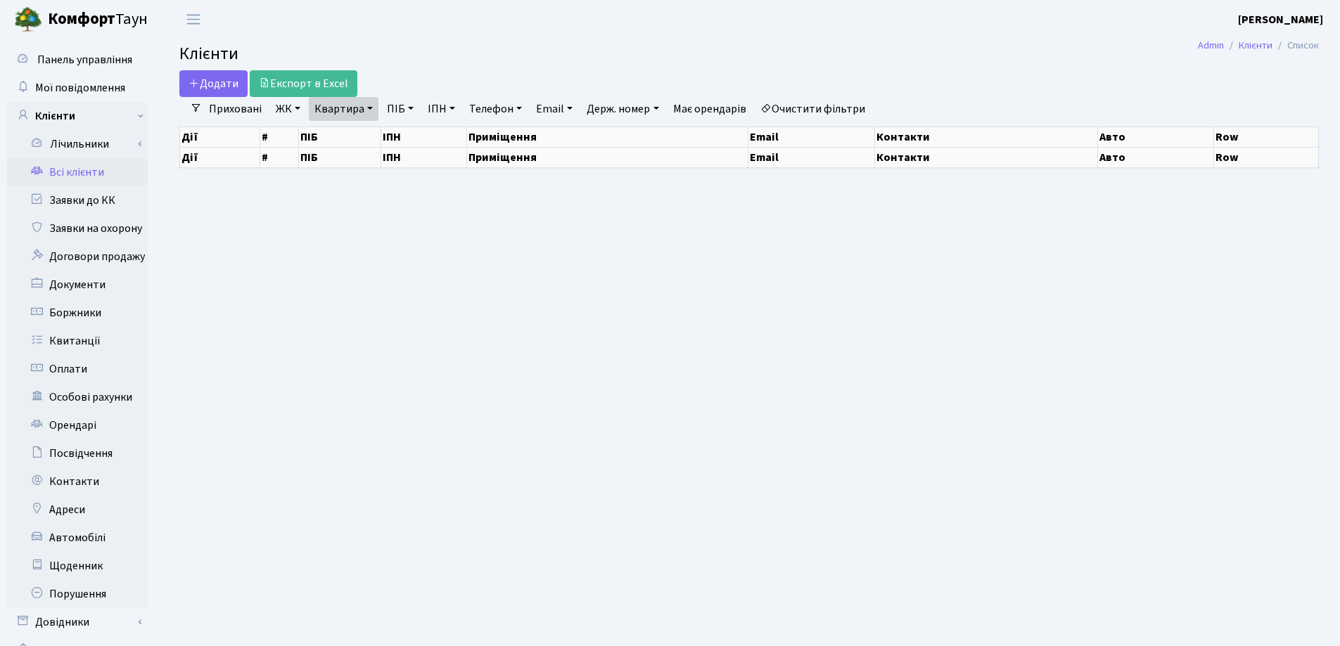
select select "25"
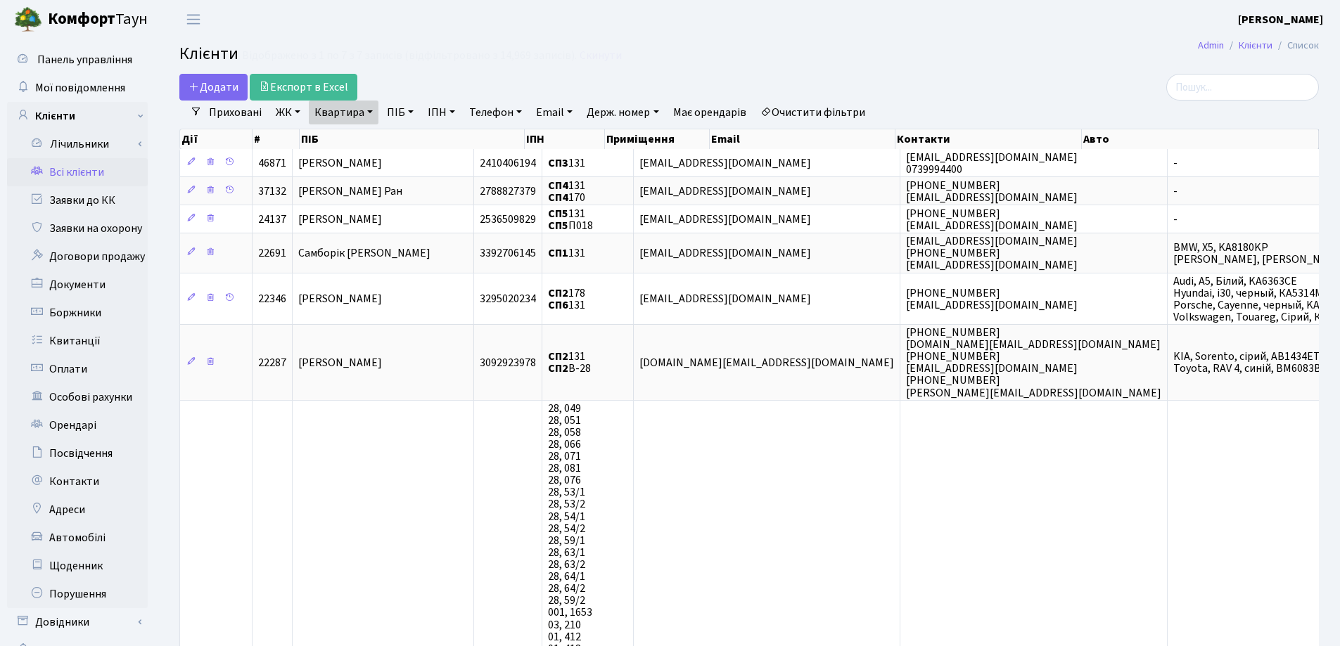
click at [370, 114] on link "Квартира" at bounding box center [344, 113] width 70 height 24
click at [404, 144] on icon at bounding box center [405, 139] width 11 height 11
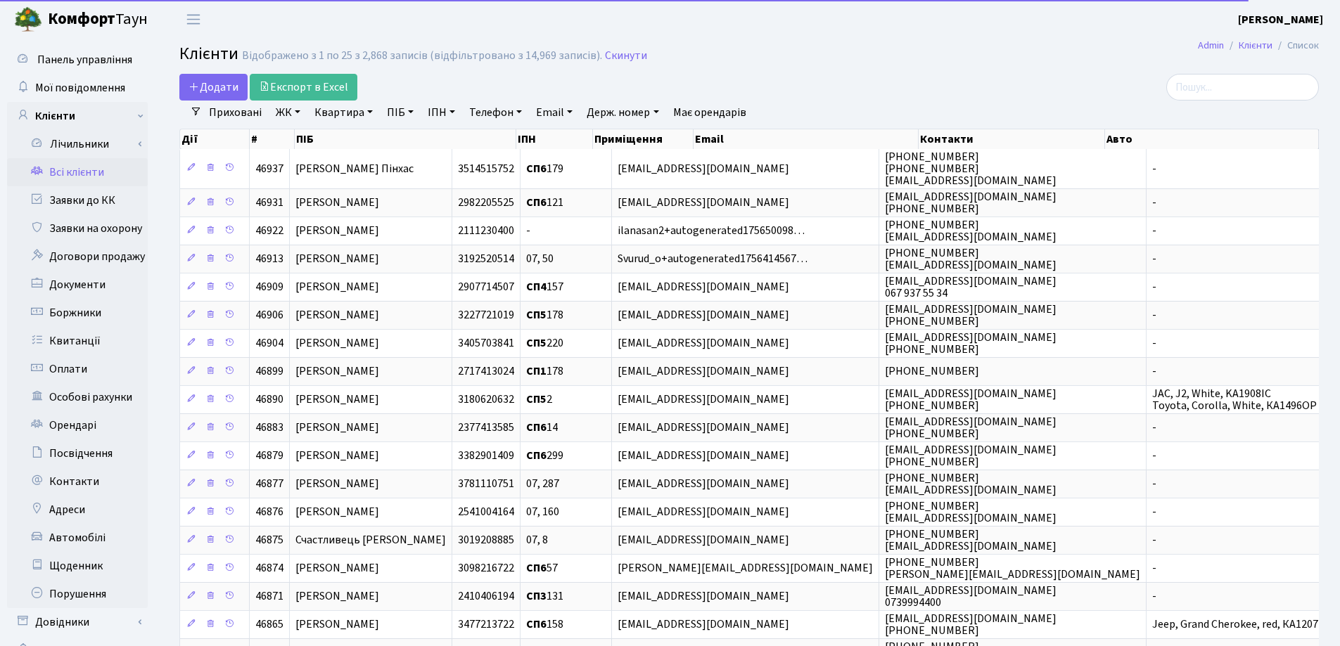
click at [368, 110] on link "Квартира" at bounding box center [344, 113] width 70 height 24
click at [364, 131] on input "text" at bounding box center [350, 140] width 82 height 27
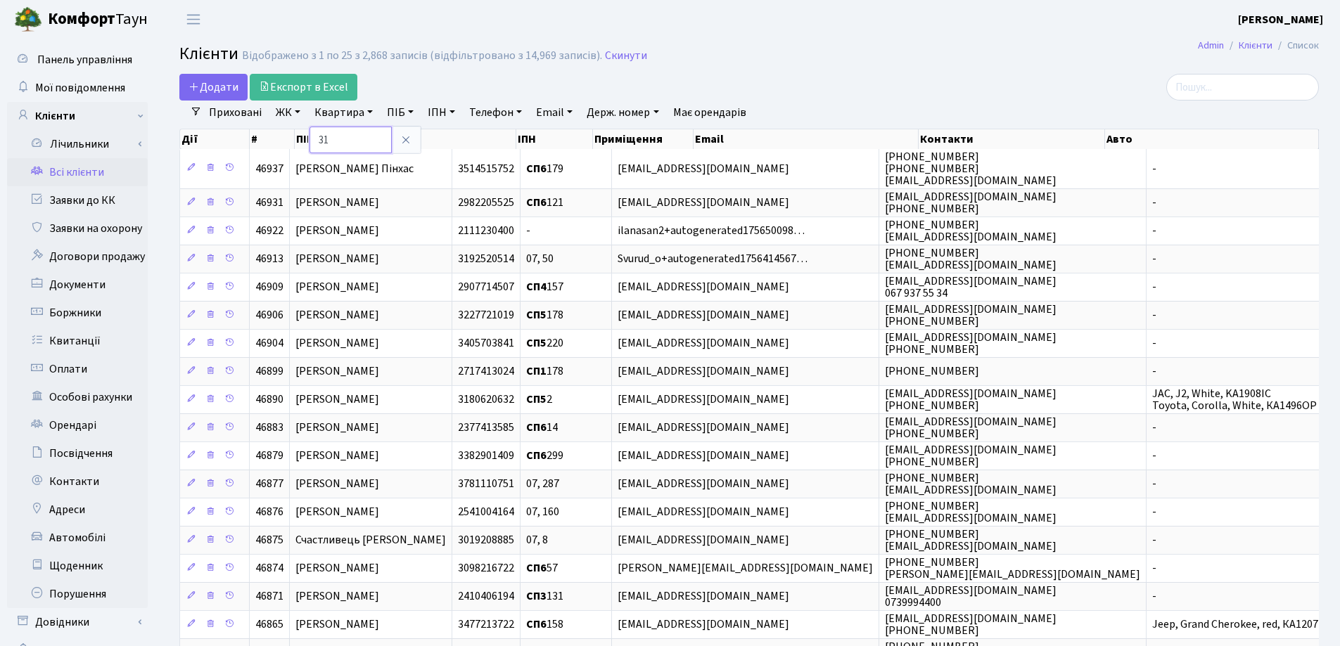
type input "31"
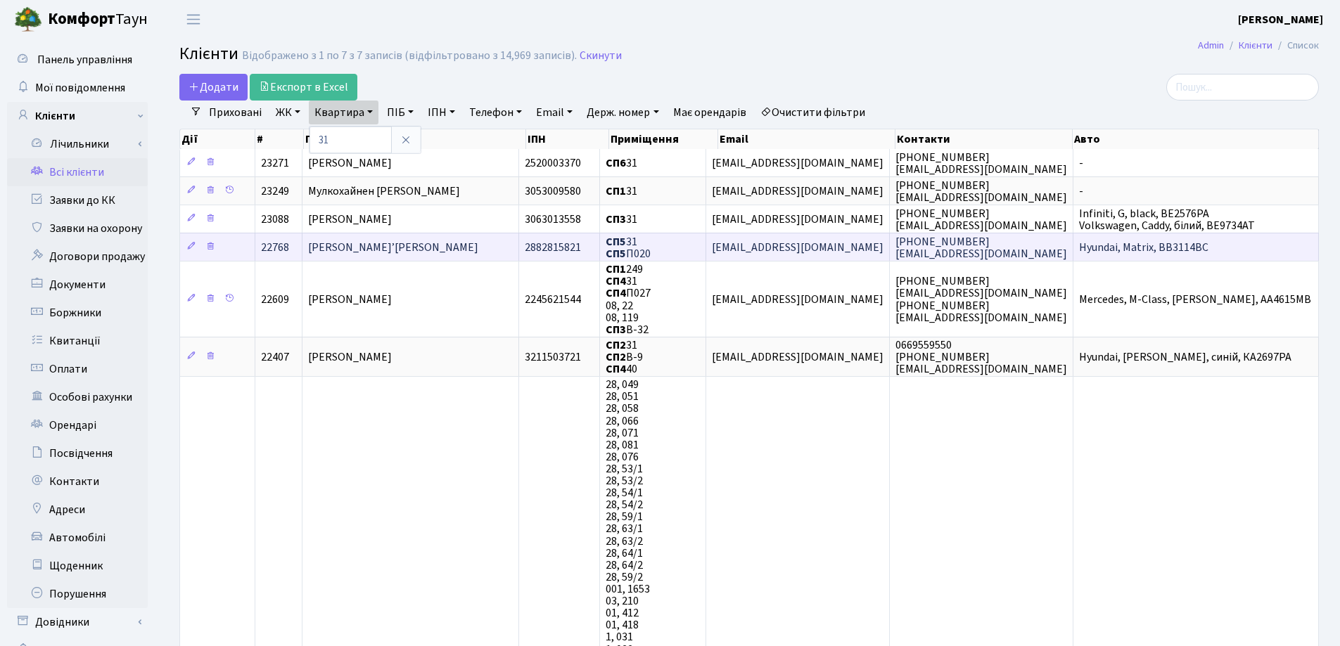
click at [454, 247] on span "[PERSON_NAME]’[PERSON_NAME]" at bounding box center [393, 247] width 170 height 15
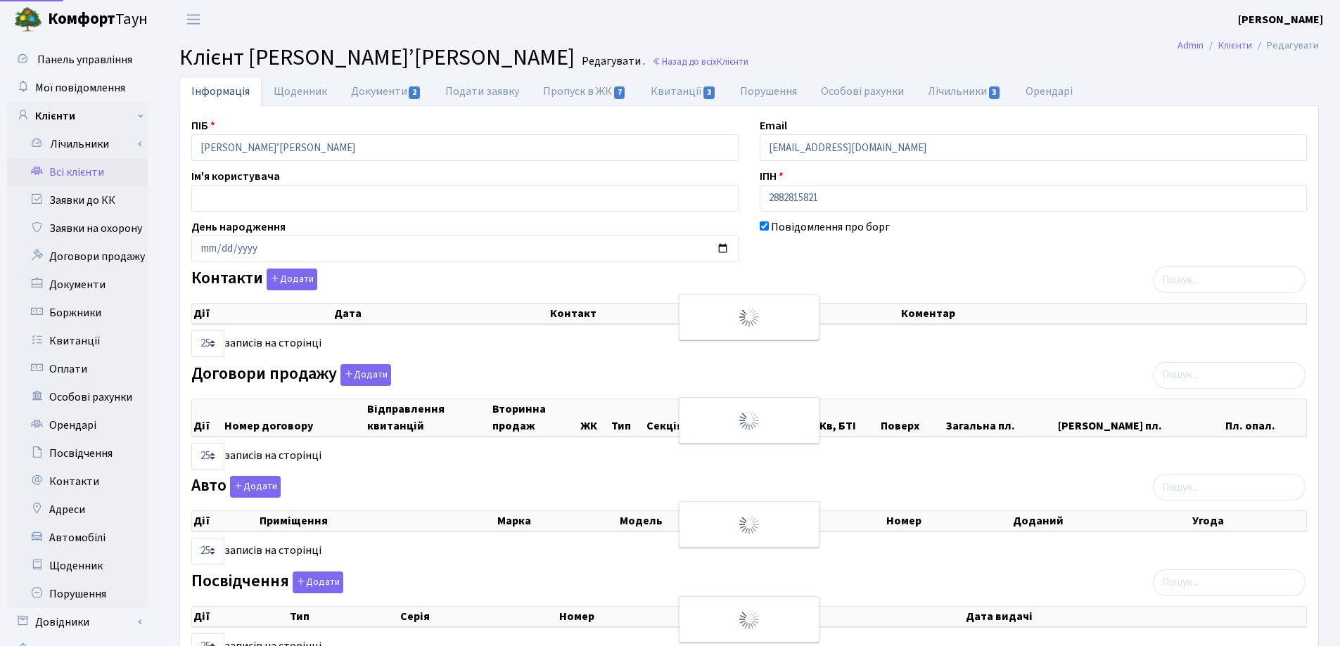
select select "25"
